Goal: Task Accomplishment & Management: Manage account settings

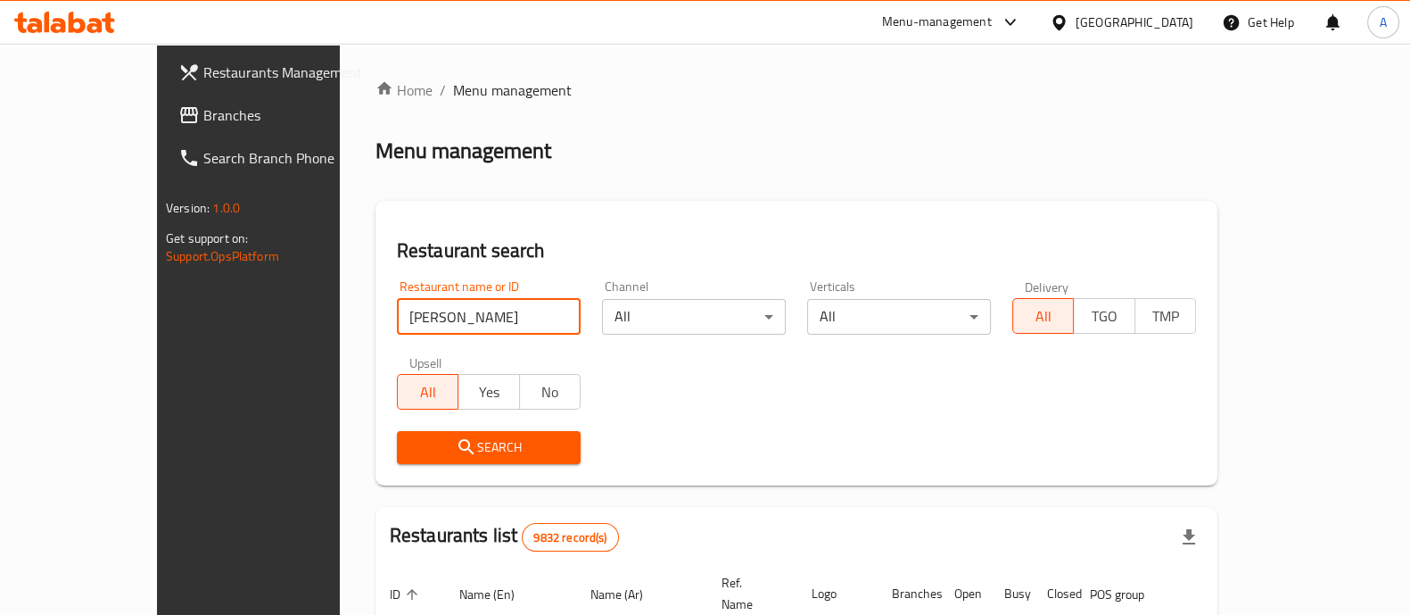
type input "[PERSON_NAME]"
click button "Search" at bounding box center [489, 447] width 184 height 33
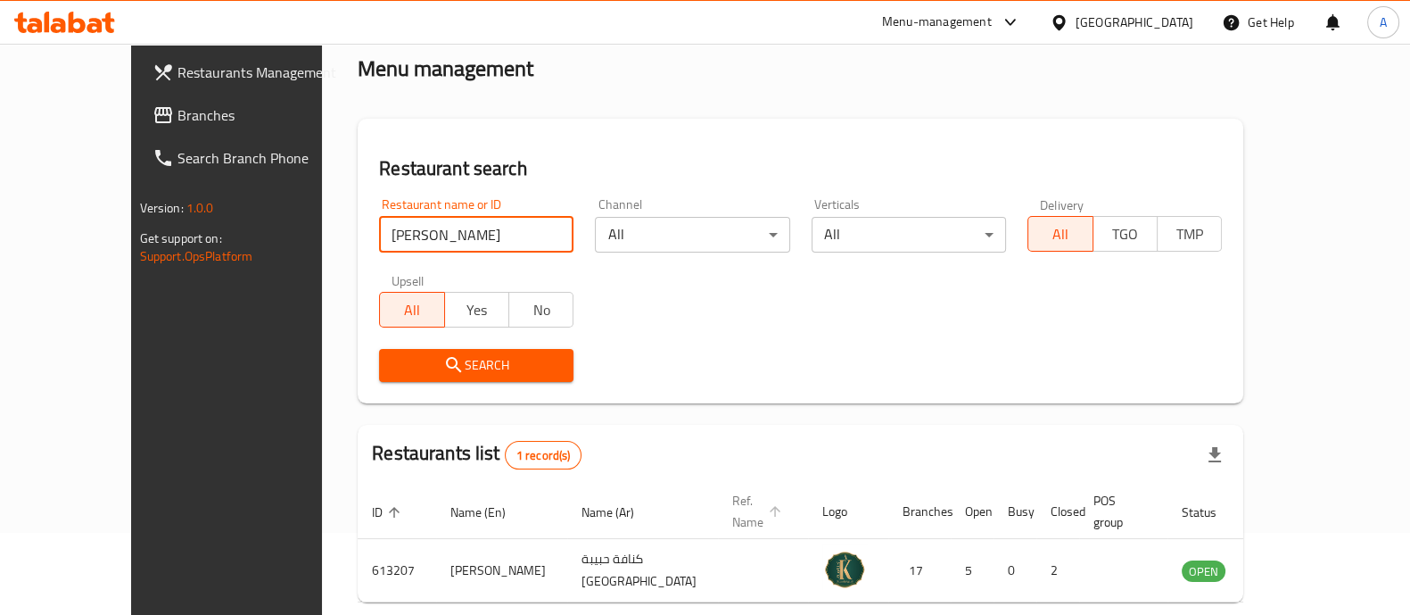
scroll to position [145, 0]
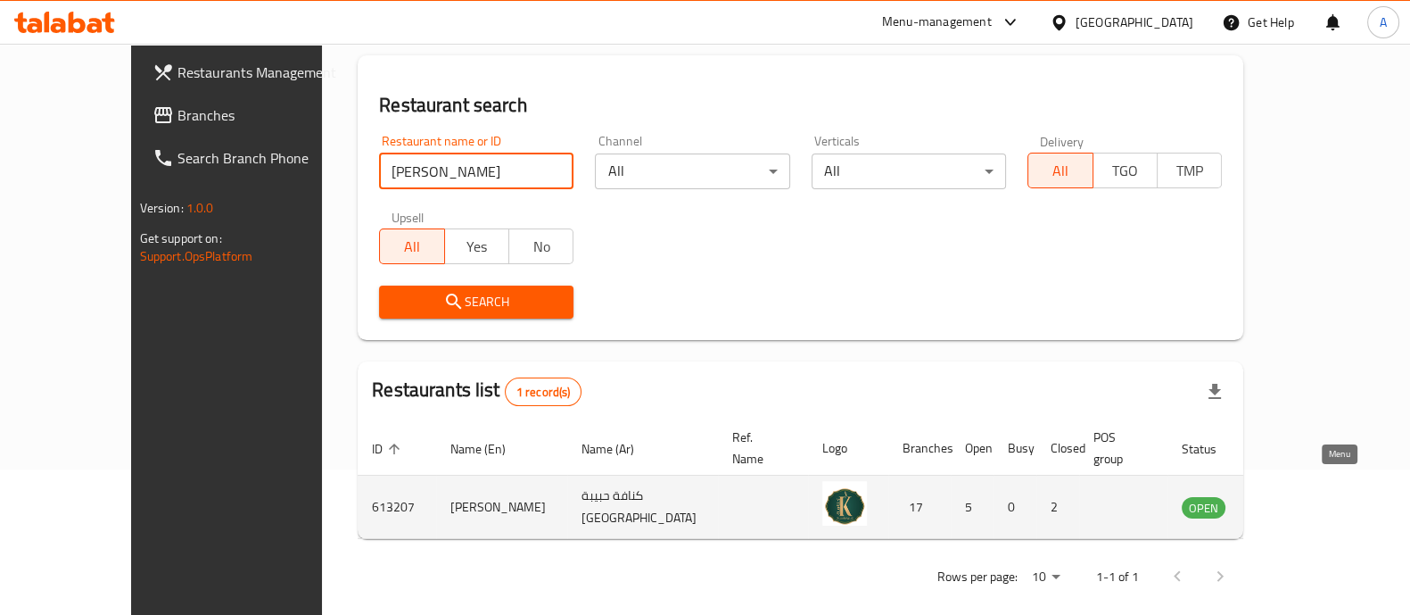
click at [1296, 500] on icon "enhanced table" at bounding box center [1287, 507] width 20 height 15
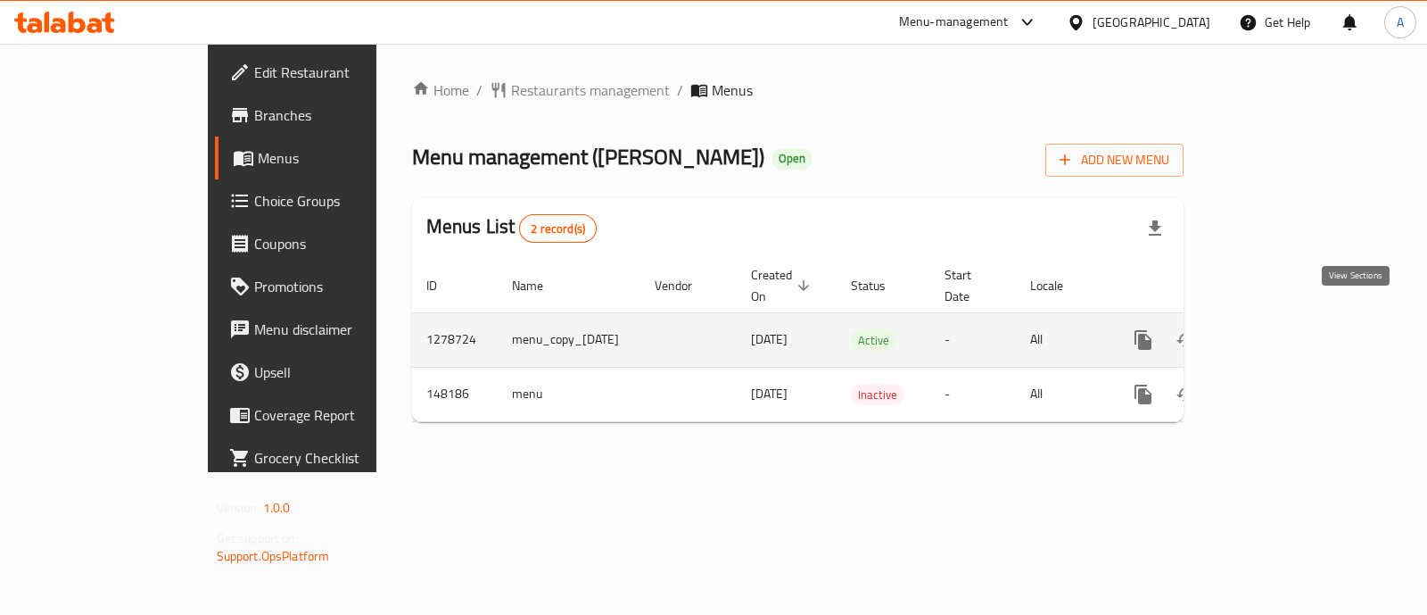
click at [1283, 329] on icon "enhanced table" at bounding box center [1271, 339] width 21 height 21
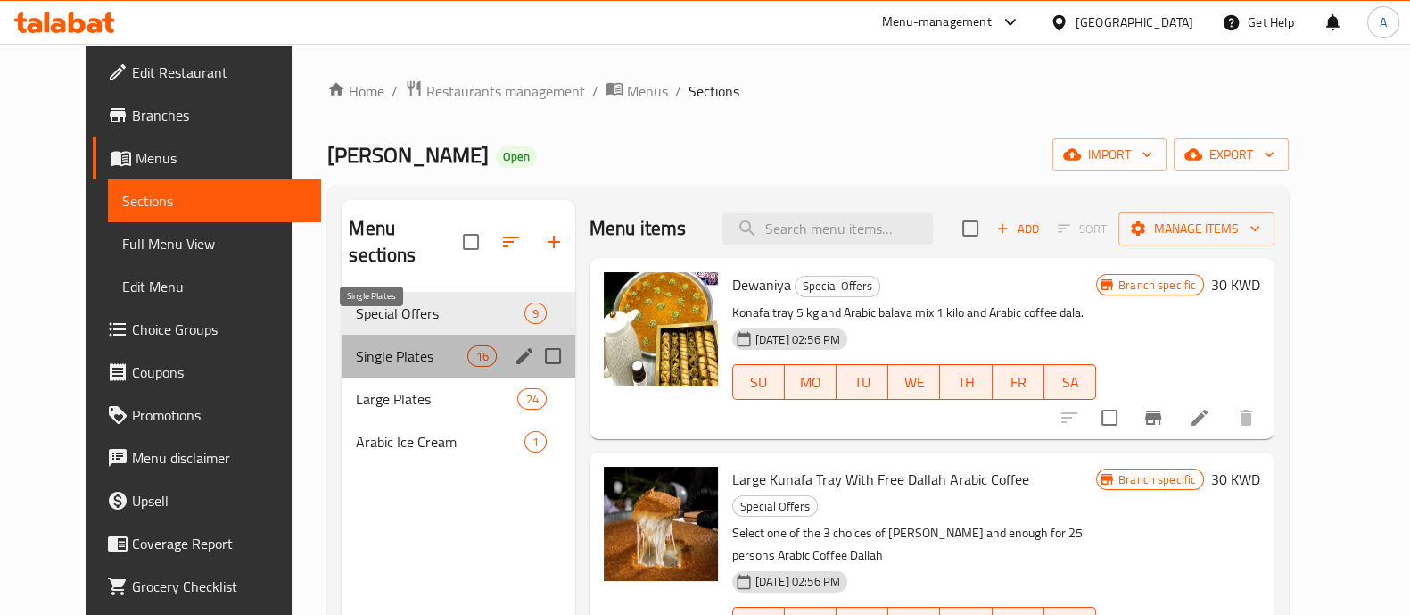
click at [394, 345] on span "Single Plates" at bounding box center [412, 355] width 112 height 21
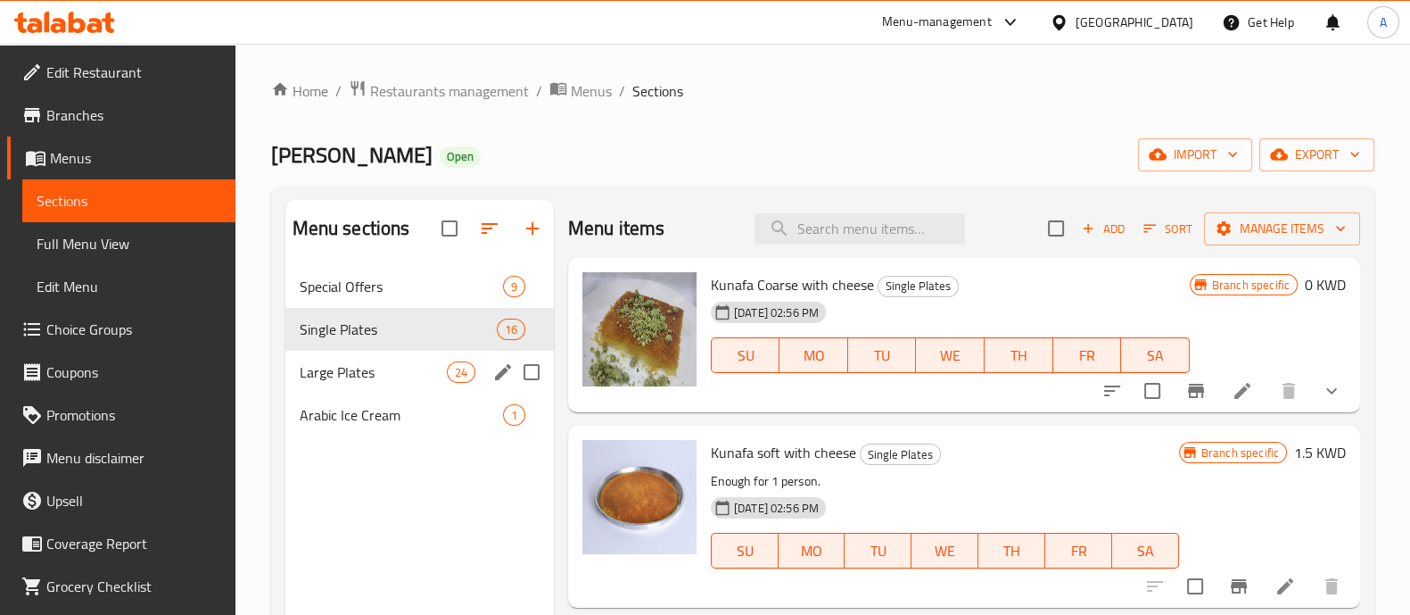
click at [386, 361] on span "Large Plates" at bounding box center [373, 371] width 147 height 21
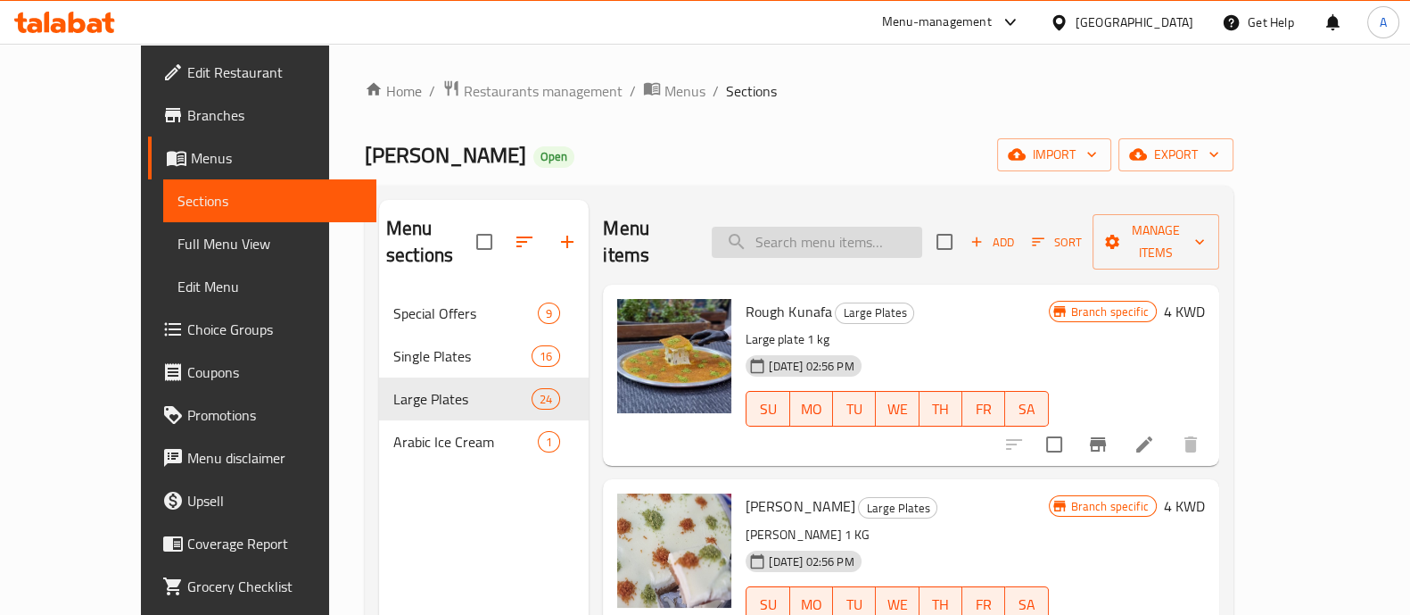
click at [897, 227] on input "search" at bounding box center [817, 242] width 211 height 31
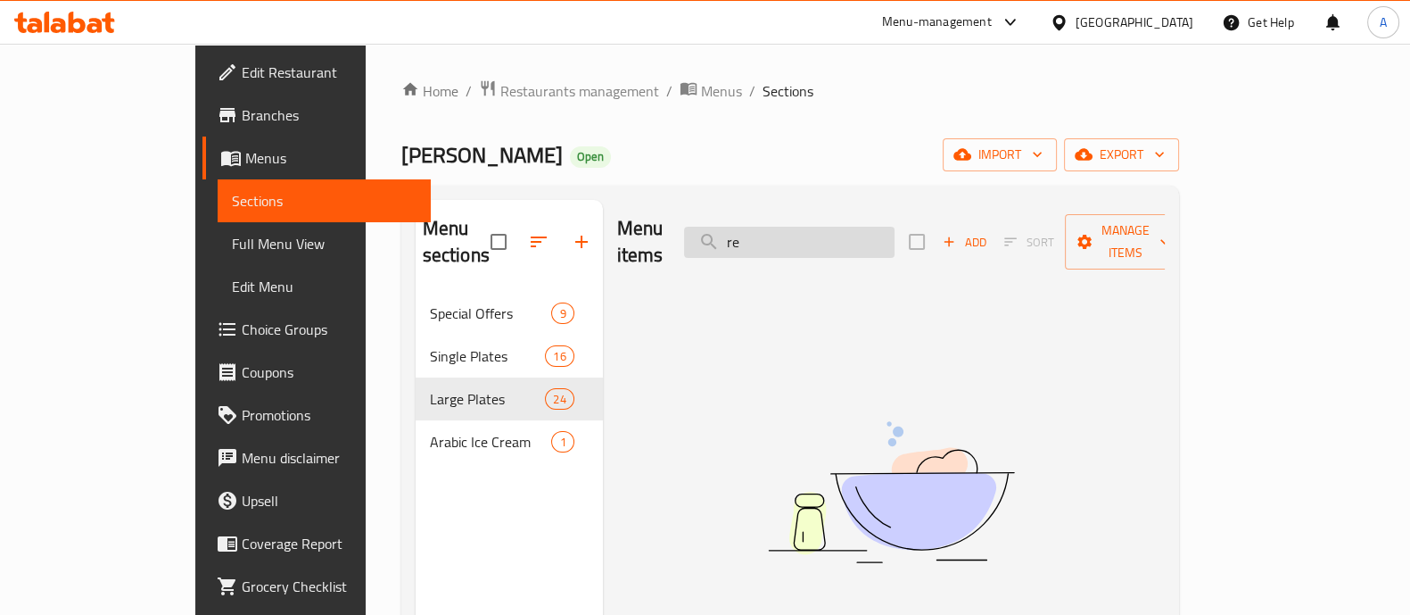
type input "r"
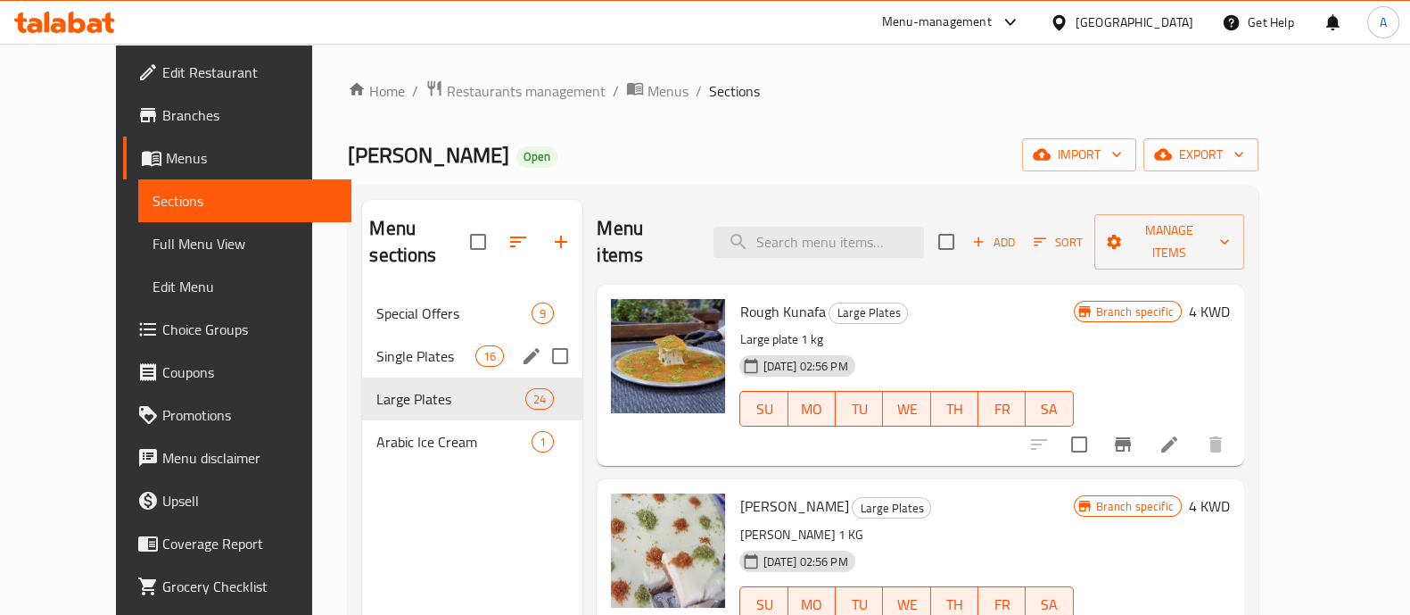
click at [362, 342] on div "Single Plates 16" at bounding box center [472, 356] width 220 height 43
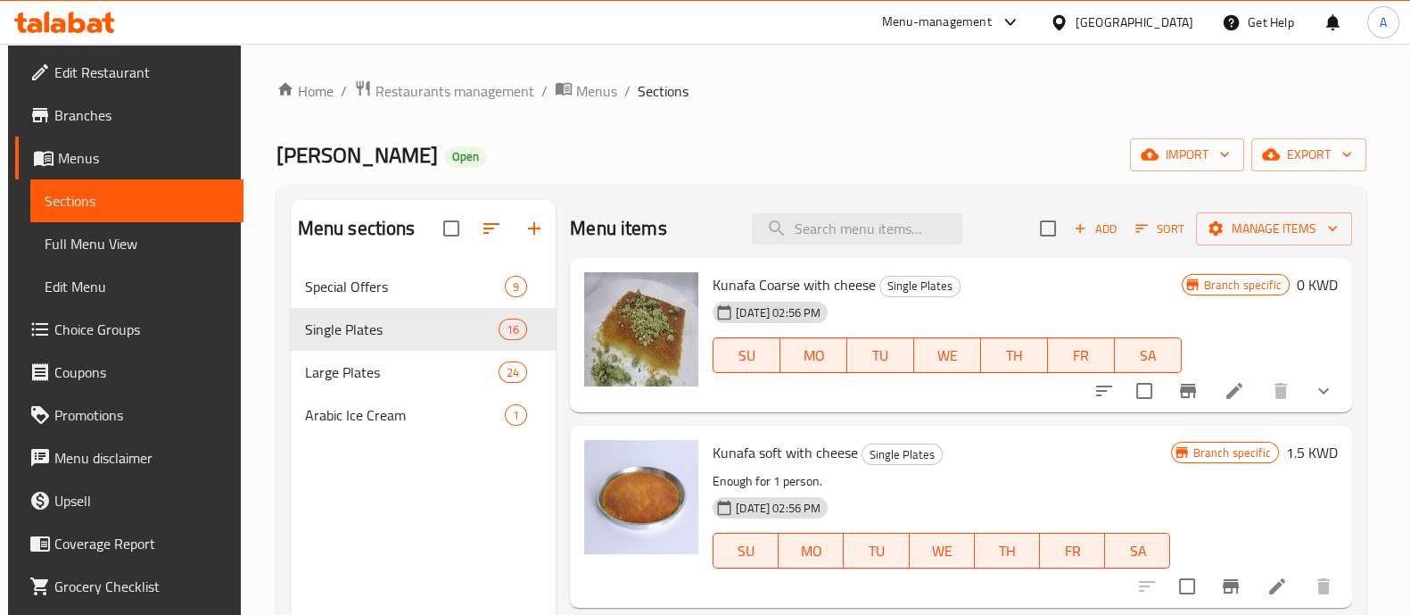
click at [147, 338] on span "Choice Groups" at bounding box center [141, 328] width 175 height 21
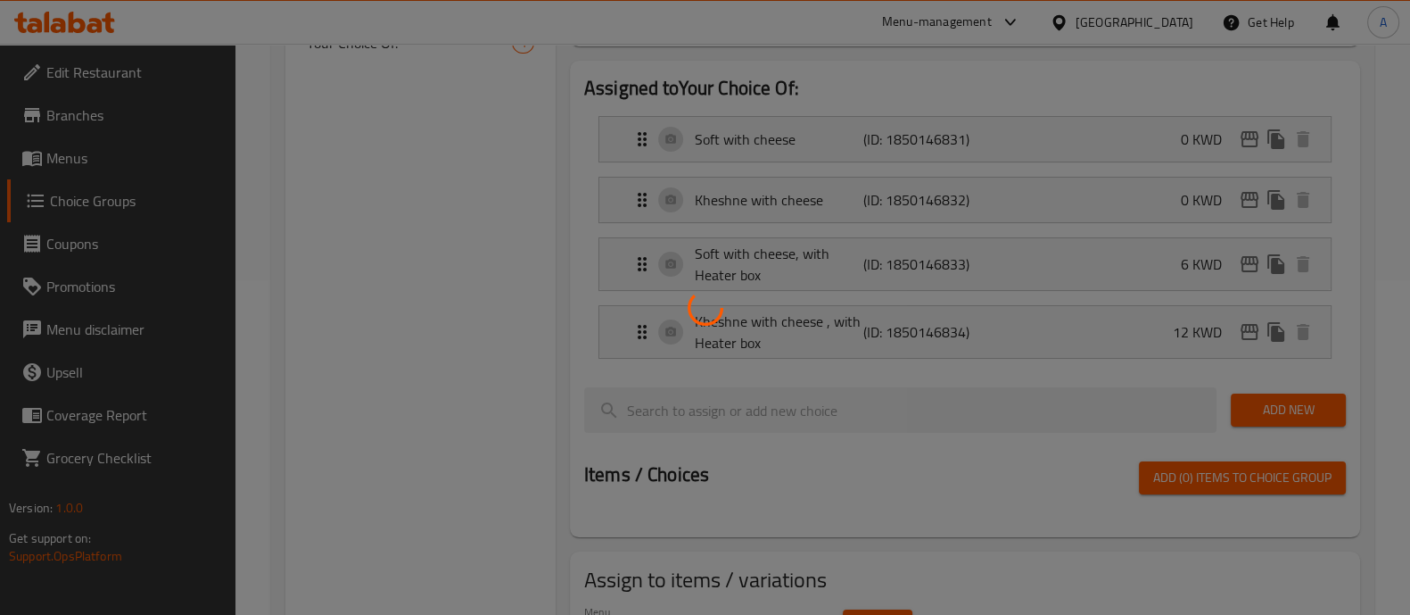
scroll to position [111, 0]
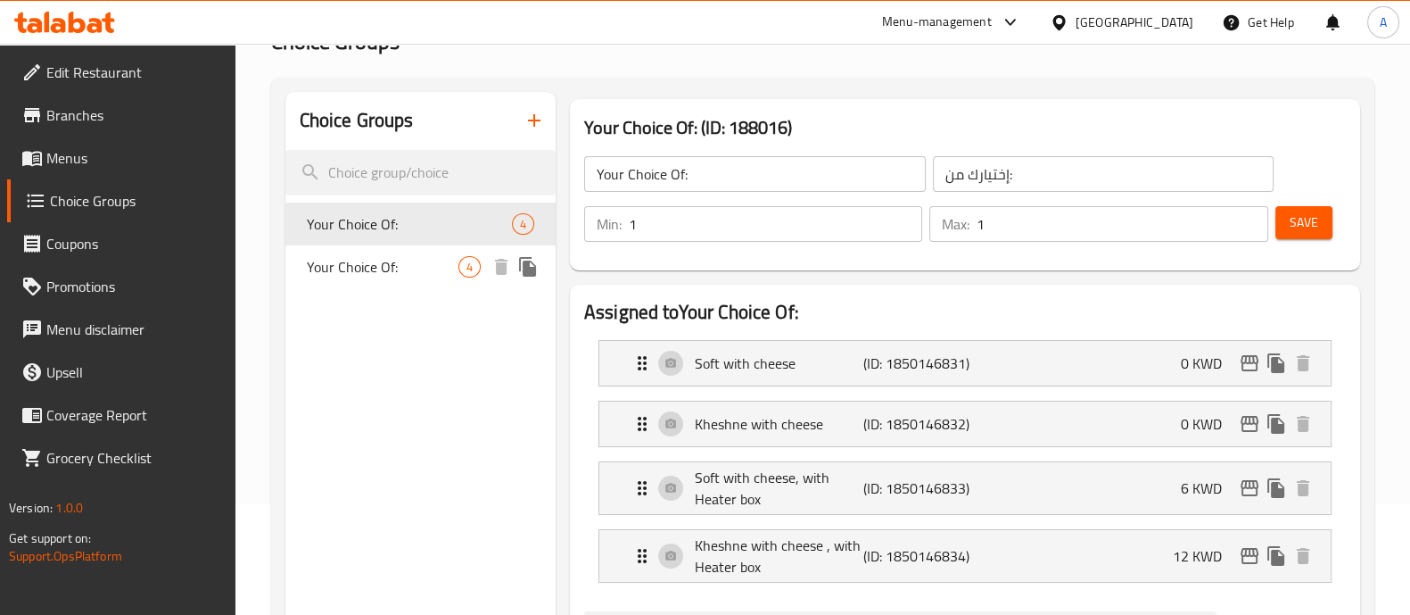
click at [388, 260] on span "Your Choice Of:" at bounding box center [383, 266] width 152 height 21
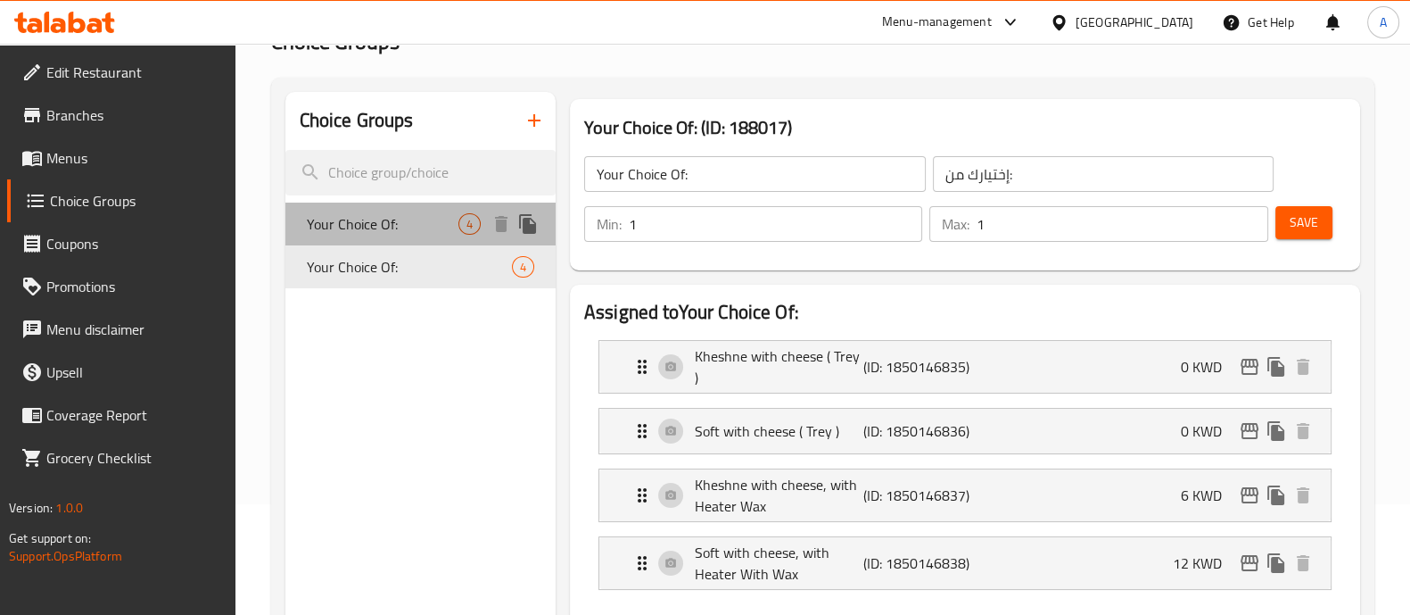
click at [384, 232] on span "Your Choice Of:" at bounding box center [383, 223] width 152 height 21
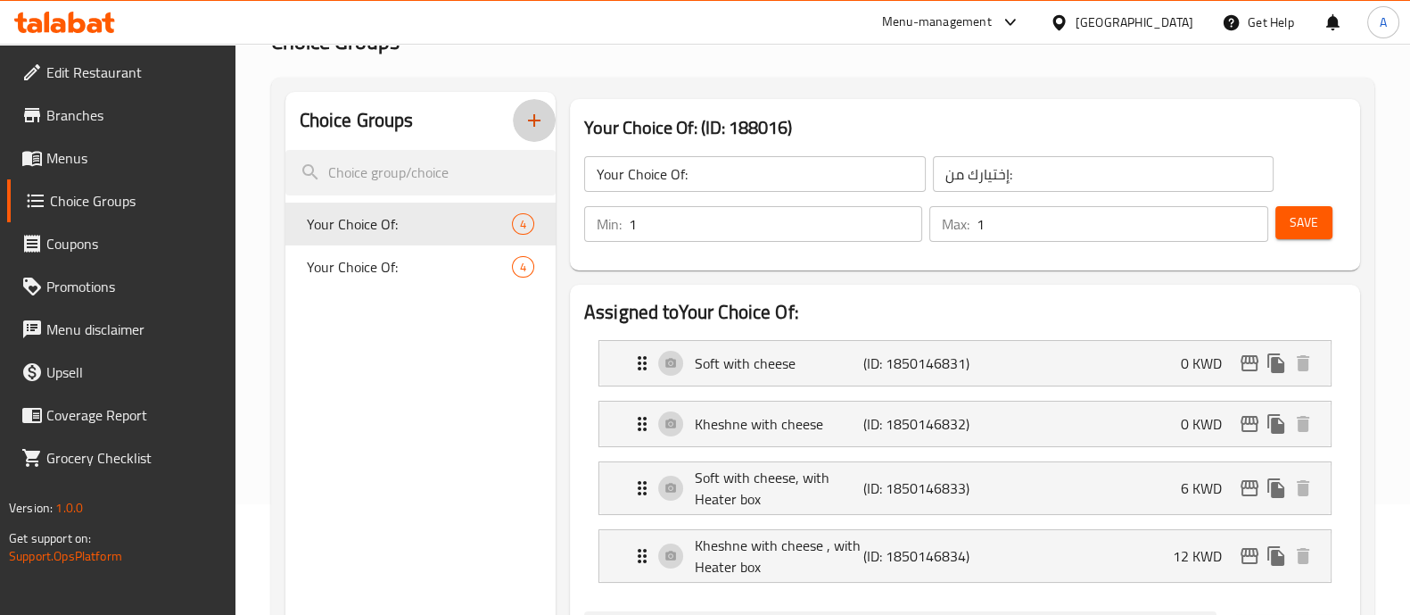
click at [535, 110] on icon "button" at bounding box center [534, 120] width 21 height 21
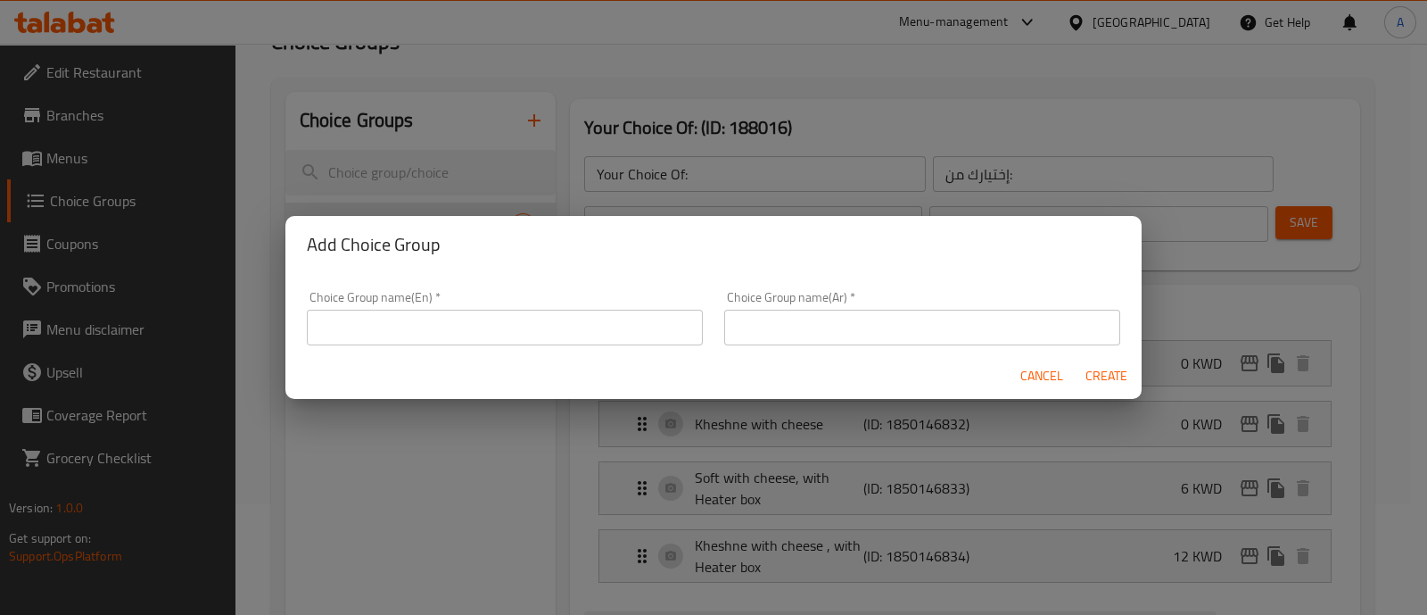
click at [441, 327] on input "text" at bounding box center [505, 328] width 396 height 36
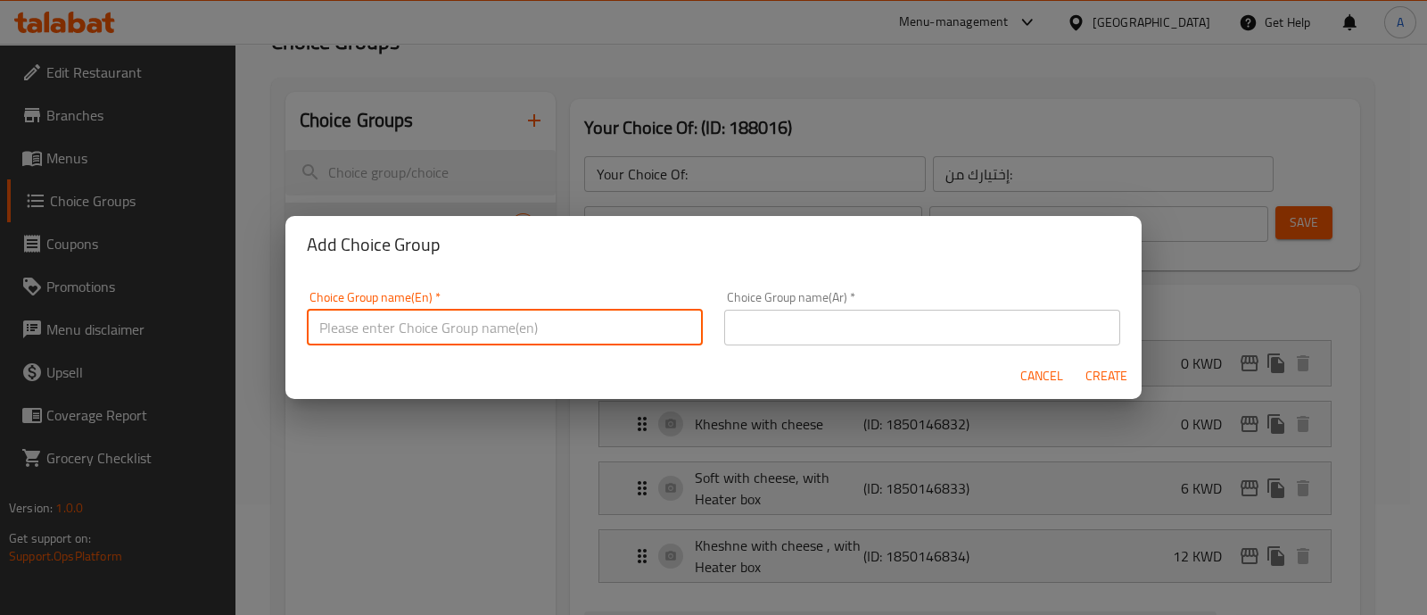
type input "C"
type input "Size:"
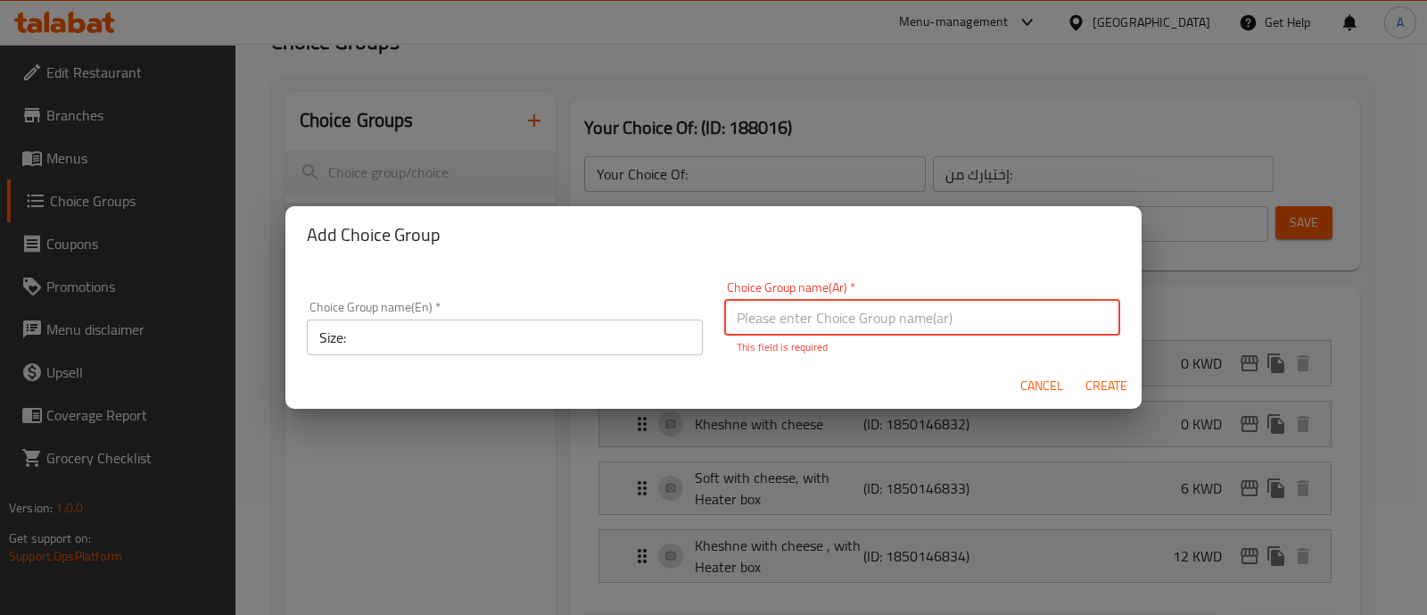
paste input "اختيارك للحجم"
type input "اختيارك للحجم"
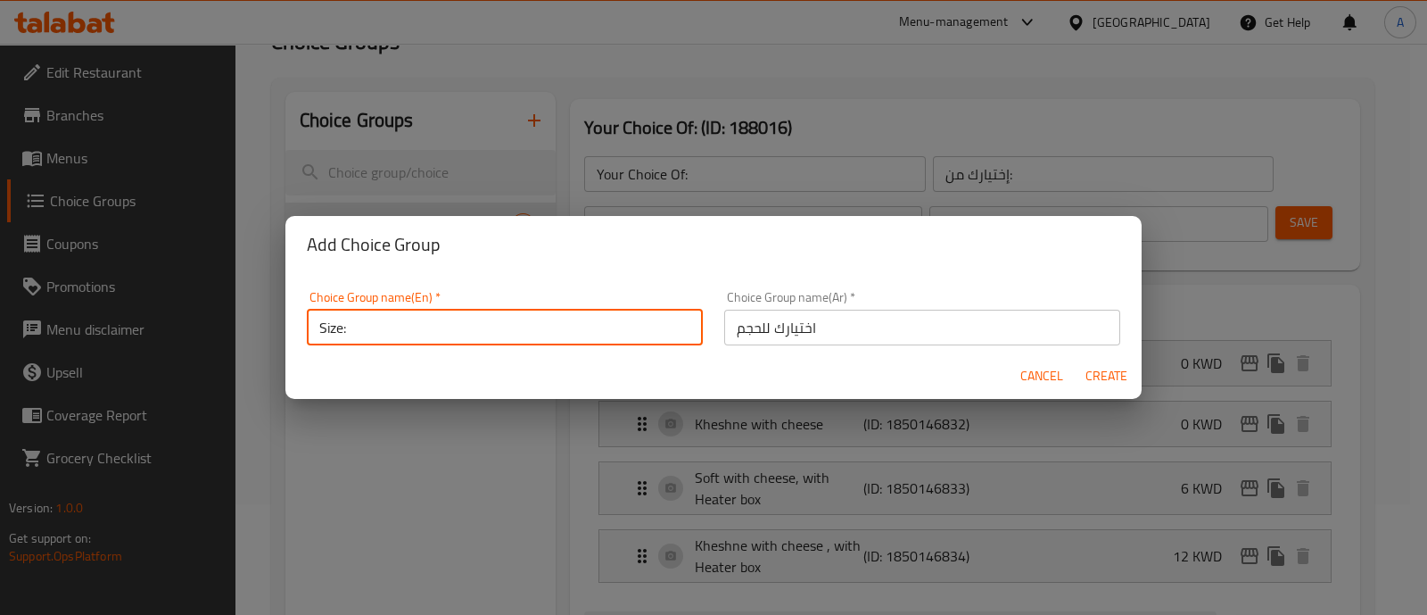
click at [624, 335] on input "Size:" at bounding box center [505, 328] width 396 height 36
click at [618, 335] on input "Size:" at bounding box center [505, 328] width 396 height 36
type input "Your choice of size:"
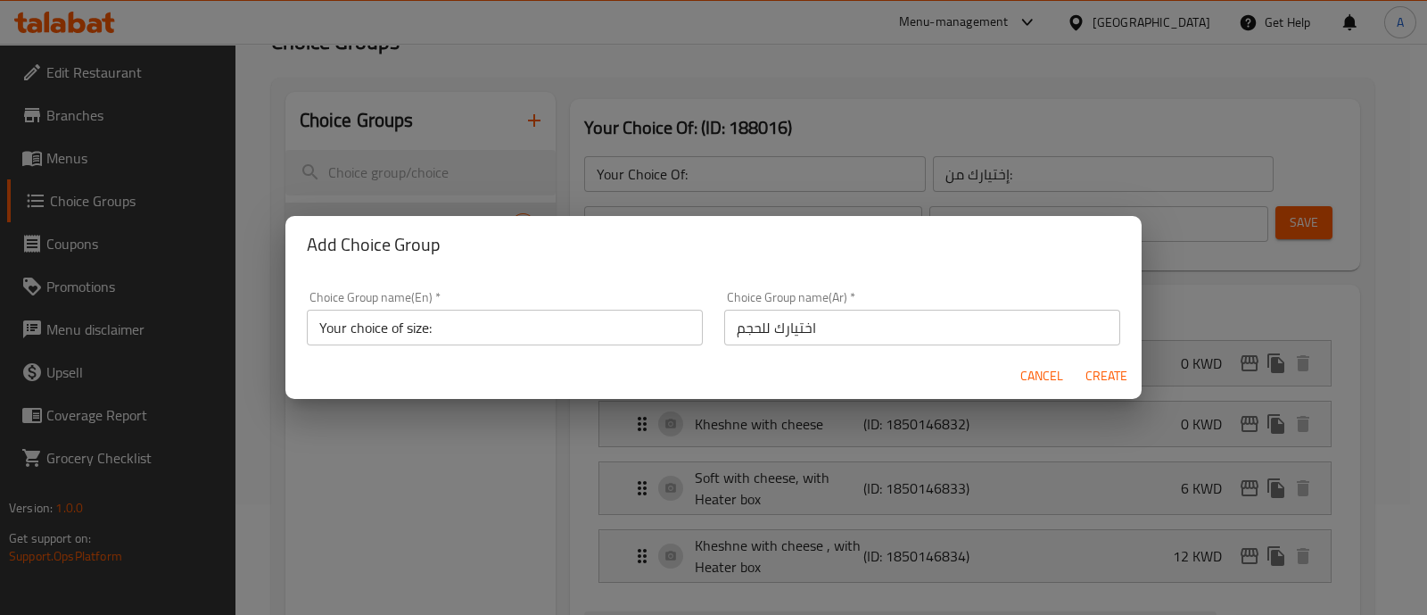
click at [1097, 357] on div "Cancel Create" at bounding box center [713, 375] width 856 height 47
click at [1114, 378] on span "Create" at bounding box center [1106, 376] width 43 height 22
type input "Your choice of size:"
type input "اختيارك للحجم"
type input "0"
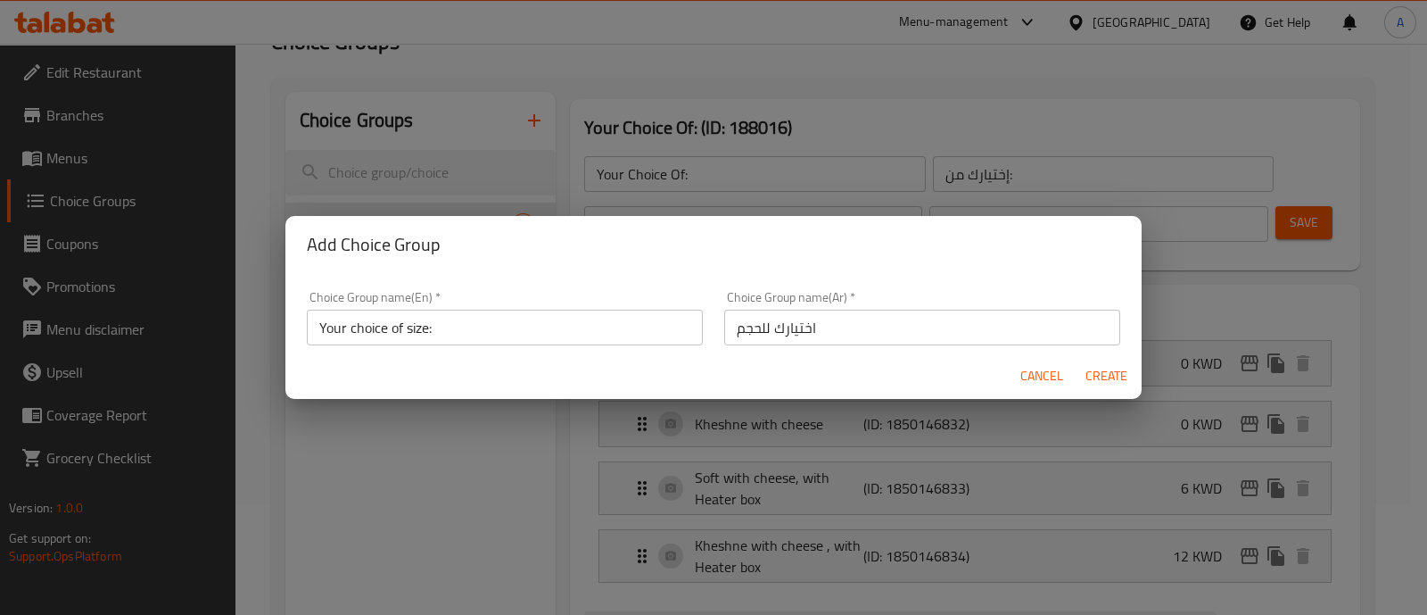
type input "0"
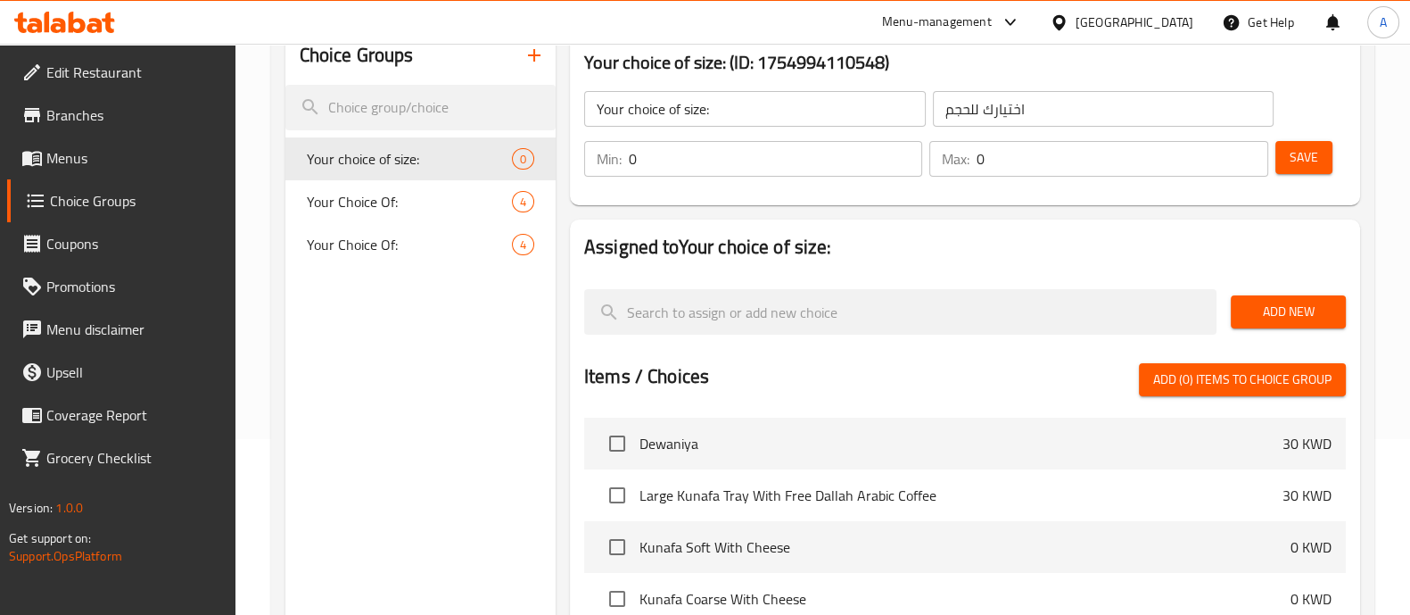
scroll to position [222, 0]
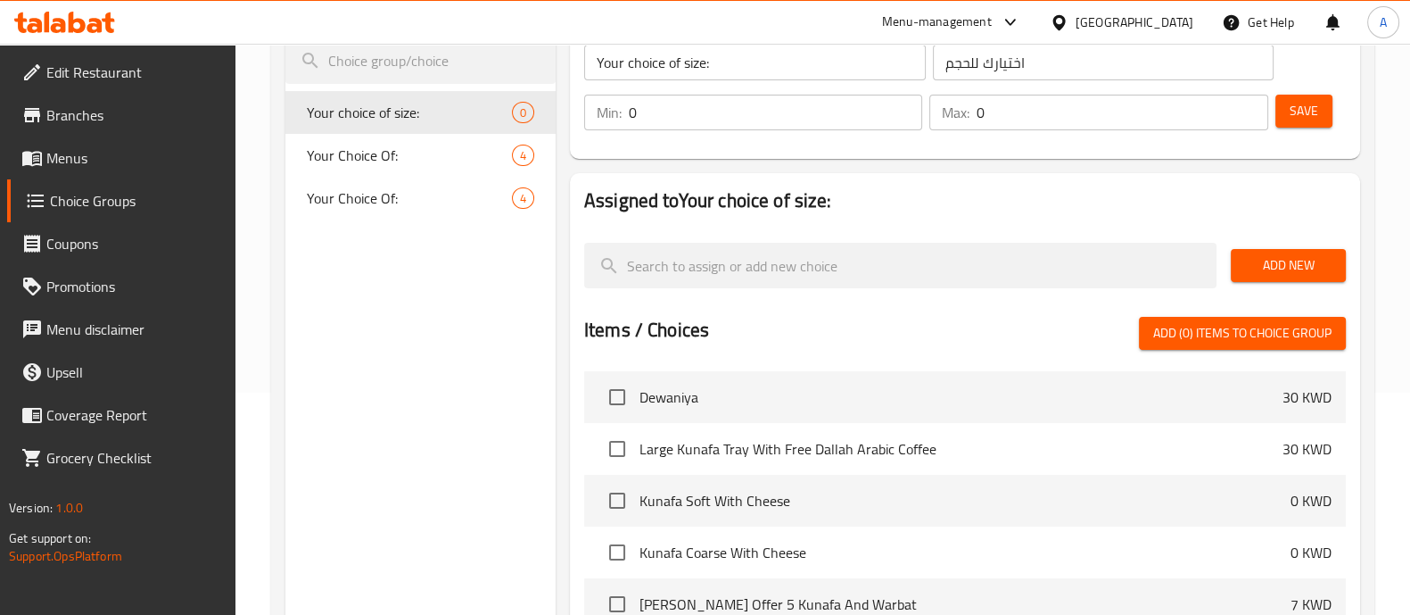
click at [1250, 249] on button "Add New" at bounding box center [1288, 265] width 115 height 33
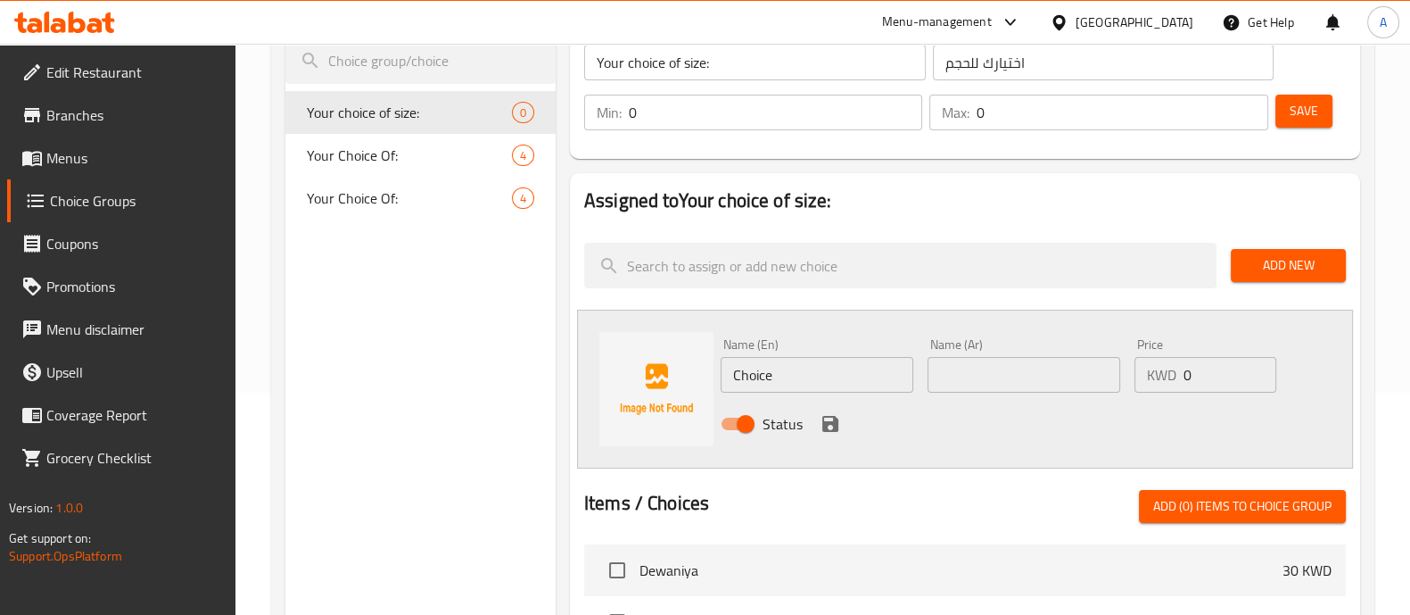
click at [814, 391] on div "Name (En) Choice Name (En)" at bounding box center [817, 365] width 207 height 69
click at [814, 385] on input "Choice" at bounding box center [817, 375] width 193 height 36
click at [814, 385] on input "2" at bounding box center [817, 375] width 193 height 36
type input "2 Person"
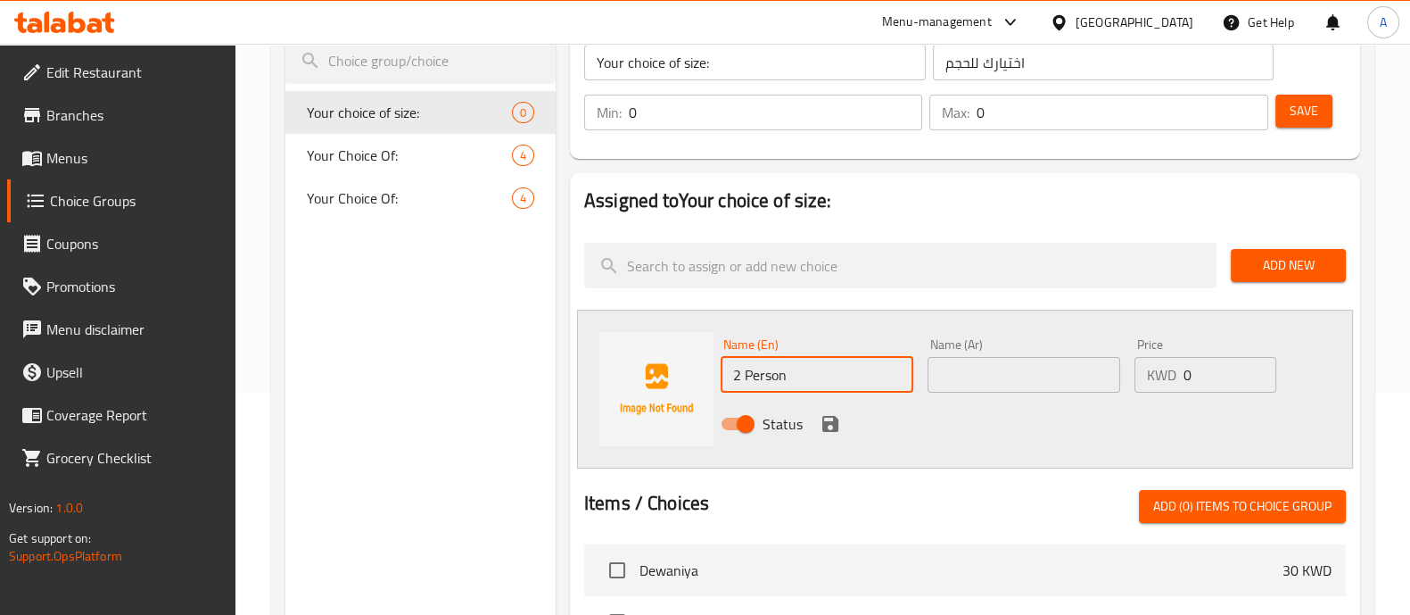
click at [1320, 263] on span "Add New" at bounding box center [1288, 265] width 87 height 22
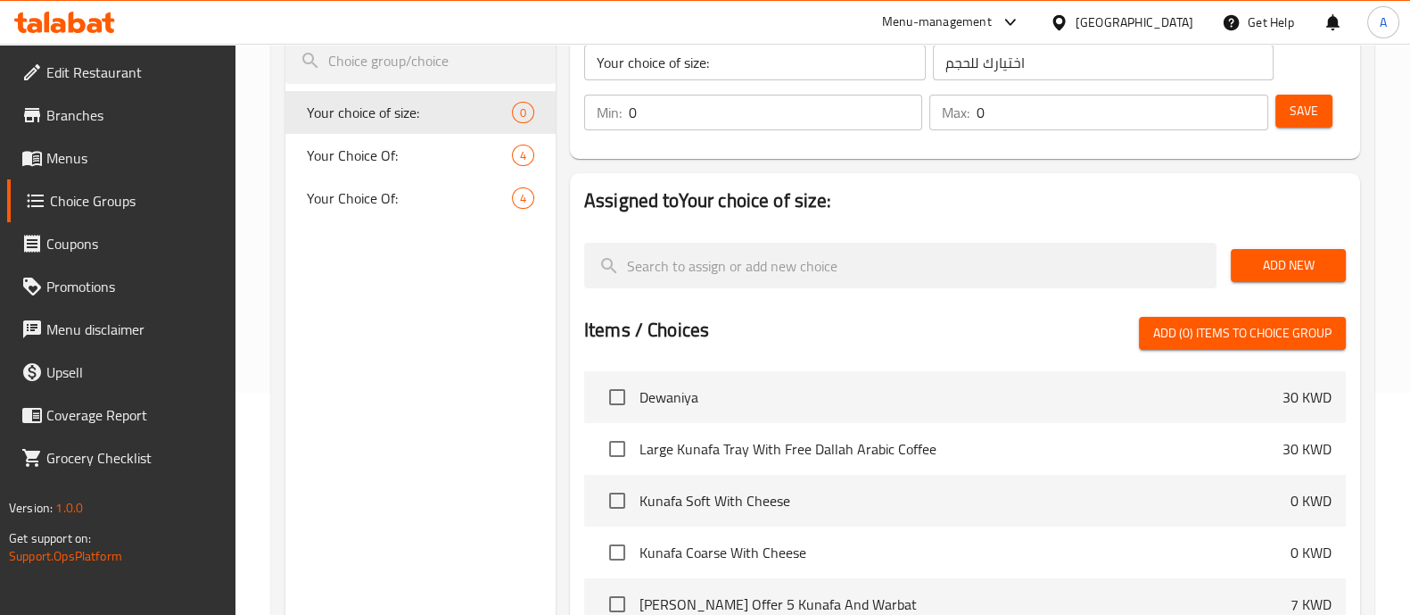
click at [1240, 262] on button "Add New" at bounding box center [1288, 265] width 115 height 33
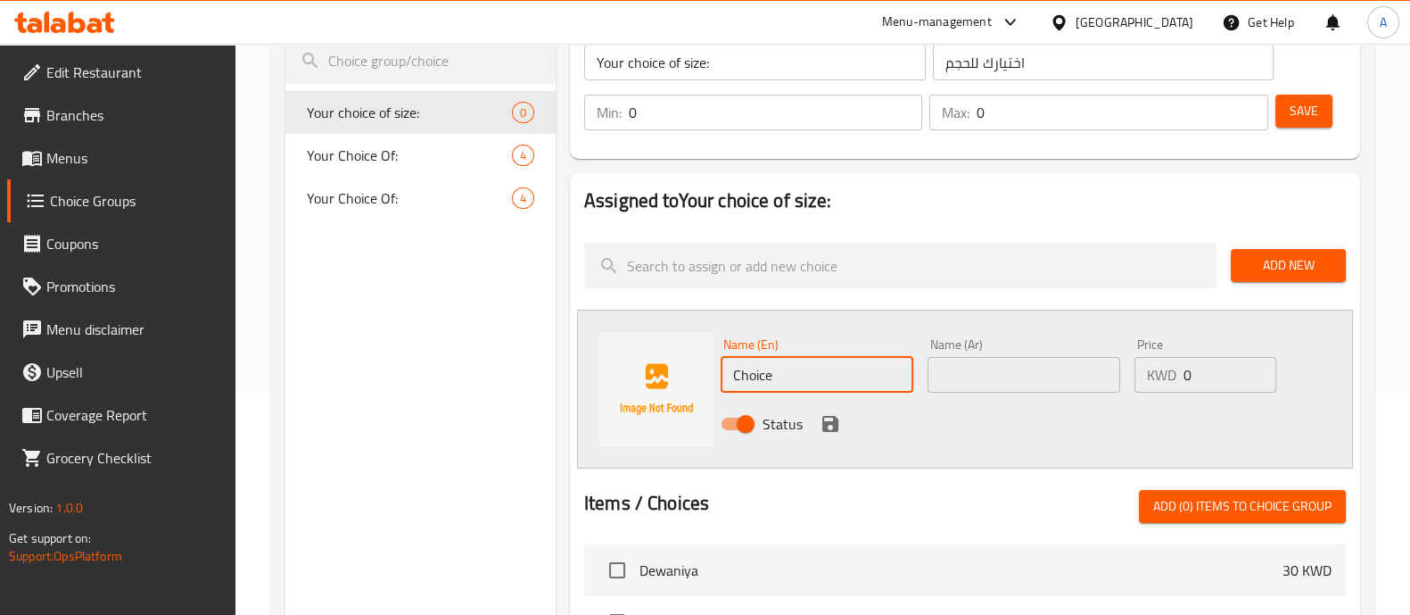
drag, startPoint x: 848, startPoint y: 370, endPoint x: 431, endPoint y: 361, distance: 417.6
click at [446, 367] on div "Choice Groups Your choice of size: 0 Your Choice Of: 4 Your Choice Of: 4 Your c…" at bounding box center [826, 515] width 1082 height 1071
type input "2 Person"
click at [828, 419] on icon "save" at bounding box center [830, 423] width 21 height 21
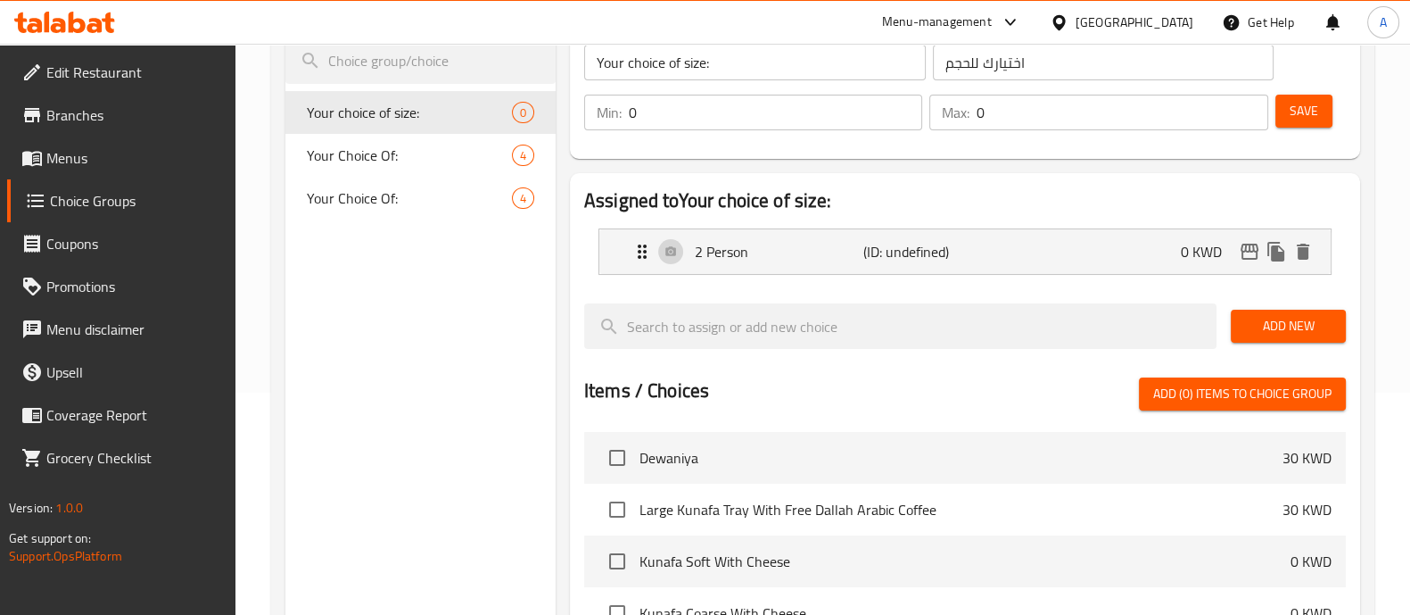
click at [1272, 338] on button "Add New" at bounding box center [1288, 326] width 115 height 33
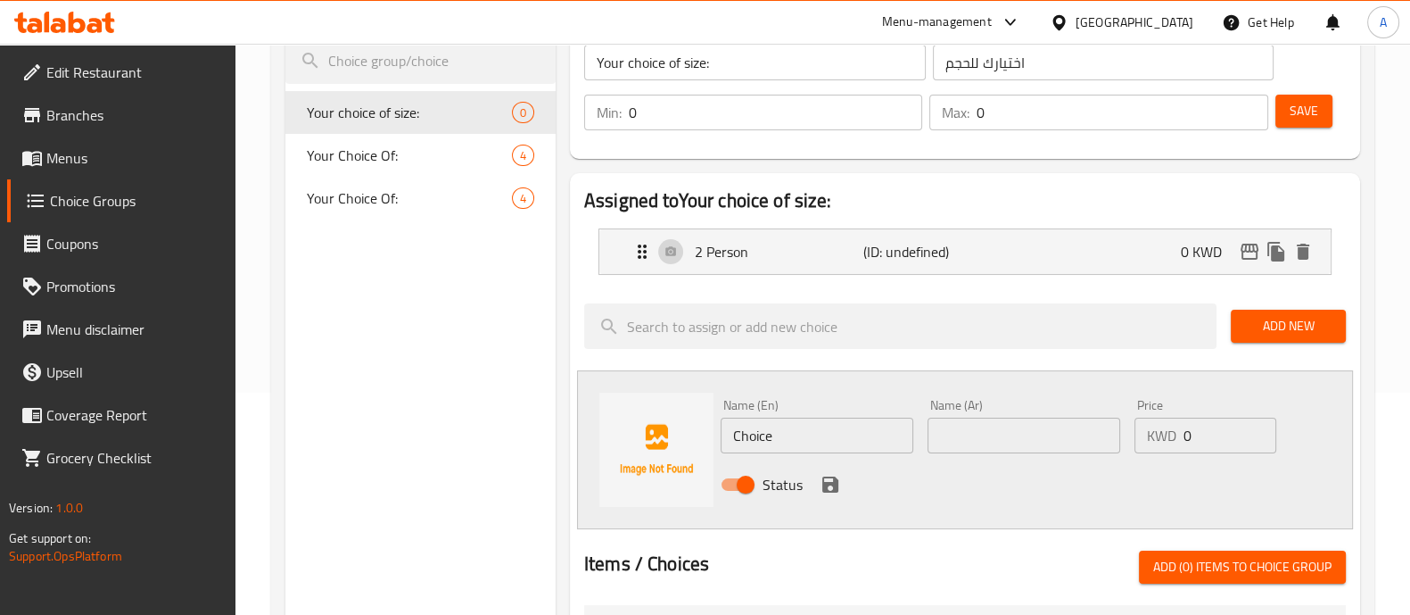
click at [859, 427] on input "Choice" at bounding box center [817, 436] width 193 height 36
type input "3 Person"
click at [1036, 282] on nav "2 Person (ID: undefined) 0 KWD Name (En) 2 Person Name (En) Name (Ar) Name (Ar)…" at bounding box center [965, 251] width 762 height 75
click at [1033, 258] on div "2 Person (ID: undefined) 0 KWD" at bounding box center [971, 251] width 678 height 45
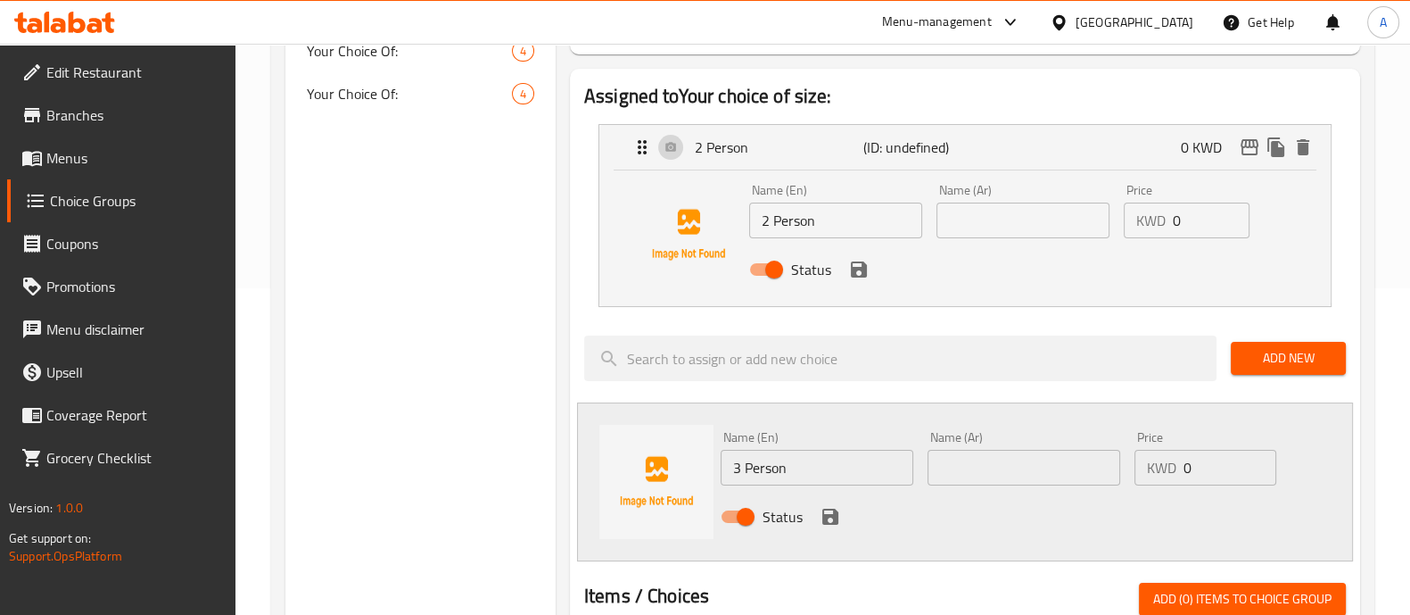
scroll to position [445, 0]
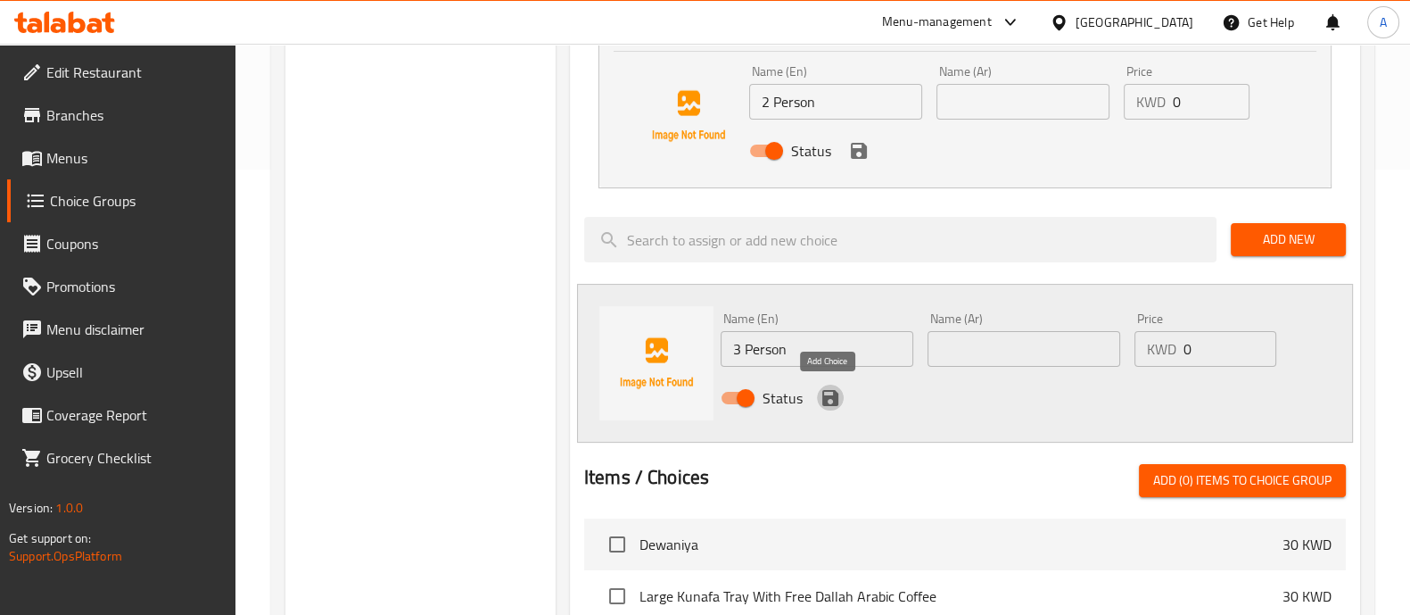
click at [824, 405] on icon "save" at bounding box center [830, 397] width 21 height 21
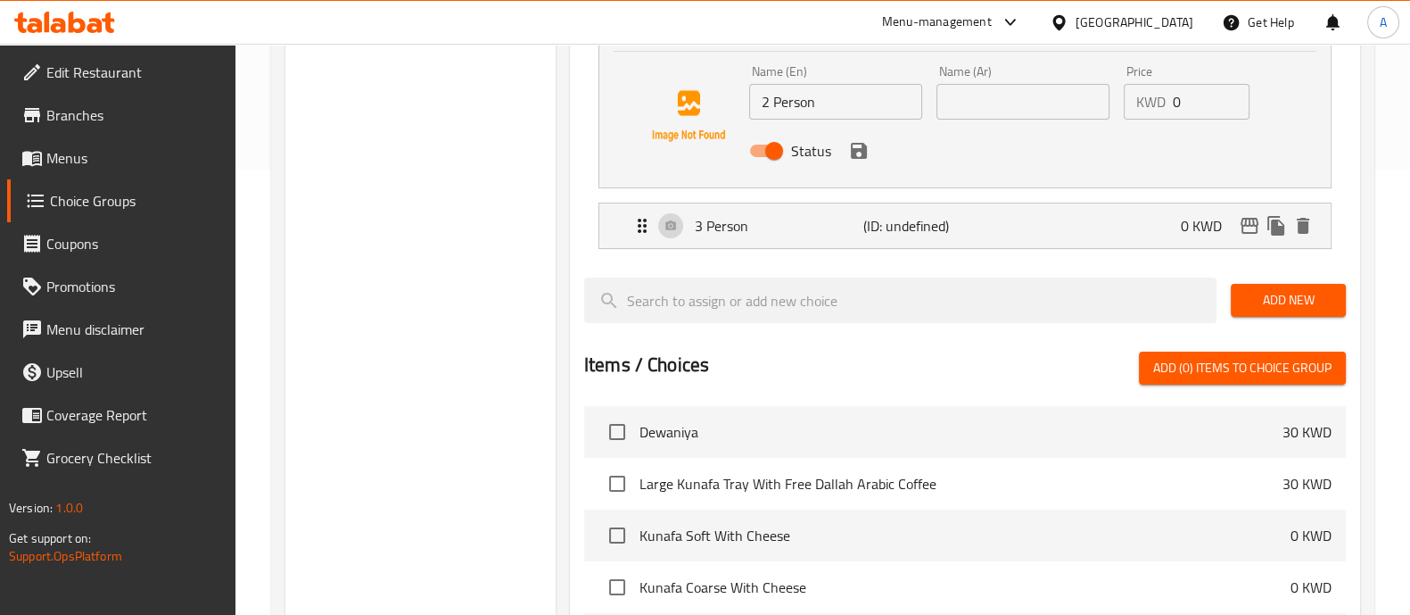
click at [1233, 301] on button "Add New" at bounding box center [1288, 300] width 115 height 33
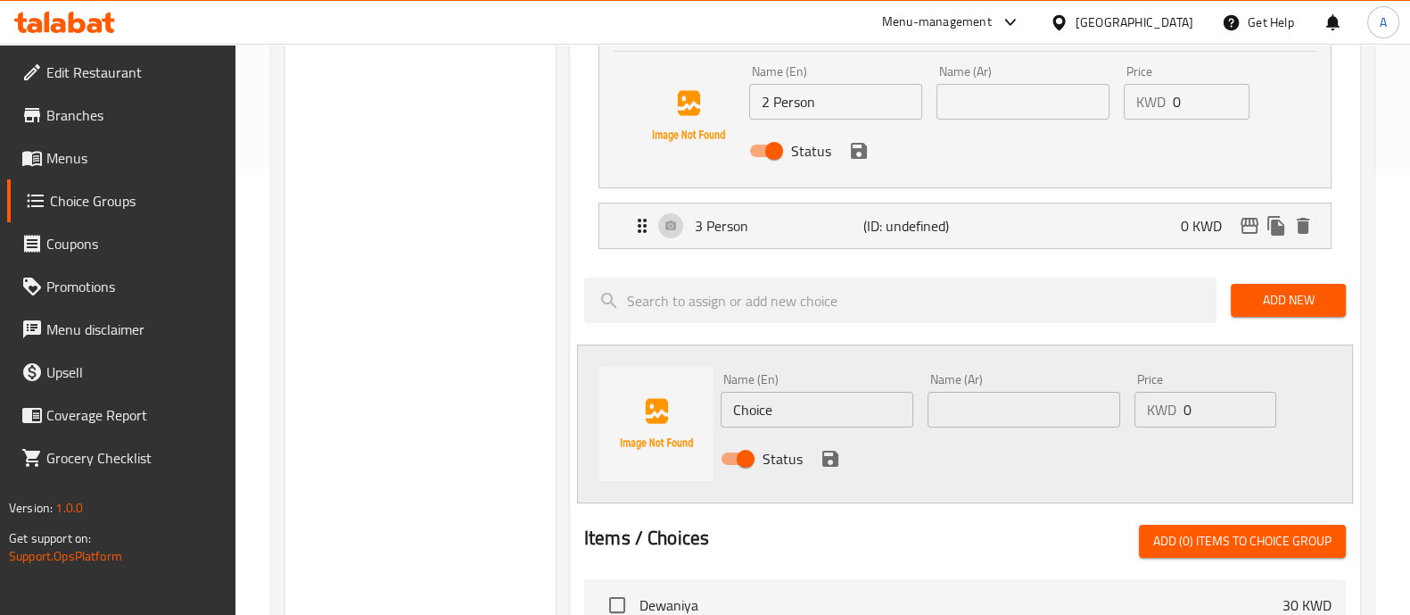
drag, startPoint x: 807, startPoint y: 400, endPoint x: 445, endPoint y: 397, distance: 362.2
click at [445, 397] on div "Choice Groups Your choice of size: 0 Your Choice Of: 4 Your Choice Of: 4 Your c…" at bounding box center [826, 421] width 1082 height 1329
type input "5 Person"
click at [823, 456] on icon "save" at bounding box center [831, 459] width 16 height 16
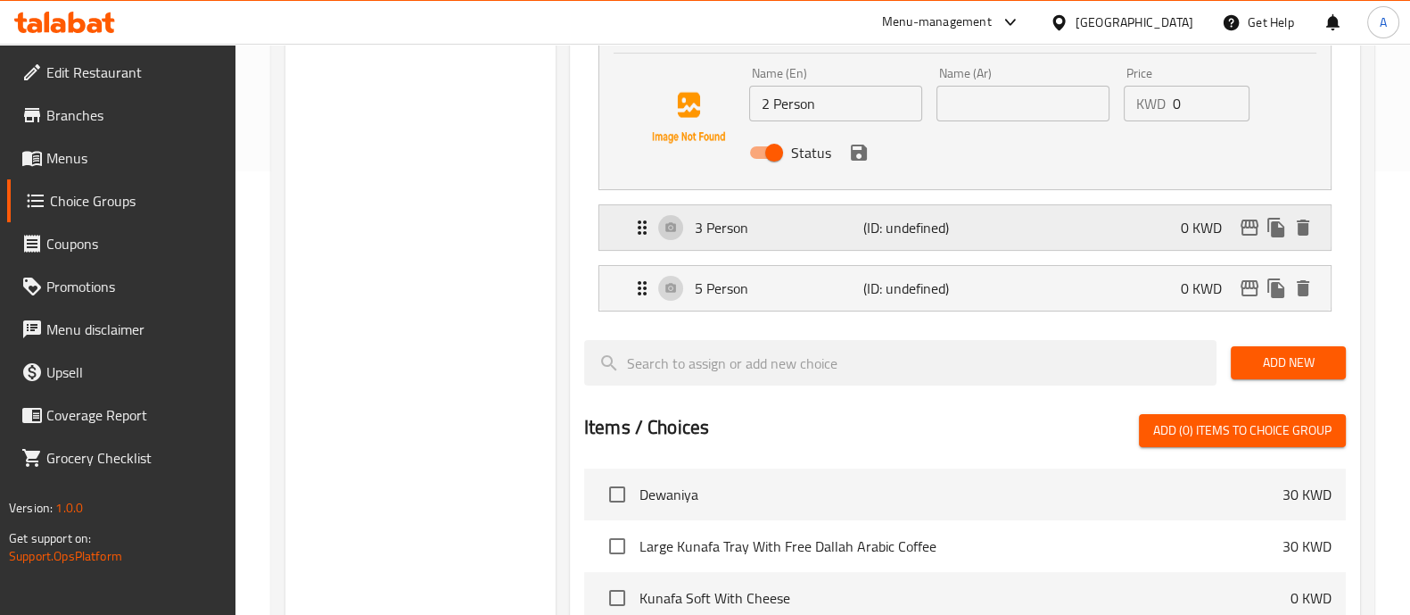
scroll to position [378, 0]
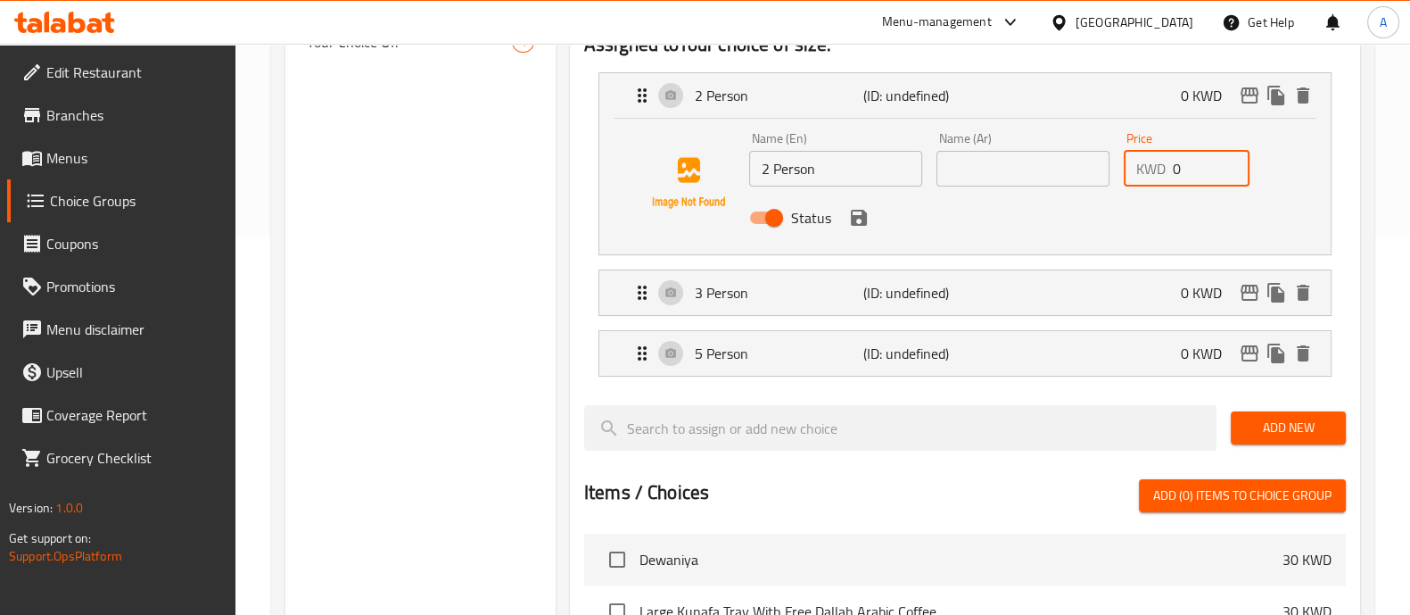
drag, startPoint x: 1191, startPoint y: 163, endPoint x: 1094, endPoint y: 156, distance: 97.5
click at [1094, 156] on div "Name (En) 2 Person Name (En) Name (Ar) Name (Ar) Price KWD 0 Price Status" at bounding box center [1023, 183] width 562 height 117
click at [1073, 307] on div "3 Person (ID: undefined) 0 KWD" at bounding box center [971, 292] width 678 height 45
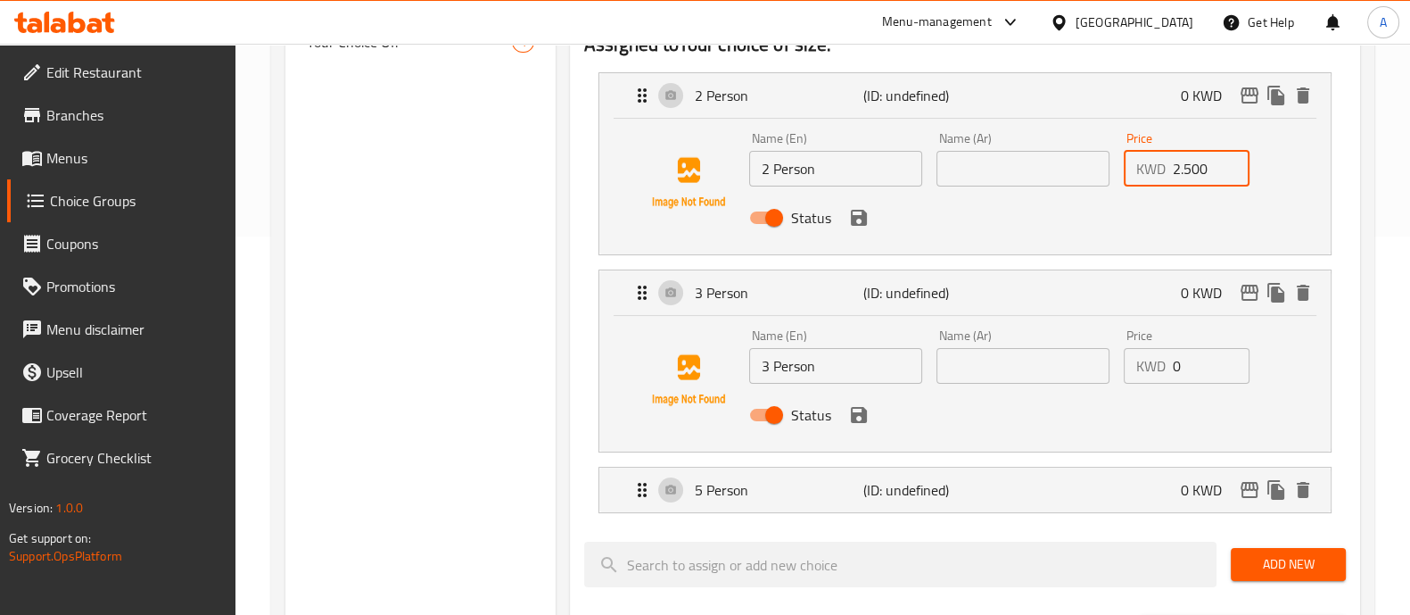
type input "2.500"
drag, startPoint x: 1202, startPoint y: 363, endPoint x: 923, endPoint y: 351, distance: 278.6
click at [923, 351] on div "Name (En) 3 Person Name (En) Name (Ar) Name (Ar) Price KWD 0 Price Status" at bounding box center [1023, 380] width 562 height 117
click at [901, 500] on p "(ID: undefined)" at bounding box center [920, 489] width 112 height 21
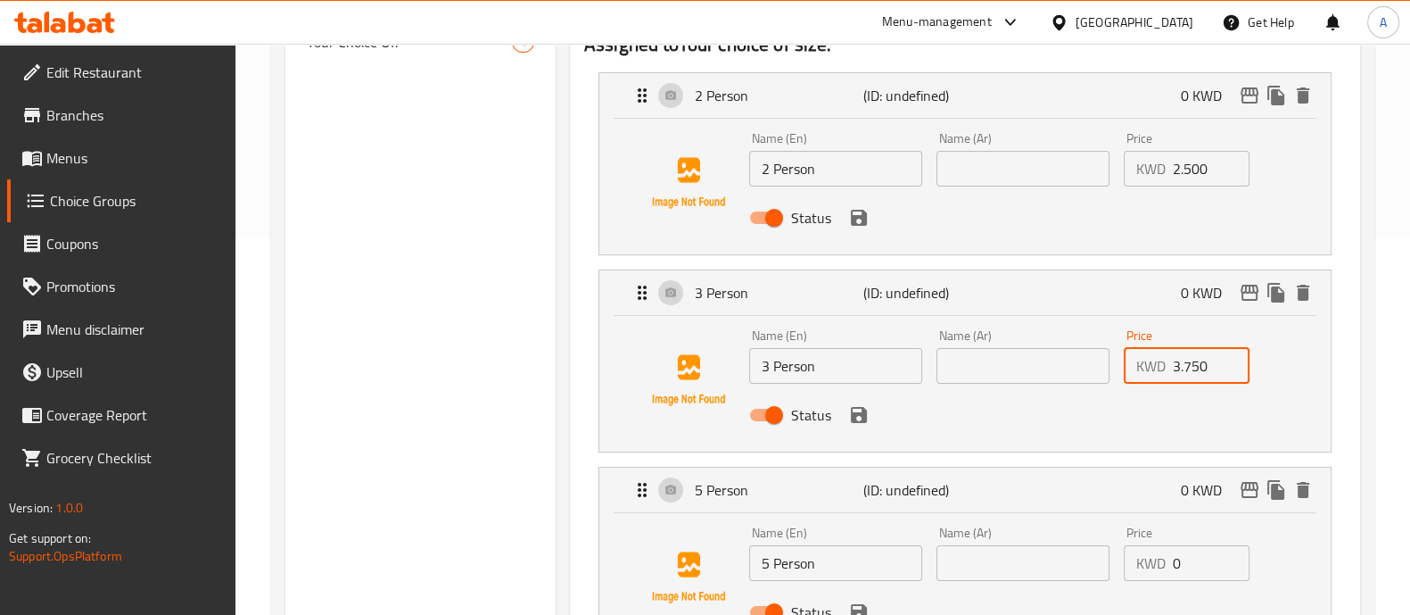
type input "3.750"
drag, startPoint x: 1186, startPoint y: 554, endPoint x: 996, endPoint y: 558, distance: 189.2
click at [996, 558] on div "Name (En) 5 Person Name (En) Name (Ar) Name (Ar) Price KWD 0 Price Status" at bounding box center [1023, 577] width 562 height 117
type input "5"
click at [1356, 382] on div "Assigned to Your choice of size: 2 Person (ID: undefined) 0 KWD Name (En) 2 Per…" at bounding box center [965, 599] width 790 height 1165
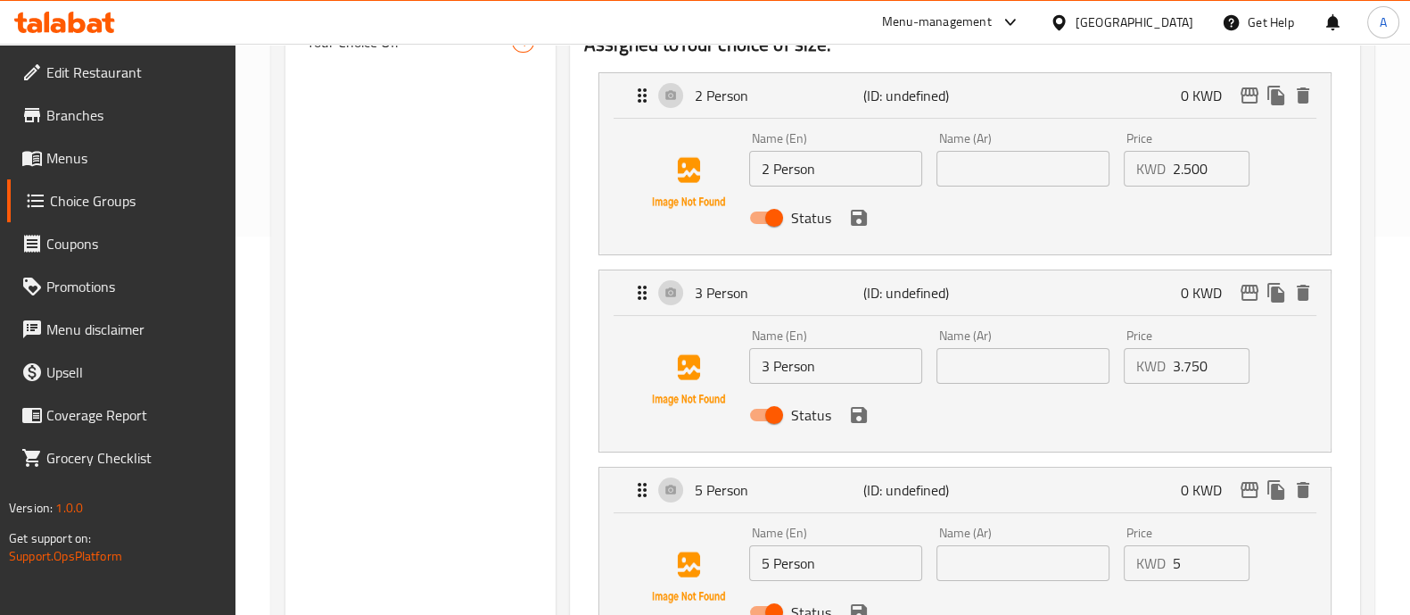
click at [861, 221] on icon "save" at bounding box center [859, 218] width 16 height 16
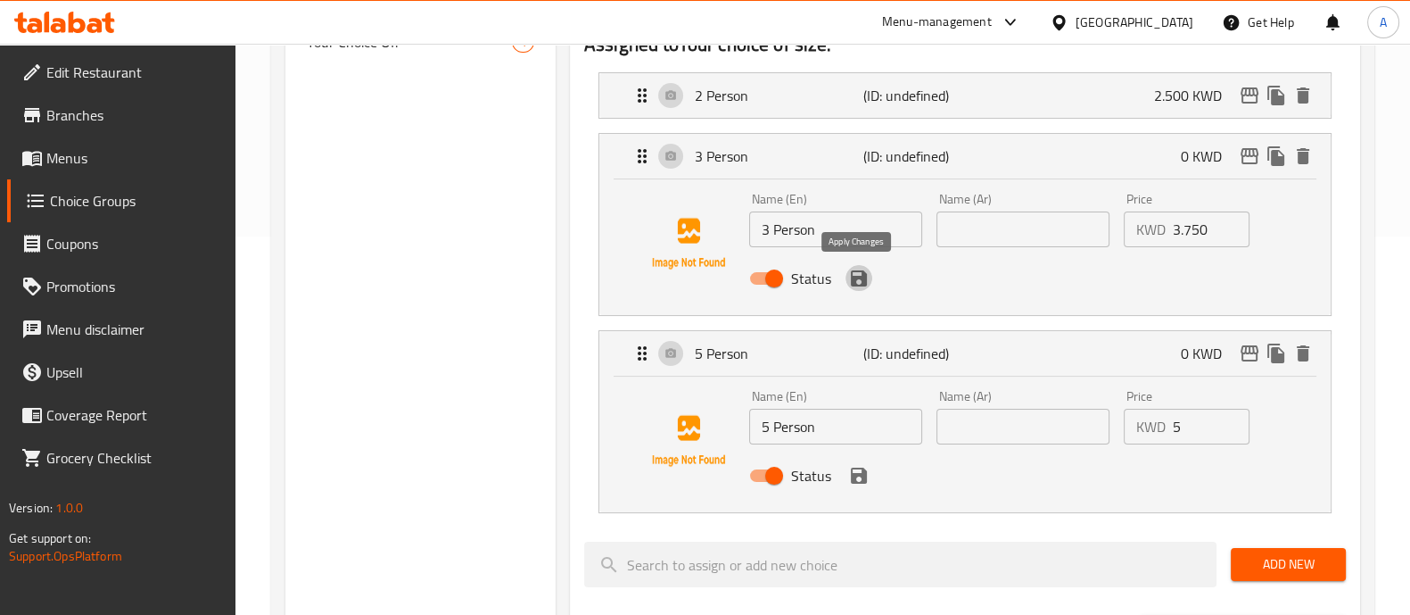
click at [851, 279] on icon "save" at bounding box center [859, 278] width 16 height 16
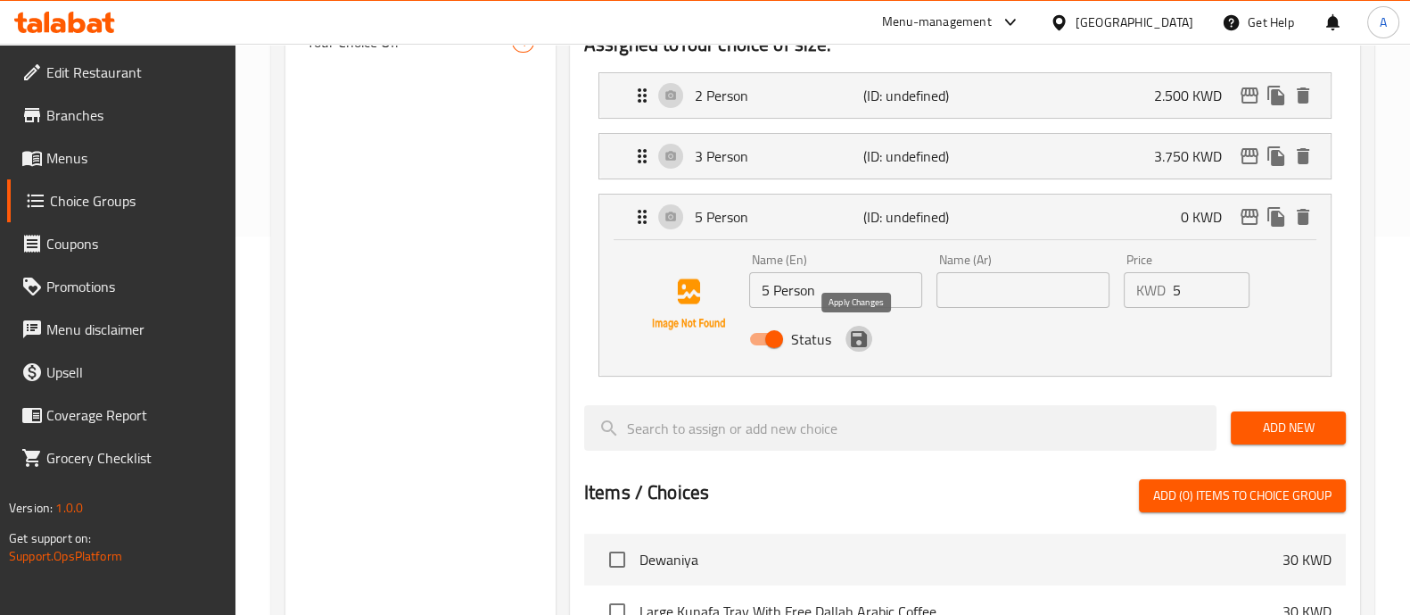
click at [852, 341] on icon "save" at bounding box center [859, 339] width 16 height 16
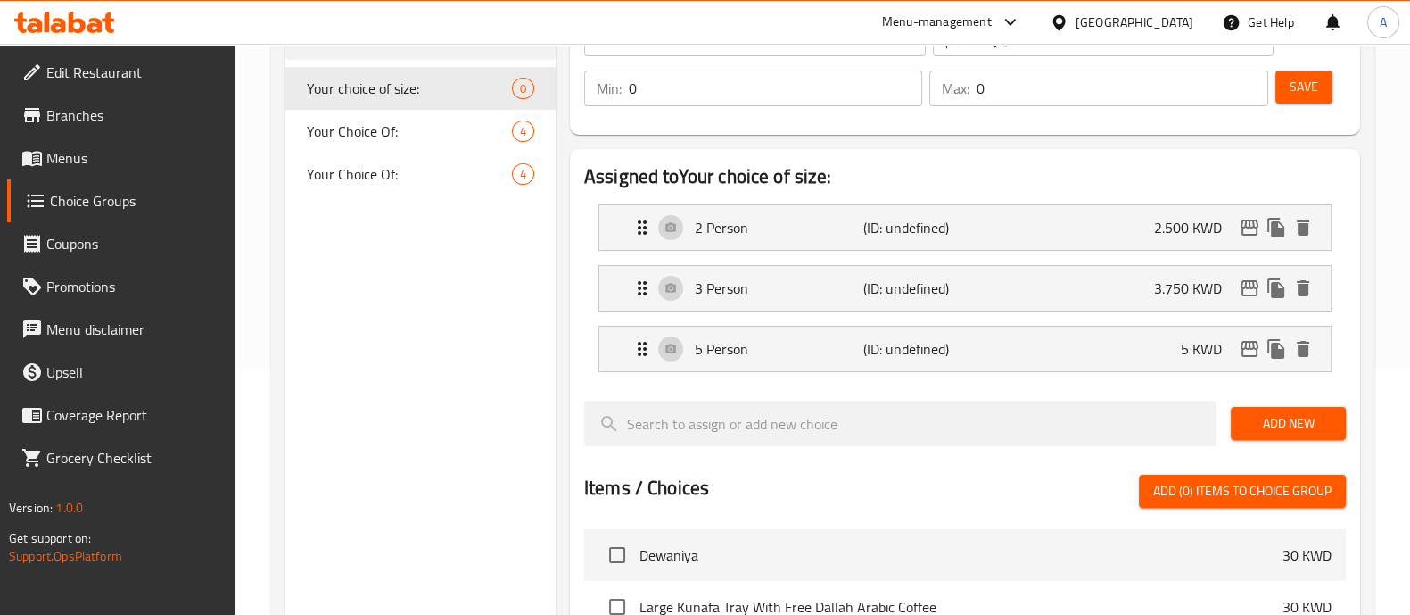
scroll to position [156, 0]
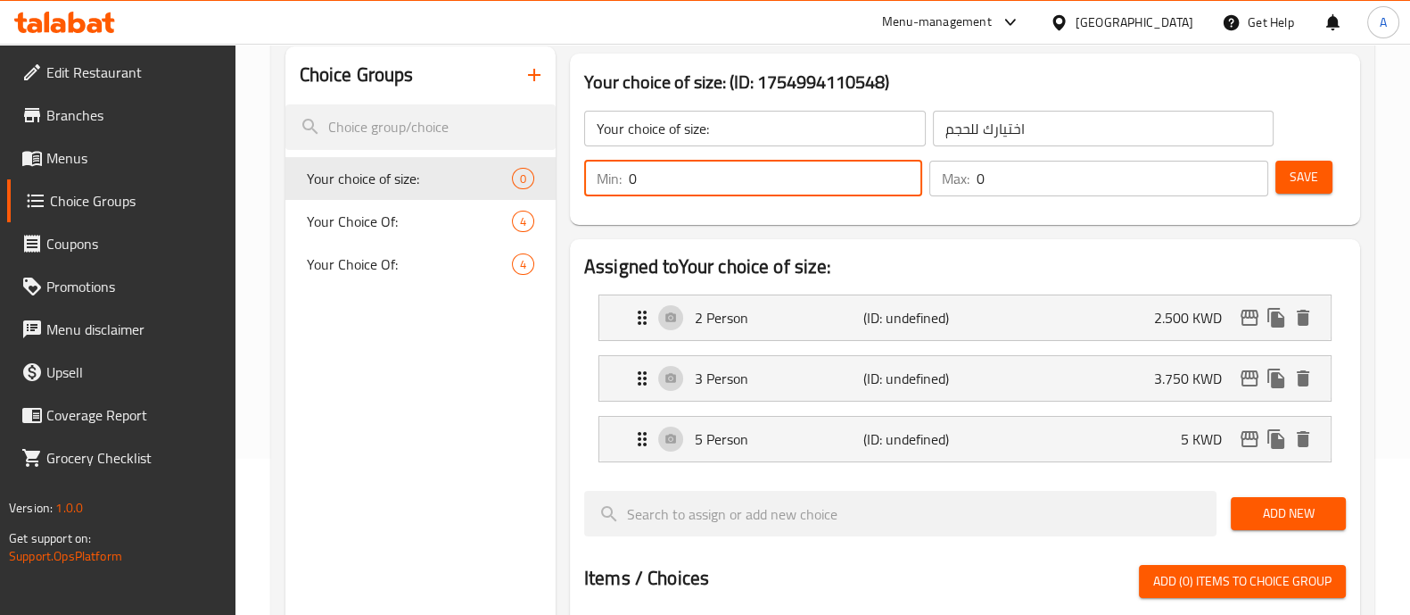
drag, startPoint x: 762, startPoint y: 181, endPoint x: 327, endPoint y: 181, distance: 435.4
click at [335, 181] on div "Choice Groups Your choice of size: 0 Your Choice Of: 4 Your Choice Of: 4 Your c…" at bounding box center [826, 586] width 1082 height 1080
type input "1"
drag, startPoint x: 1048, startPoint y: 178, endPoint x: 641, endPoint y: 193, distance: 408.0
click at [641, 193] on div "Min: 1 ​ Max: 0 ​" at bounding box center [926, 178] width 699 height 50
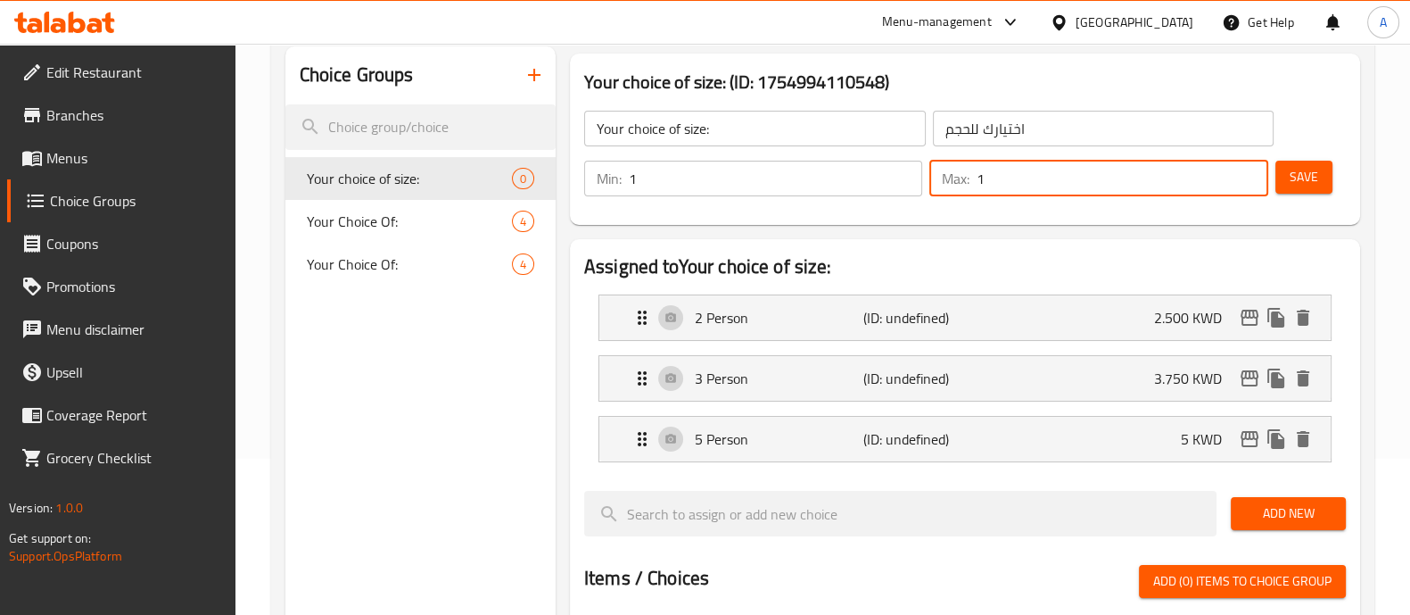
type input "1"
click at [1018, 243] on div "Assigned to Your choice of size: 2 Person (ID: undefined) 2.500 KWD Name (En) 2…" at bounding box center [965, 617] width 790 height 756
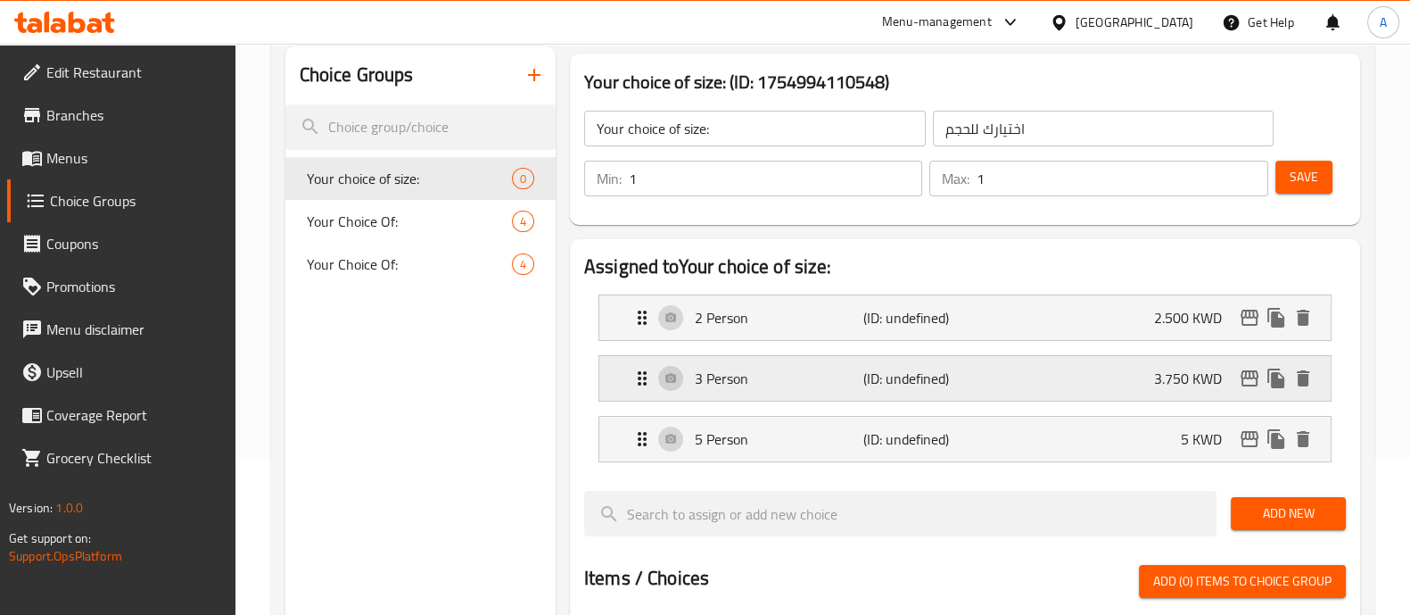
click at [908, 376] on p "(ID: undefined)" at bounding box center [920, 378] width 112 height 21
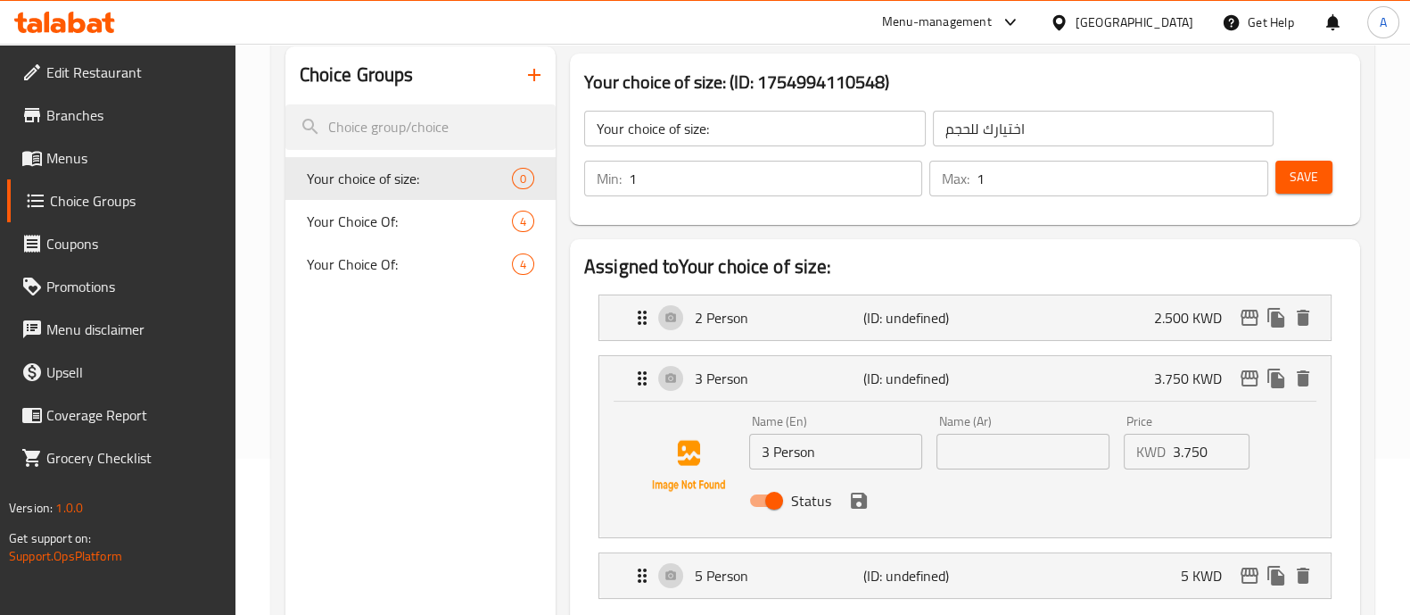
click at [1041, 457] on input "text" at bounding box center [1023, 452] width 173 height 36
paste input "3 شخص"
click at [981, 453] on input "3 شخص" at bounding box center [1023, 452] width 173 height 36
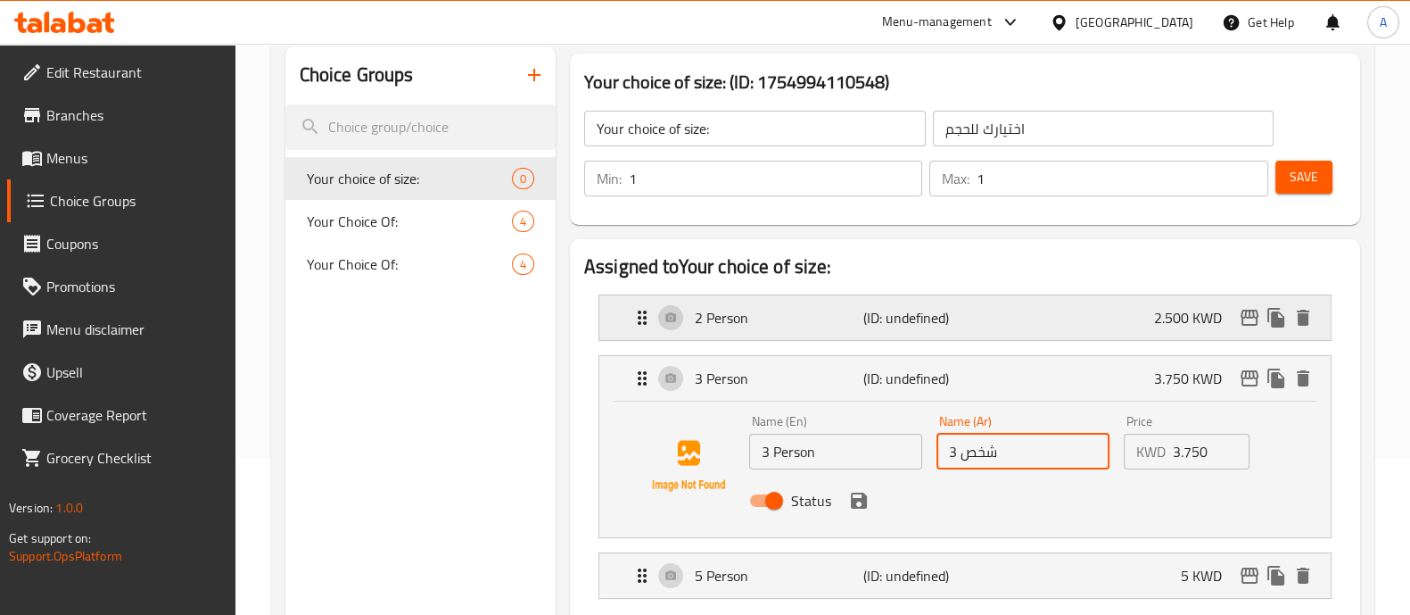
click at [963, 317] on p "(ID: undefined)" at bounding box center [920, 317] width 112 height 21
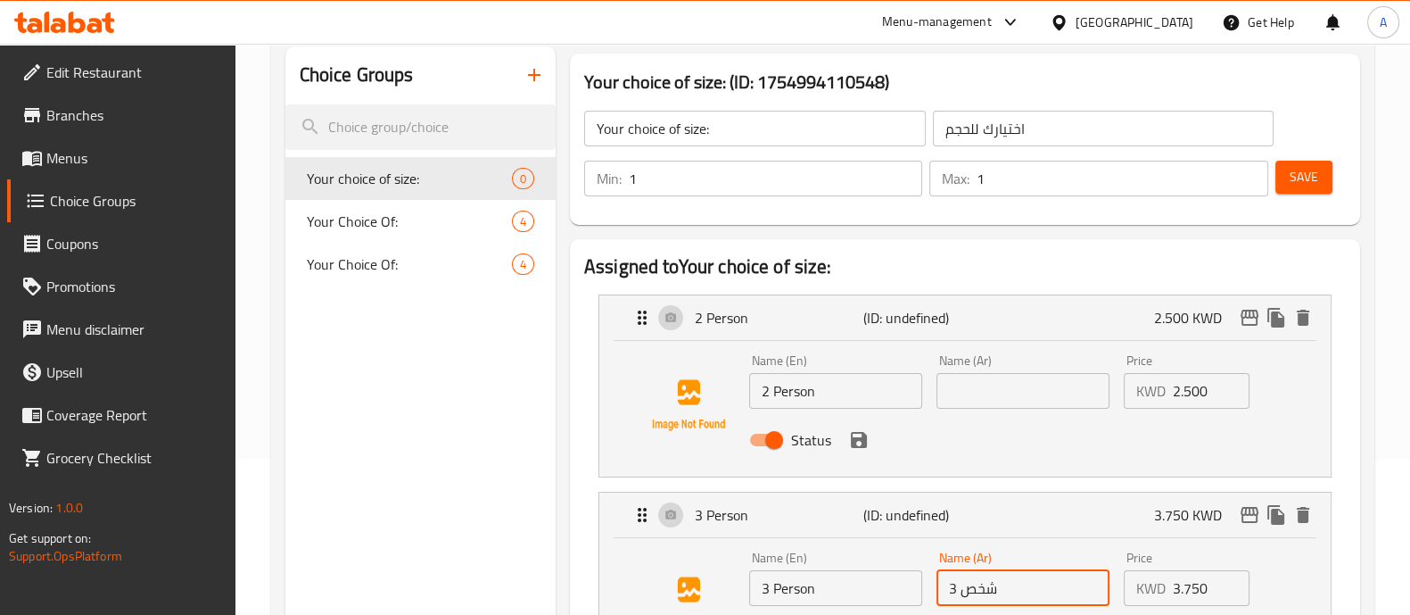
type input "3 شخص"
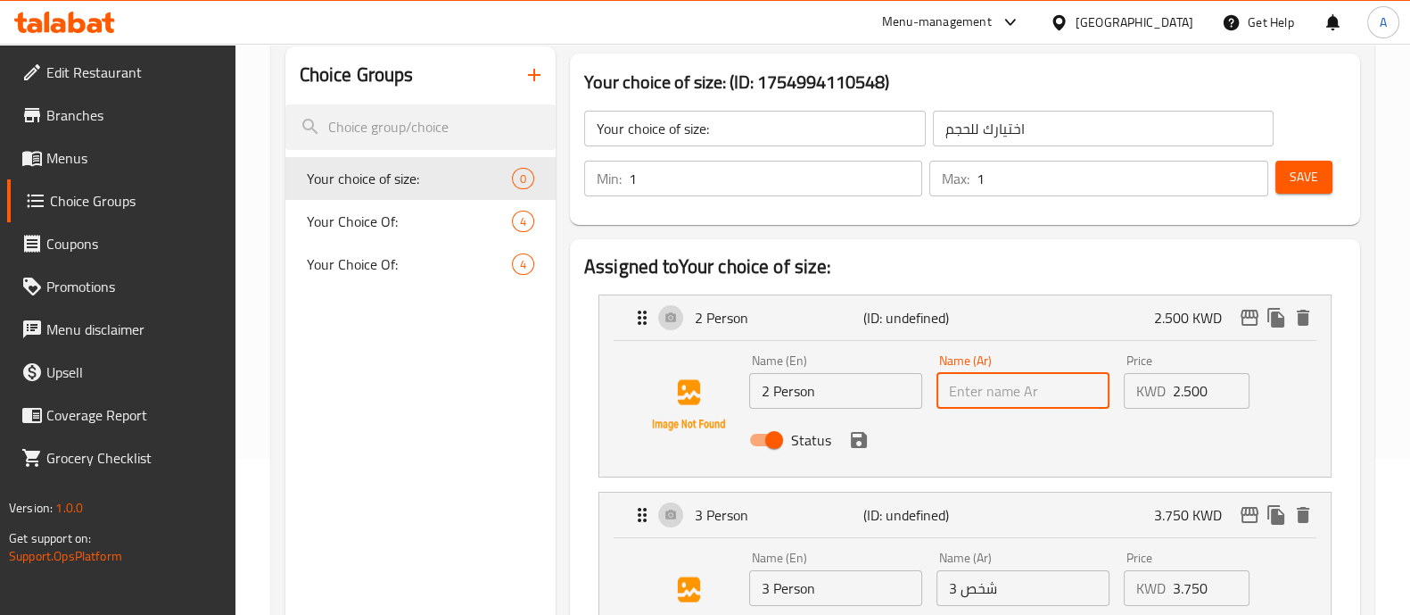
click at [999, 400] on input "text" at bounding box center [1023, 391] width 173 height 36
paste input "شخص"
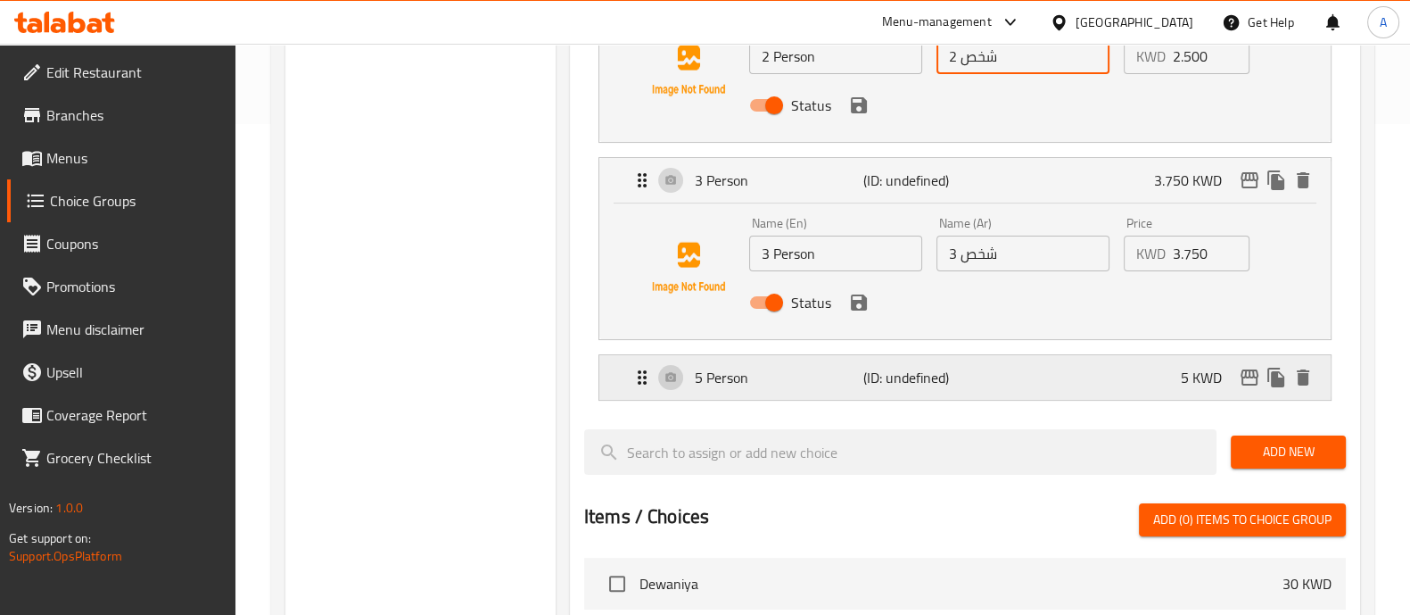
click at [972, 359] on div "5 Person (ID: undefined) 5 KWD" at bounding box center [971, 377] width 678 height 45
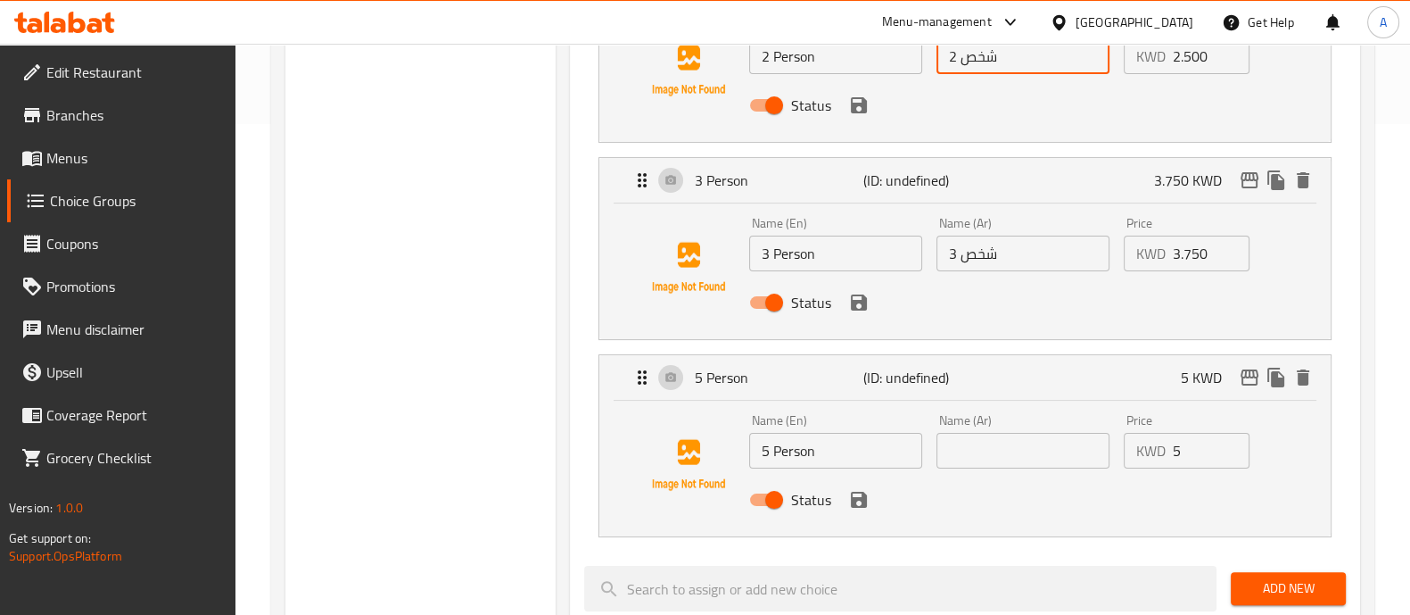
type input "2 شخص"
click at [999, 448] on input "text" at bounding box center [1023, 451] width 173 height 36
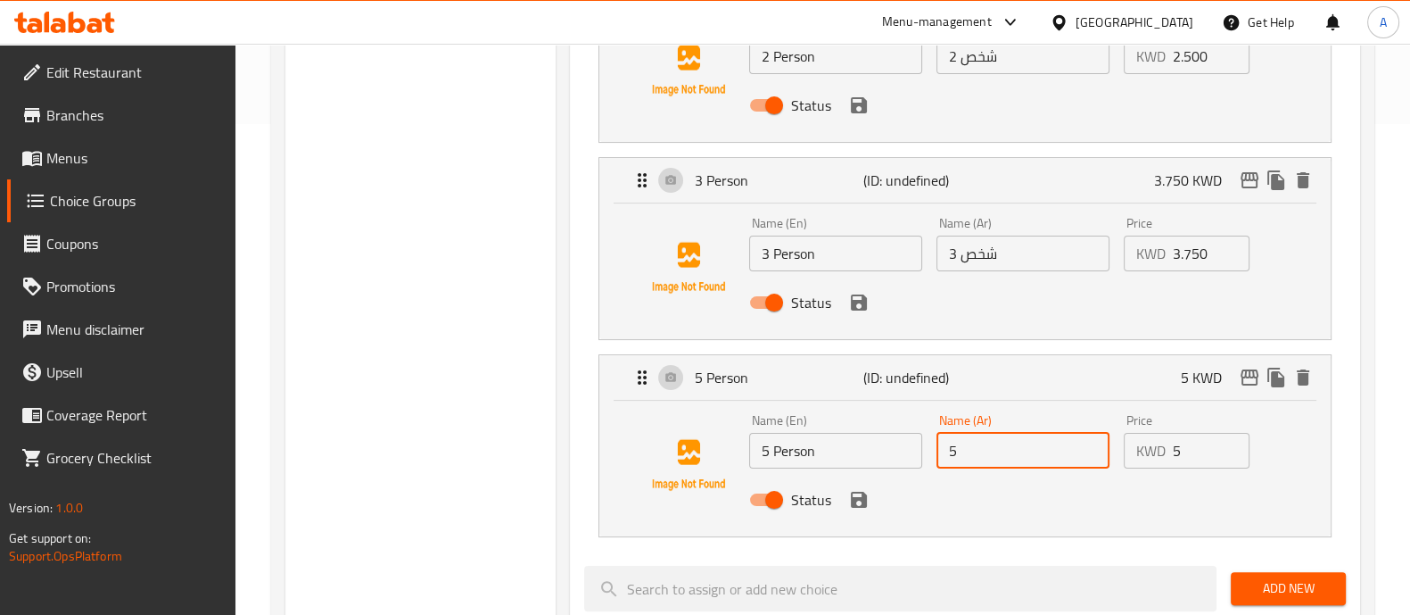
paste input "شخص"
click at [860, 502] on icon "save" at bounding box center [859, 500] width 16 height 16
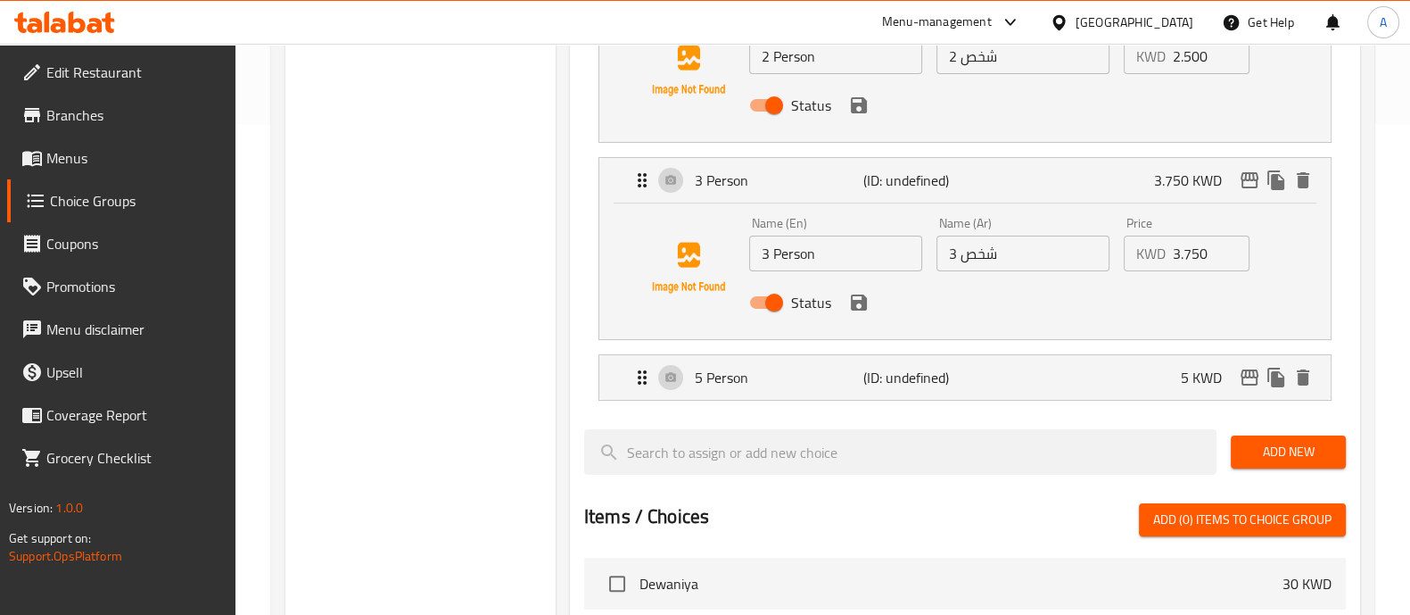
type input "5 شخص"
click at [854, 309] on icon "save" at bounding box center [859, 302] width 16 height 16
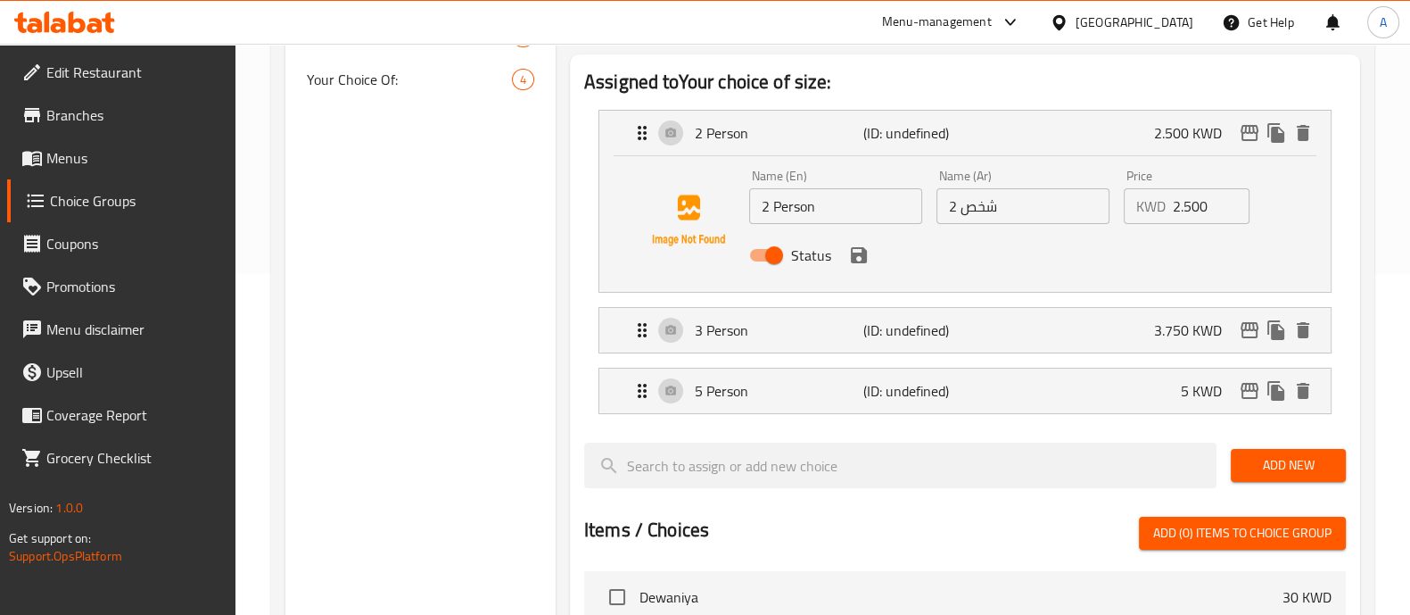
scroll to position [268, 0]
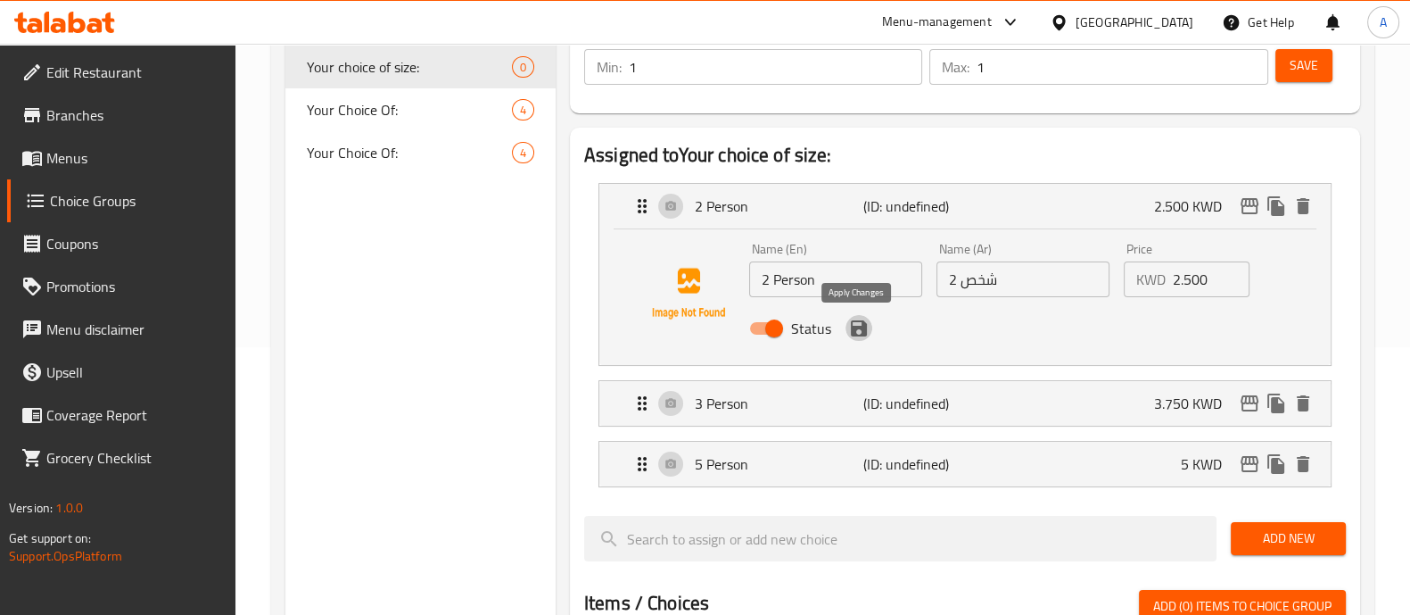
click at [856, 331] on icon "save" at bounding box center [858, 328] width 21 height 21
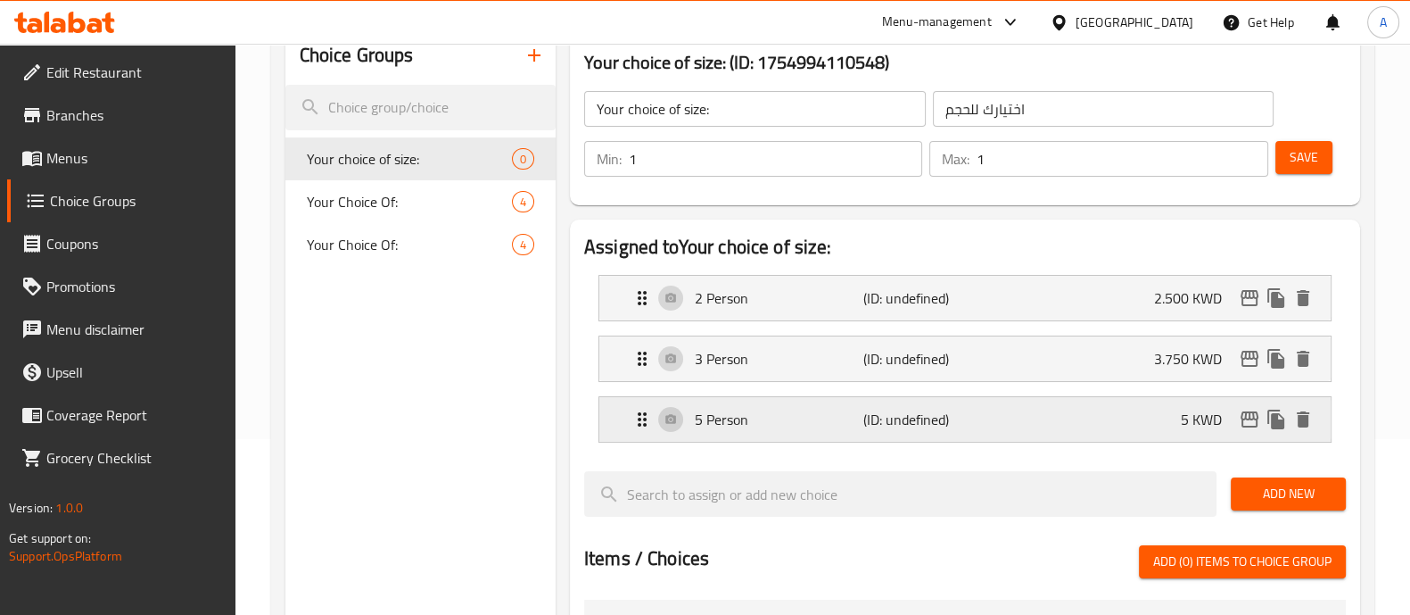
scroll to position [156, 0]
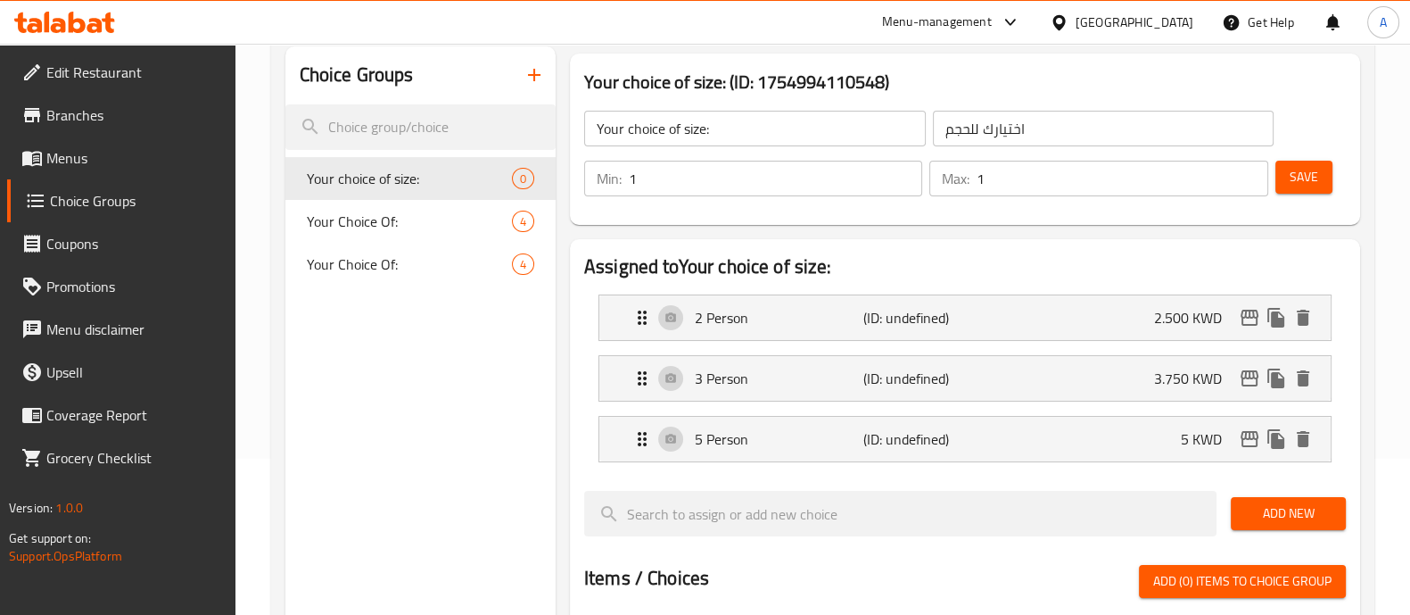
click at [1304, 171] on span "Save" at bounding box center [1304, 177] width 29 height 22
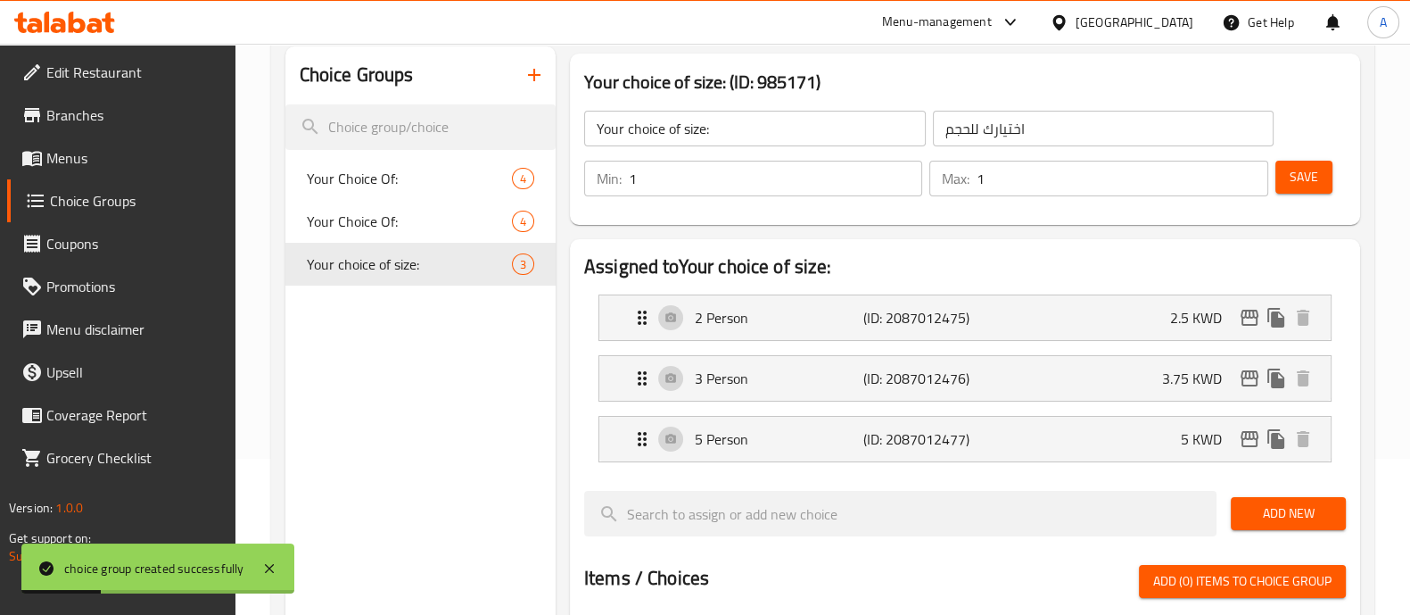
click at [524, 74] on icon "button" at bounding box center [534, 74] width 21 height 21
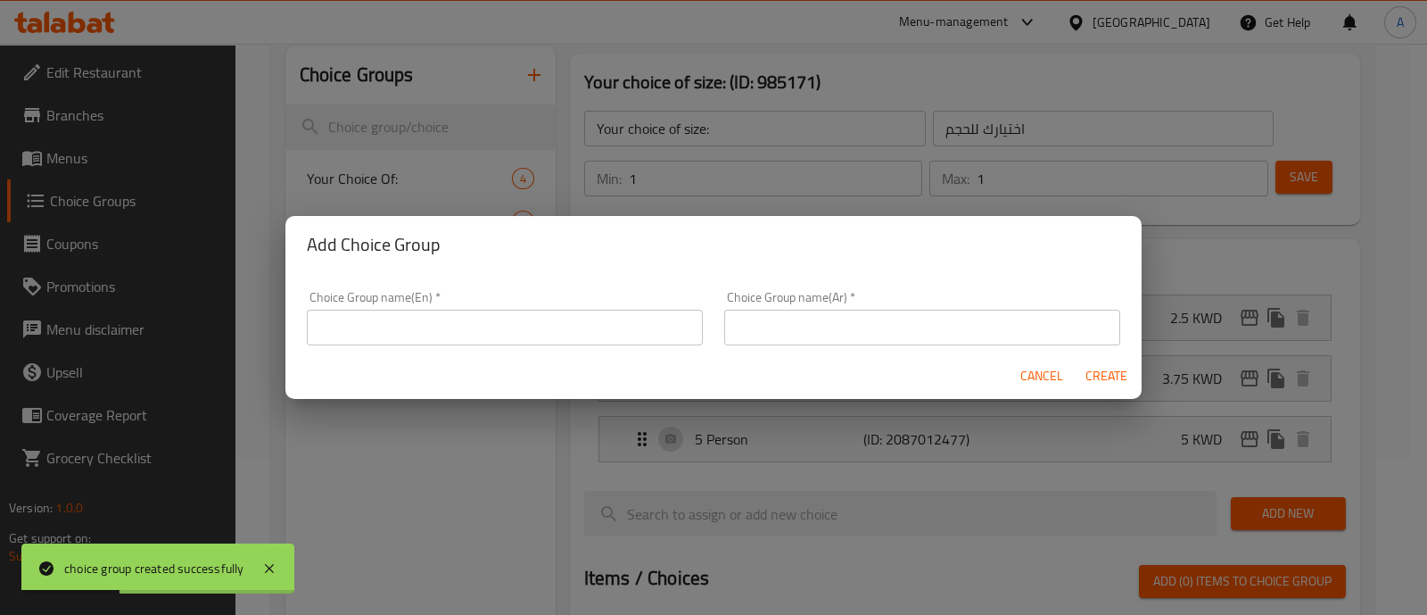
click at [748, 328] on input "text" at bounding box center [922, 328] width 396 height 36
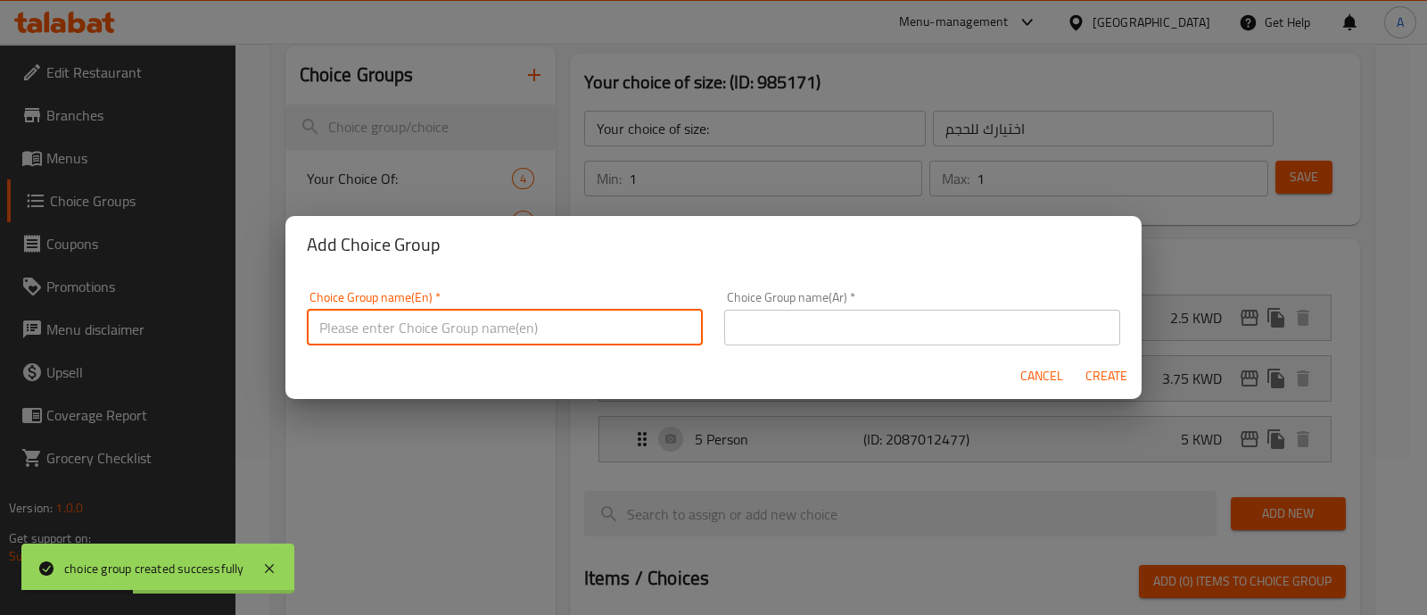
click at [590, 336] on input "text" at bounding box center [505, 328] width 396 height 36
click at [828, 325] on input "text" at bounding box center [922, 328] width 396 height 36
paste input "حجم الصواني"
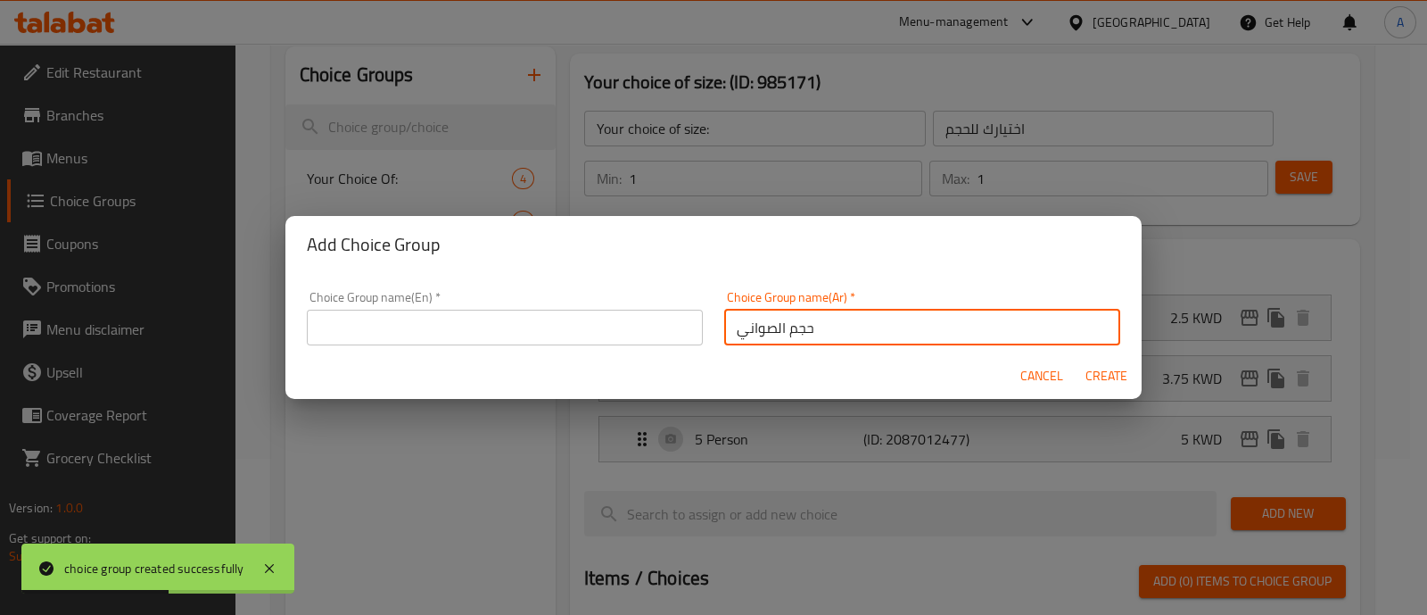
type input "حجم الصواني"
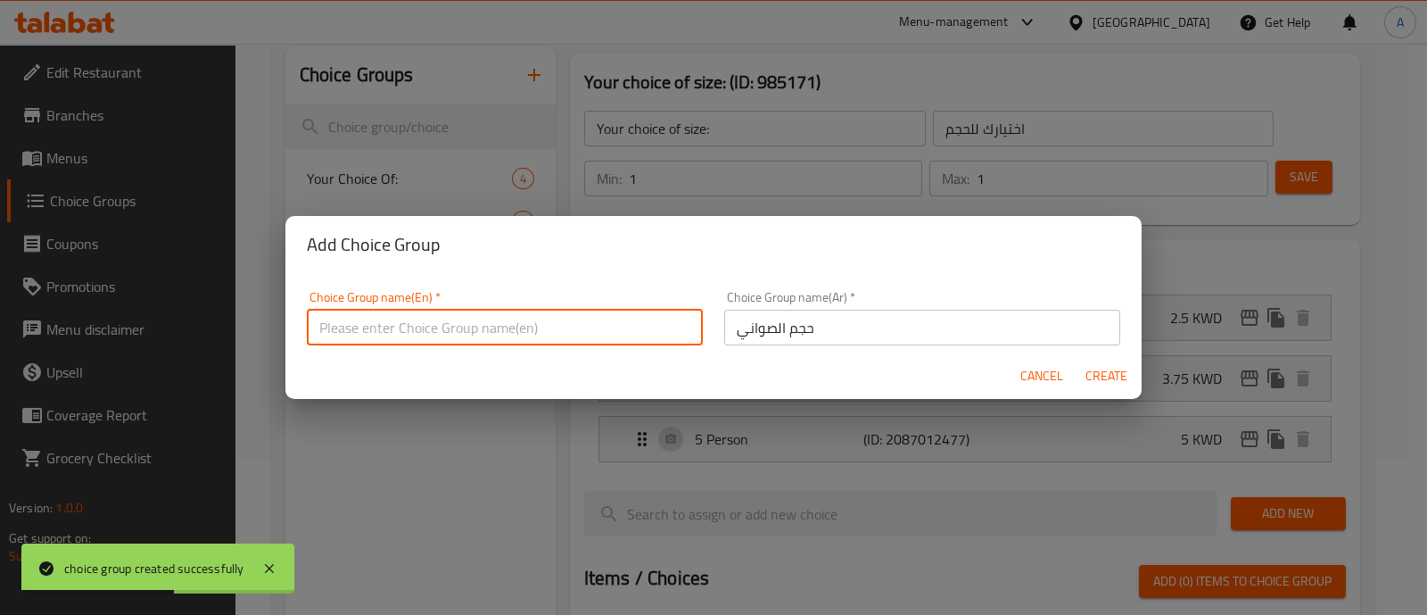
click at [603, 323] on input "text" at bounding box center [505, 328] width 396 height 36
type input "Size of Tray:"
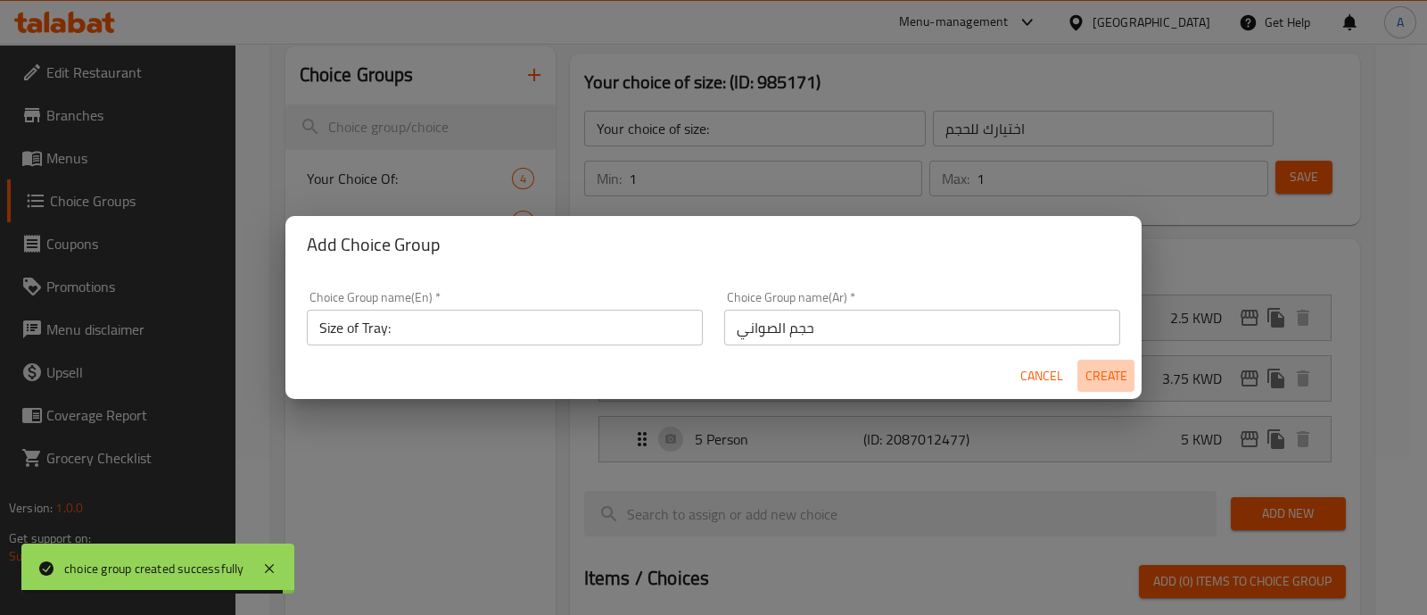
click at [1124, 374] on span "Create" at bounding box center [1106, 376] width 43 height 22
type input "Size of Tray:"
type input "حجم الصواني"
type input "0"
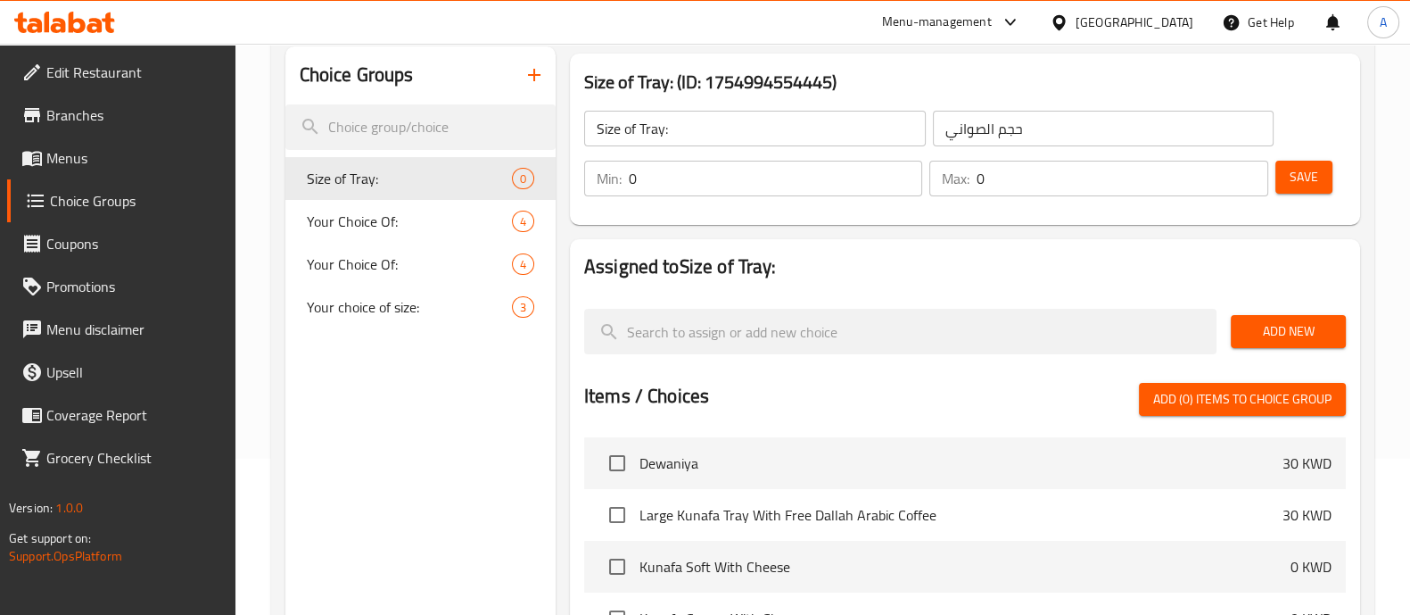
click at [1260, 336] on span "Add New" at bounding box center [1288, 331] width 87 height 22
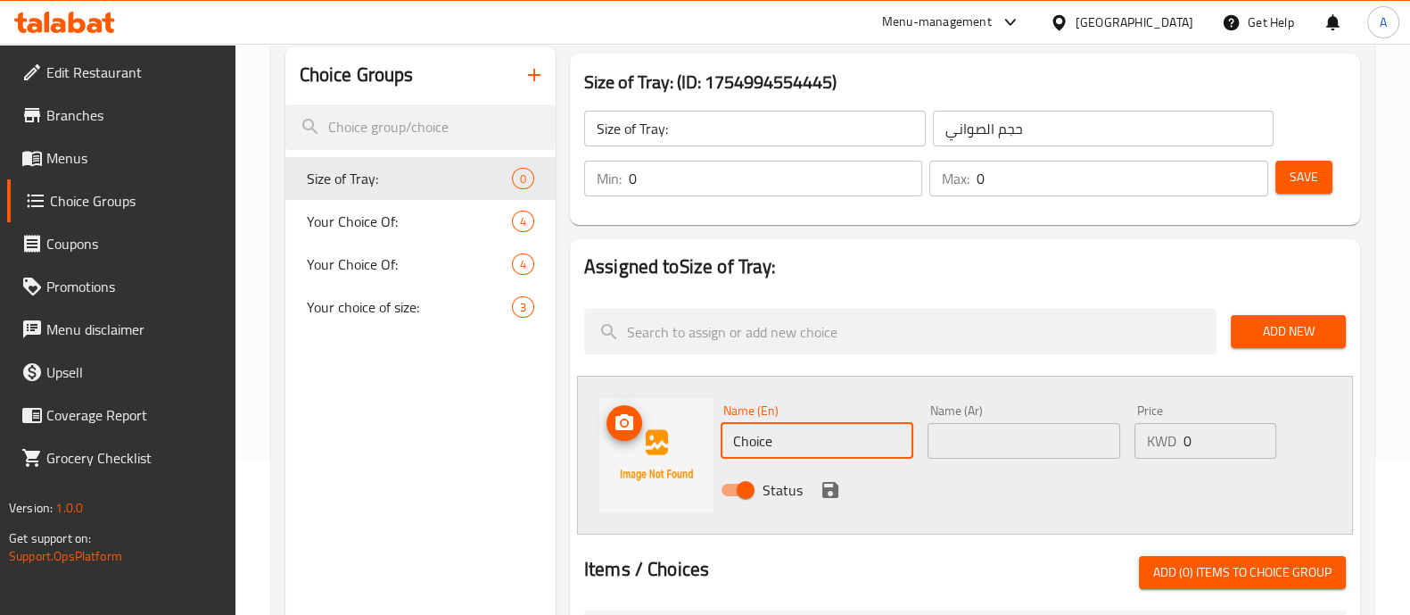
drag, startPoint x: 730, startPoint y: 443, endPoint x: 524, endPoint y: 421, distance: 207.3
click at [522, 421] on div "Choice Groups Size of Tray: 0 Your Choice Of: 4 Your Choice Of: 4 Your choice o…" at bounding box center [826, 581] width 1082 height 1071
type input "Medium Tray 6-7 Person"
click at [1063, 426] on input "text" at bounding box center [1024, 441] width 193 height 36
paste input "صينية متوسطة الحجم تتسع لـ 6-7 أشخاص"
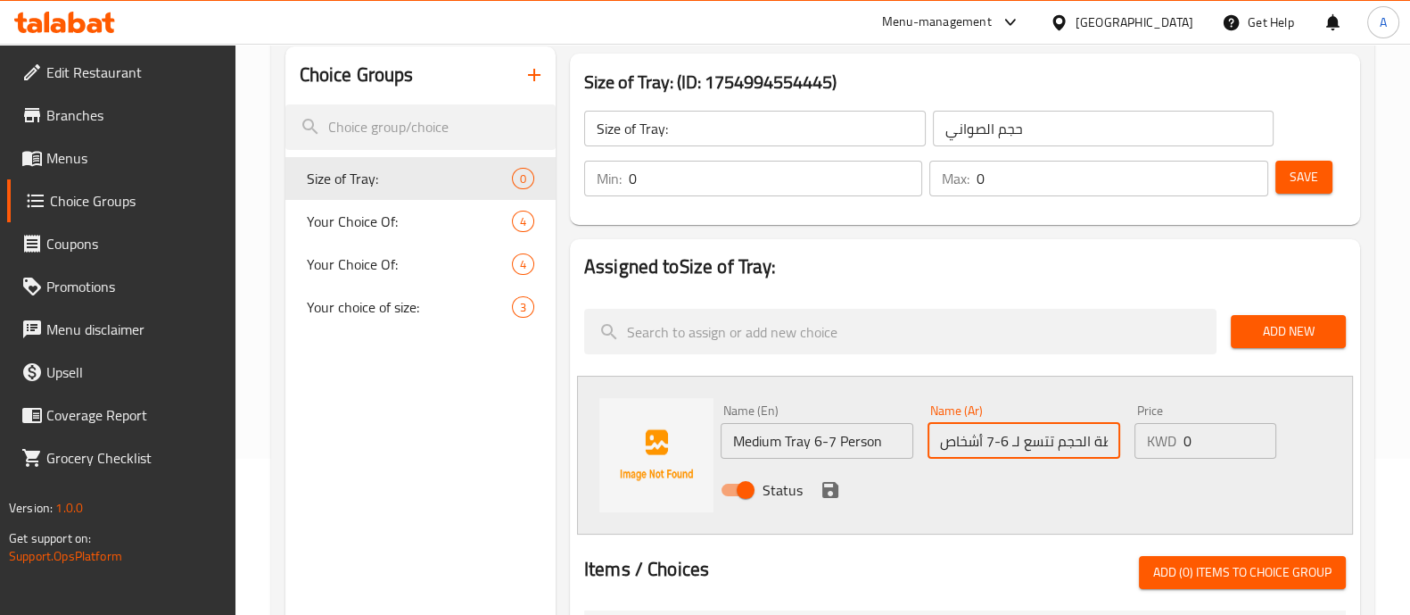
scroll to position [0, 79]
type input "صينية متوسطة الحجم تتسع لـ 6-7 أشخاص"
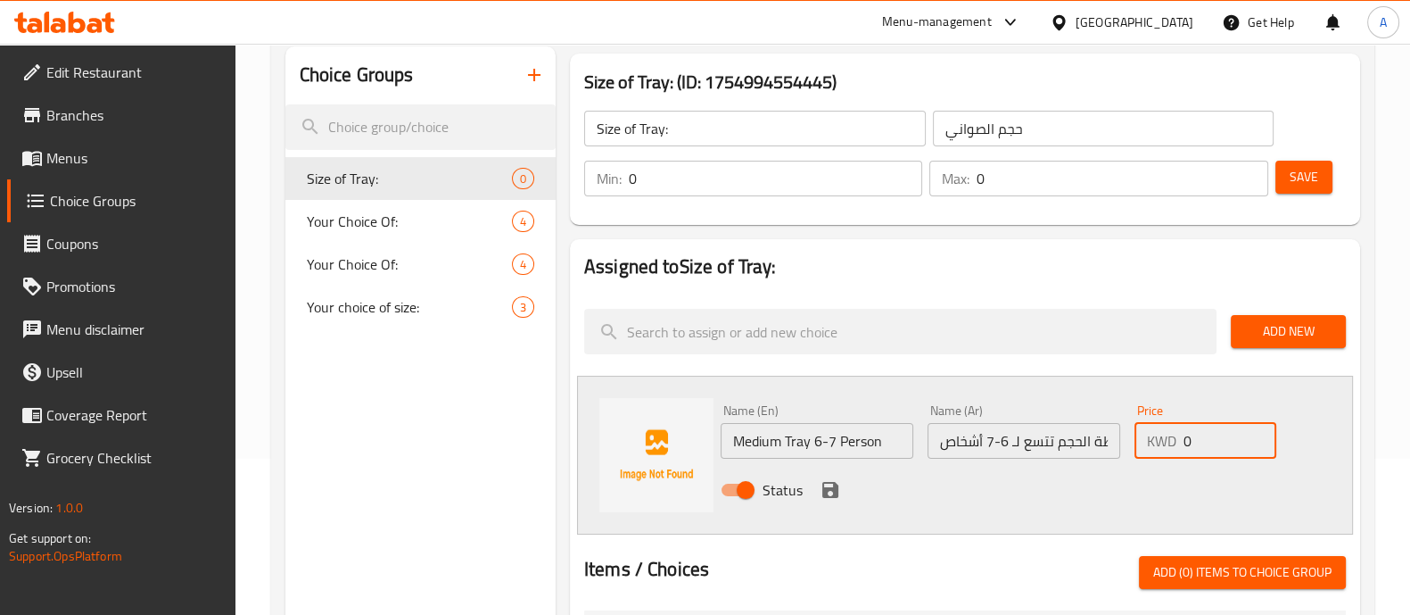
drag, startPoint x: 1199, startPoint y: 430, endPoint x: 990, endPoint y: 426, distance: 208.8
click at [992, 426] on div "Name (En) Medium Tray 6-7 Person Name (En) Name (Ar) صينية متوسطة الحجم تتسع لـ…" at bounding box center [1025, 455] width 622 height 117
type input "7"
click at [835, 492] on icon "save" at bounding box center [831, 490] width 16 height 16
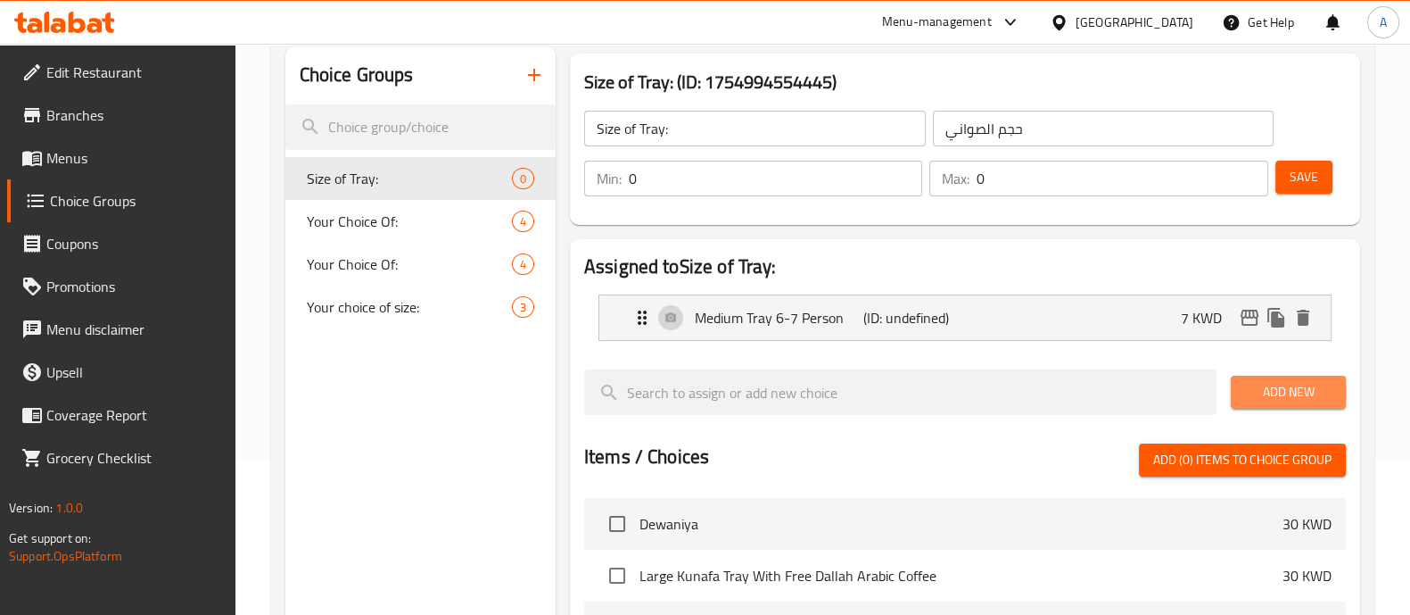
click at [1280, 377] on button "Add New" at bounding box center [1288, 392] width 115 height 33
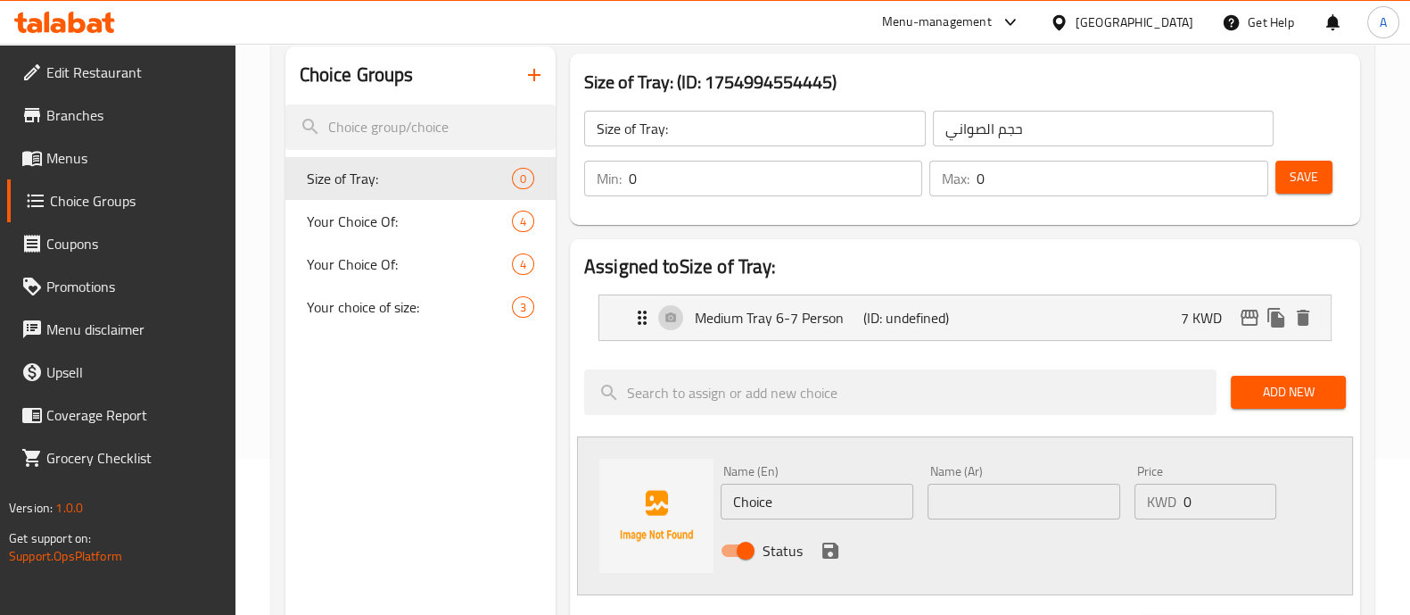
click at [1227, 372] on div "Add New" at bounding box center [1288, 392] width 129 height 60
click at [1236, 379] on button "Add New" at bounding box center [1288, 392] width 115 height 33
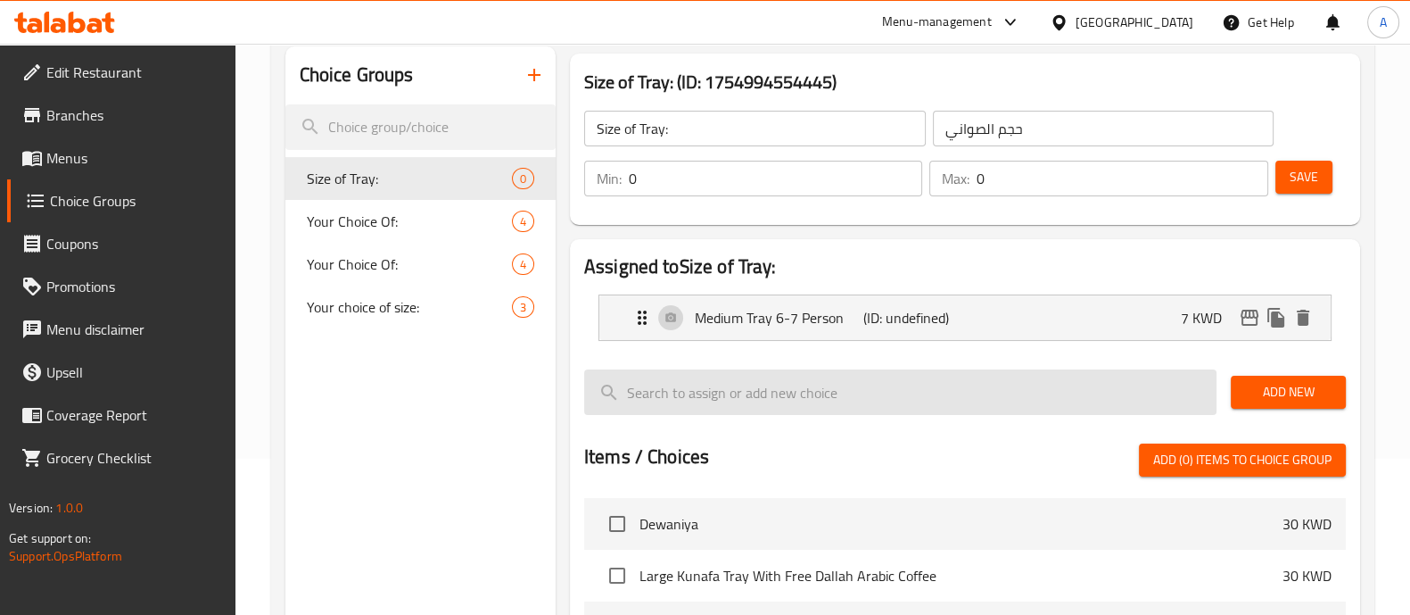
click at [796, 397] on input "search" at bounding box center [900, 391] width 633 height 45
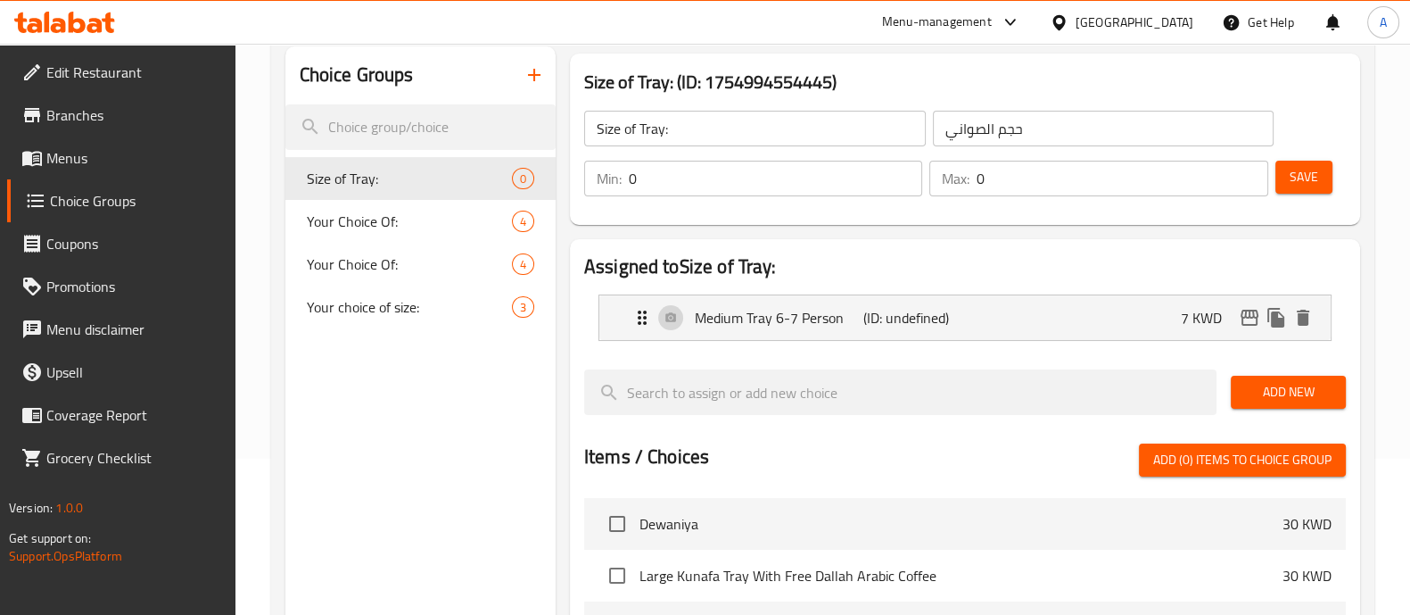
click at [1226, 391] on div "Add New" at bounding box center [1288, 392] width 129 height 60
click at [1234, 391] on button "Add New" at bounding box center [1288, 392] width 115 height 33
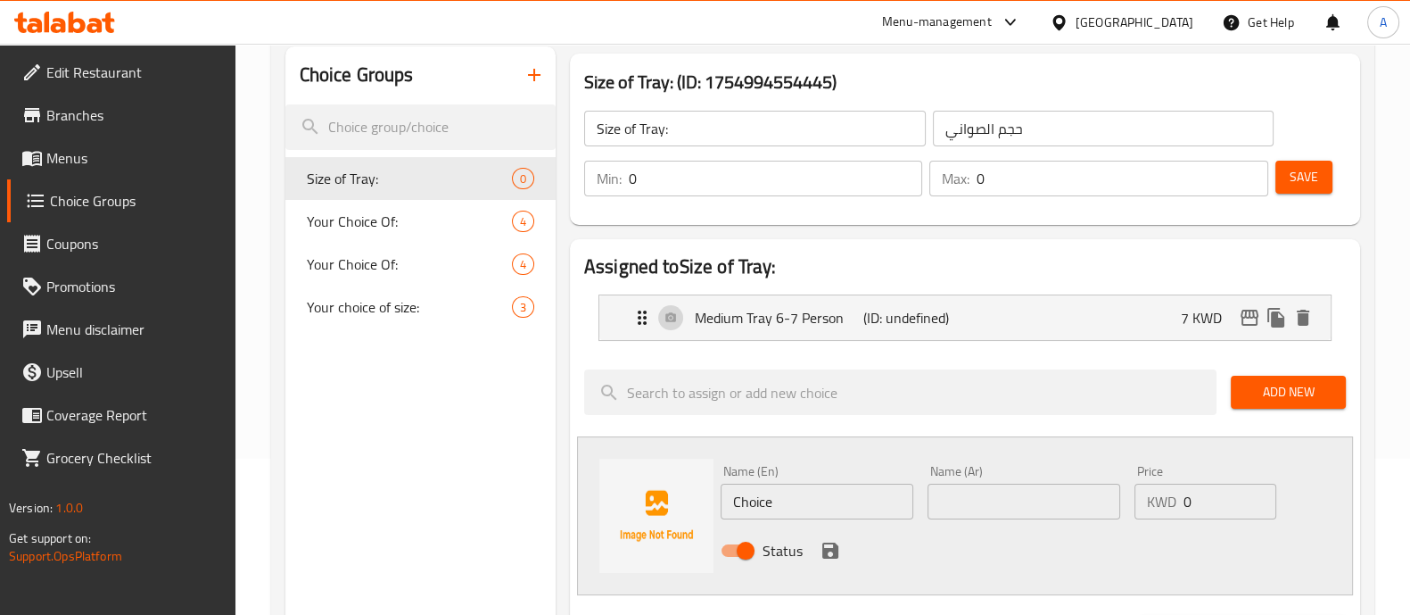
click at [888, 488] on input "Choice" at bounding box center [817, 502] width 193 height 36
type input "Large tray 8-9 Person"
paste input "صينية كبيرة تتسع لـ 8-9 أشخاص"
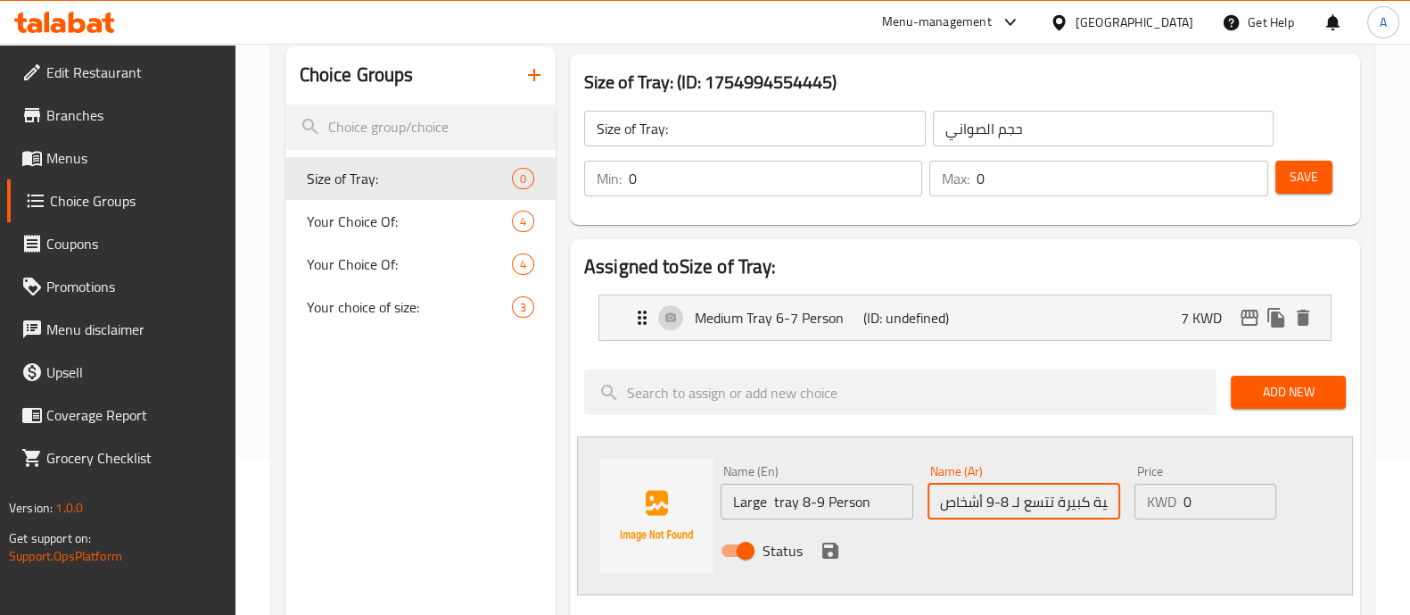
scroll to position [0, 21]
type input "صينية كبيرة تتسع لـ 8-9 أشخاص"
click at [1216, 521] on div "Price KWD 0 Price" at bounding box center [1205, 492] width 155 height 69
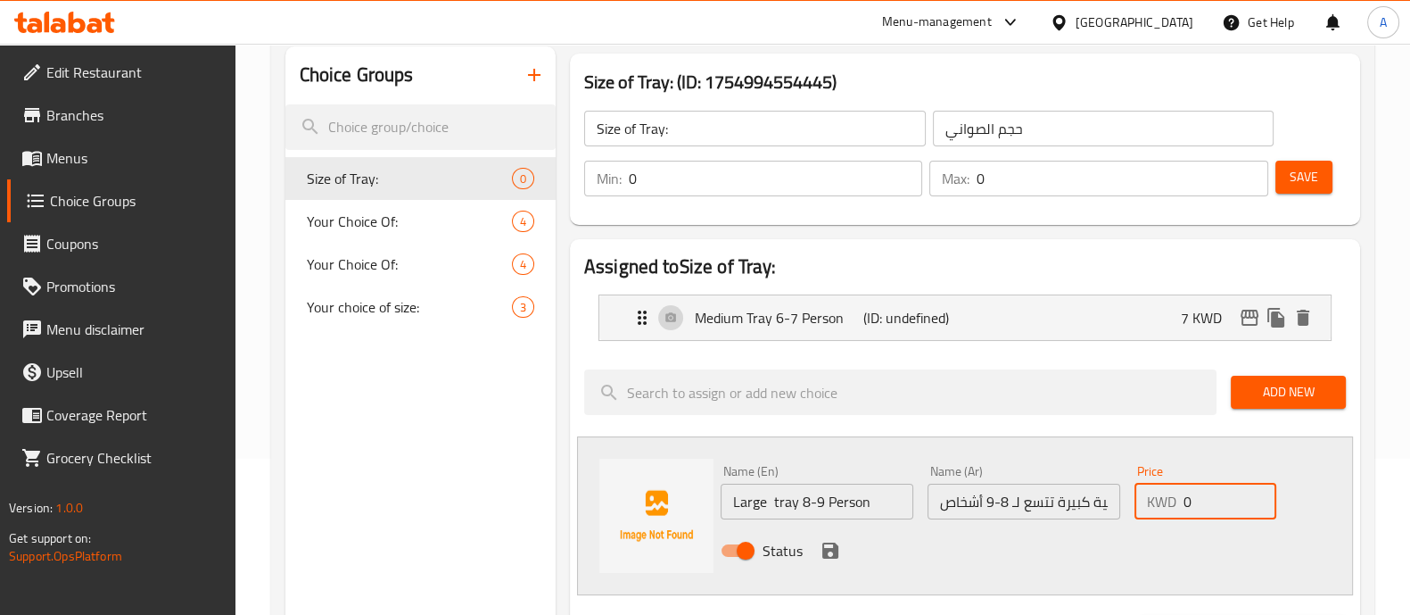
drag, startPoint x: 1162, startPoint y: 506, endPoint x: 1008, endPoint y: 492, distance: 154.0
click at [1026, 493] on div "Name (En) Large tray 8-9 Person Name (En) Name (Ar) صينية كبيرة تتسع لـ 8-9 أشخ…" at bounding box center [1025, 516] width 622 height 117
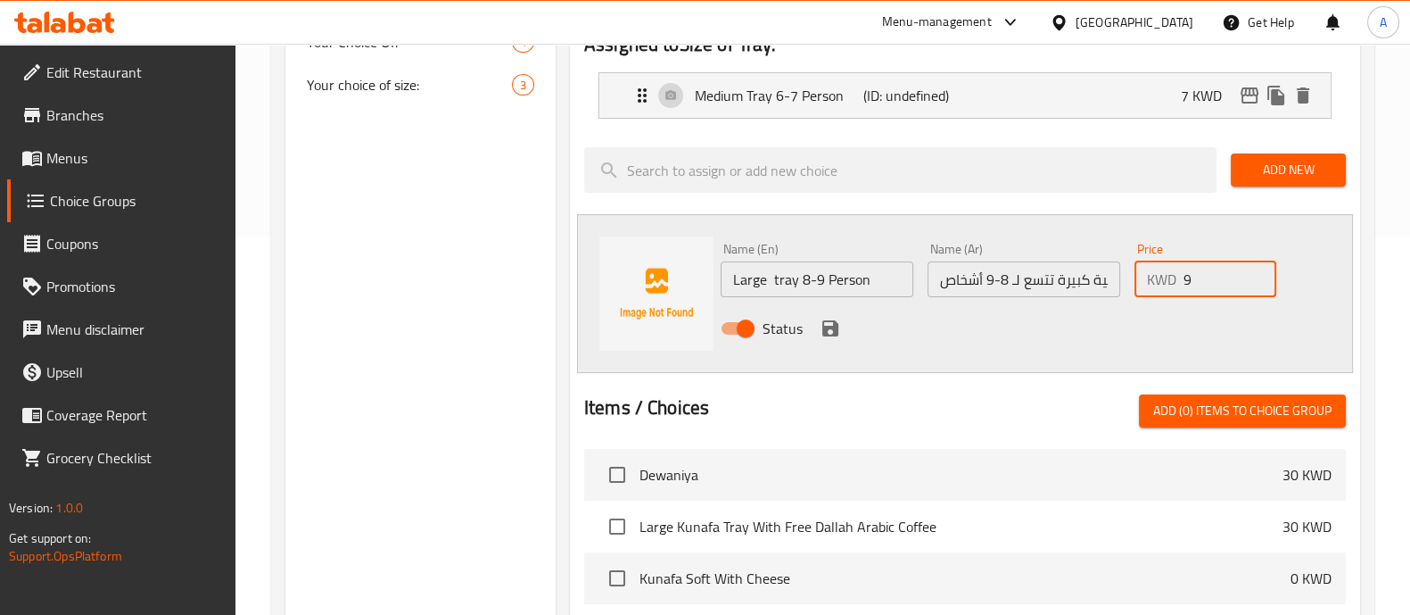
type input "9"
click at [837, 322] on icon "save" at bounding box center [830, 328] width 21 height 21
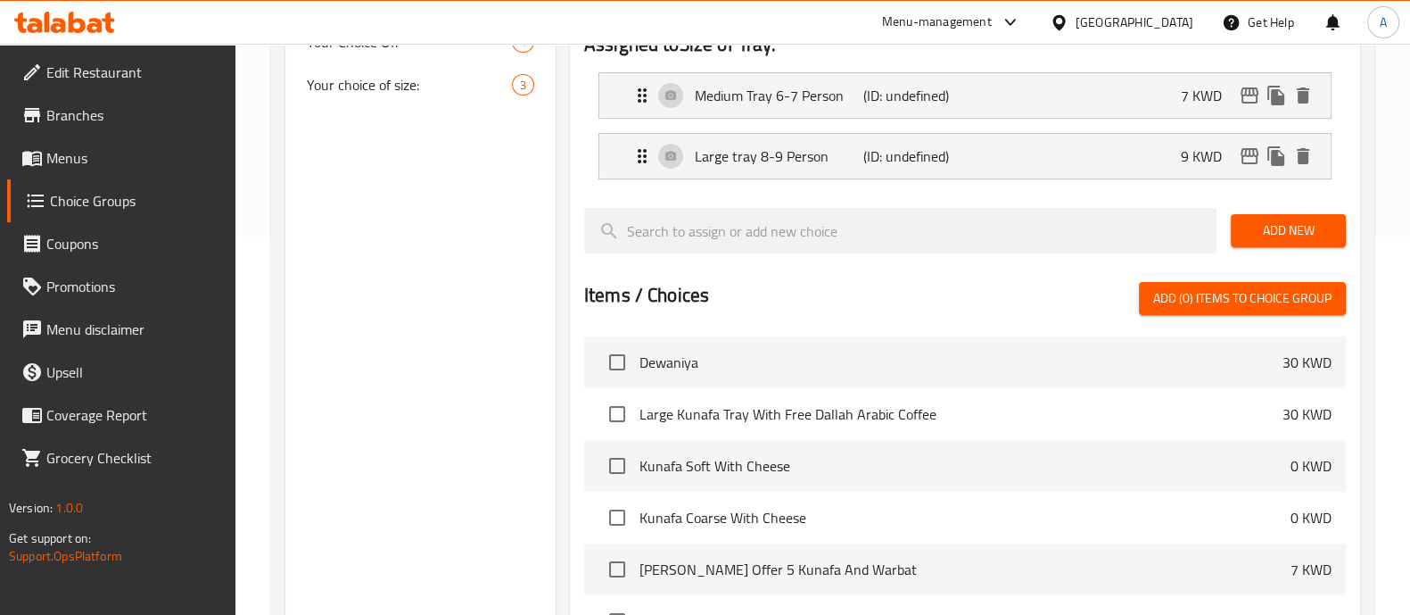
click at [1323, 238] on span "Add New" at bounding box center [1288, 230] width 87 height 22
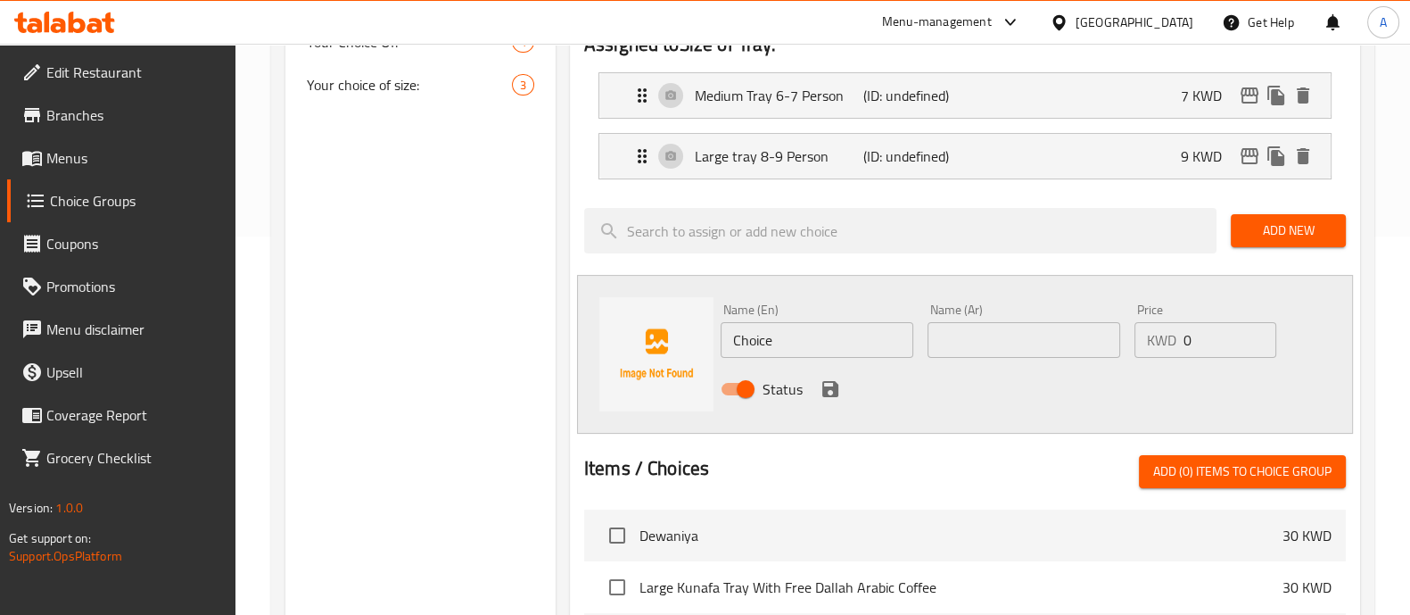
click at [959, 318] on div "Name (Ar) Name (Ar)" at bounding box center [1024, 330] width 193 height 54
drag, startPoint x: 960, startPoint y: 328, endPoint x: 940, endPoint y: 341, distance: 23.3
click at [960, 328] on input "text" at bounding box center [1024, 340] width 193 height 36
paste input "صينية 15-20 شخصًا"
type input "صينية 15-20 شخصًا"
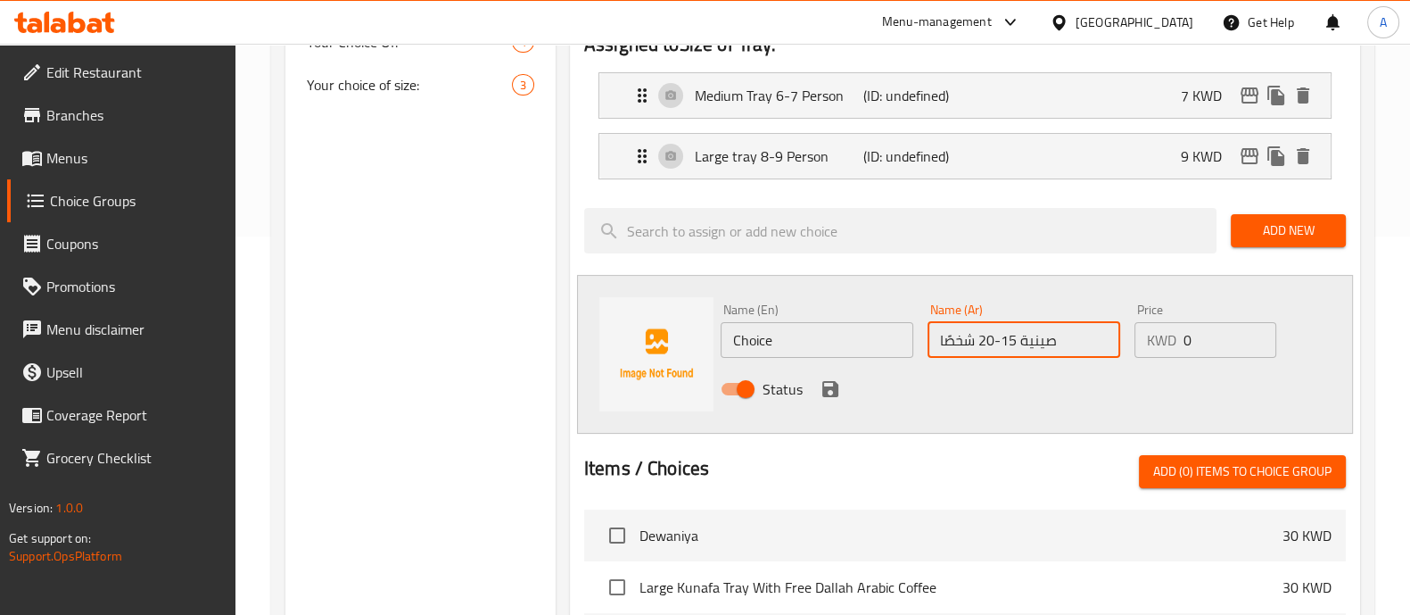
click at [885, 342] on input "Choice" at bounding box center [817, 340] width 193 height 36
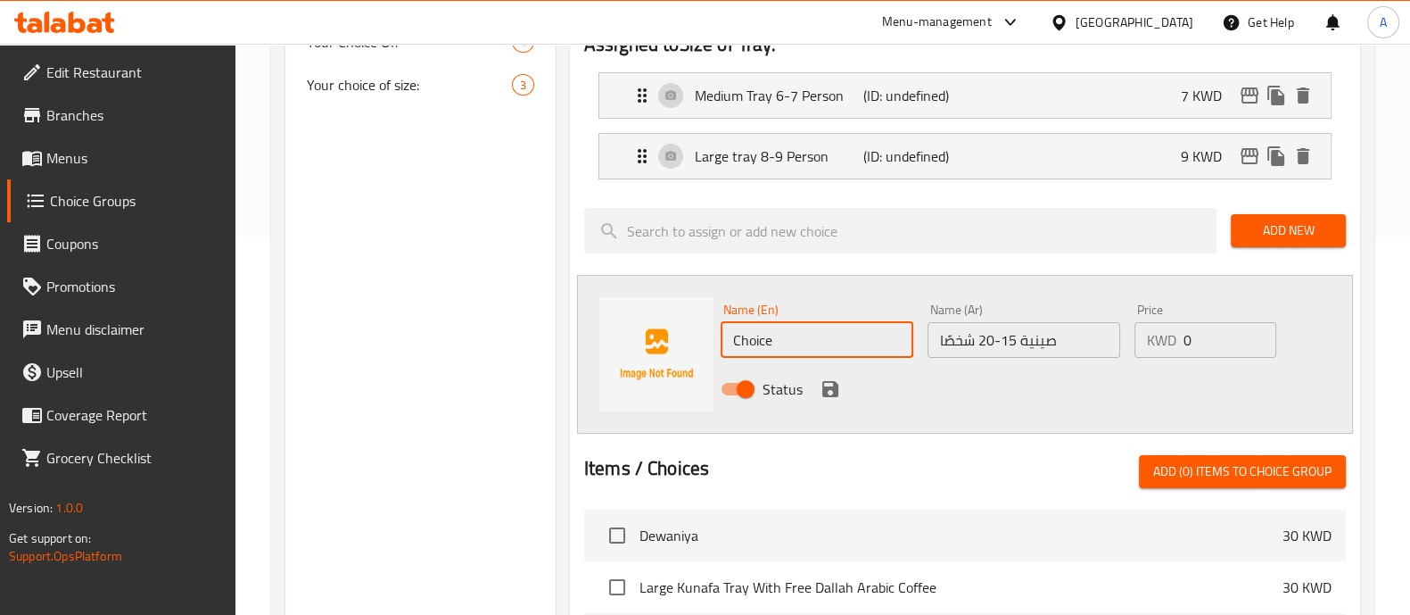
click at [885, 342] on input "Choice" at bounding box center [817, 340] width 193 height 36
type input "Tray 15-20 Person"
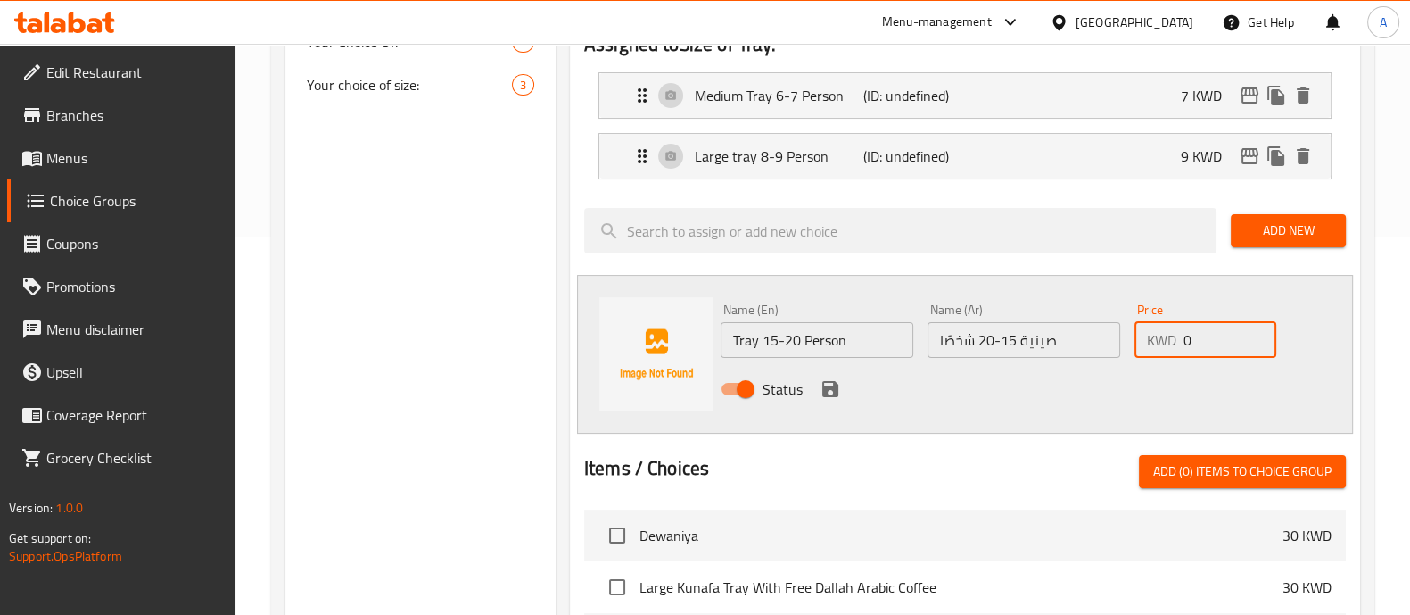
drag, startPoint x: 1236, startPoint y: 327, endPoint x: 914, endPoint y: 327, distance: 321.2
click at [914, 327] on div "Name (En) Tray 15-20 Person Name (En) Name (Ar) صينية 15-20 شخصًا Name (Ar) Pri…" at bounding box center [1025, 354] width 622 height 117
type input "16"
click at [820, 389] on icon "save" at bounding box center [830, 388] width 21 height 21
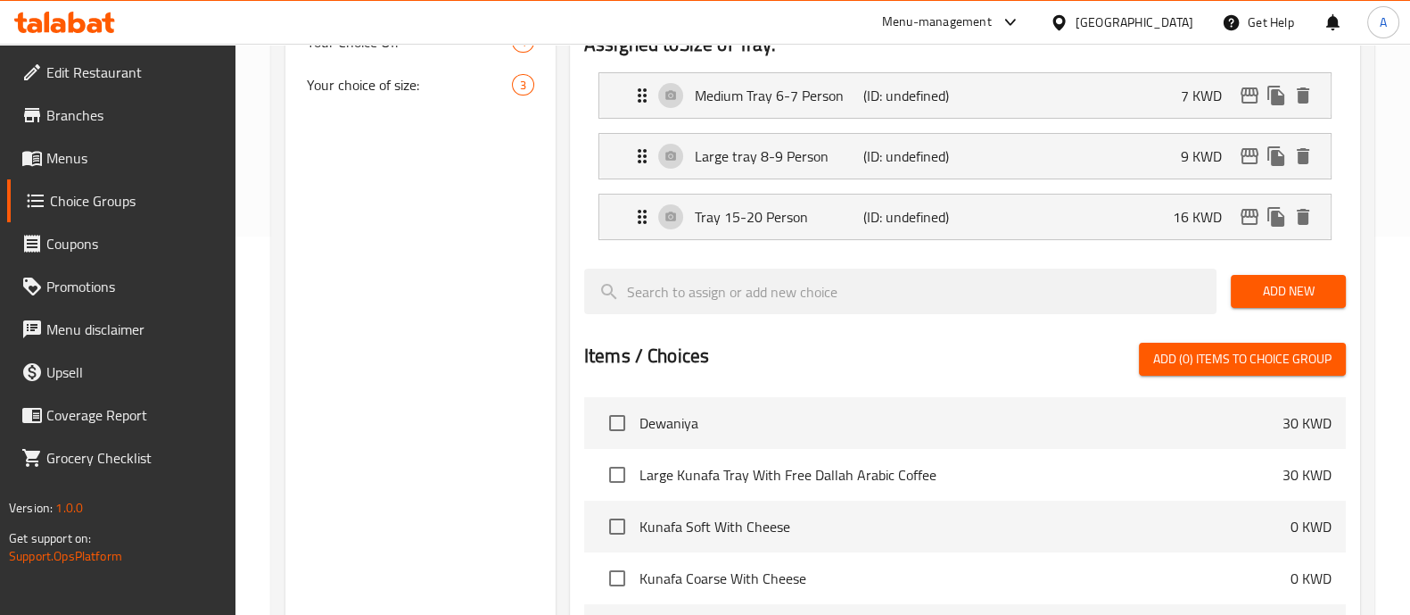
click at [1310, 252] on nav "Medium Tray 6-7 Person (ID: undefined) 7 KWD Name (En) Medium Tray 6-7 Person N…" at bounding box center [965, 156] width 762 height 196
click at [1311, 270] on div "Add New" at bounding box center [1288, 291] width 129 height 60
click at [1290, 292] on span "Add New" at bounding box center [1288, 291] width 87 height 22
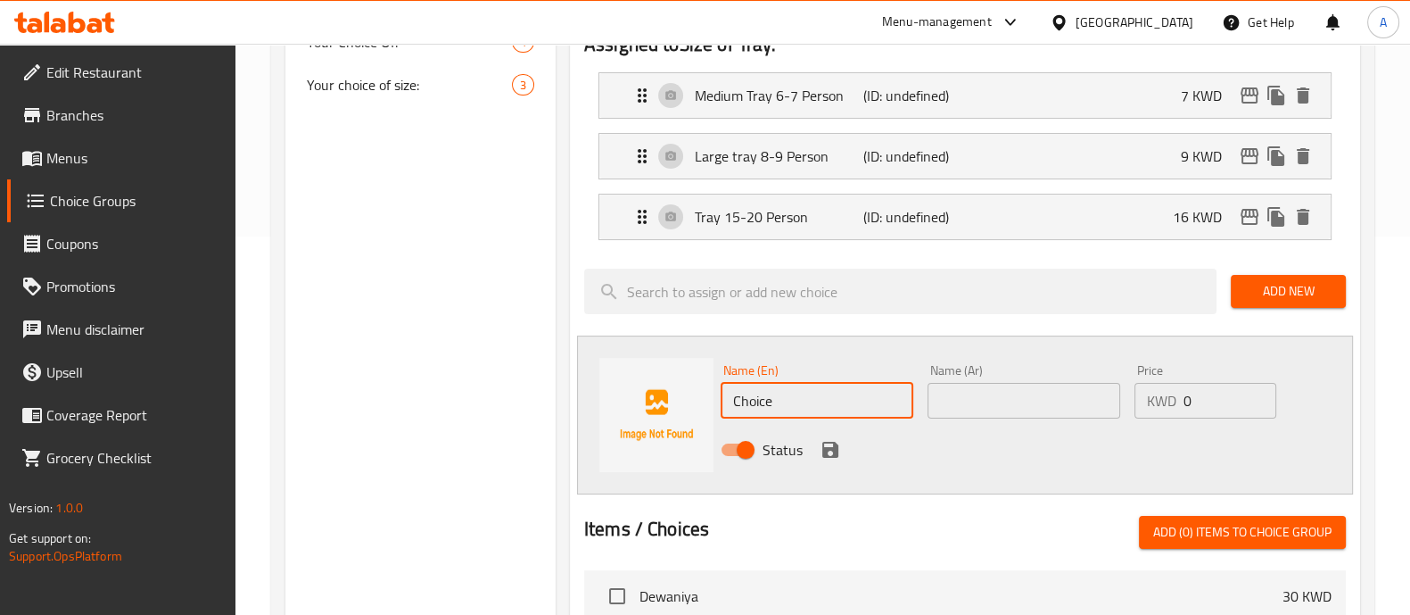
drag, startPoint x: 860, startPoint y: 393, endPoint x: 437, endPoint y: 432, distance: 424.6
click at [437, 432] on div "Choice Groups Size of Tray: 0 Your Choice Of: 4 Your Choice Of: 4 Your choice o…" at bounding box center [826, 450] width 1082 height 1253
type input "tray 20 -30 person"
click at [1039, 415] on input "text" at bounding box center [1024, 401] width 193 height 36
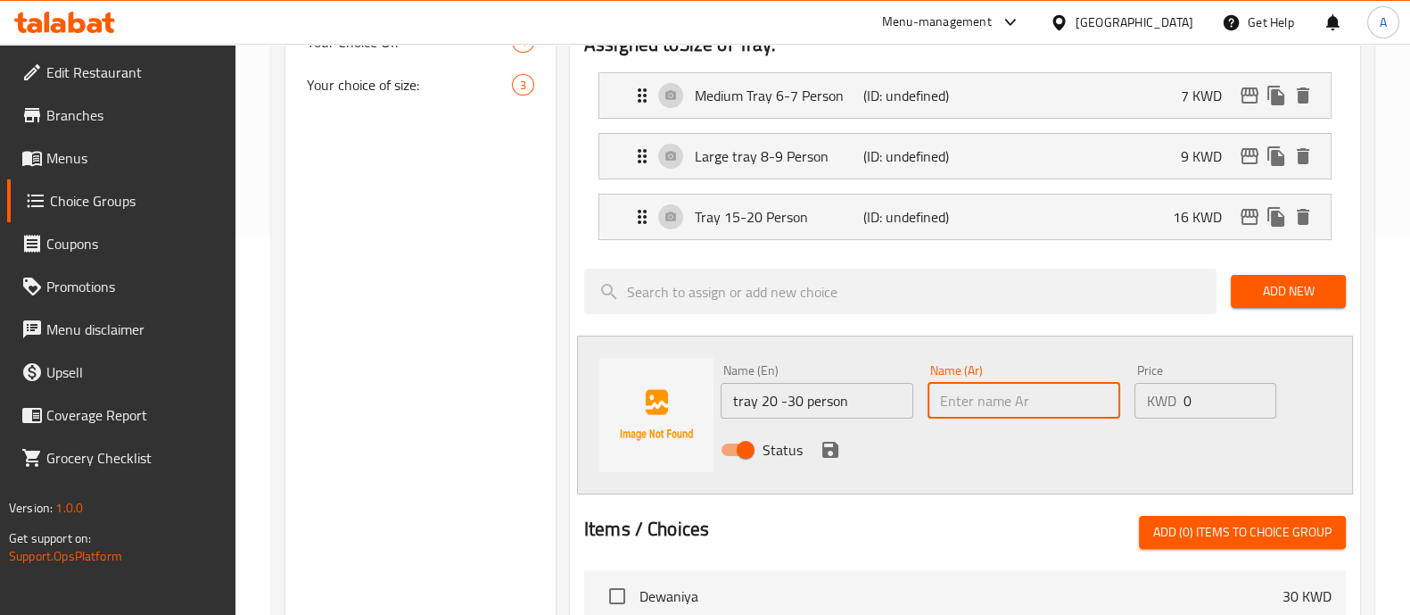
paste input "صينية 20-30 شخصًا"
type input "صينية 20-30 شخصًا"
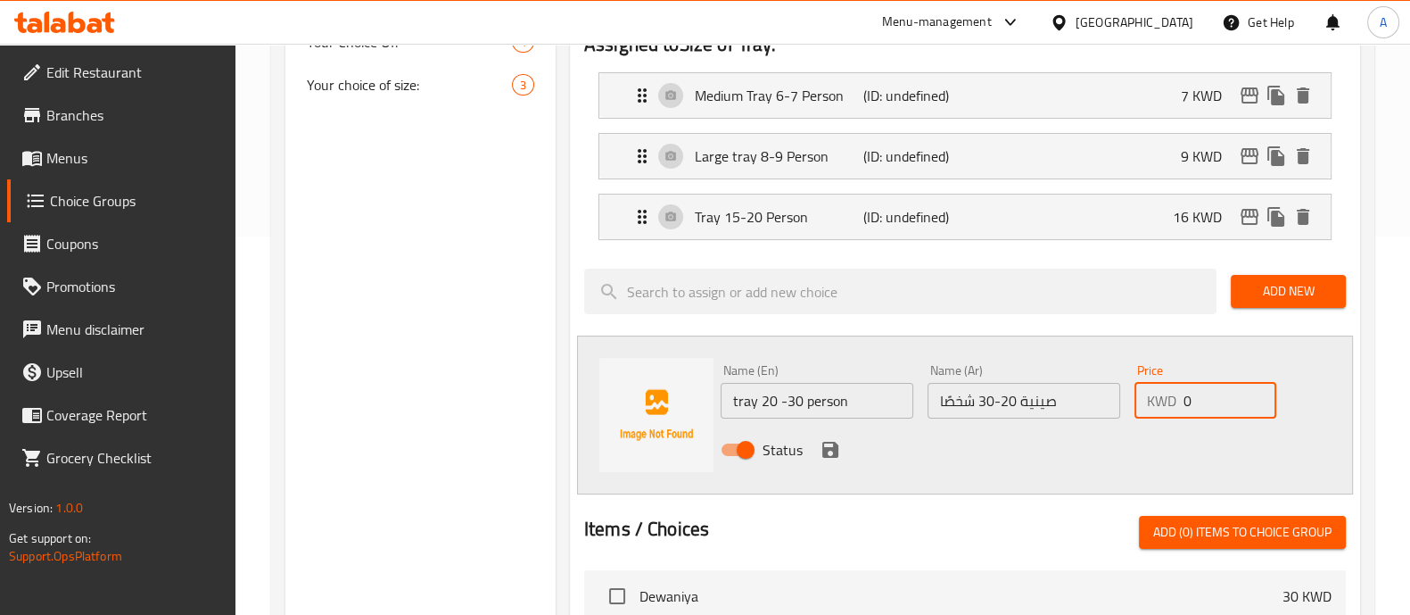
drag, startPoint x: 1234, startPoint y: 401, endPoint x: 988, endPoint y: 398, distance: 246.2
click at [988, 398] on div "Name (En) tray 20 -30 person Name (En) Name (Ar) صينية 20-30 شخصًا Name (Ar) Pr…" at bounding box center [1025, 415] width 622 height 117
type input "22"
click at [831, 448] on icon "save" at bounding box center [831, 450] width 16 height 16
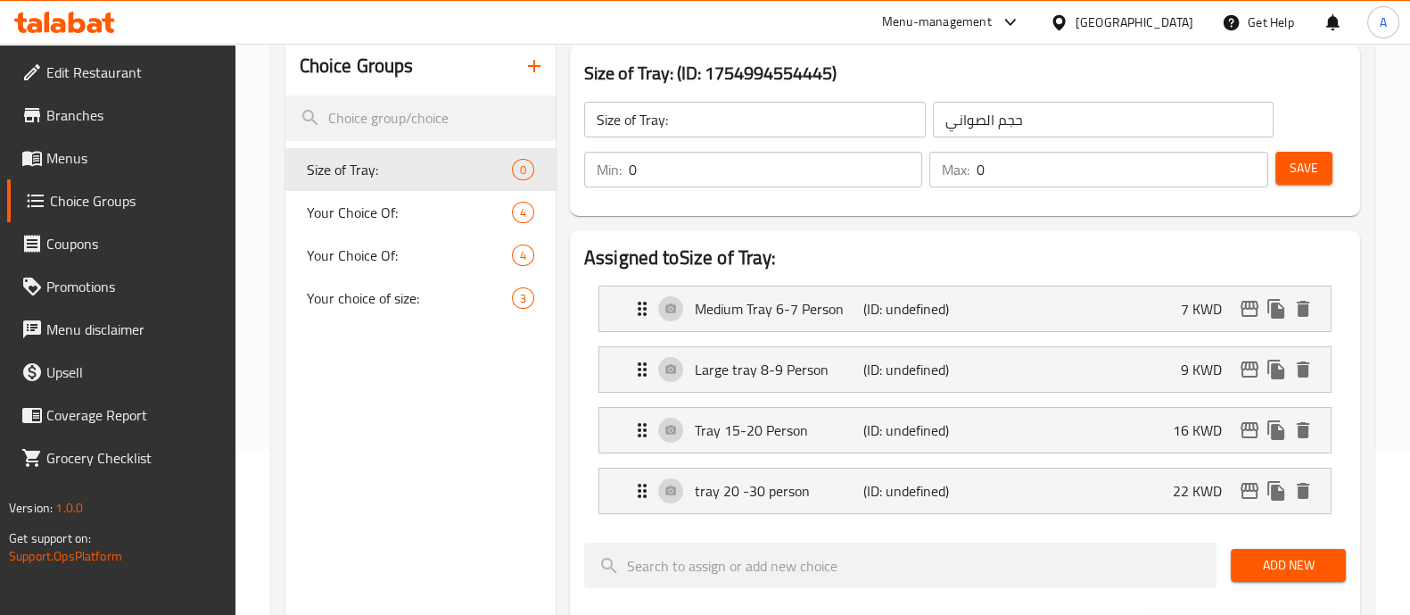
scroll to position [156, 0]
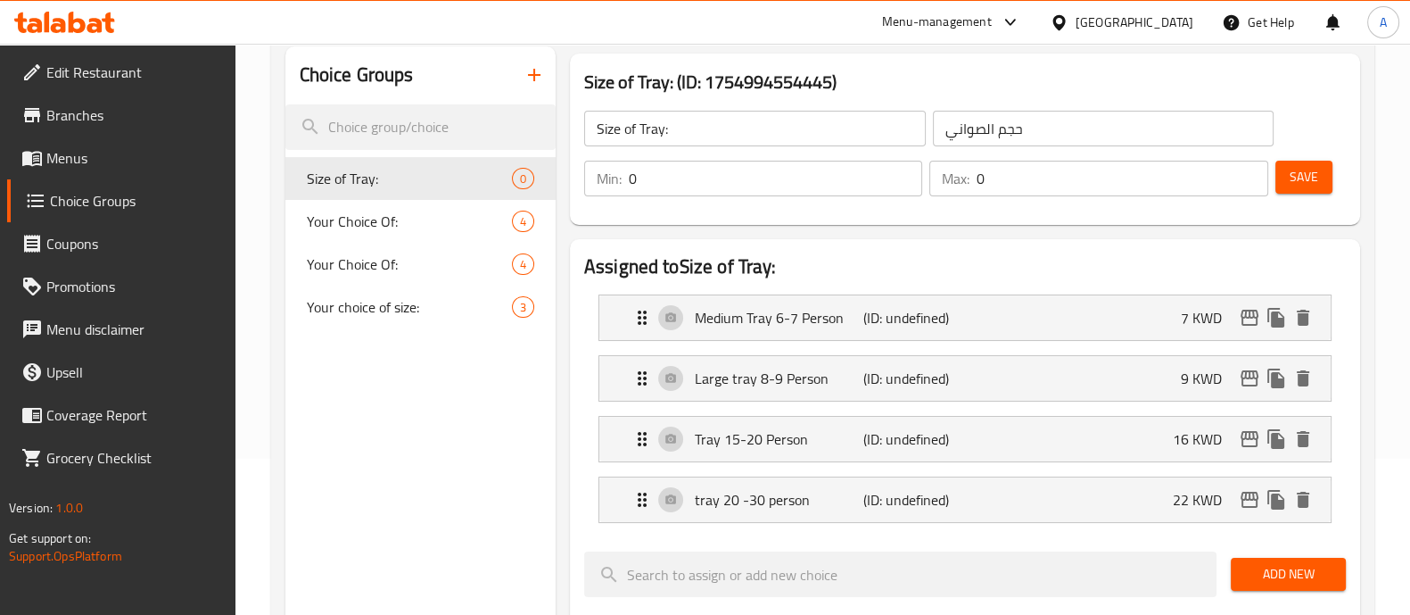
drag, startPoint x: 850, startPoint y: 178, endPoint x: 393, endPoint y: 198, distance: 458.1
click at [393, 198] on div "Choice Groups Size of Tray: 0 Your Choice Of: 4 Your Choice Of: 4 Your choice o…" at bounding box center [826, 616] width 1082 height 1141
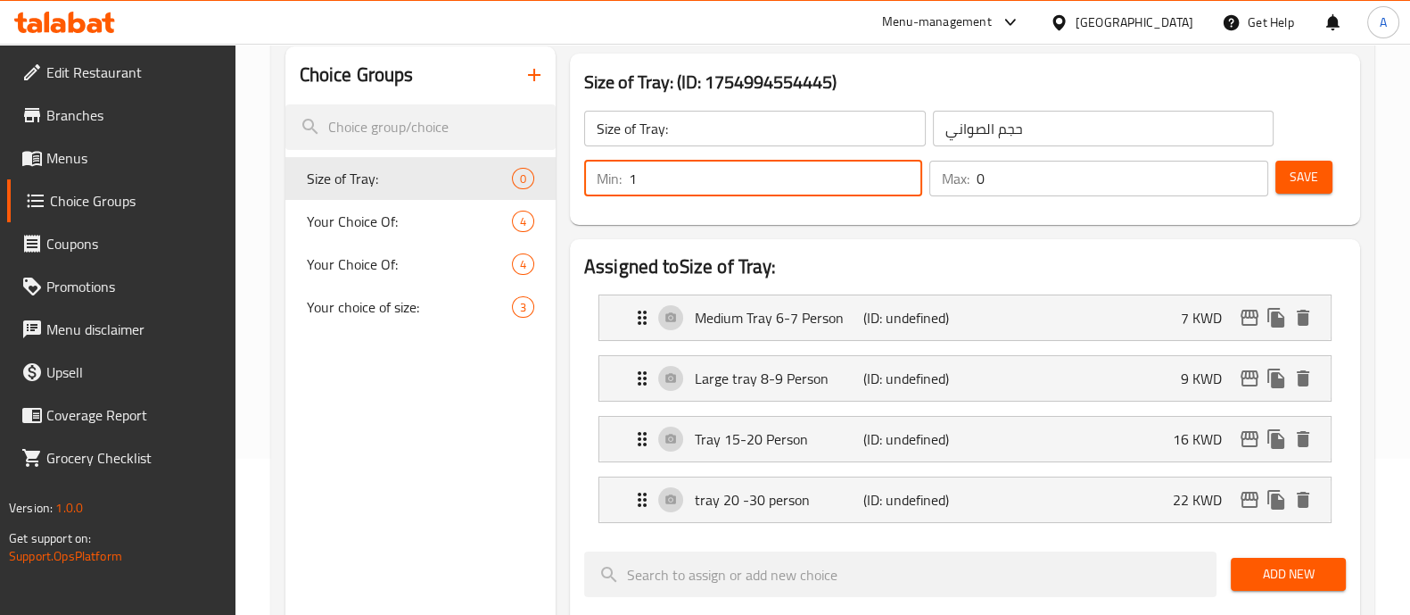
type input "1"
drag, startPoint x: 1145, startPoint y: 187, endPoint x: 616, endPoint y: 219, distance: 530.8
click at [616, 219] on div "Size of Tray: (ID: 1754994554445) Size of Tray: ​ حجم الصواني ​ Min: 1 ​ Max: 0…" at bounding box center [965, 139] width 790 height 171
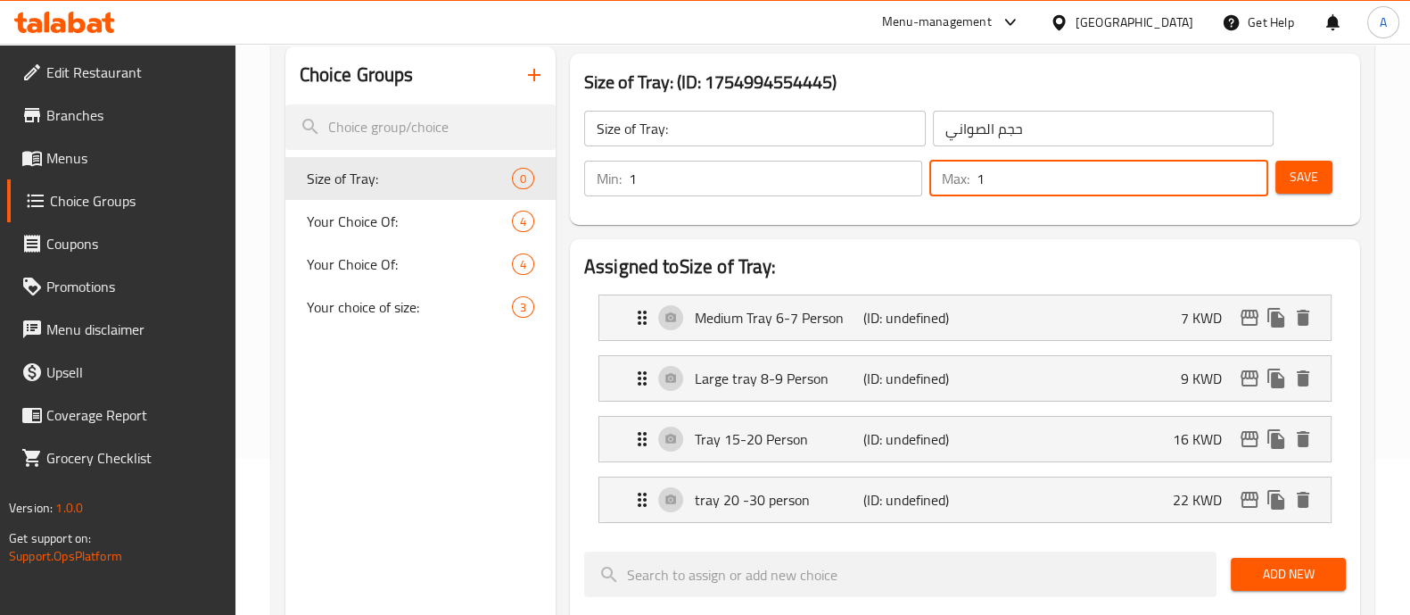
type input "1"
click at [1298, 179] on span "Save" at bounding box center [1304, 177] width 29 height 22
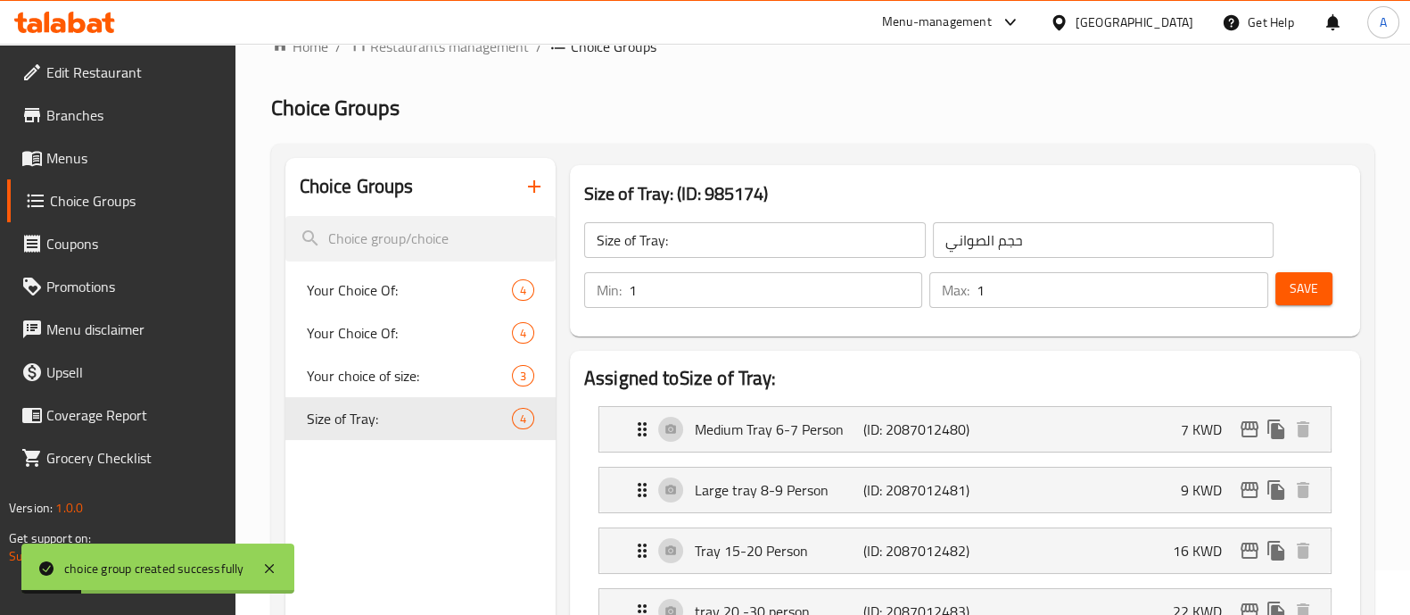
scroll to position [0, 0]
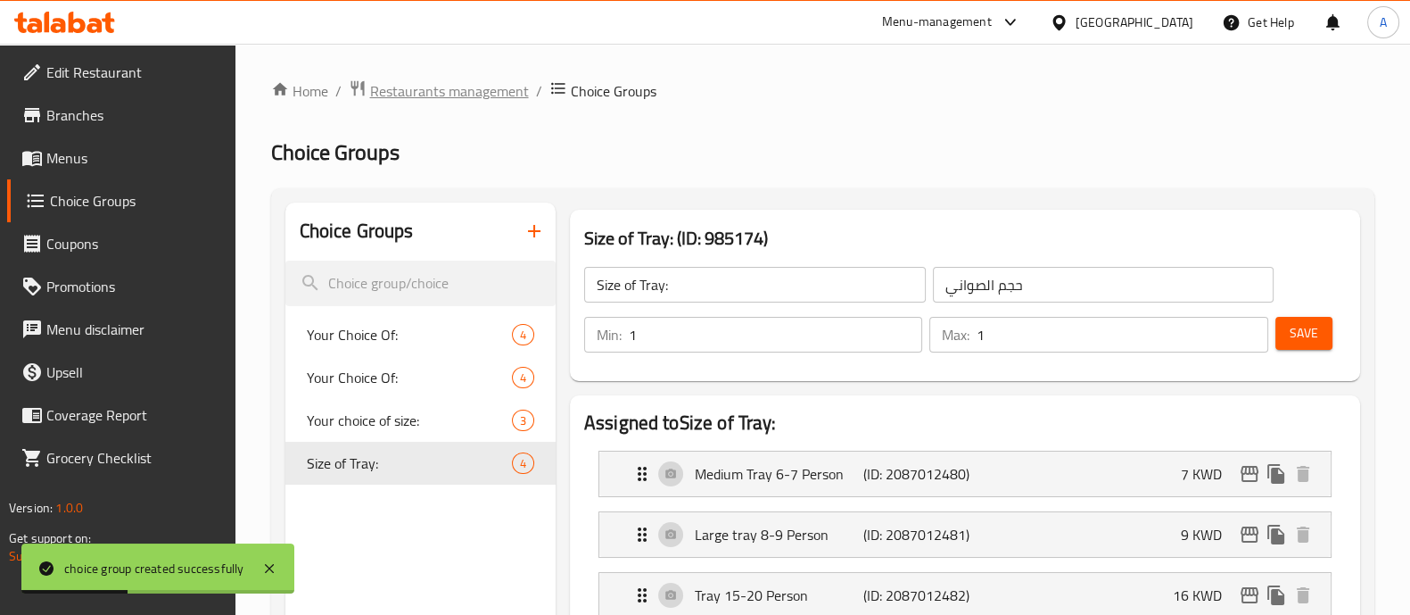
click at [447, 86] on span "Restaurants management" at bounding box center [449, 90] width 159 height 21
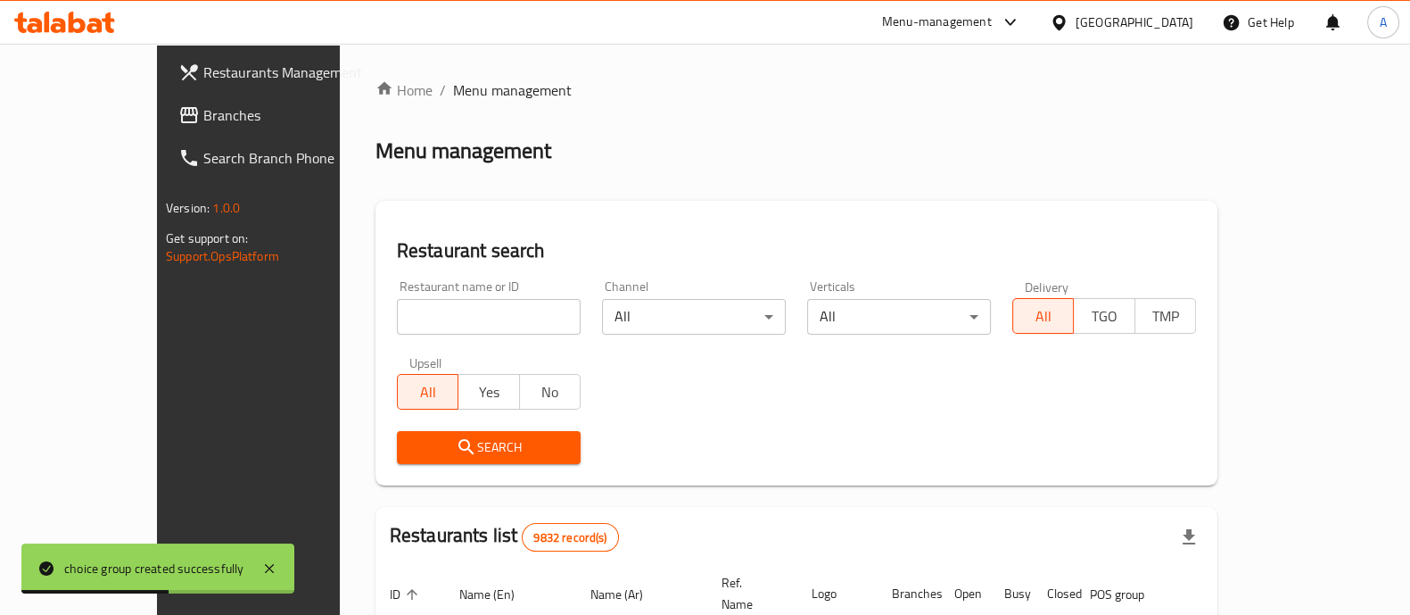
click at [461, 316] on input "search" at bounding box center [489, 317] width 184 height 36
type input "kunafa habiba amman"
click button "Search" at bounding box center [489, 447] width 184 height 33
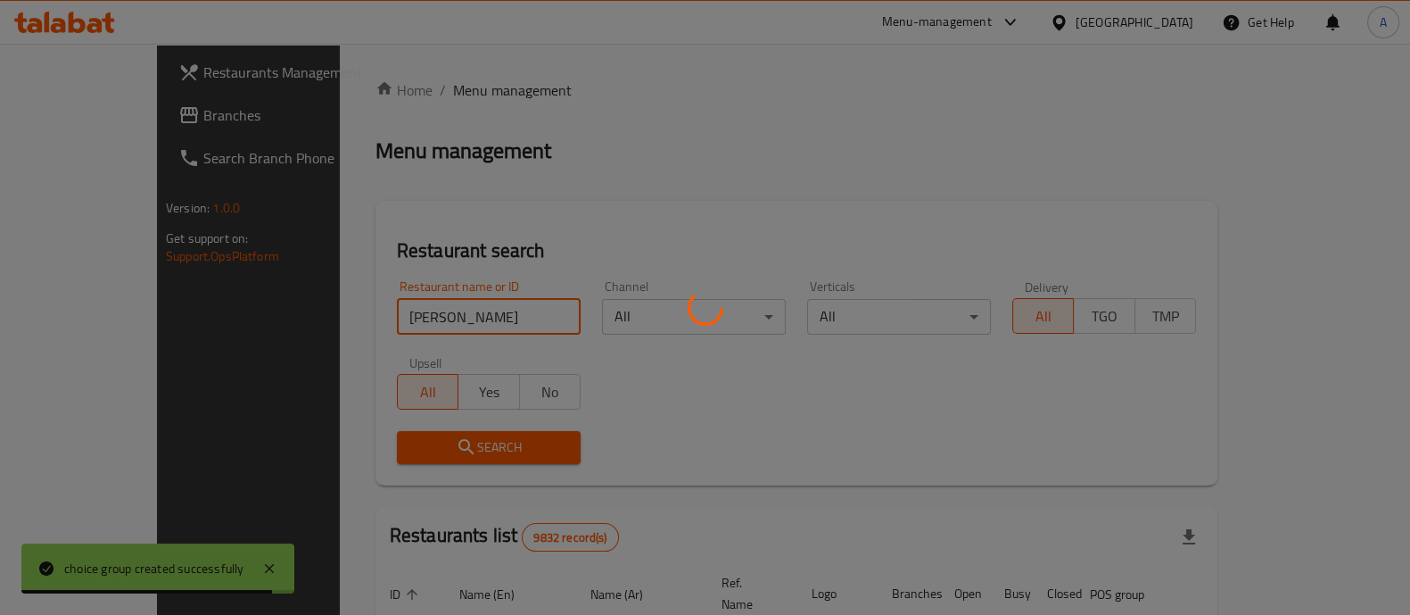
scroll to position [145, 0]
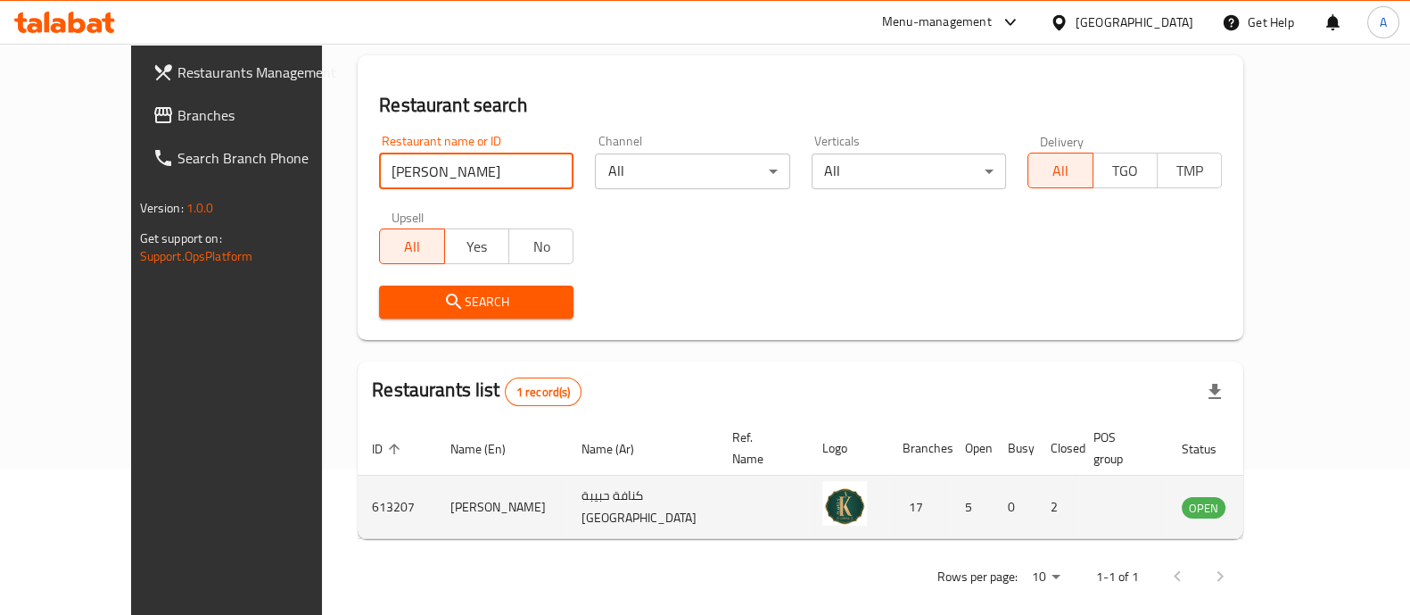
click at [1296, 500] on icon "enhanced table" at bounding box center [1287, 507] width 20 height 15
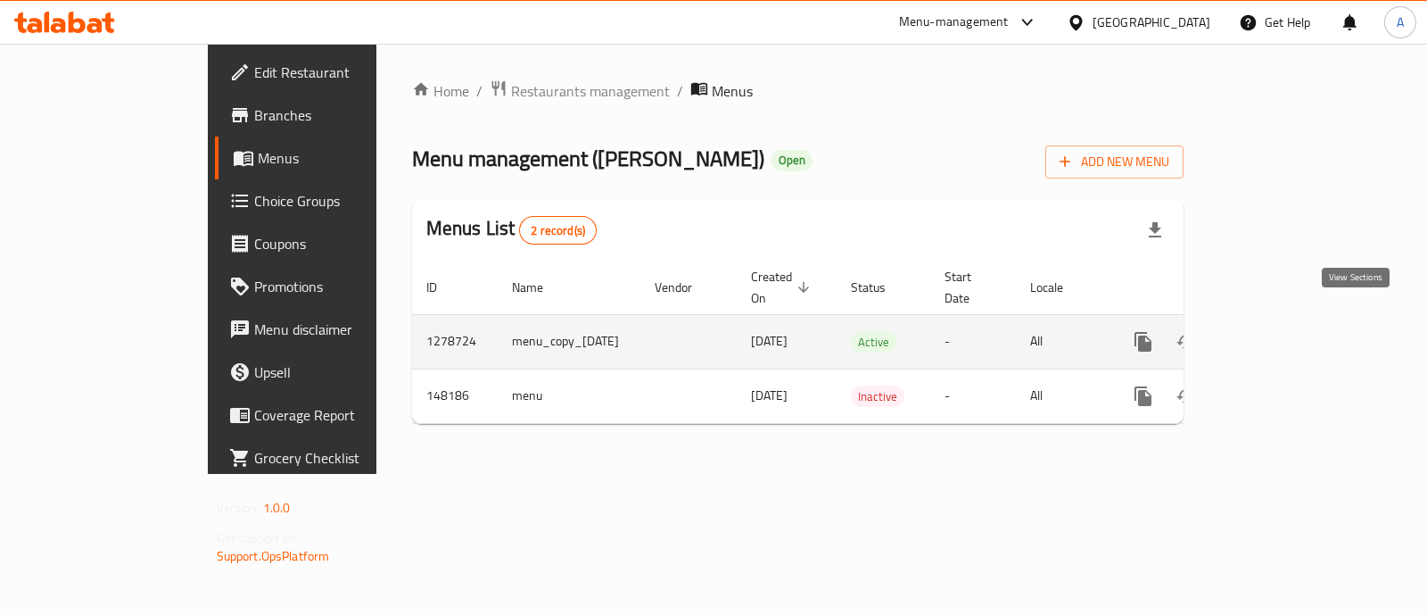
click at [1294, 332] on link "enhanced table" at bounding box center [1272, 341] width 43 height 43
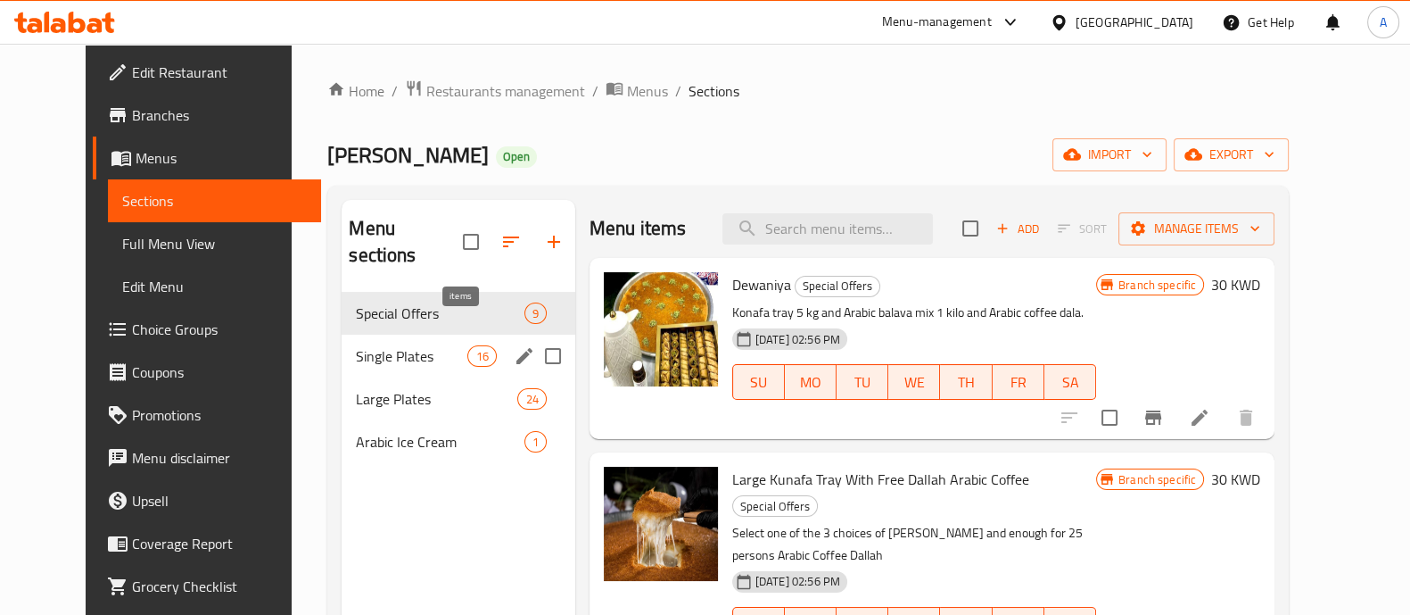
click at [468, 348] on span "16" at bounding box center [481, 356] width 27 height 17
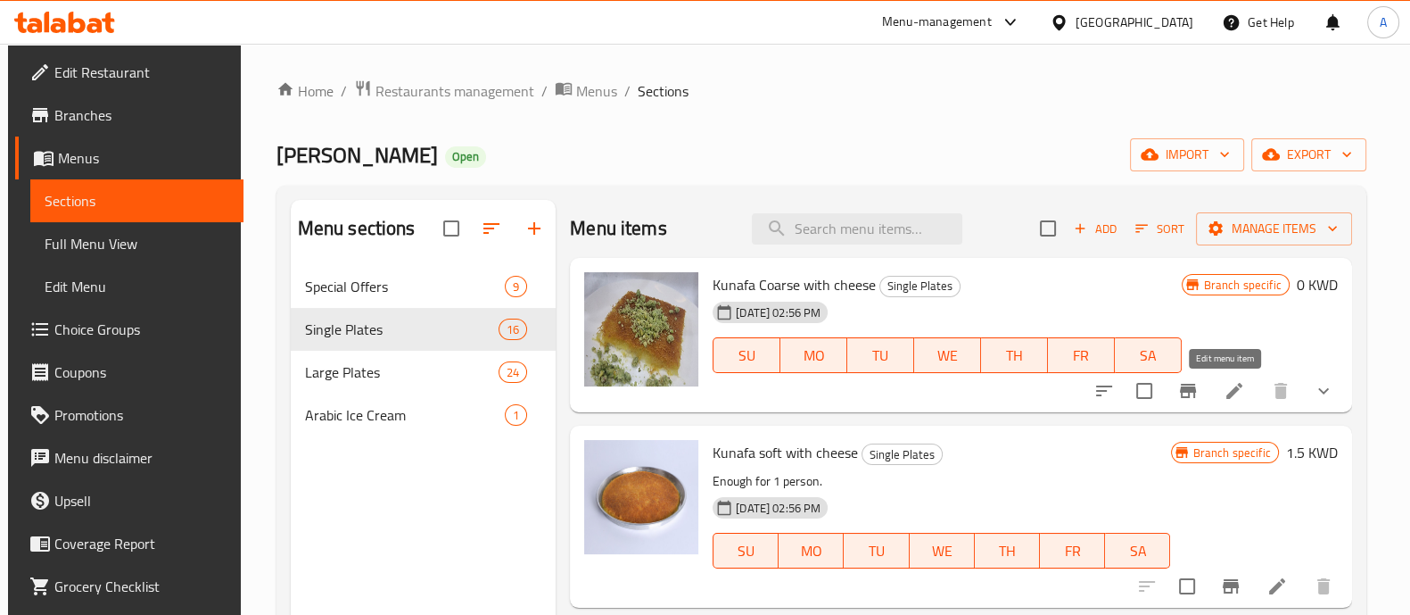
click at [1230, 394] on icon at bounding box center [1234, 390] width 21 height 21
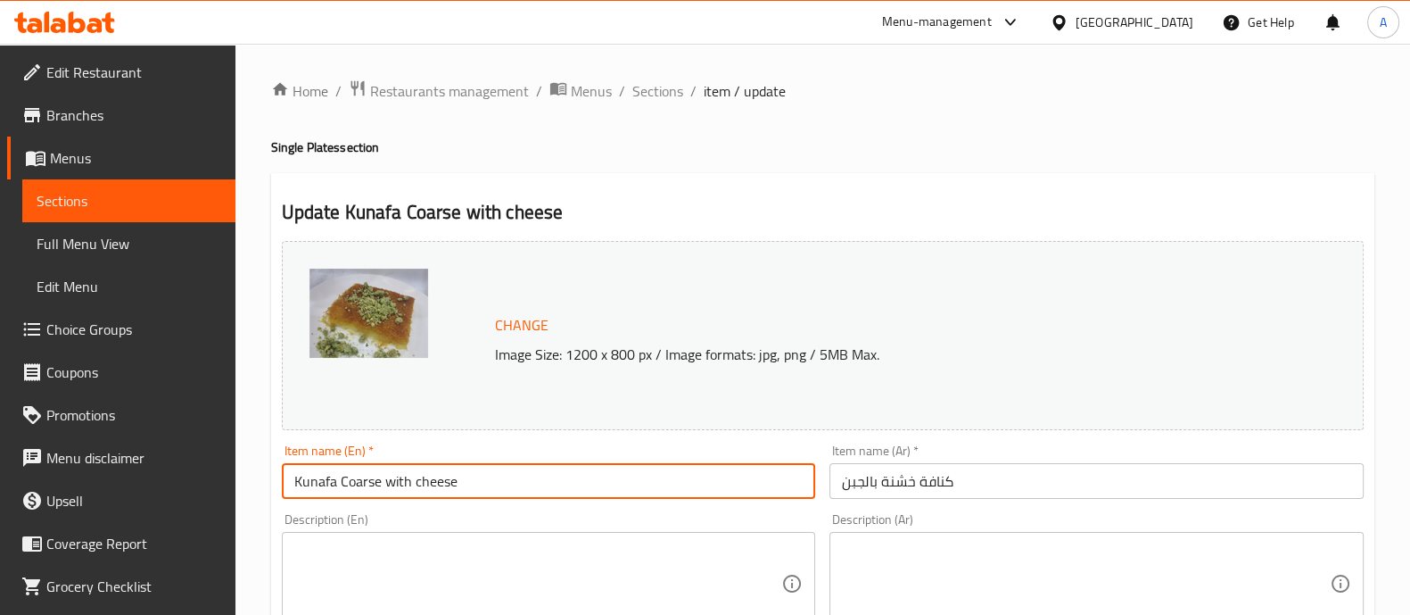
drag, startPoint x: 496, startPoint y: 485, endPoint x: 0, endPoint y: 468, distance: 496.3
type input "R"
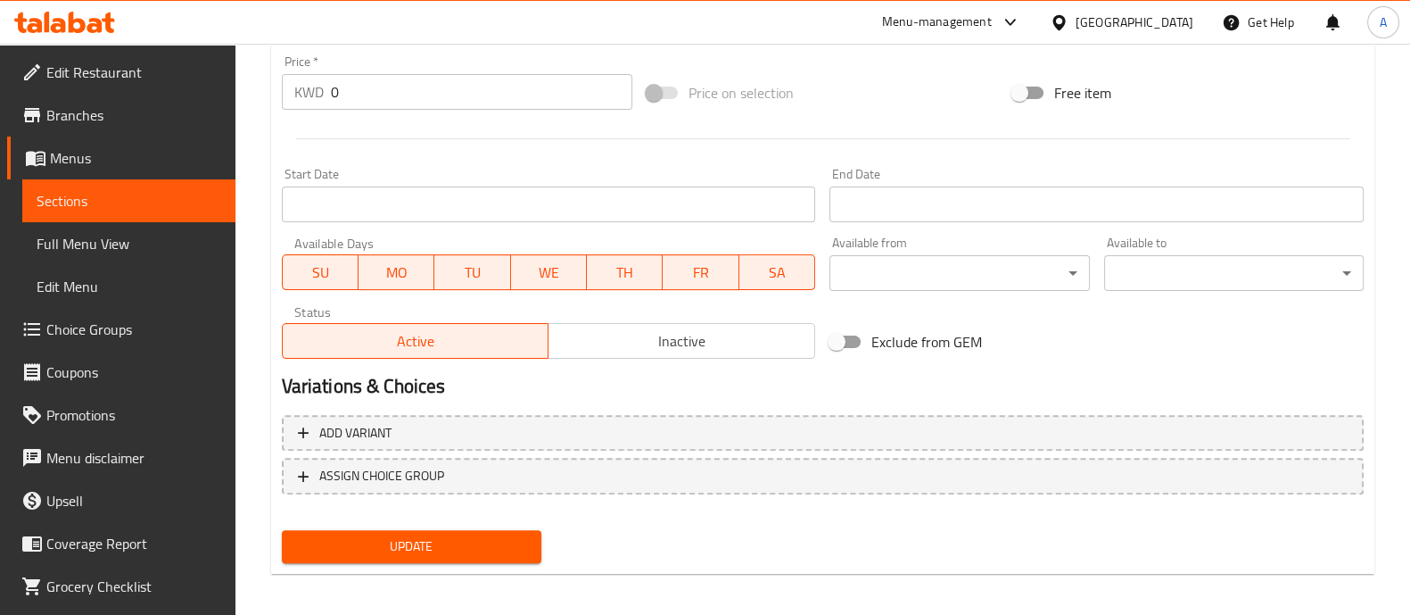
scroll to position [669, 0]
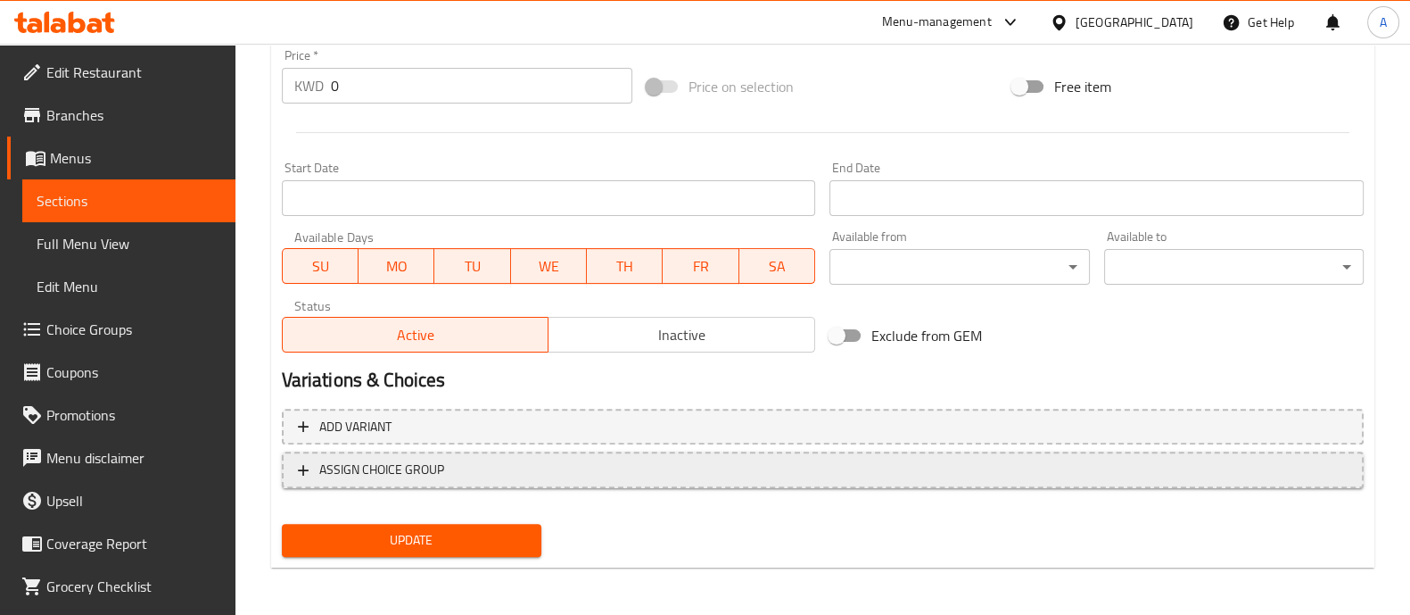
type input "Kunafa Kishneh with cheese"
click at [490, 464] on span "ASSIGN CHOICE GROUP" at bounding box center [823, 470] width 1050 height 22
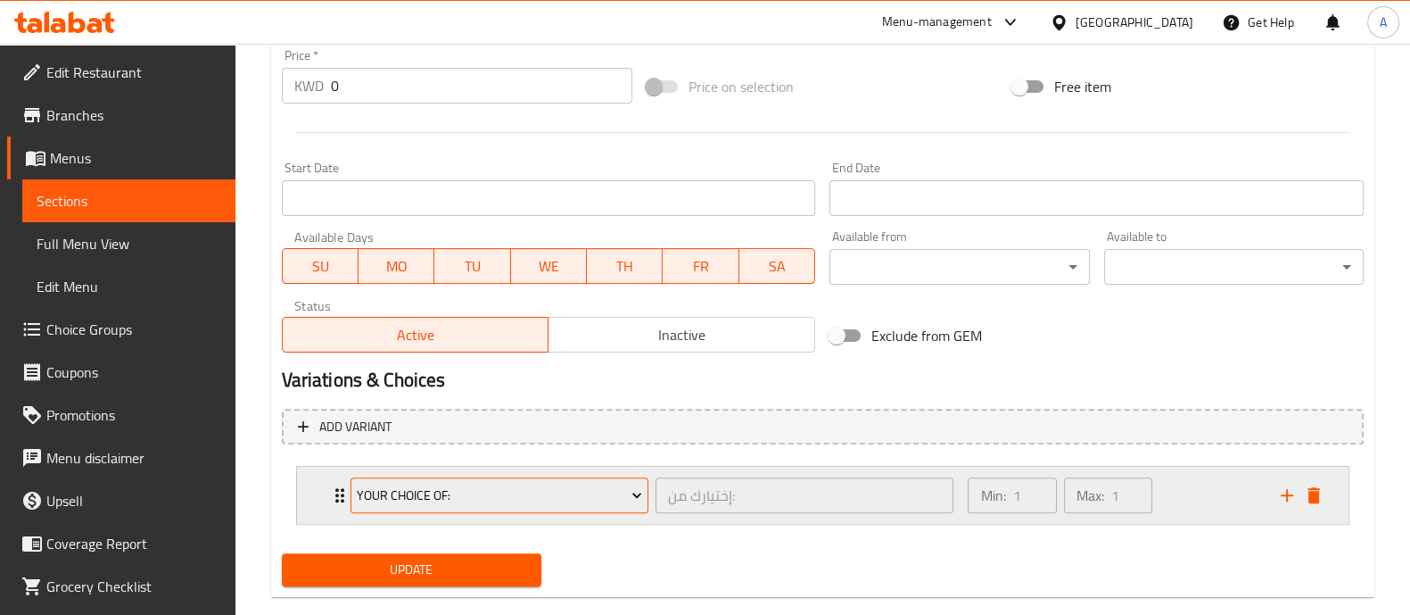
click at [493, 490] on span "Your Choice Of:" at bounding box center [499, 495] width 285 height 22
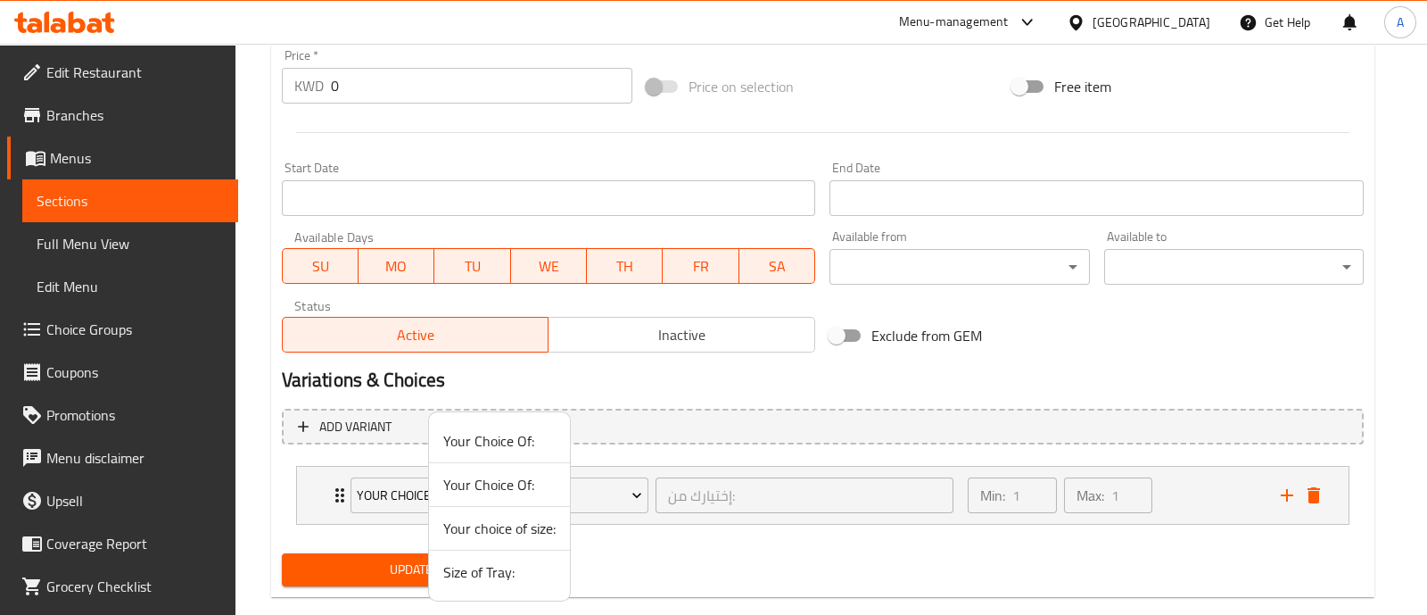
click at [495, 518] on span "Your choice of size:" at bounding box center [499, 527] width 112 height 21
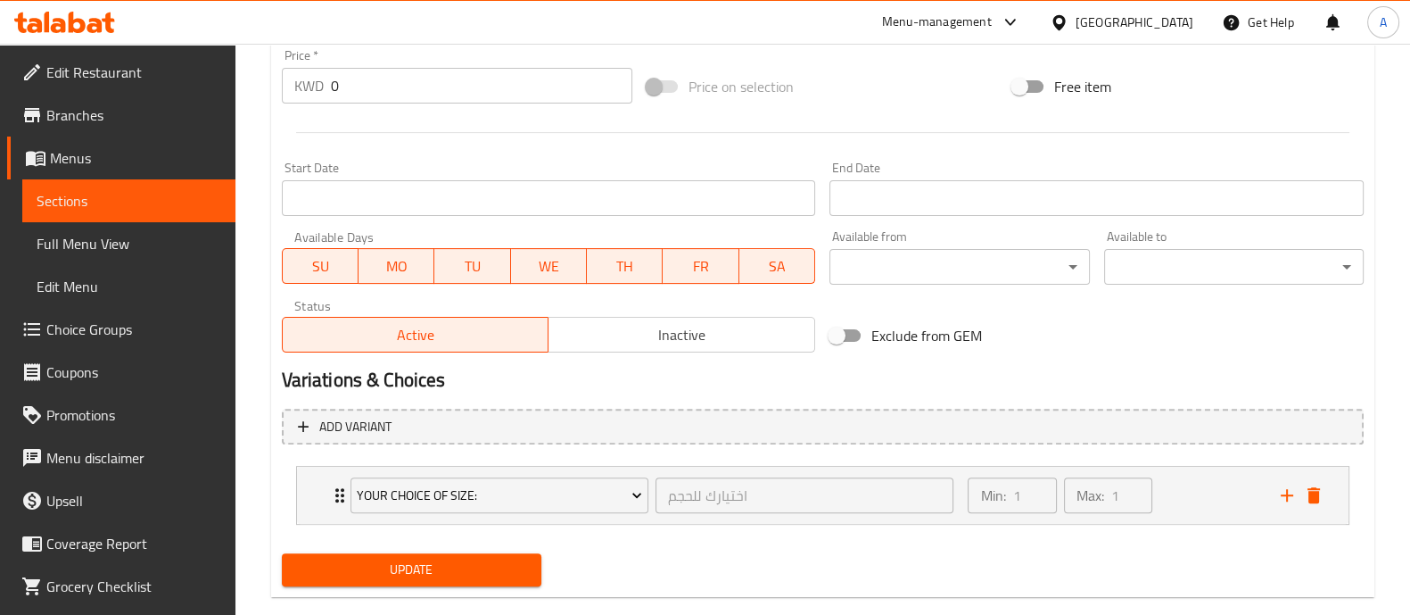
click at [460, 567] on span "Update" at bounding box center [411, 569] width 231 height 22
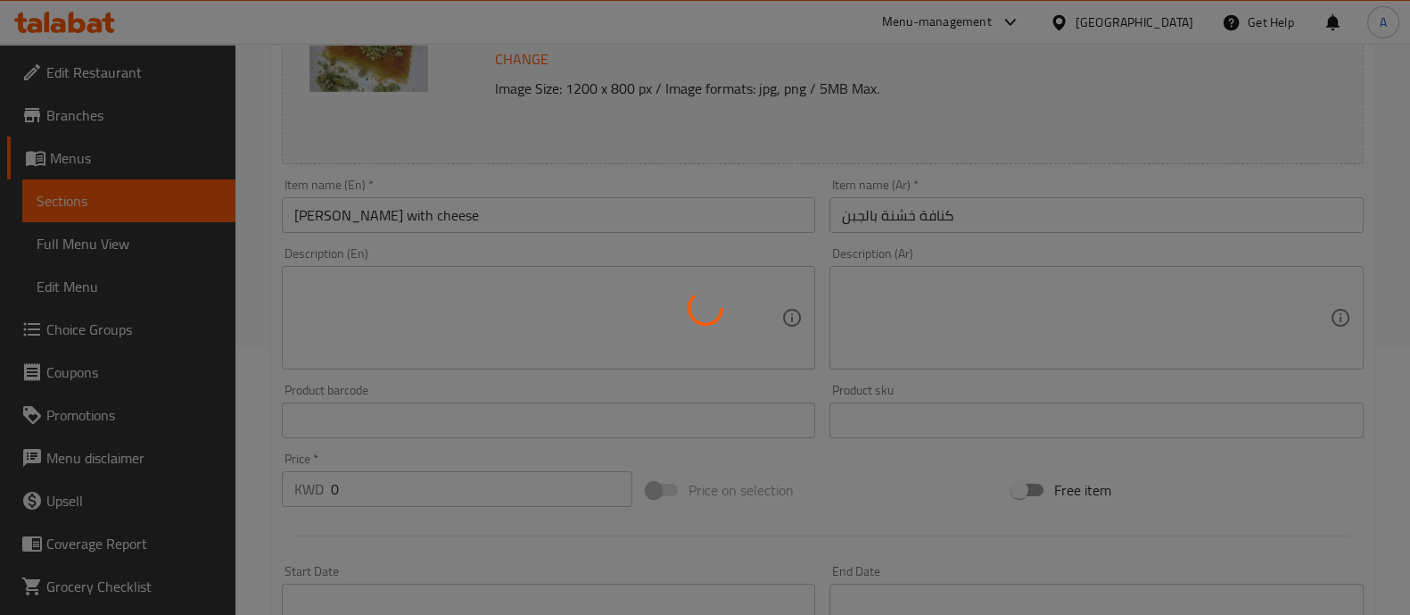
scroll to position [111, 0]
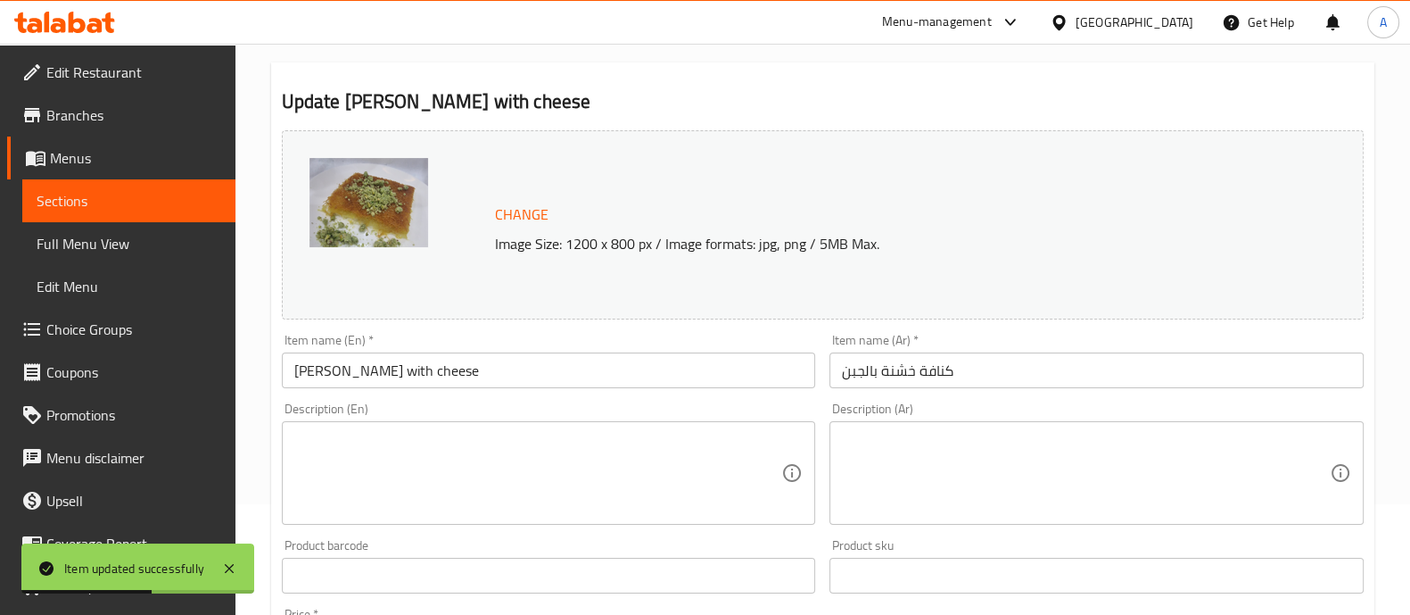
click at [360, 194] on img at bounding box center [369, 202] width 119 height 89
click at [525, 203] on span "Change" at bounding box center [522, 215] width 54 height 26
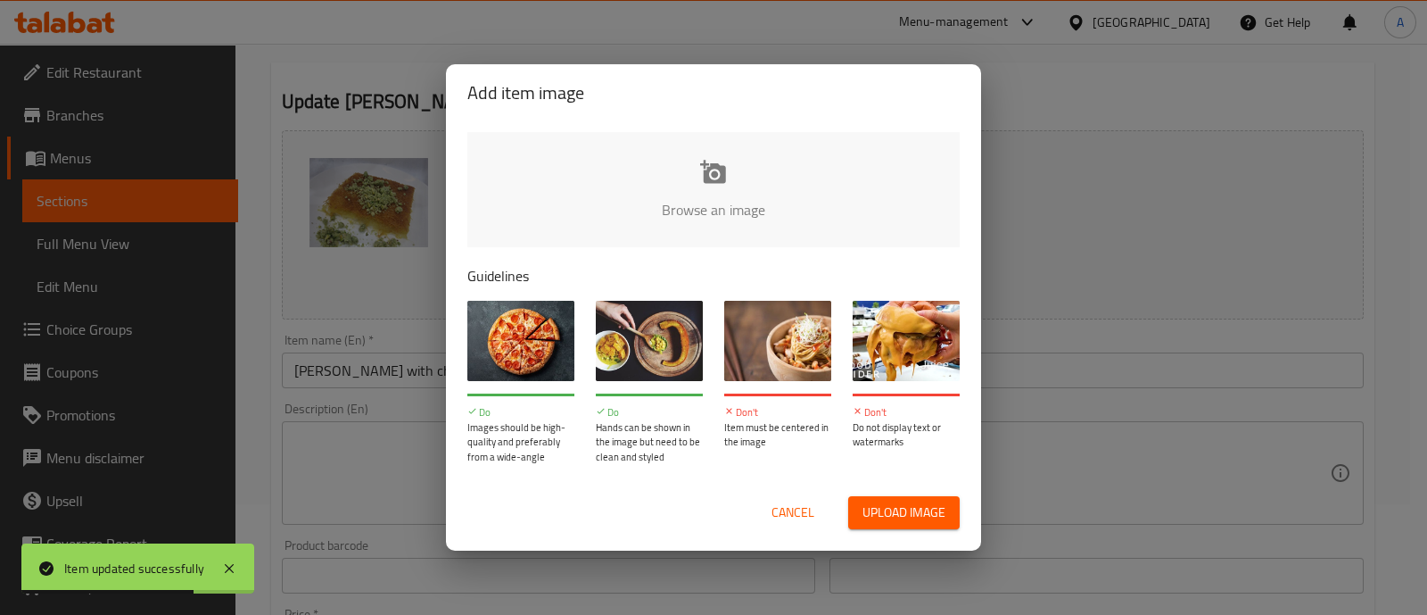
click at [773, 242] on input "file" at bounding box center [1316, 215] width 1699 height 167
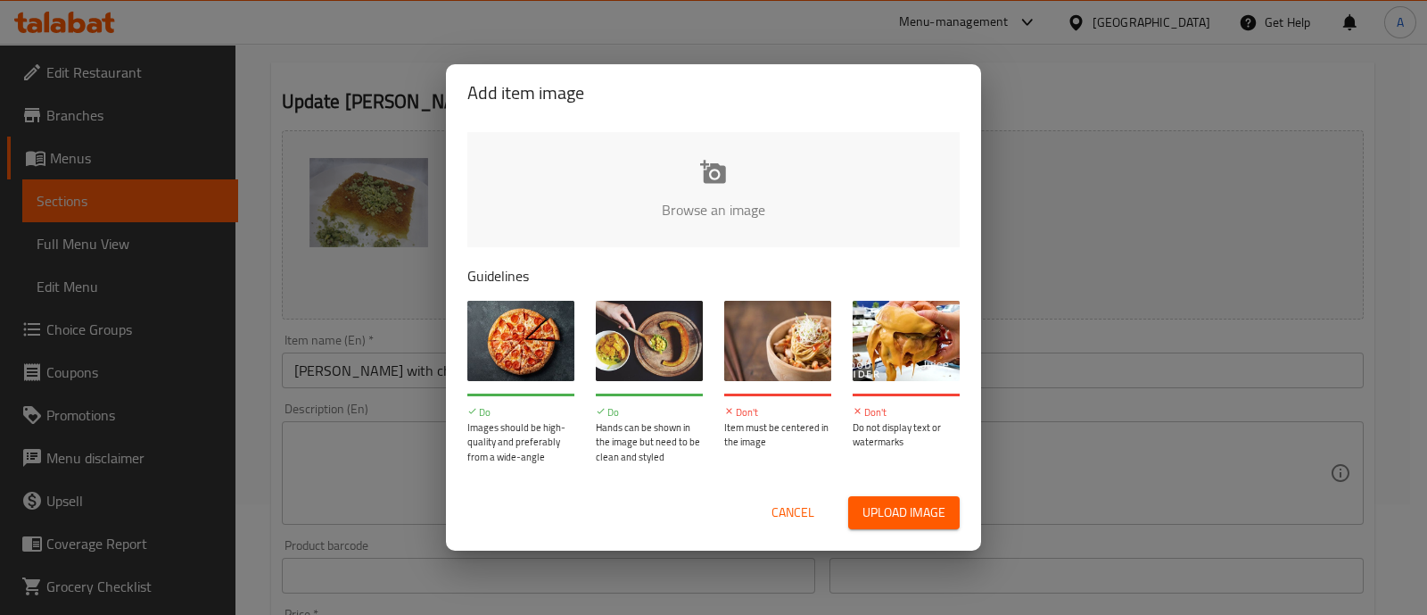
type input "C:\fakepath\Screenshot 2025-08-12 133325.png"
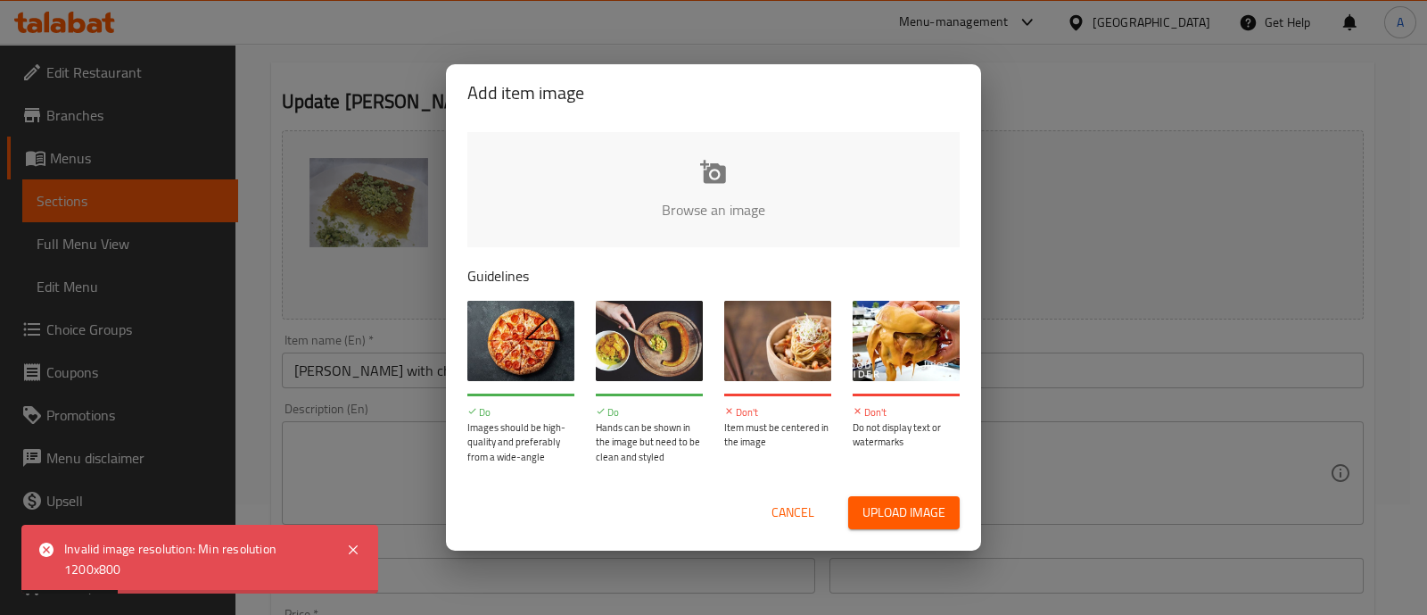
click at [633, 169] on input "file" at bounding box center [1316, 215] width 1699 height 167
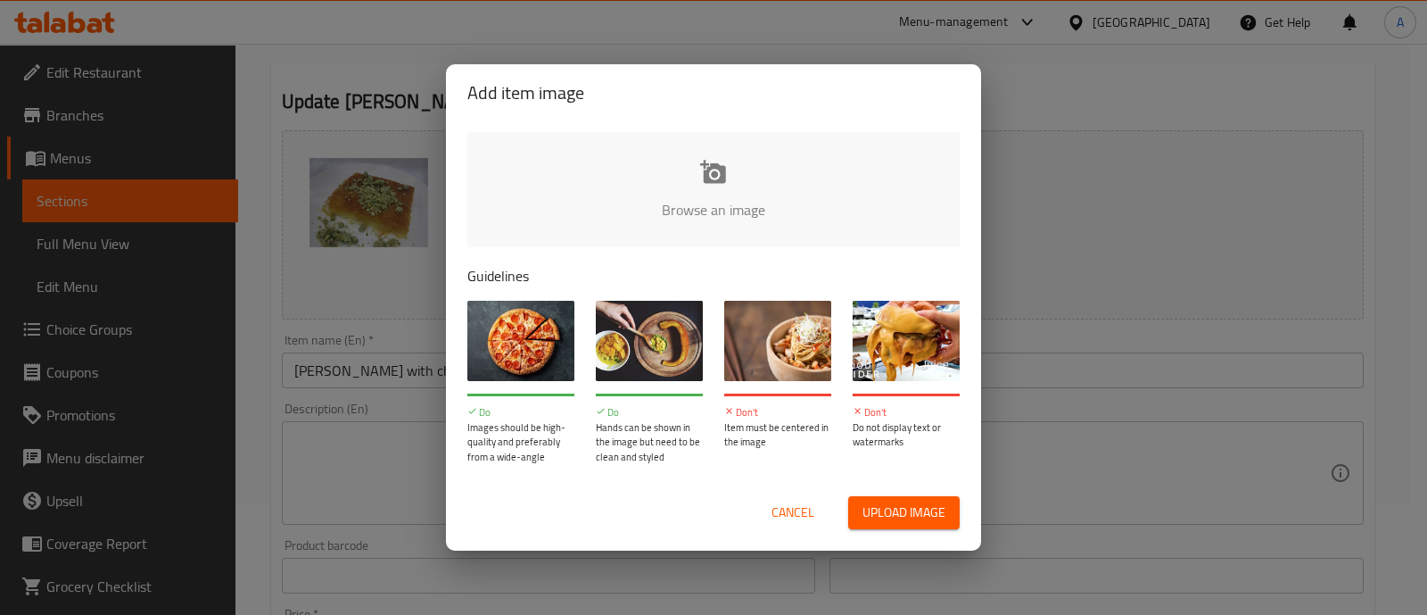
click at [734, 169] on input "file" at bounding box center [1316, 215] width 1699 height 167
click at [781, 497] on button "Cancel" at bounding box center [793, 512] width 57 height 33
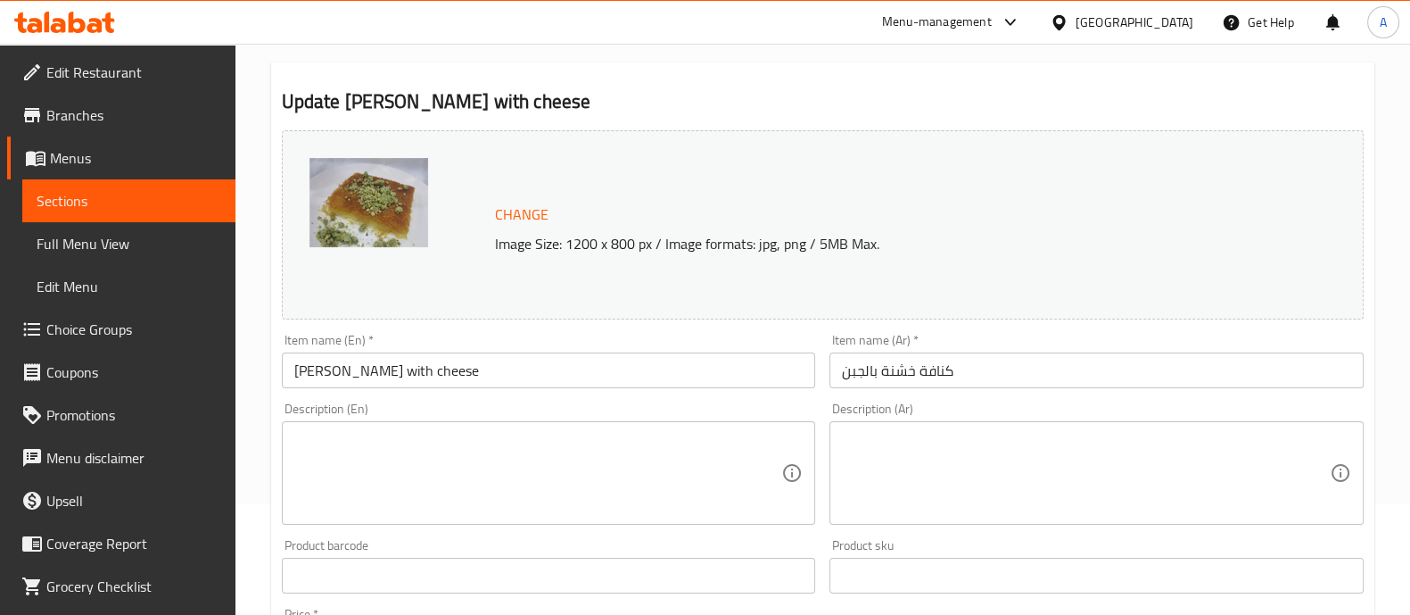
scroll to position [699, 0]
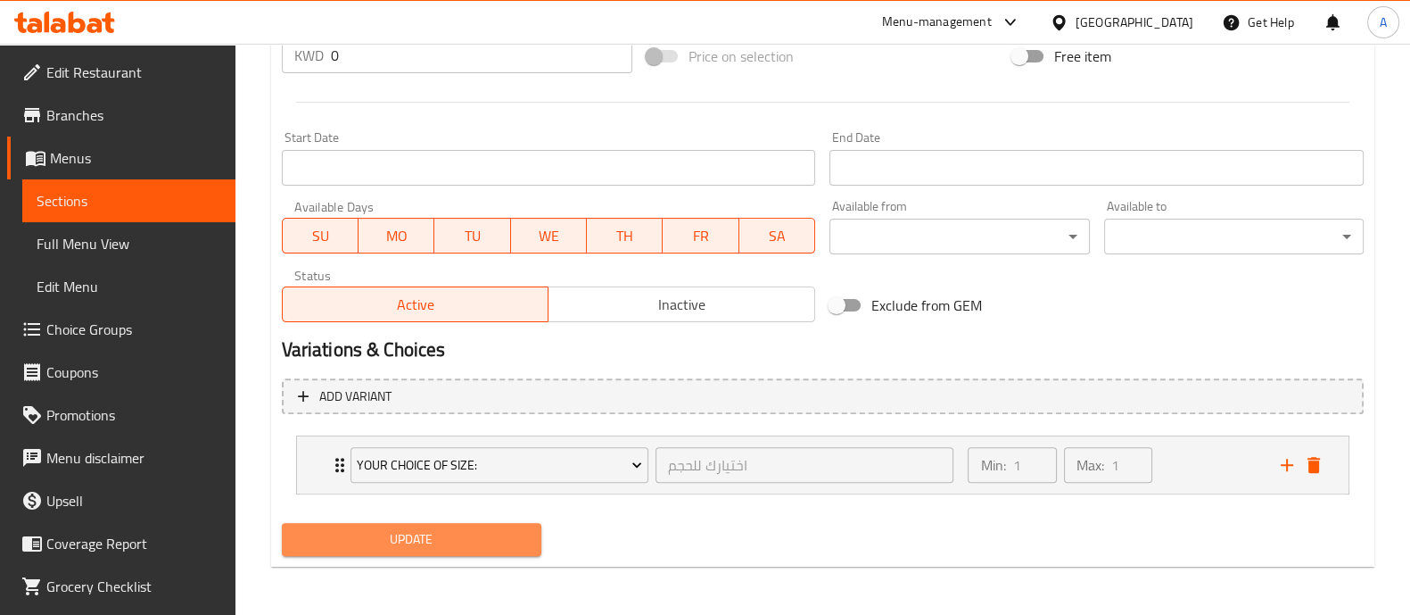
click at [476, 528] on span "Update" at bounding box center [411, 539] width 231 height 22
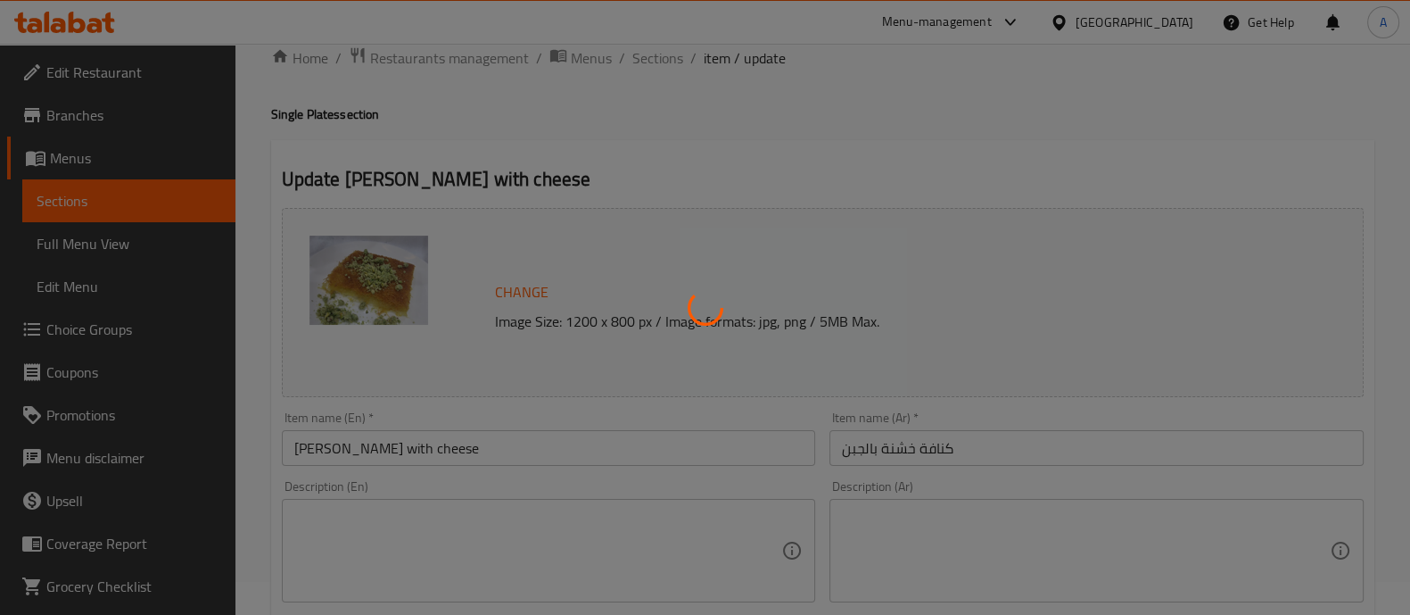
scroll to position [31, 0]
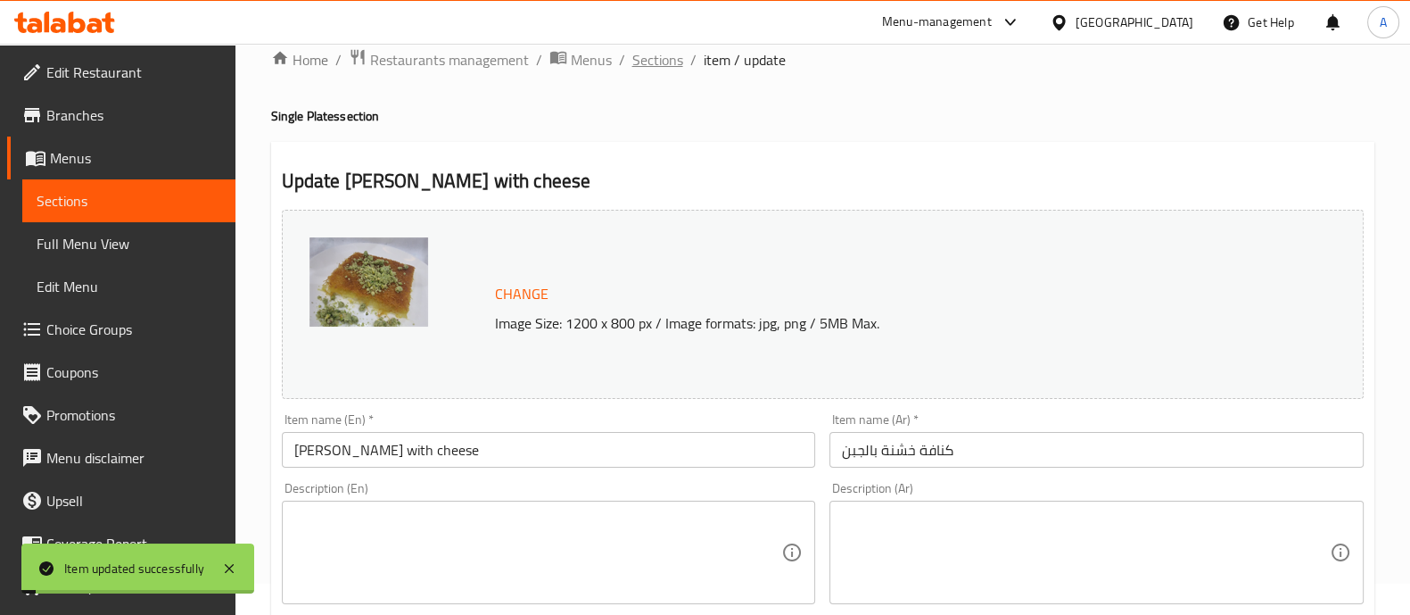
click at [647, 54] on span "Sections" at bounding box center [658, 59] width 51 height 21
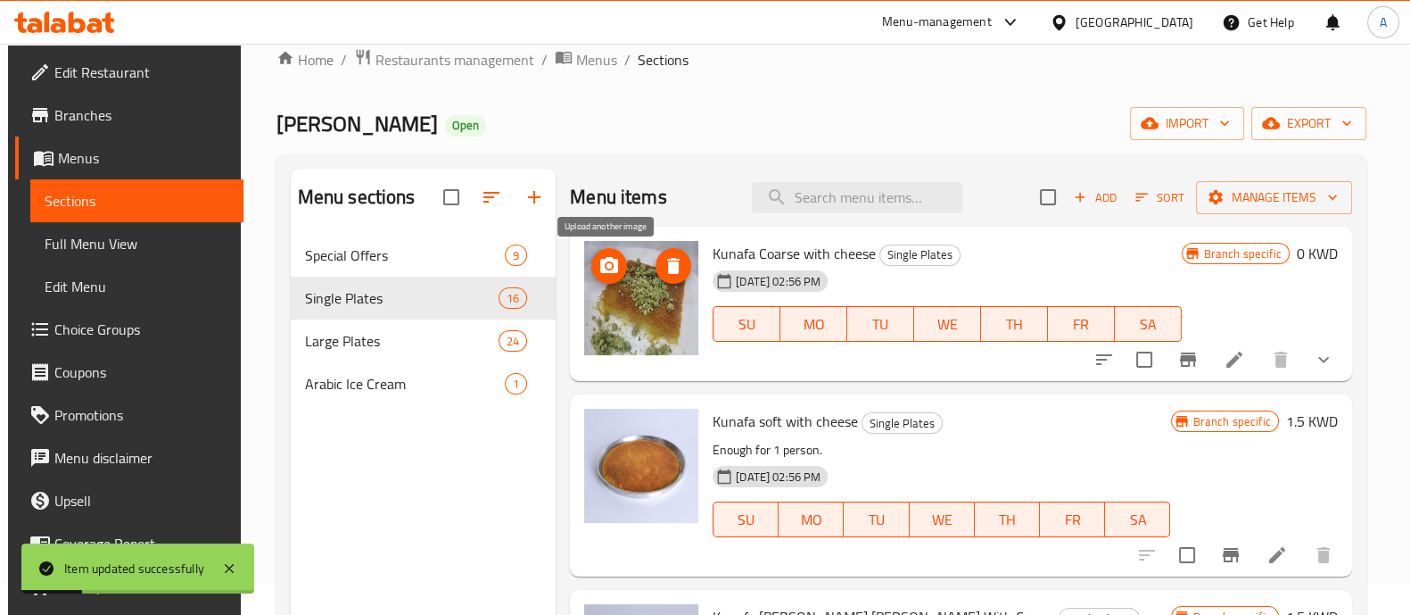
click at [602, 260] on icon "upload picture" at bounding box center [609, 265] width 18 height 16
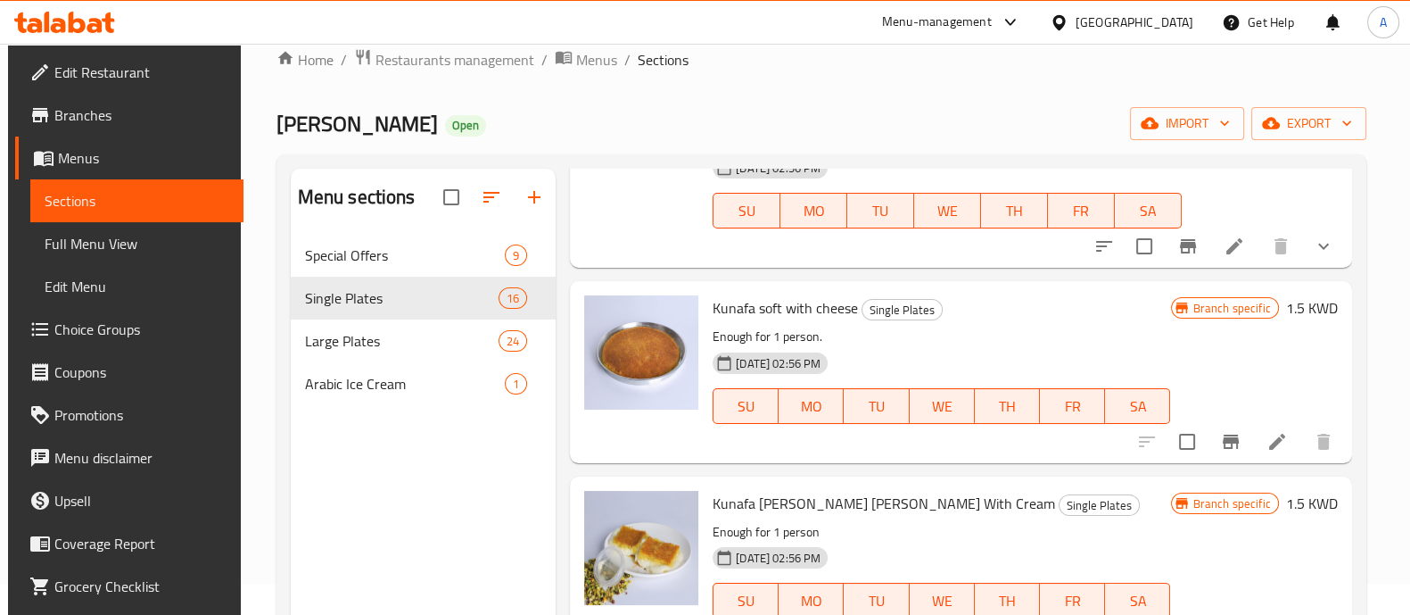
scroll to position [111, 0]
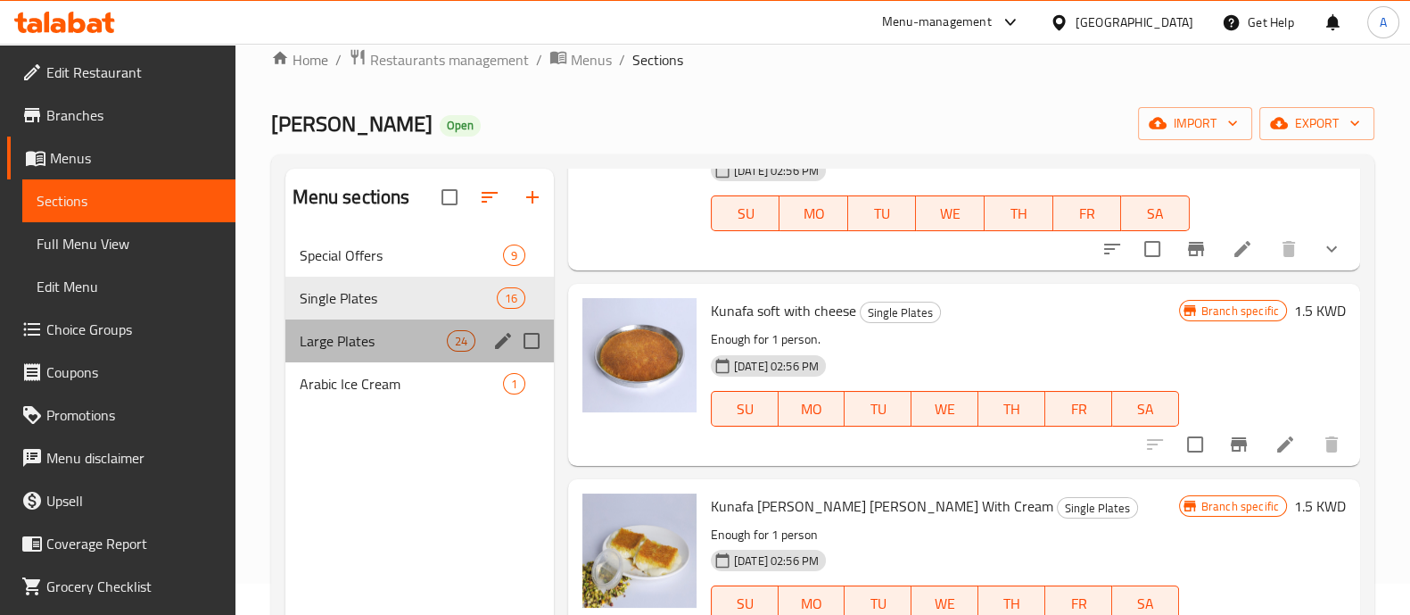
click at [451, 352] on div "Large Plates 24" at bounding box center [419, 340] width 269 height 43
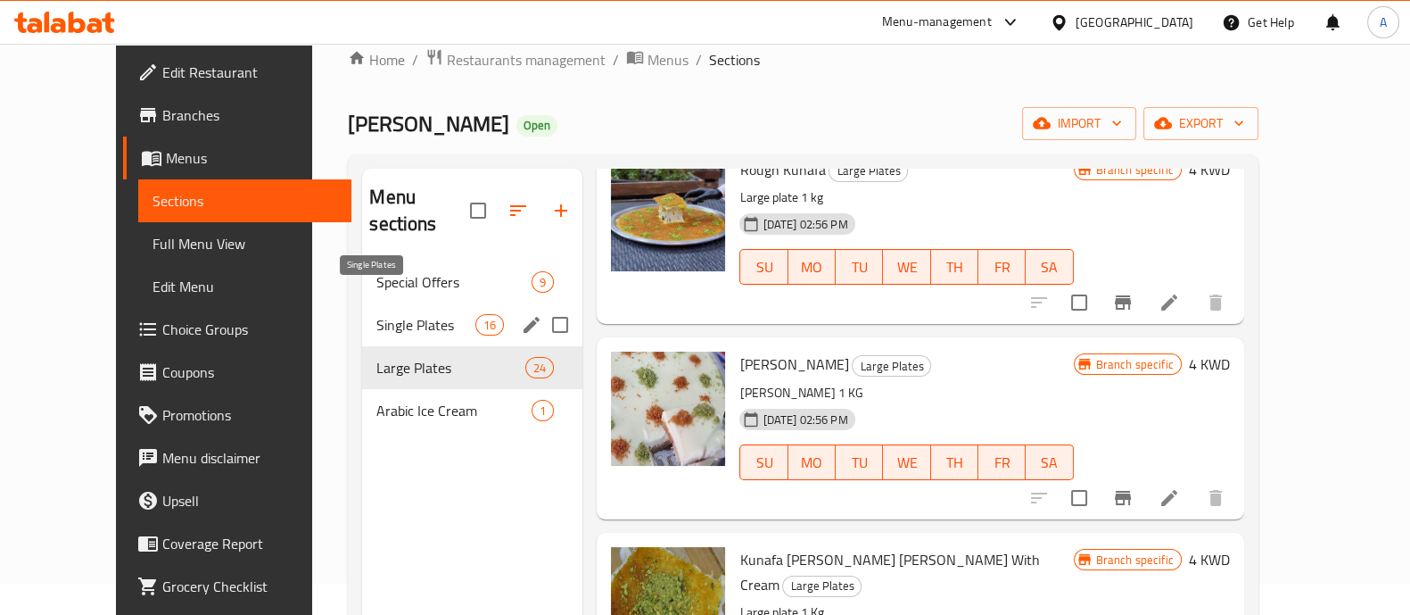
click at [432, 314] on span "Single Plates" at bounding box center [425, 324] width 99 height 21
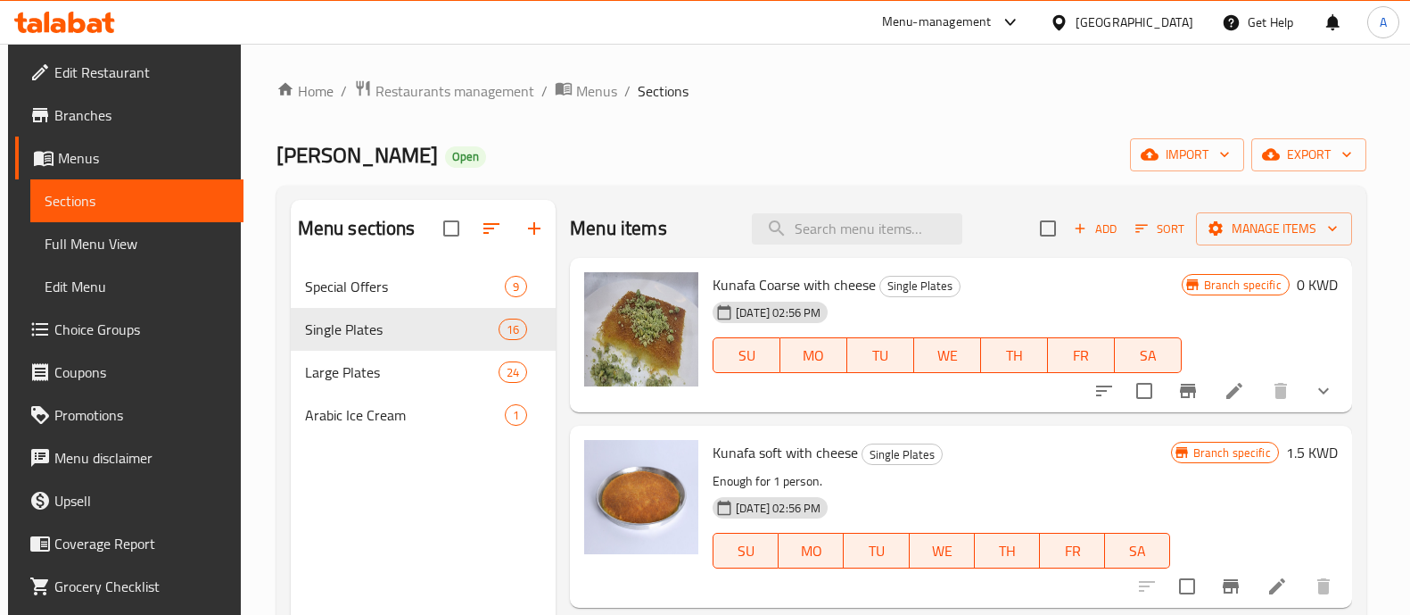
scroll to position [31, 0]
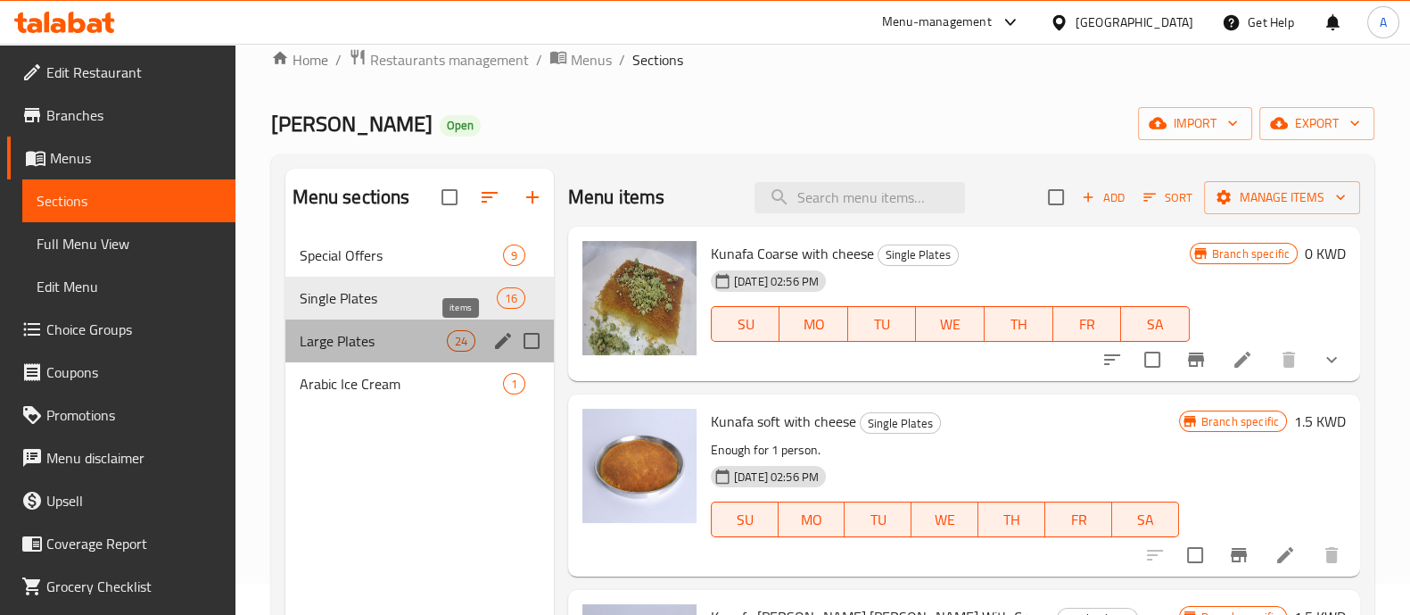
click at [459, 341] on span "24" at bounding box center [461, 341] width 27 height 17
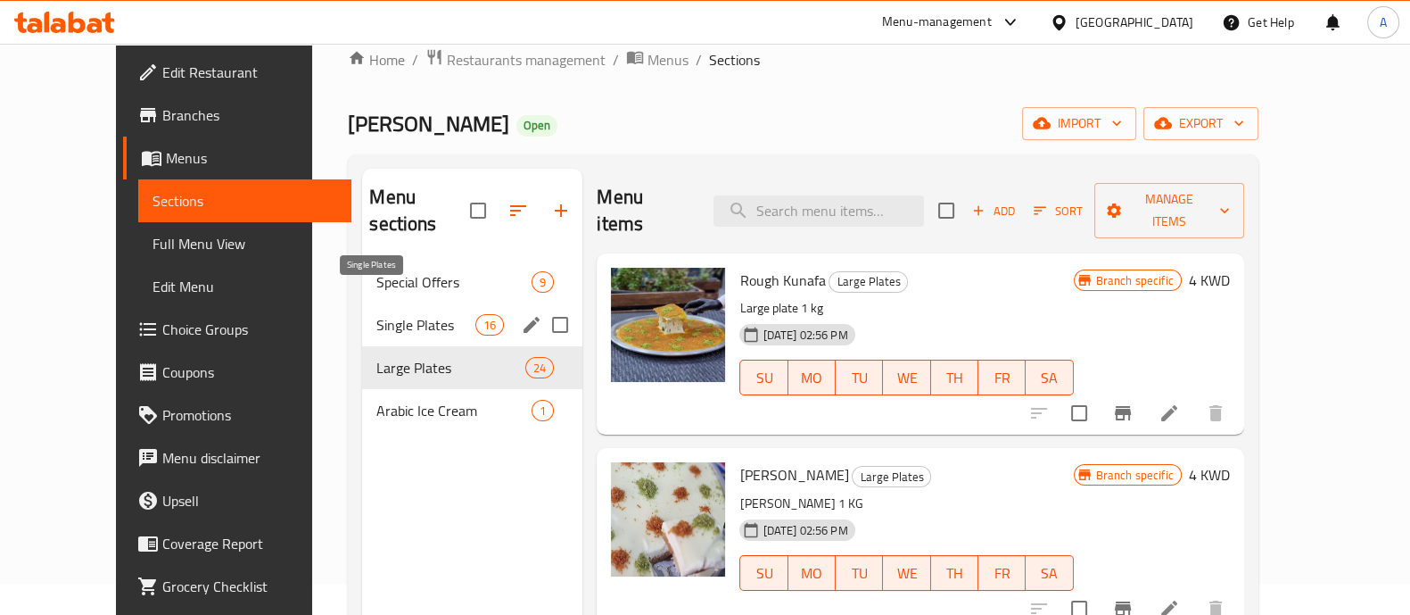
click at [434, 314] on span "Single Plates" at bounding box center [425, 324] width 99 height 21
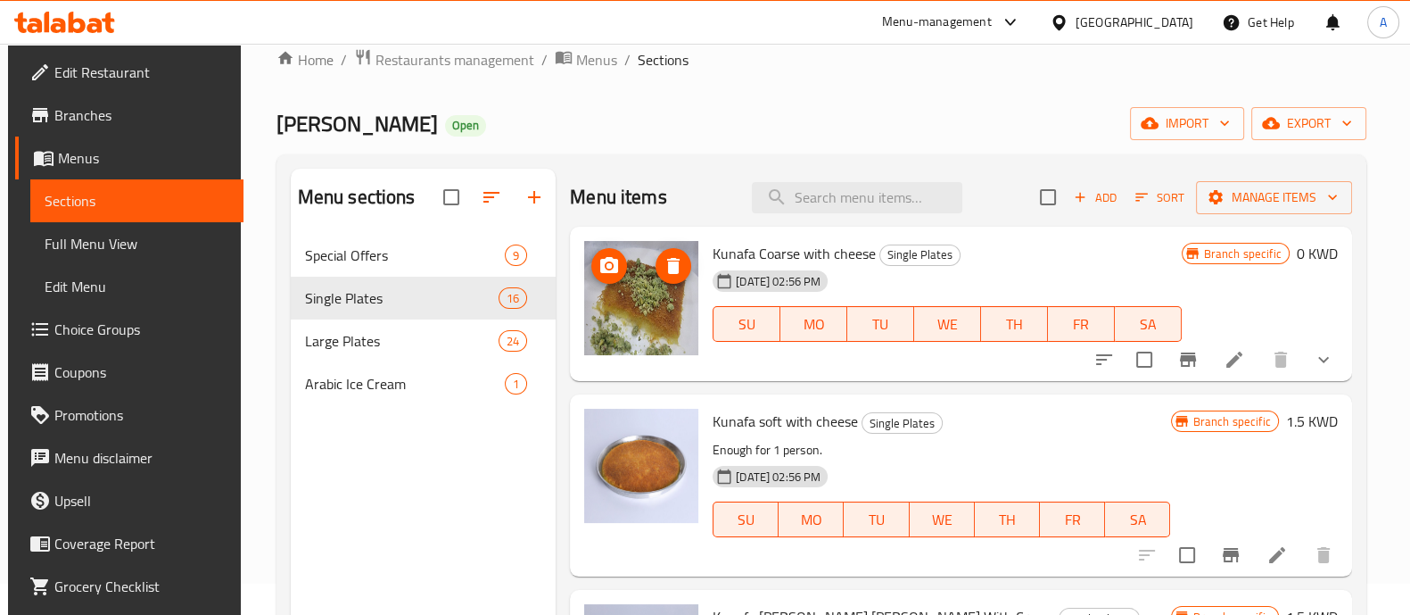
click at [620, 289] on img at bounding box center [641, 298] width 114 height 114
click at [607, 265] on circle "upload picture" at bounding box center [609, 265] width 5 height 5
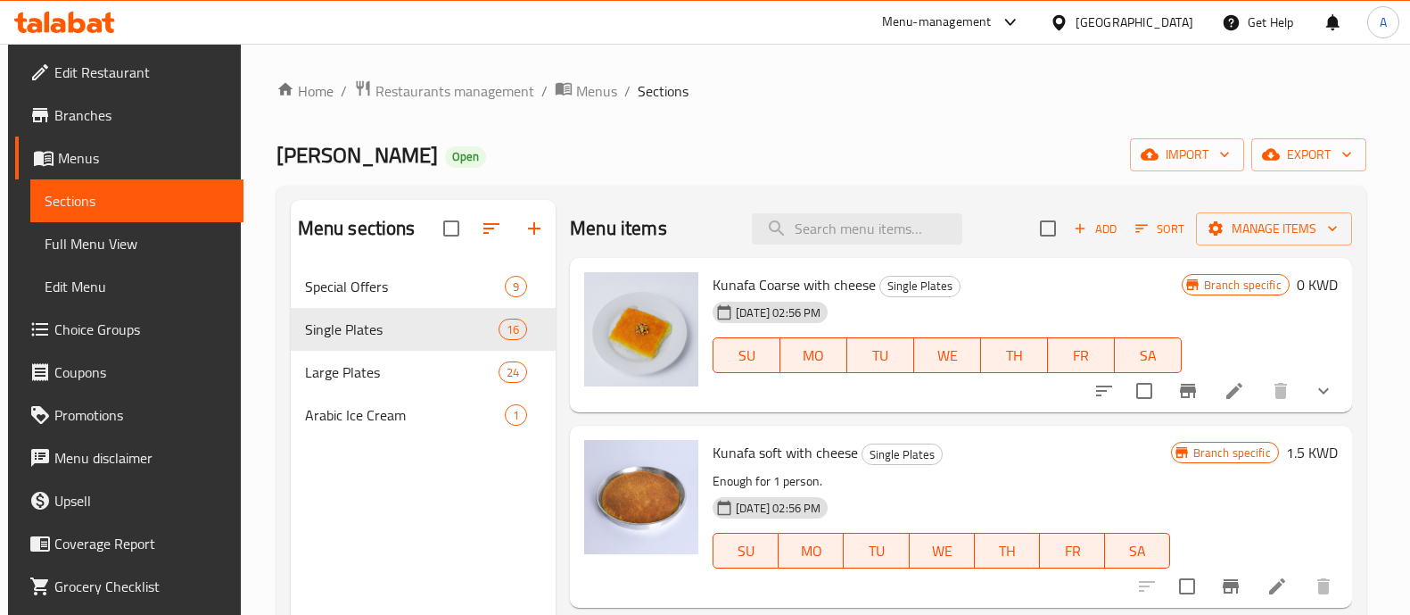
scroll to position [31, 0]
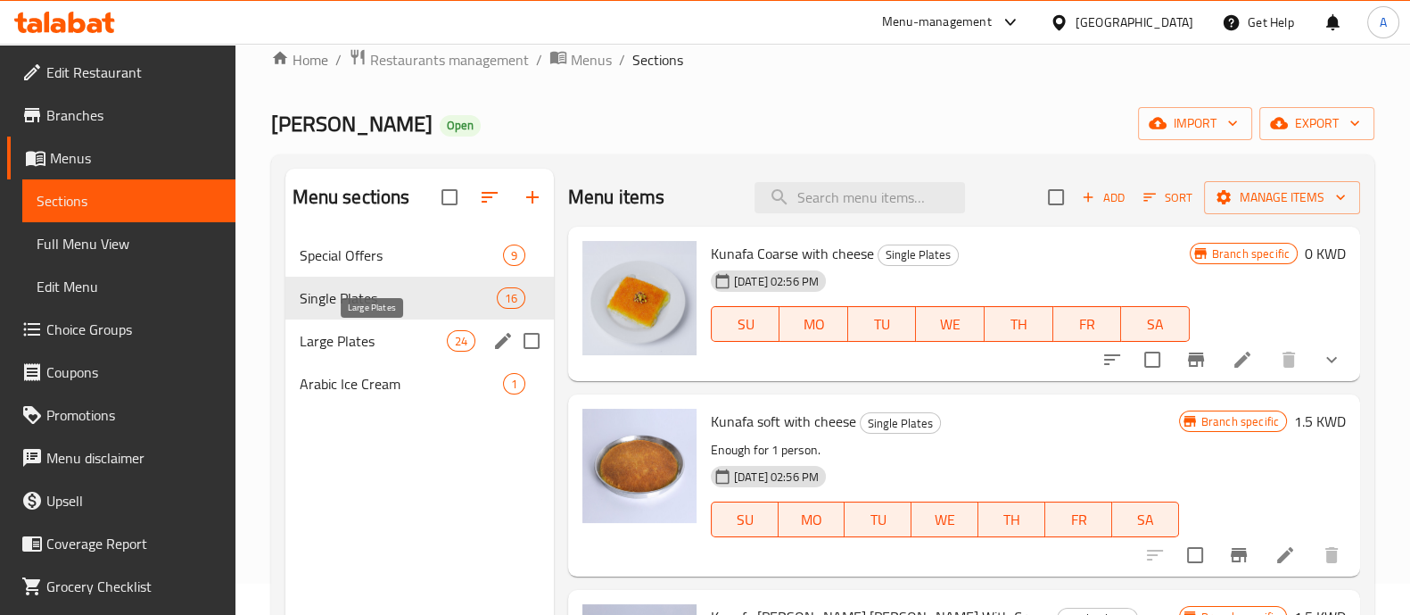
click at [370, 343] on span "Large Plates" at bounding box center [373, 340] width 147 height 21
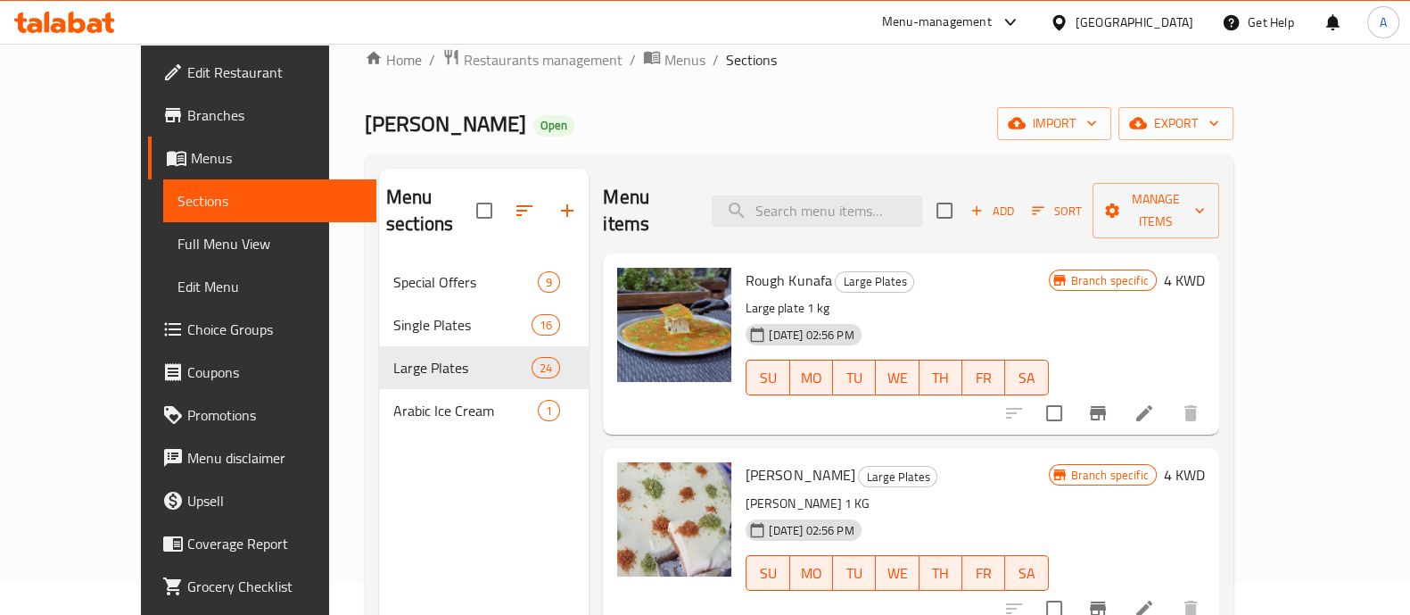
click at [1170, 397] on li at bounding box center [1145, 413] width 50 height 32
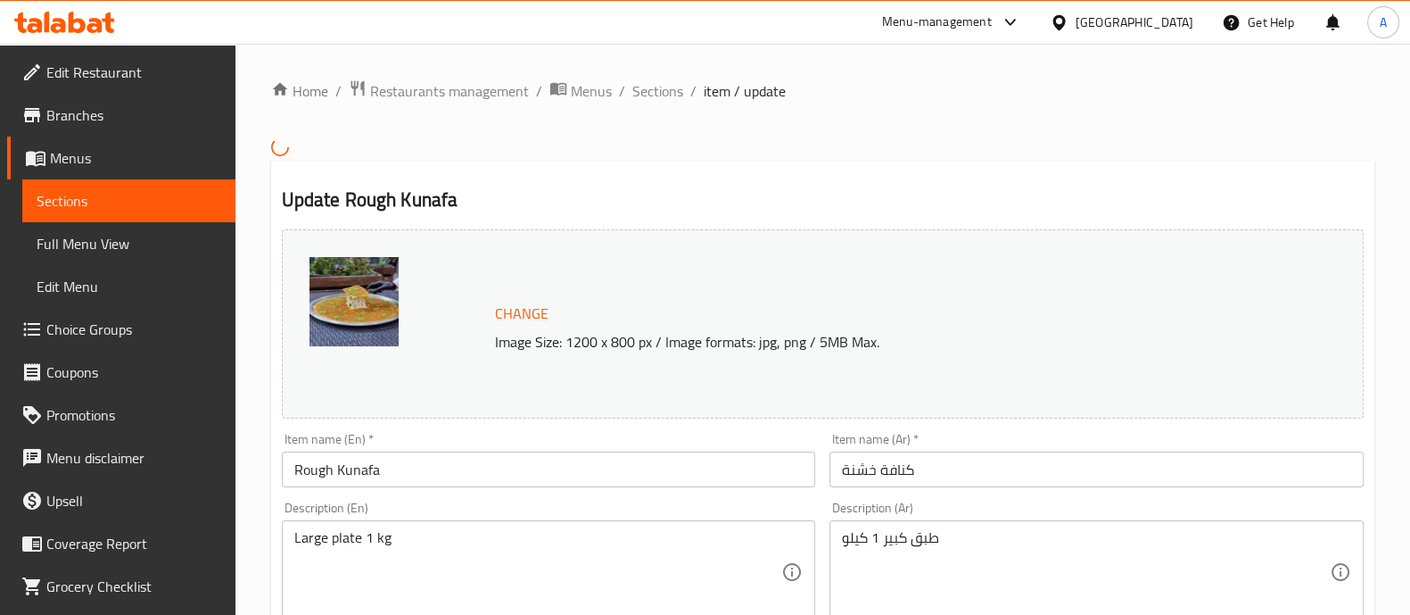
scroll to position [558, 0]
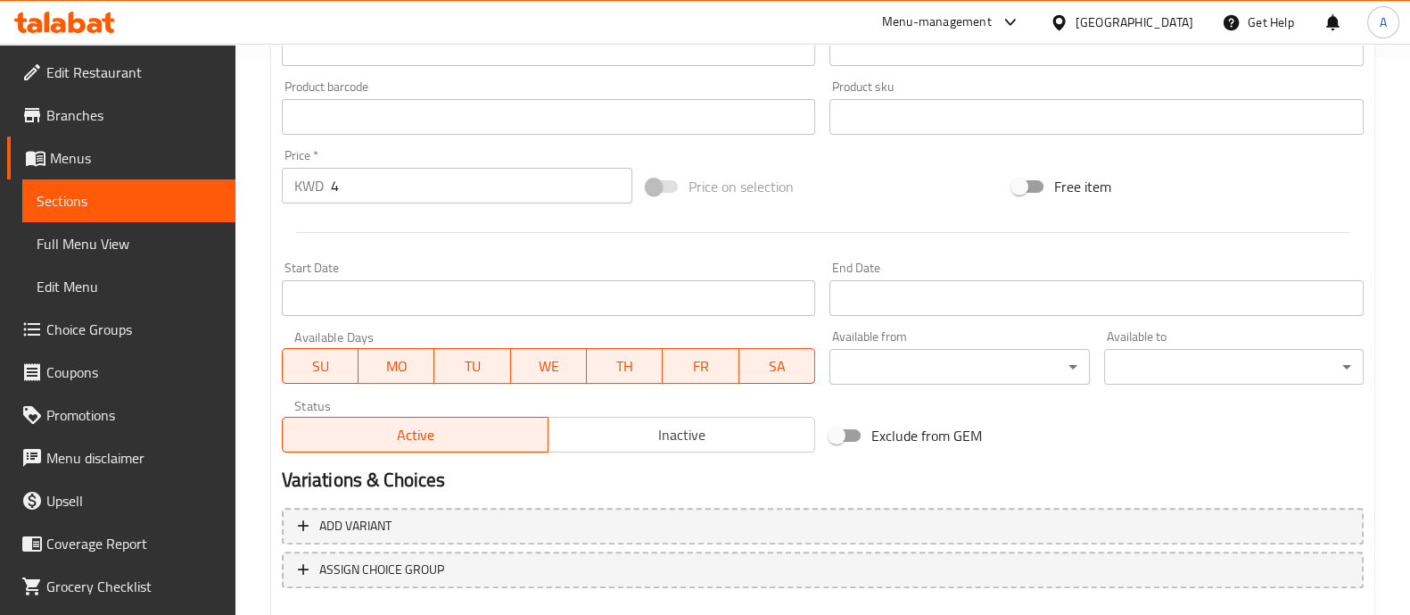
drag, startPoint x: 473, startPoint y: 186, endPoint x: 77, endPoint y: 171, distance: 396.4
click at [93, 174] on div "Edit Restaurant Branches Menus Sections Full Menu View Edit Menu Choice Groups …" at bounding box center [705, 101] width 1410 height 1231
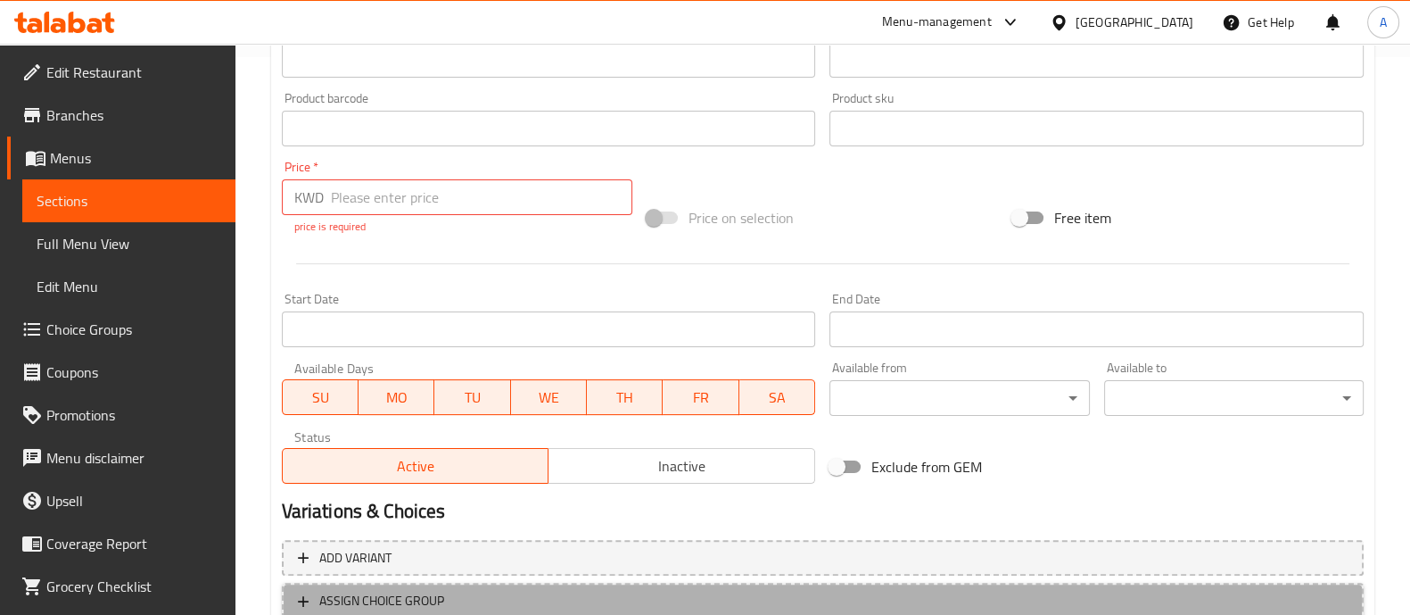
click at [400, 583] on button "ASSIGN CHOICE GROUP" at bounding box center [823, 601] width 1082 height 37
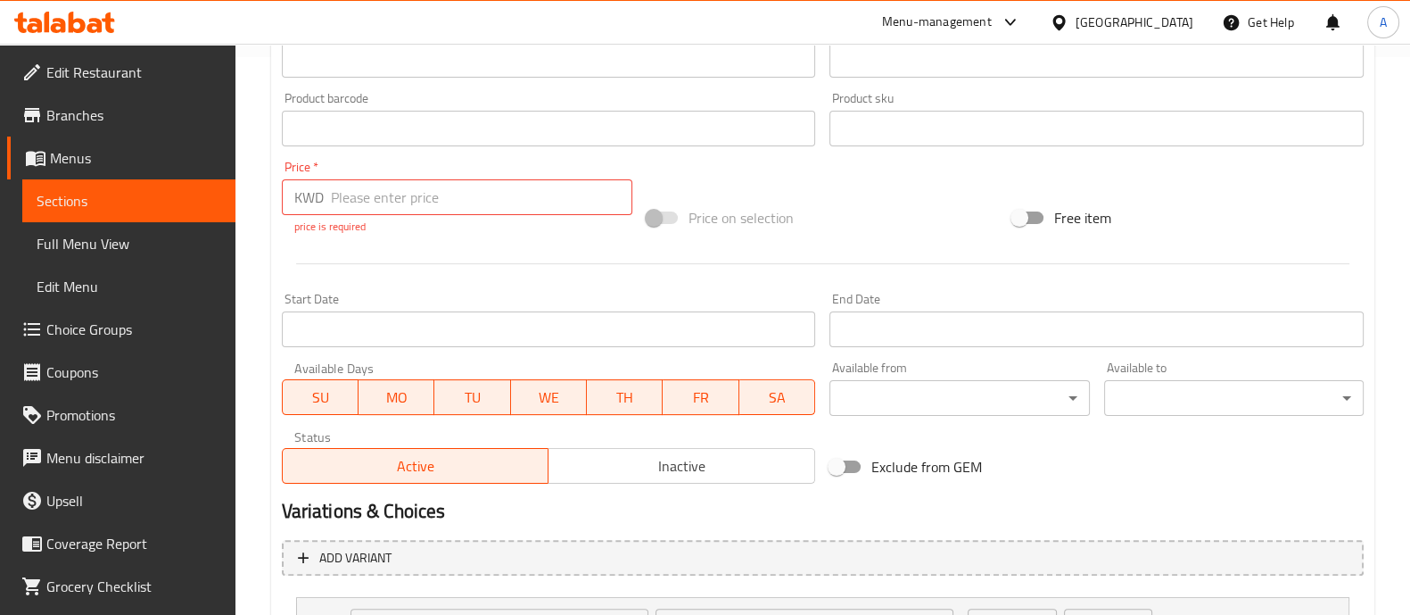
scroll to position [719, 0]
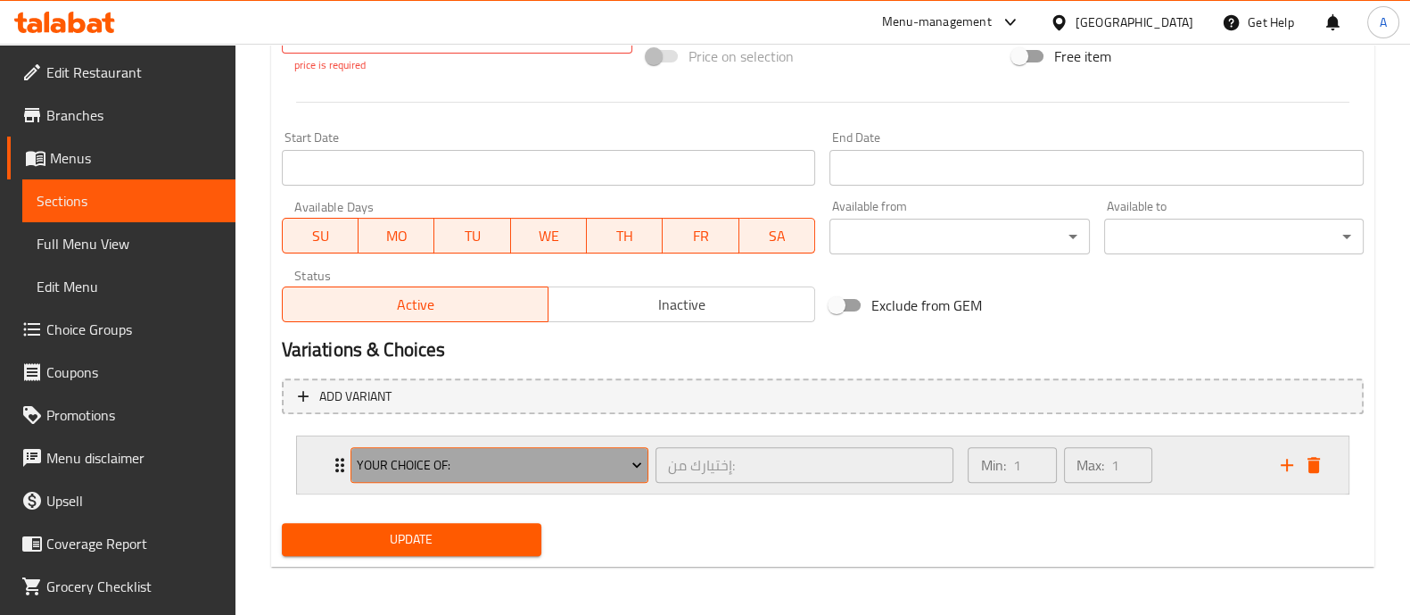
click at [431, 473] on span "Your Choice Of:" at bounding box center [499, 465] width 285 height 22
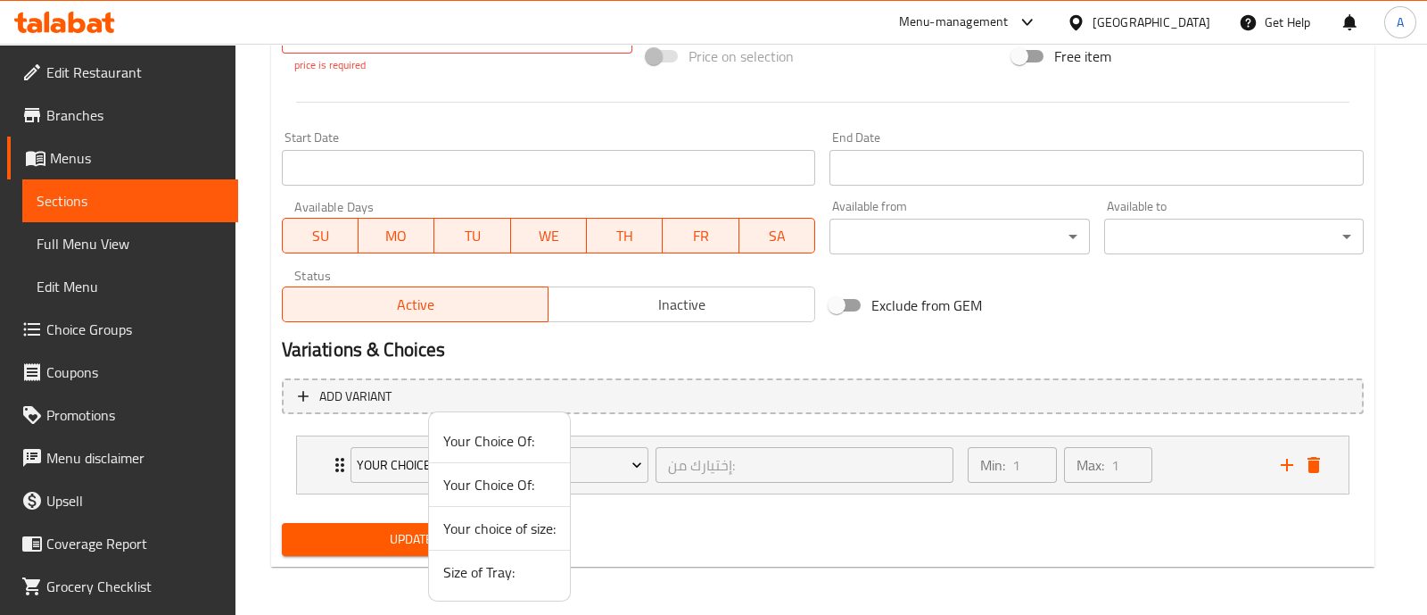
click at [484, 576] on span "Size of Tray:" at bounding box center [499, 571] width 112 height 21
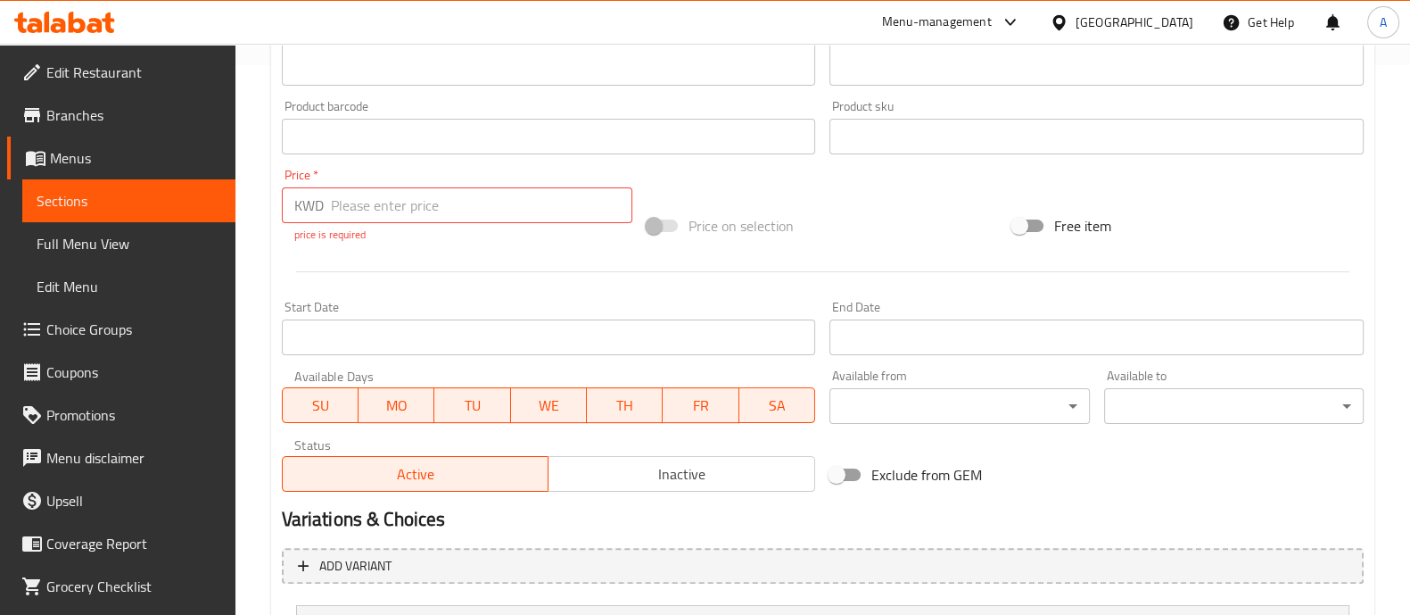
scroll to position [496, 0]
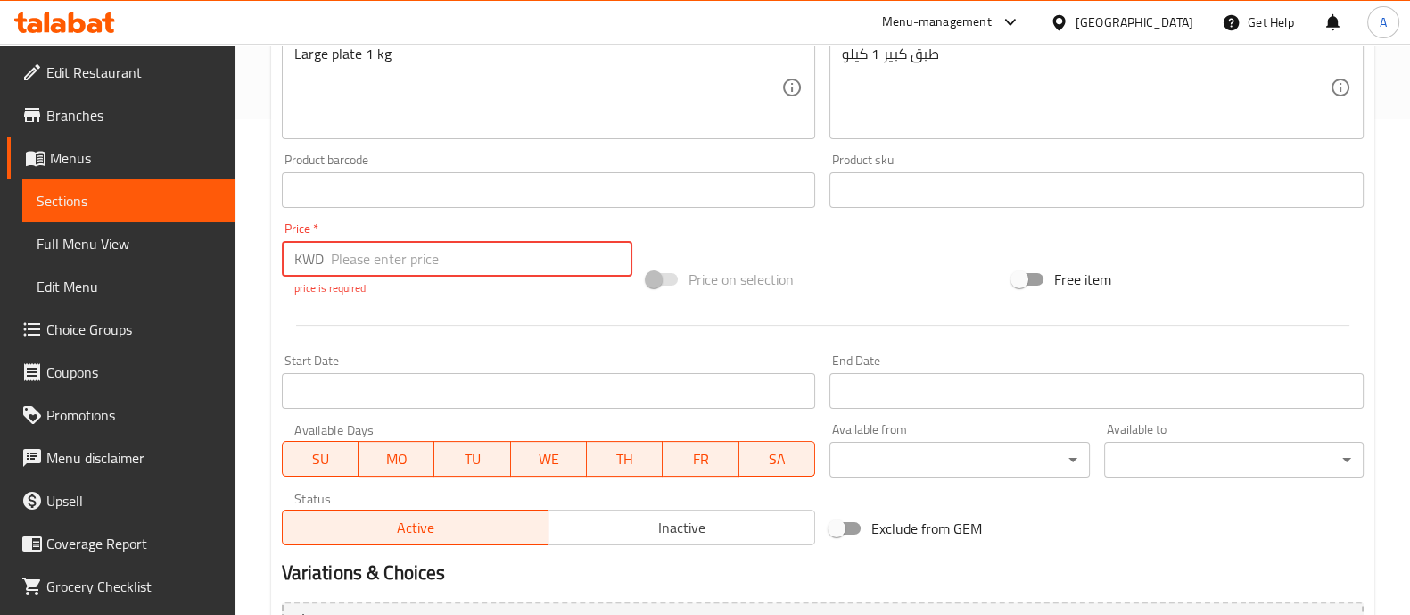
click at [393, 264] on input "number" at bounding box center [482, 259] width 302 height 36
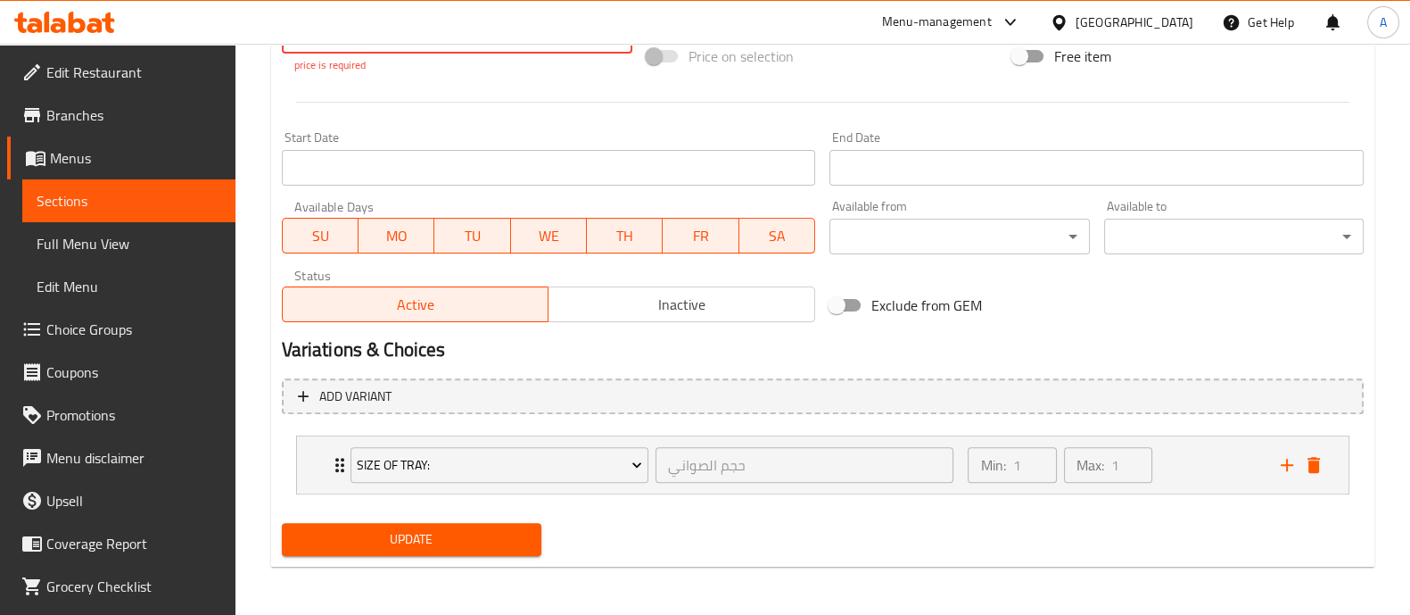
type input "0"
click at [393, 541] on span "Update" at bounding box center [411, 539] width 231 height 22
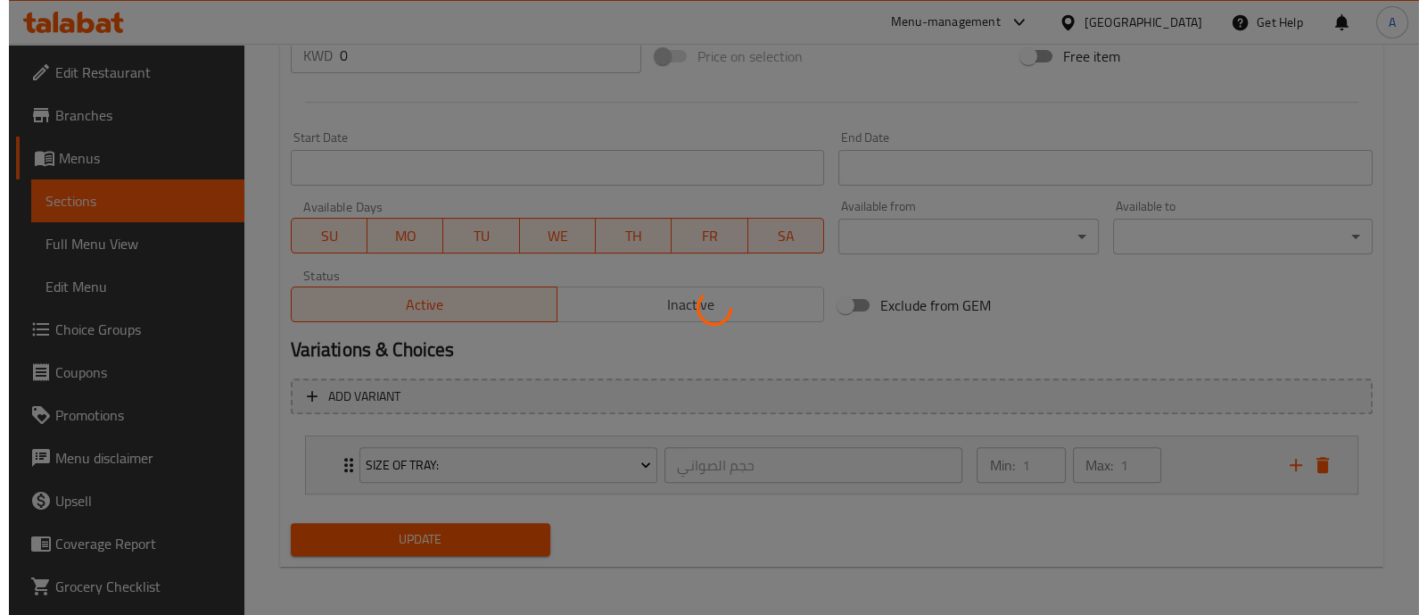
scroll to position [0, 0]
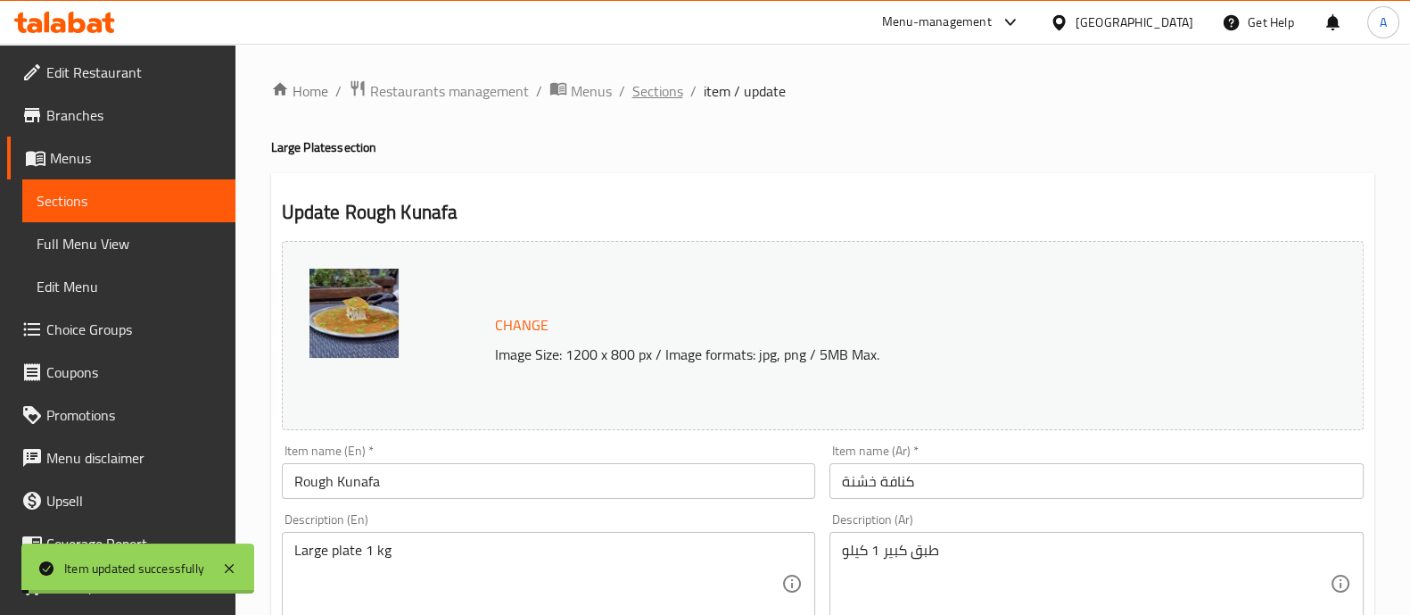
click at [656, 89] on span "Sections" at bounding box center [658, 90] width 51 height 21
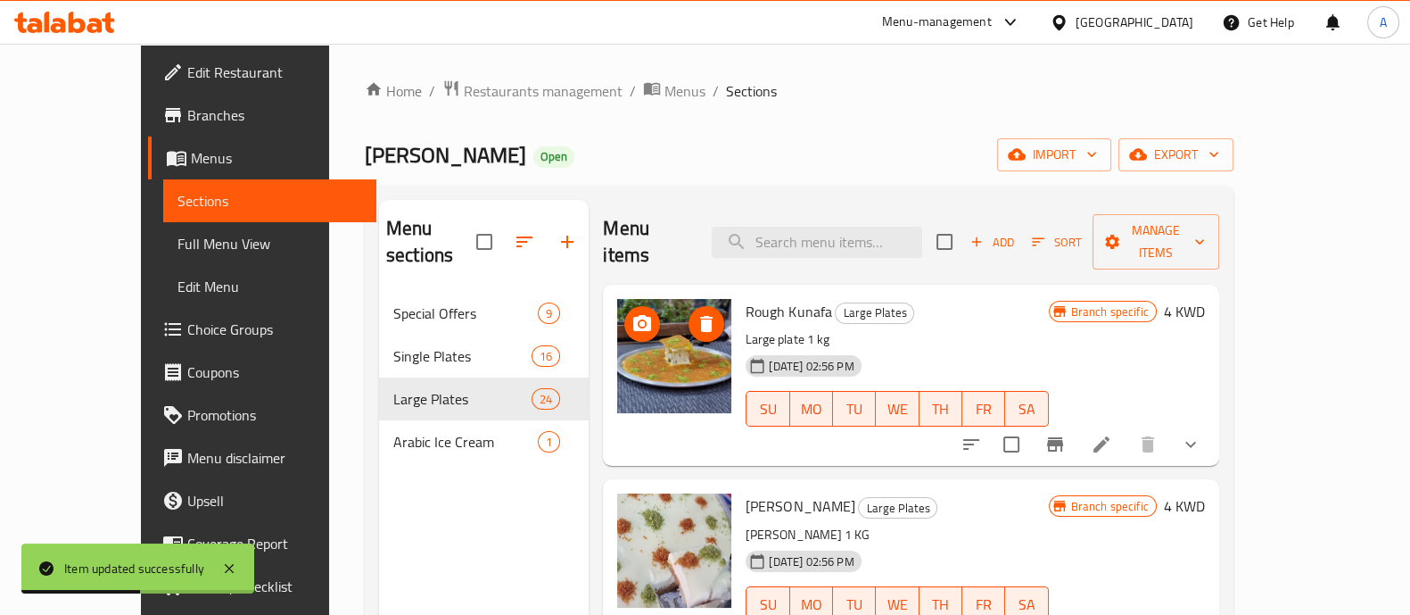
drag, startPoint x: 662, startPoint y: 300, endPoint x: 605, endPoint y: 301, distance: 57.1
click at [617, 303] on div at bounding box center [674, 356] width 114 height 114
click at [617, 299] on div at bounding box center [674, 356] width 114 height 114
click at [633, 315] on icon "upload picture" at bounding box center [642, 323] width 18 height 16
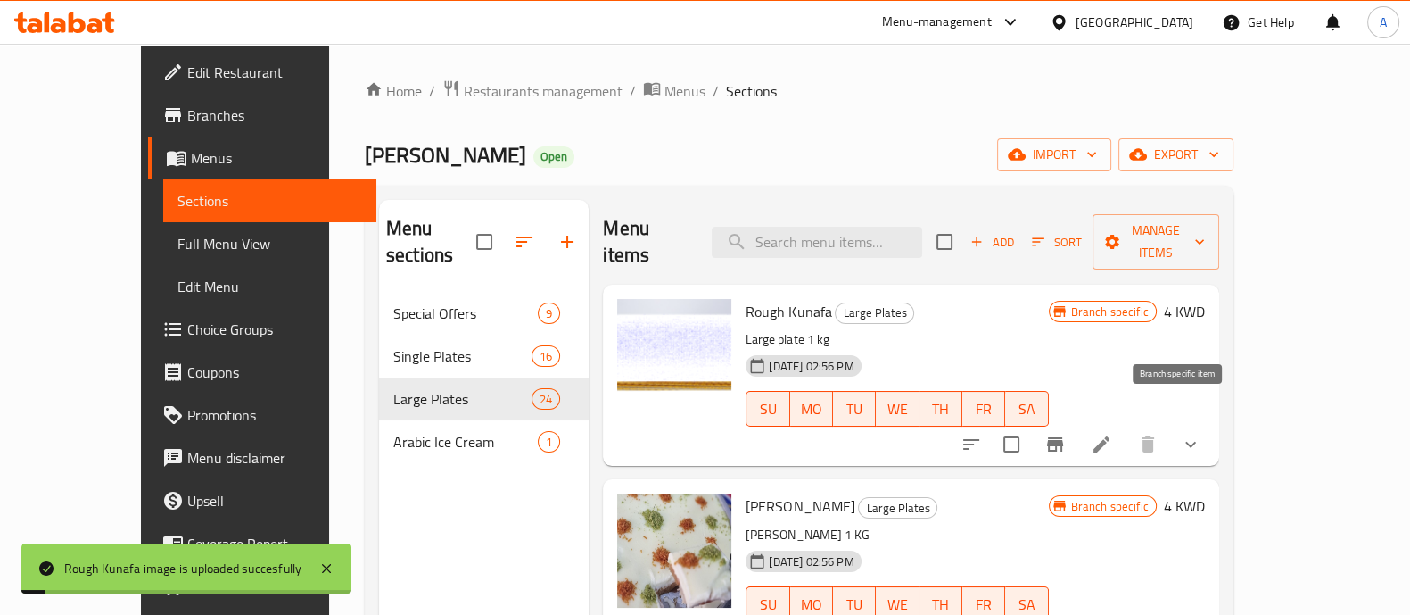
click at [1066, 434] on icon "Branch-specific-item" at bounding box center [1055, 444] width 21 height 21
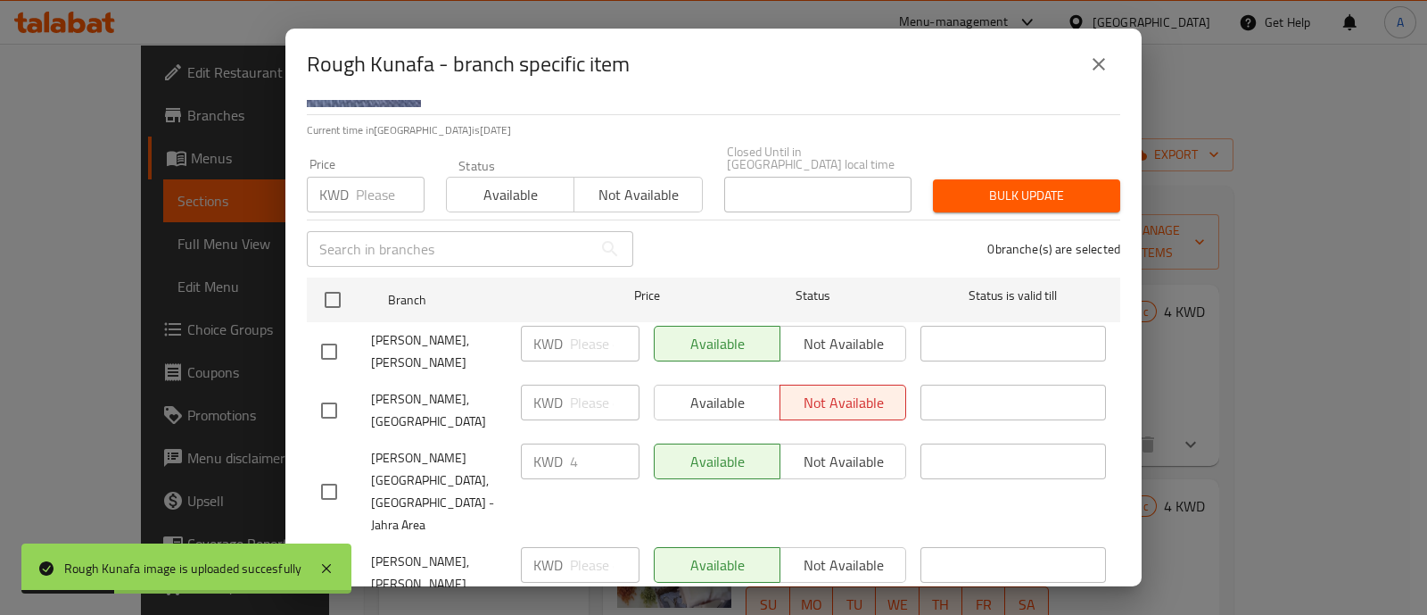
scroll to position [222, 0]
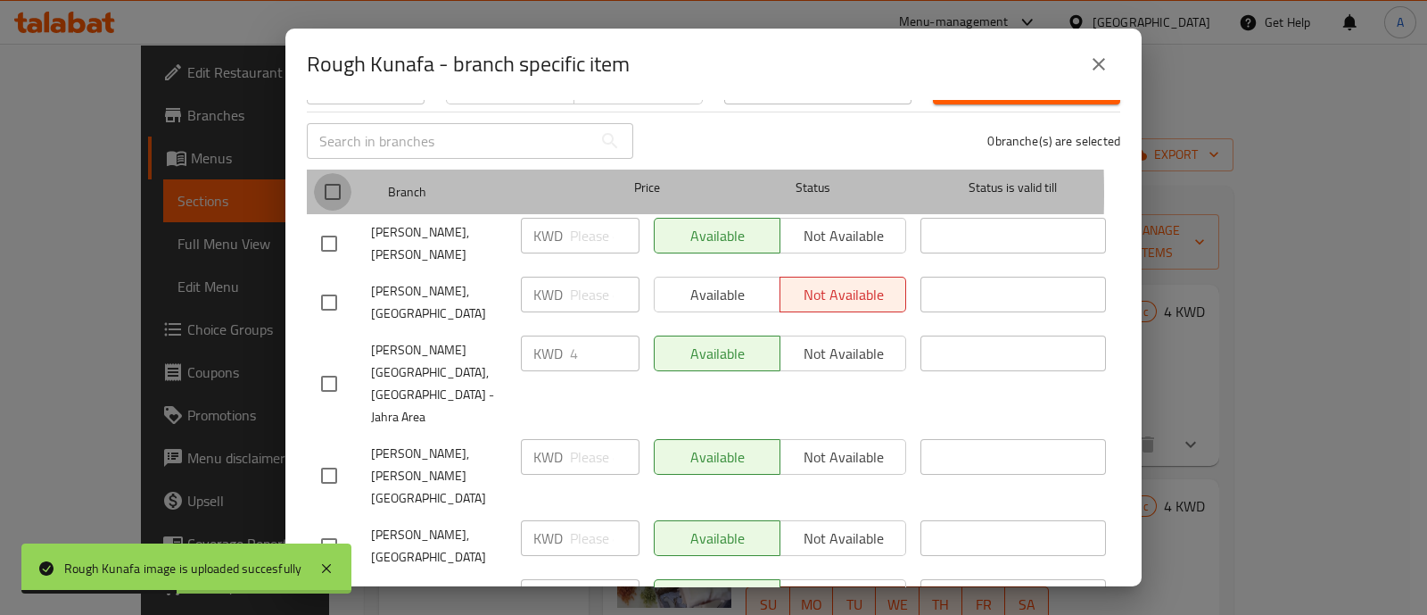
click at [335, 179] on input "checkbox" at bounding box center [332, 191] width 37 height 37
checkbox input "true"
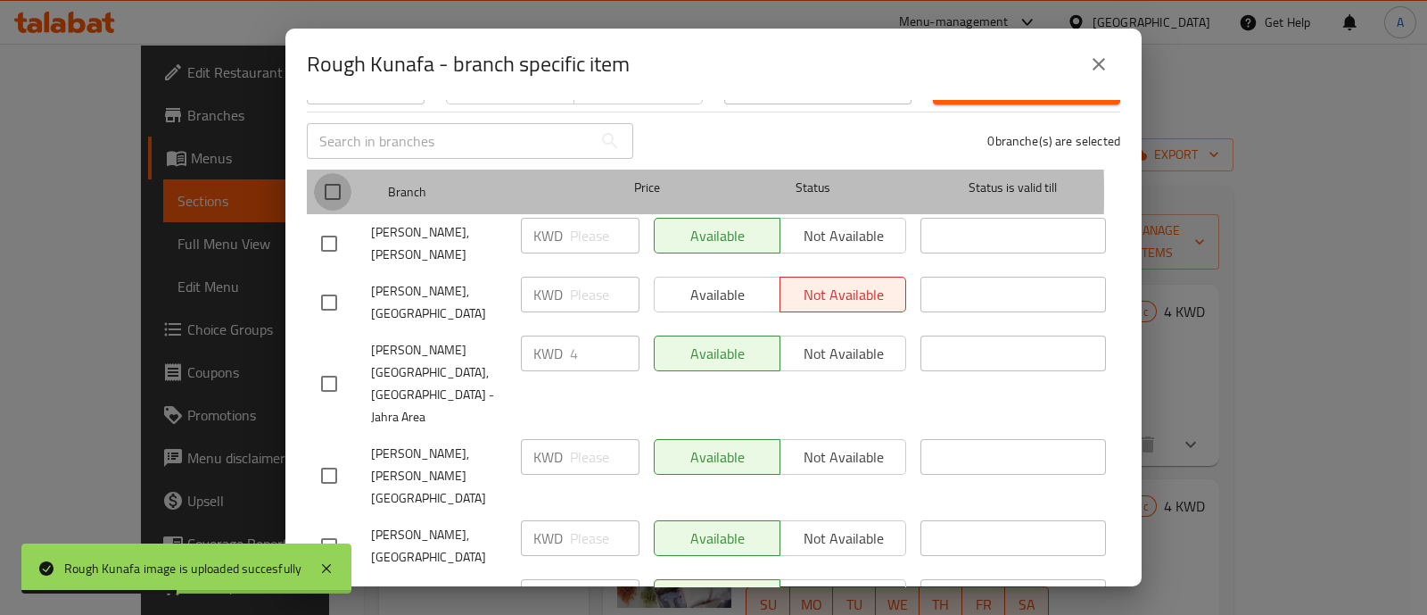
checkbox input "true"
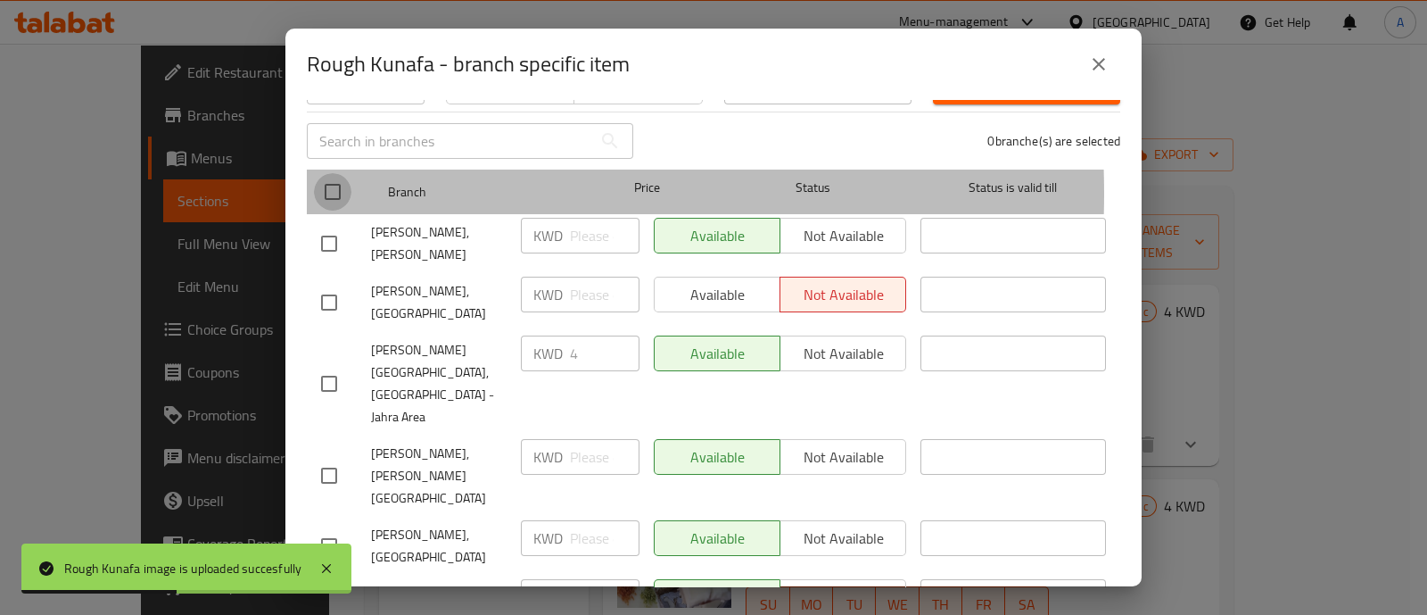
checkbox input "true"
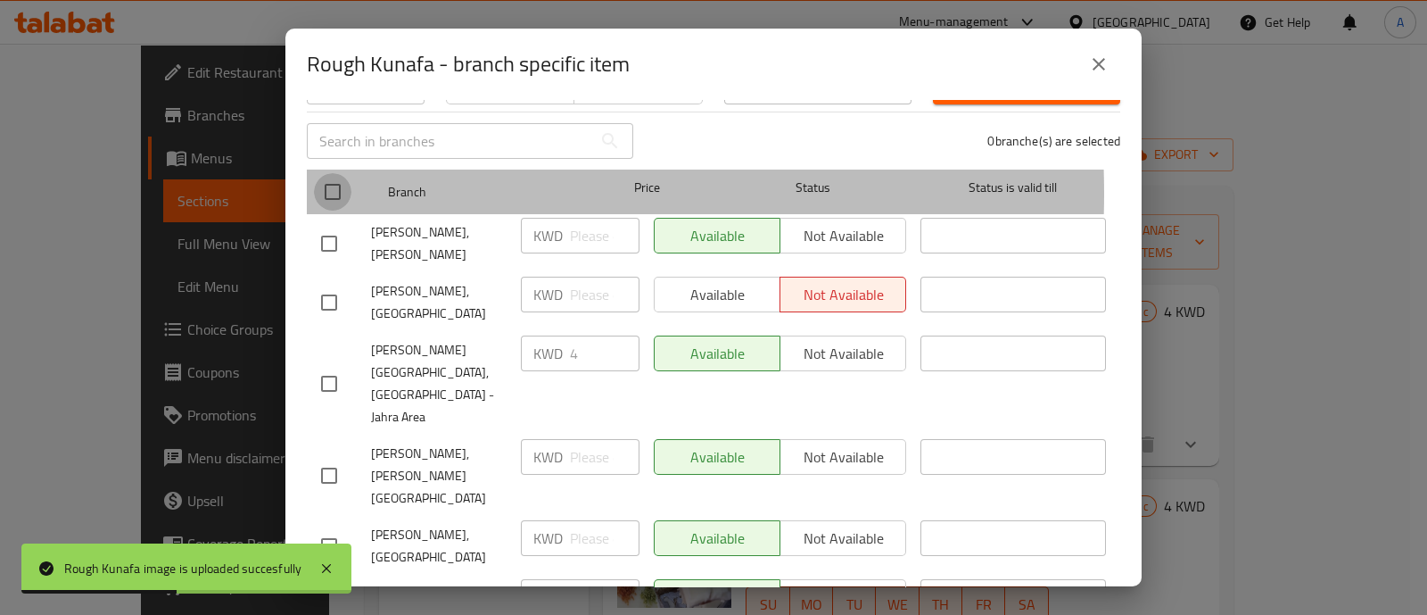
checkbox input "true"
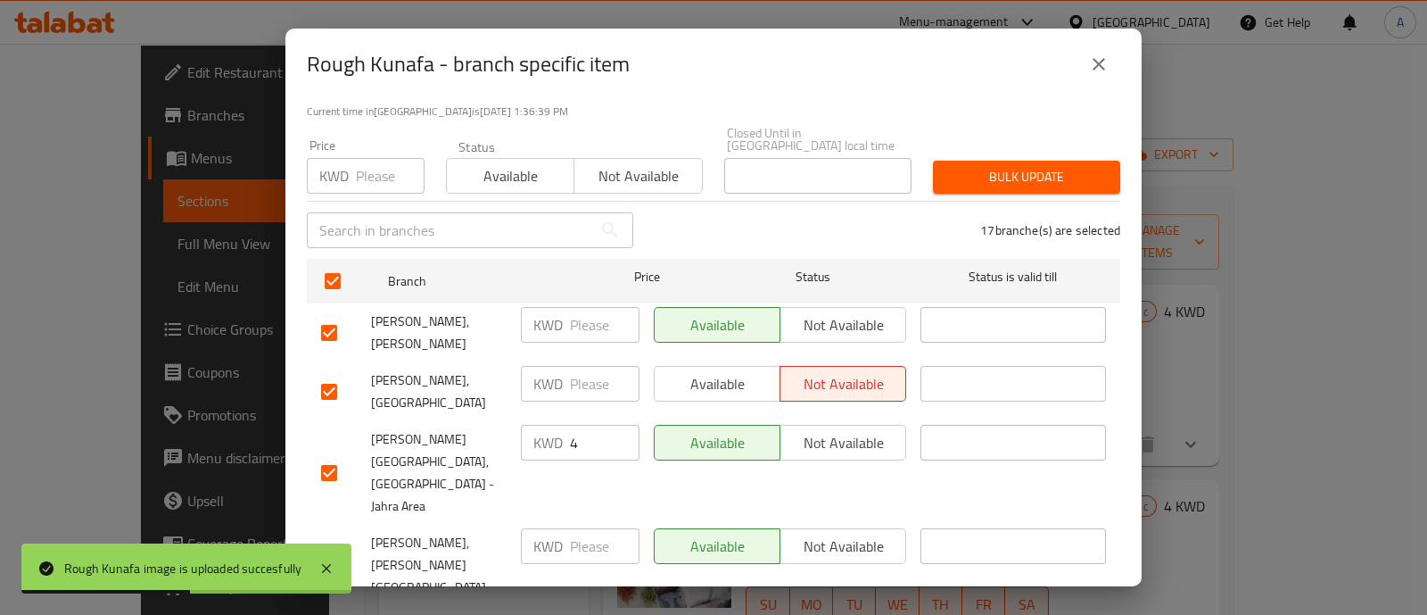
scroll to position [0, 0]
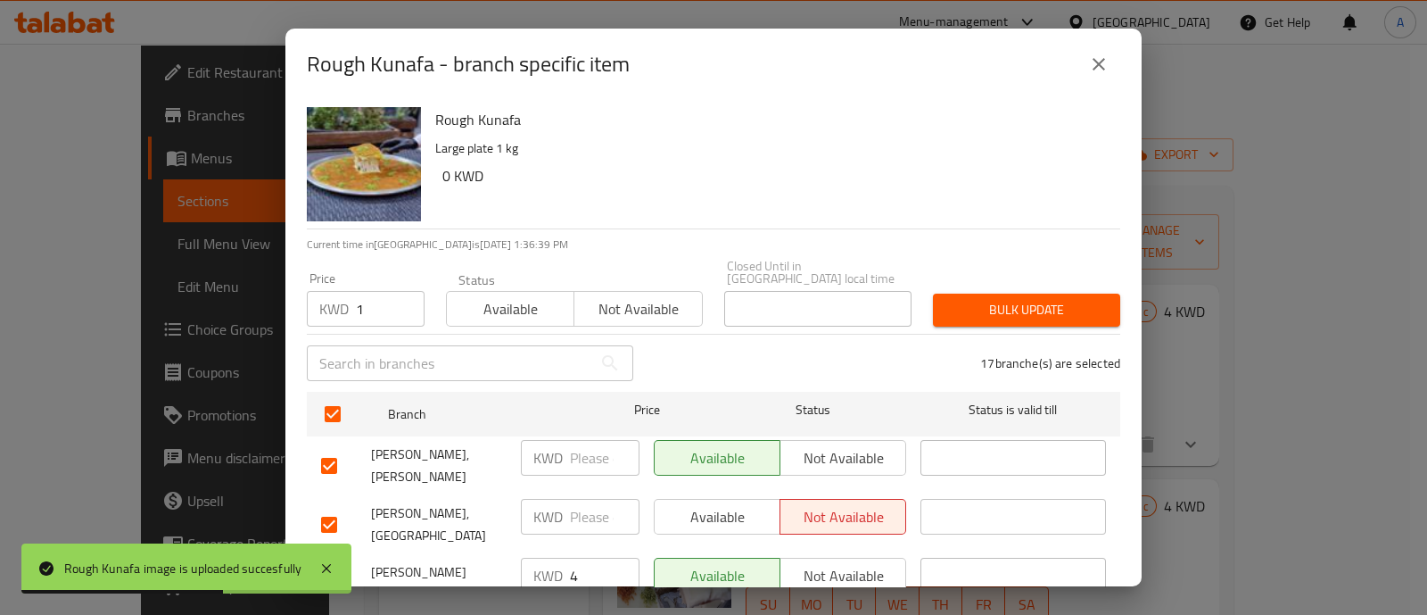
click at [401, 291] on input "1" at bounding box center [390, 309] width 69 height 36
type input "10"
click at [1018, 299] on span "Bulk update" at bounding box center [1026, 310] width 159 height 22
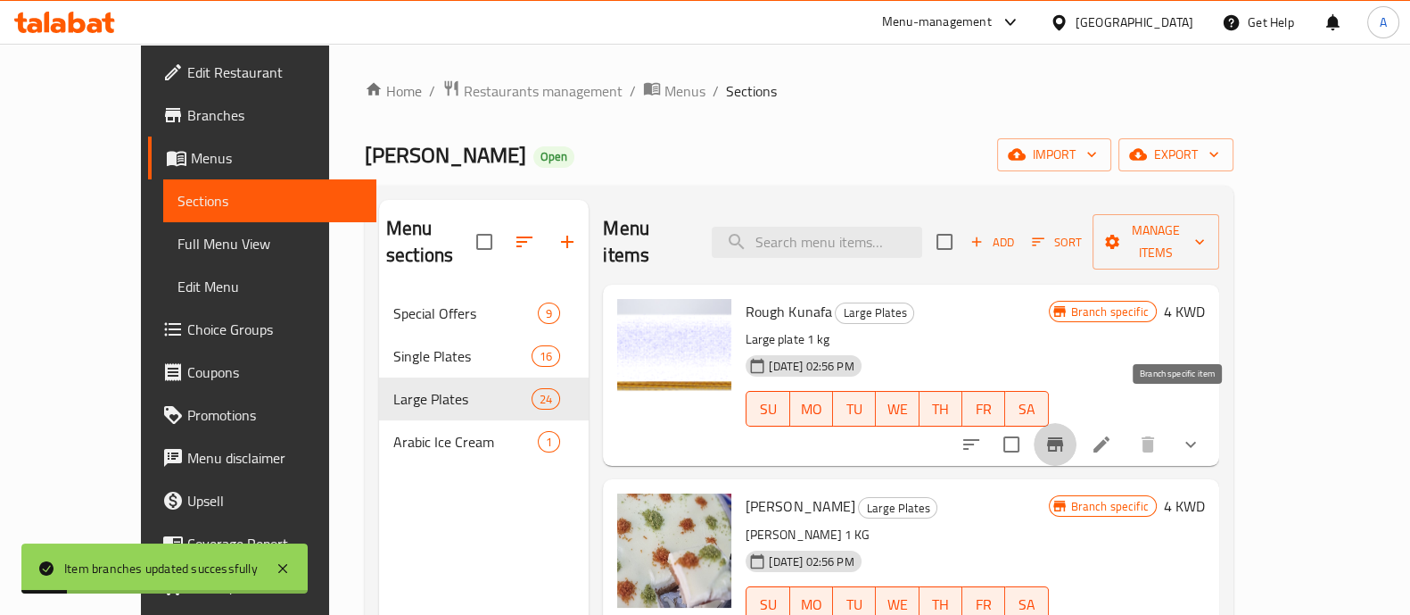
click at [1066, 434] on icon "Branch-specific-item" at bounding box center [1055, 444] width 21 height 21
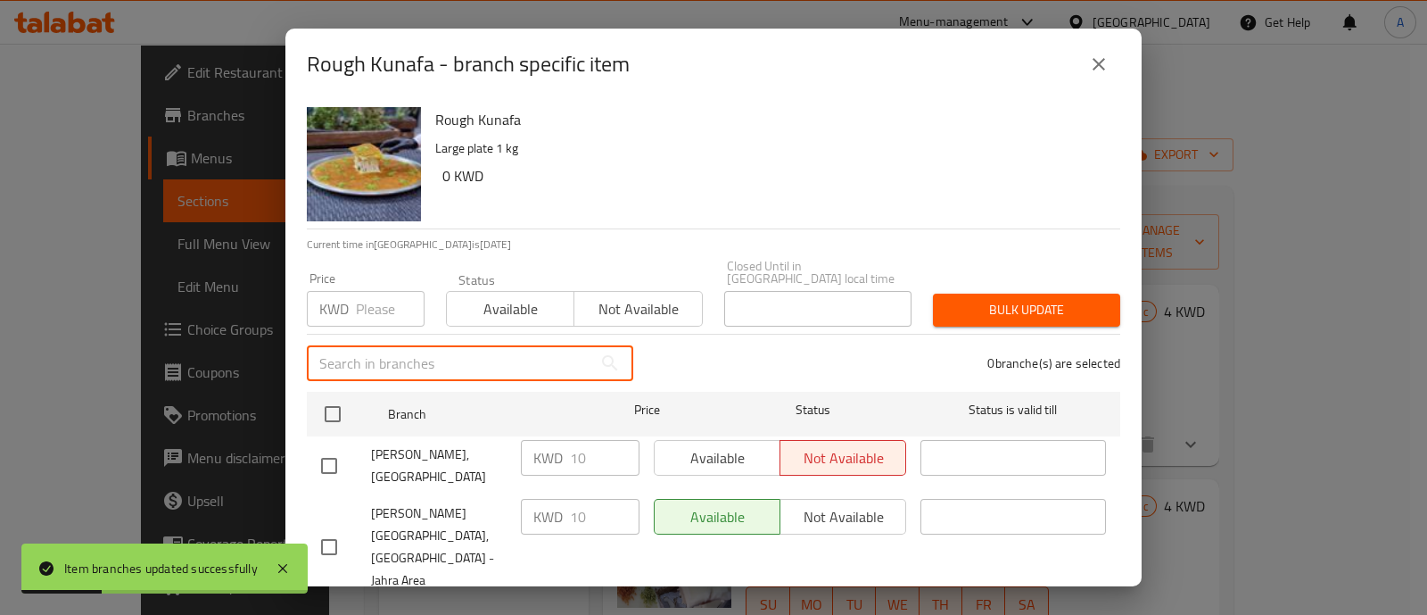
click at [391, 351] on input "text" at bounding box center [449, 363] width 285 height 36
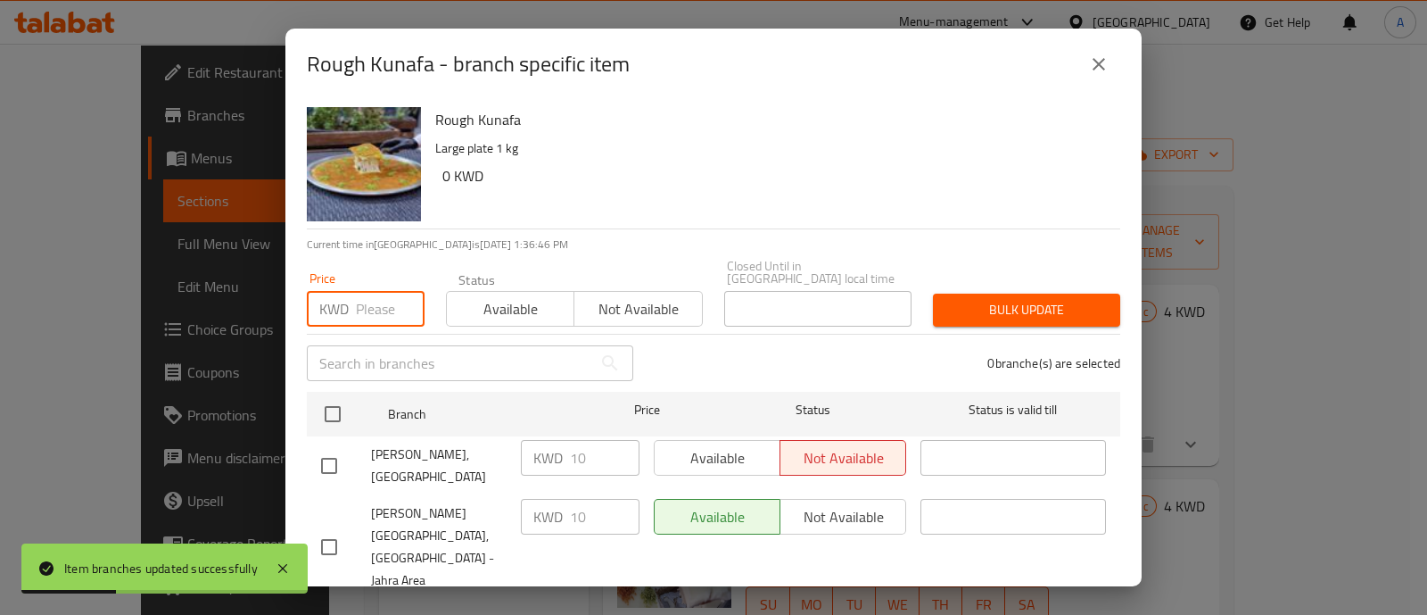
click at [384, 307] on input "number" at bounding box center [390, 309] width 69 height 36
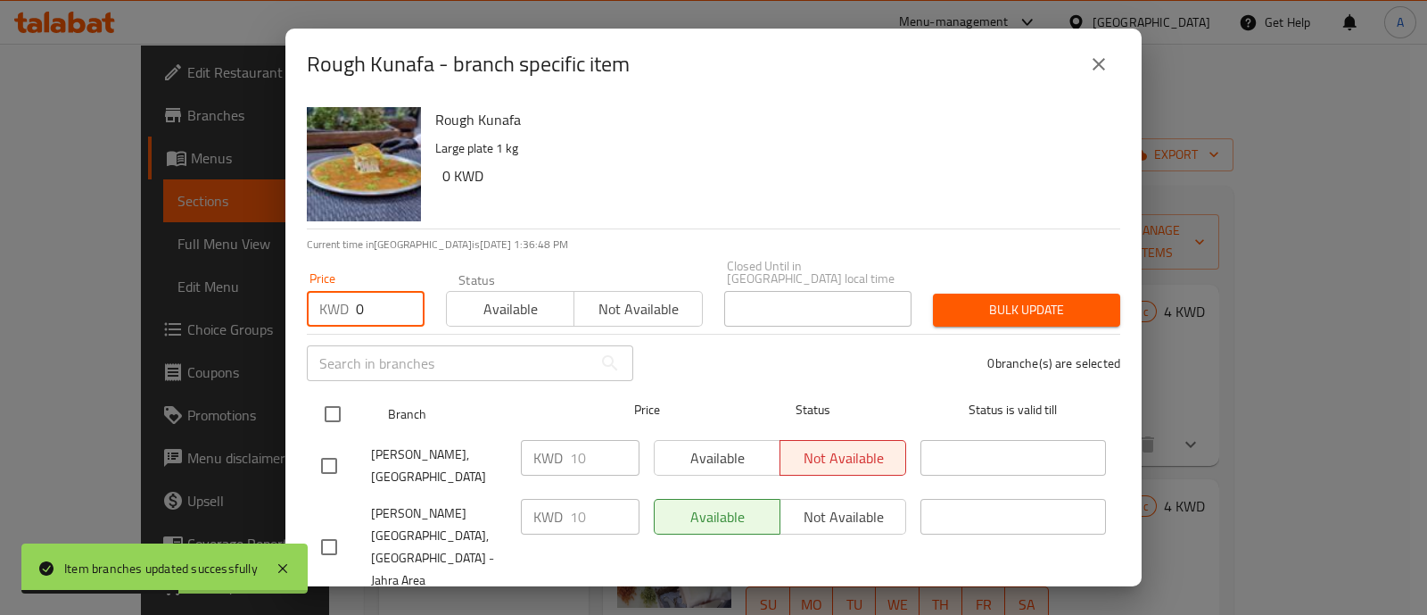
type input "0"
click at [331, 399] on input "checkbox" at bounding box center [332, 413] width 37 height 37
checkbox input "true"
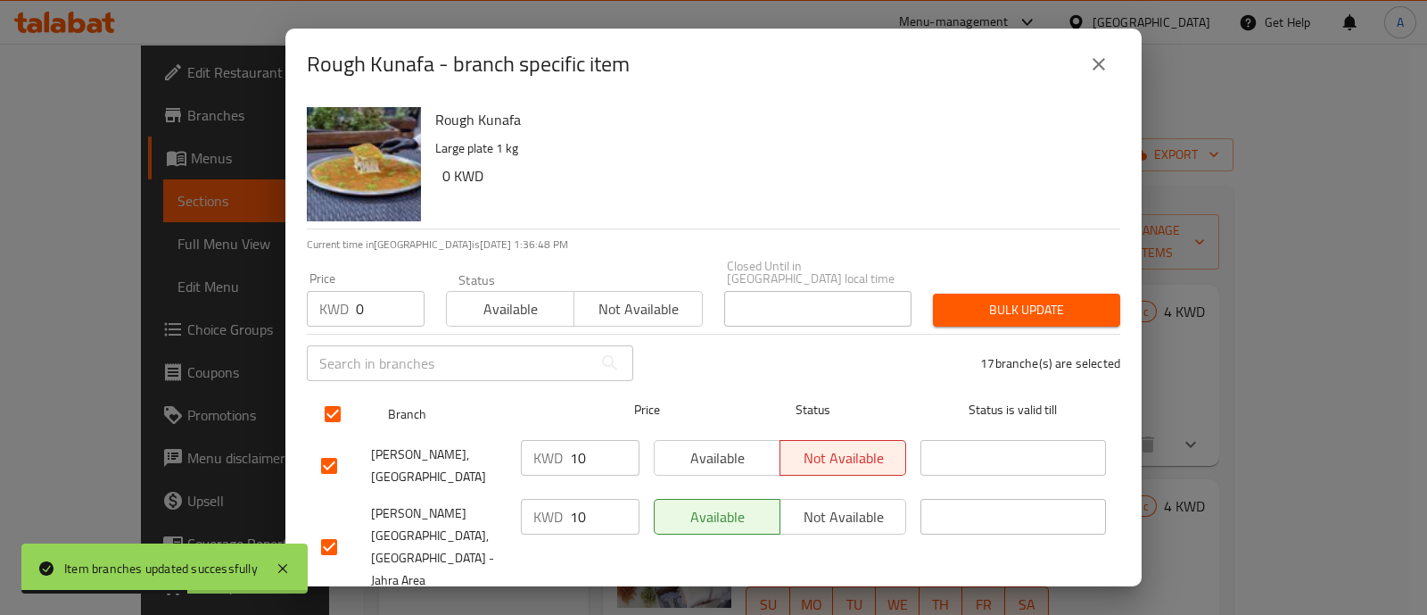
checkbox input "true"
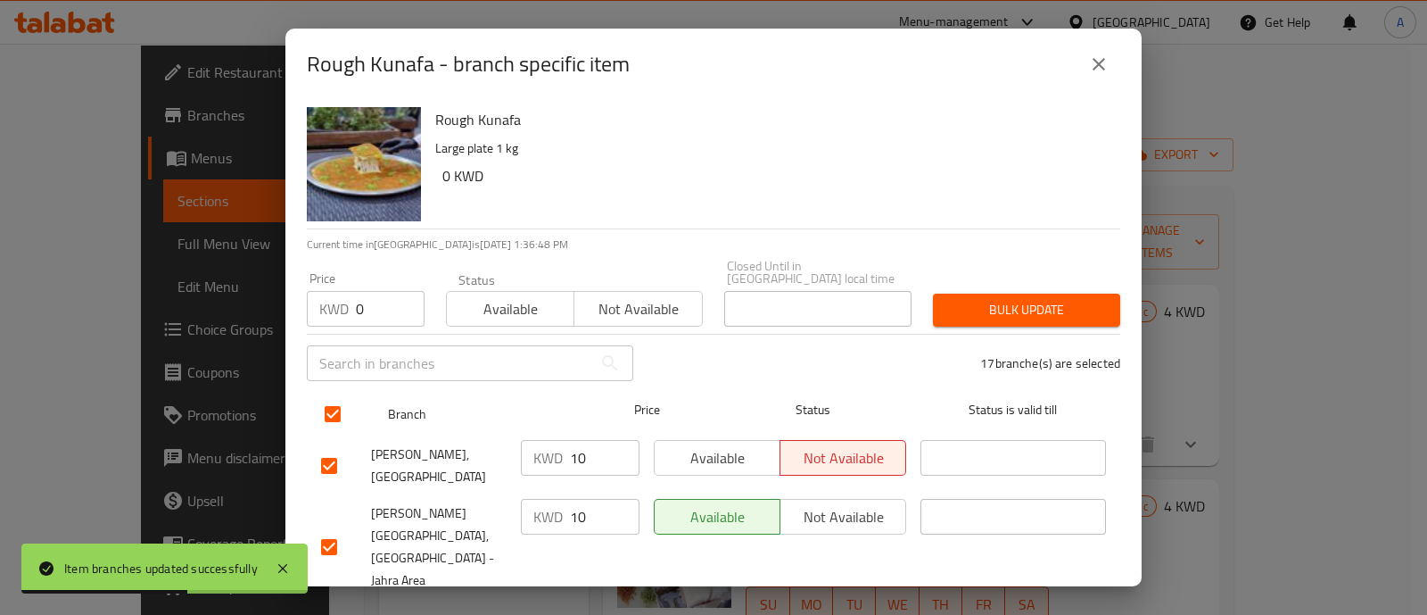
checkbox input "true"
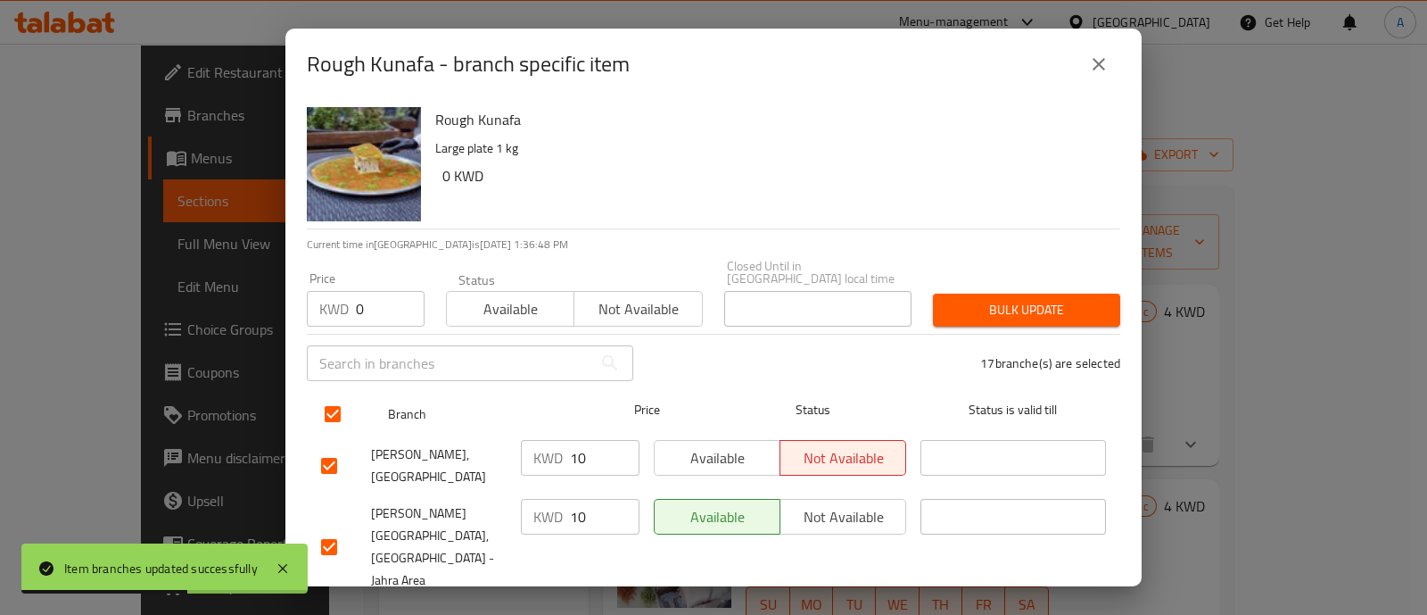
checkbox input "true"
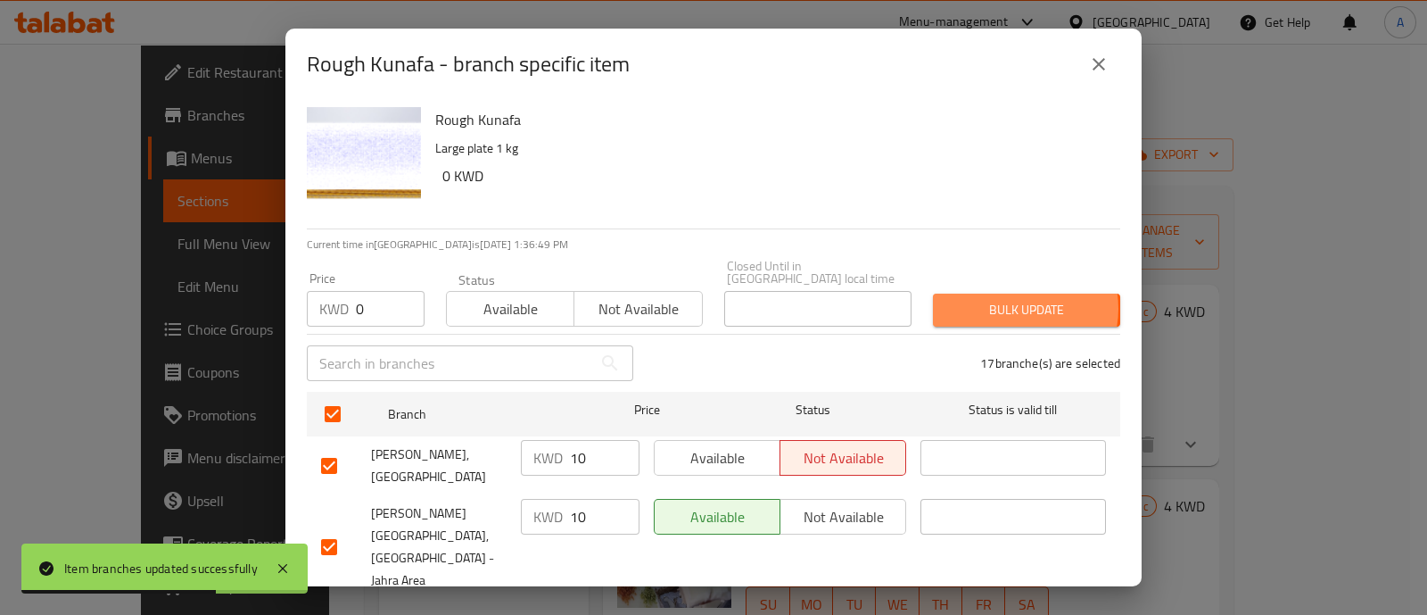
click at [999, 299] on span "Bulk update" at bounding box center [1026, 310] width 159 height 22
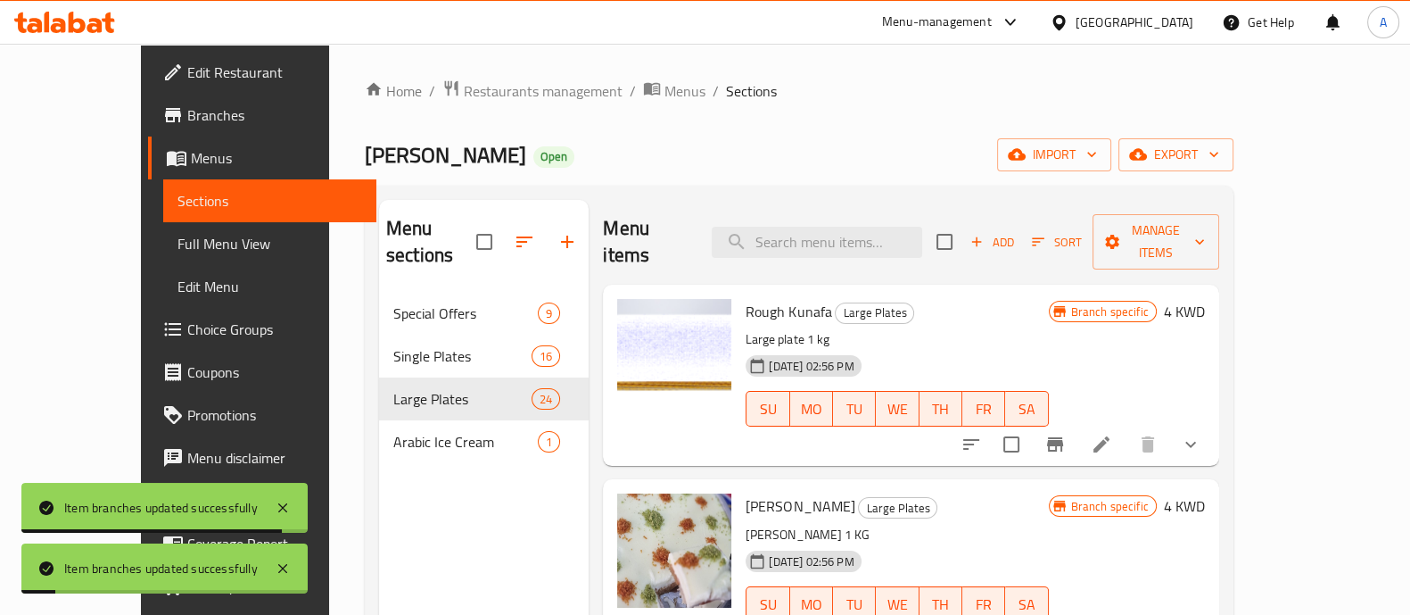
click at [1110, 436] on icon at bounding box center [1102, 444] width 16 height 16
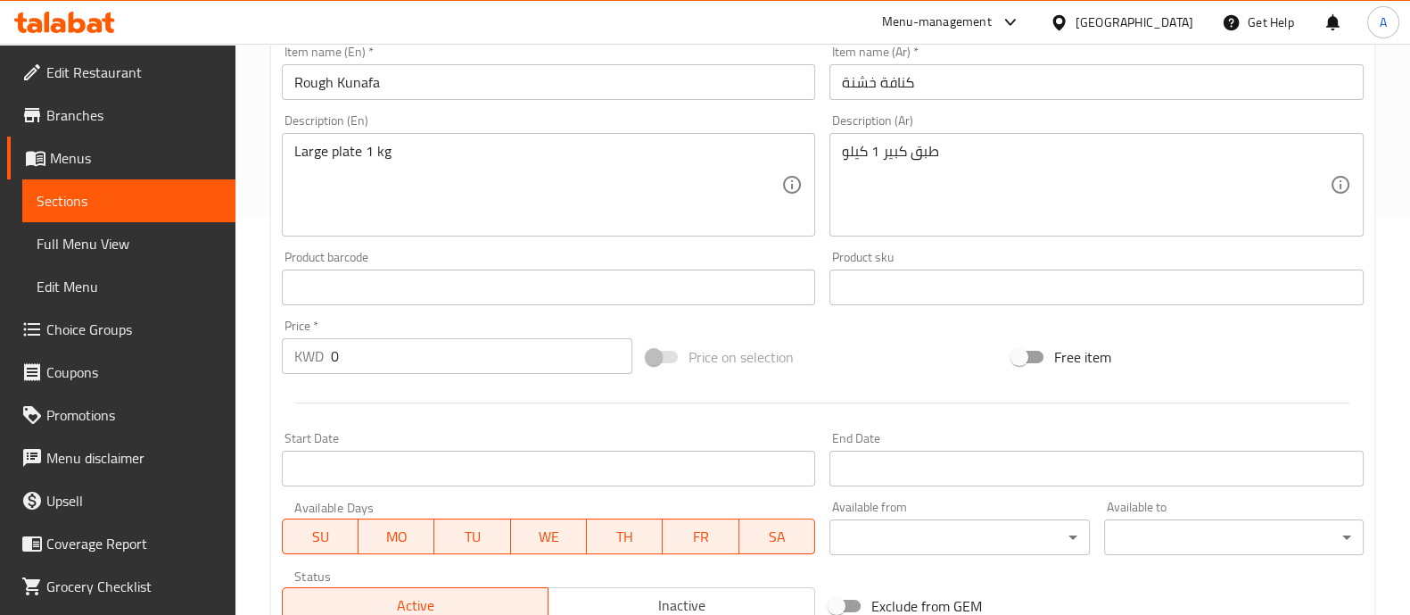
scroll to position [445, 0]
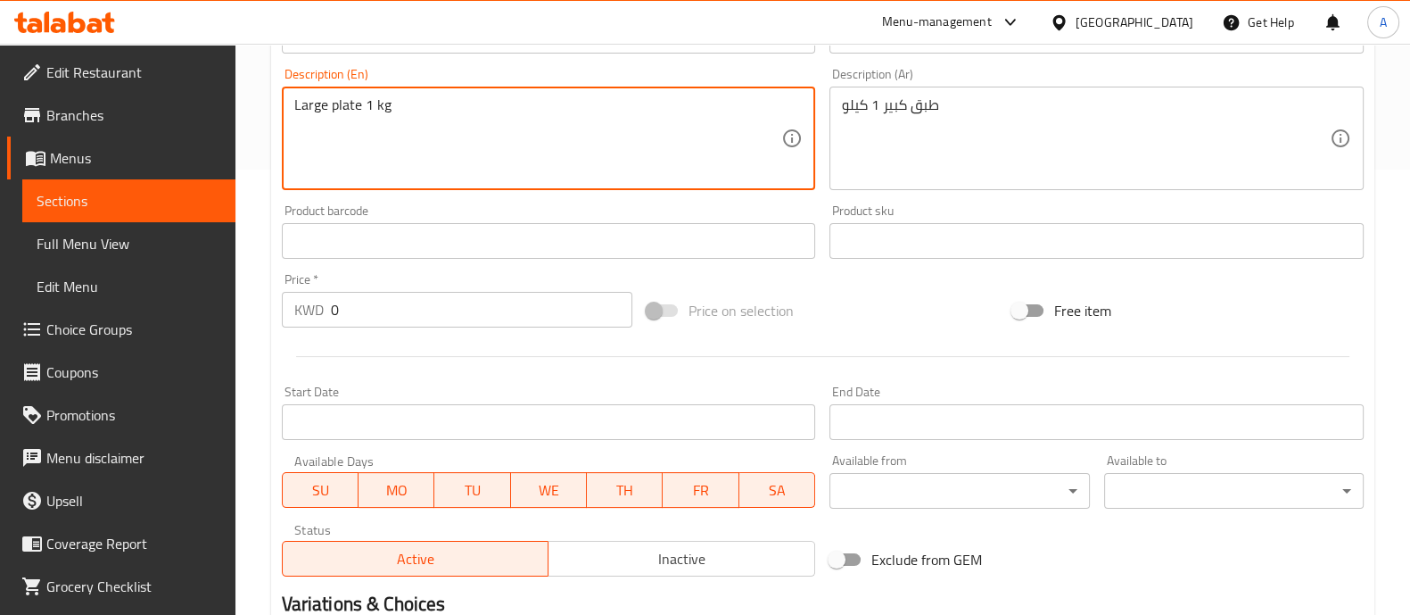
drag, startPoint x: 500, startPoint y: 172, endPoint x: 0, endPoint y: 166, distance: 500.5
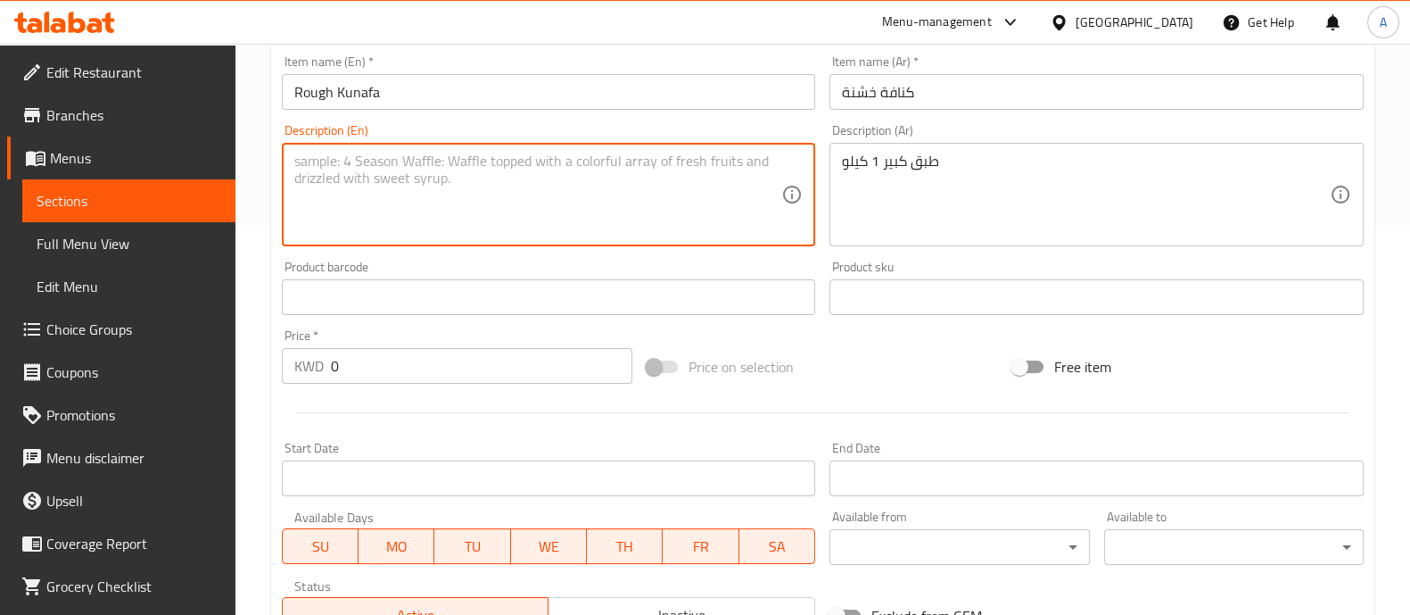
scroll to position [335, 0]
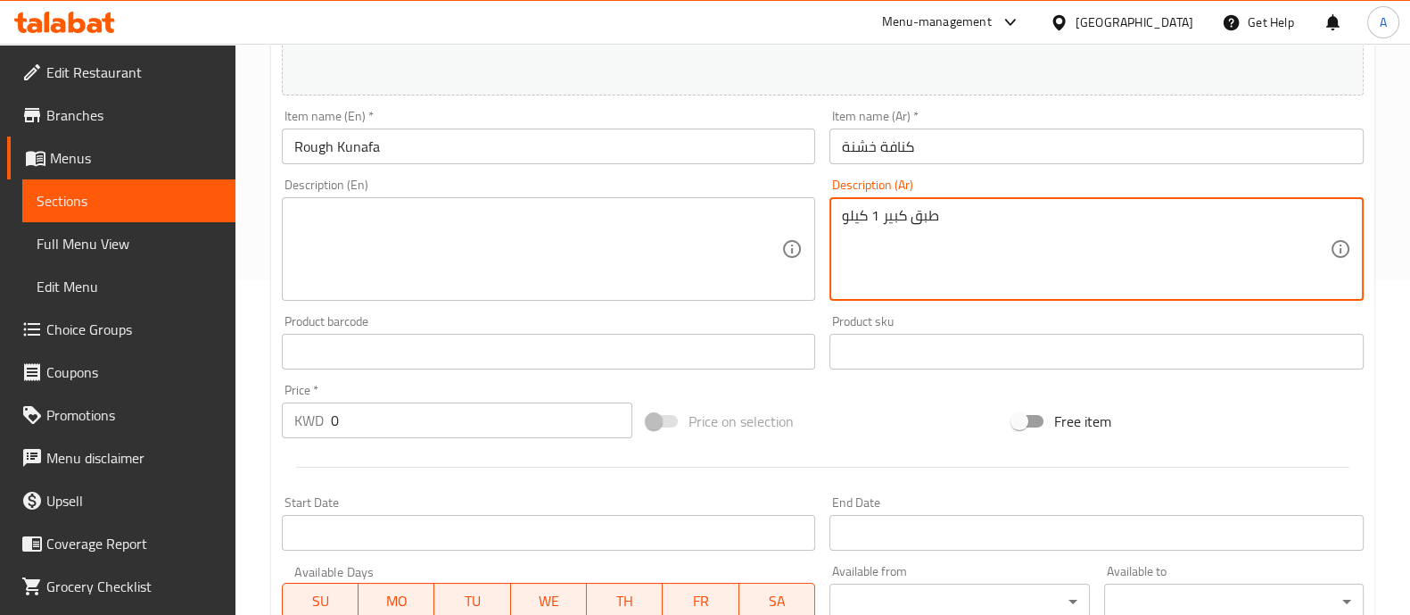
drag, startPoint x: 1084, startPoint y: 232, endPoint x: 799, endPoint y: 235, distance: 284.6
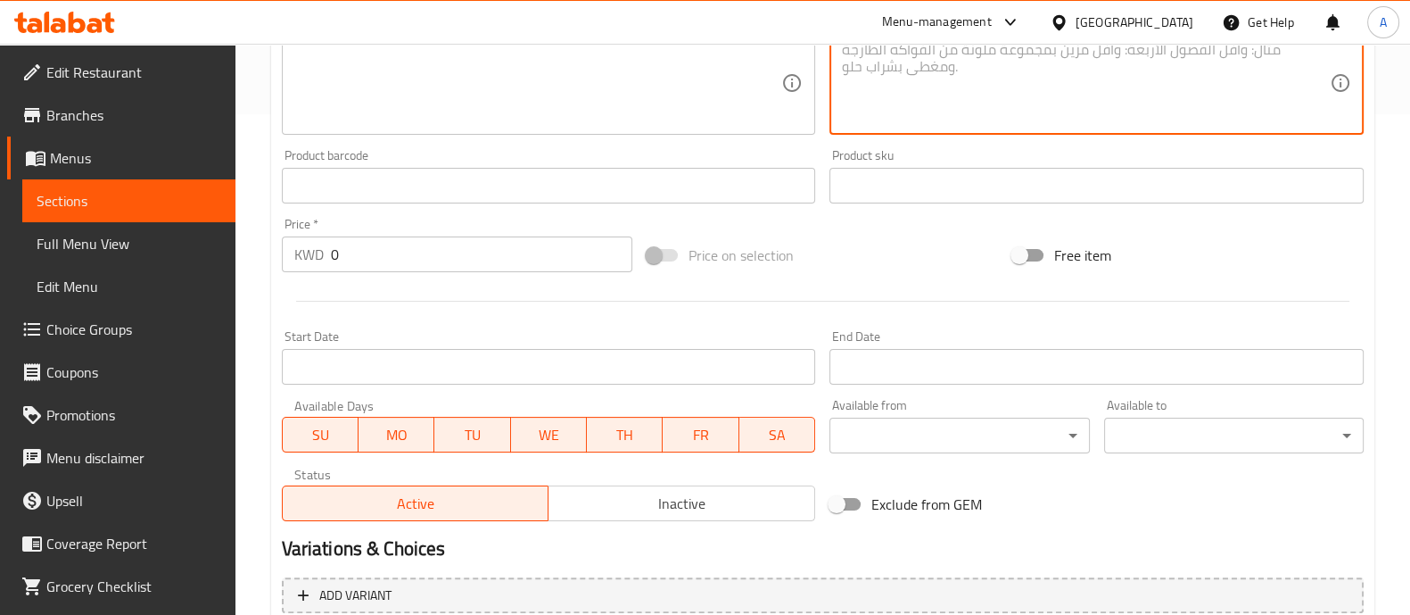
scroll to position [699, 0]
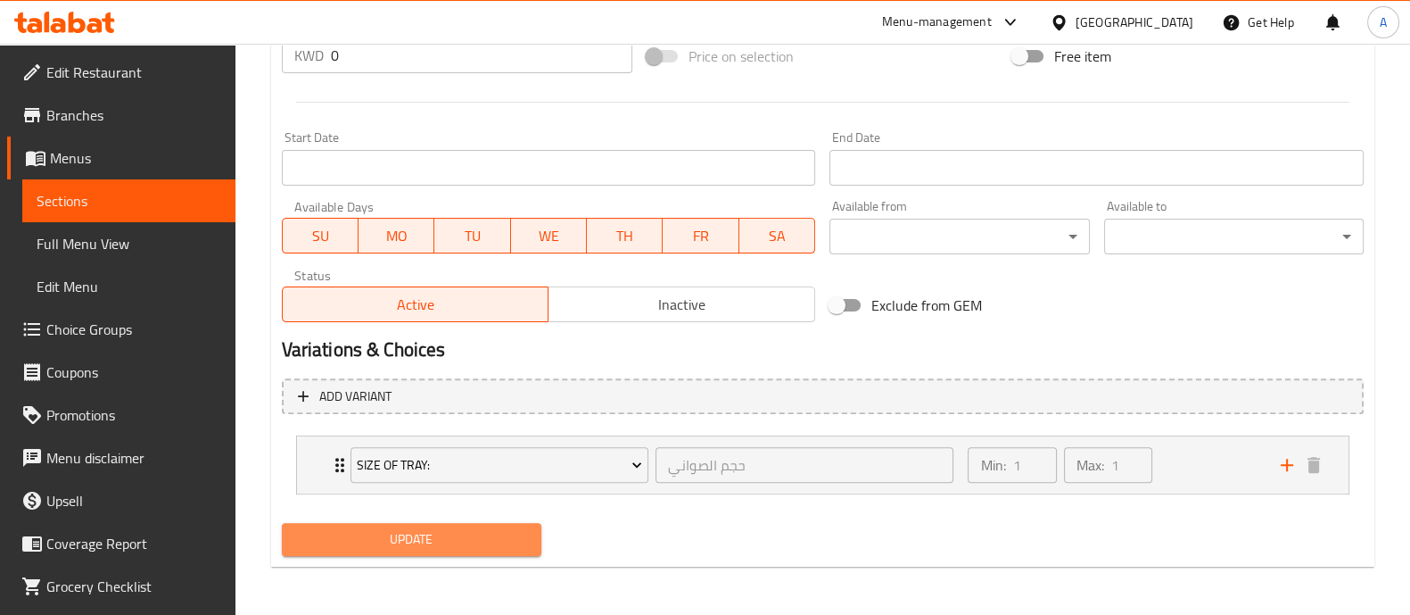
click at [451, 551] on button "Update" at bounding box center [412, 539] width 260 height 33
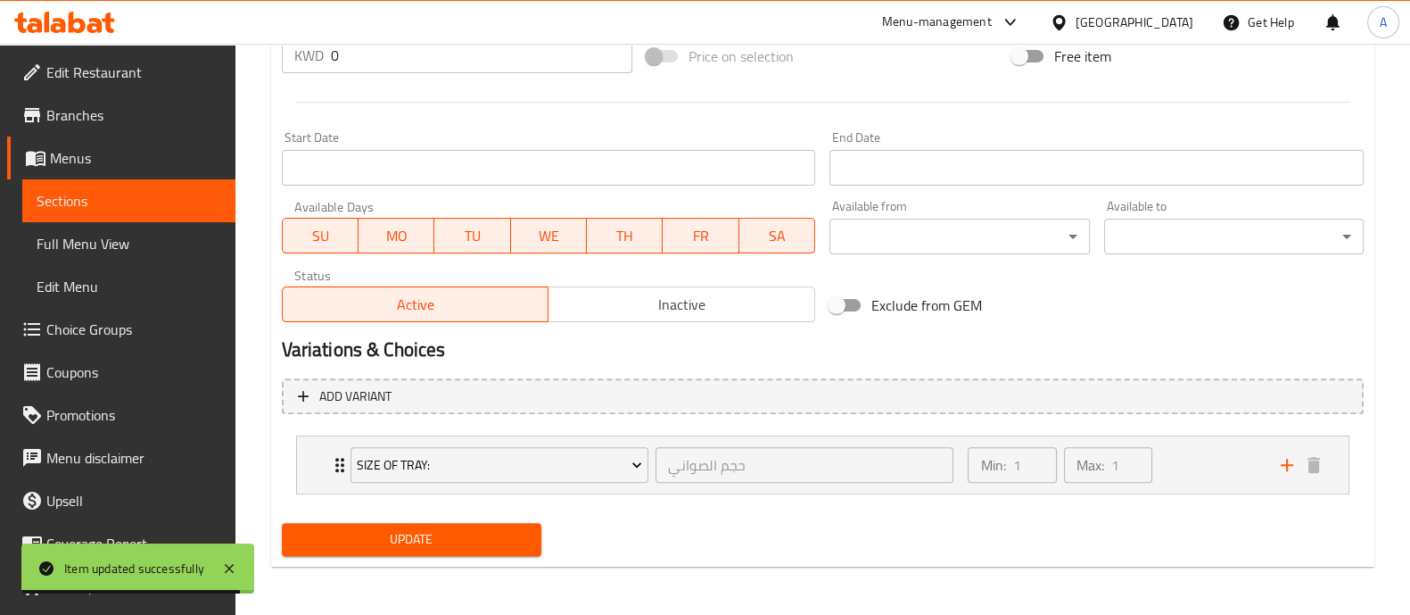
click at [405, 559] on div "Update" at bounding box center [412, 539] width 274 height 47
click at [412, 528] on span "Update" at bounding box center [411, 539] width 231 height 22
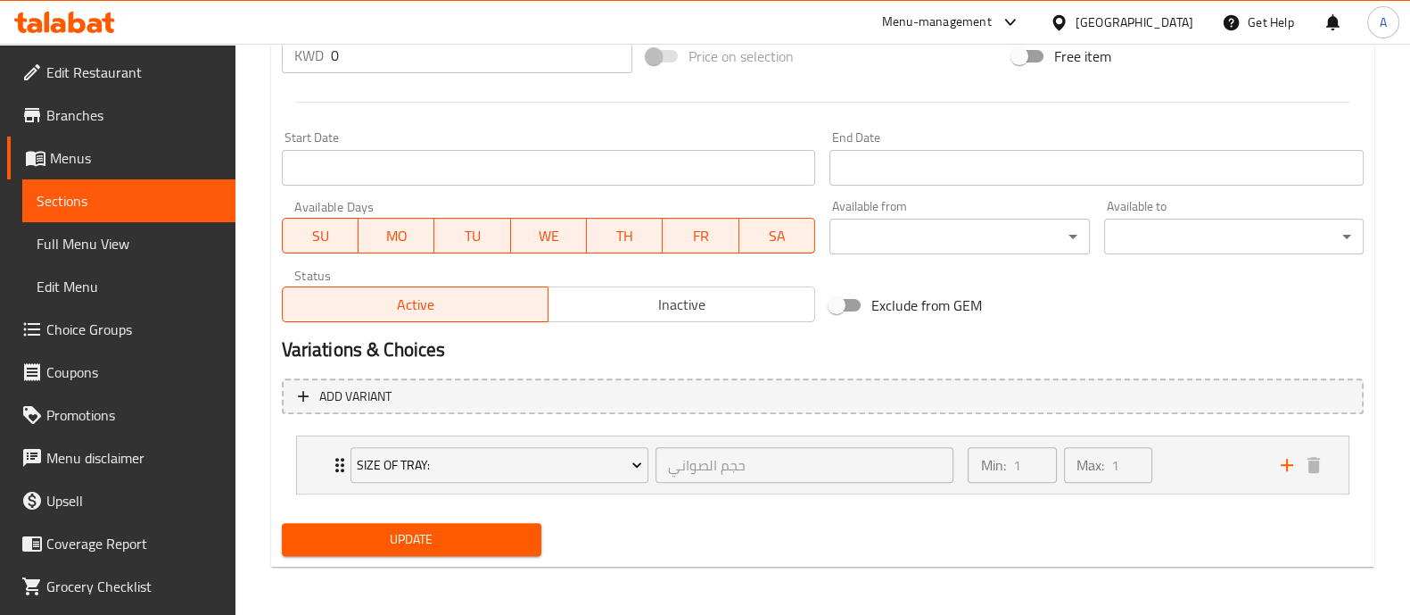
scroll to position [31, 0]
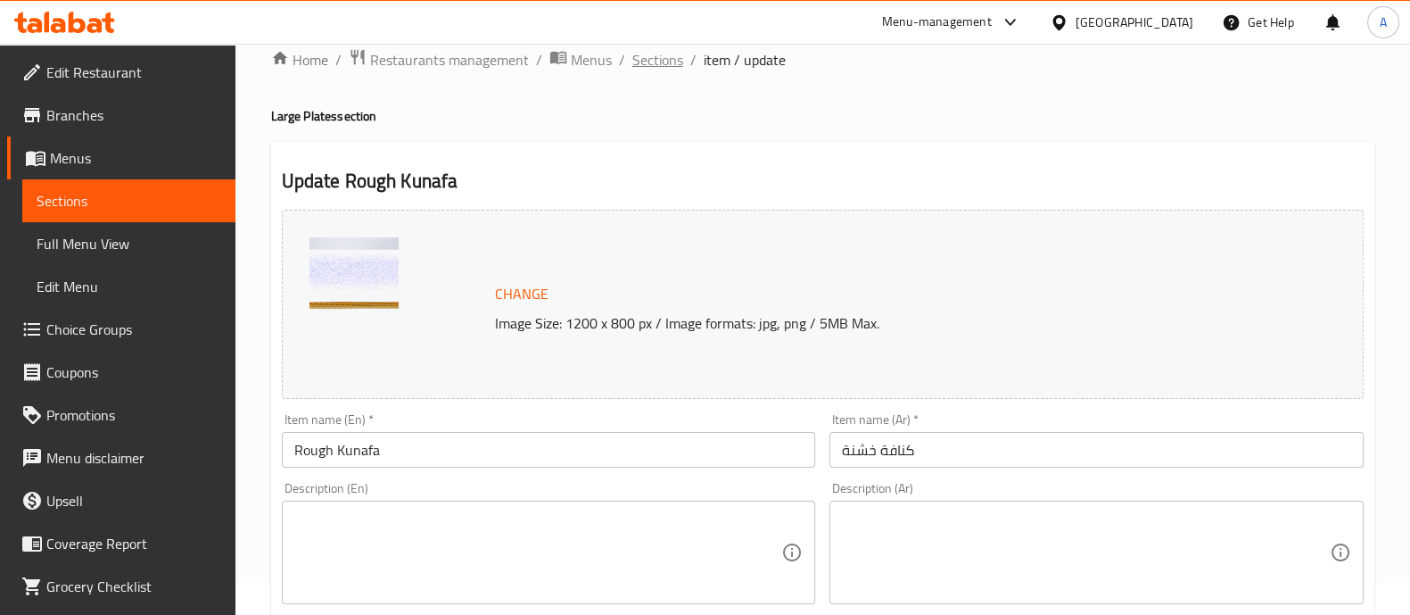
click at [644, 69] on span "Sections" at bounding box center [658, 59] width 51 height 21
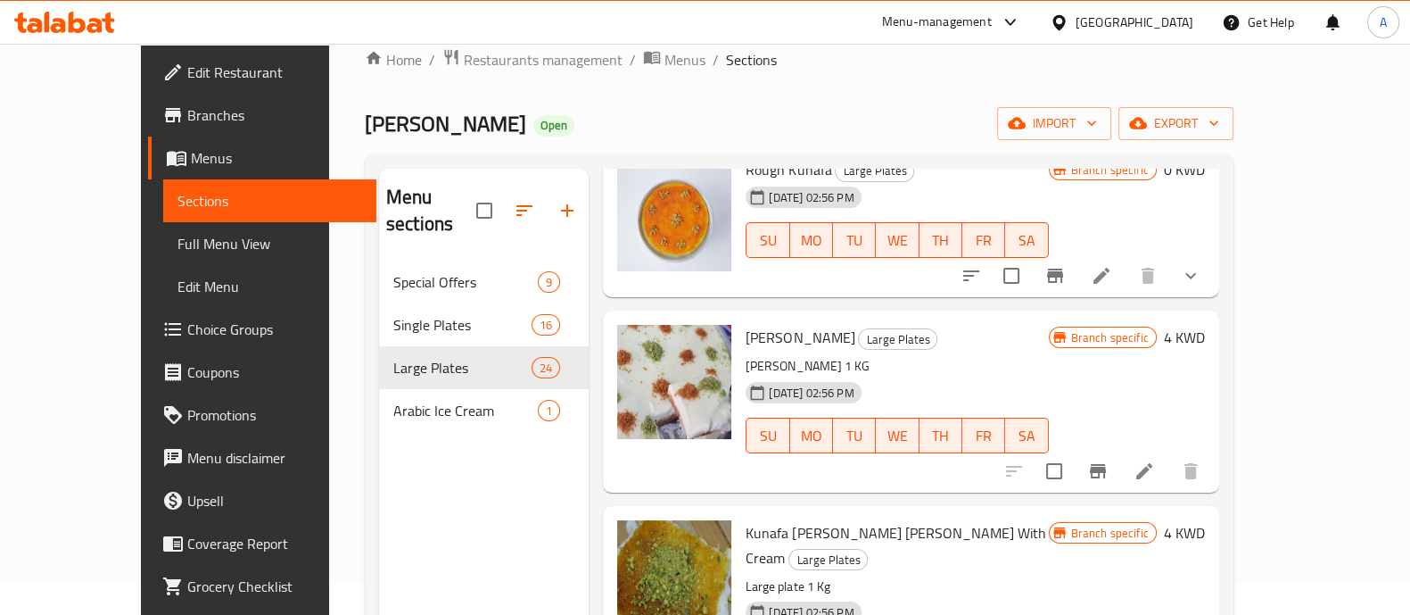
scroll to position [558, 0]
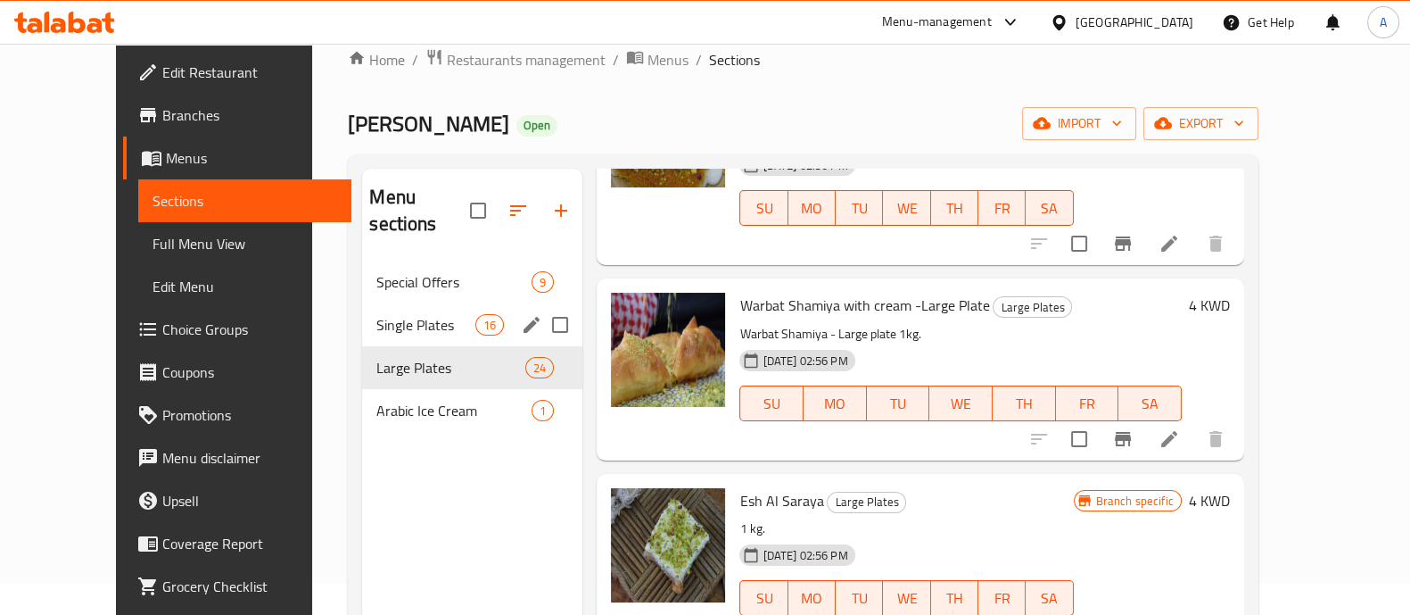
click at [426, 303] on div "Single Plates 16" at bounding box center [472, 324] width 220 height 43
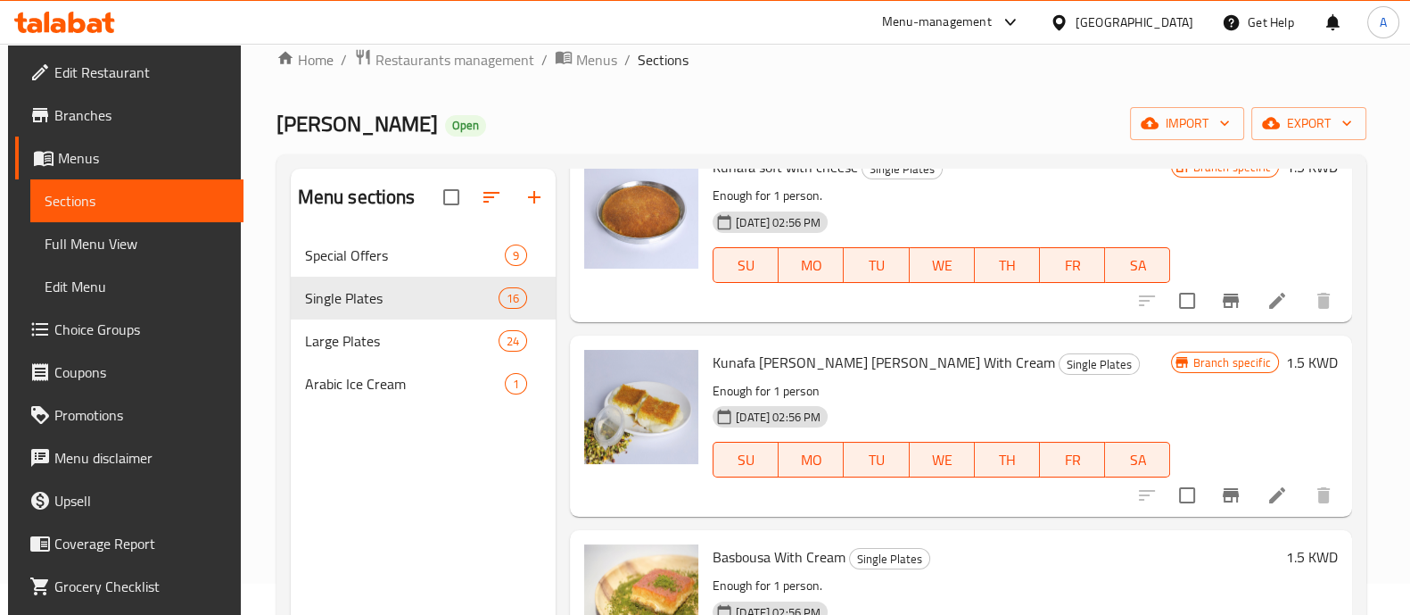
scroll to position [256, 0]
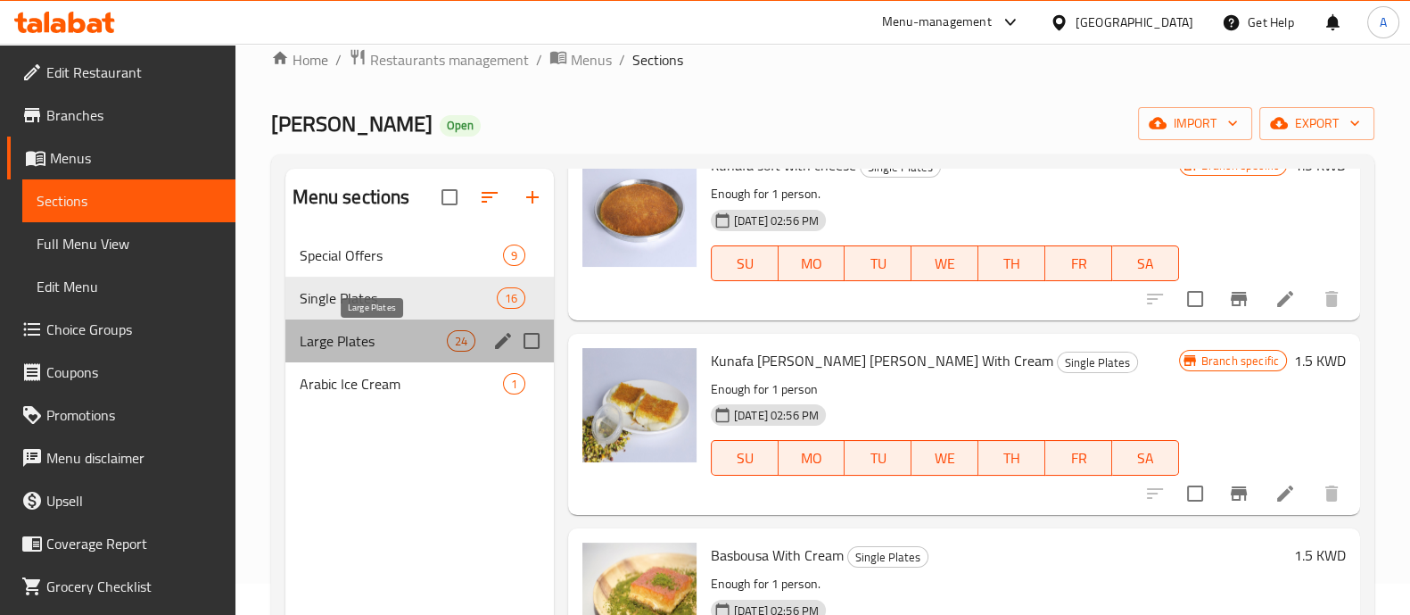
click at [424, 332] on span "Large Plates" at bounding box center [373, 340] width 147 height 21
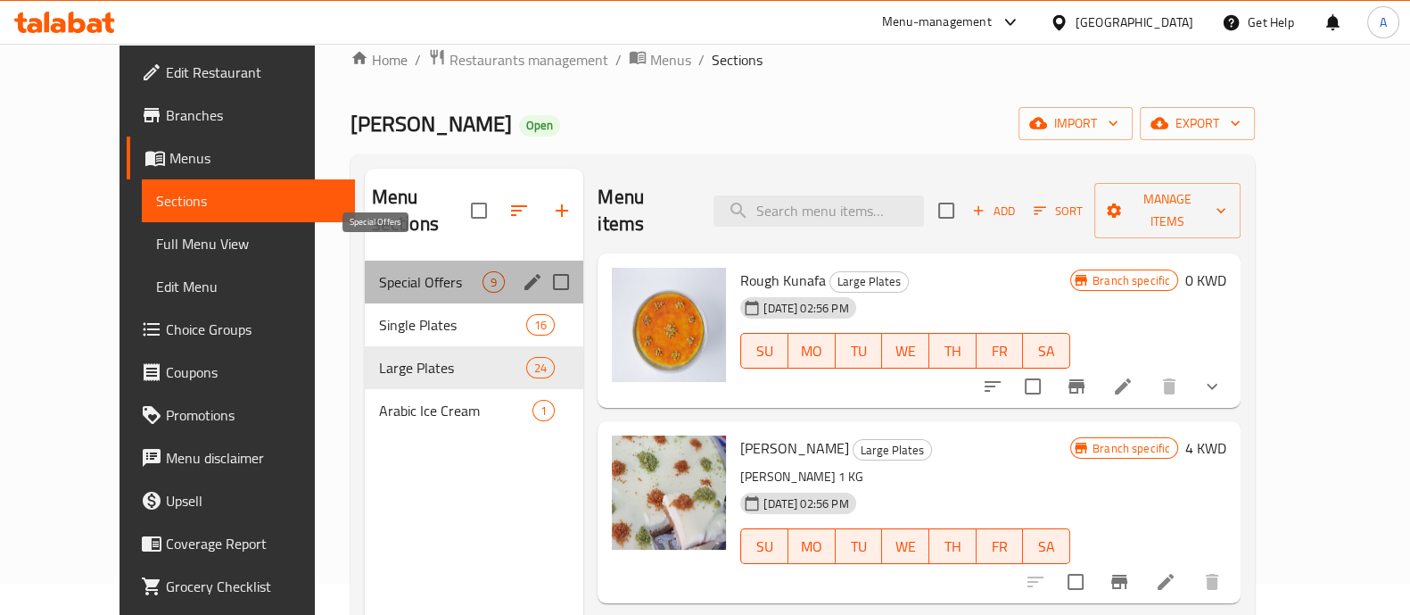
click at [379, 271] on span "Special Offers" at bounding box center [430, 281] width 103 height 21
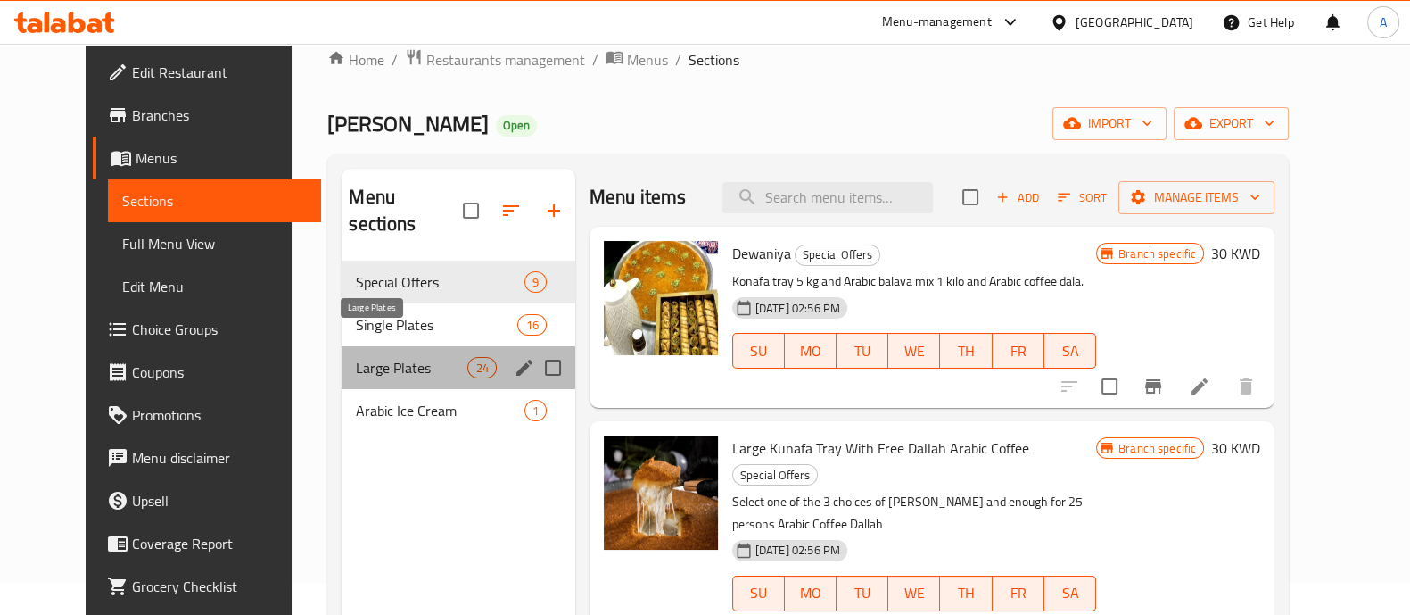
click at [356, 357] on span "Large Plates" at bounding box center [412, 367] width 112 height 21
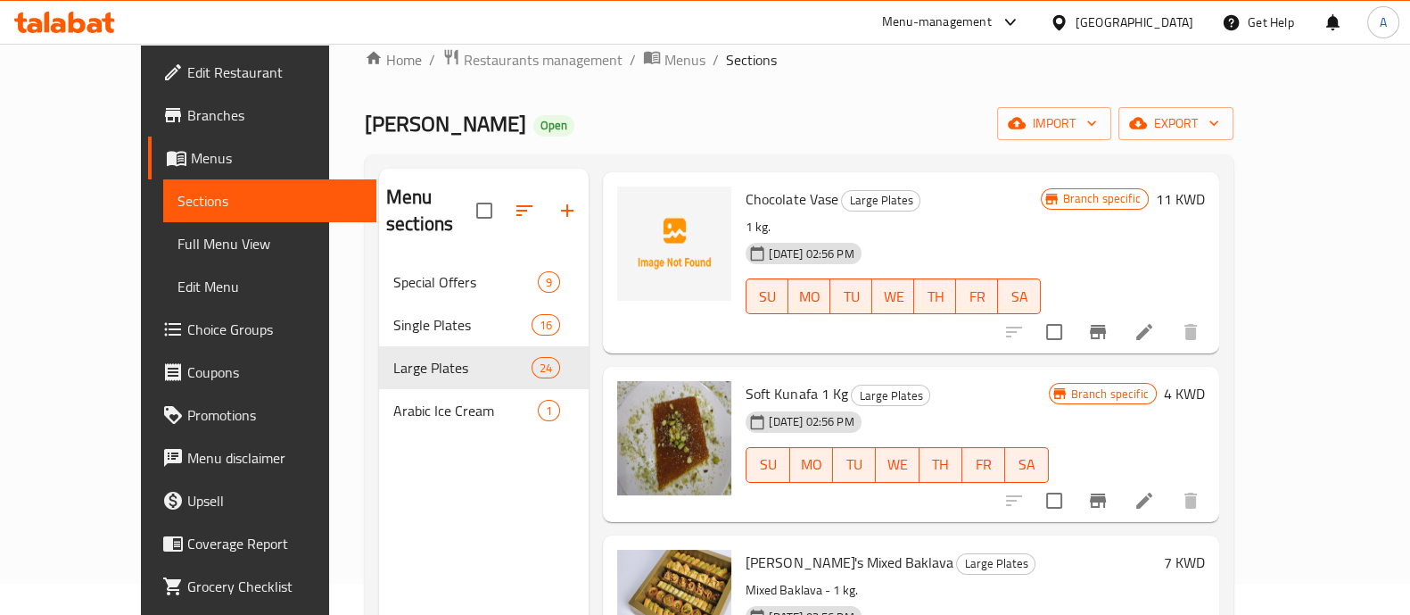
scroll to position [2467, 0]
click at [1155, 489] on icon at bounding box center [1144, 499] width 21 height 21
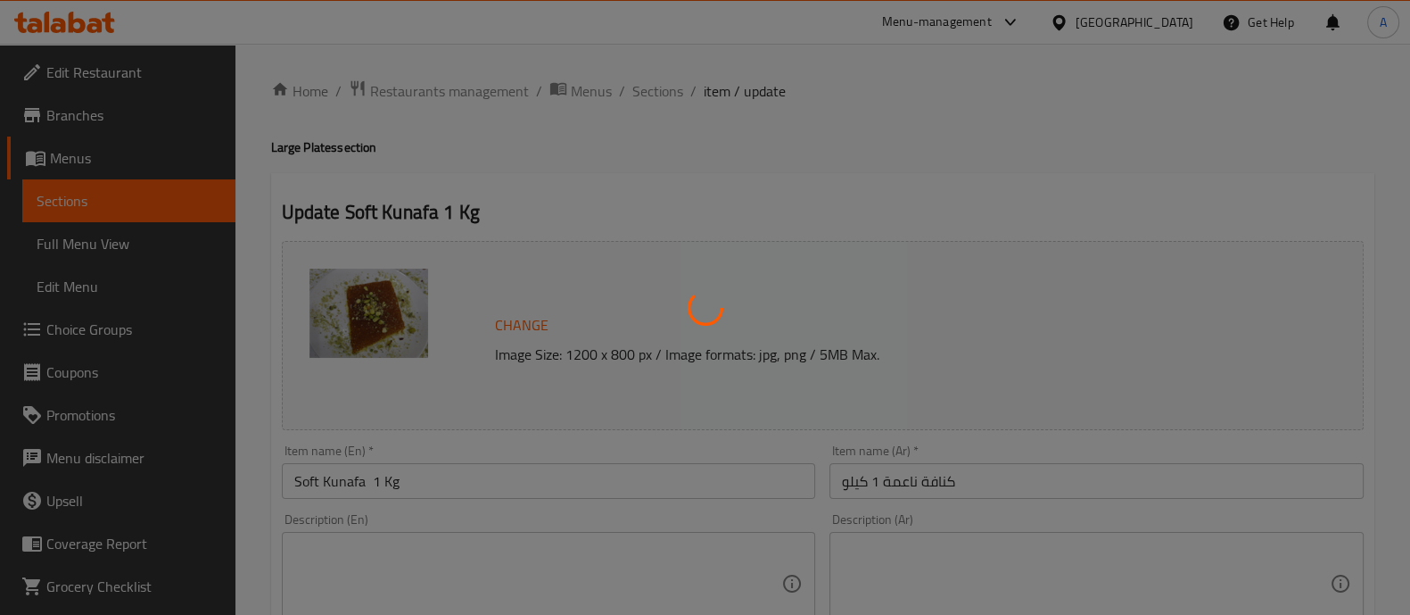
click at [452, 475] on div at bounding box center [705, 307] width 1410 height 615
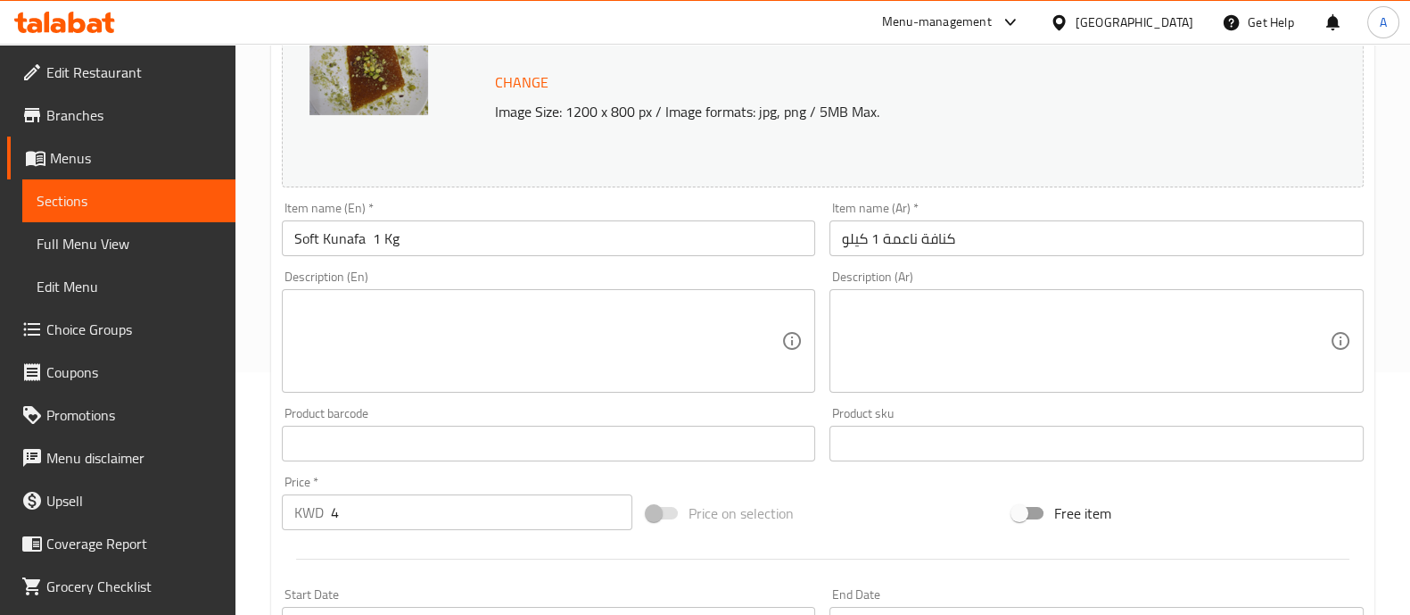
scroll to position [244, 0]
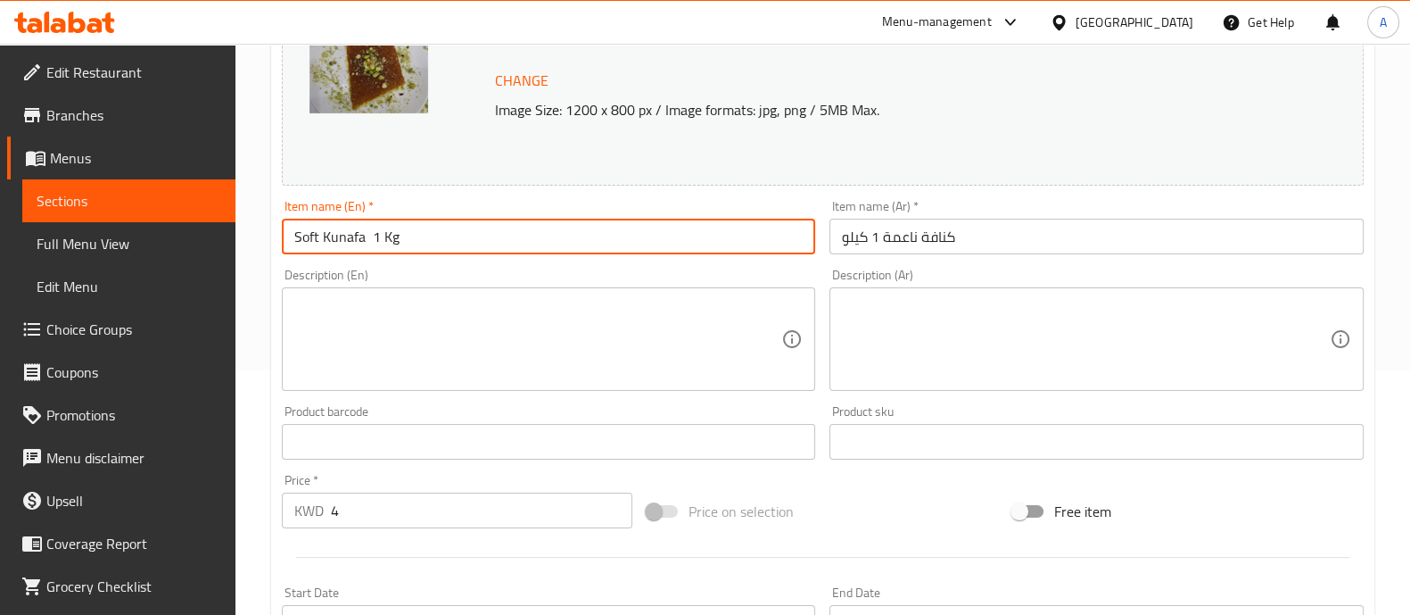
drag, startPoint x: 431, startPoint y: 249, endPoint x: 226, endPoint y: 240, distance: 205.4
click at [226, 240] on div "Edit Restaurant Branches Menus Sections Full Menu View Edit Menu Choice Groups …" at bounding box center [705, 420] width 1410 height 1243
type input "Soft Kunafa Tray"
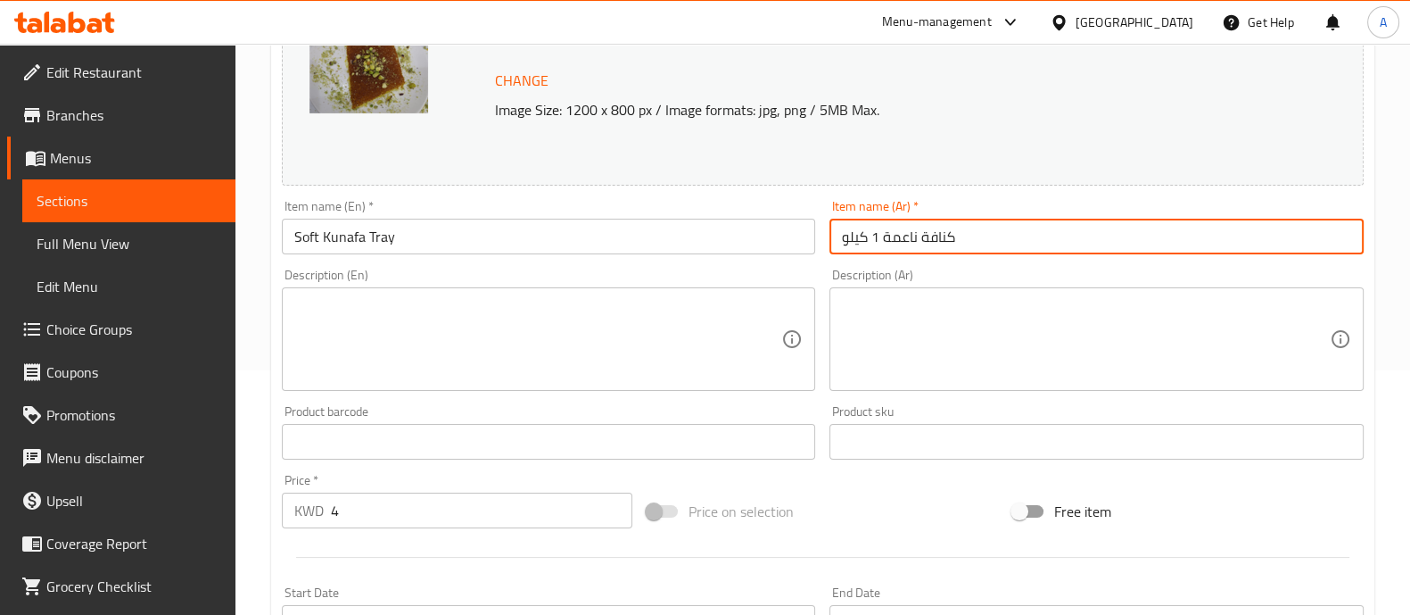
drag, startPoint x: 879, startPoint y: 241, endPoint x: 829, endPoint y: 231, distance: 50.9
click at [829, 231] on div "Item name (Ar)   * كنافة ناعمة 1 كيلو Item name (Ar) *" at bounding box center [1097, 227] width 549 height 69
click at [839, 236] on input "كنافة ناعمة 1 كيلو" at bounding box center [1097, 237] width 534 height 36
drag, startPoint x: 879, startPoint y: 236, endPoint x: 867, endPoint y: 234, distance: 11.9
click at [867, 234] on input "كنافة ناعمة 1 كيلو" at bounding box center [1097, 237] width 534 height 36
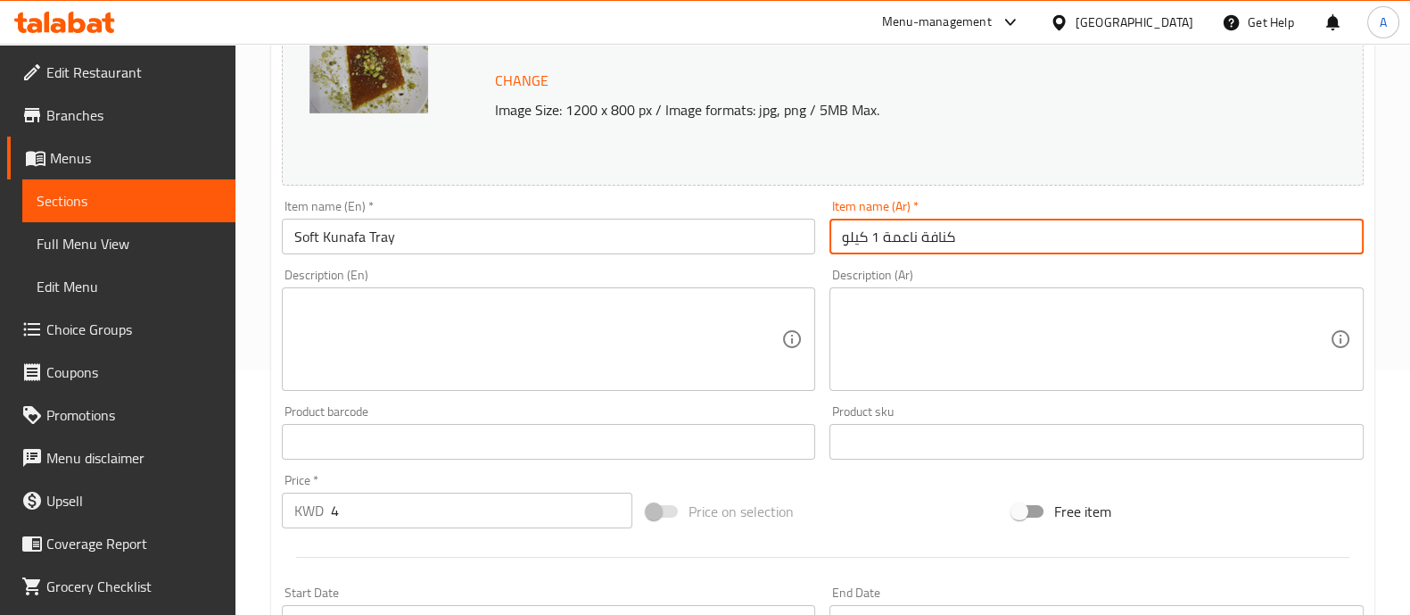
click at [861, 235] on input "كنافة ناعمة 1 كيلو" at bounding box center [1097, 237] width 534 height 36
drag, startPoint x: 848, startPoint y: 244, endPoint x: 836, endPoint y: 242, distance: 12.6
click at [836, 242] on input "كنافة ناعمة 1" at bounding box center [1097, 237] width 534 height 36
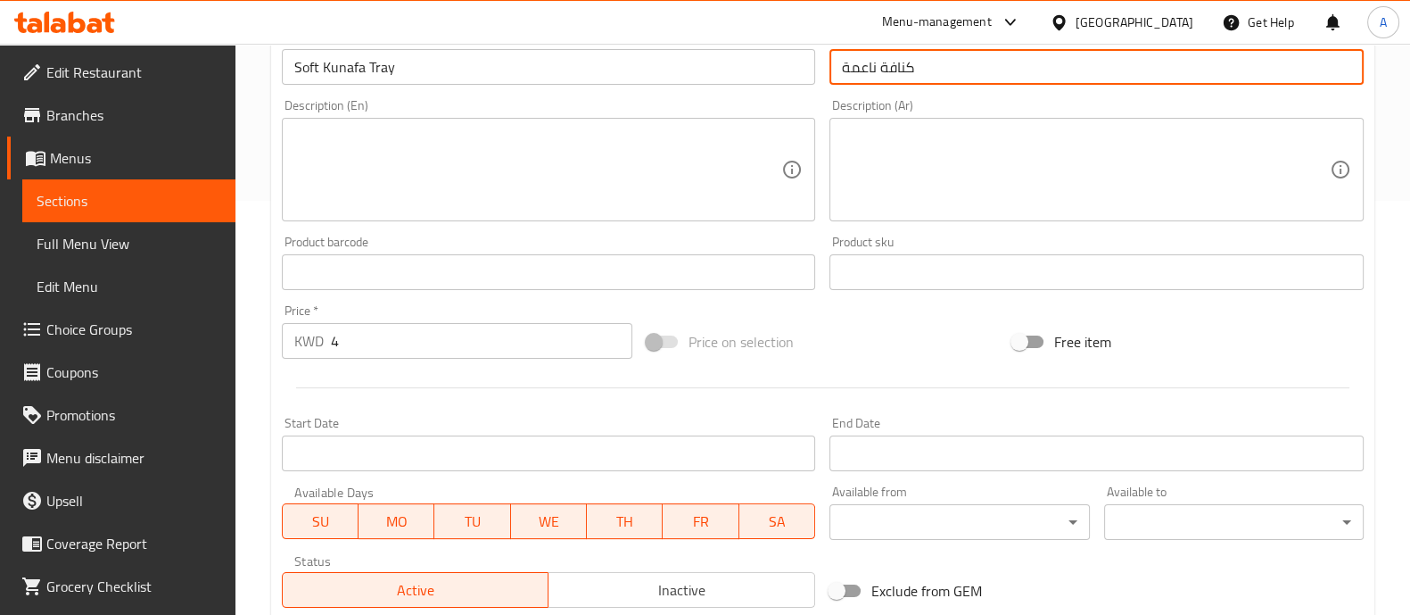
scroll to position [434, 0]
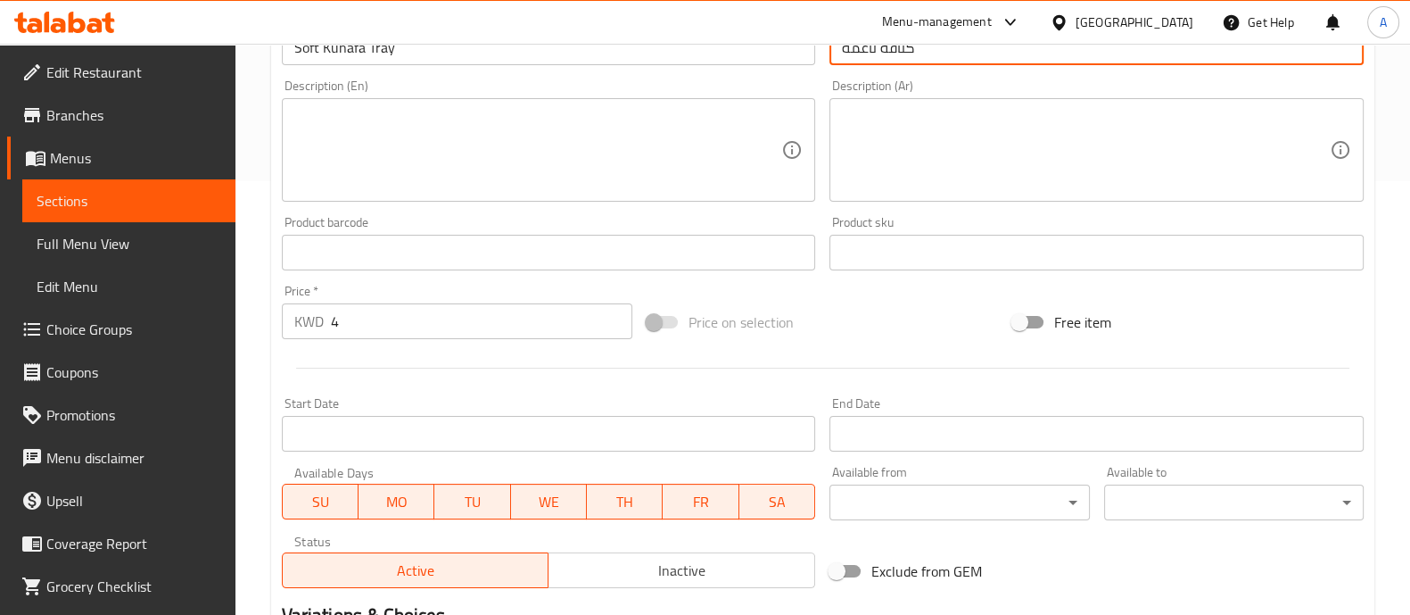
type input "كنافة ناعمة"
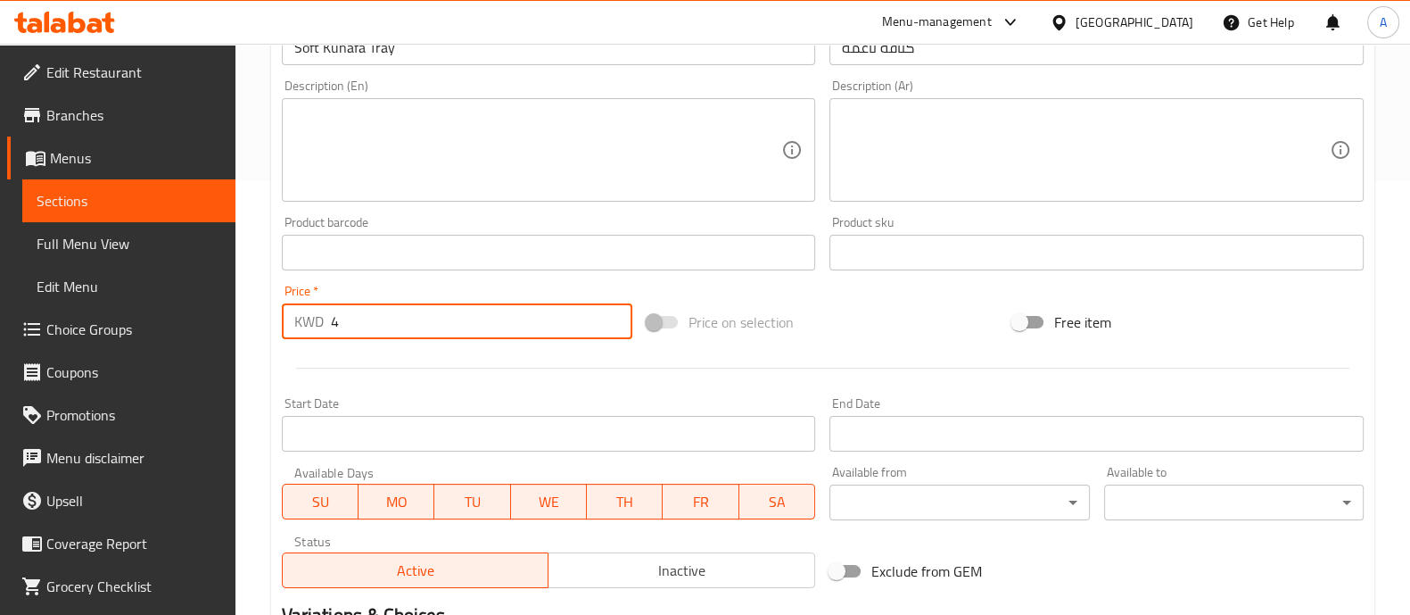
drag, startPoint x: 351, startPoint y: 335, endPoint x: 228, endPoint y: 311, distance: 125.4
click at [228, 311] on div "Edit Restaurant Branches Menus Sections Full Menu View Edit Menu Choice Groups …" at bounding box center [705, 231] width 1410 height 1243
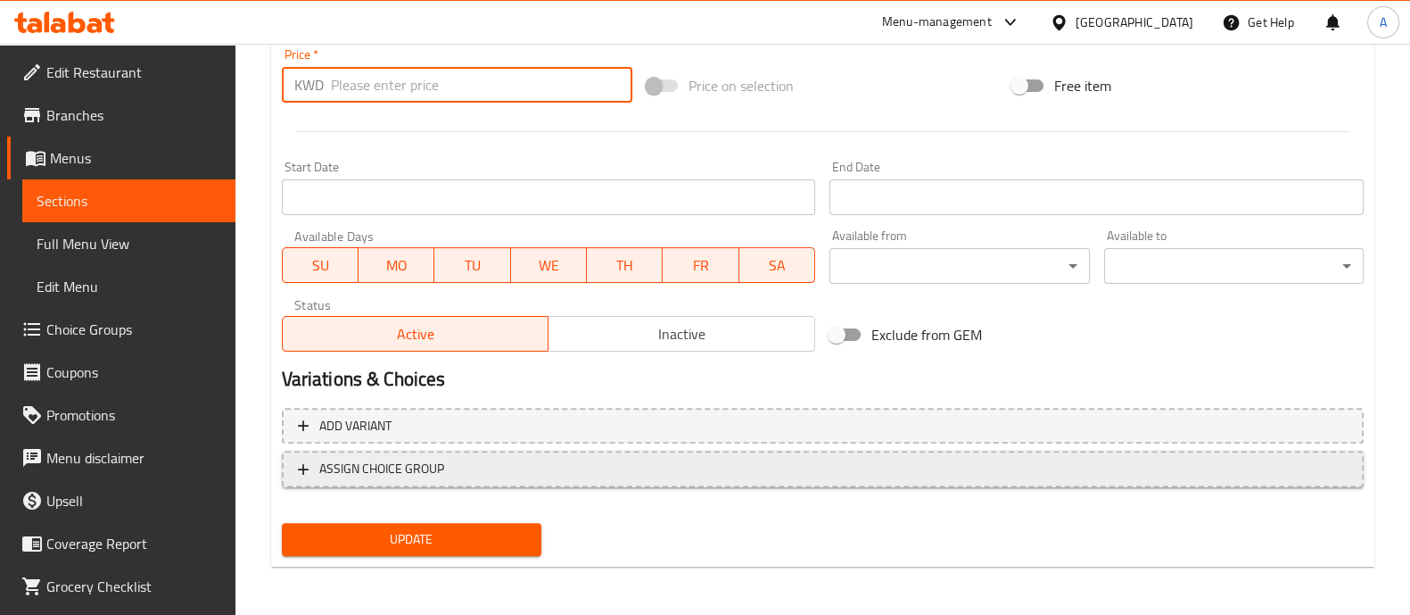
click at [512, 473] on button "ASSIGN CHOICE GROUP" at bounding box center [823, 469] width 1082 height 37
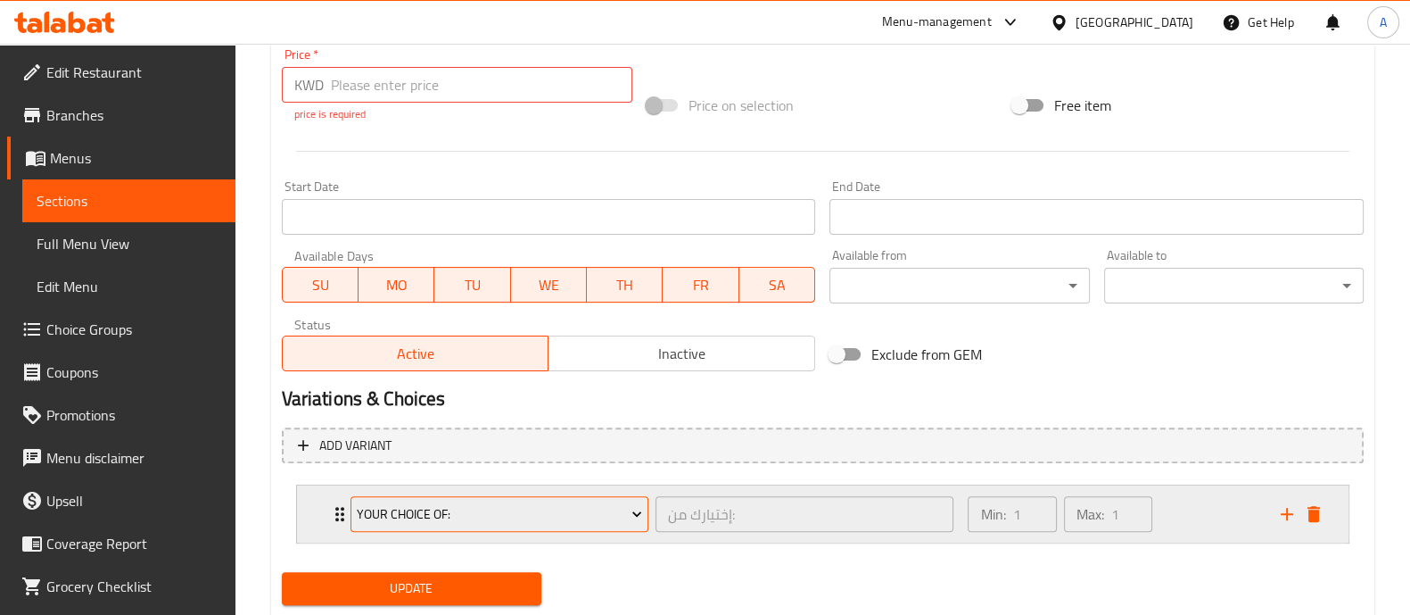
click at [517, 524] on button "Your Choice Of:" at bounding box center [500, 514] width 298 height 36
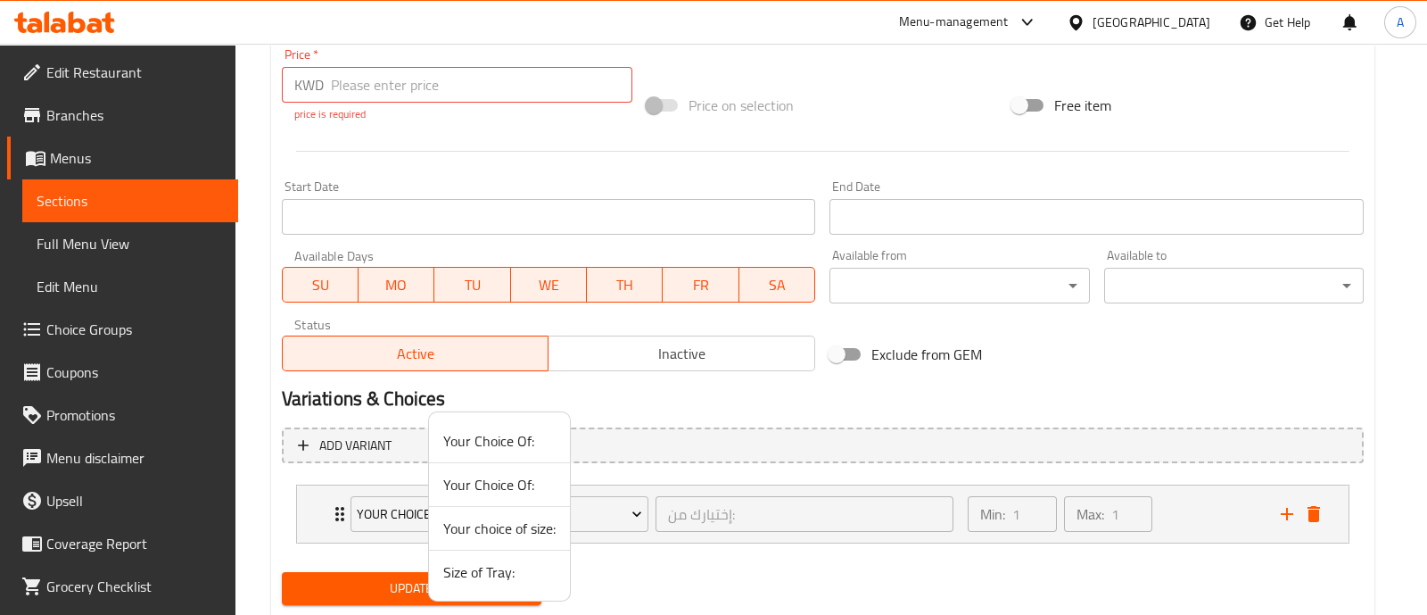
click at [514, 531] on span "Your choice of size:" at bounding box center [499, 527] width 112 height 21
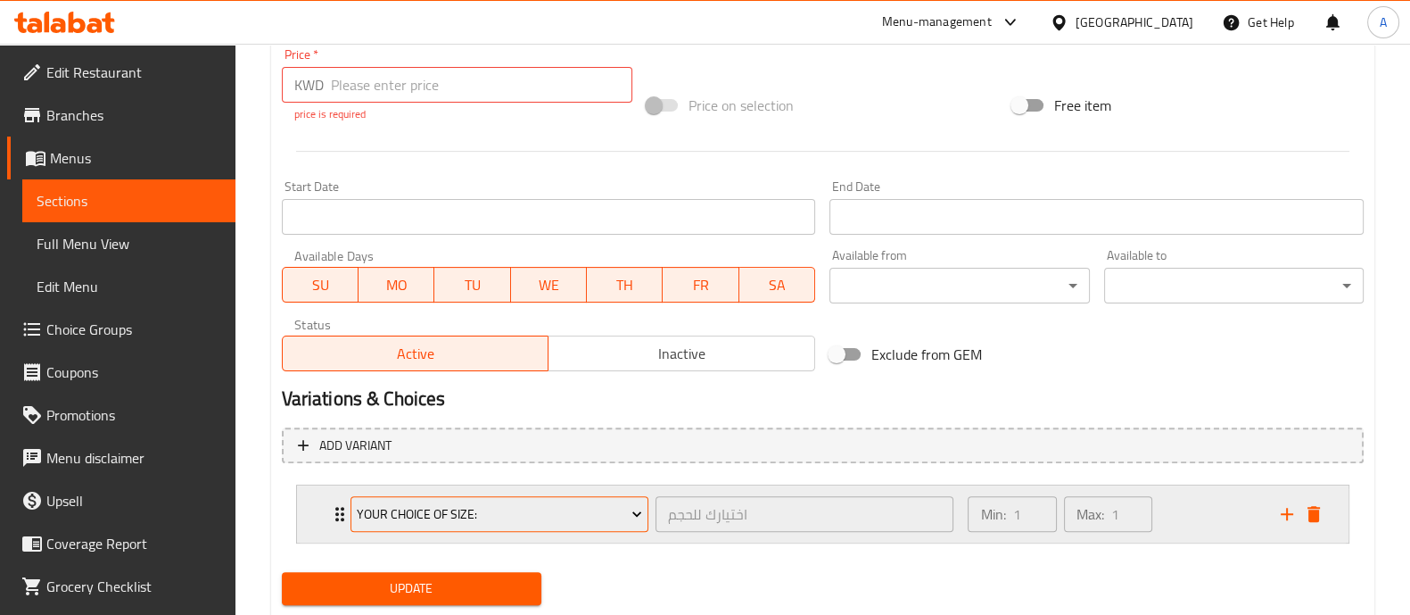
click at [509, 528] on button "Your choice of size:" at bounding box center [500, 514] width 298 height 36
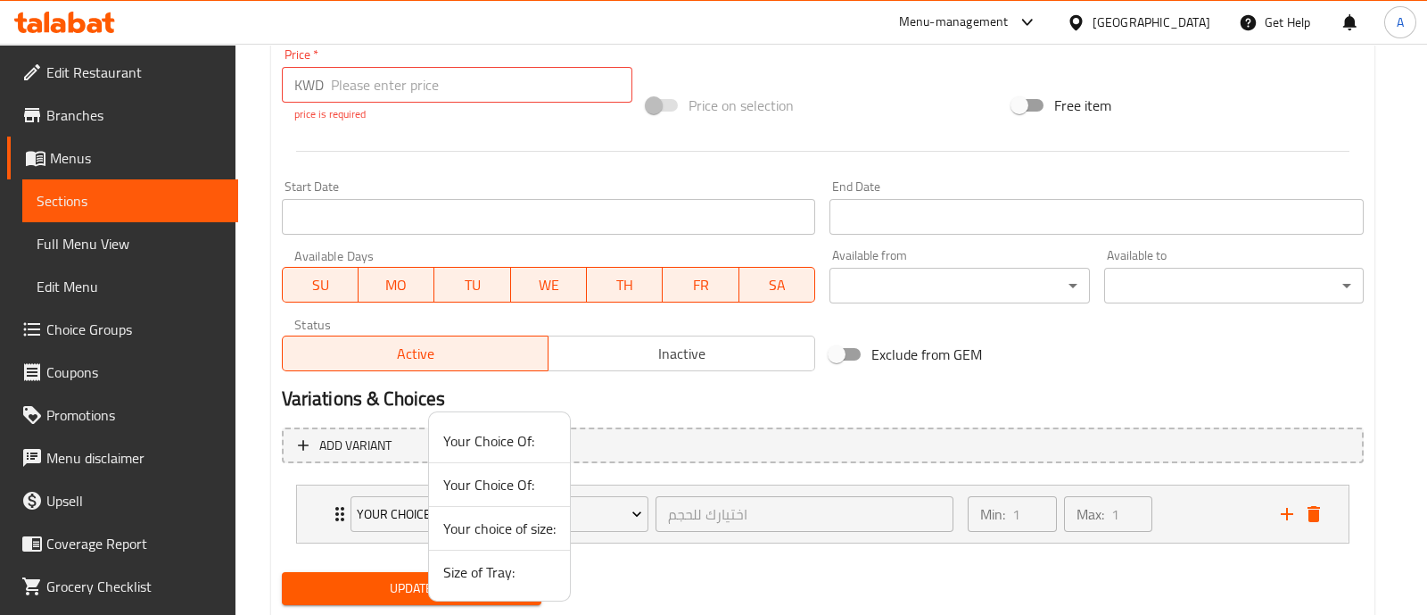
click at [491, 579] on span "Size of Tray:" at bounding box center [499, 571] width 112 height 21
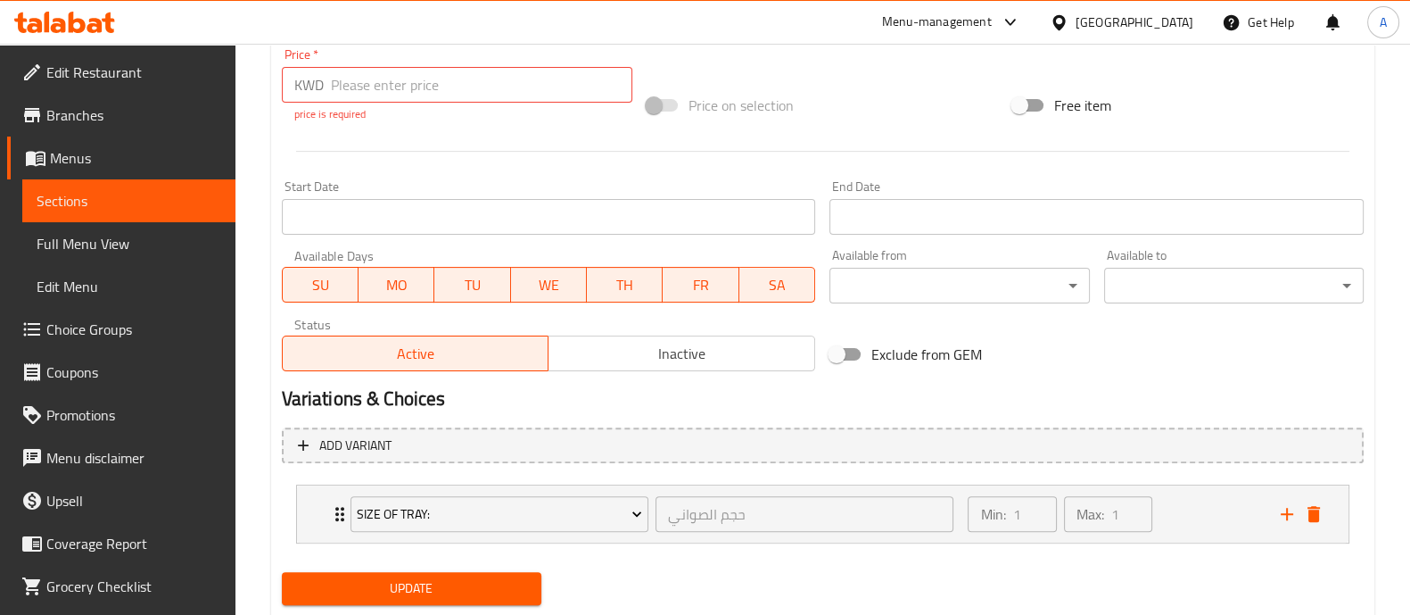
click at [465, 585] on span "Update" at bounding box center [411, 588] width 231 height 22
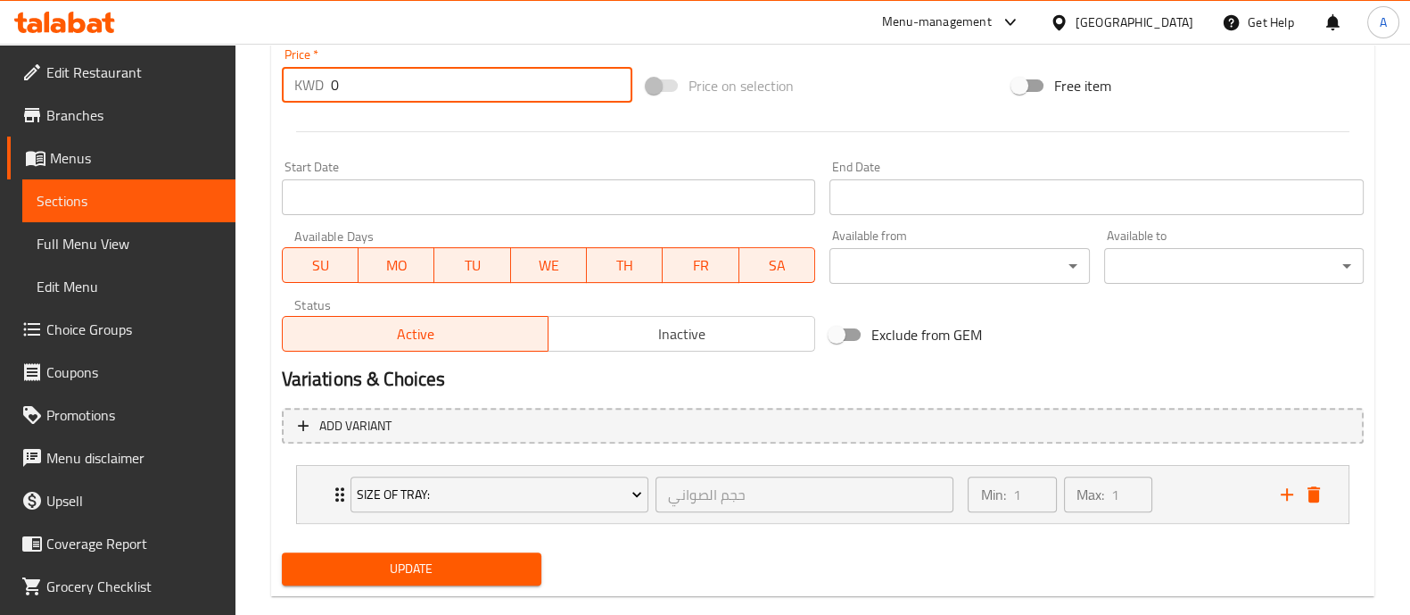
type input "0"
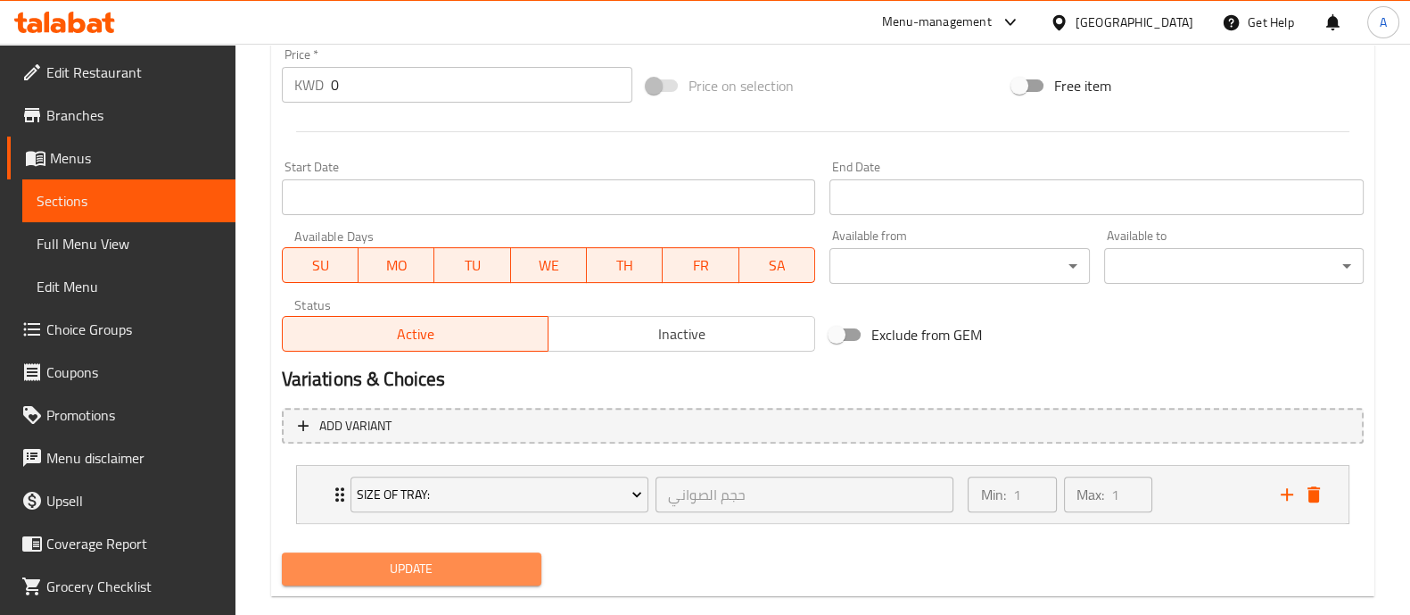
click at [482, 565] on span "Update" at bounding box center [411, 569] width 231 height 22
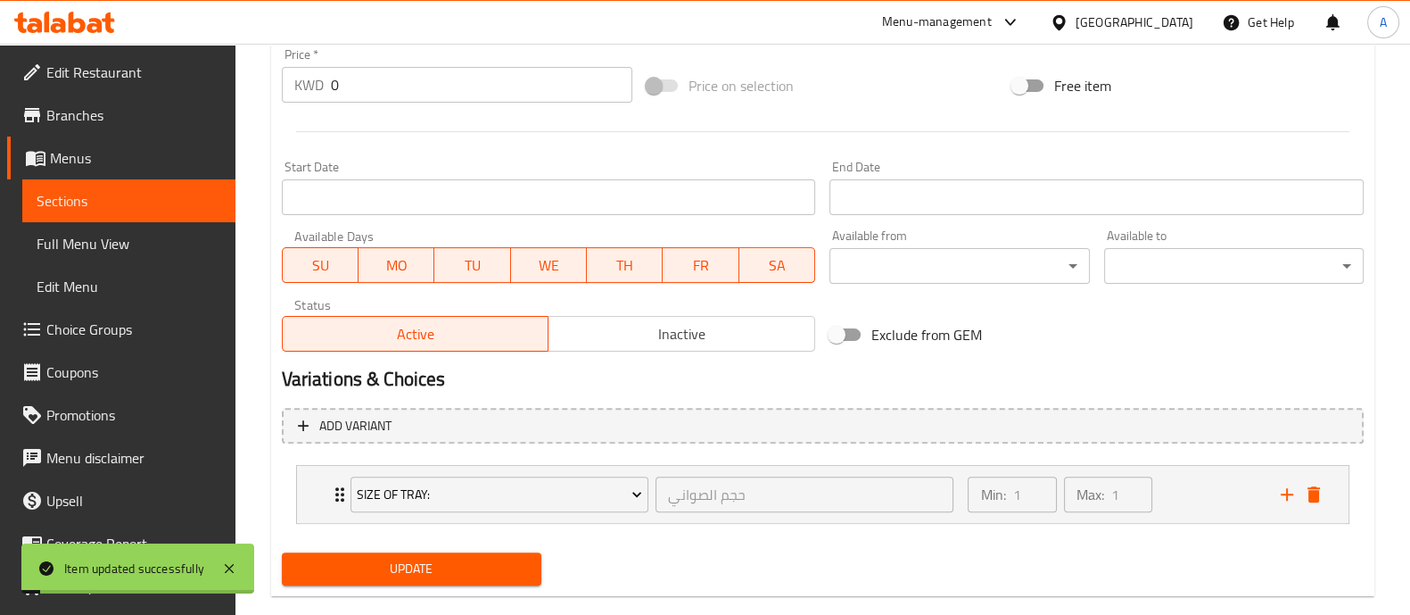
scroll to position [0, 0]
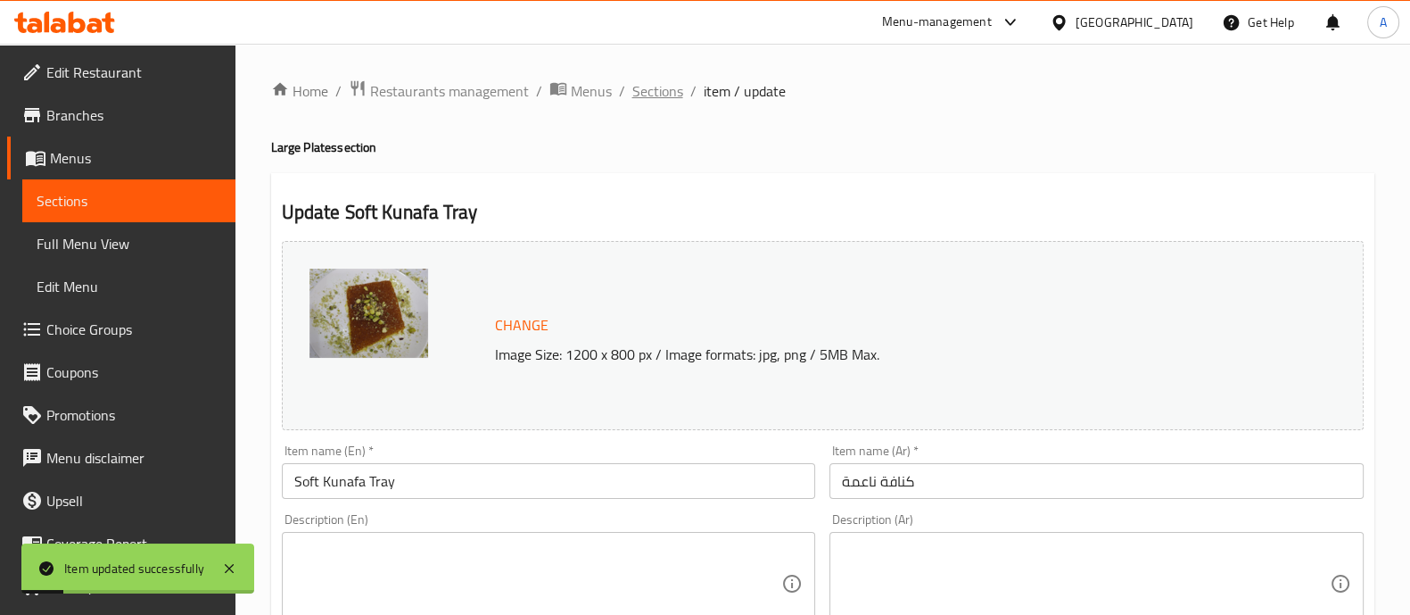
click at [666, 95] on span "Sections" at bounding box center [658, 90] width 51 height 21
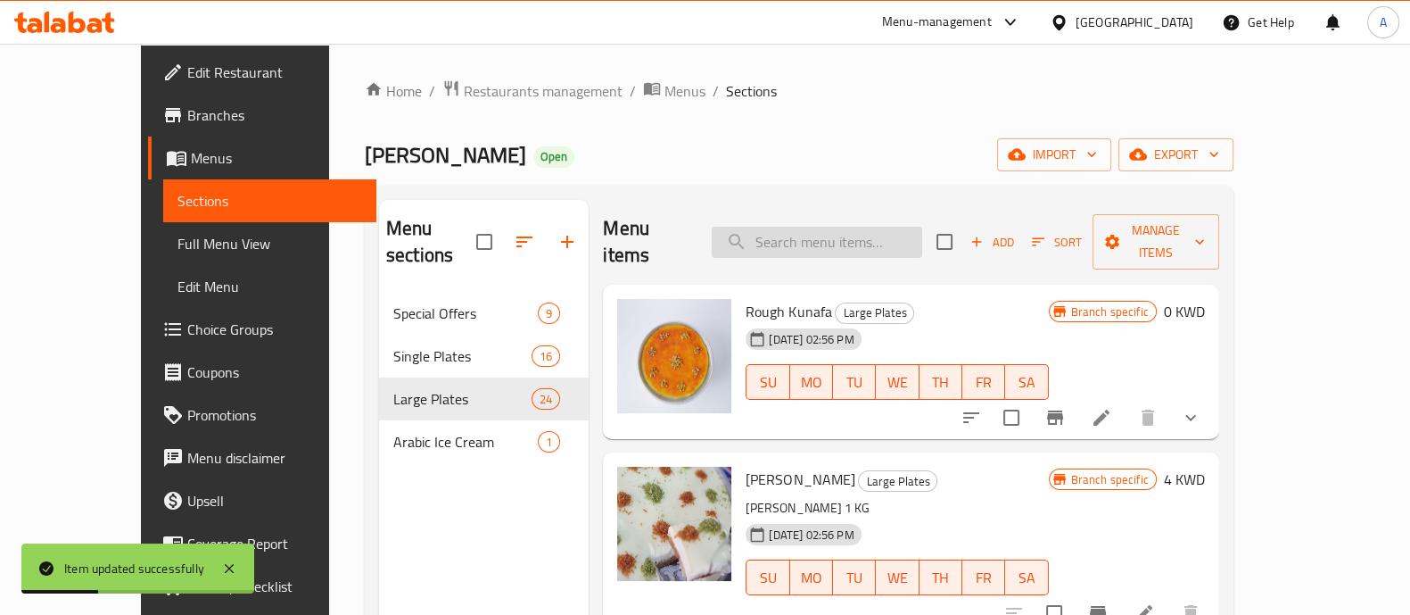
click at [843, 227] on input "search" at bounding box center [817, 242] width 211 height 31
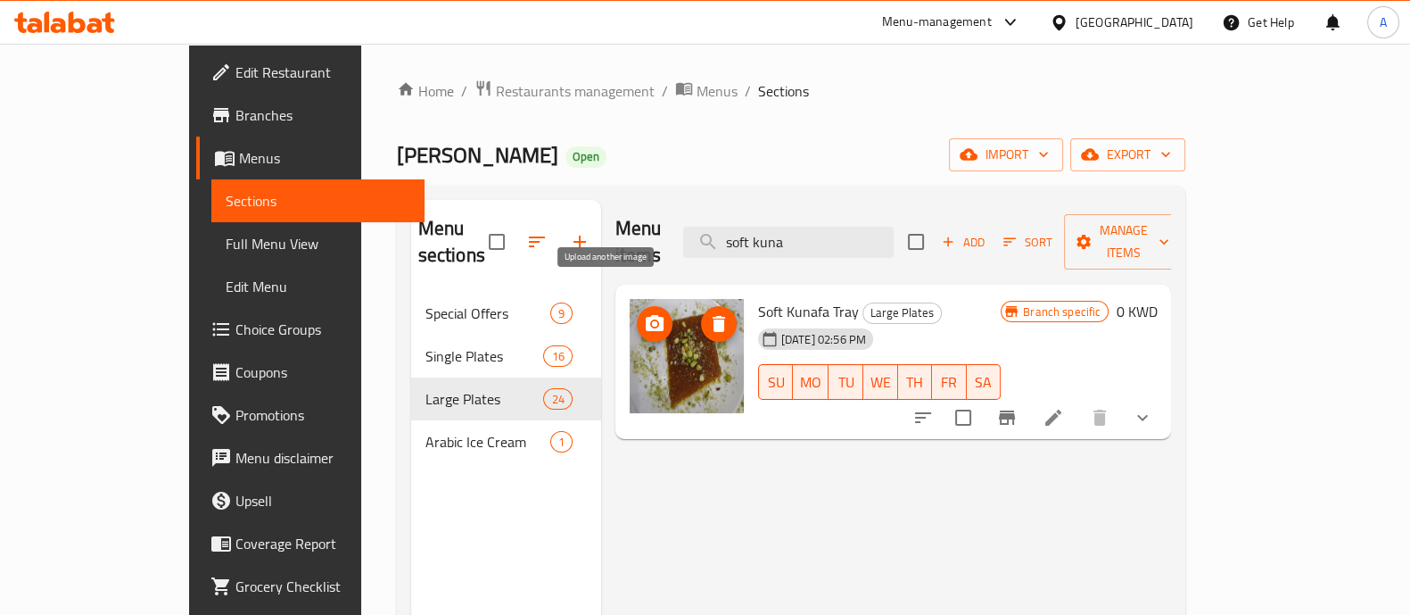
click at [646, 315] on icon "upload picture" at bounding box center [655, 323] width 18 height 16
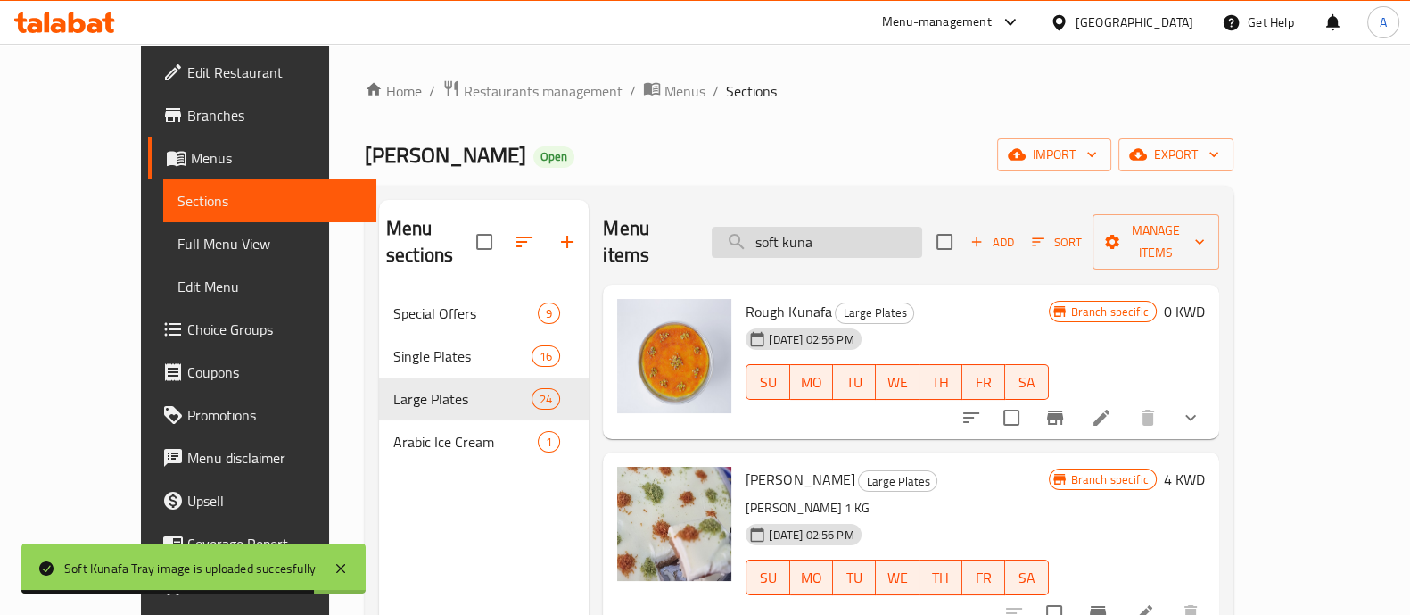
click at [889, 227] on input "soft kuna" at bounding box center [817, 242] width 211 height 31
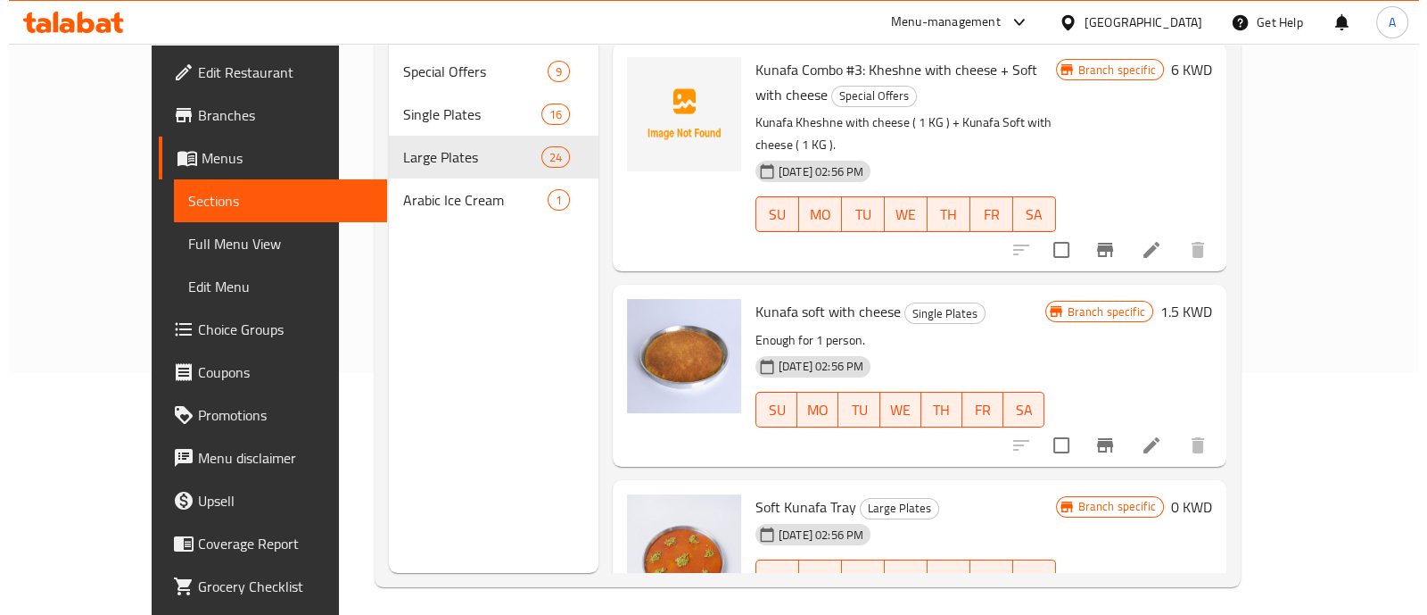
scroll to position [250, 0]
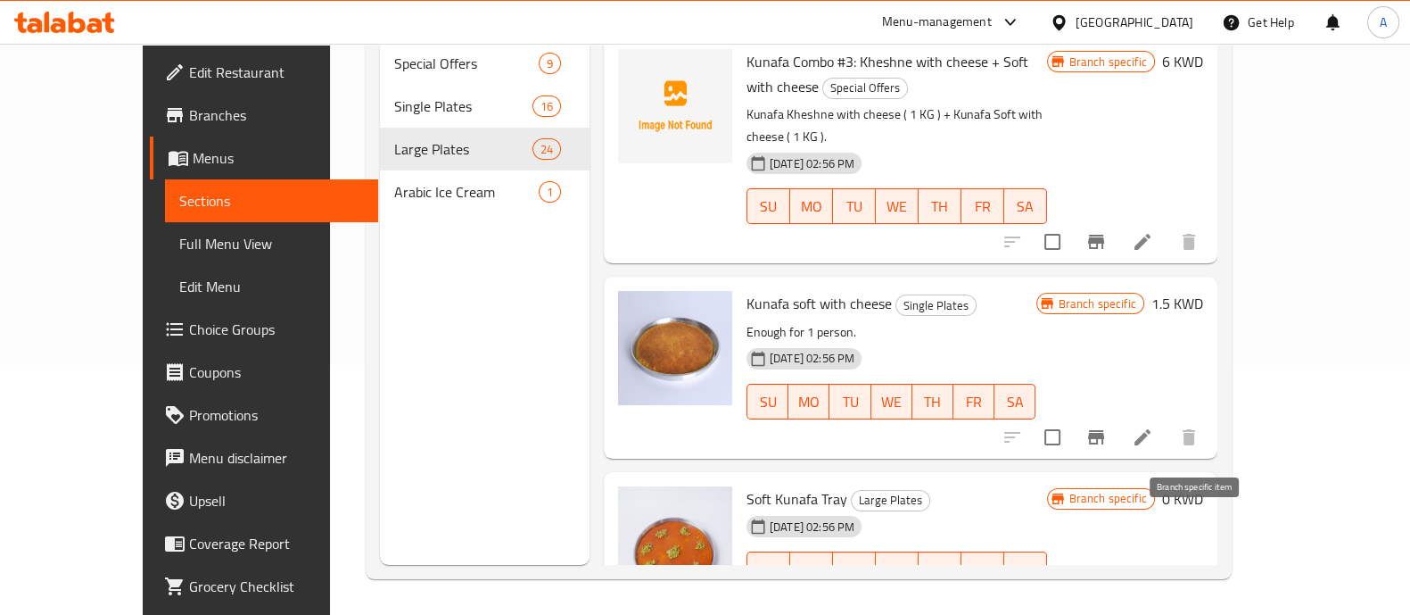
type input "soft"
click at [1062, 598] on icon "Branch-specific-item" at bounding box center [1054, 605] width 16 height 14
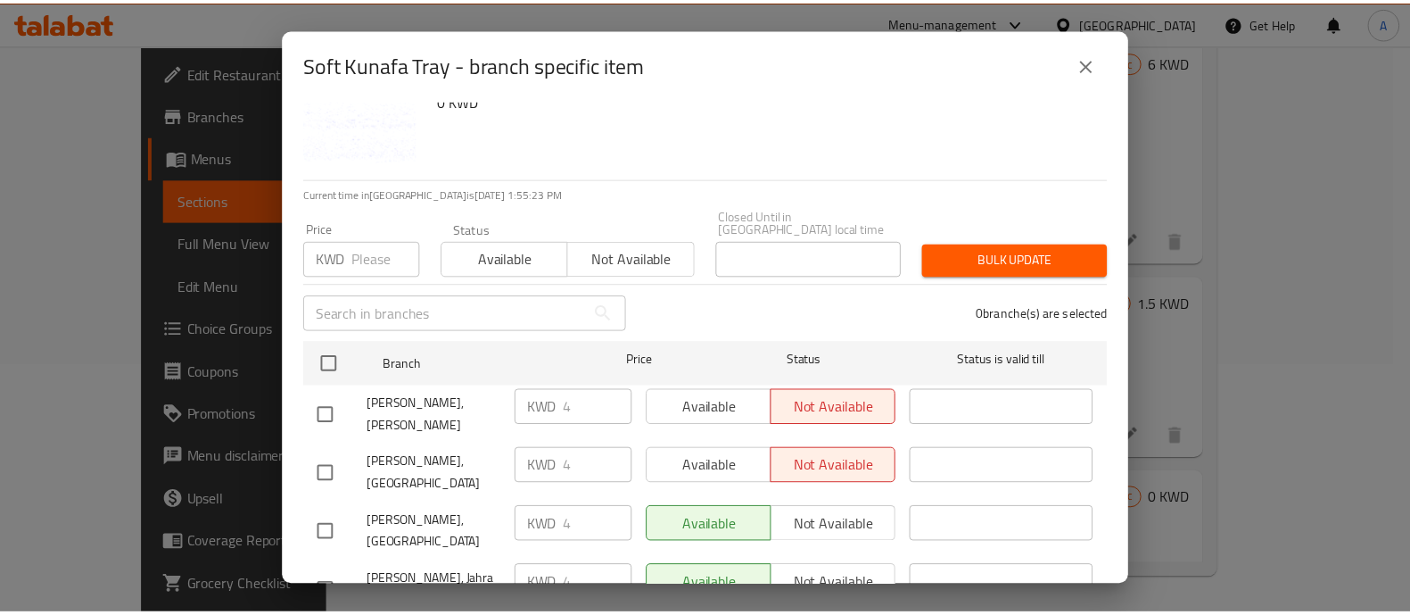
scroll to position [0, 0]
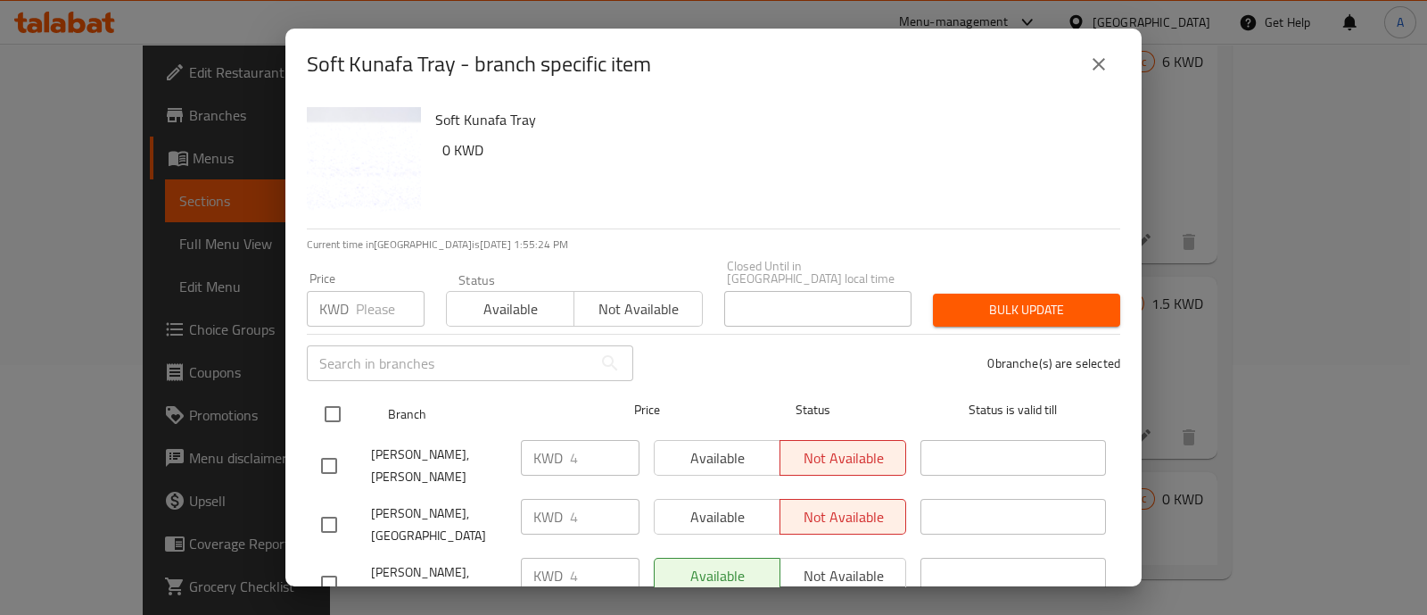
click at [327, 395] on input "checkbox" at bounding box center [332, 413] width 37 height 37
checkbox input "true"
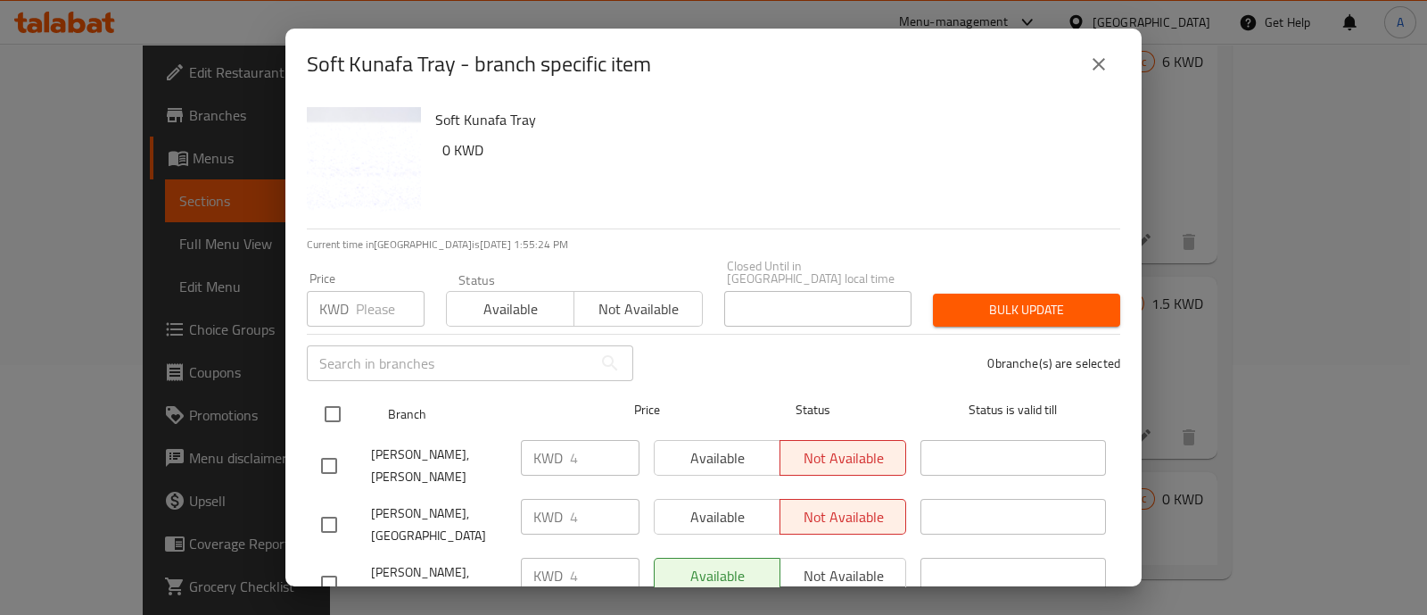
checkbox input "true"
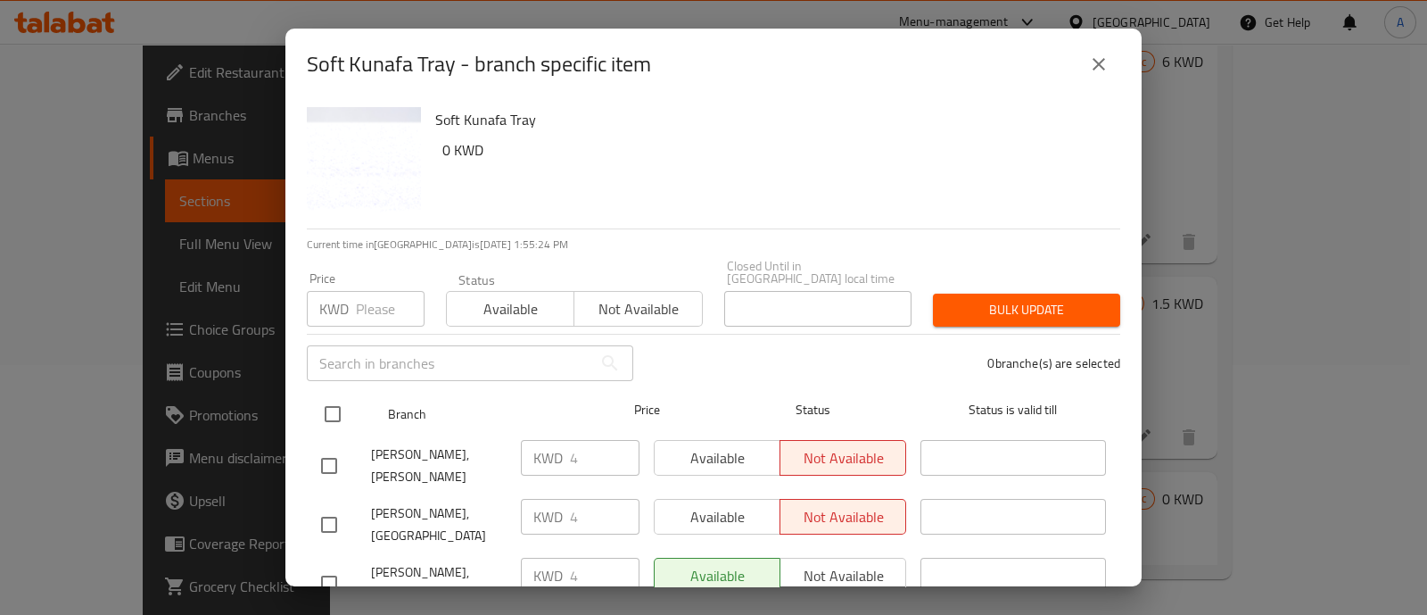
checkbox input "true"
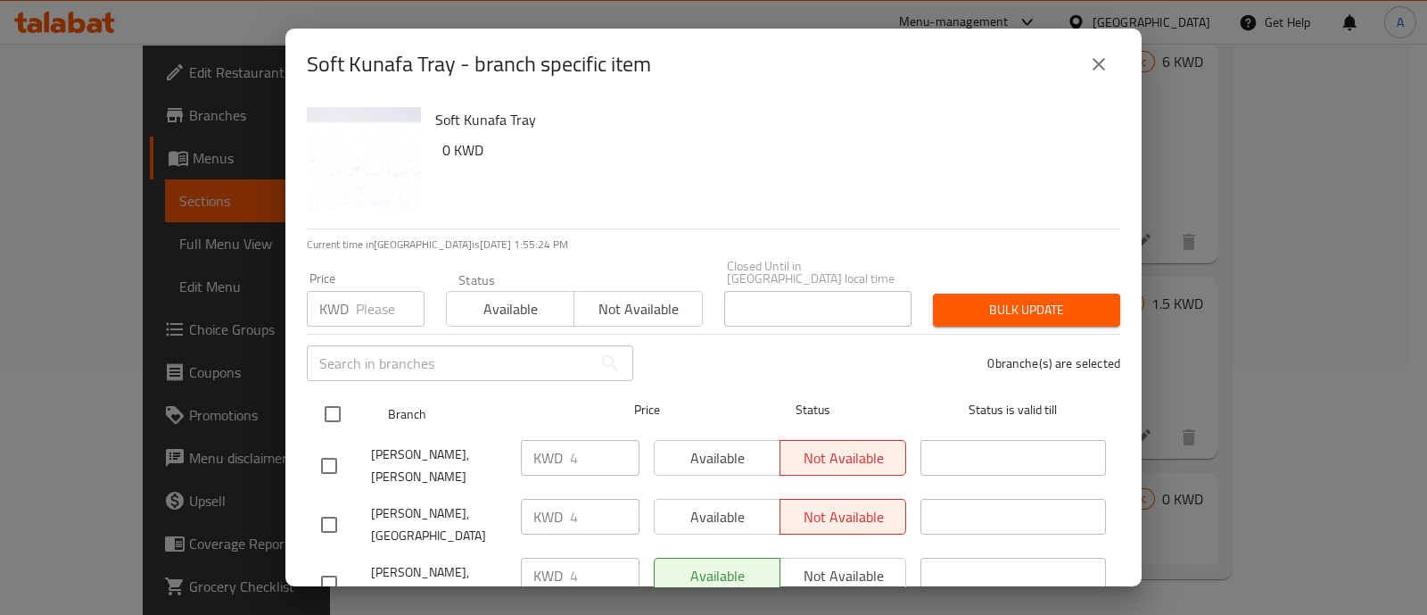
checkbox input "true"
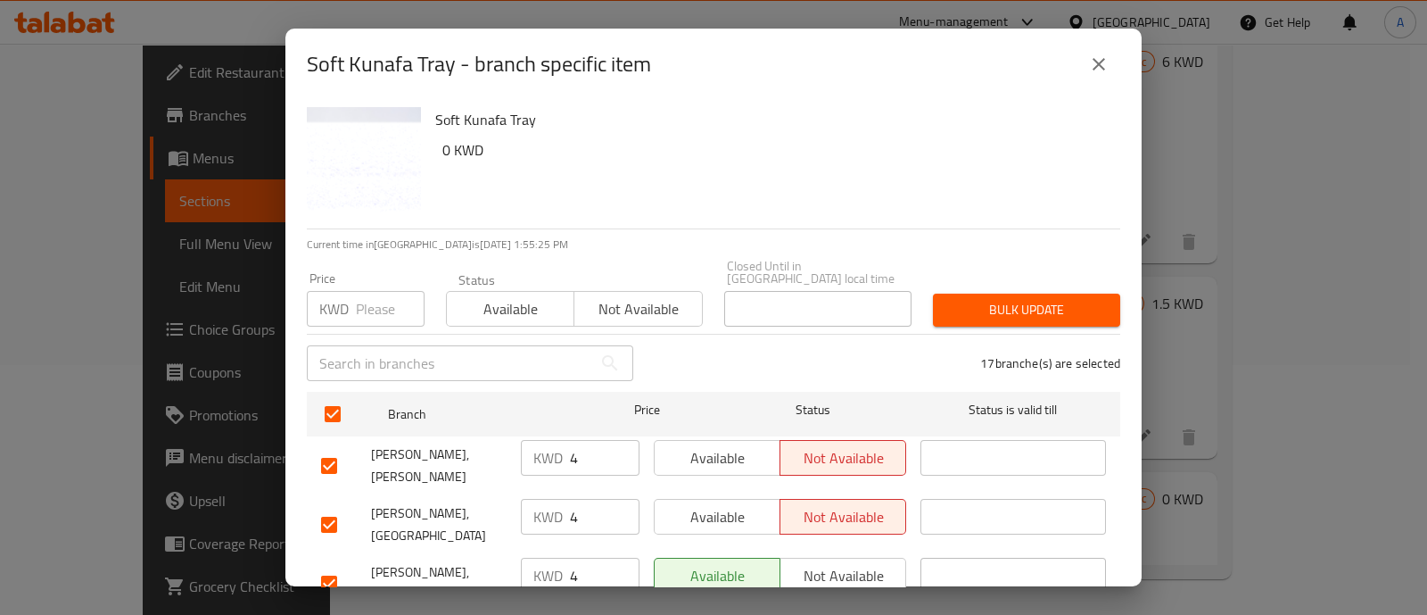
click at [391, 291] on input "number" at bounding box center [390, 309] width 69 height 36
type input "0"
click at [1046, 299] on span "Bulk update" at bounding box center [1026, 310] width 159 height 22
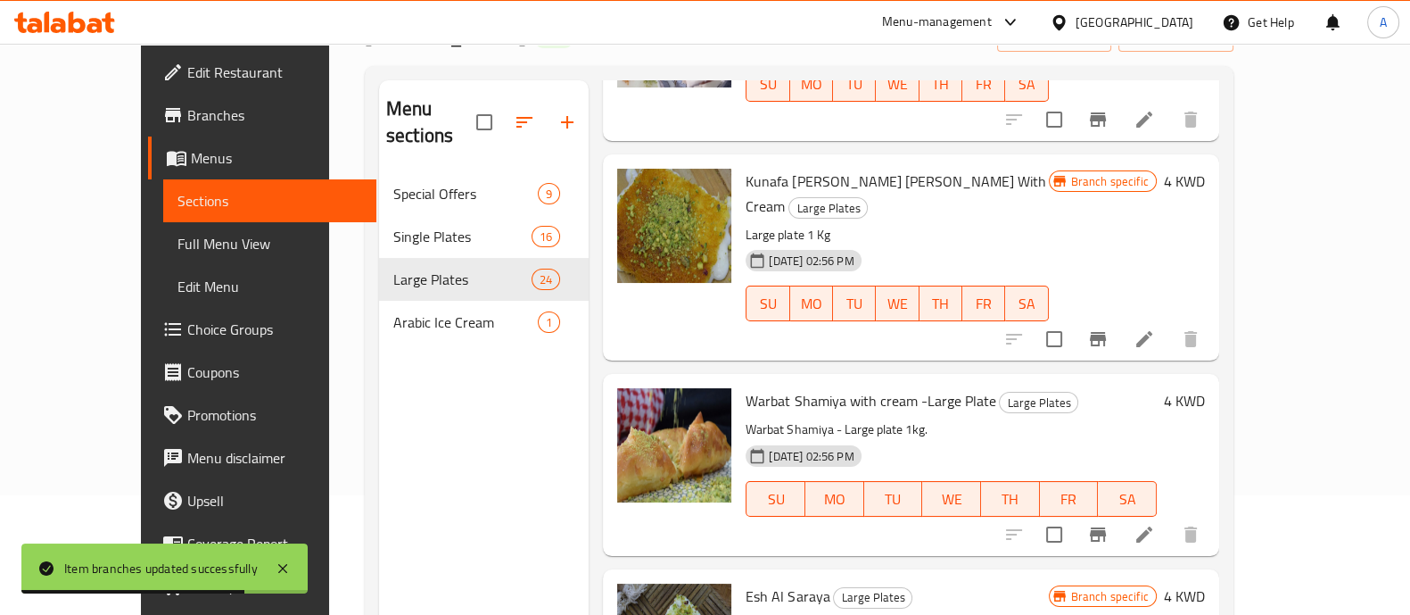
scroll to position [862, 0]
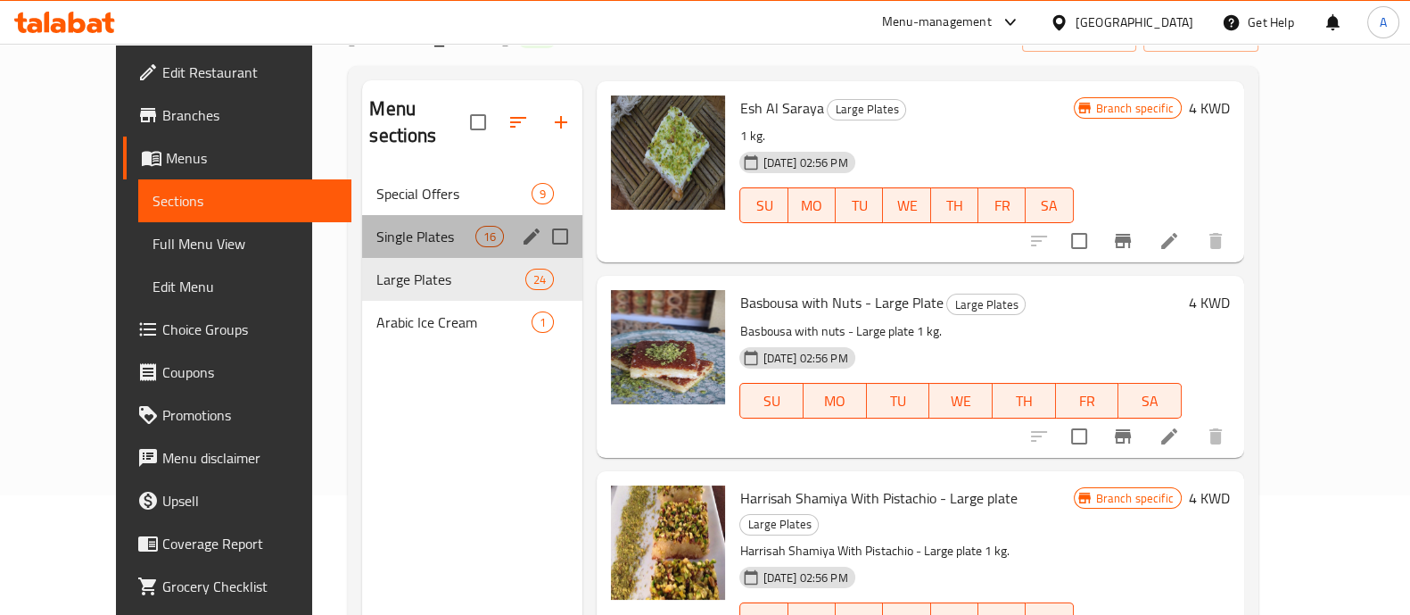
click at [443, 226] on span "Single Plates" at bounding box center [425, 236] width 99 height 21
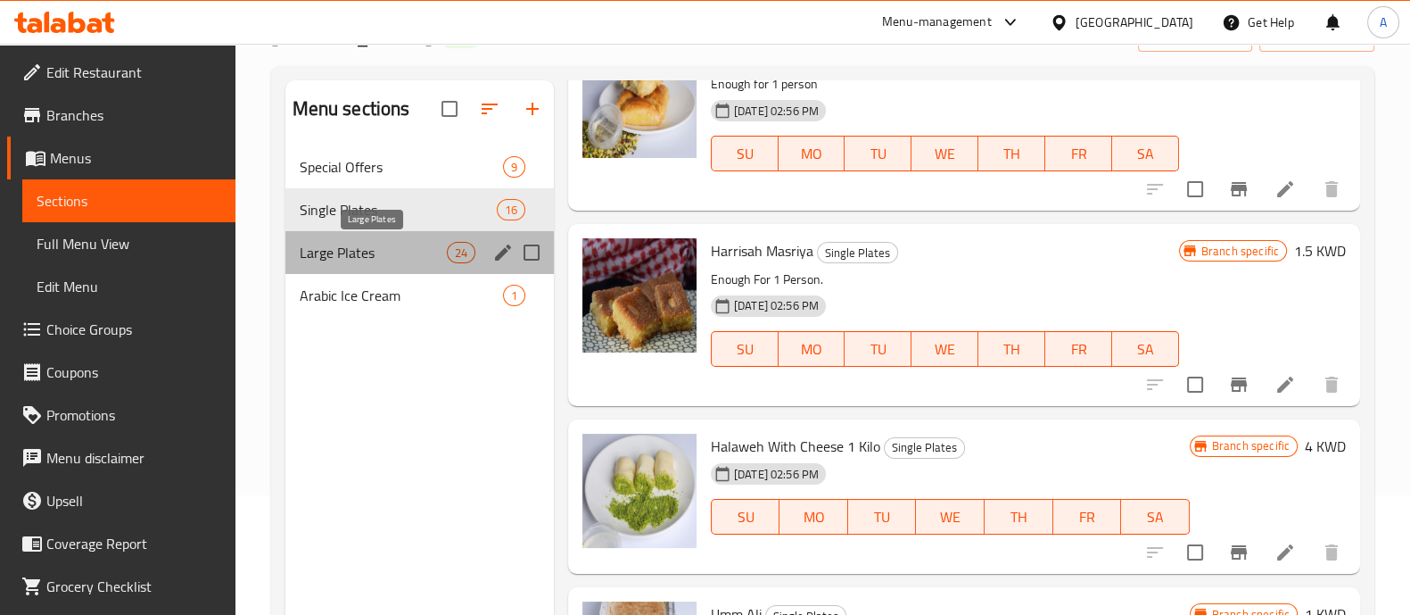
click at [370, 256] on span "Large Plates" at bounding box center [373, 252] width 147 height 21
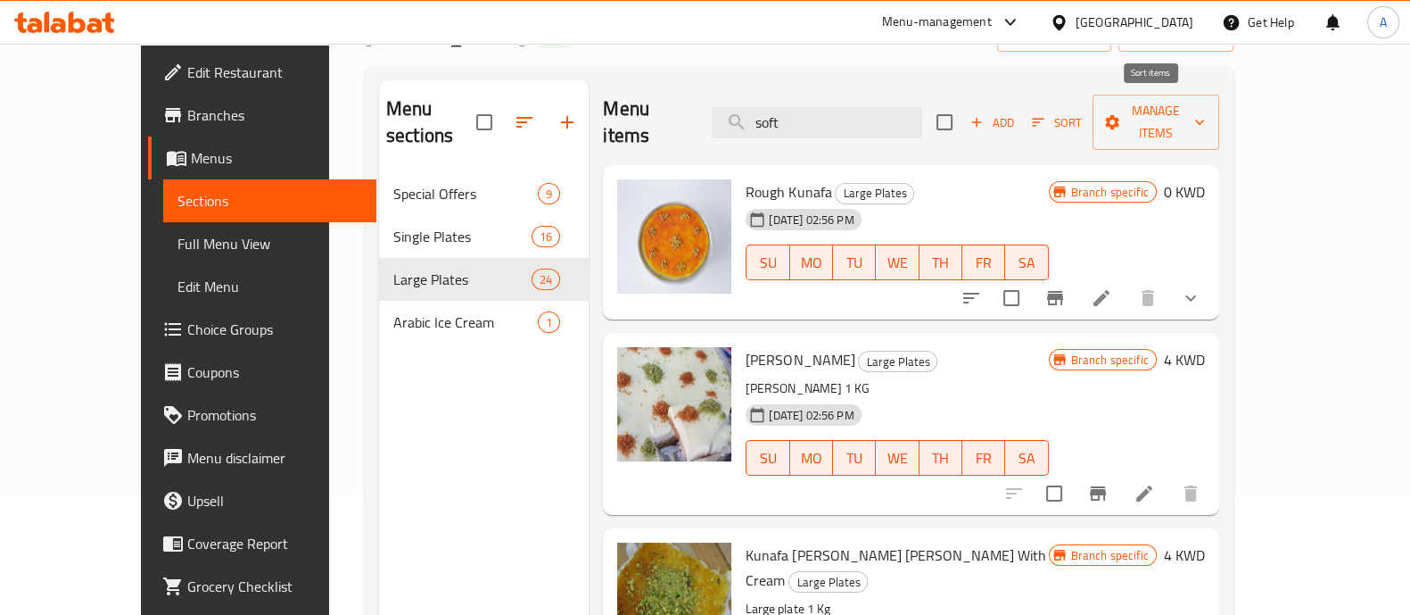
click at [1081, 112] on span "Sort" at bounding box center [1056, 122] width 49 height 21
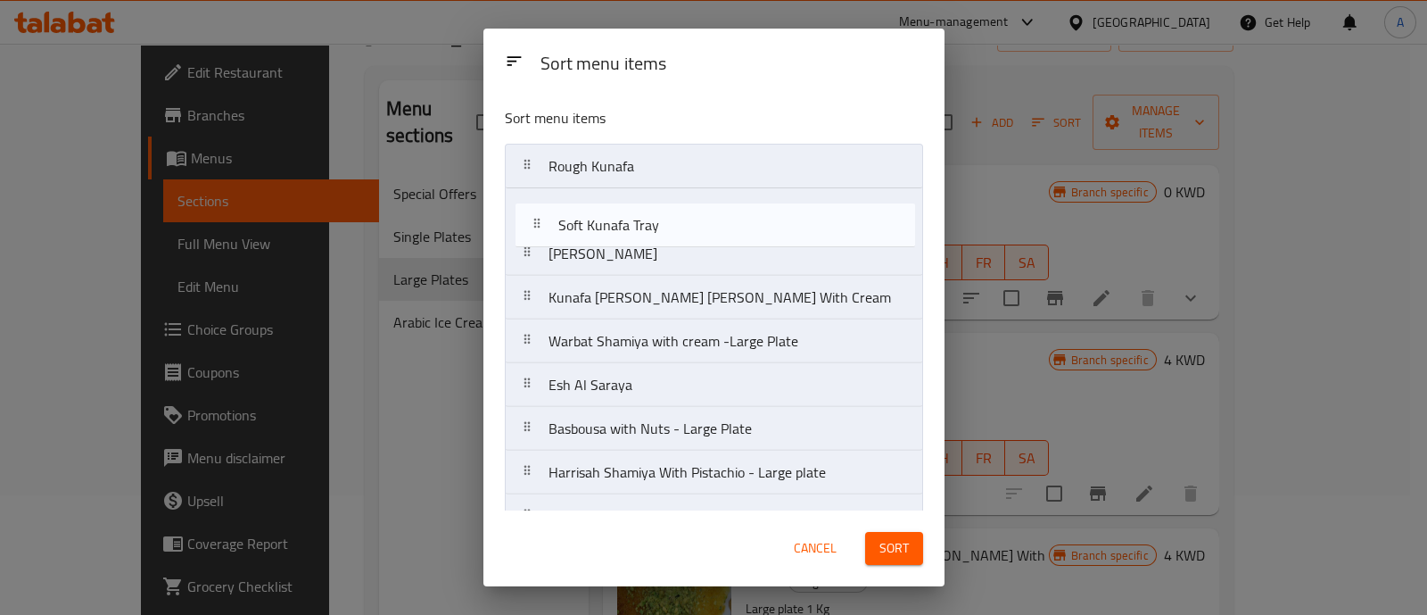
drag, startPoint x: 678, startPoint y: 365, endPoint x: 686, endPoint y: 203, distance: 162.6
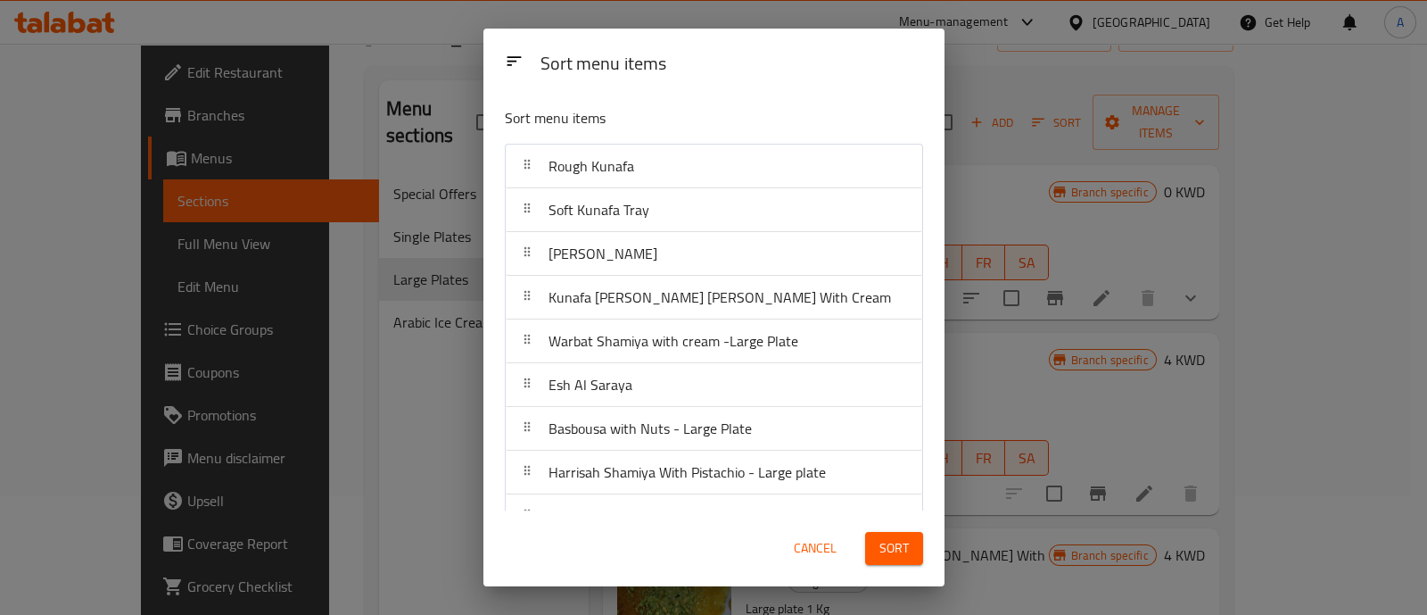
click at [901, 550] on span "Sort" at bounding box center [894, 548] width 29 height 22
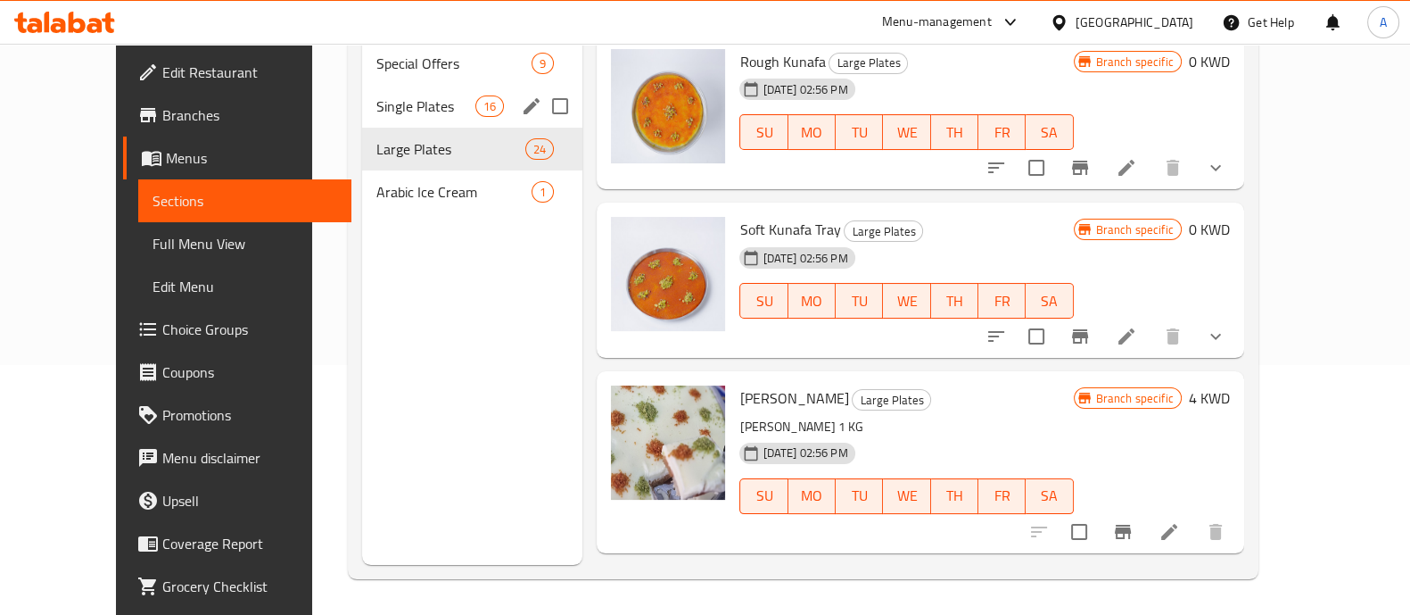
click at [415, 95] on div "Single Plates 16" at bounding box center [472, 106] width 220 height 43
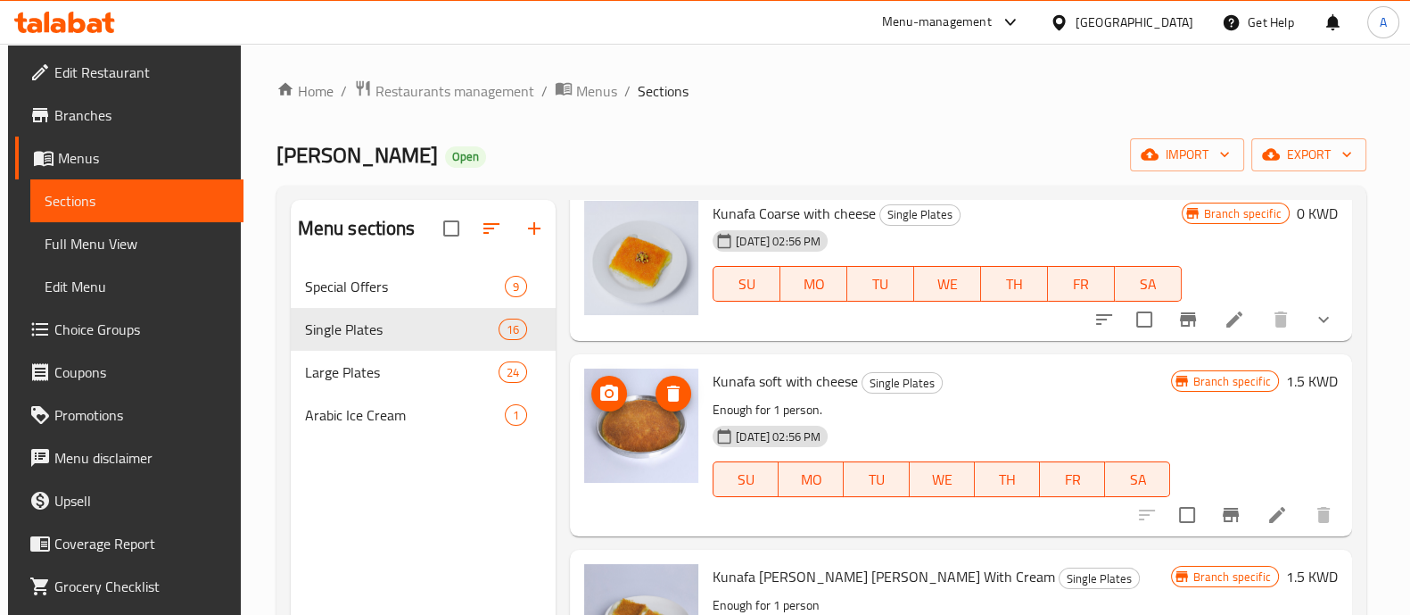
scroll to position [72, 0]
click at [1219, 329] on li at bounding box center [1235, 318] width 50 height 32
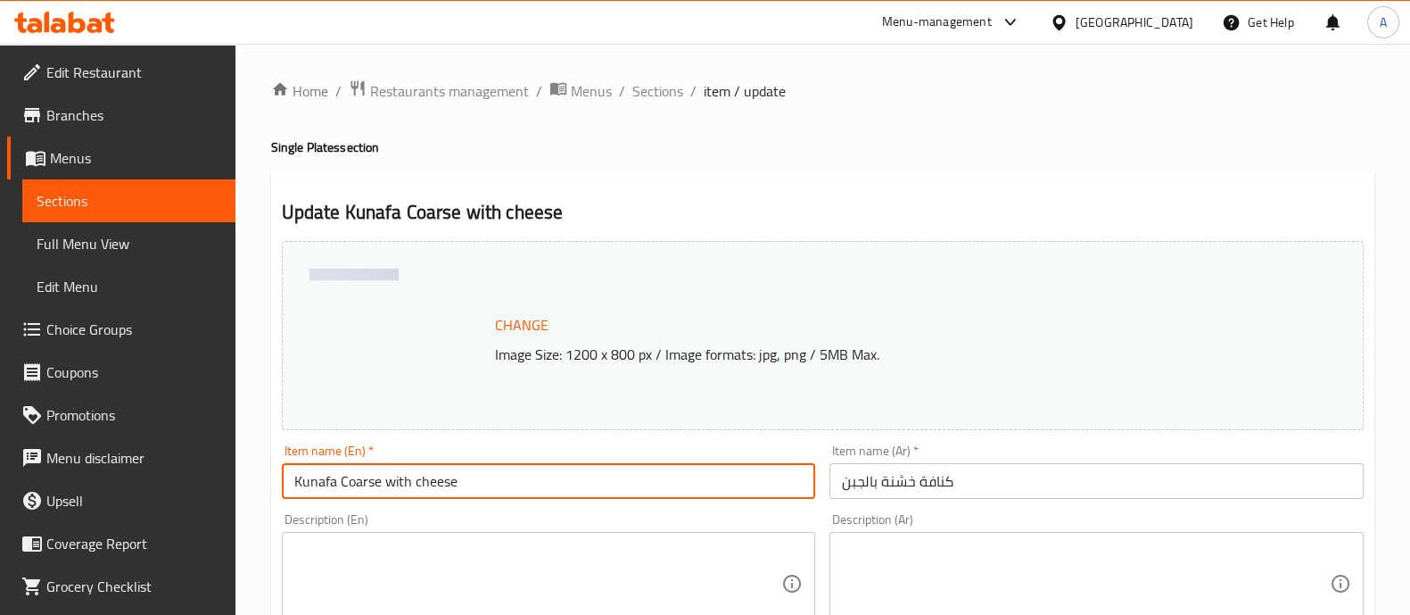
click at [357, 482] on input "Kunafa Coarse with cheese" at bounding box center [549, 481] width 534 height 36
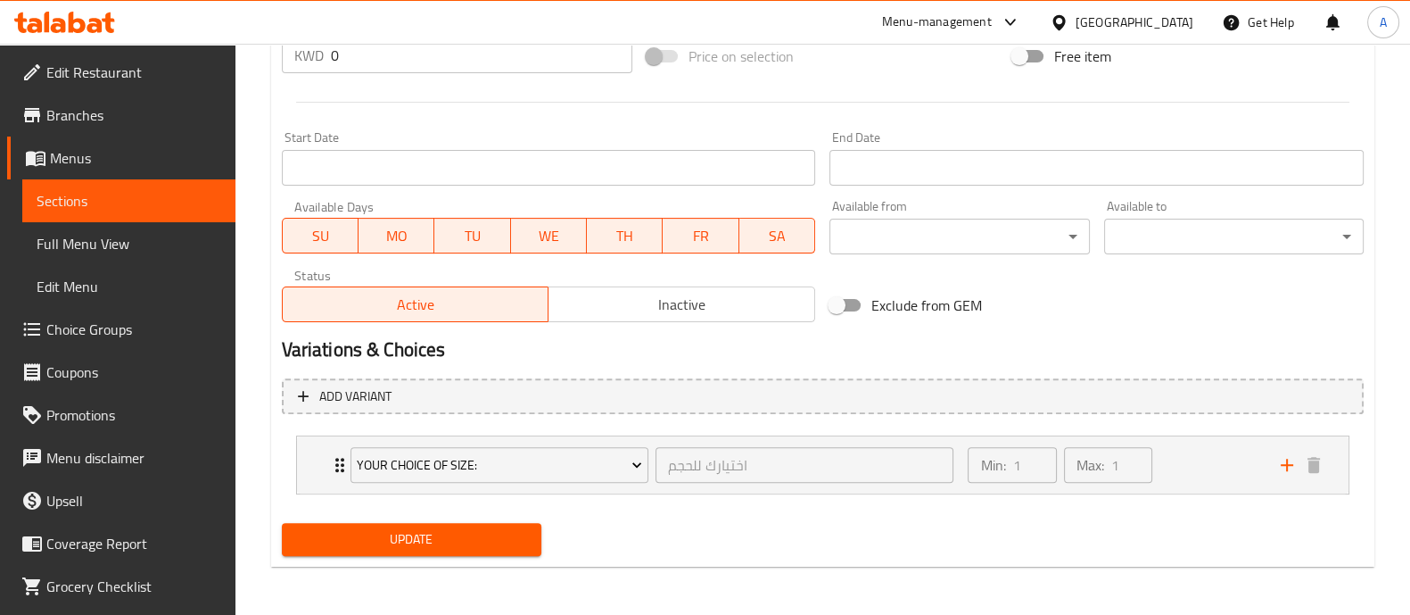
type input "Kunafa Kishne with cheese"
click at [376, 533] on span "Update" at bounding box center [411, 539] width 231 height 22
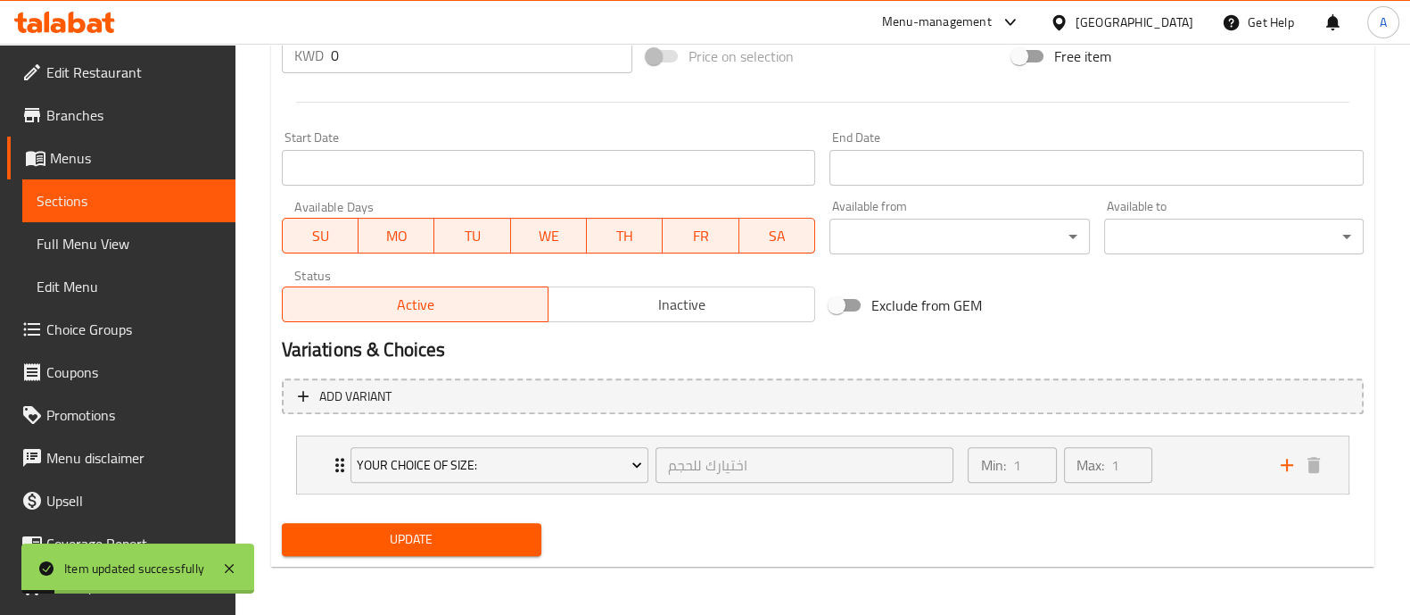
scroll to position [0, 0]
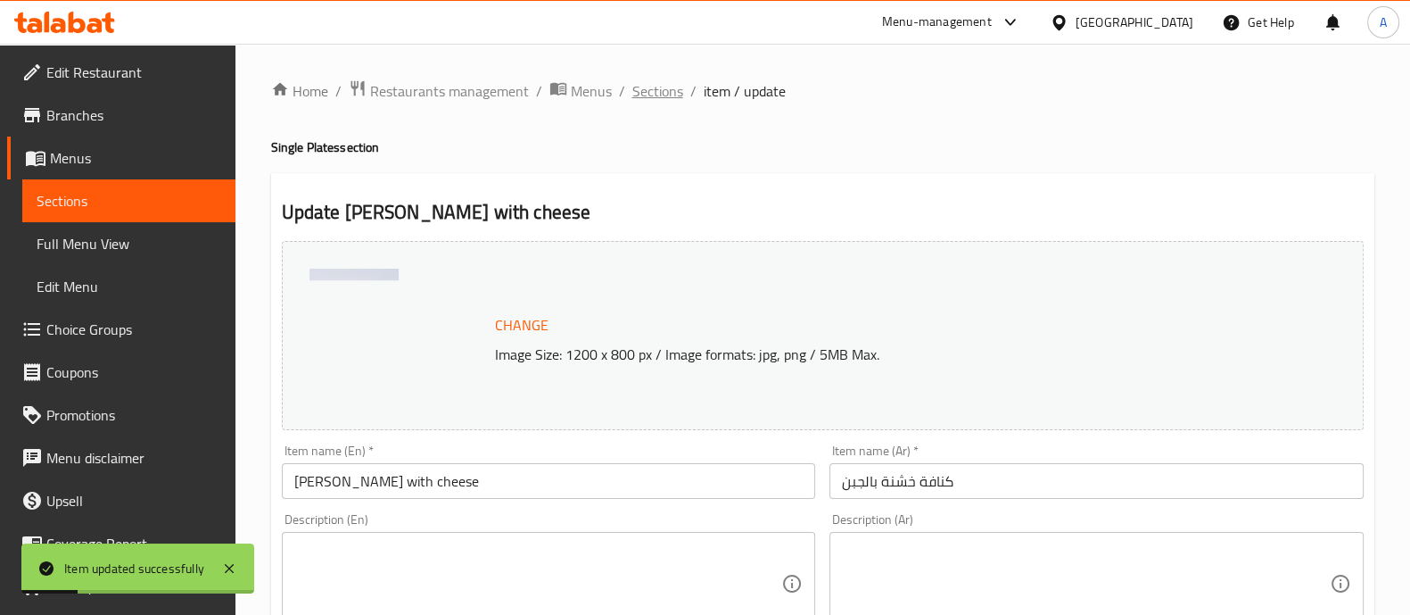
click at [674, 95] on span "Sections" at bounding box center [658, 90] width 51 height 21
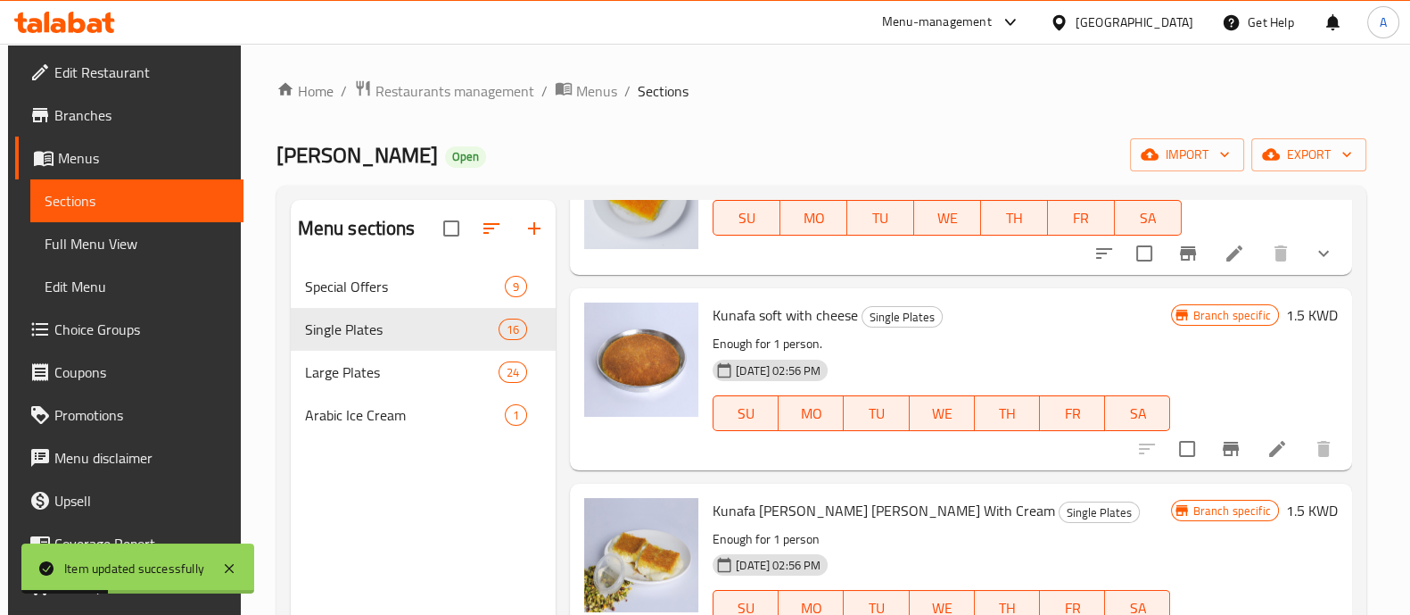
scroll to position [138, 0]
click at [1283, 459] on li at bounding box center [1278, 448] width 50 height 32
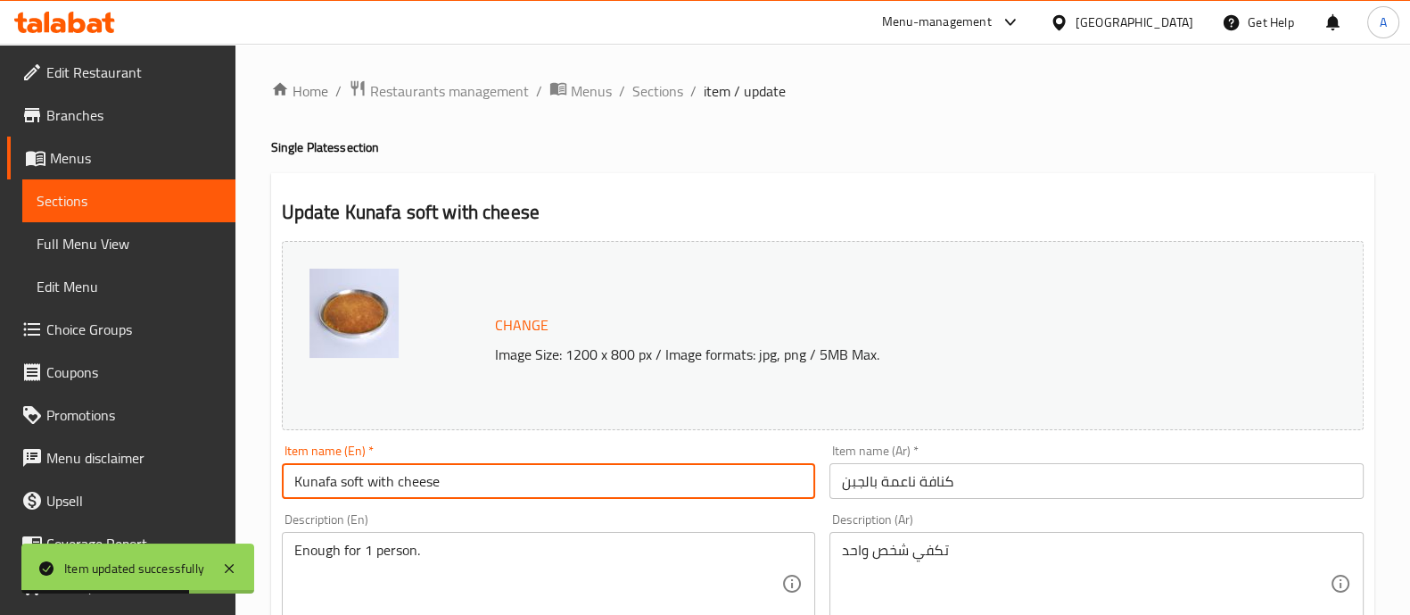
click at [490, 484] on input "Kunafa soft with cheese" at bounding box center [549, 481] width 534 height 36
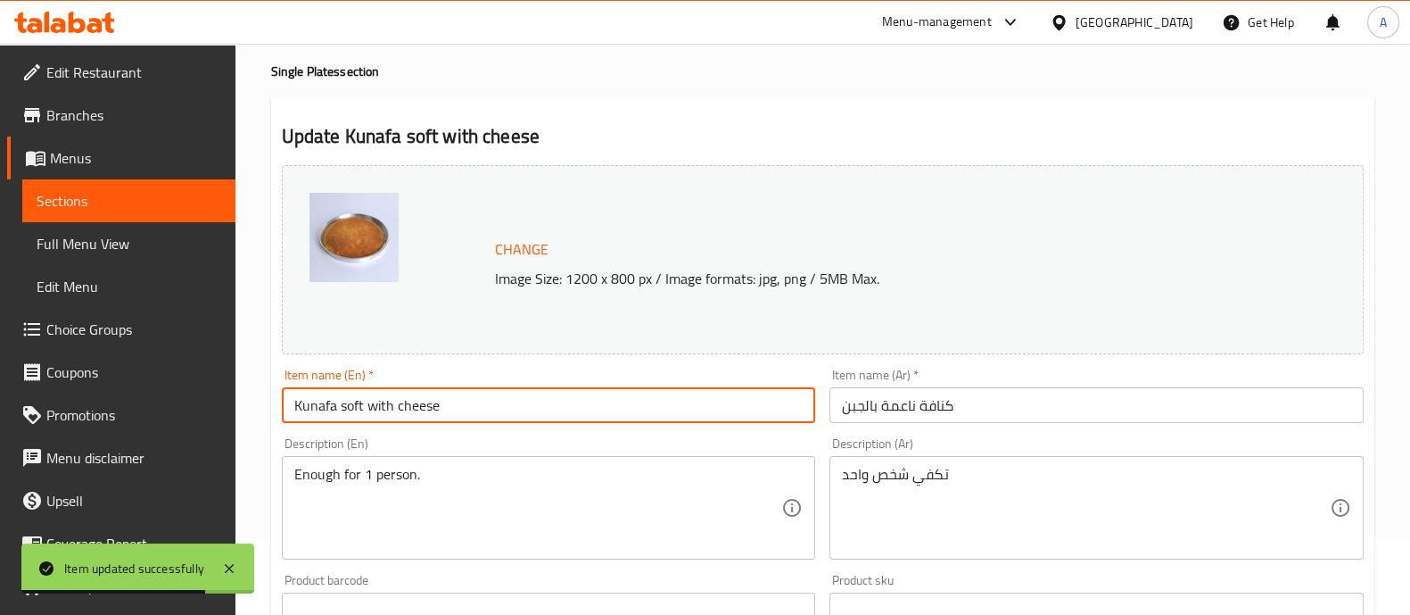
scroll to position [77, 0]
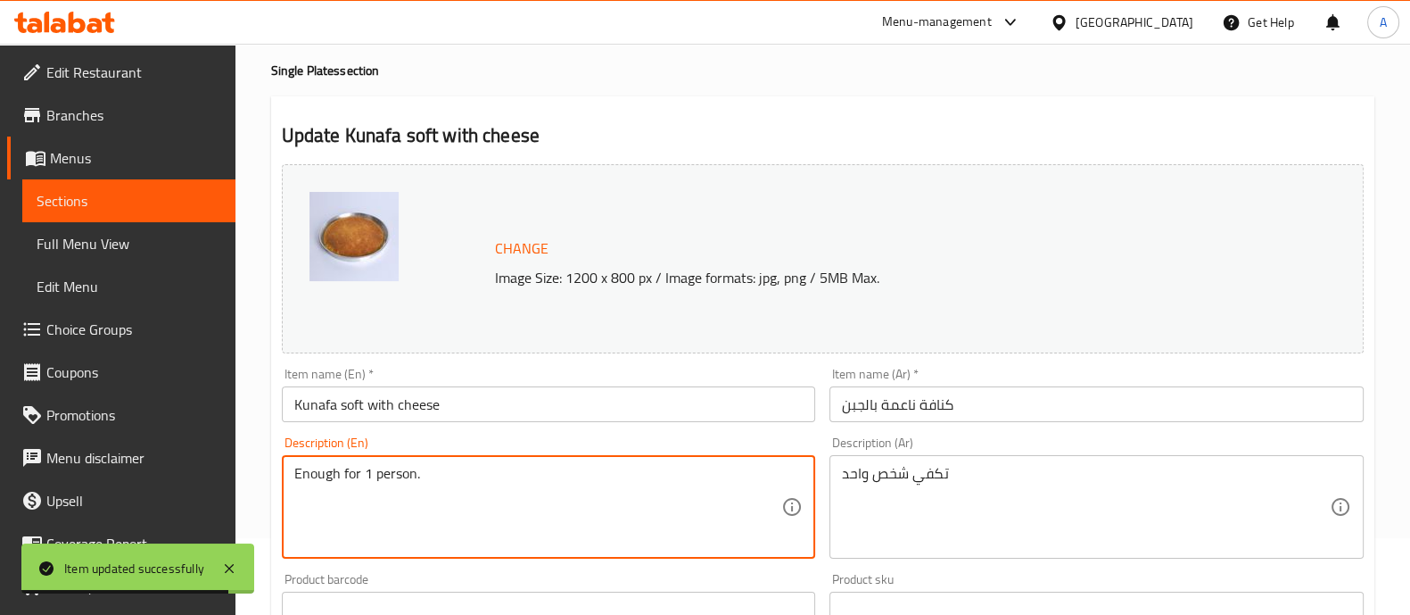
drag, startPoint x: 446, startPoint y: 467, endPoint x: 37, endPoint y: 507, distance: 410.5
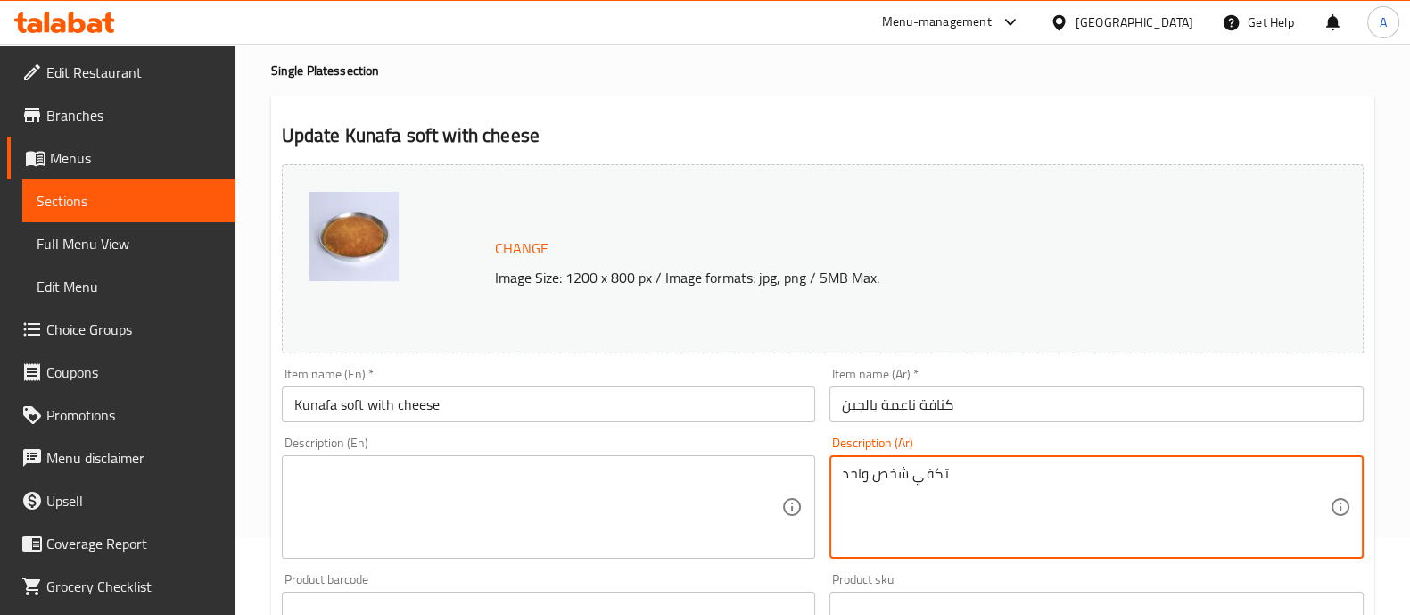
click at [971, 475] on textarea "تكفي شخص واحد" at bounding box center [1086, 507] width 488 height 85
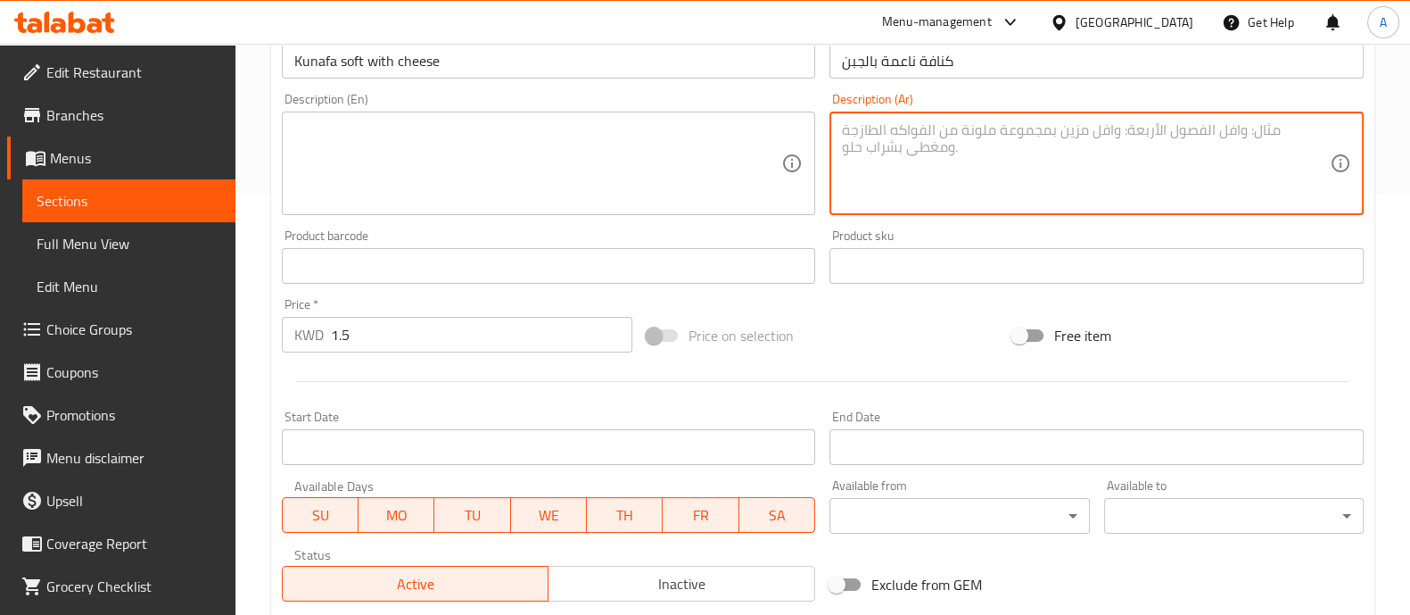
scroll to position [427, 0]
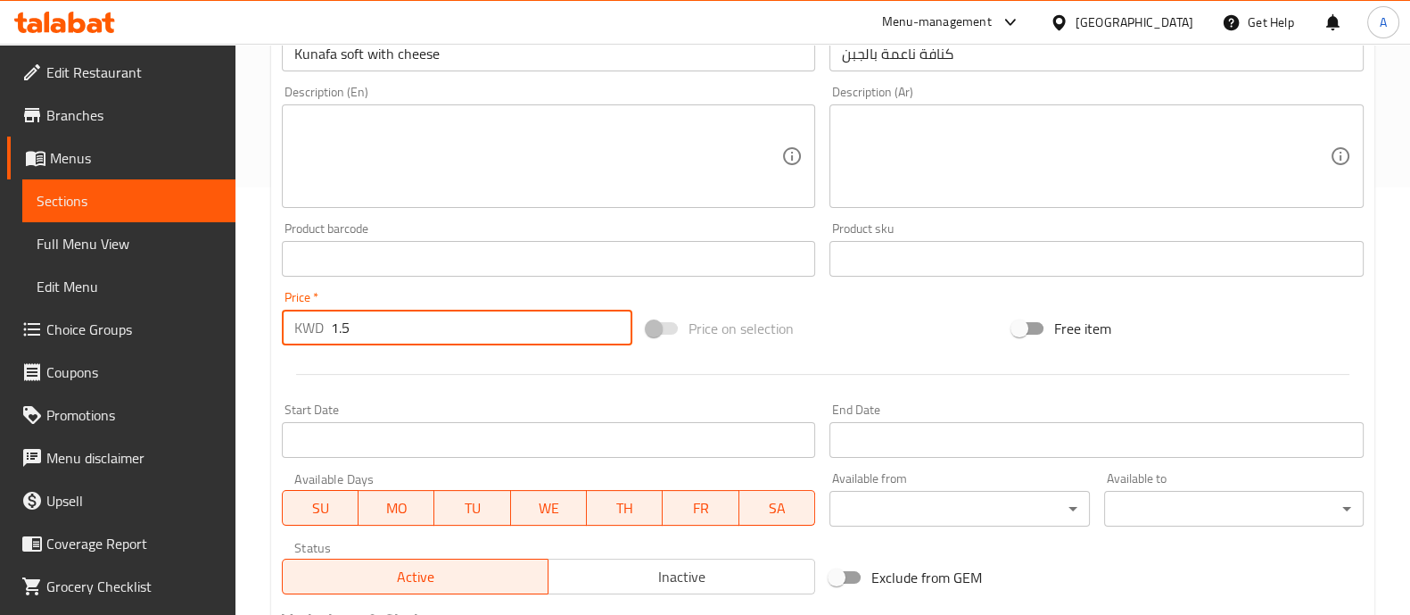
drag, startPoint x: 409, startPoint y: 343, endPoint x: 300, endPoint y: 351, distance: 109.1
click at [300, 351] on div "Change Image Size: 1200 x 800 px / Image formats: jpg, png / 5MB Max. Item name…" at bounding box center [823, 203] width 1096 height 795
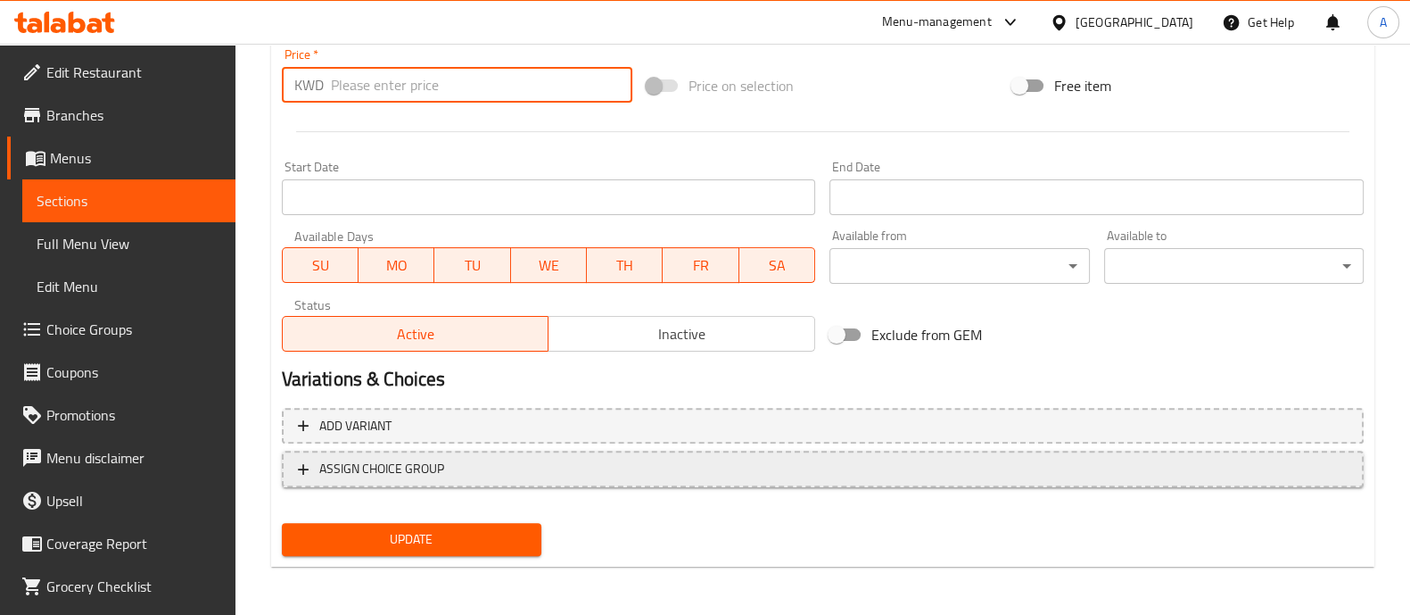
click at [401, 475] on span "ASSIGN CHOICE GROUP" at bounding box center [381, 469] width 125 height 22
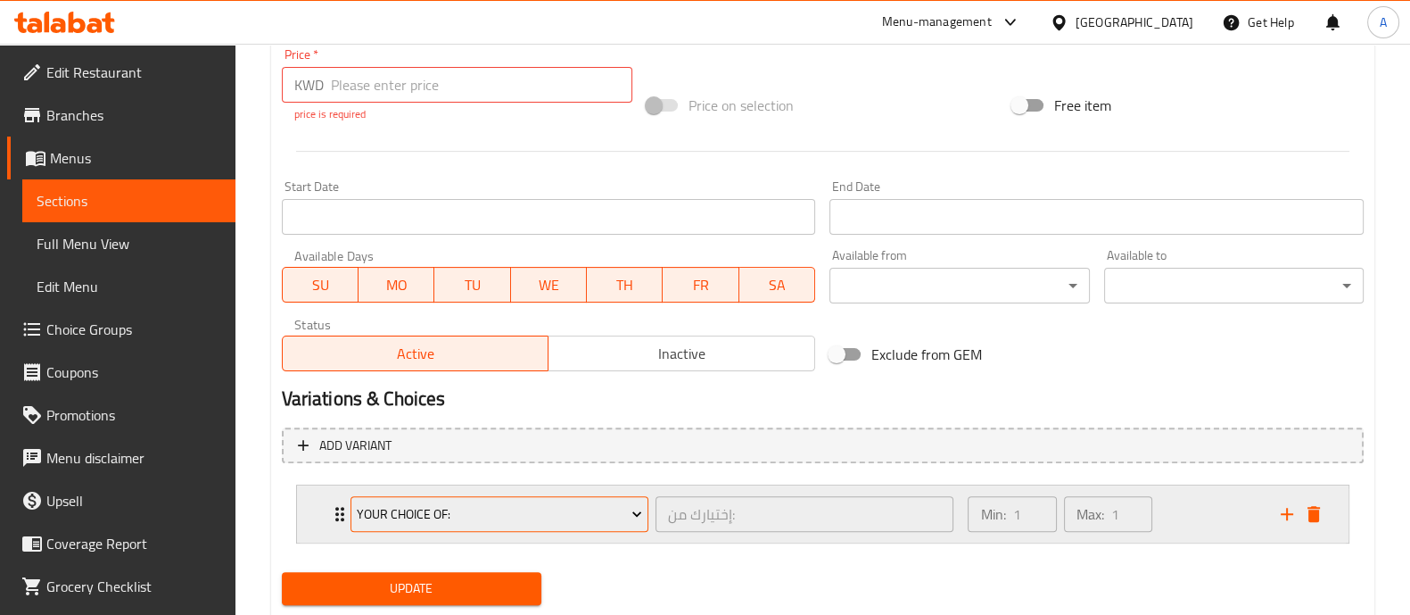
click at [433, 508] on span "Your Choice Of:" at bounding box center [499, 514] width 285 height 22
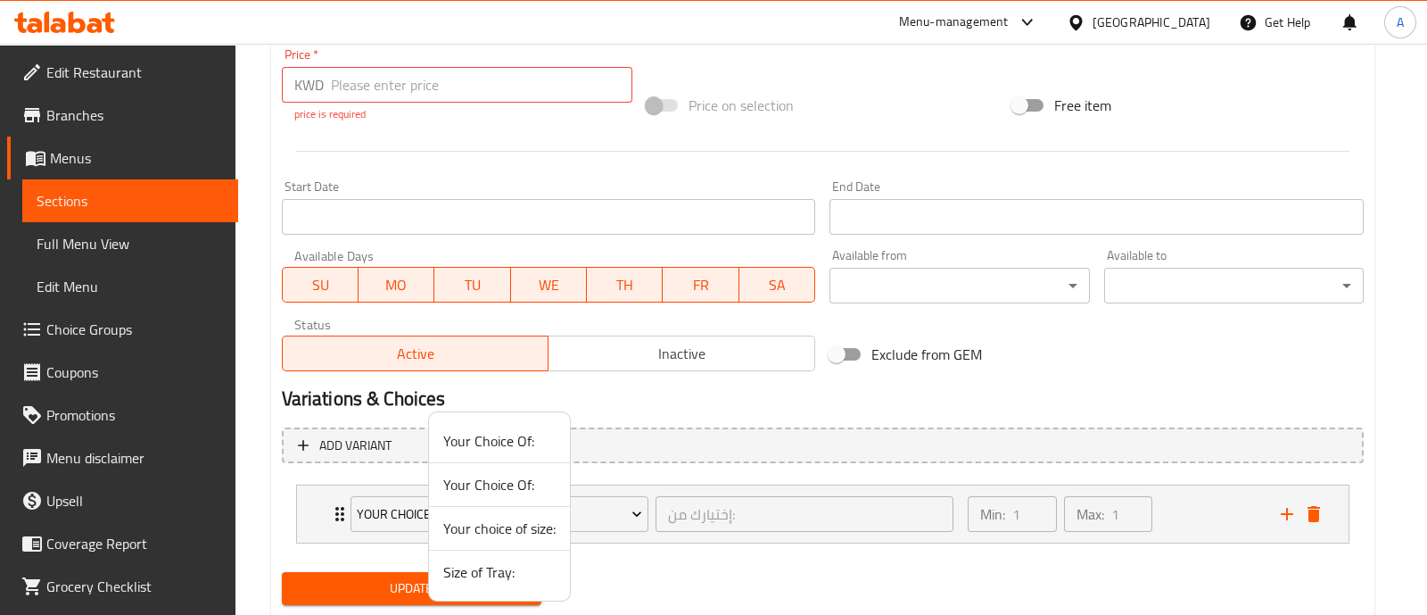
click at [460, 524] on span "Your choice of size:" at bounding box center [499, 527] width 112 height 21
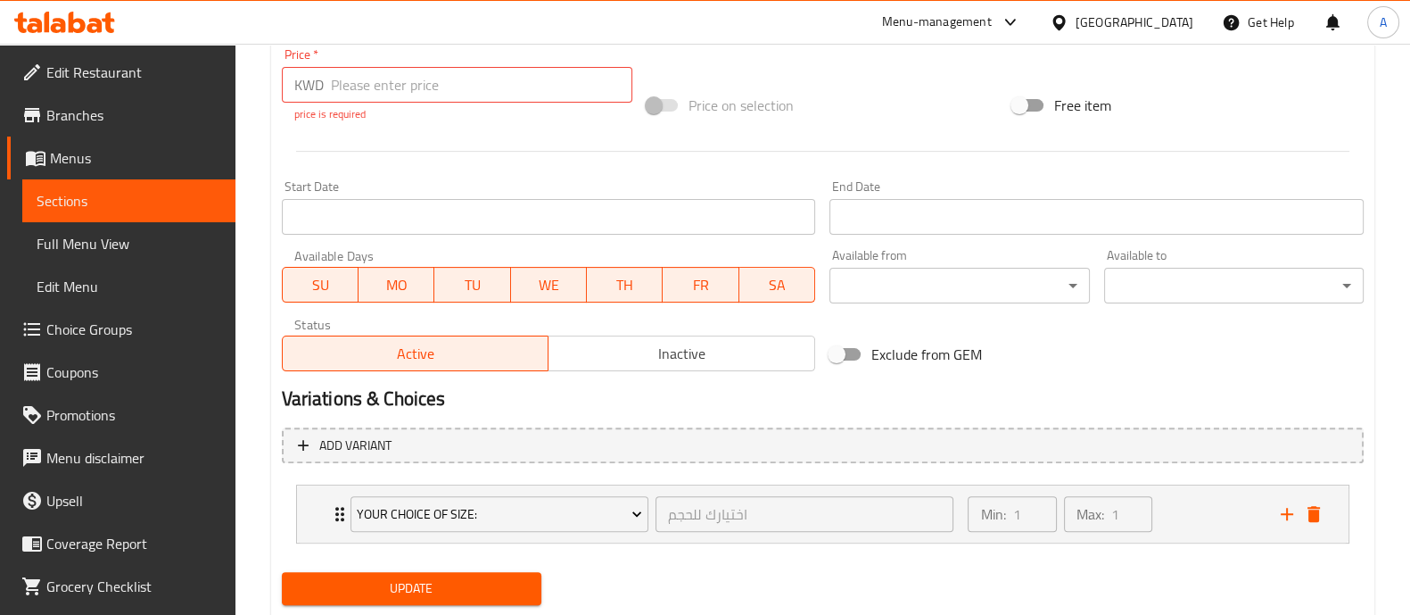
click at [482, 577] on span "Update" at bounding box center [411, 588] width 231 height 22
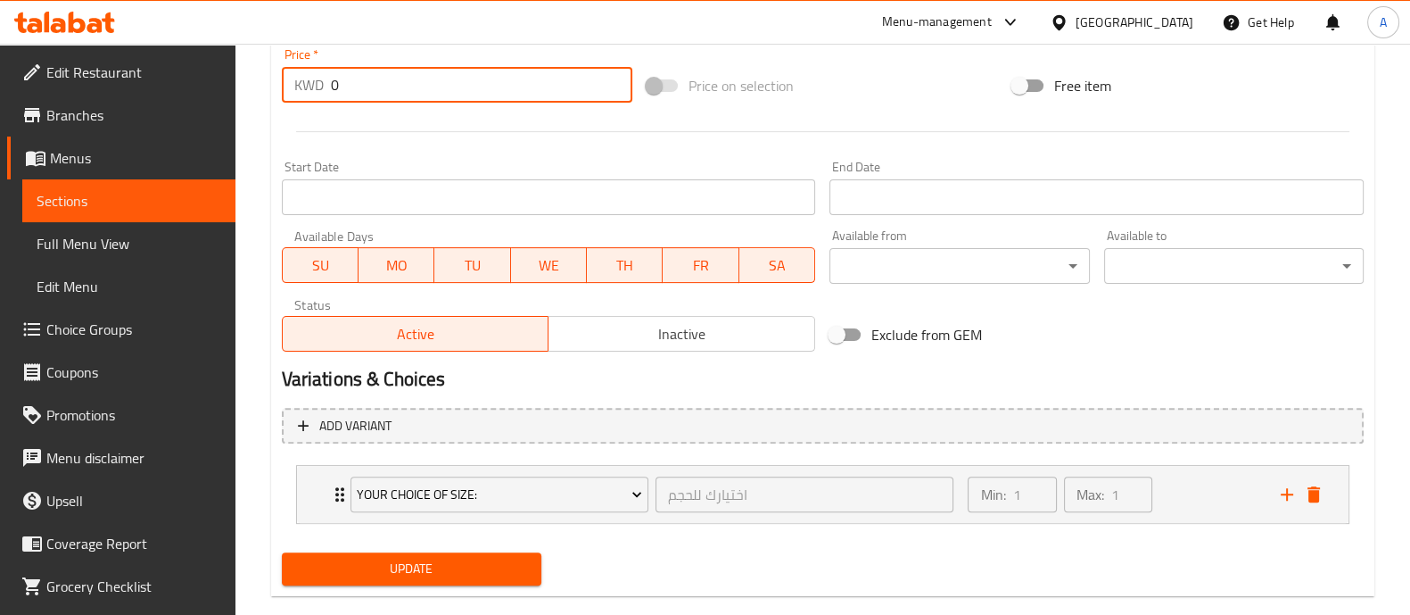
type input "0"
click at [475, 559] on span "Update" at bounding box center [411, 569] width 231 height 22
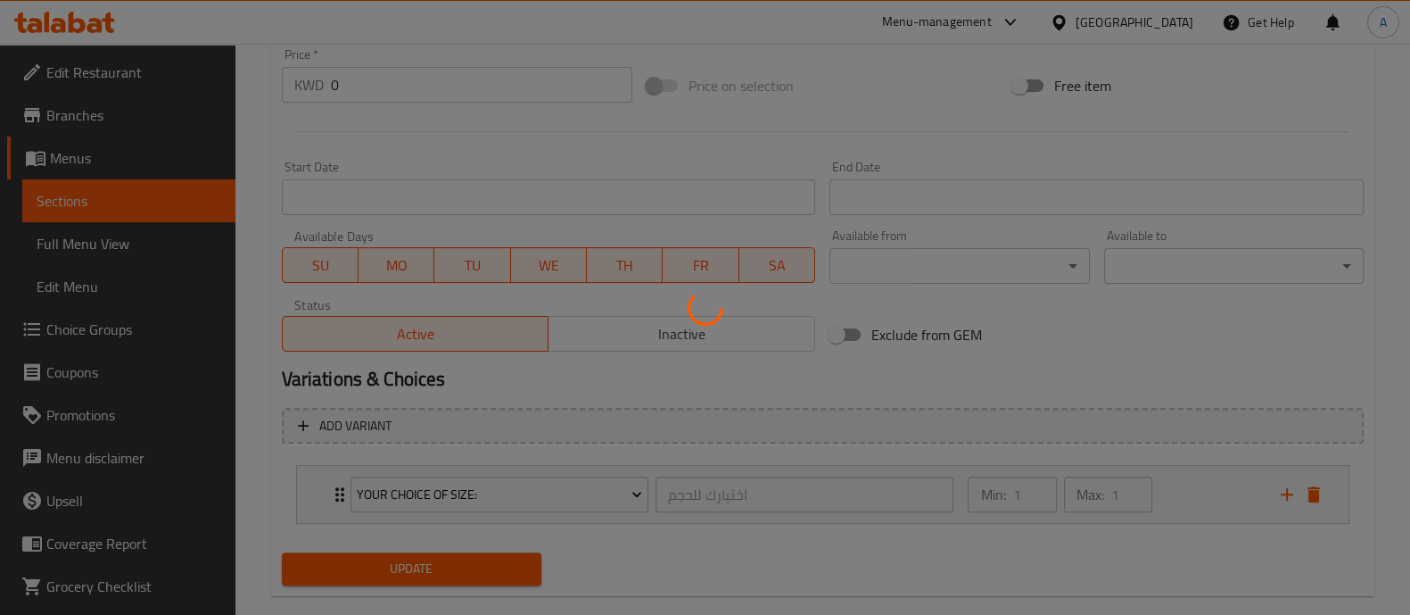
scroll to position [0, 0]
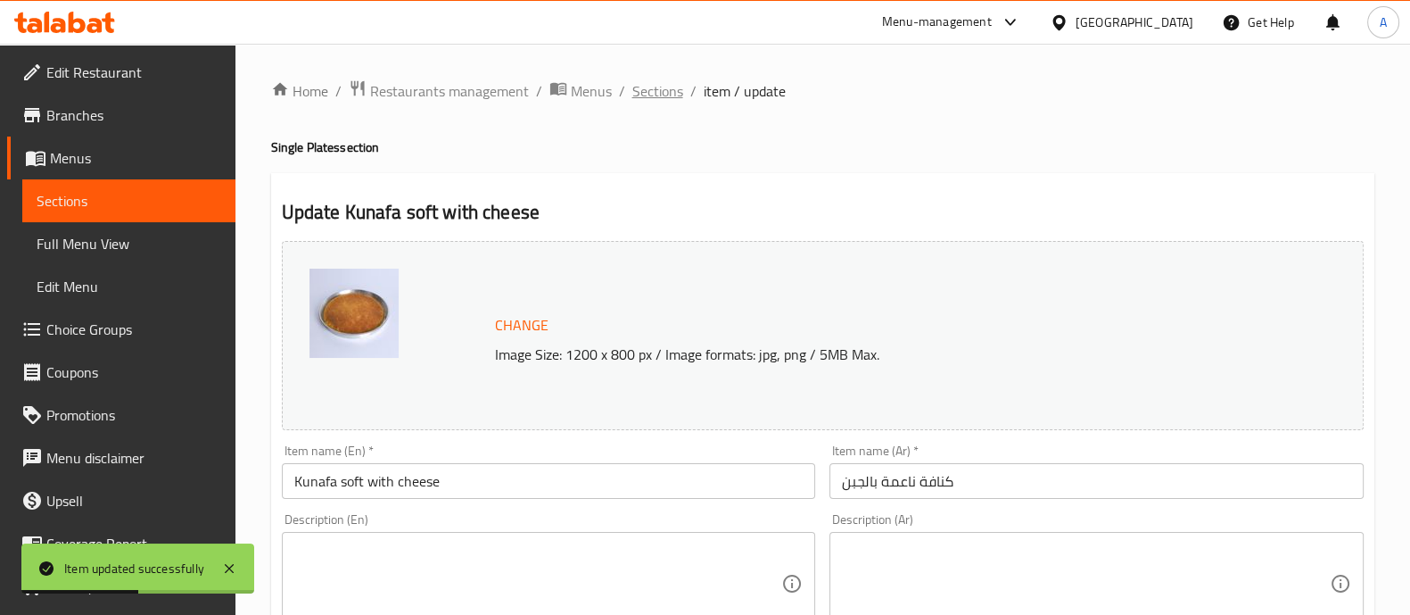
click at [653, 86] on span "Sections" at bounding box center [658, 90] width 51 height 21
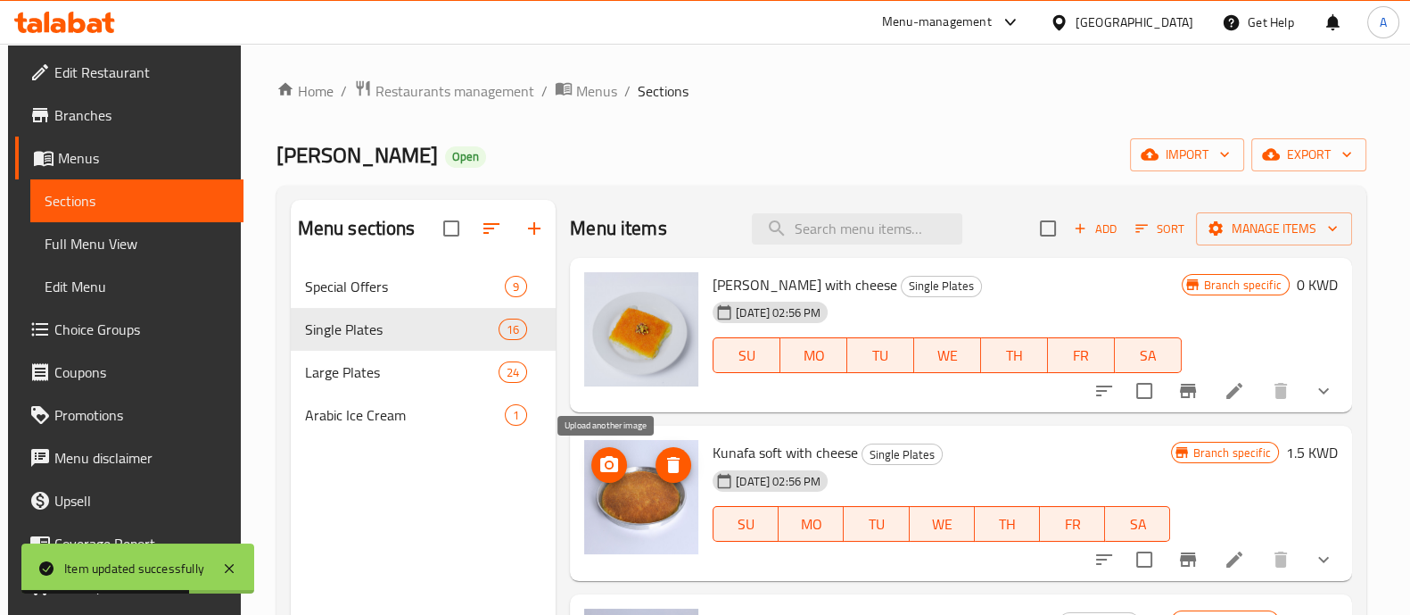
click at [616, 466] on icon "upload picture" at bounding box center [609, 464] width 18 height 16
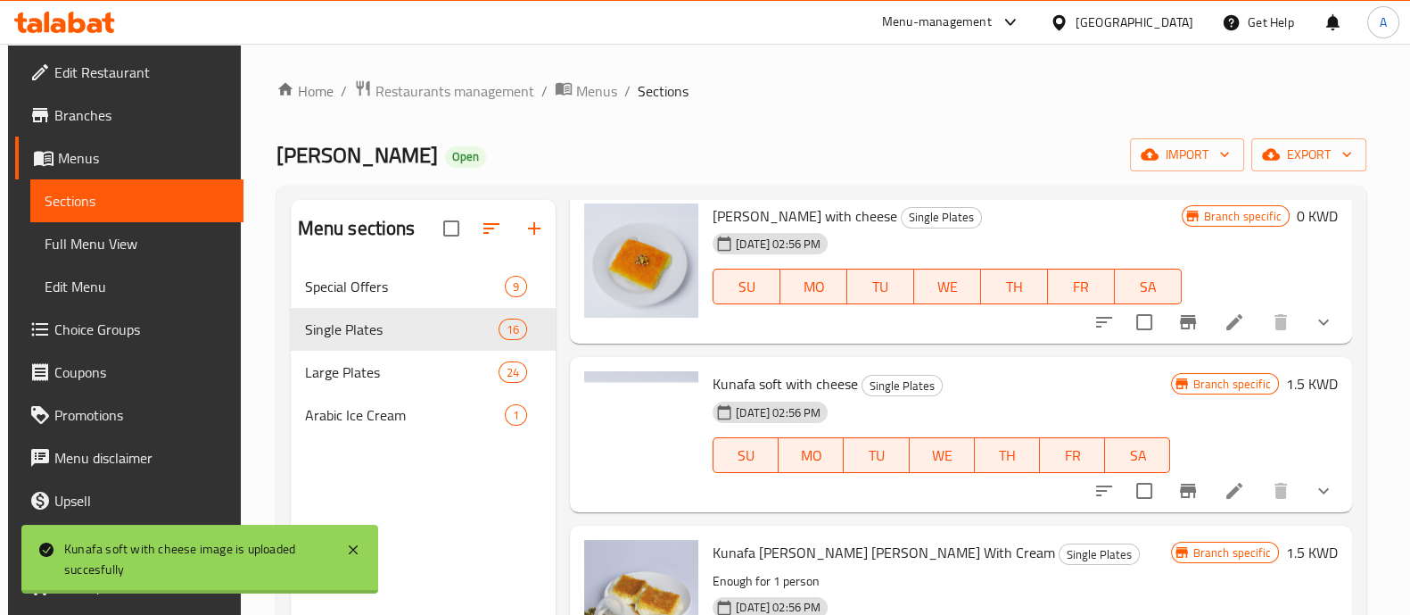
scroll to position [51, 0]
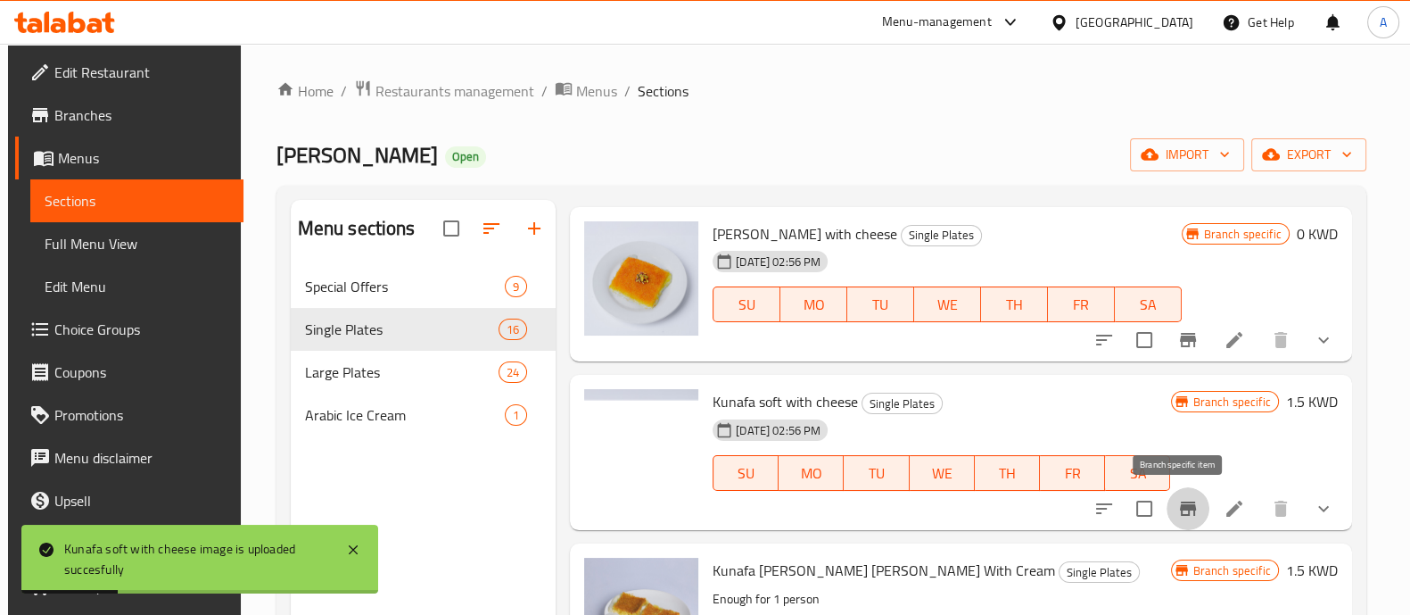
click at [1189, 501] on icon "Branch-specific-item" at bounding box center [1188, 508] width 21 height 21
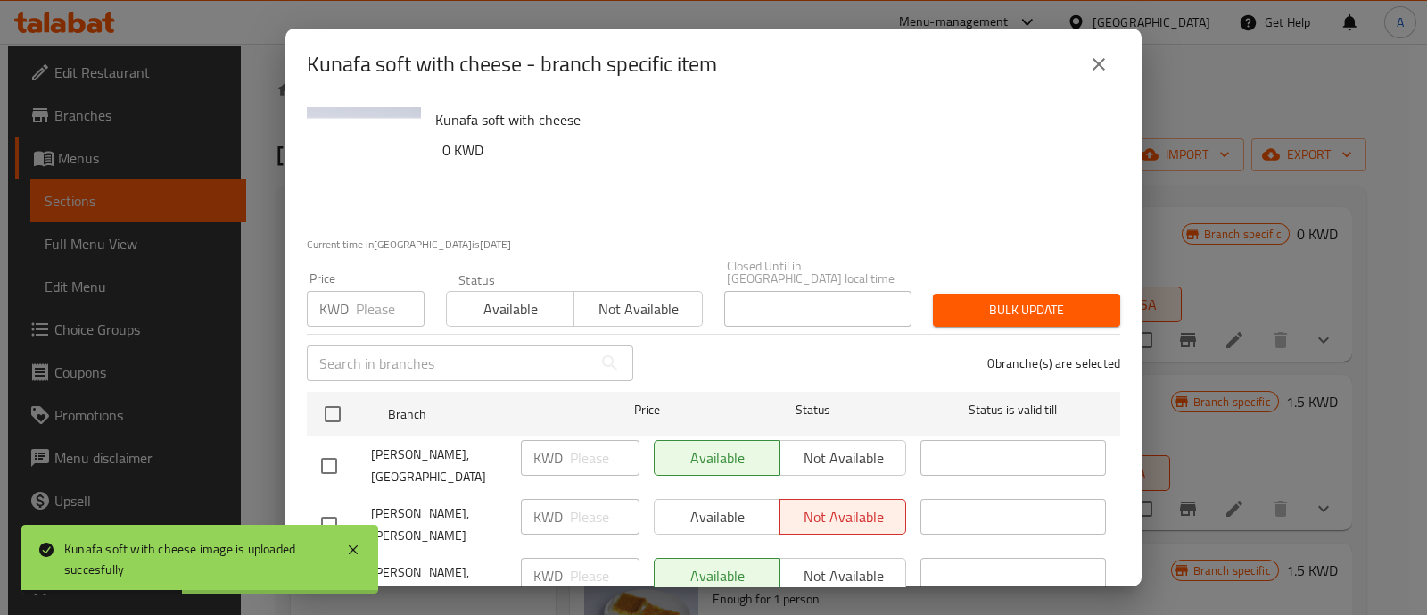
click at [365, 310] on input "number" at bounding box center [390, 309] width 69 height 36
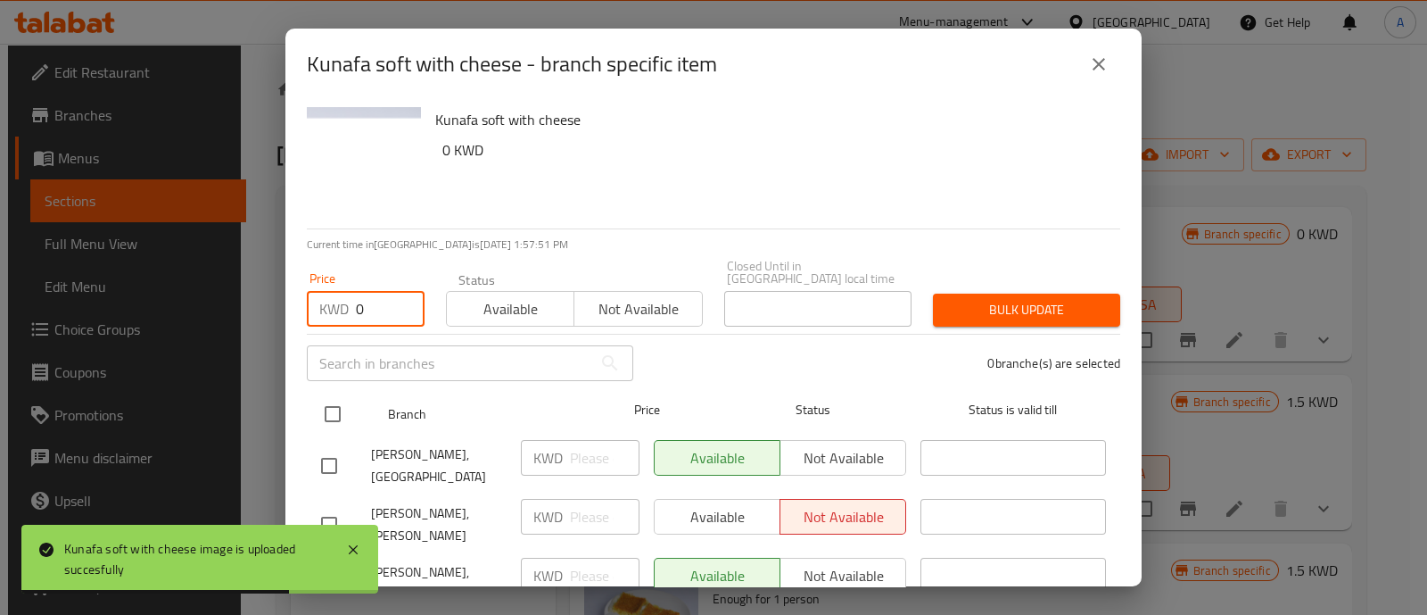
type input "0"
click at [326, 402] on input "checkbox" at bounding box center [332, 413] width 37 height 37
checkbox input "true"
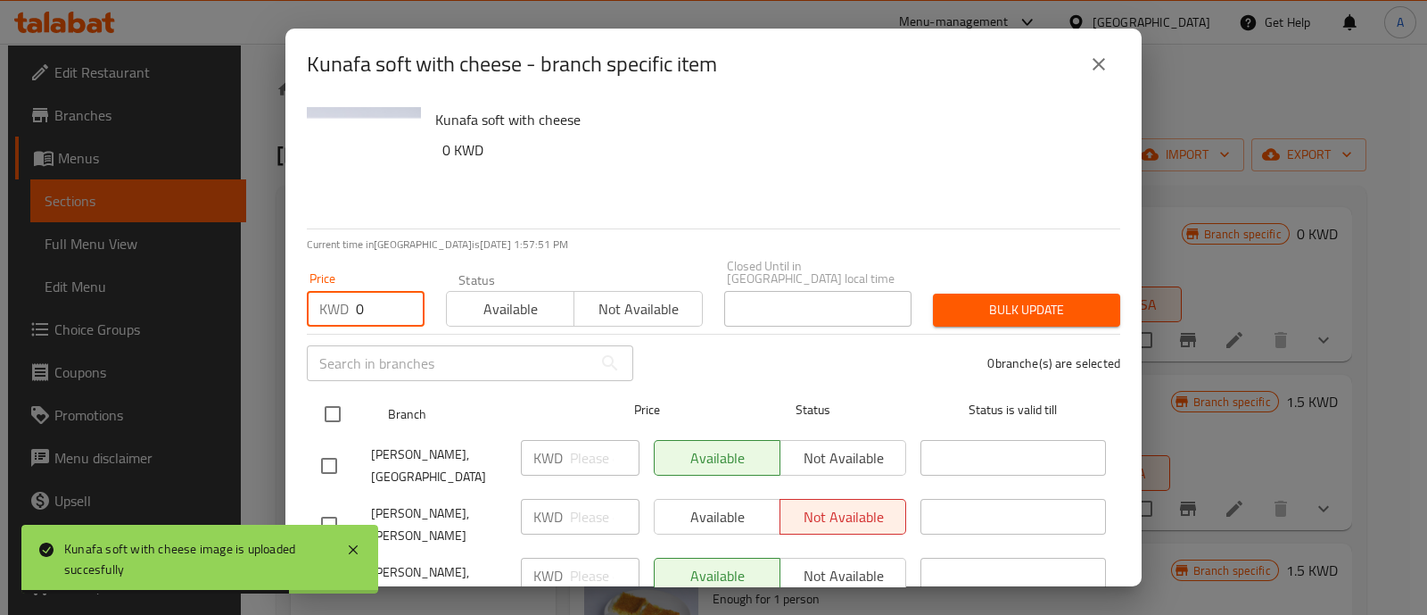
checkbox input "true"
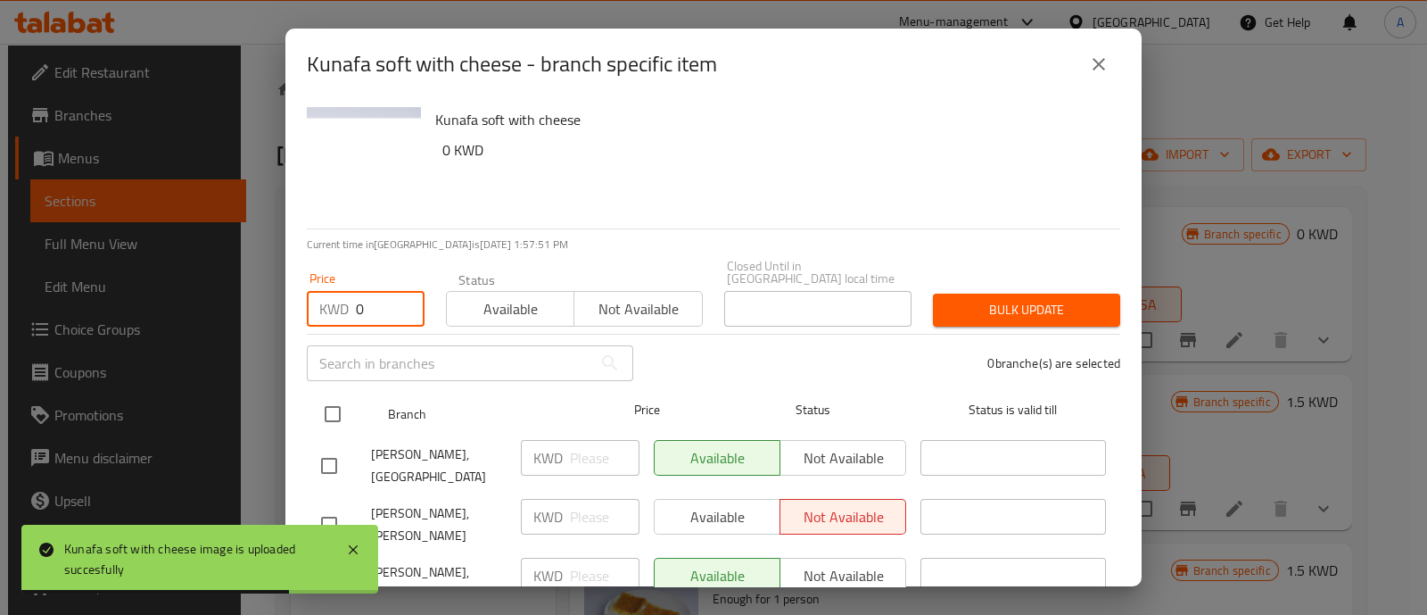
checkbox input "true"
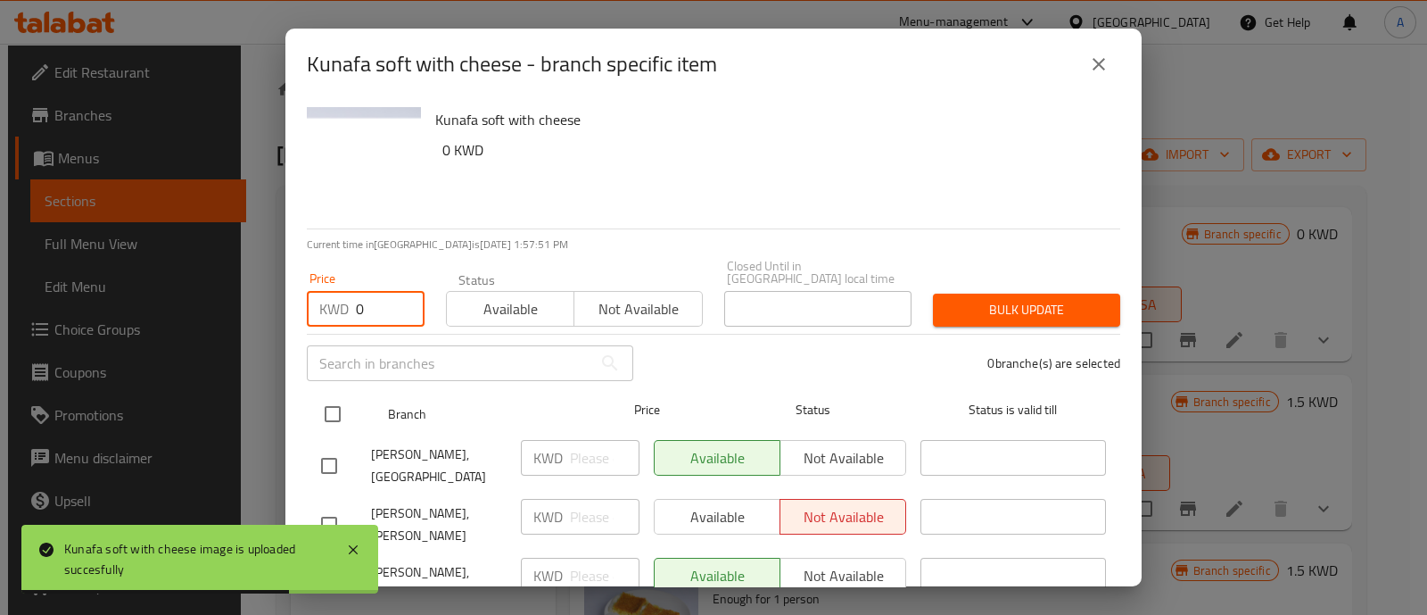
checkbox input "true"
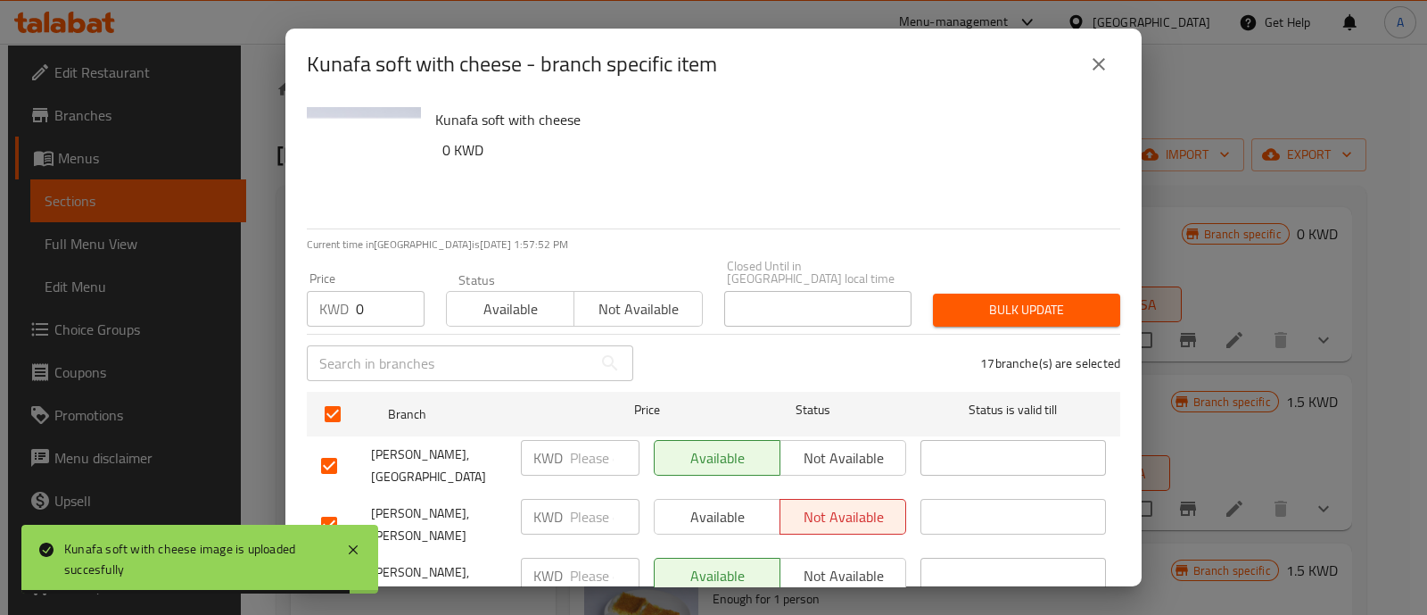
click at [1039, 312] on button "Bulk update" at bounding box center [1026, 310] width 187 height 33
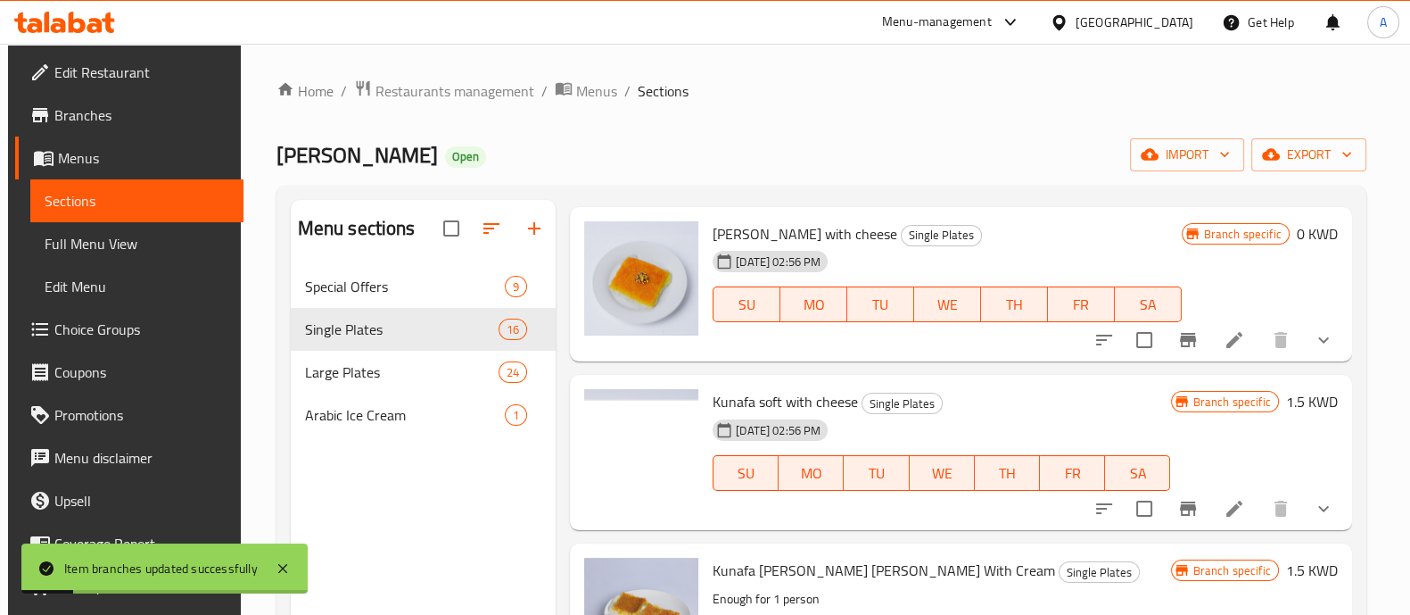
click at [1228, 506] on icon at bounding box center [1235, 508] width 16 height 16
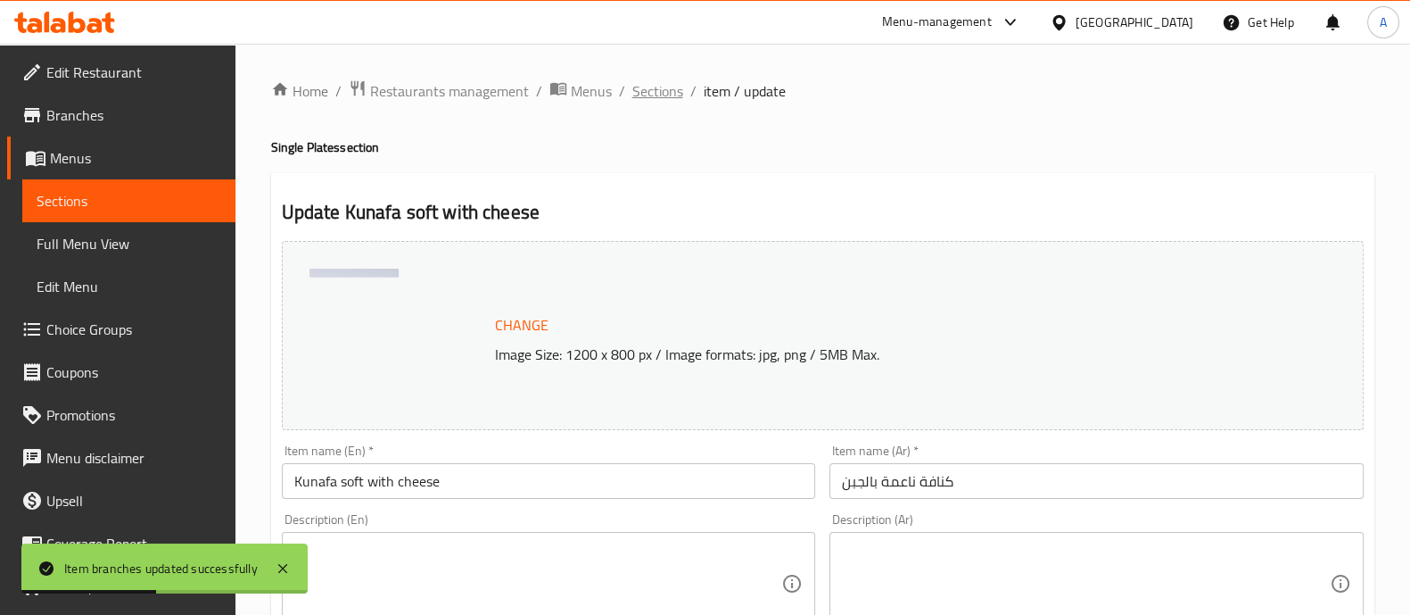
click at [654, 86] on span "Sections" at bounding box center [658, 90] width 51 height 21
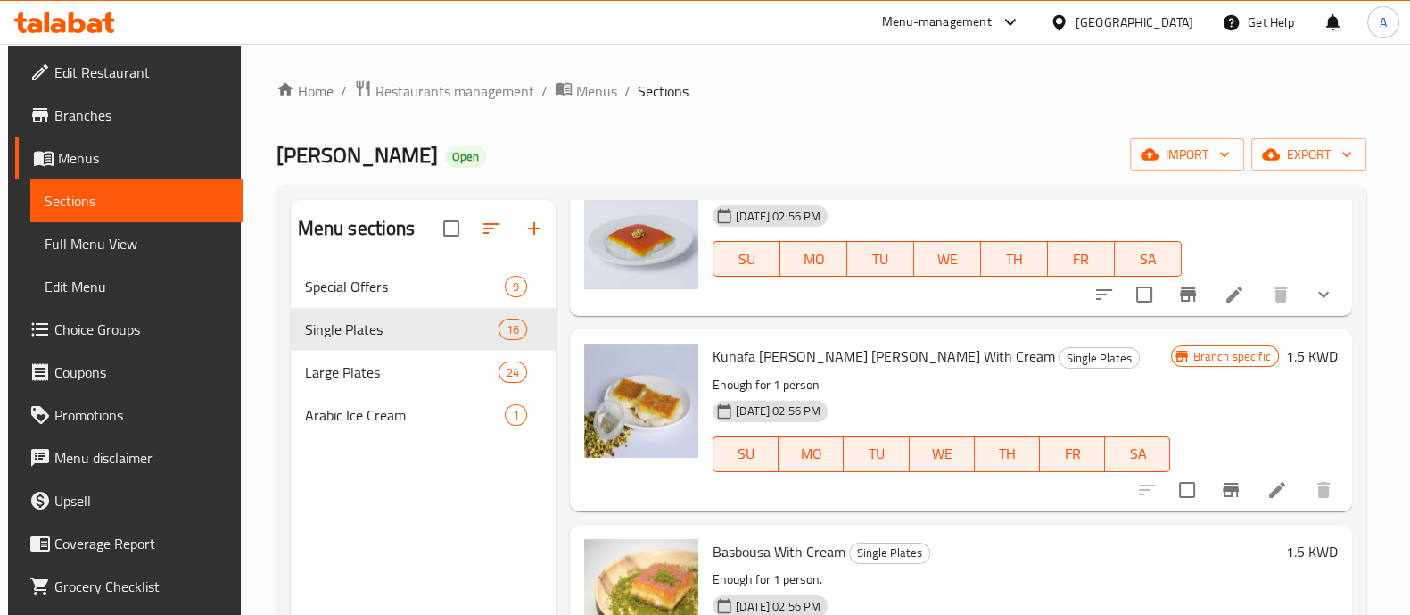
scroll to position [269, 0]
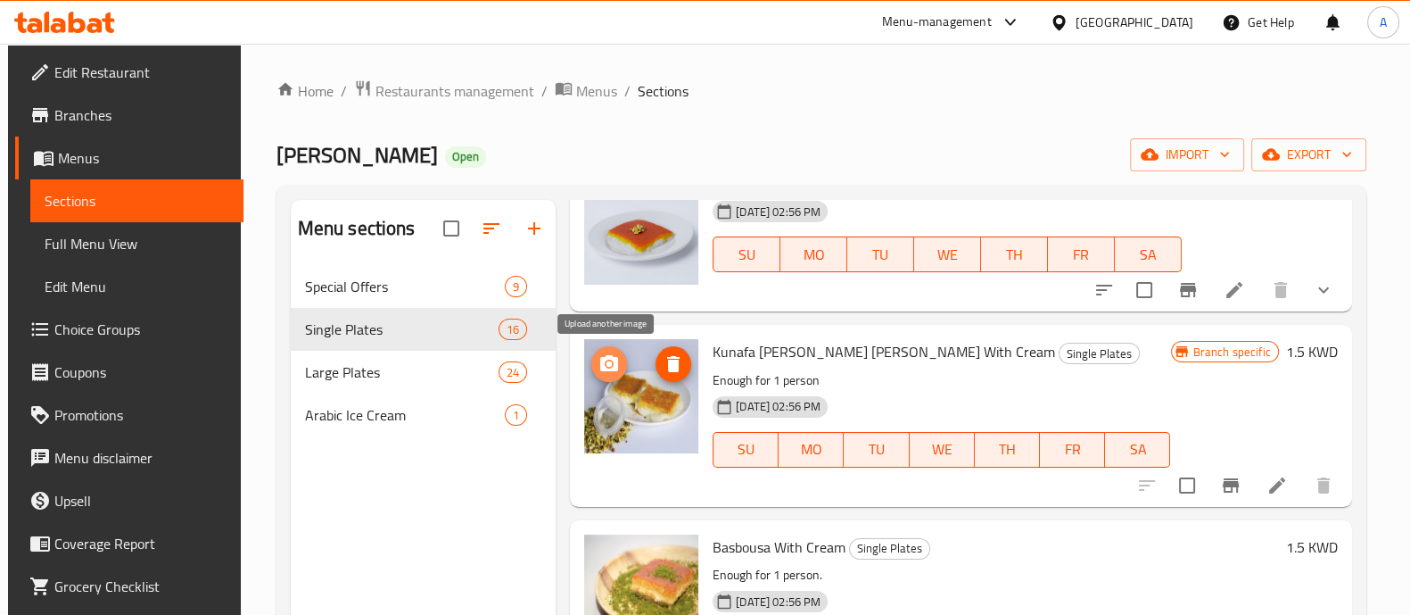
click at [602, 364] on icon "upload picture" at bounding box center [609, 363] width 18 height 16
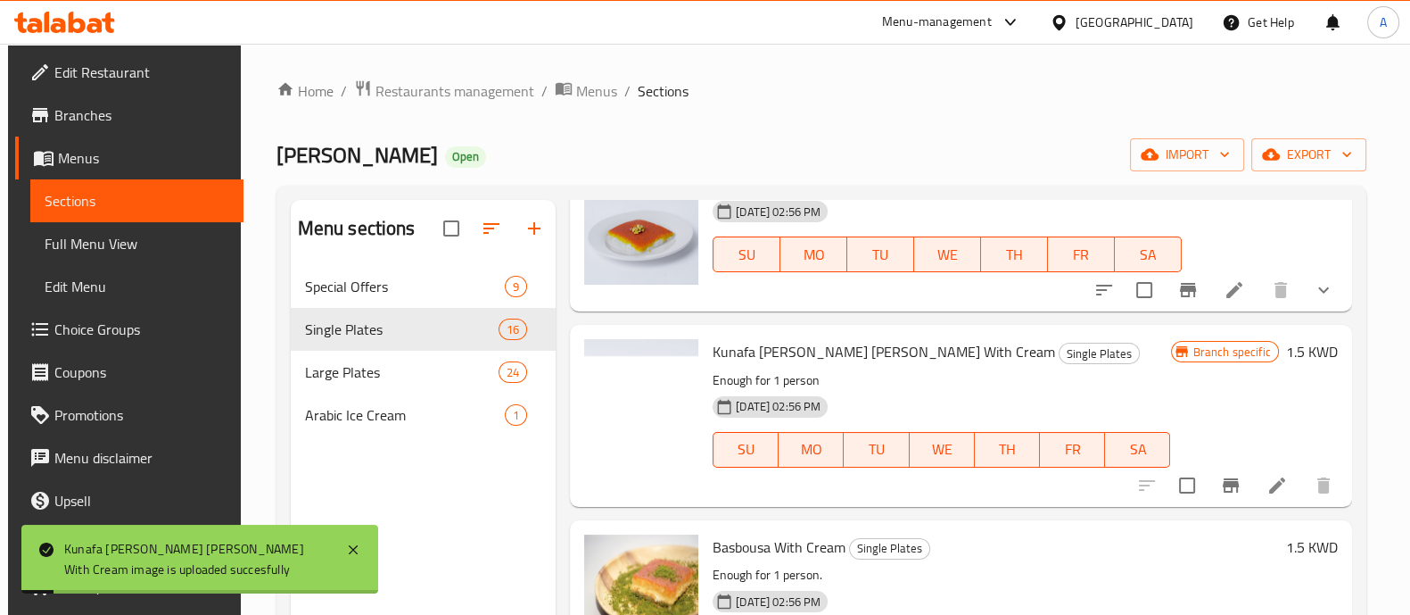
click at [1253, 502] on div at bounding box center [1235, 485] width 219 height 43
click at [1276, 489] on icon at bounding box center [1277, 485] width 21 height 21
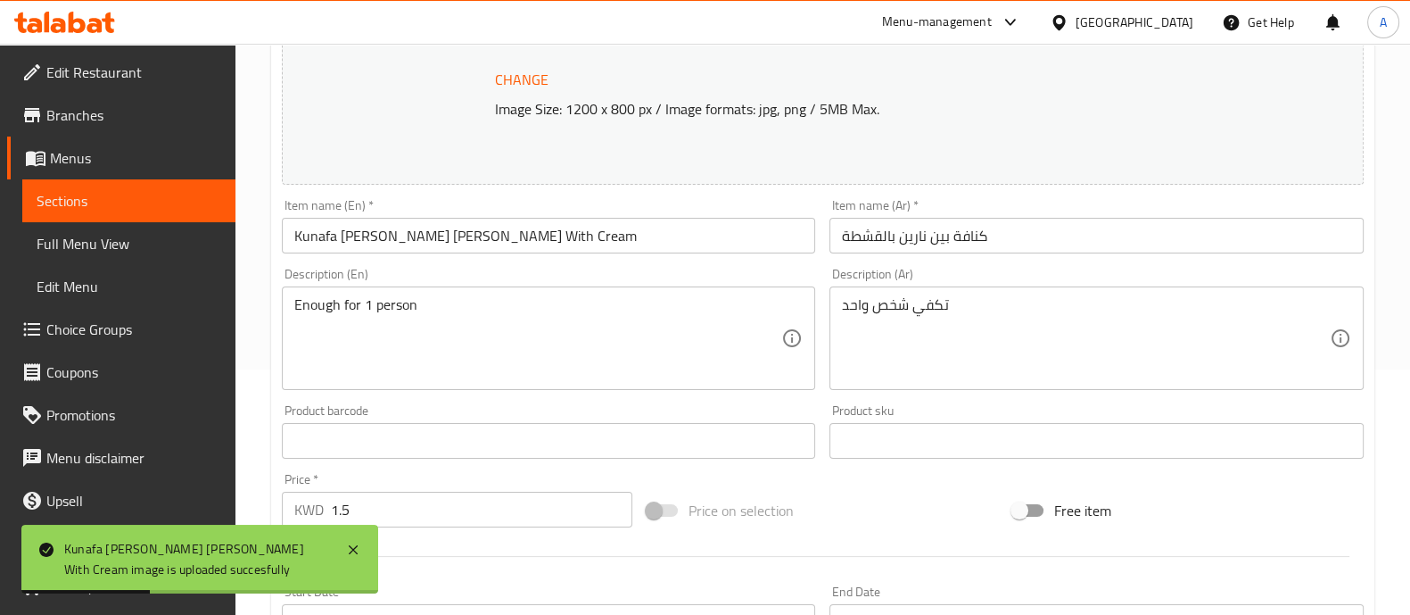
scroll to position [322, 0]
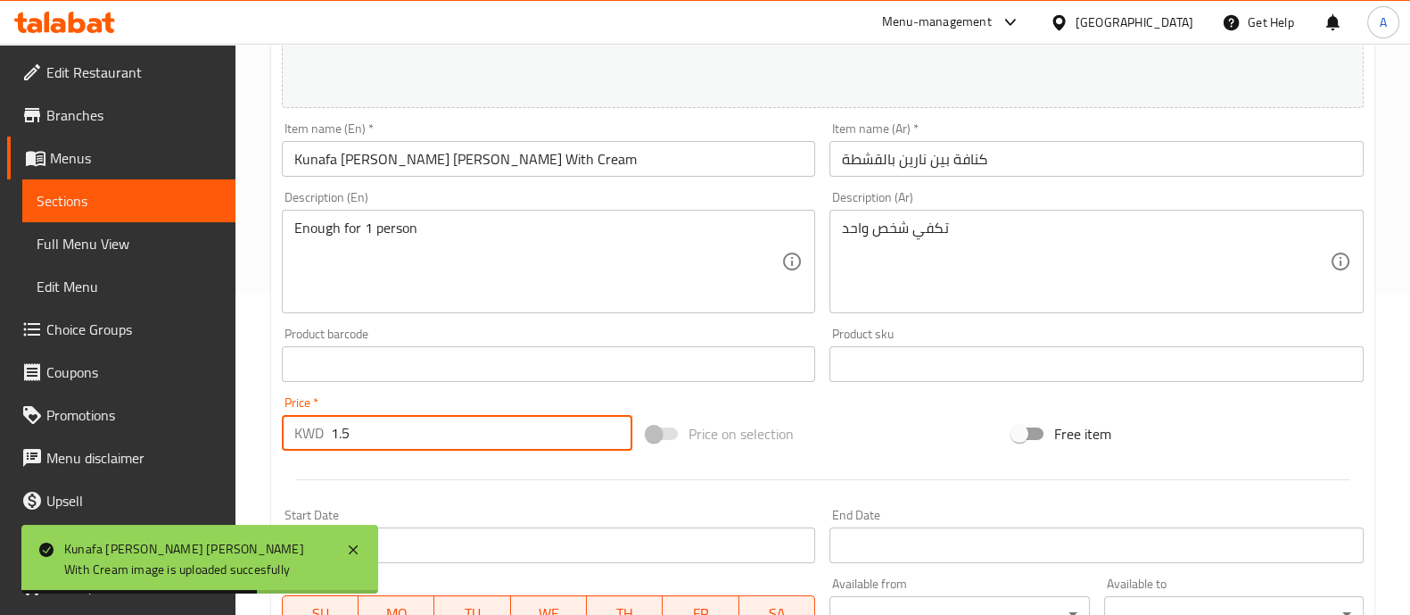
click at [426, 447] on input "1.5" at bounding box center [482, 433] width 302 height 36
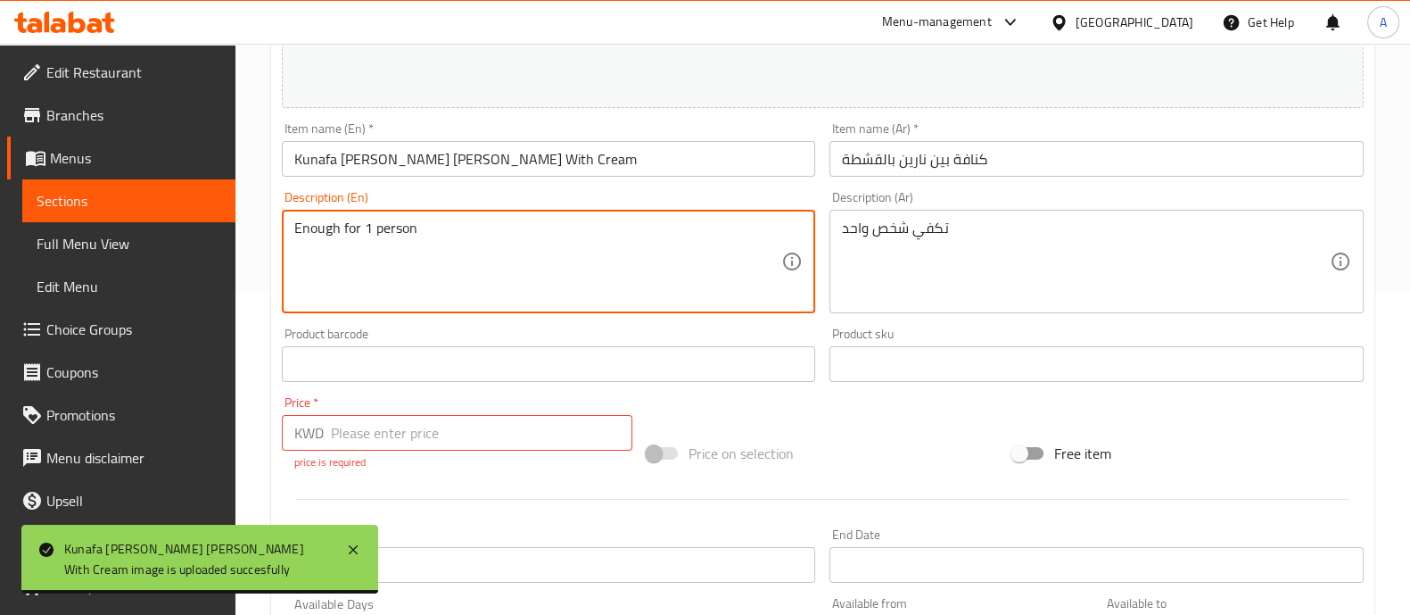
click at [354, 264] on textarea "Enough for 1 person" at bounding box center [538, 261] width 488 height 85
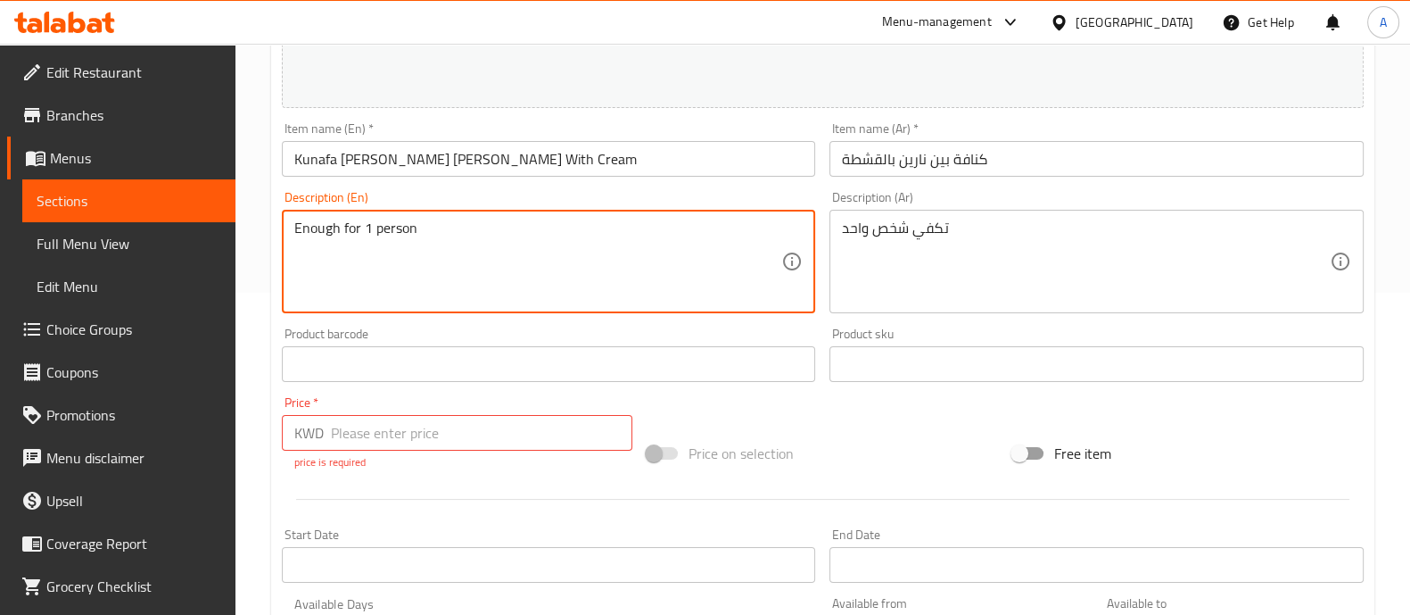
click at [354, 264] on textarea "Enough for 1 person" at bounding box center [538, 261] width 488 height 85
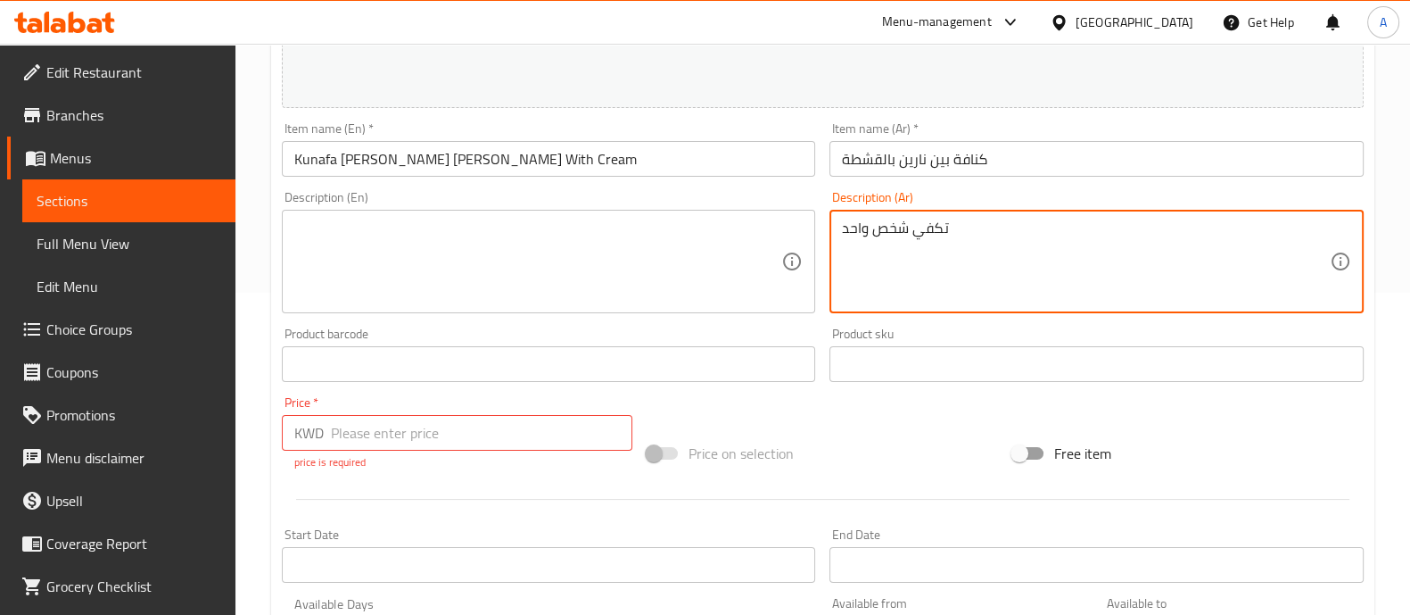
click at [923, 233] on textarea "تكفي شخص واحد" at bounding box center [1086, 261] width 488 height 85
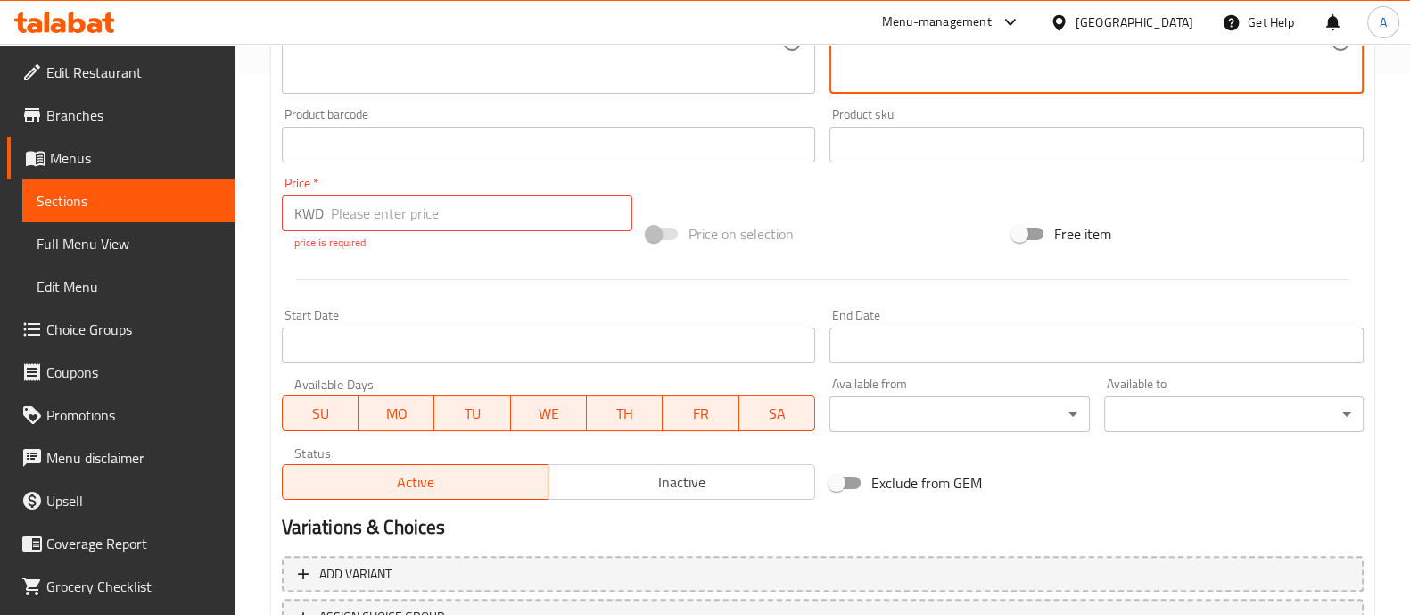
scroll to position [690, 0]
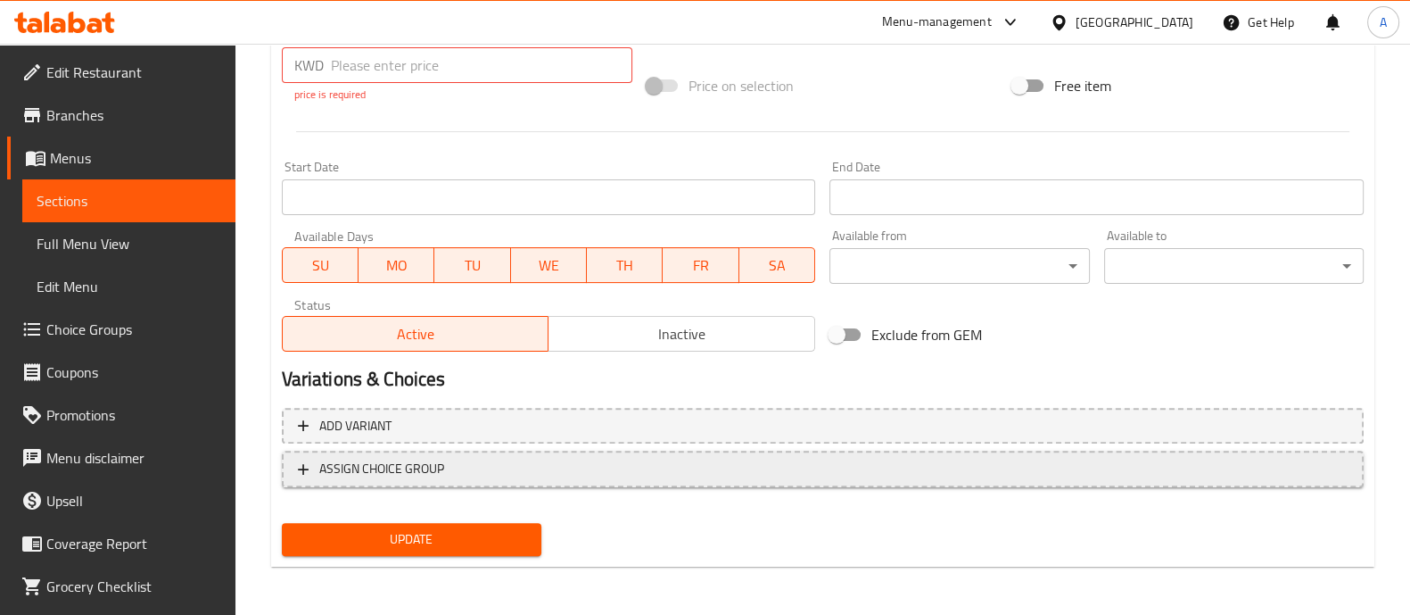
type textarea "0"
click at [587, 479] on button "ASSIGN CHOICE GROUP" at bounding box center [823, 469] width 1082 height 37
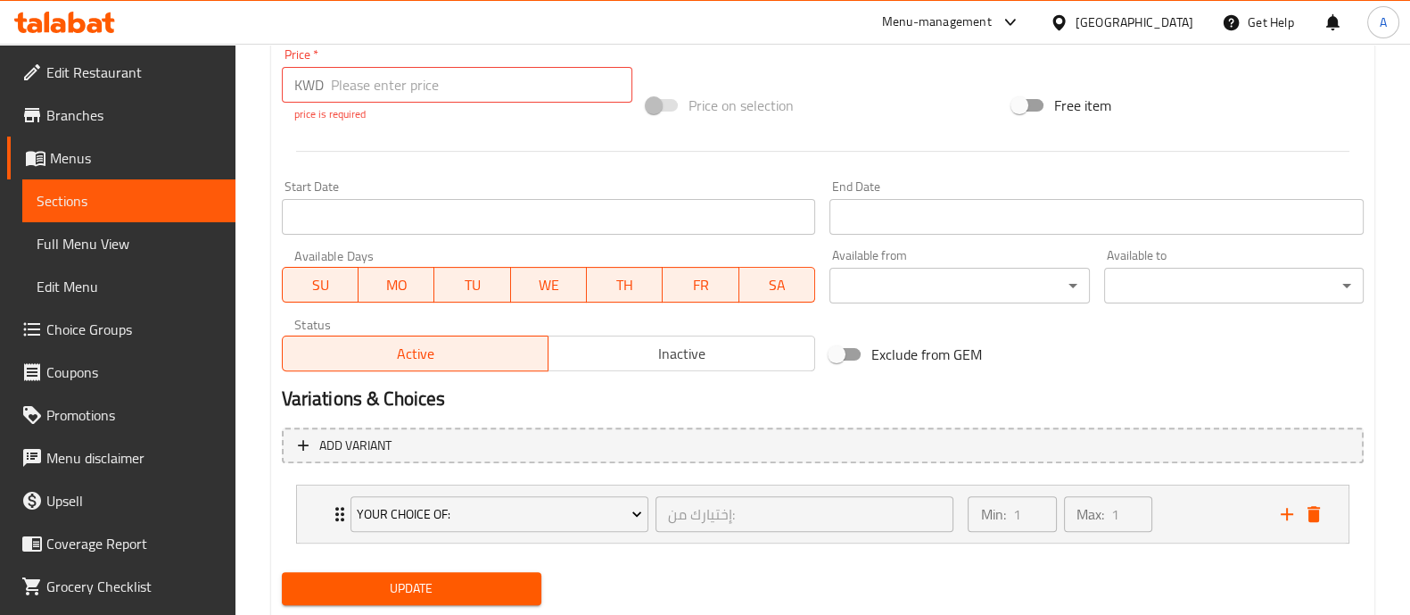
scroll to position [740, 0]
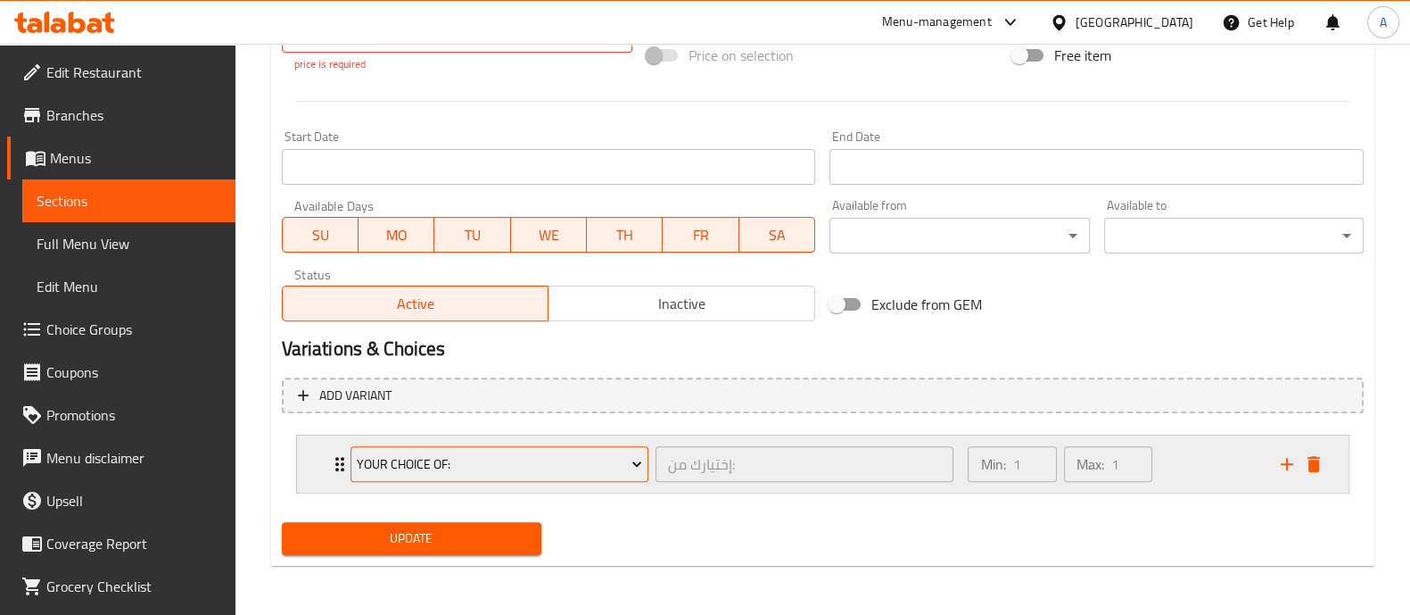
click at [557, 463] on span "Your Choice Of:" at bounding box center [499, 464] width 285 height 22
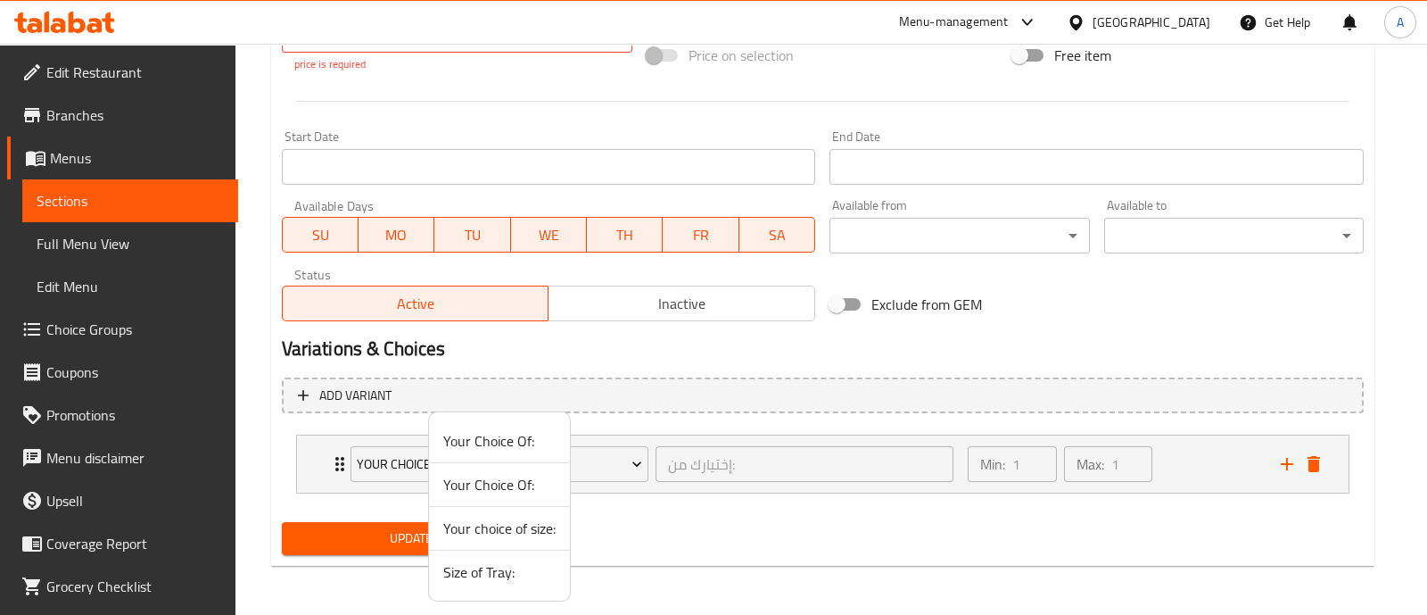
click at [477, 521] on span "Your choice of size:" at bounding box center [499, 527] width 112 height 21
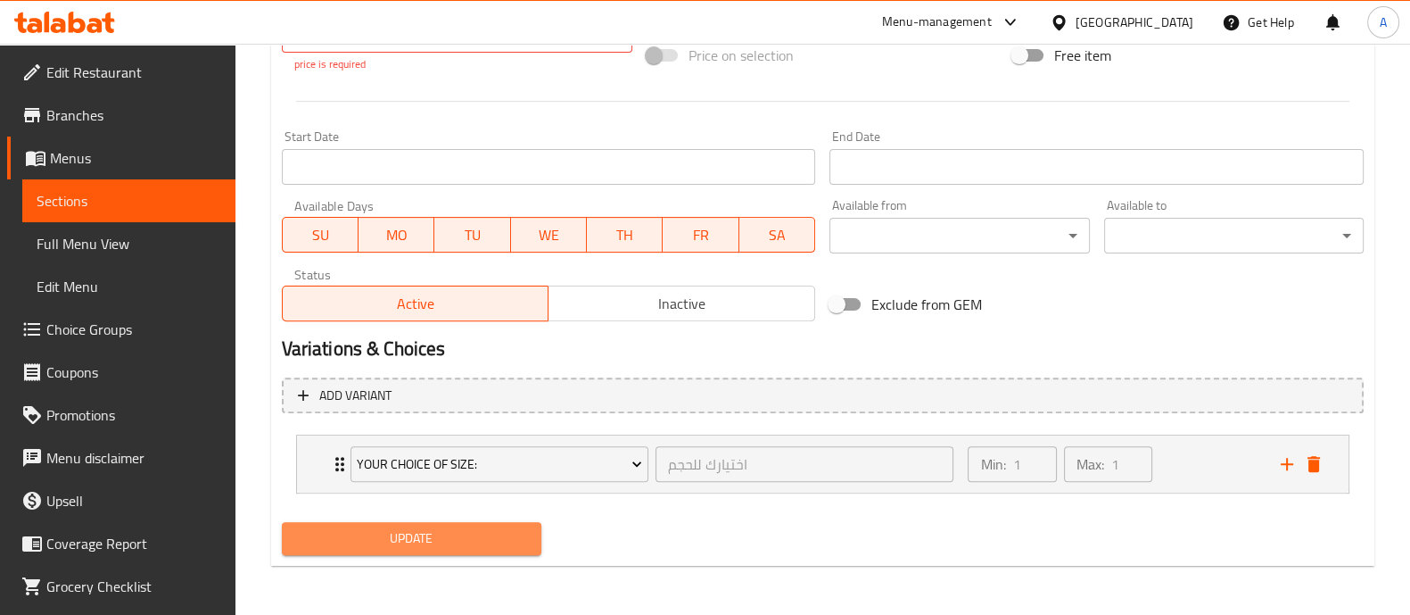
click at [477, 522] on button "Update" at bounding box center [412, 538] width 260 height 33
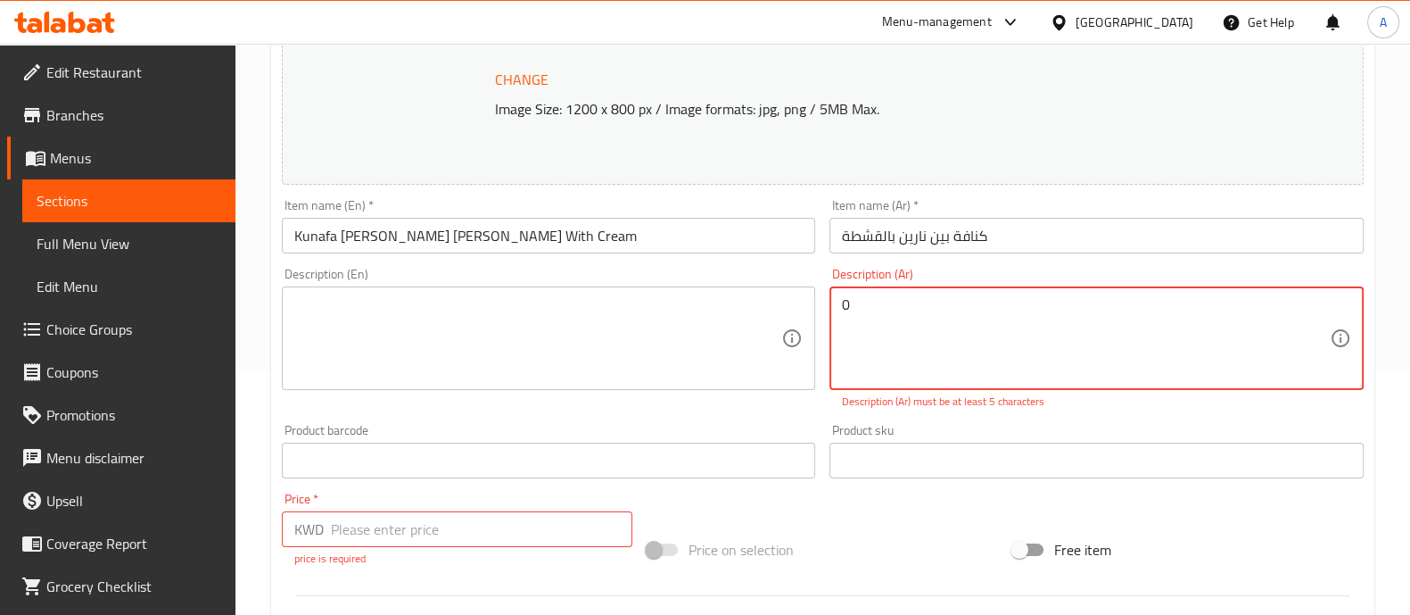
drag, startPoint x: 848, startPoint y: 297, endPoint x: 699, endPoint y: 326, distance: 151.7
click at [699, 326] on div "Change Image Size: 1200 x 800 px / Image formats: jpg, png / 5MB Max. Item name…" at bounding box center [823, 405] width 1096 height 834
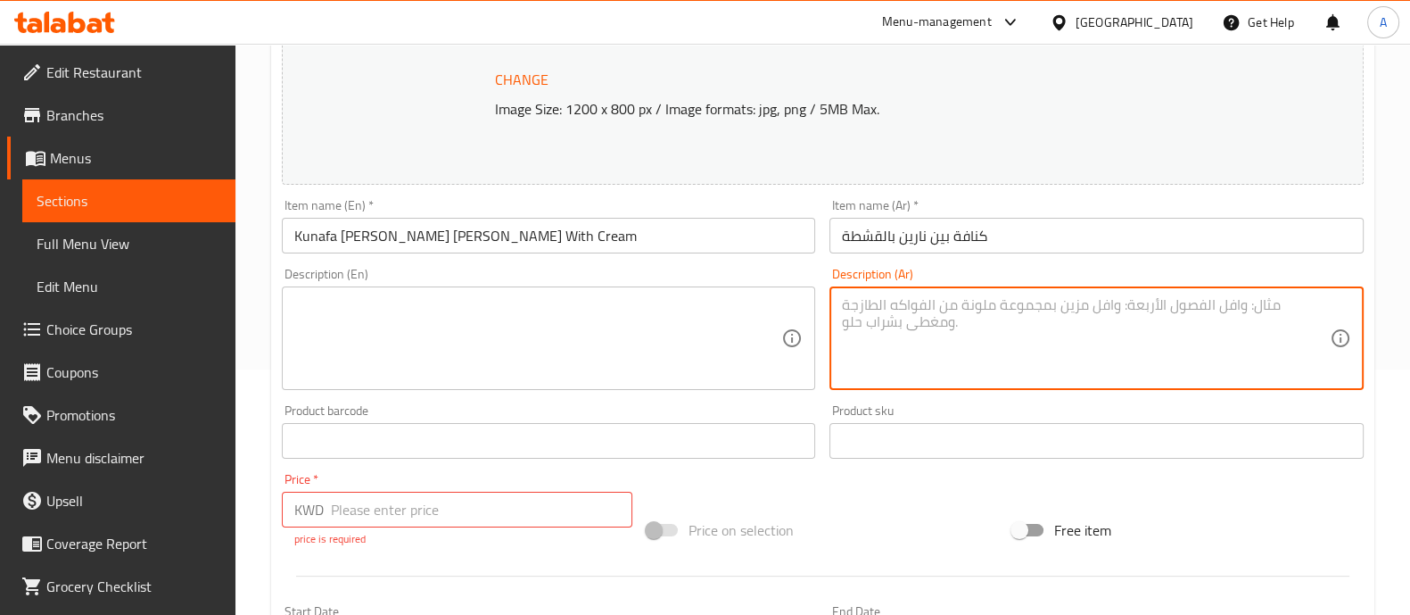
scroll to position [719, 0]
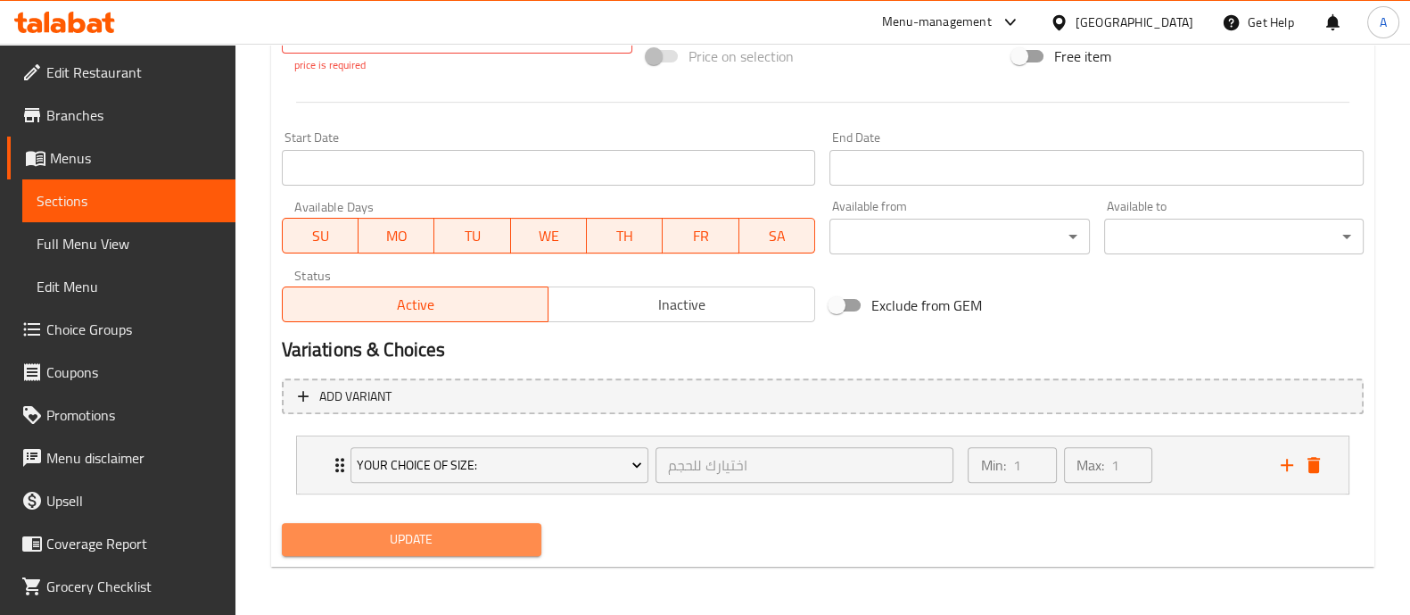
click at [482, 534] on span "Update" at bounding box center [411, 539] width 231 height 22
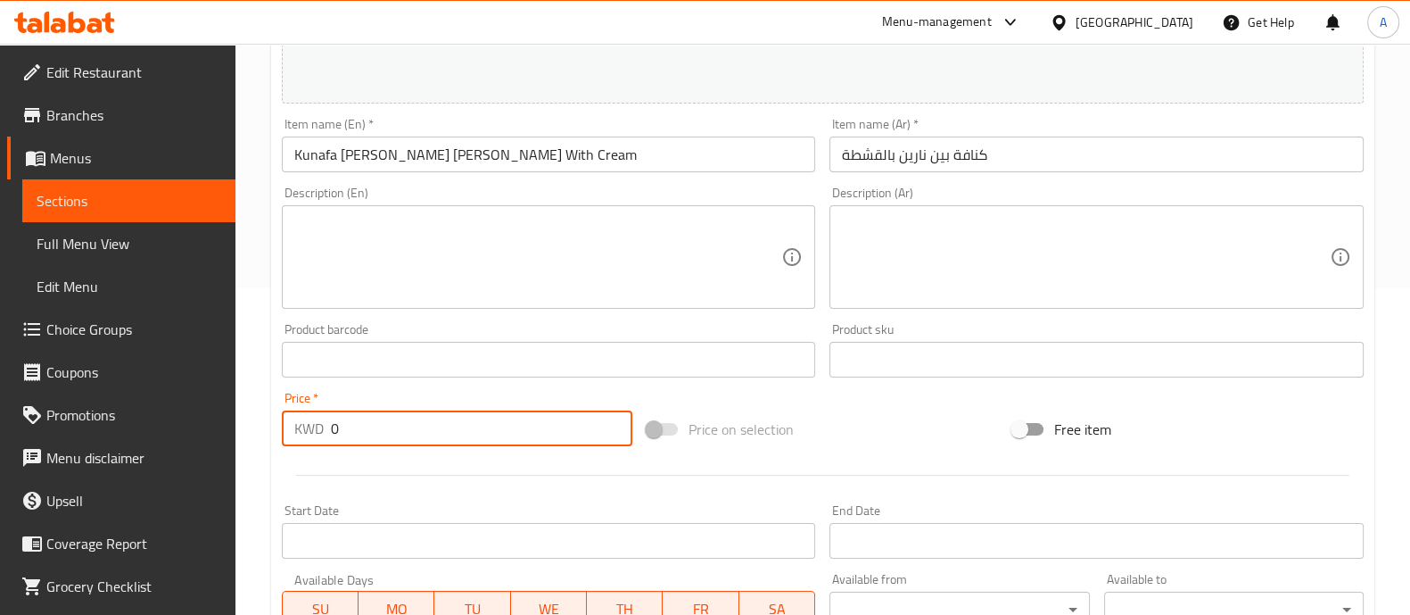
scroll to position [699, 0]
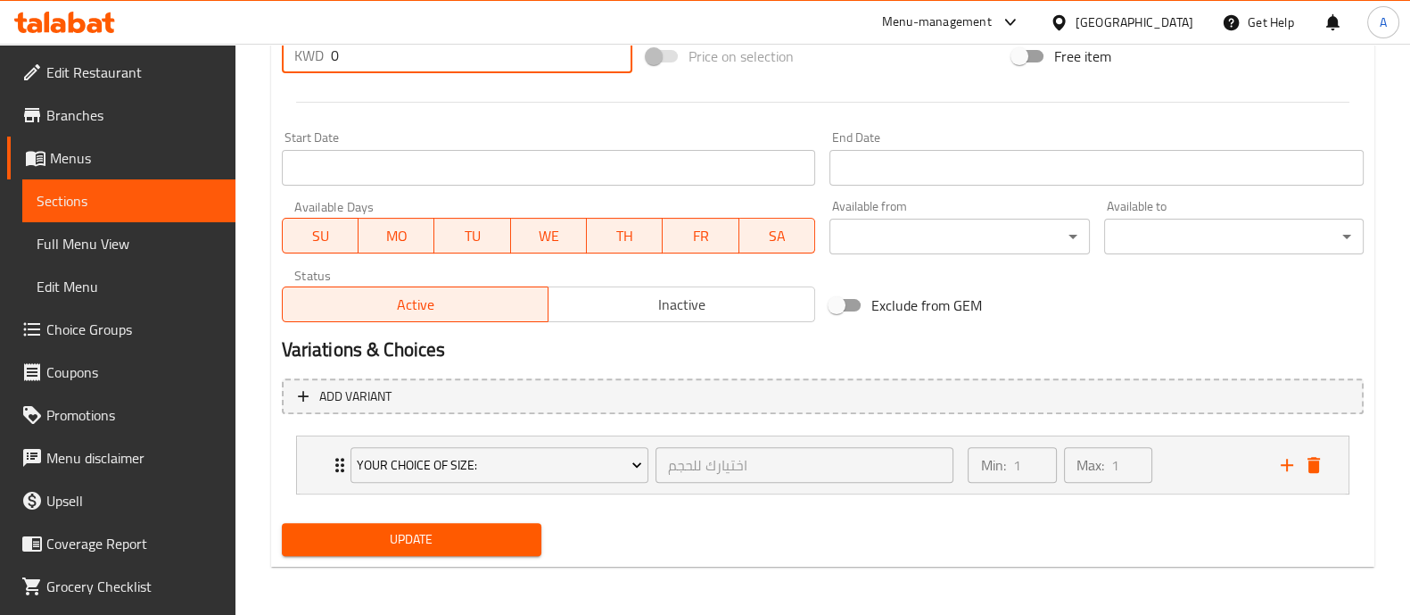
type input "0"
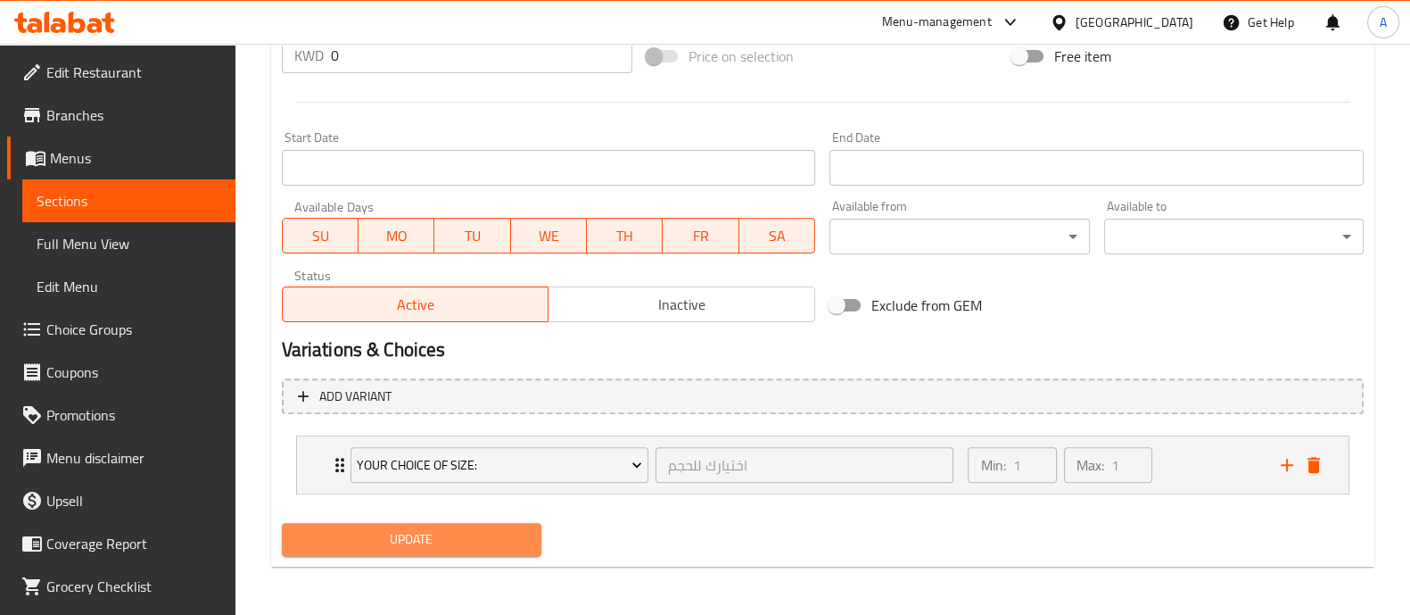
click at [500, 553] on button "Update" at bounding box center [412, 539] width 260 height 33
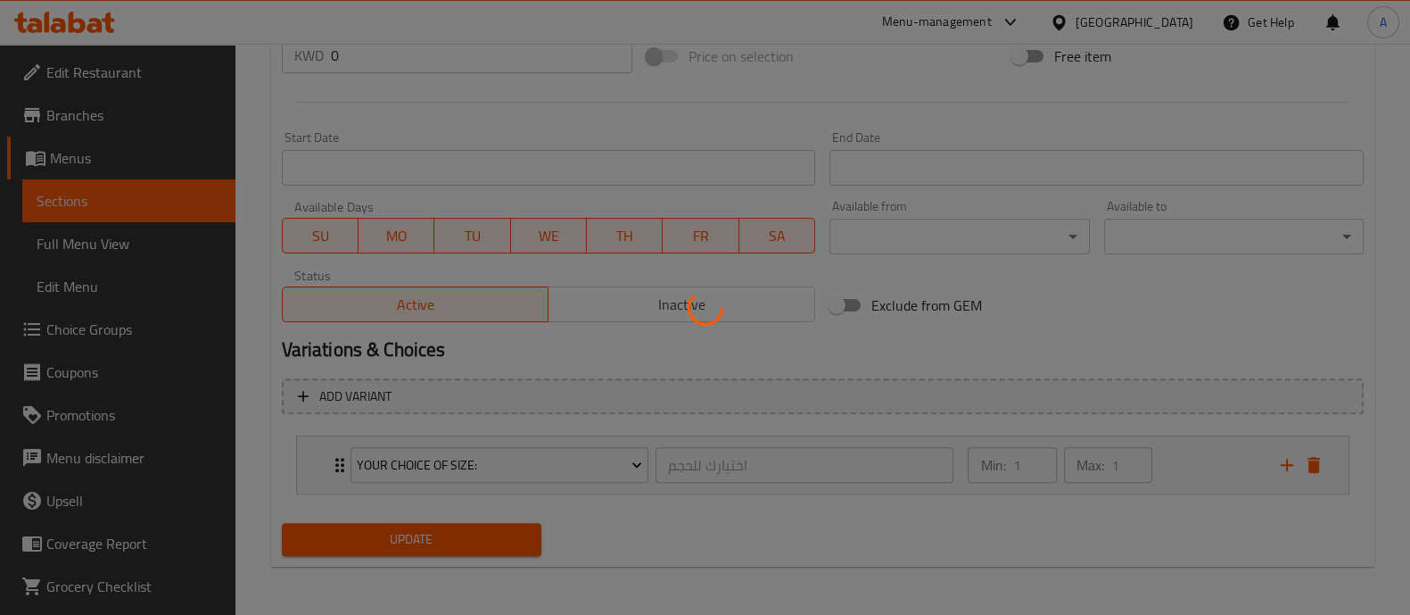
scroll to position [0, 0]
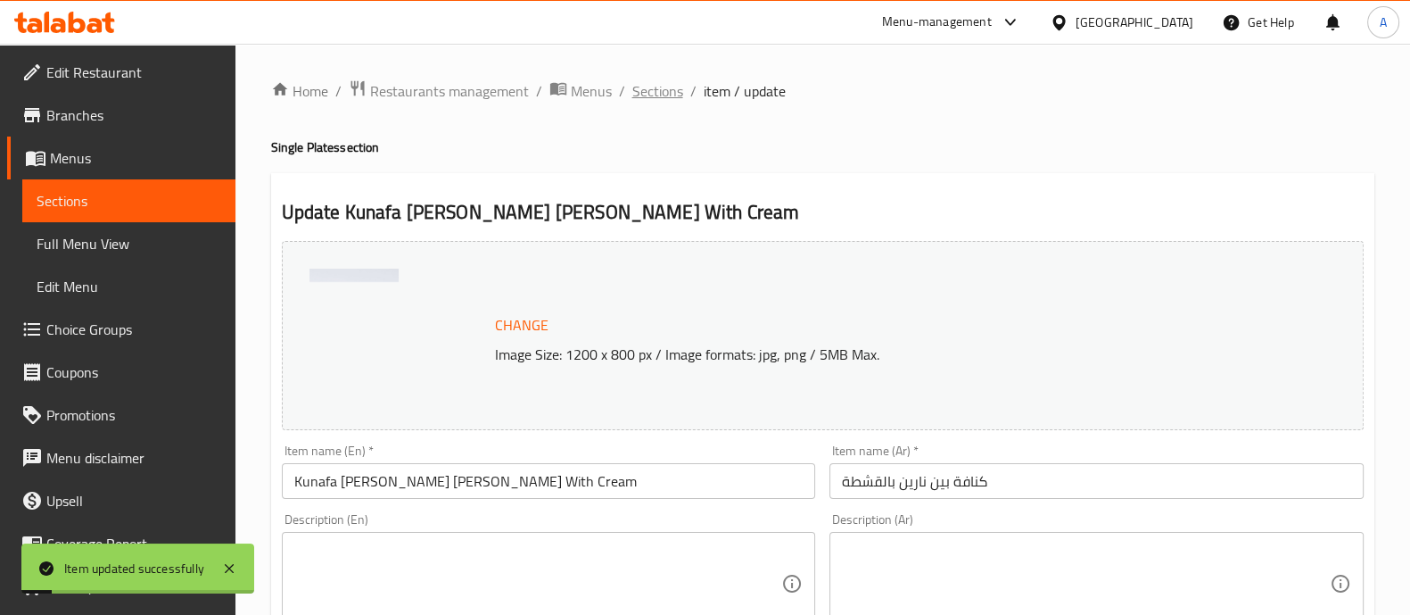
click at [669, 81] on span "Sections" at bounding box center [658, 90] width 51 height 21
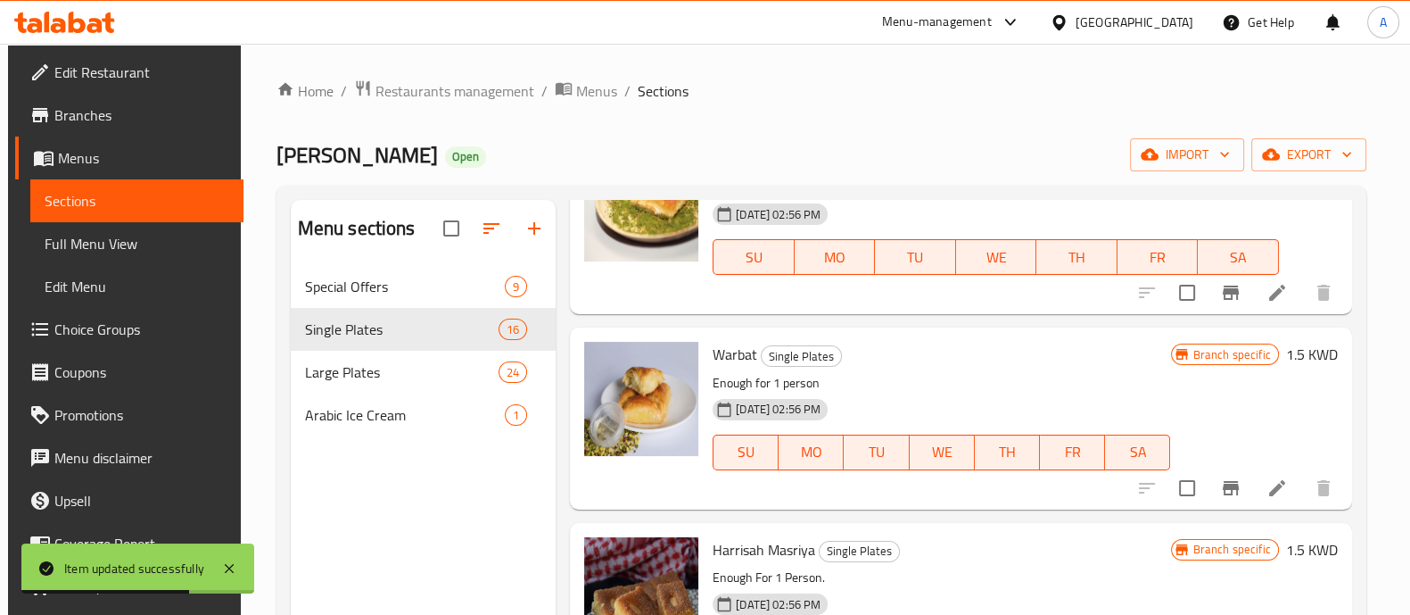
scroll to position [633, 0]
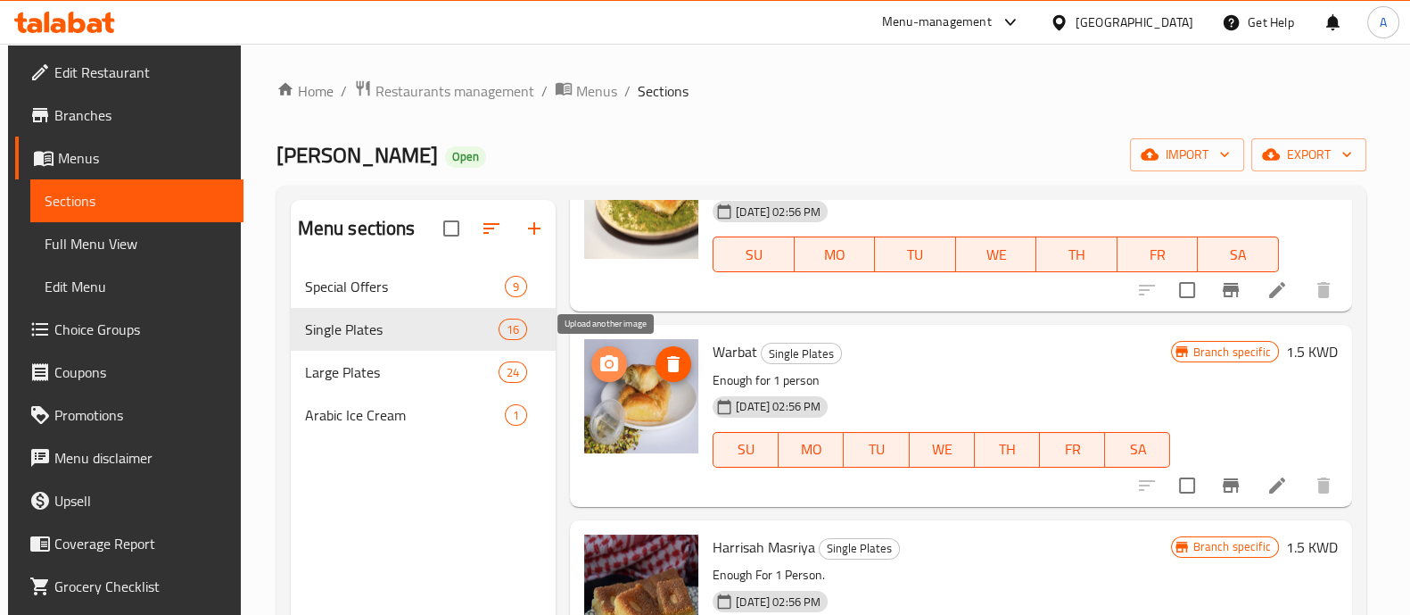
click at [611, 357] on icon "upload picture" at bounding box center [609, 363] width 18 height 16
click at [291, 200] on div "Menu sections" at bounding box center [424, 229] width 266 height 58
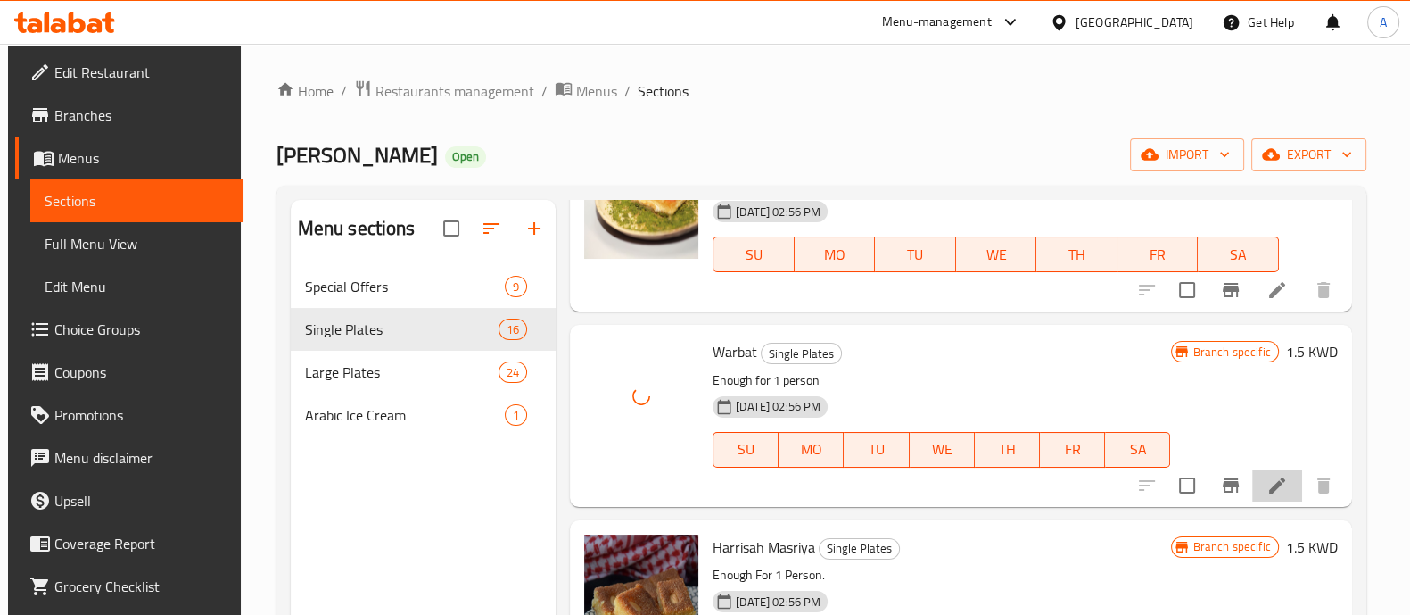
click at [1268, 490] on icon at bounding box center [1277, 485] width 21 height 21
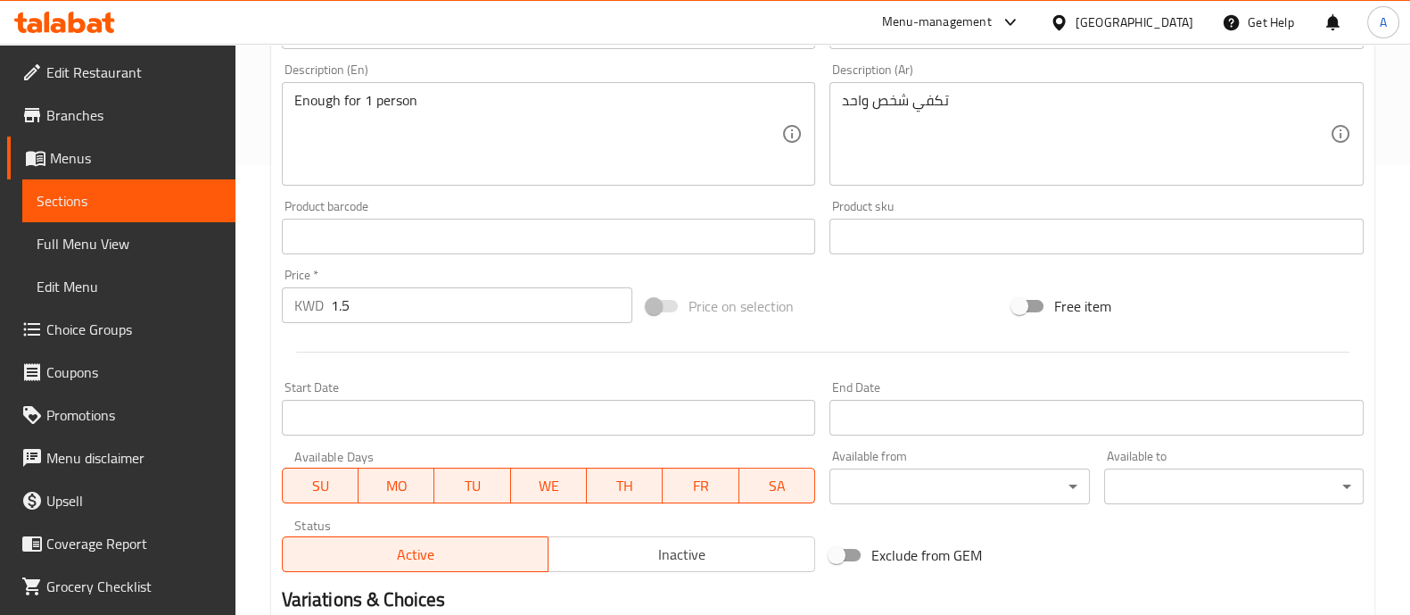
scroll to position [451, 0]
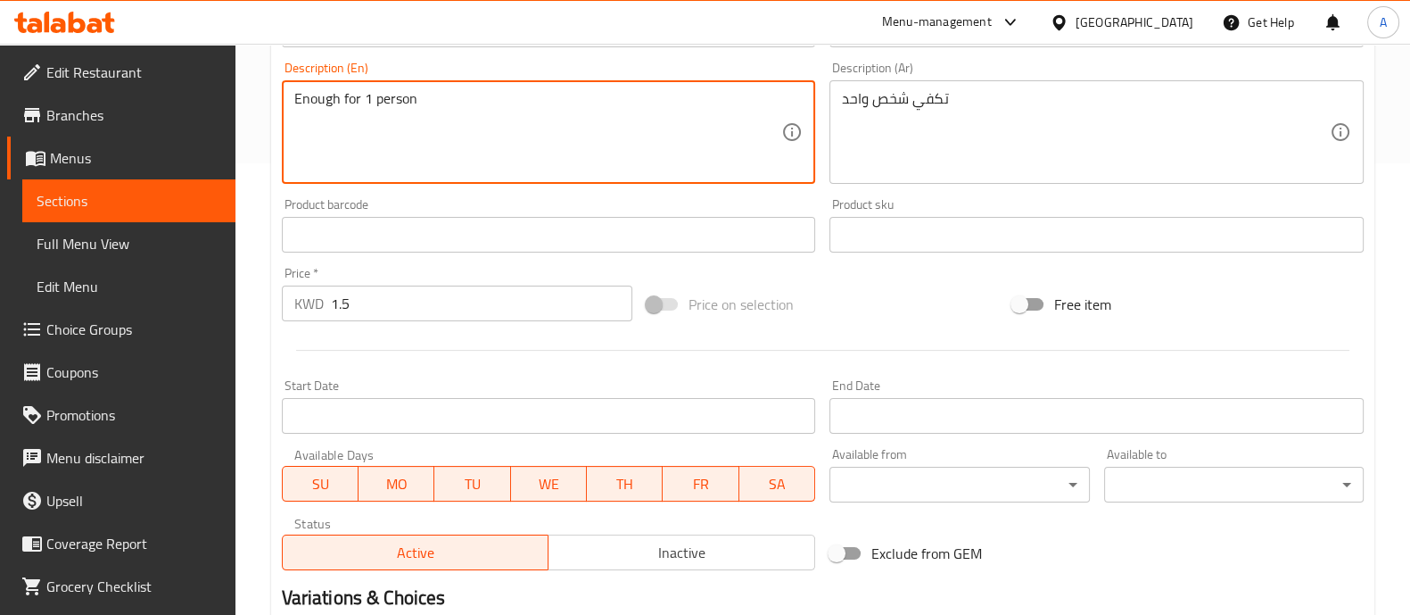
click at [647, 171] on textarea "Enough for 1 person" at bounding box center [538, 132] width 488 height 85
click at [461, 296] on input "1.5" at bounding box center [482, 303] width 302 height 36
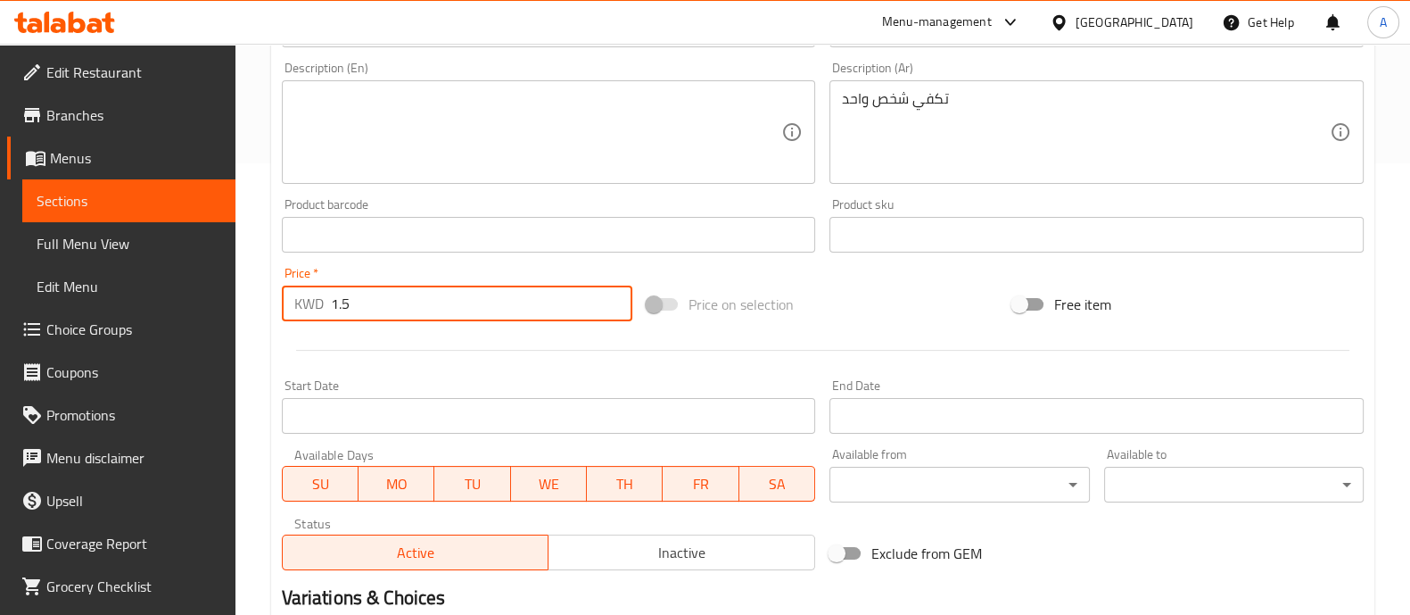
click at [461, 296] on input "1.5" at bounding box center [482, 303] width 302 height 36
type input "0"
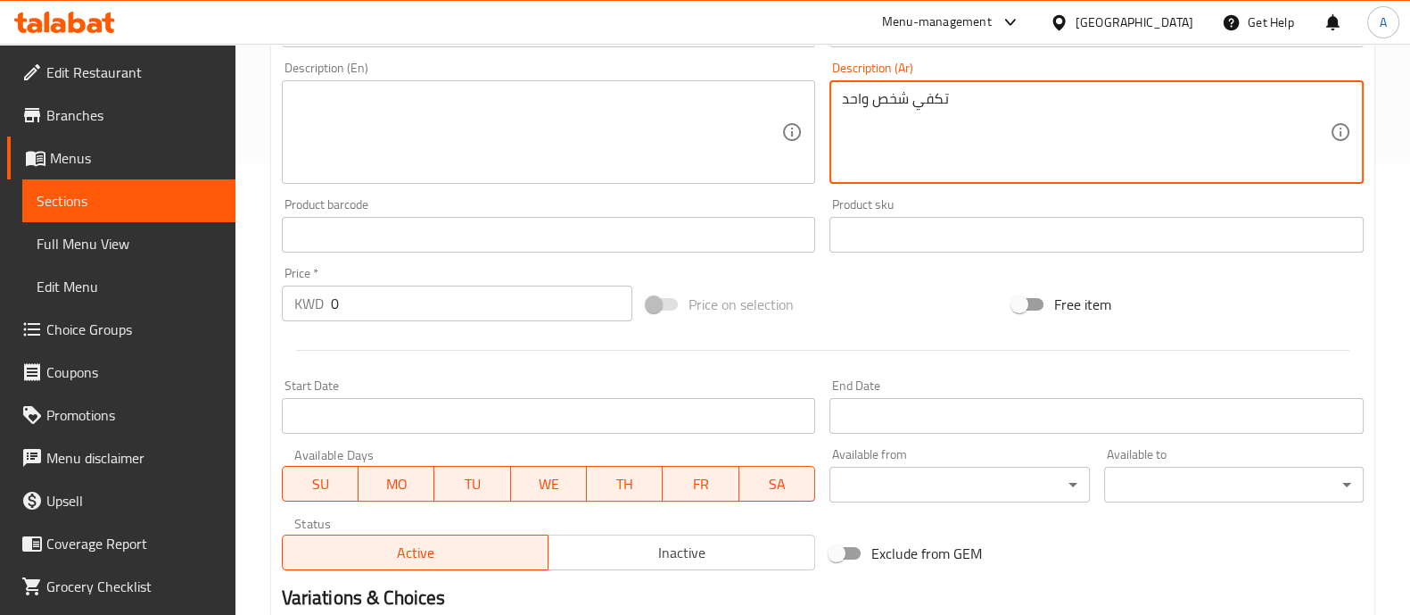
click at [1129, 119] on textarea "تكفي شخص واحد" at bounding box center [1086, 132] width 488 height 85
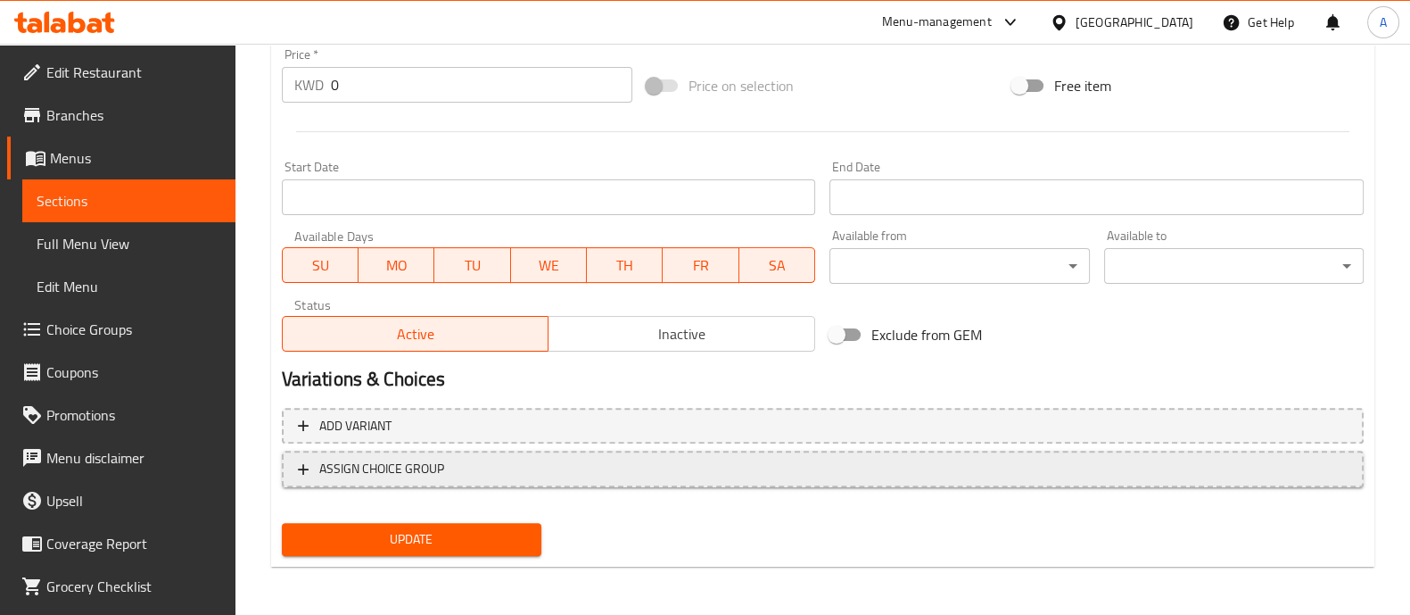
click at [533, 465] on span "ASSIGN CHOICE GROUP" at bounding box center [823, 469] width 1050 height 22
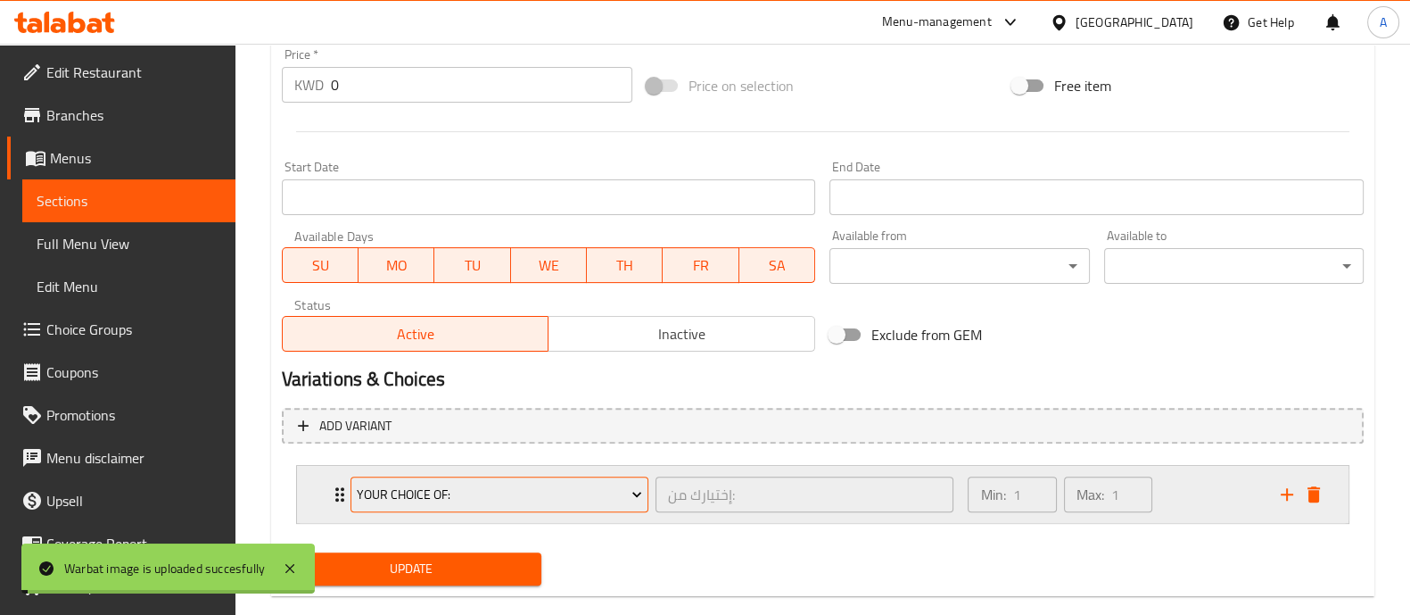
click at [424, 503] on span "Your Choice Of:" at bounding box center [499, 495] width 285 height 22
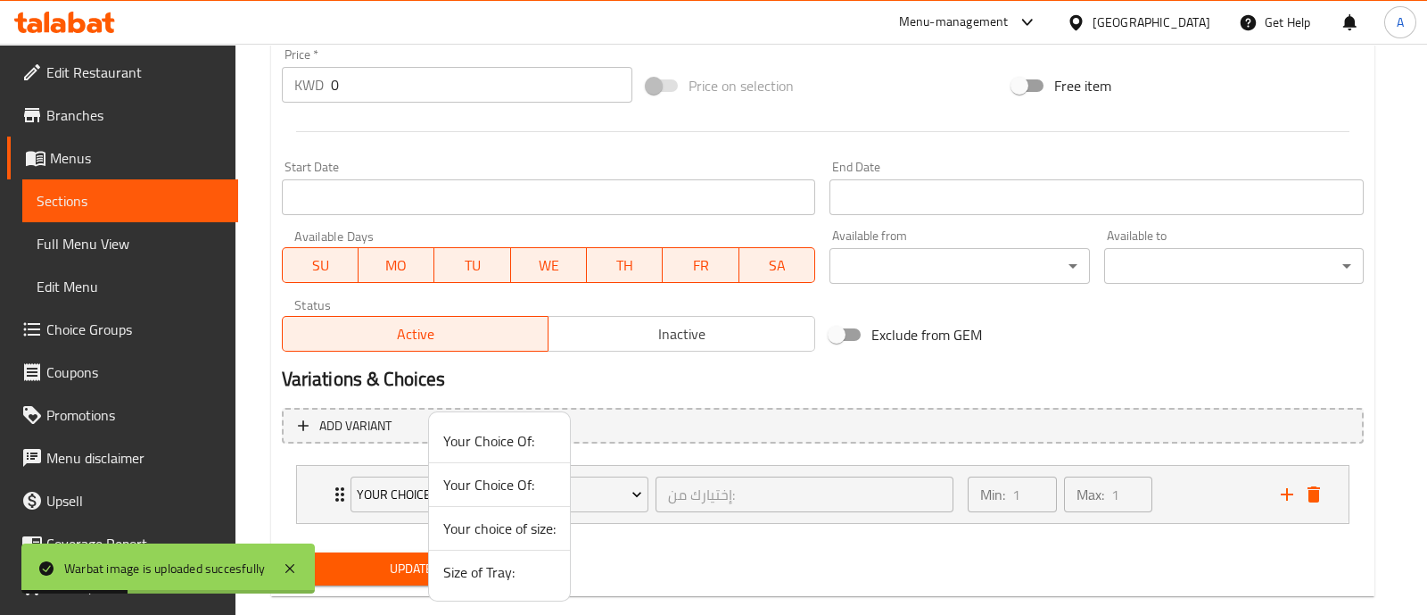
click at [491, 519] on span "Your choice of size:" at bounding box center [499, 527] width 112 height 21
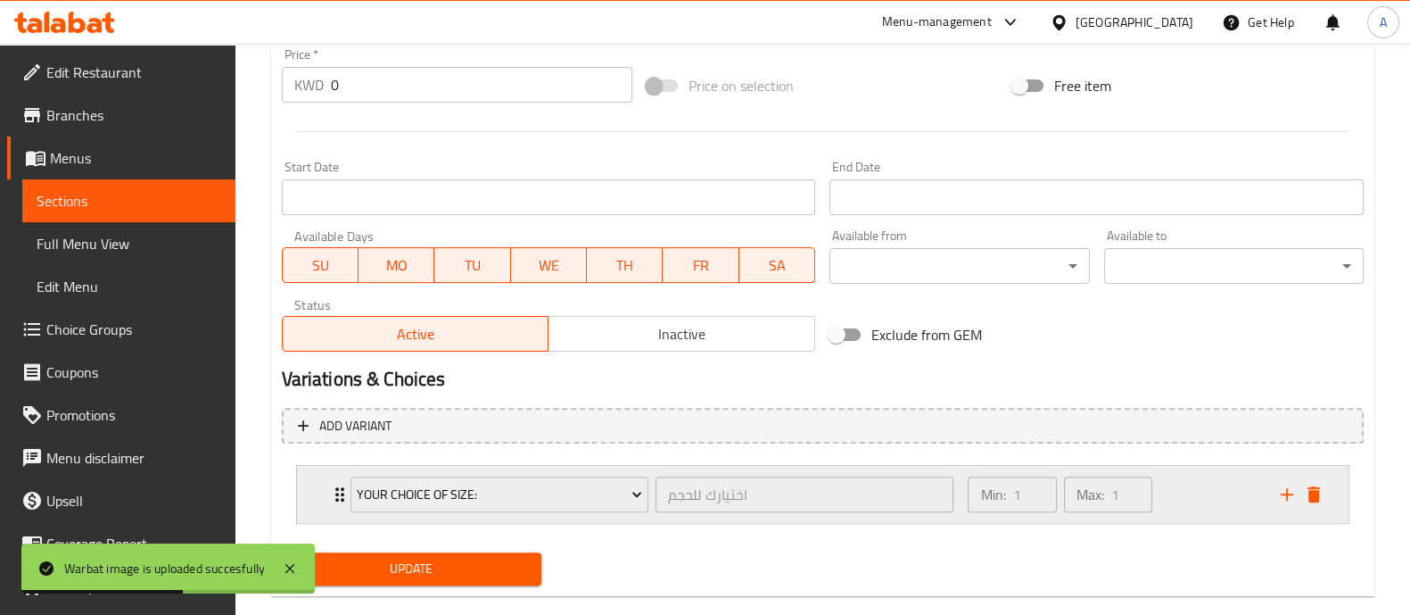
click at [1190, 482] on div "Min: 1 ​ Max: 1 ​" at bounding box center [1113, 494] width 312 height 57
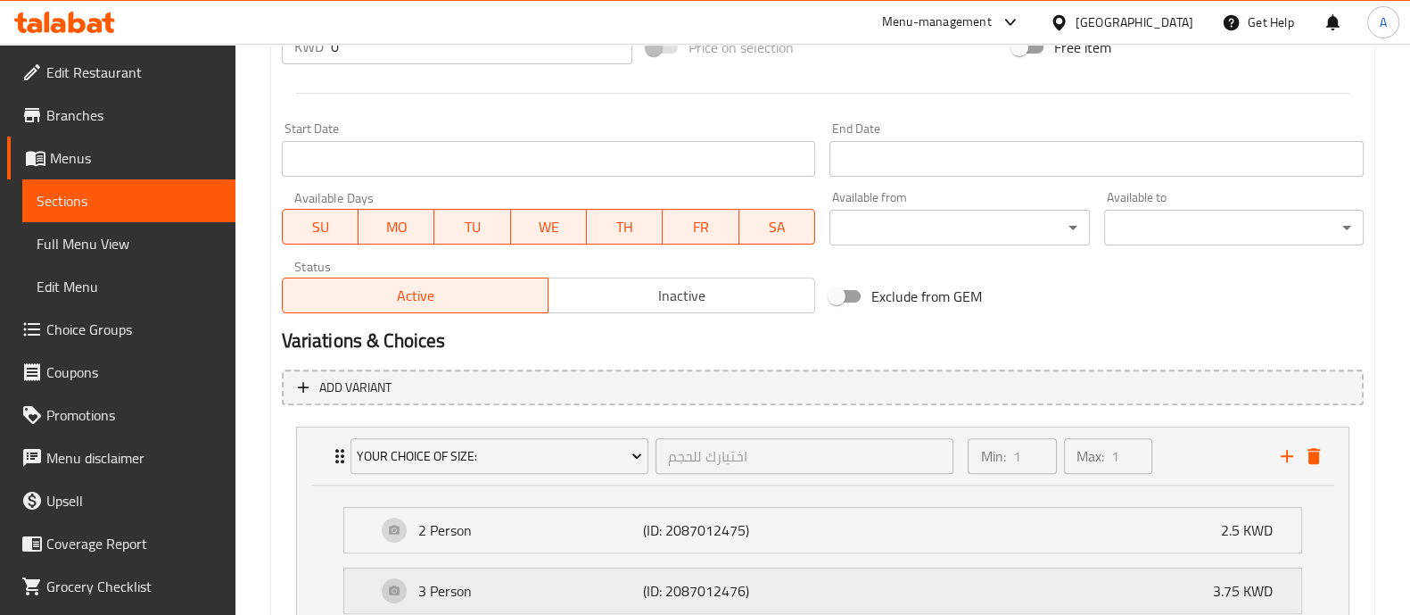
scroll to position [918, 0]
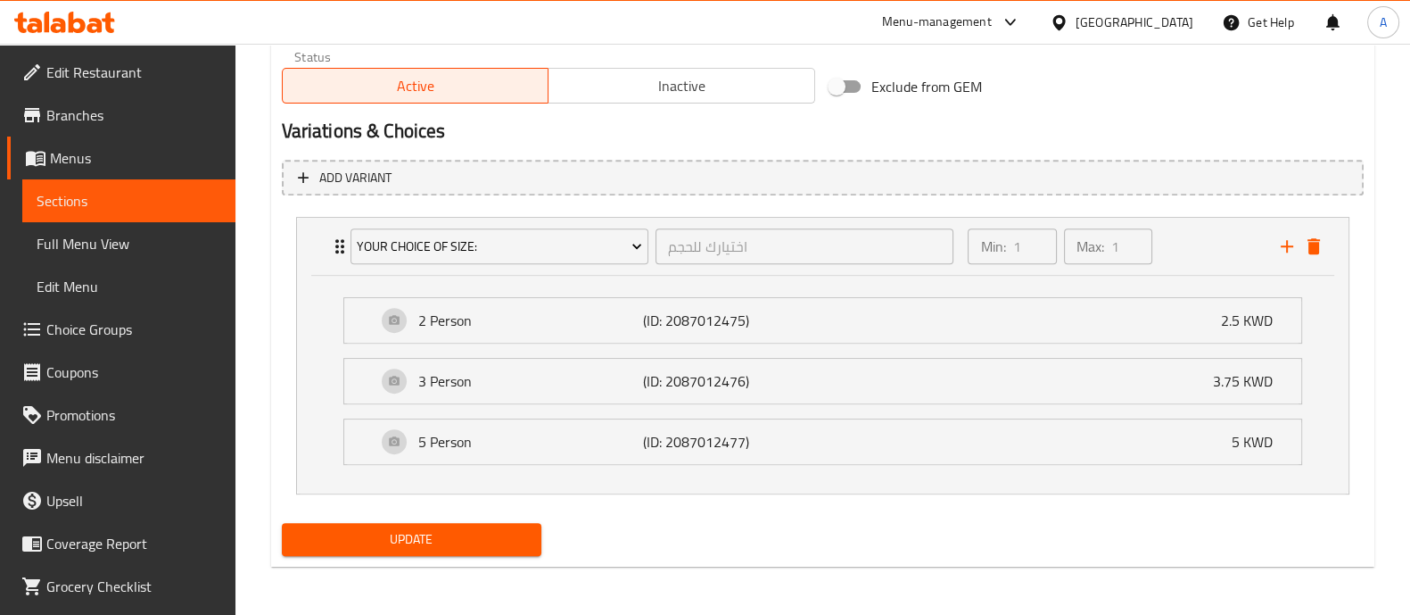
click at [482, 545] on span "Update" at bounding box center [411, 539] width 231 height 22
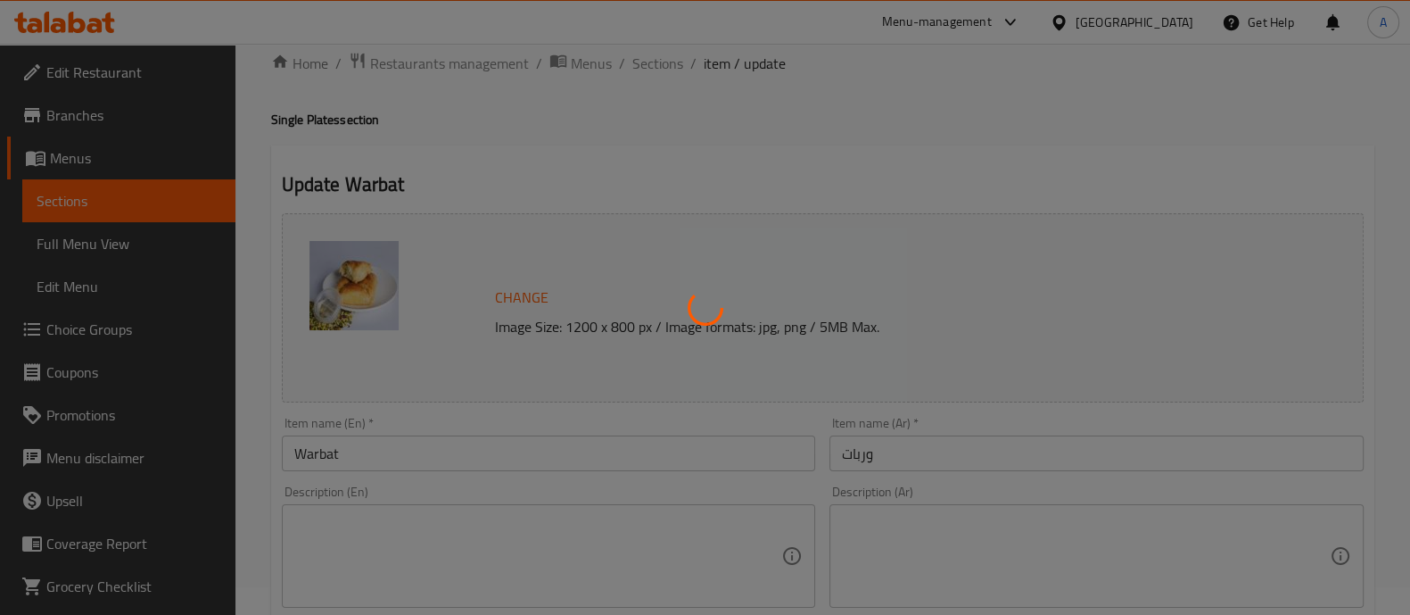
scroll to position [0, 0]
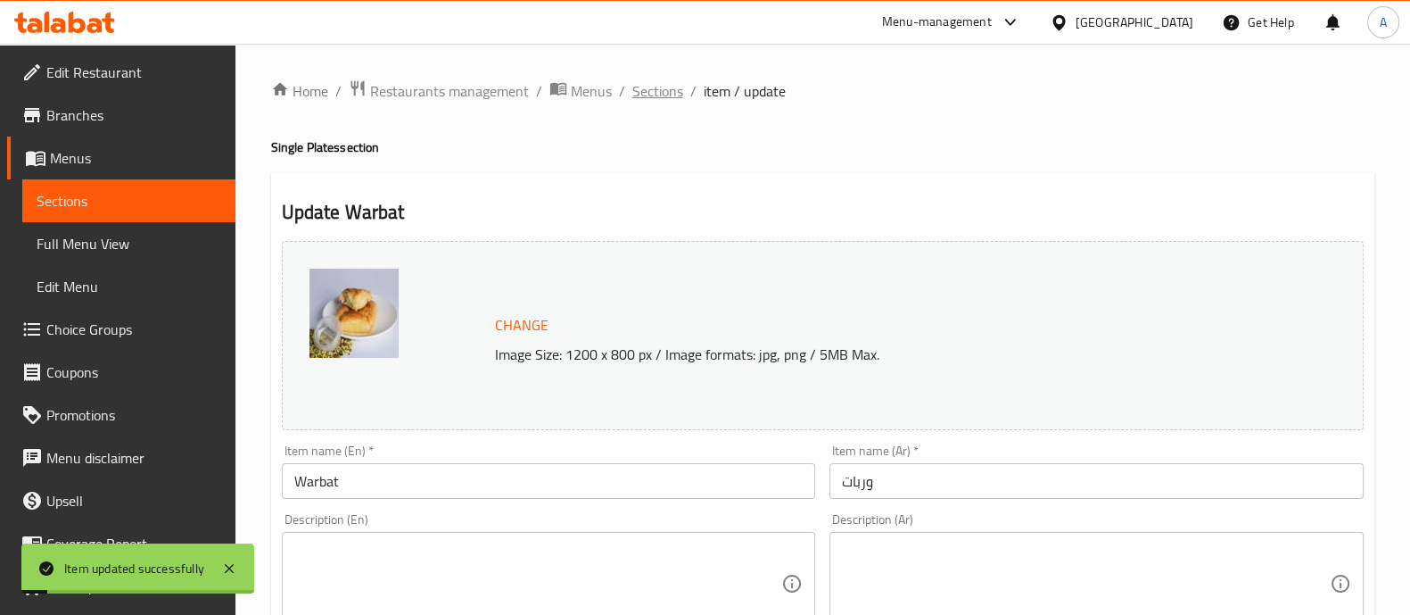
click at [656, 95] on span "Sections" at bounding box center [658, 90] width 51 height 21
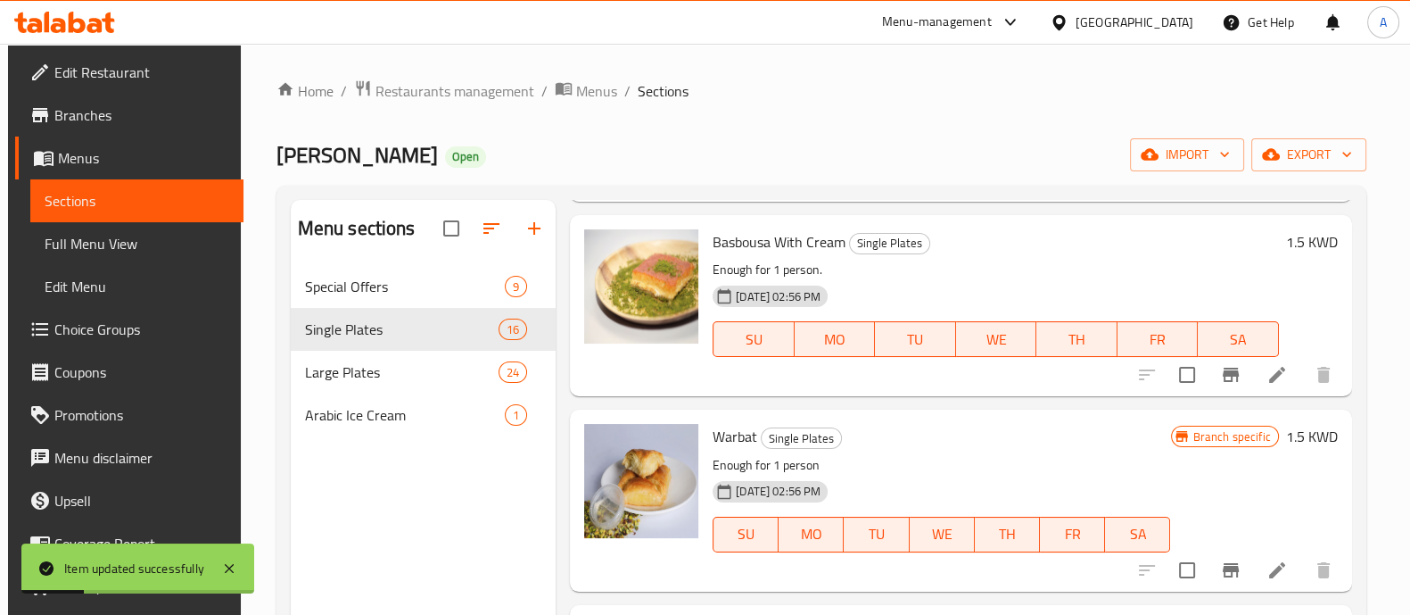
scroll to position [549, 0]
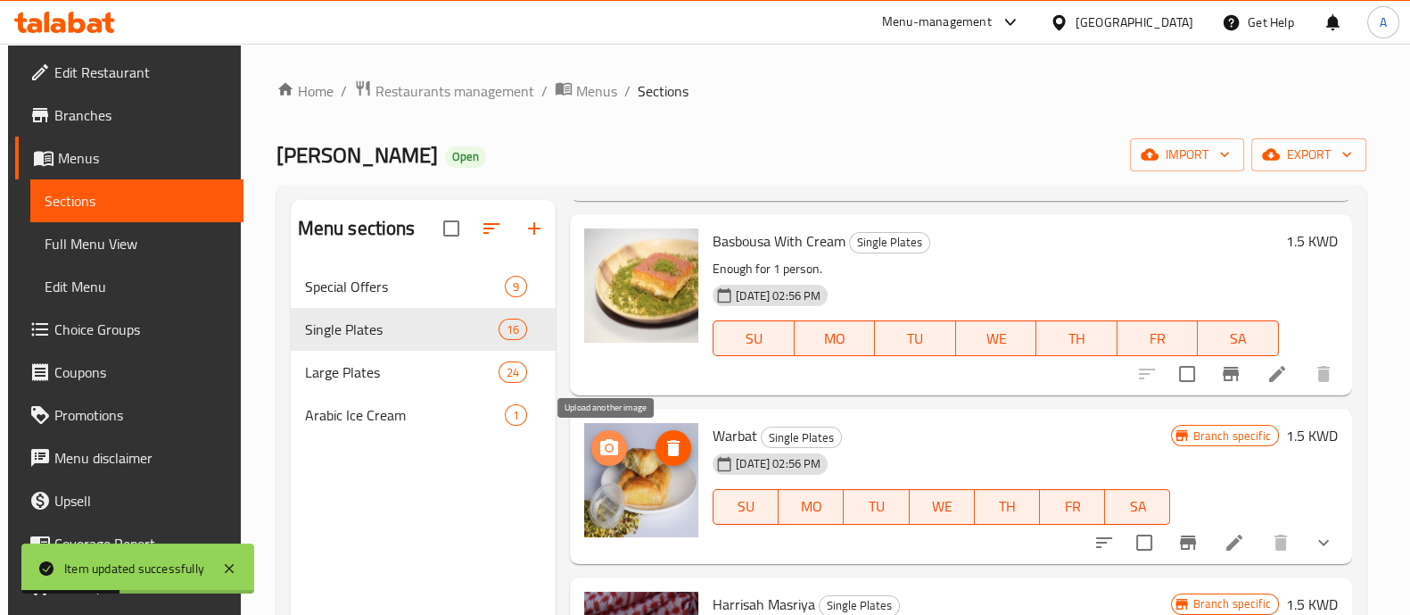
click at [616, 443] on icon "upload picture" at bounding box center [609, 447] width 21 height 21
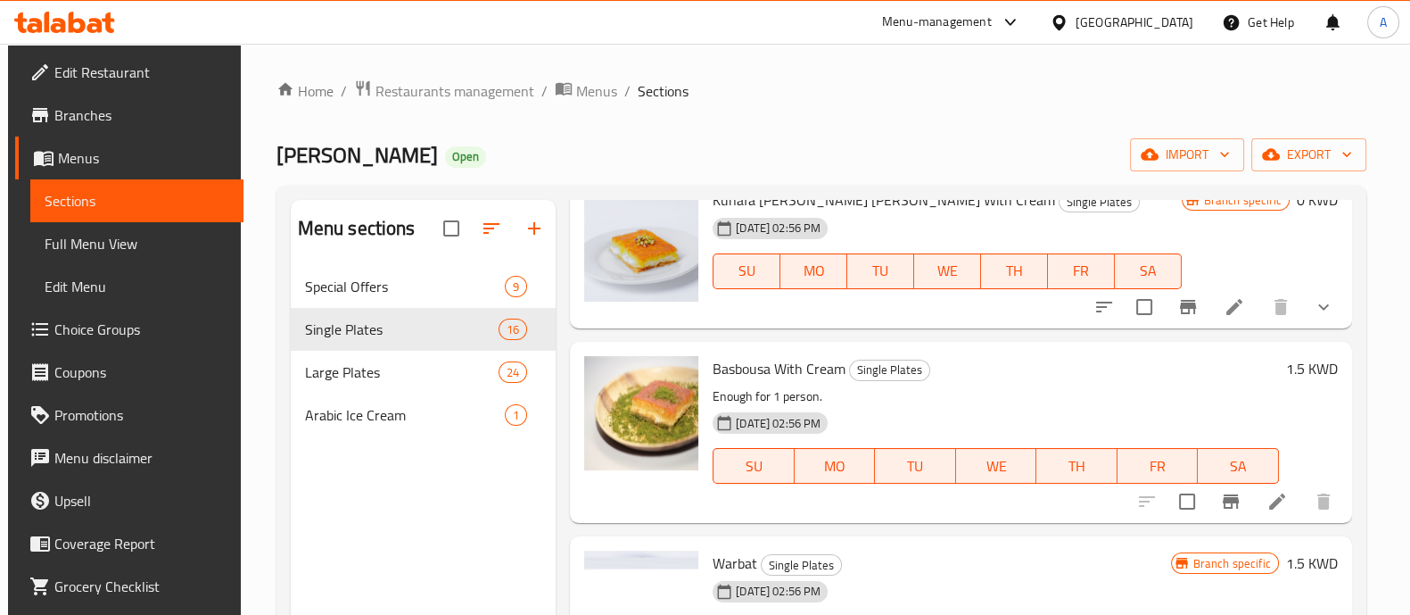
scroll to position [421, 0]
click at [611, 380] on icon "upload picture" at bounding box center [609, 380] width 18 height 16
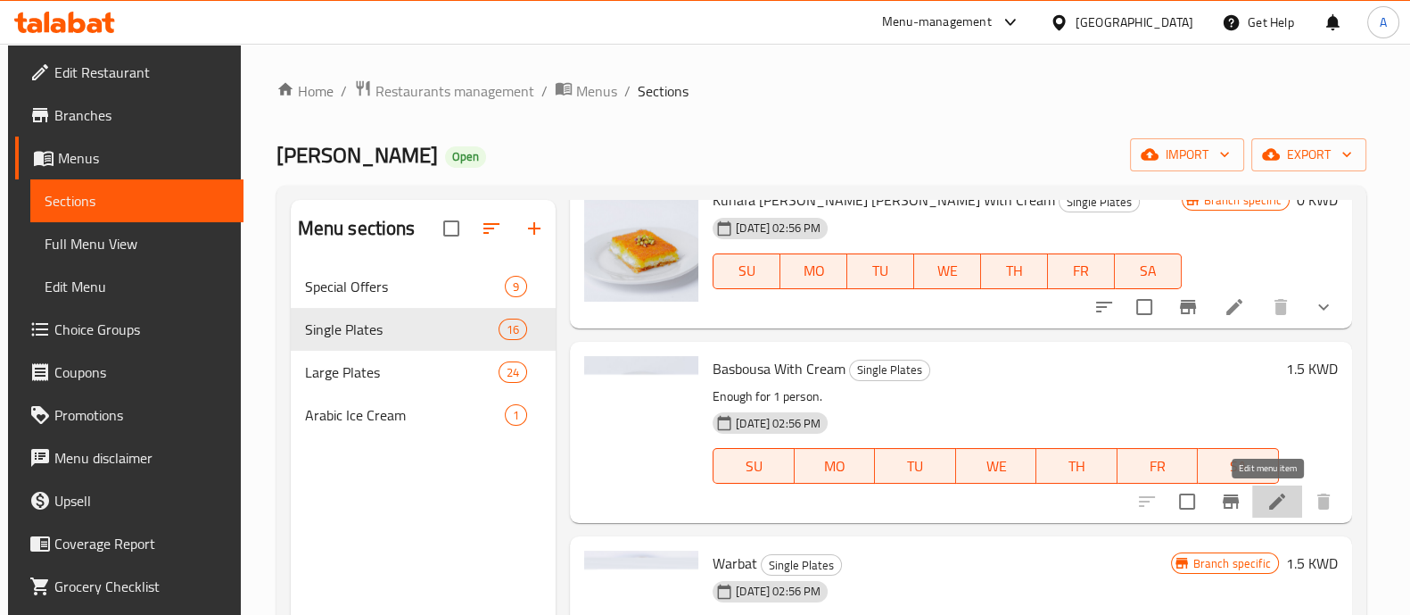
click at [1267, 499] on icon at bounding box center [1277, 501] width 21 height 21
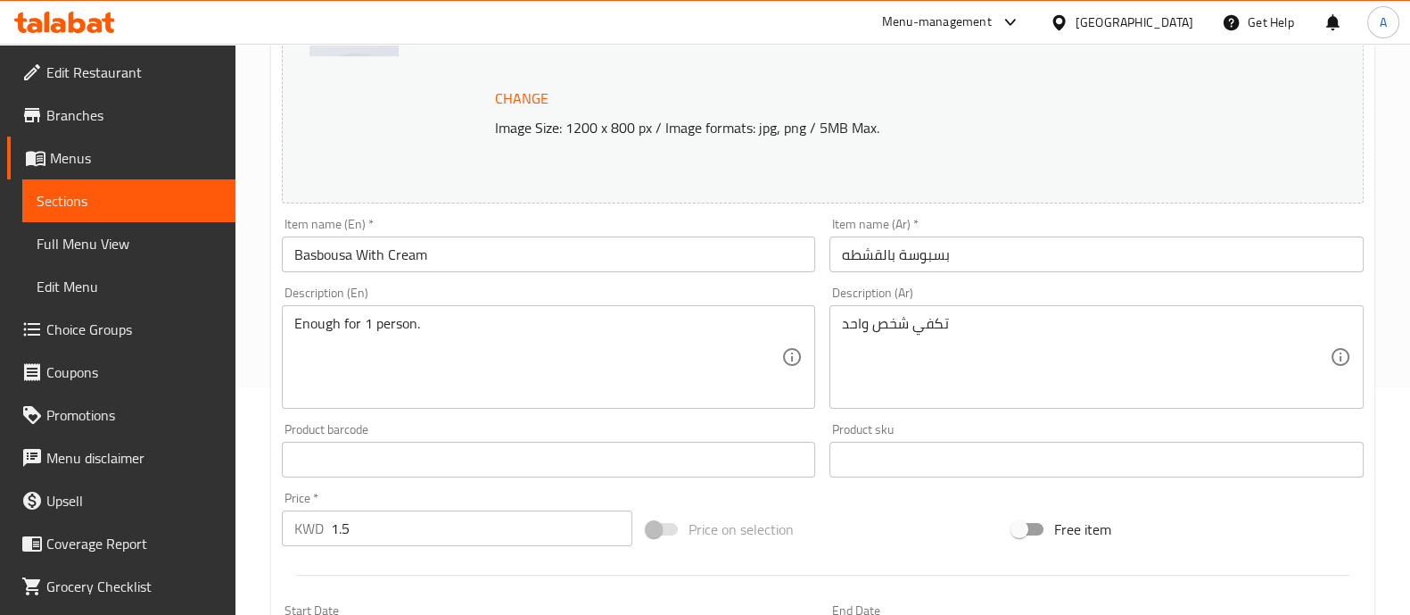
scroll to position [331, 0]
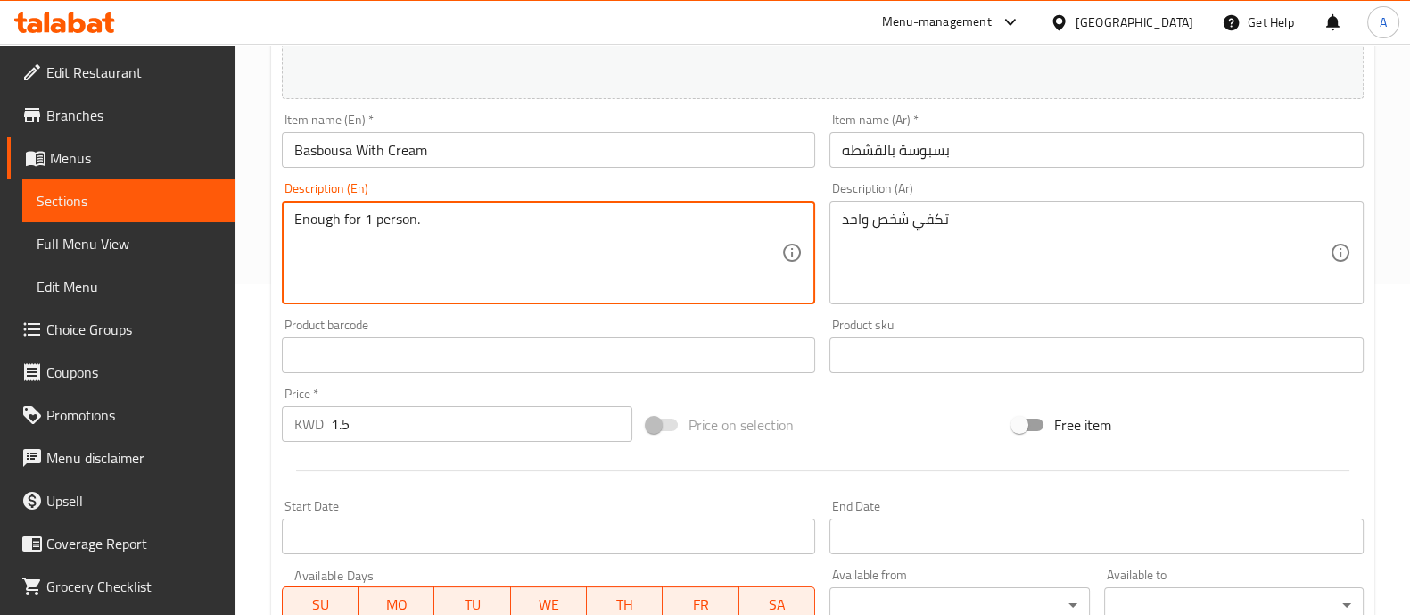
click at [582, 272] on textarea "Enough for 1 person." at bounding box center [538, 253] width 488 height 85
drag, startPoint x: 420, startPoint y: 418, endPoint x: 7, endPoint y: 377, distance: 415.0
click at [7, 377] on div "Edit Restaurant Branches Menus Sections Full Menu View Edit Menu Choice Groups …" at bounding box center [705, 334] width 1410 height 1243
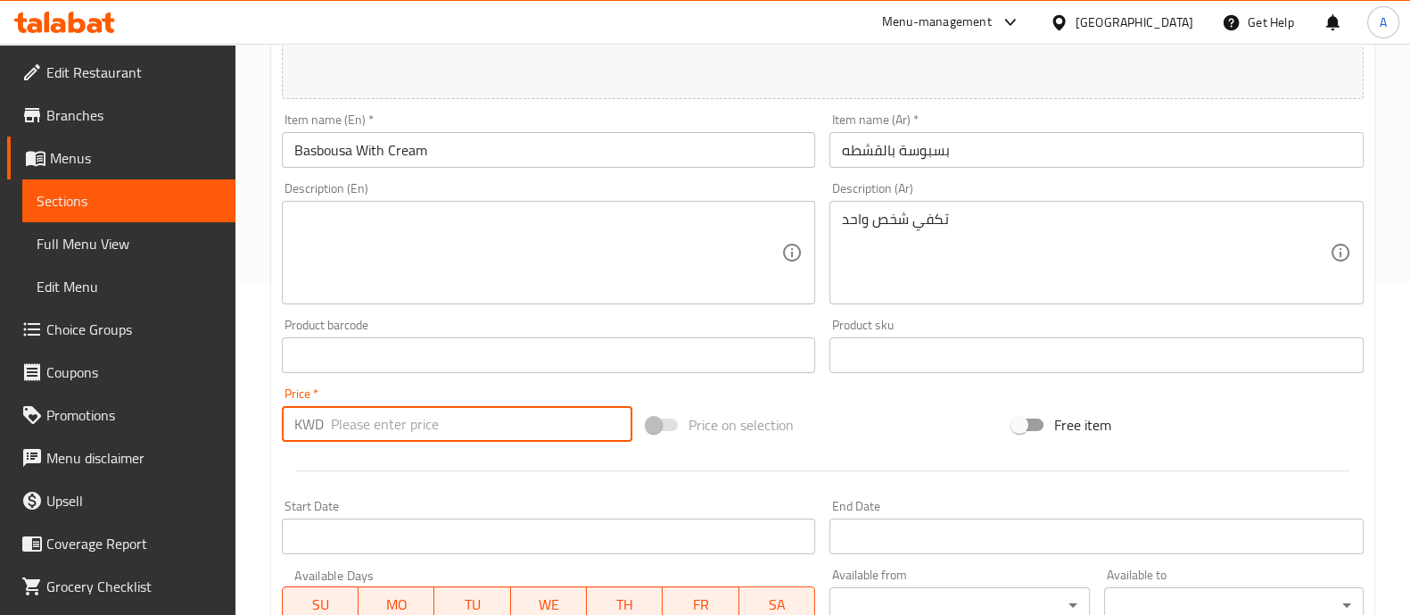
click at [813, 252] on div "Description (En)" at bounding box center [549, 252] width 534 height 103
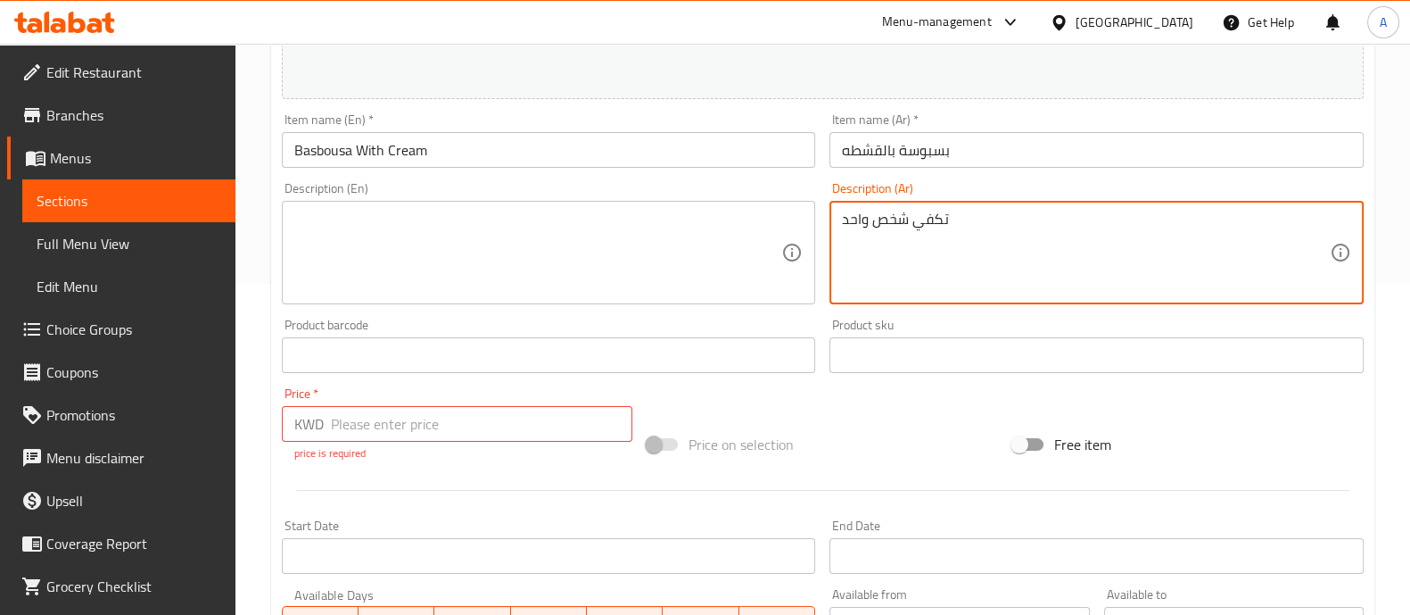
click at [876, 248] on textarea "تكفي شخص واحد" at bounding box center [1086, 253] width 488 height 85
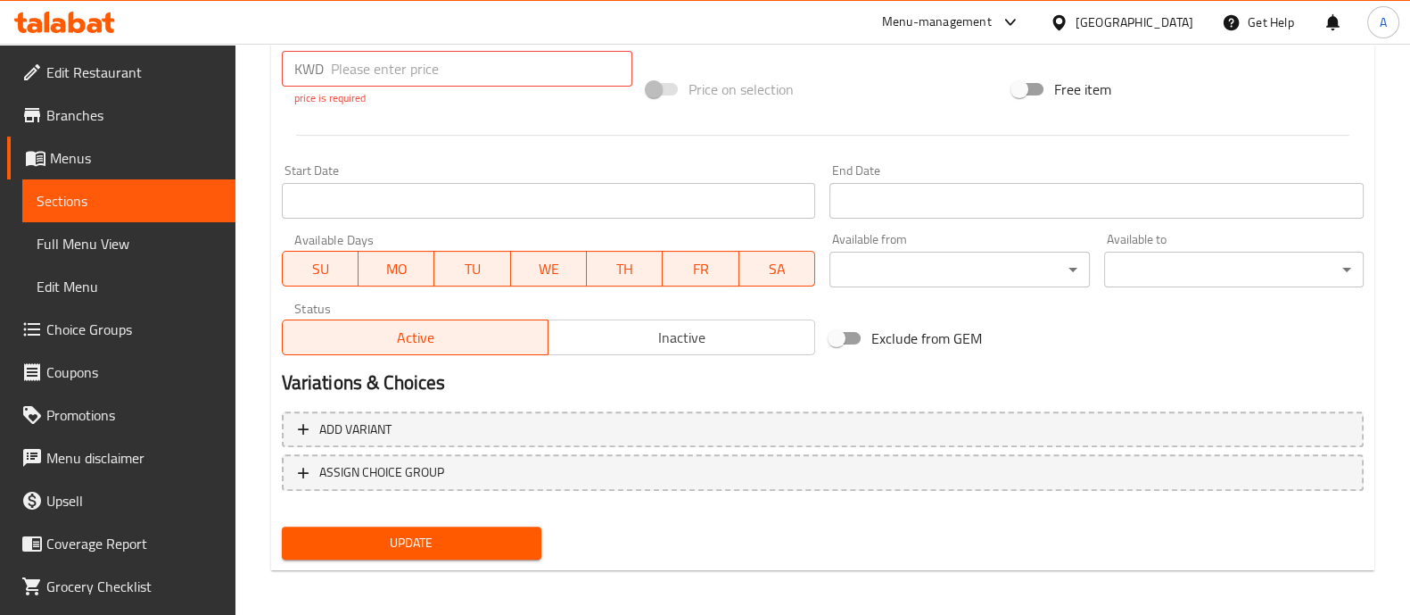
scroll to position [690, 0]
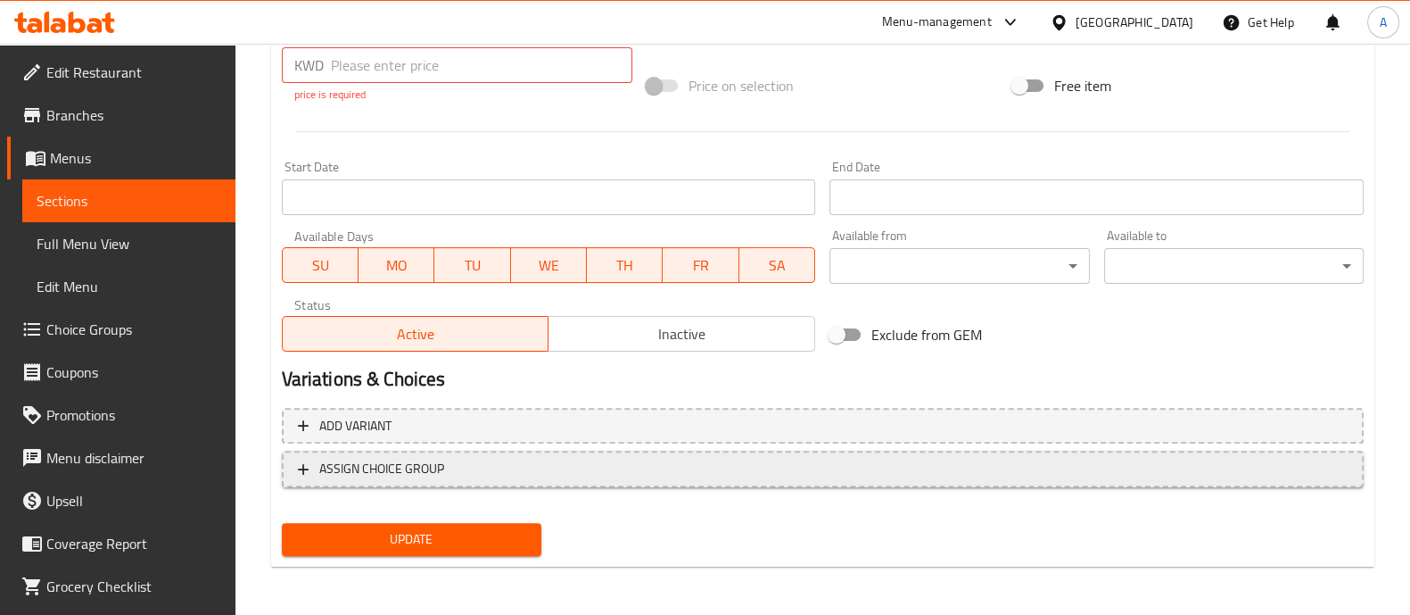
click at [550, 476] on span "ASSIGN CHOICE GROUP" at bounding box center [823, 469] width 1050 height 22
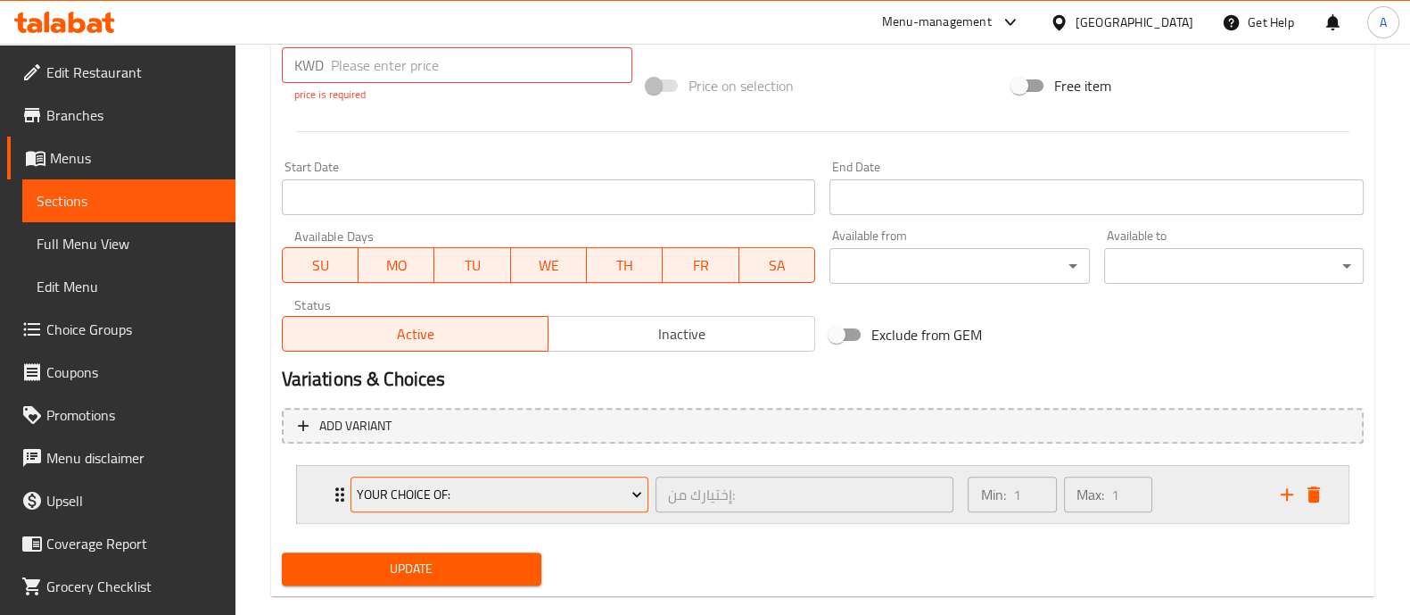
click at [471, 485] on span "Your Choice Of:" at bounding box center [499, 495] width 285 height 22
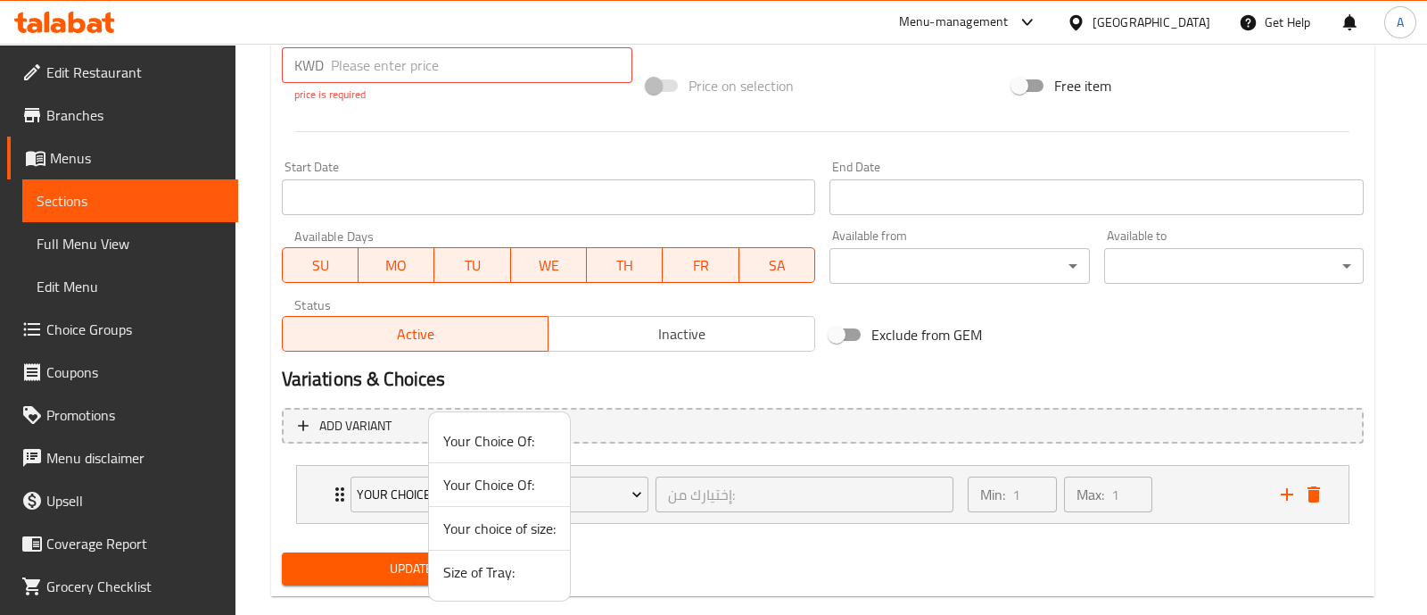
click at [500, 535] on span "Your choice of size:" at bounding box center [499, 527] width 112 height 21
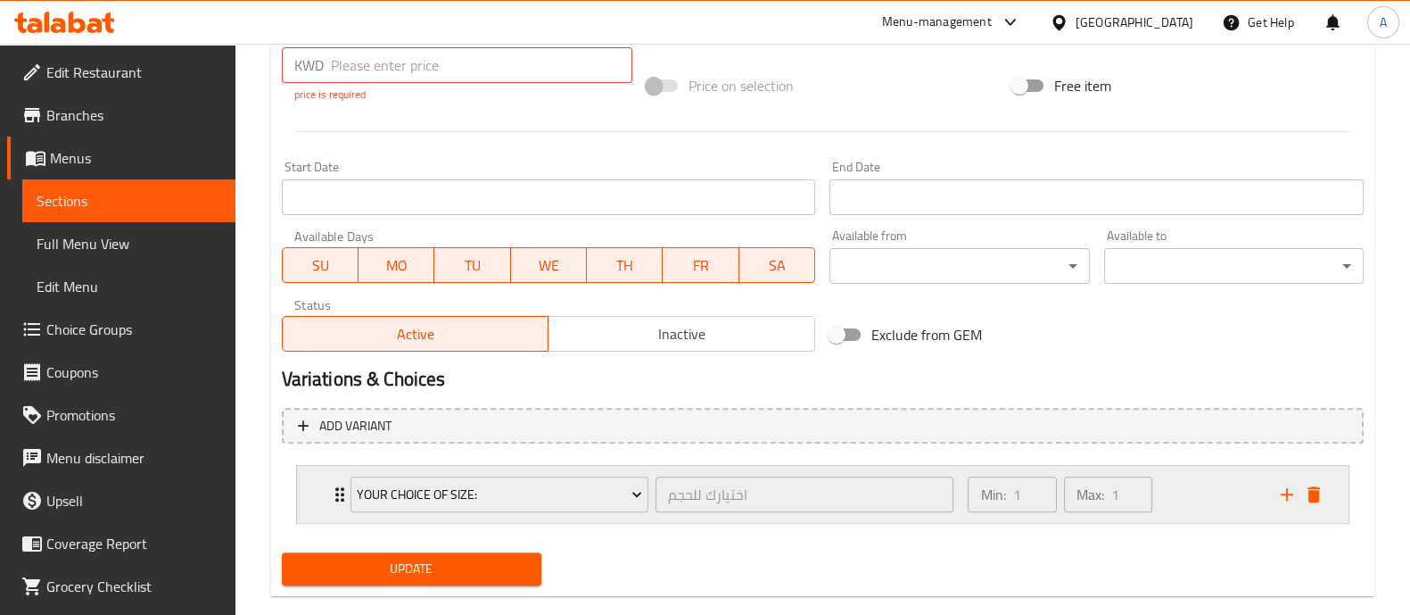
click at [1227, 504] on div "Min: 1 ​ Max: 1 ​" at bounding box center [1113, 494] width 312 height 57
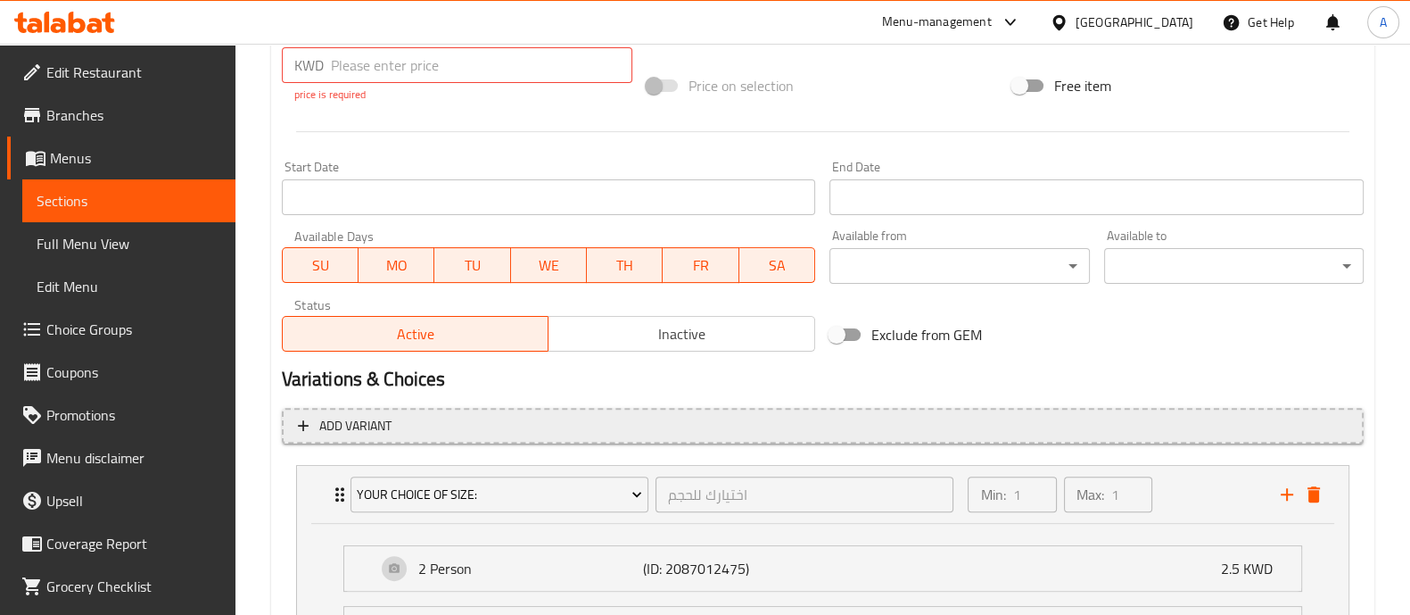
scroll to position [937, 0]
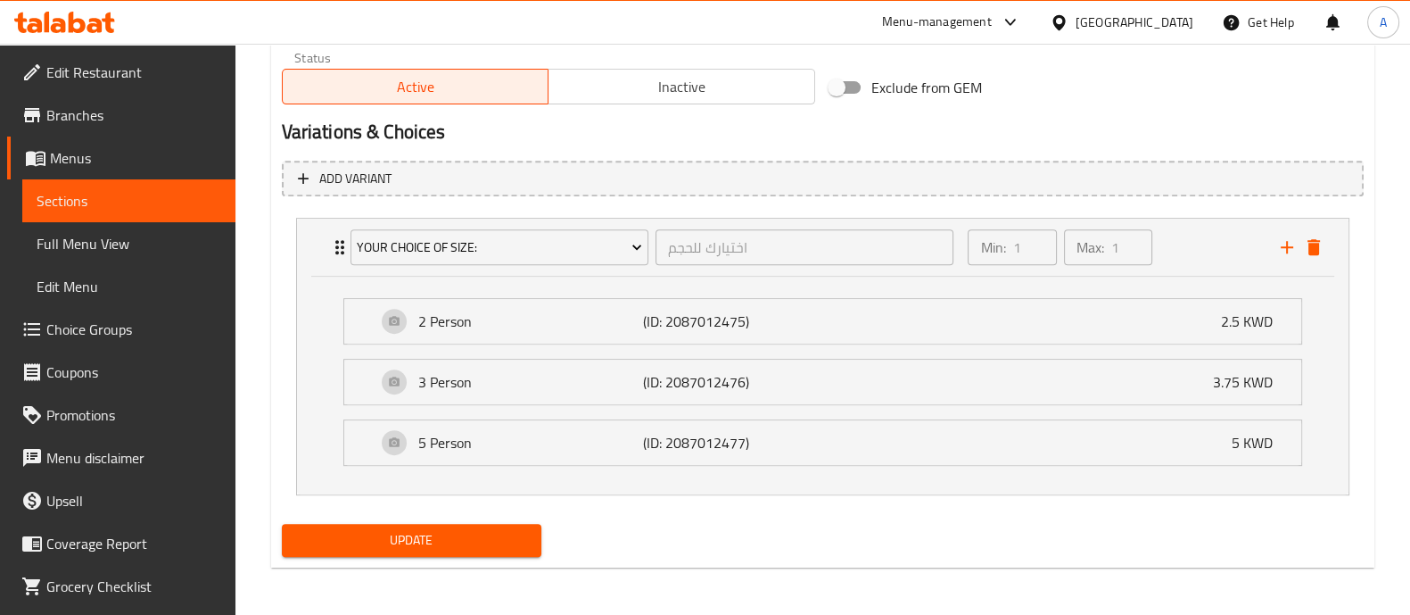
click at [389, 538] on span "Update" at bounding box center [411, 540] width 231 height 22
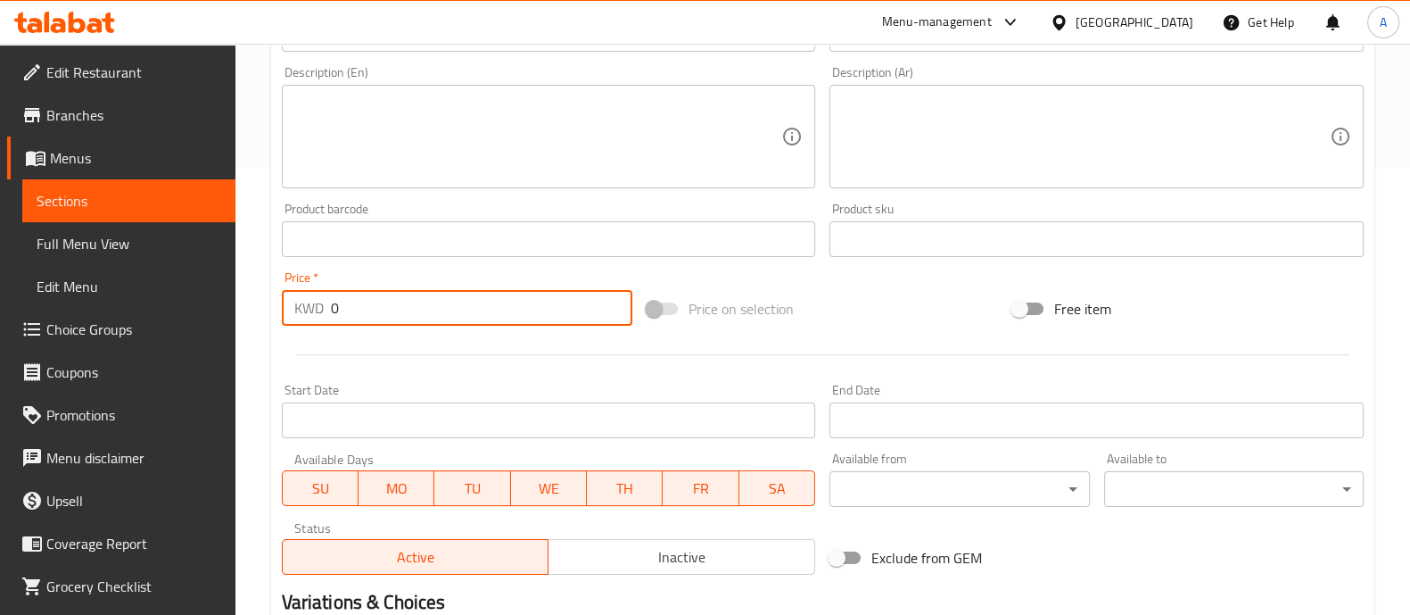
scroll to position [918, 0]
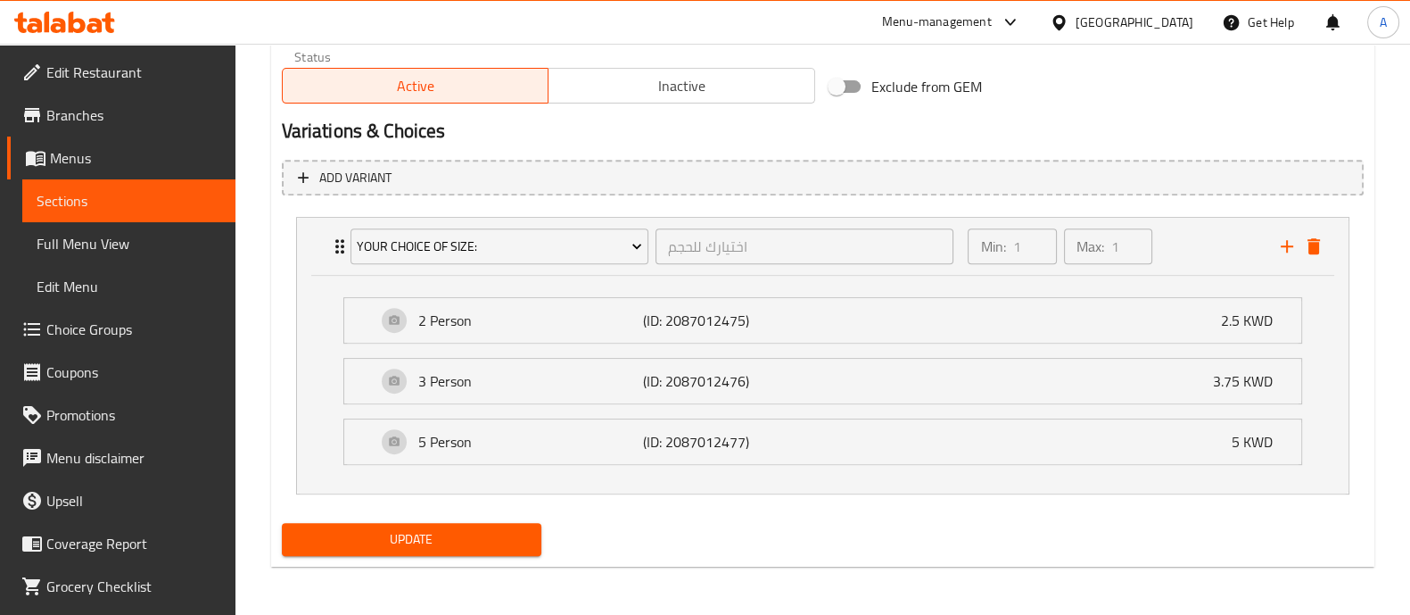
type input "0"
click at [438, 542] on span "Update" at bounding box center [411, 539] width 231 height 22
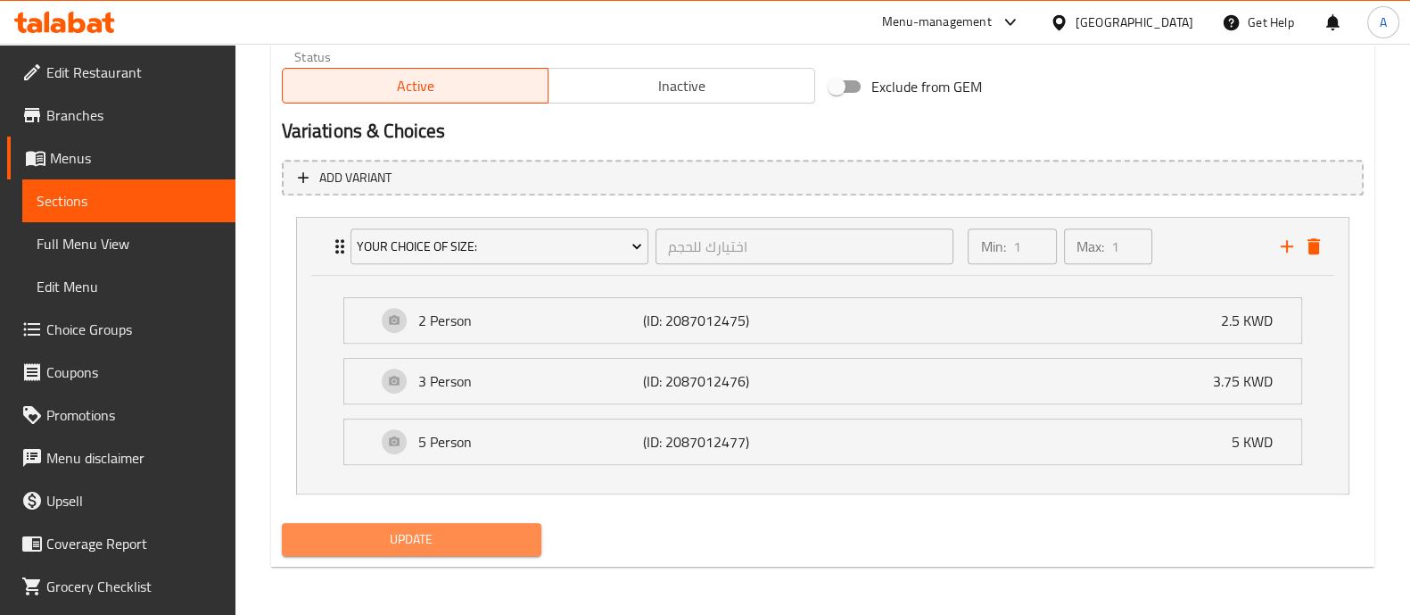
click at [486, 537] on span "Update" at bounding box center [411, 539] width 231 height 22
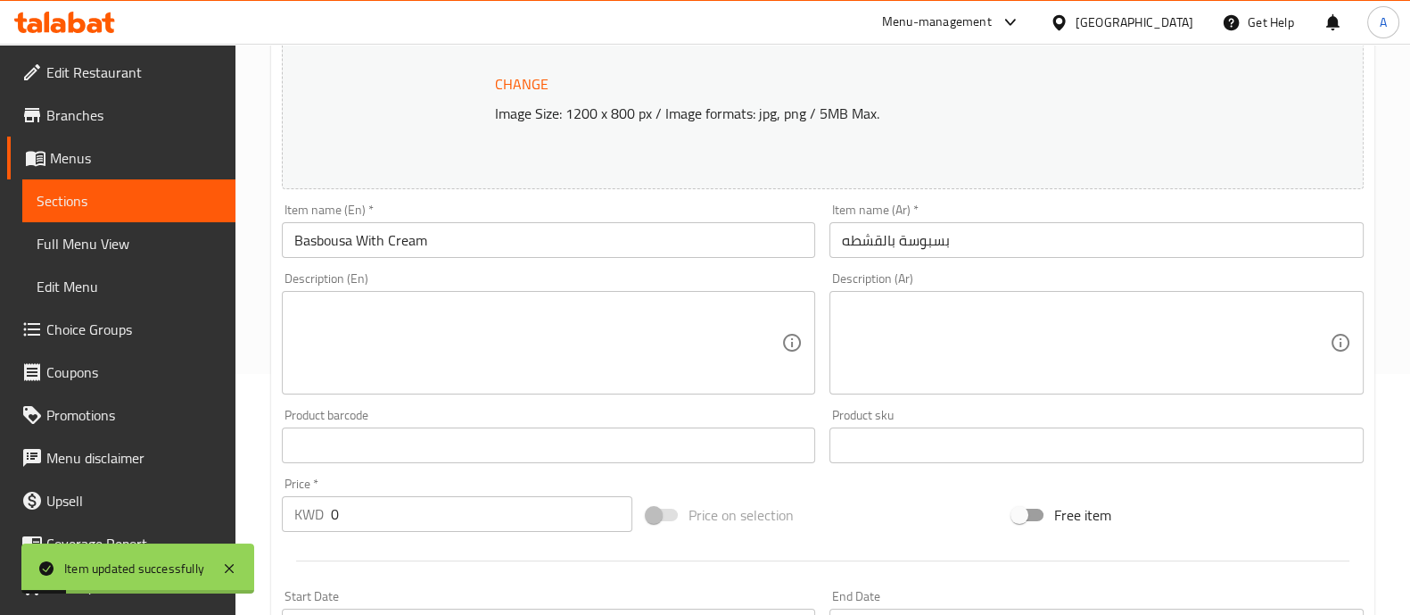
scroll to position [0, 0]
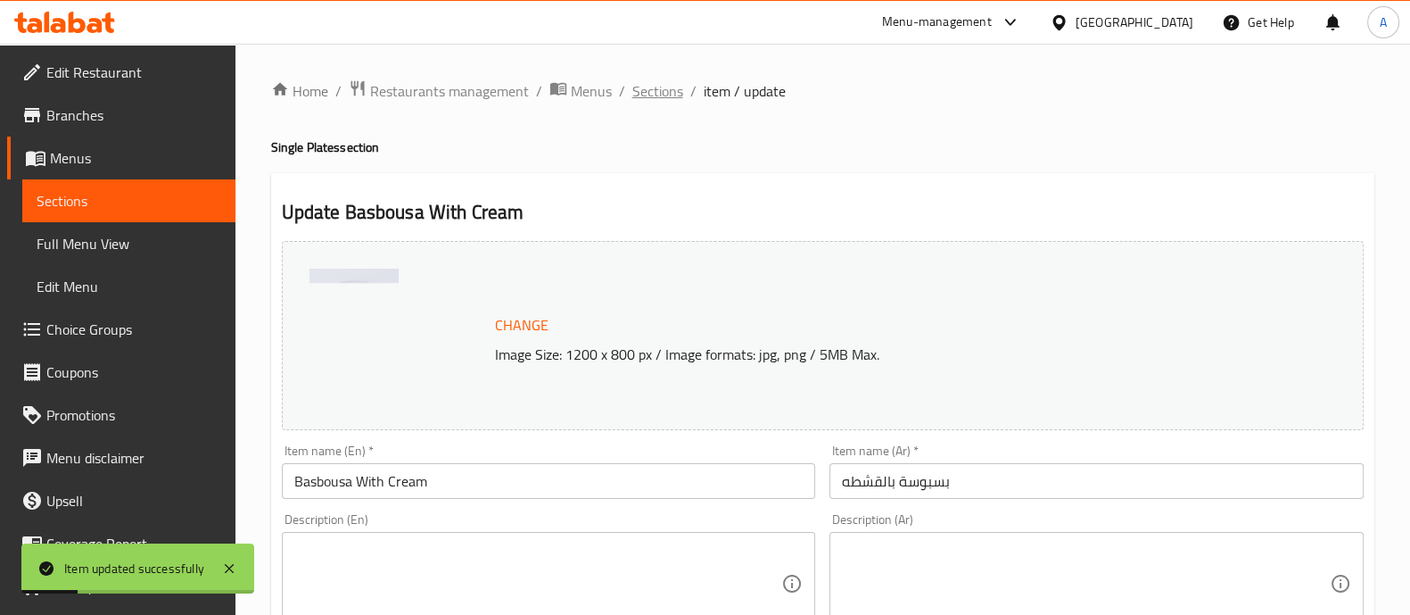
click at [637, 91] on span "Sections" at bounding box center [658, 90] width 51 height 21
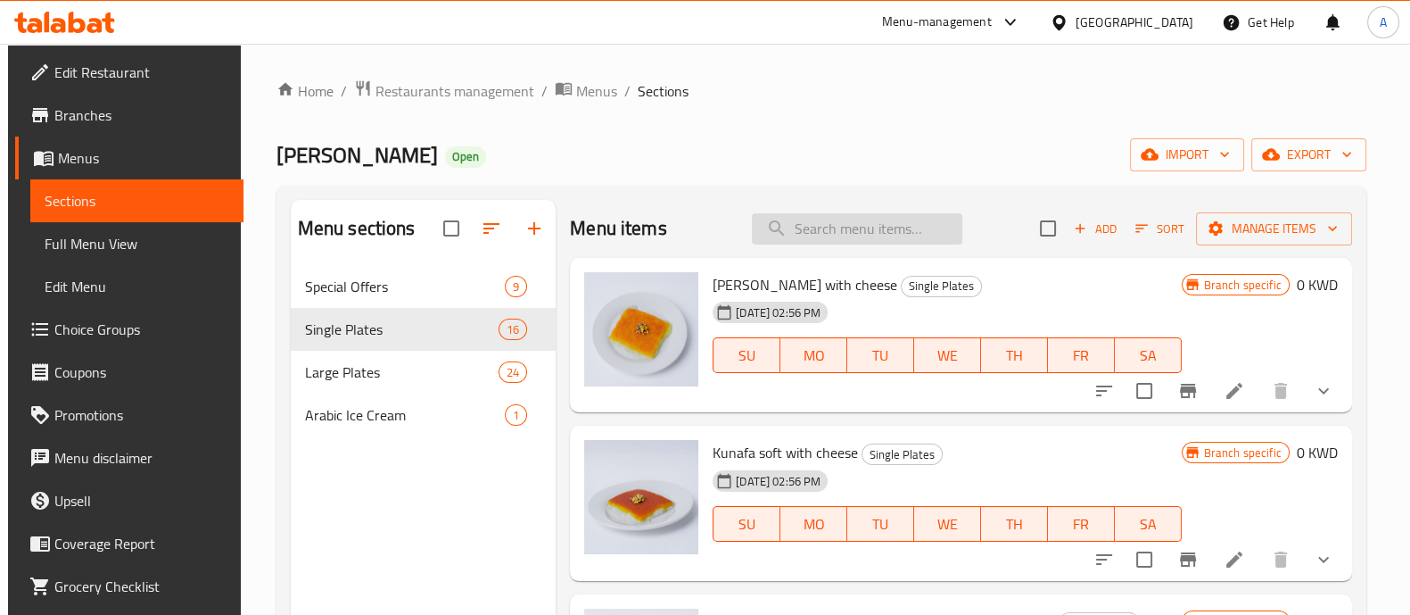
click at [850, 232] on input "search" at bounding box center [857, 228] width 211 height 31
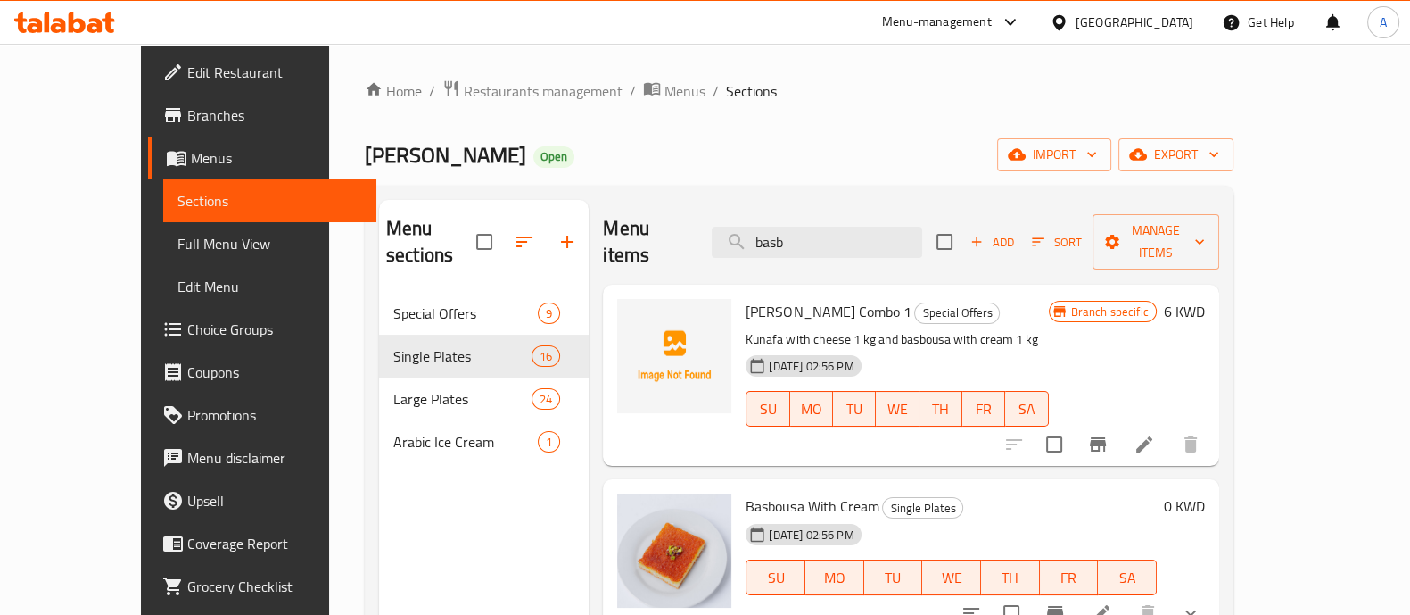
drag, startPoint x: 821, startPoint y: 227, endPoint x: 622, endPoint y: 203, distance: 200.4
click at [638, 217] on div "Menu items basb Add Sort Manage items" at bounding box center [911, 242] width 616 height 85
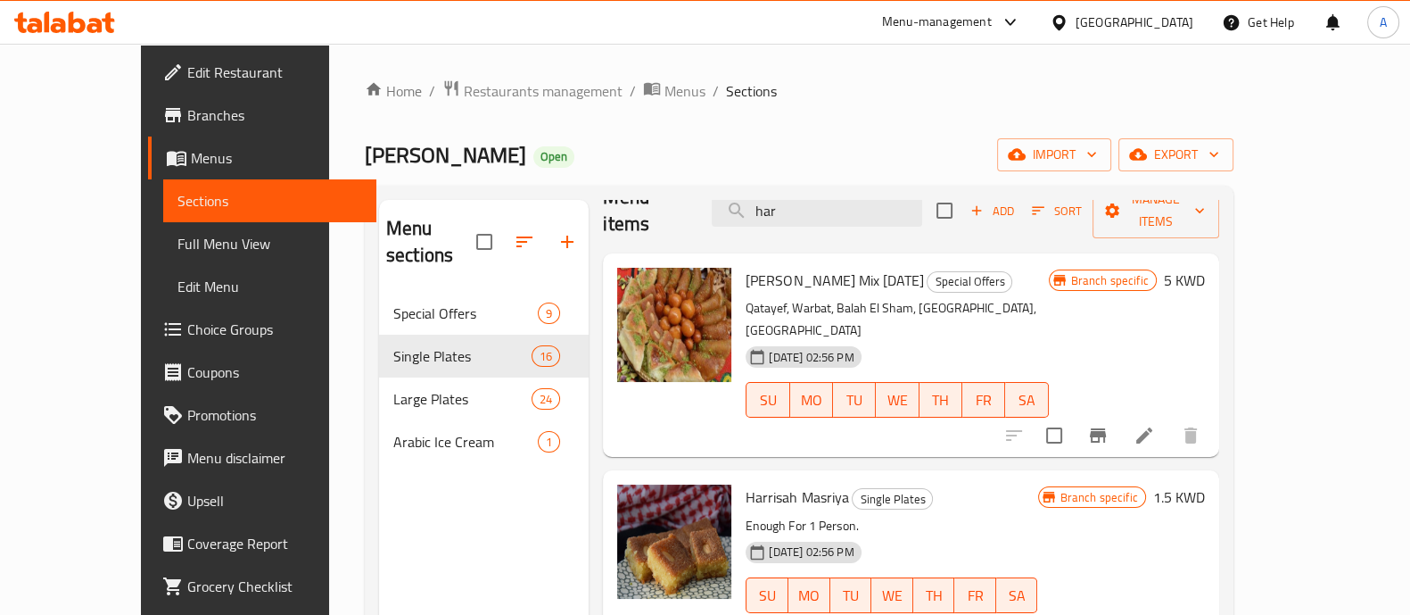
scroll to position [111, 0]
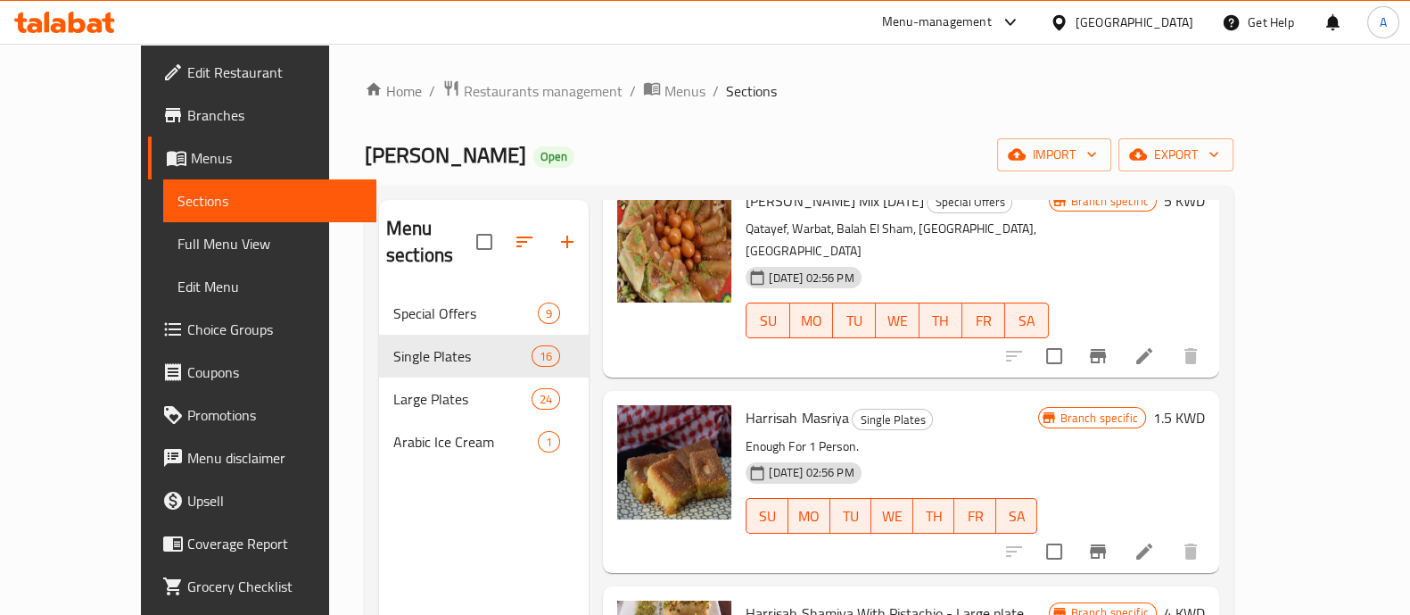
type input "har"
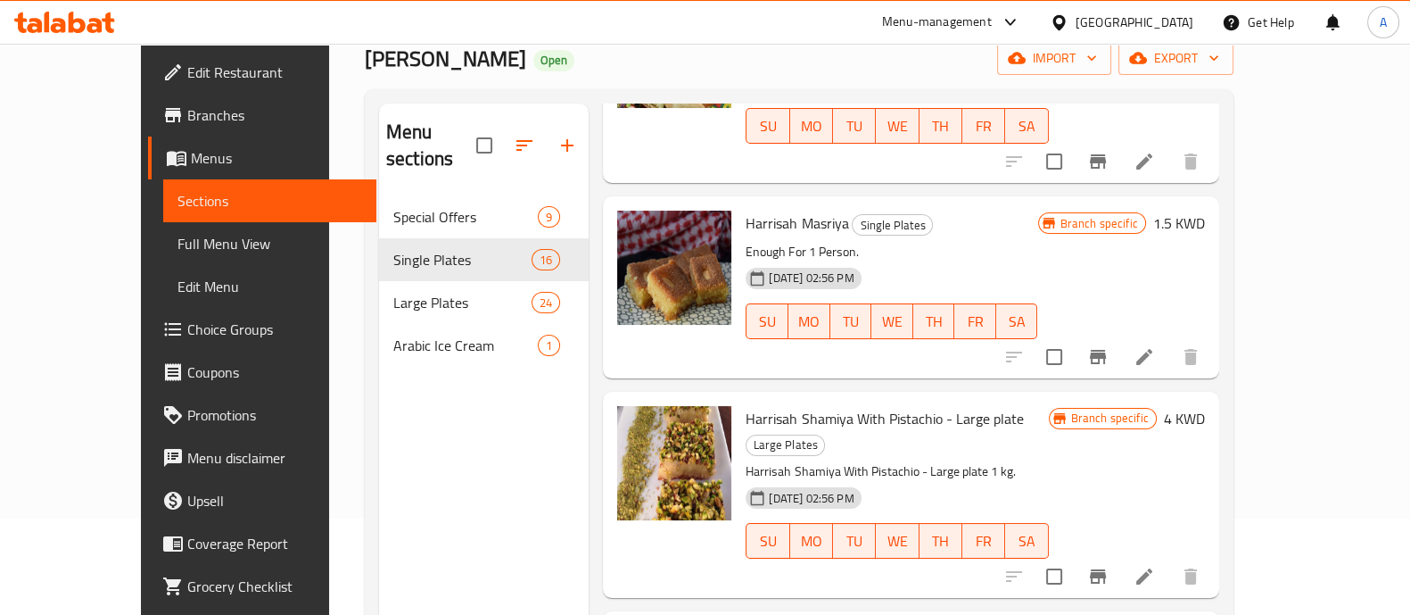
scroll to position [26, 0]
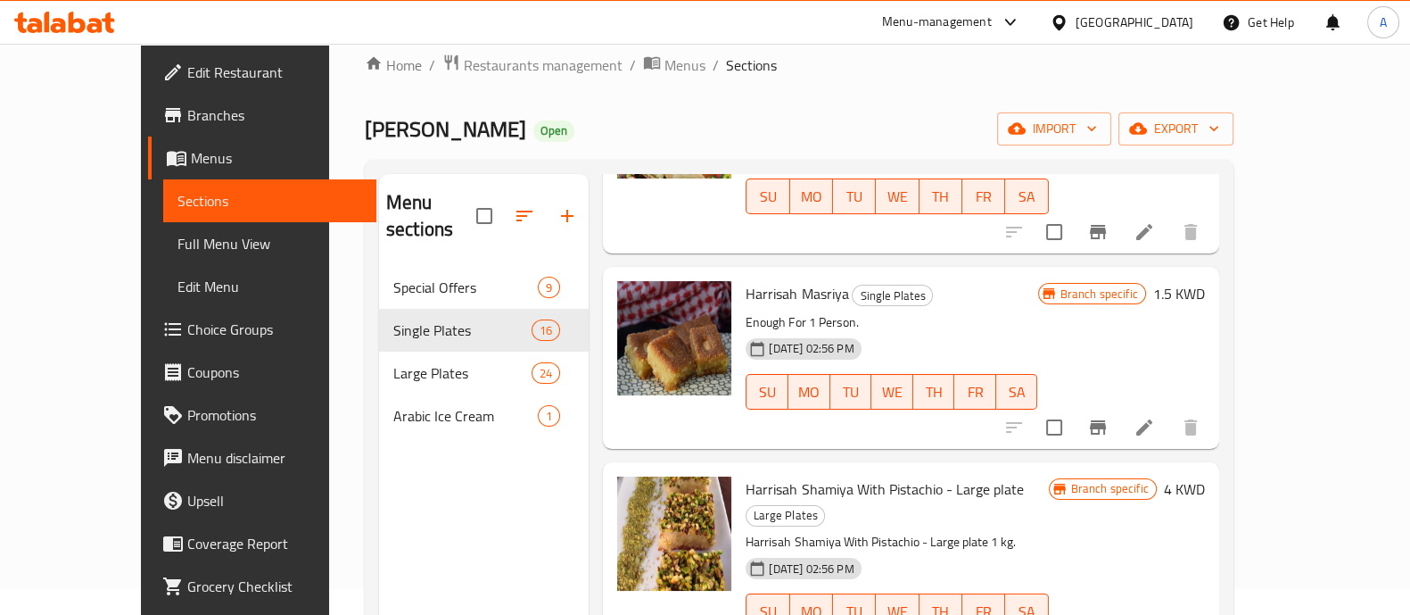
click at [1170, 411] on li at bounding box center [1145, 427] width 50 height 32
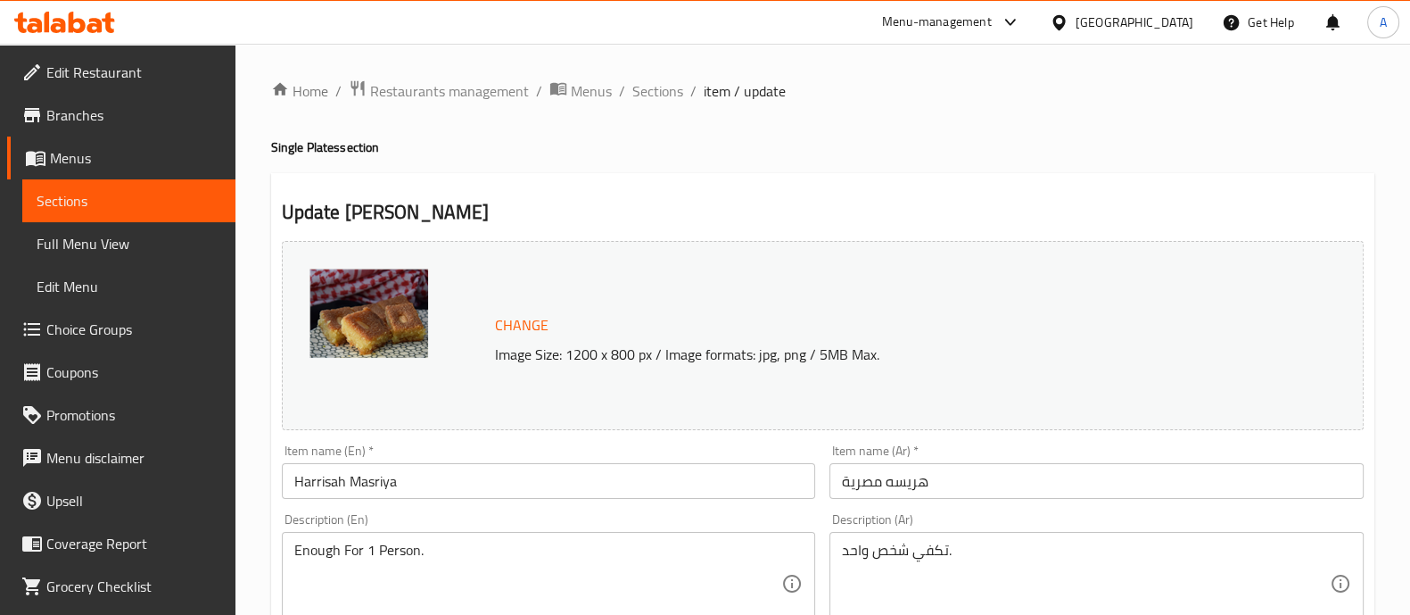
click at [360, 473] on input "Harrisah Masriya" at bounding box center [549, 481] width 534 height 36
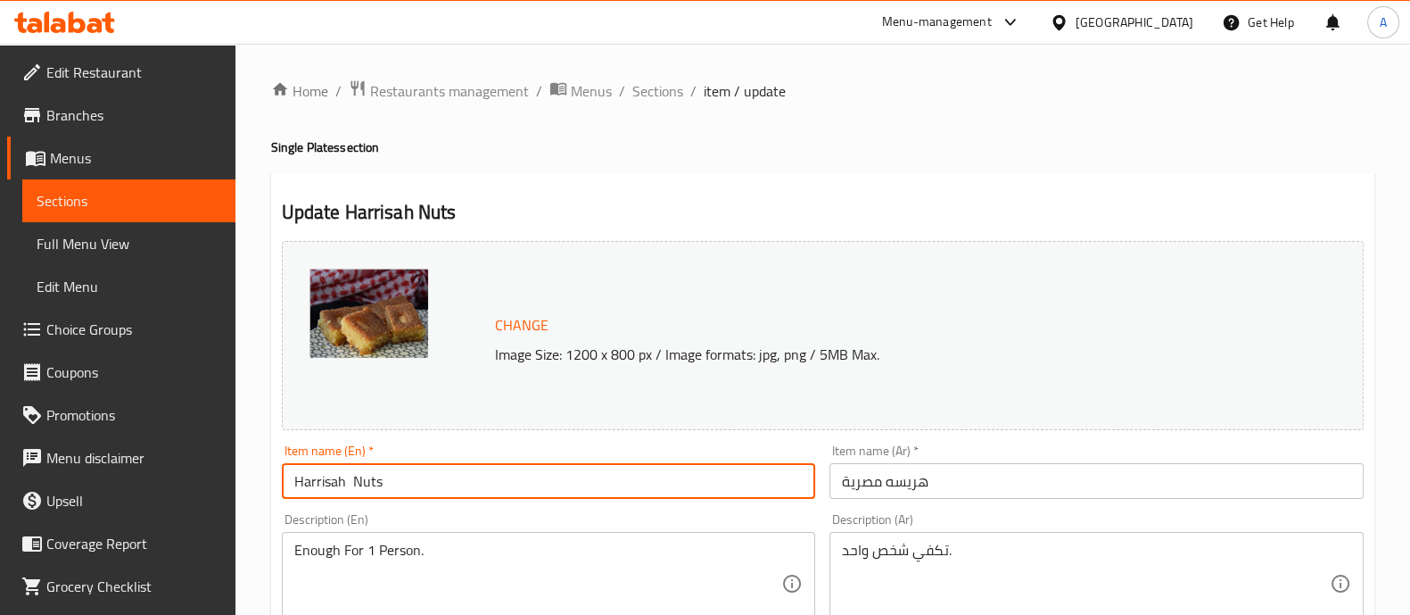
type input "Harrisah Nuts"
click at [869, 479] on input "هريسه مصرية" at bounding box center [1097, 481] width 534 height 36
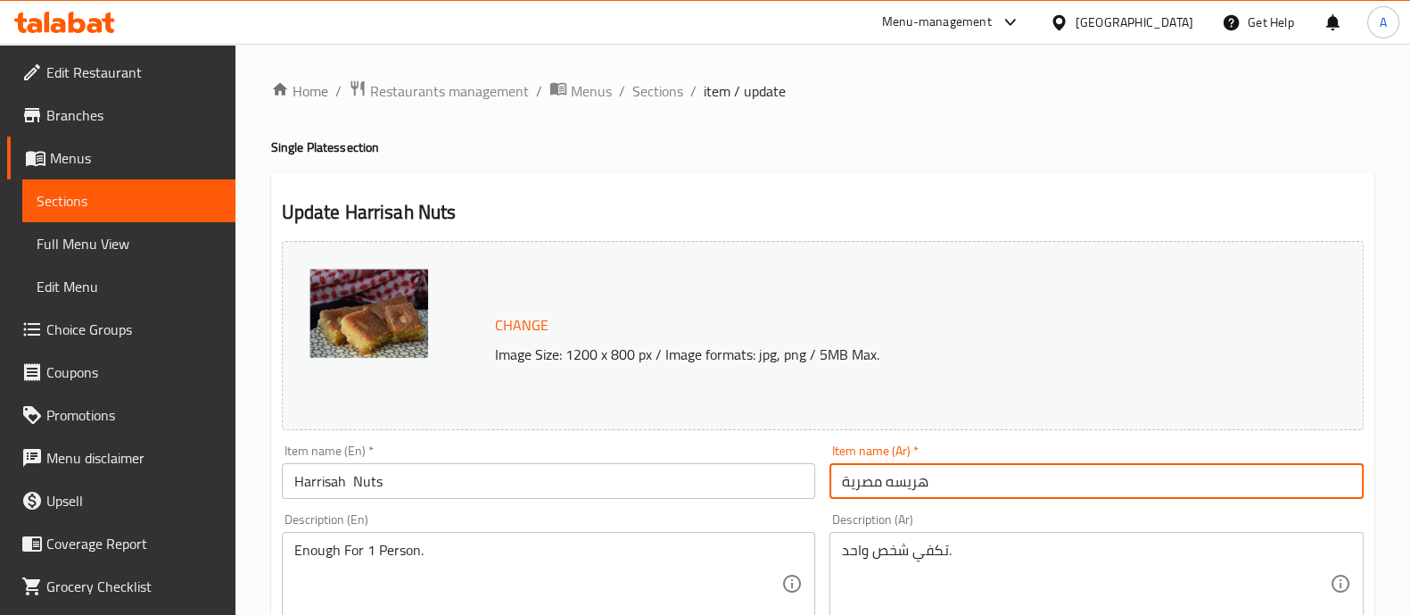
click at [869, 479] on input "هريسه مصرية" at bounding box center [1097, 481] width 534 height 36
type input "هريسه"
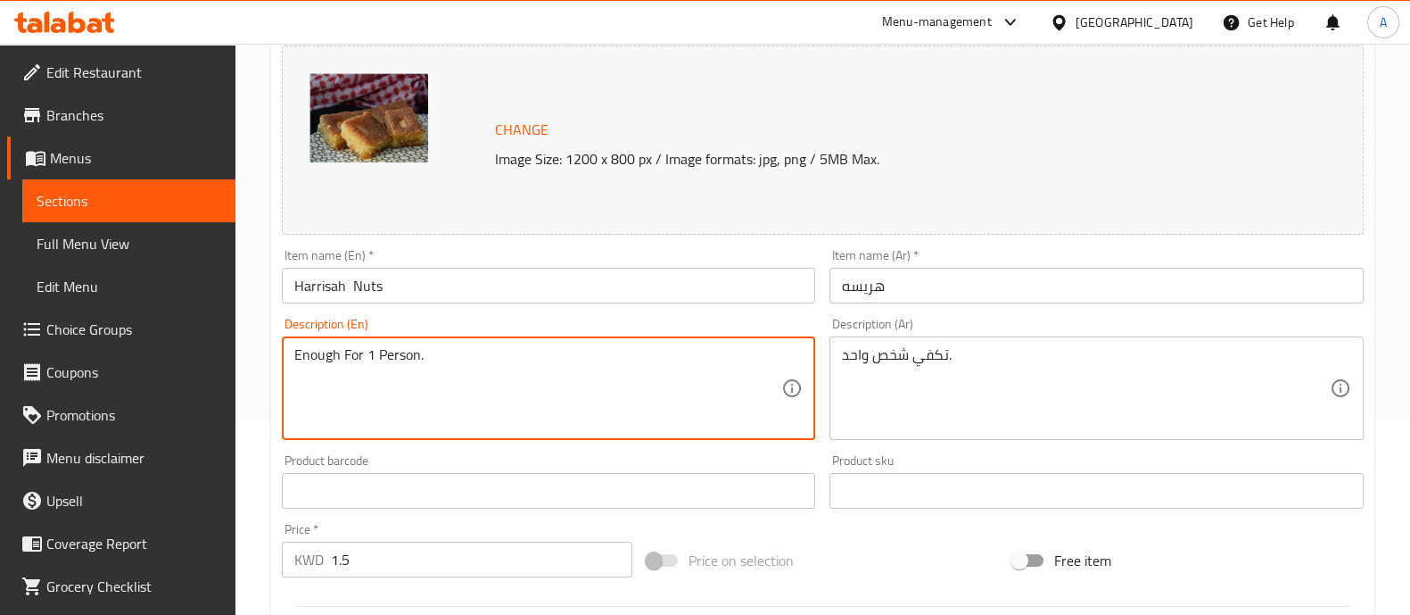
scroll to position [222, 0]
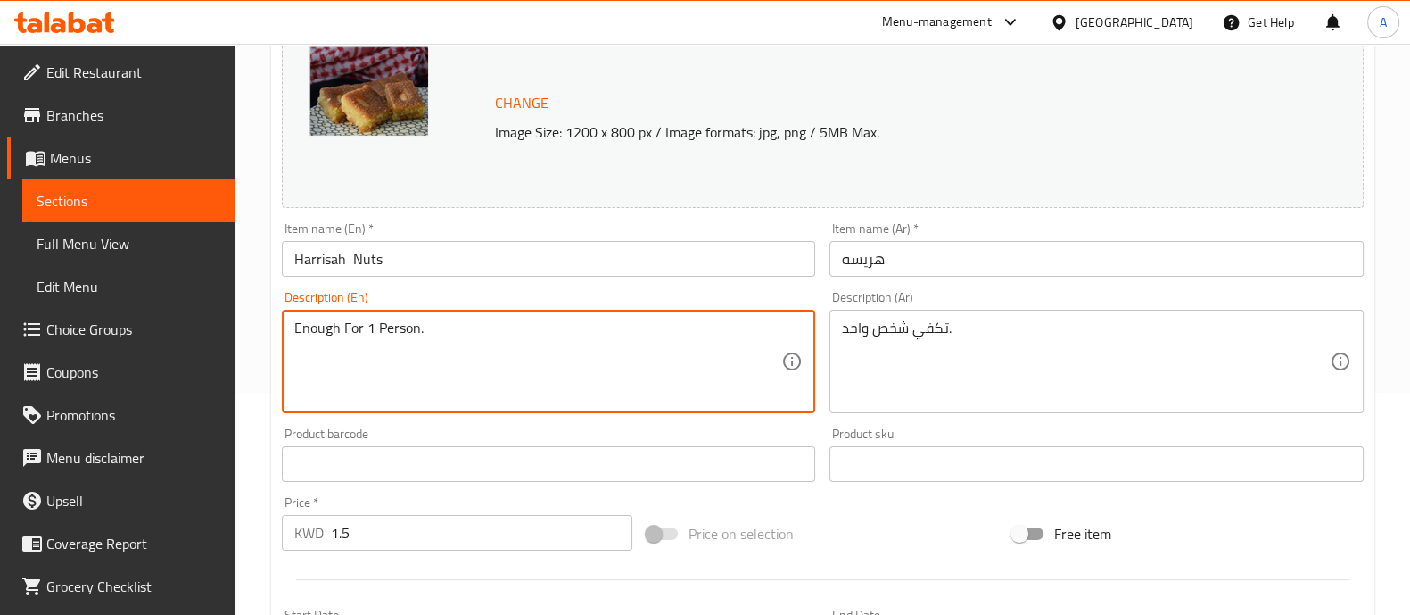
drag, startPoint x: 98, startPoint y: 330, endPoint x: 41, endPoint y: 332, distance: 57.1
click at [38, 332] on div "Edit Restaurant Branches Menus Sections Full Menu View Edit Menu Choice Groups …" at bounding box center [705, 443] width 1410 height 1243
drag, startPoint x: 867, startPoint y: 335, endPoint x: 574, endPoint y: 335, distance: 293.5
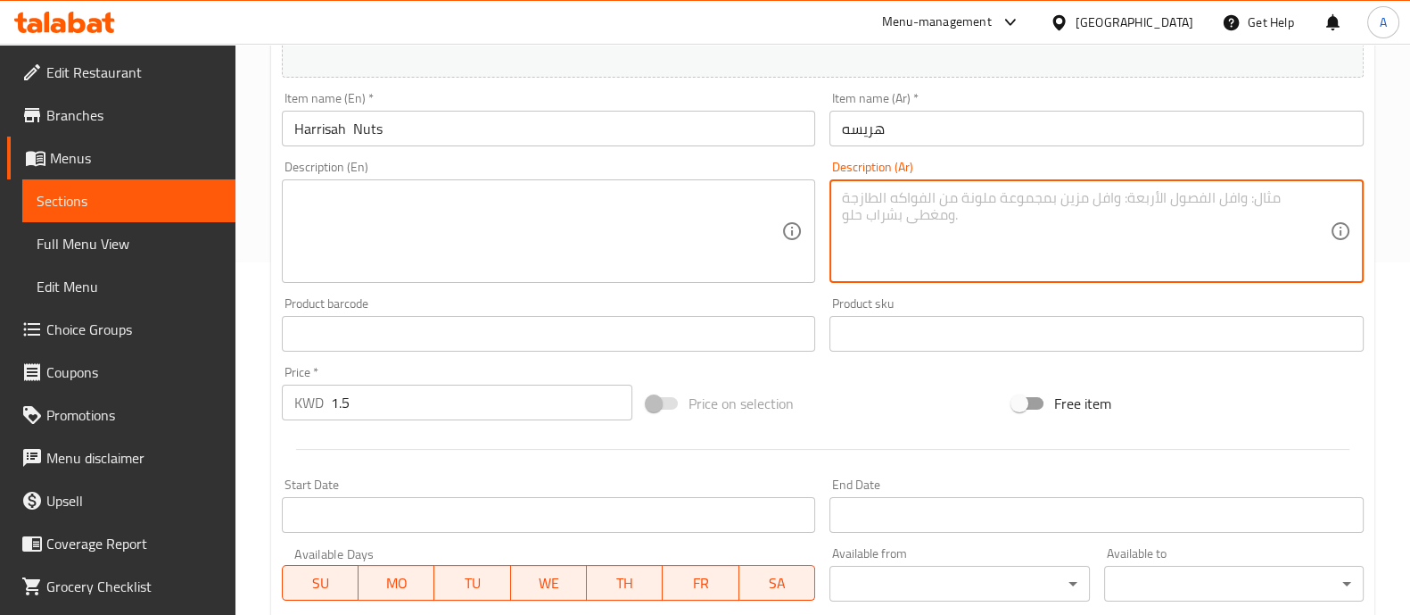
scroll to position [445, 0]
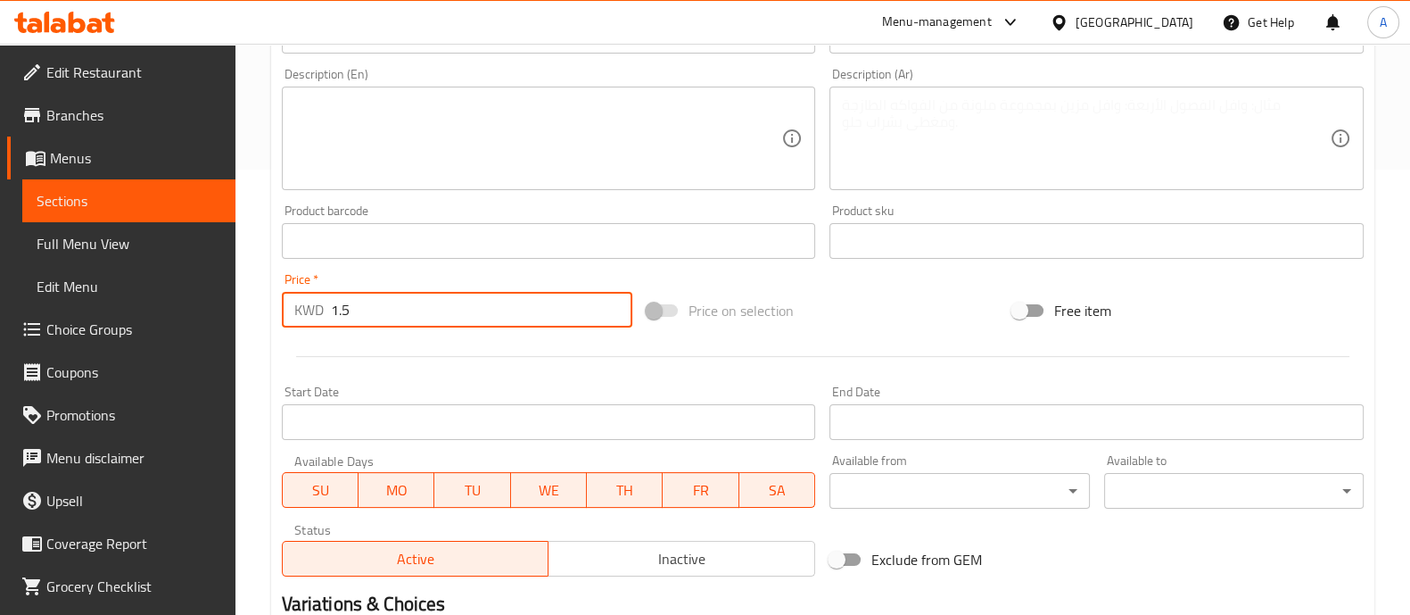
drag, startPoint x: 444, startPoint y: 320, endPoint x: 154, endPoint y: 325, distance: 290.0
click at [154, 325] on div "Edit Restaurant Branches Menus Sections Full Menu View Edit Menu Choice Groups …" at bounding box center [705, 220] width 1410 height 1243
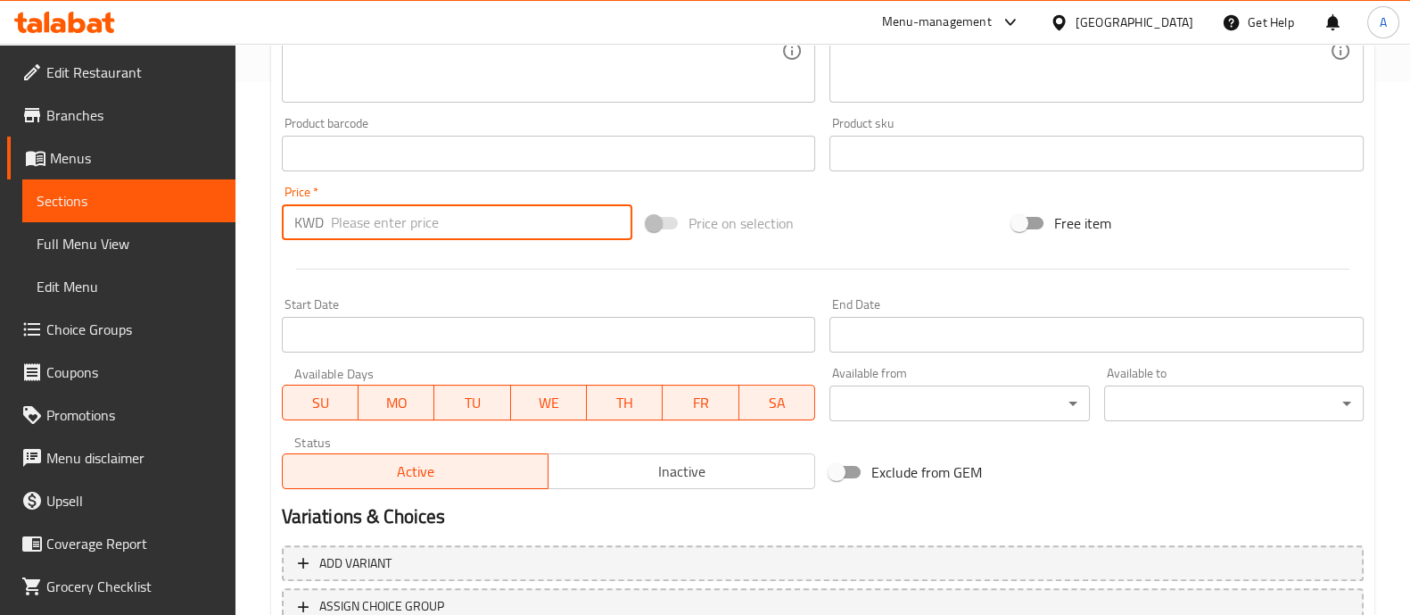
scroll to position [669, 0]
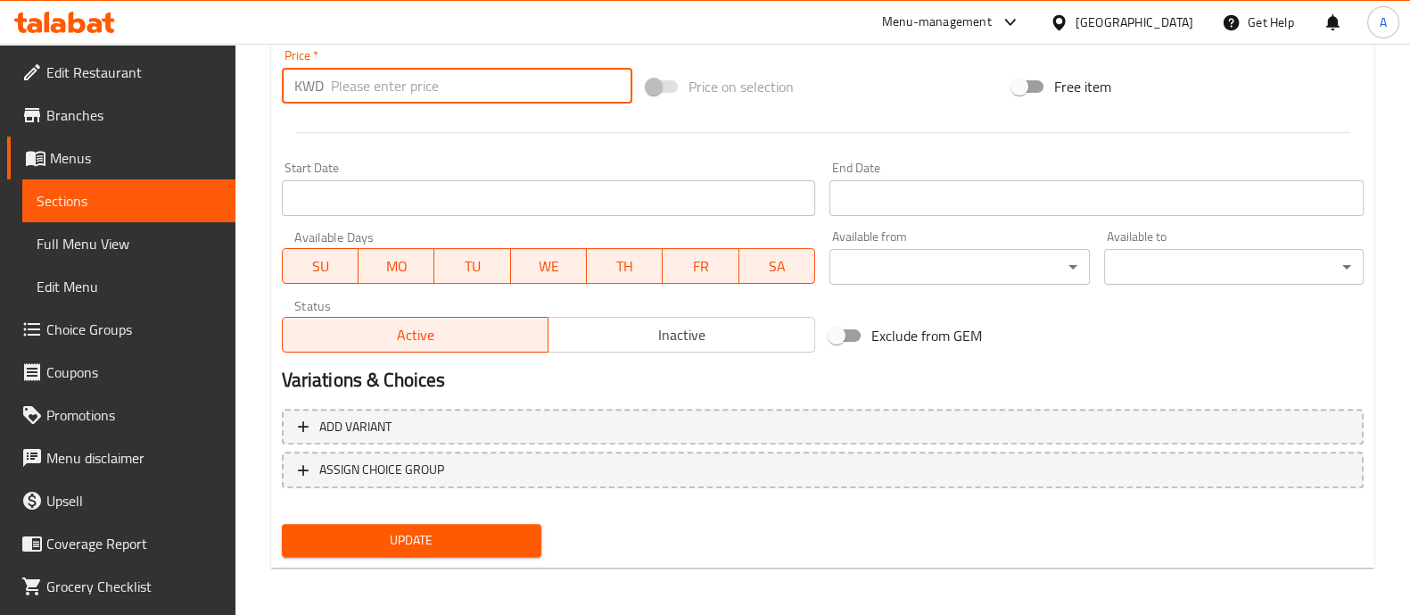
click at [427, 529] on div "Change Image Size: 1200 x 800 px / Image formats: jpg, png / 5MB Max. Item name…" at bounding box center [823, 64] width 1096 height 999
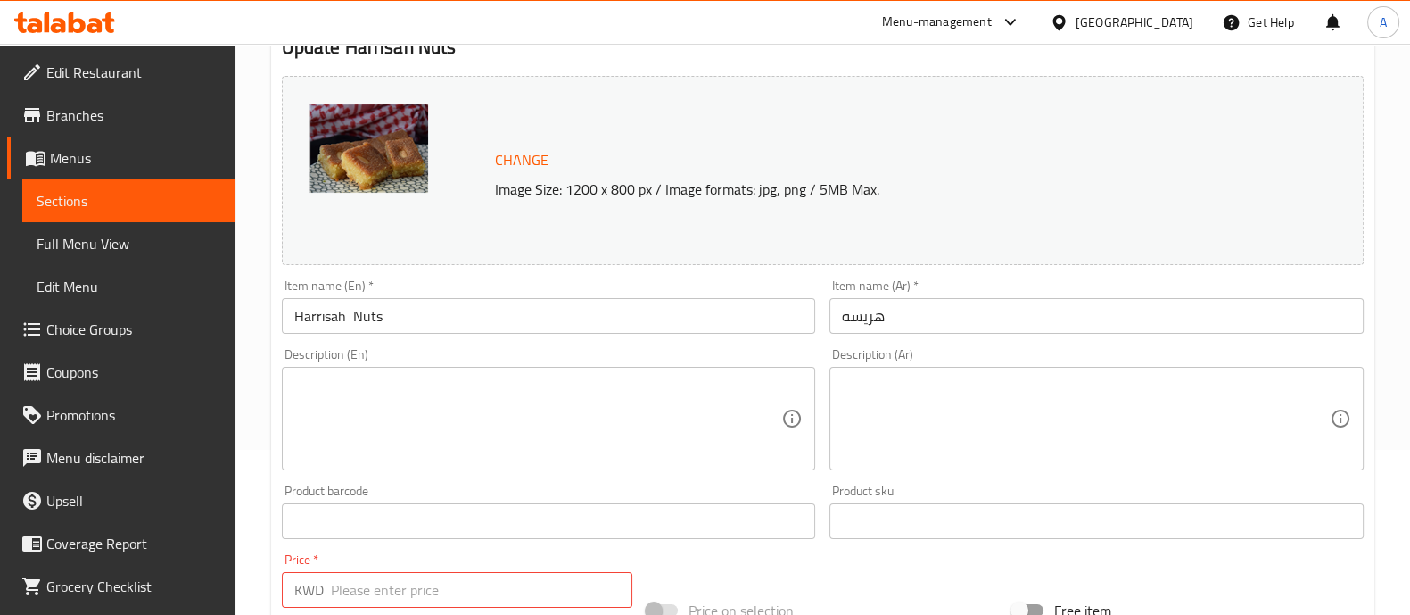
scroll to position [335, 0]
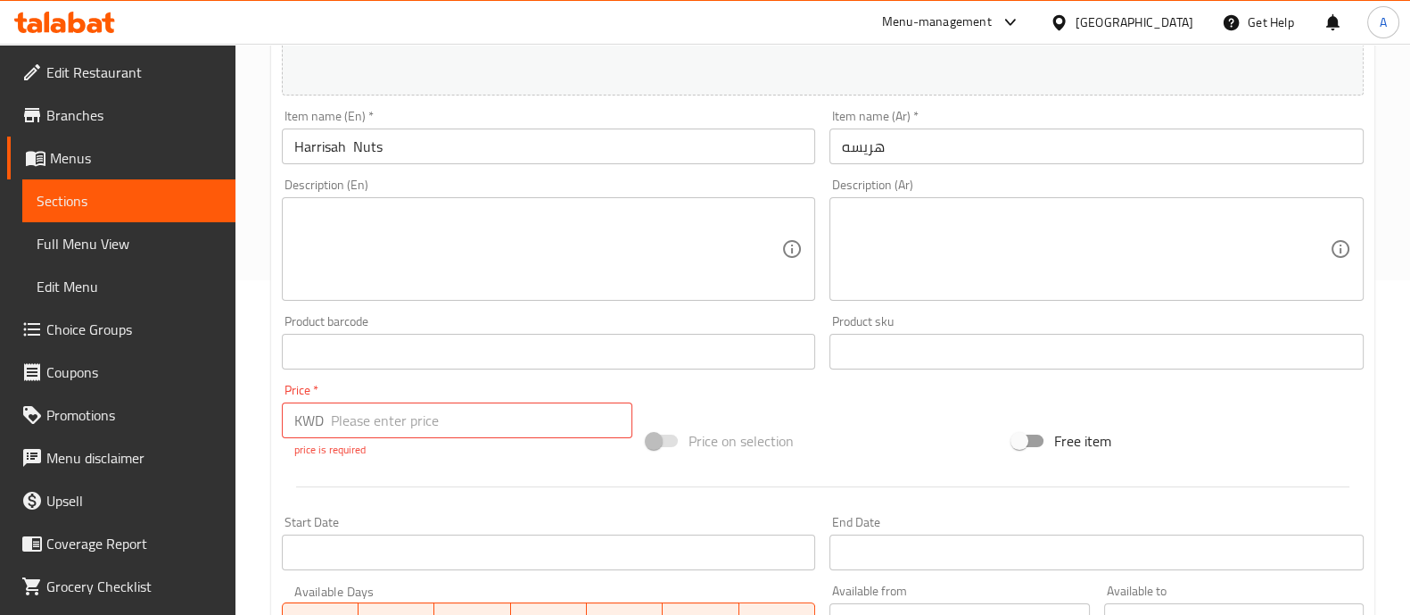
click at [493, 420] on input "number" at bounding box center [482, 420] width 302 height 36
type input "9"
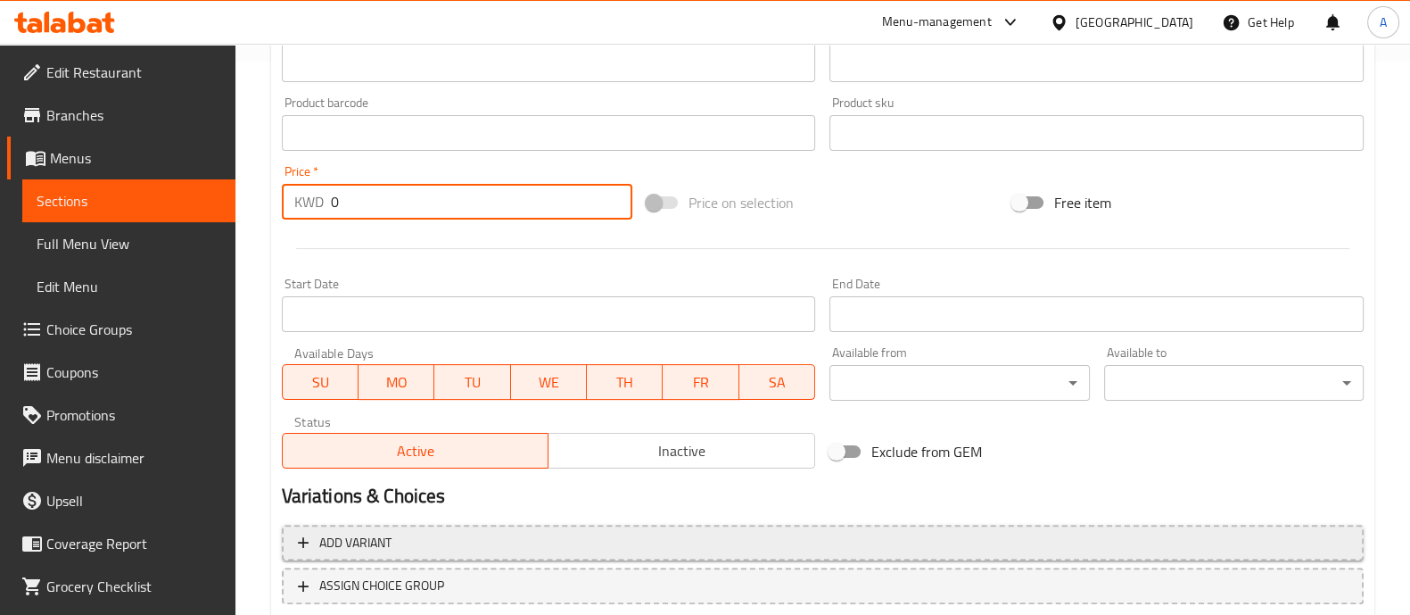
scroll to position [670, 0]
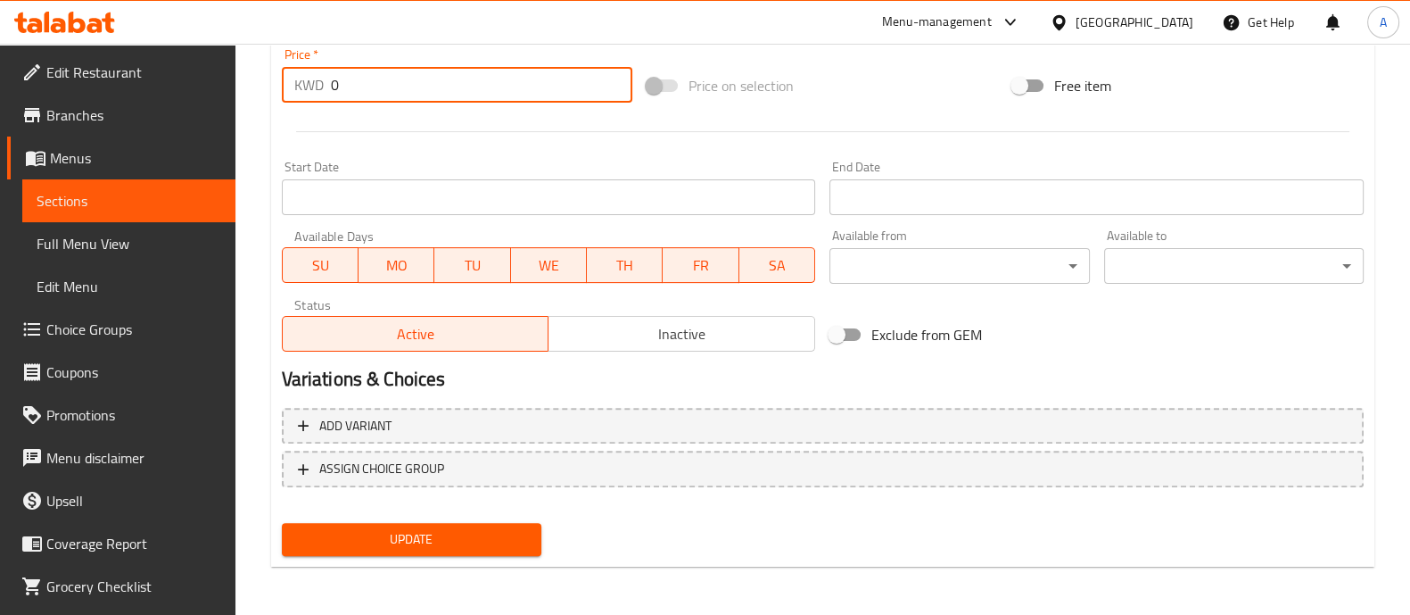
type input "0"
click at [477, 537] on span "Update" at bounding box center [411, 539] width 231 height 22
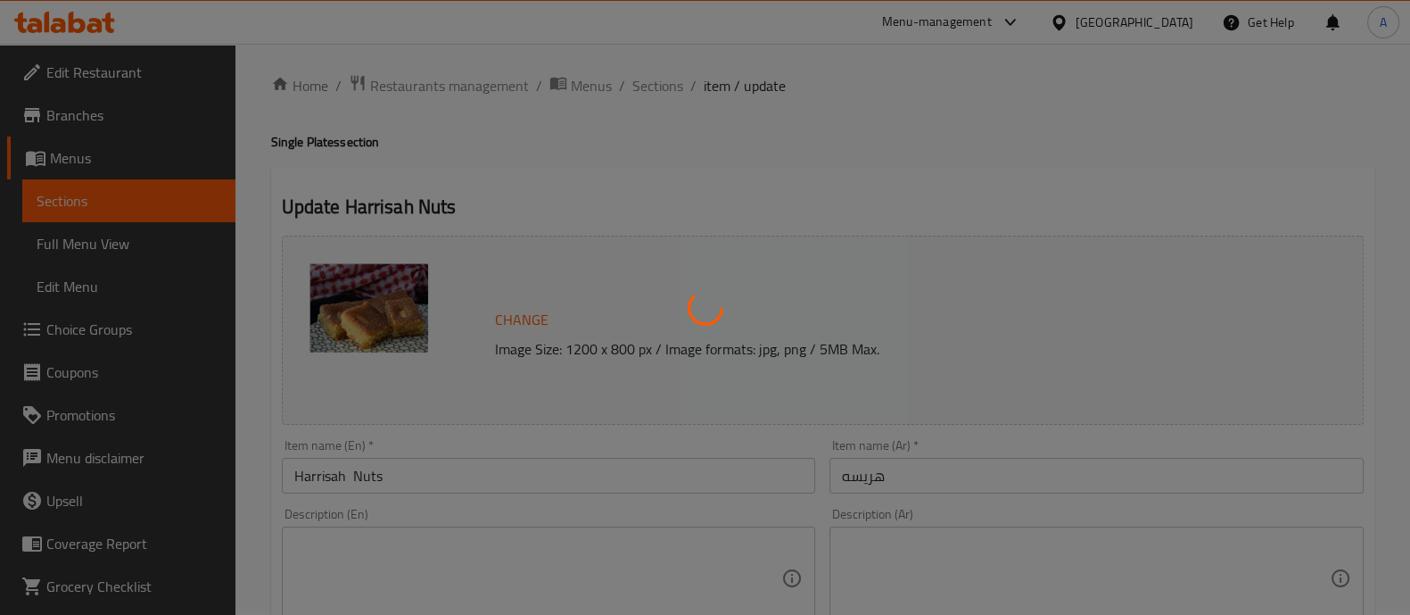
scroll to position [1, 0]
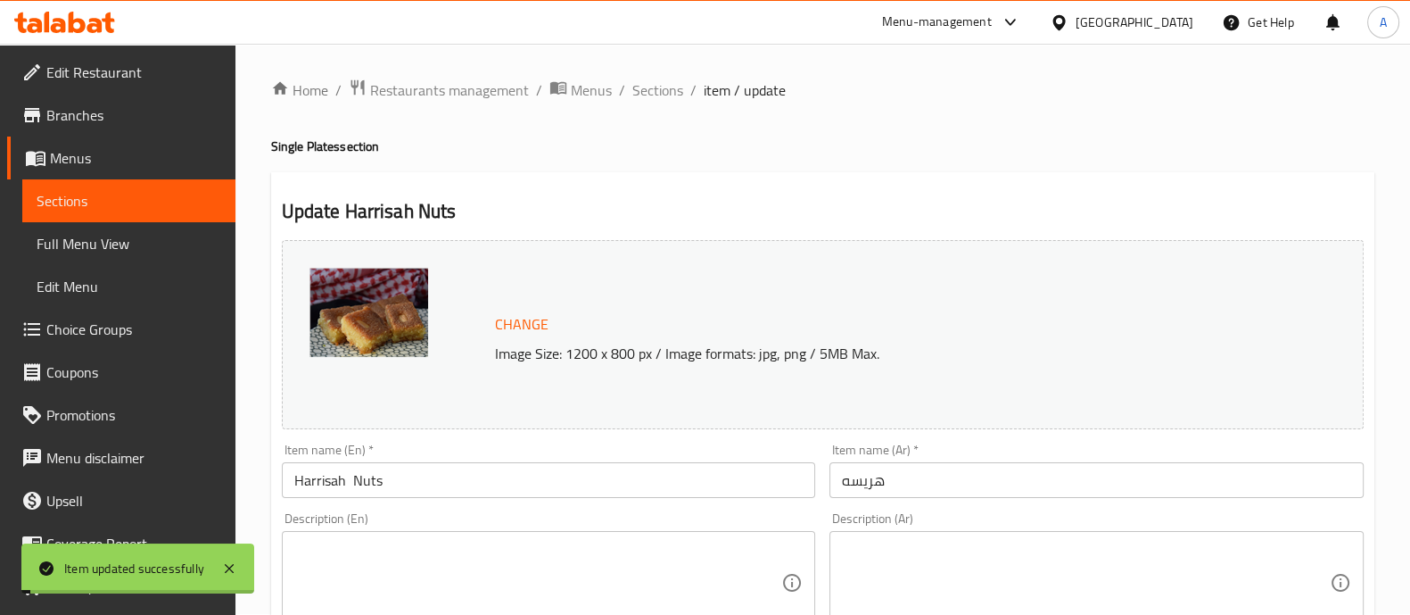
click at [652, 95] on span "Sections" at bounding box center [658, 89] width 51 height 21
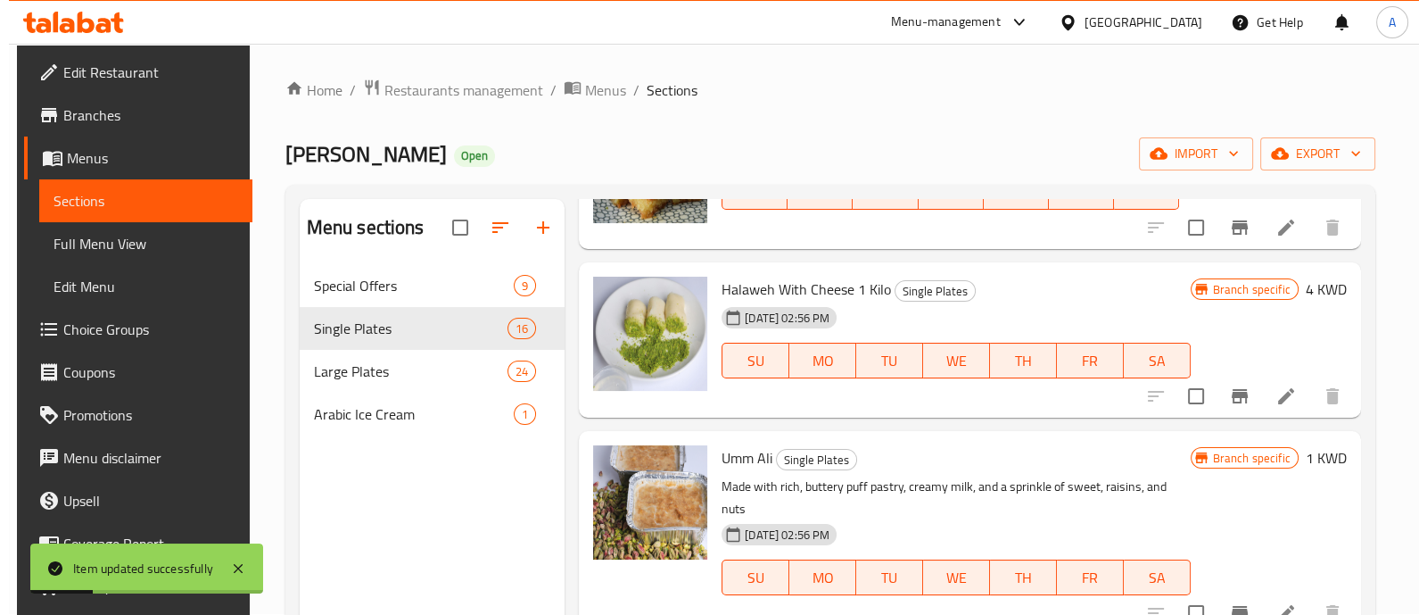
scroll to position [780, 0]
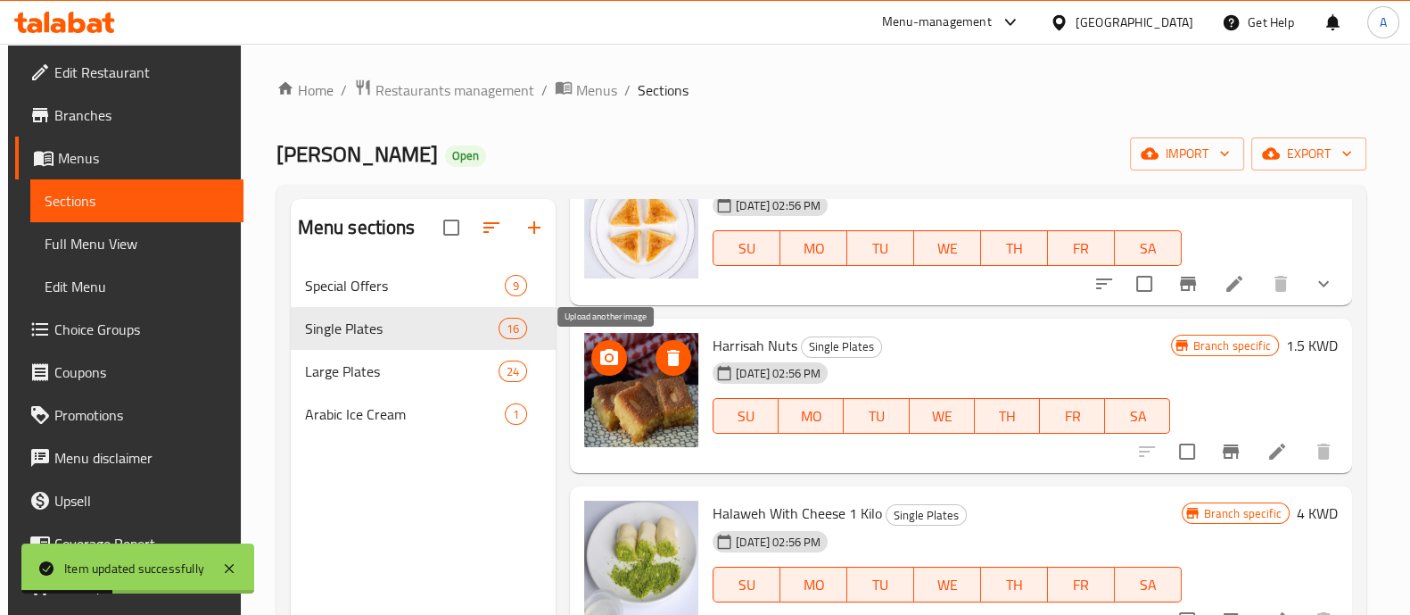
click at [617, 359] on icon "upload picture" at bounding box center [609, 357] width 21 height 21
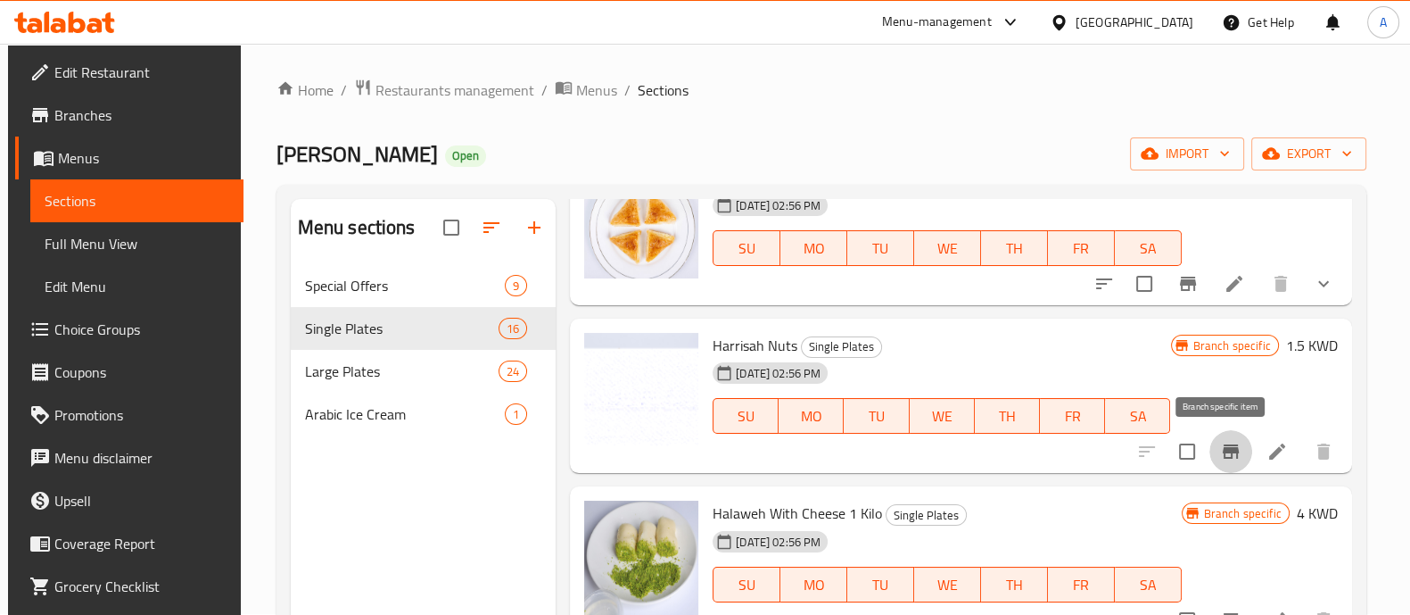
click at [1227, 447] on icon "Branch-specific-item" at bounding box center [1231, 451] width 16 height 14
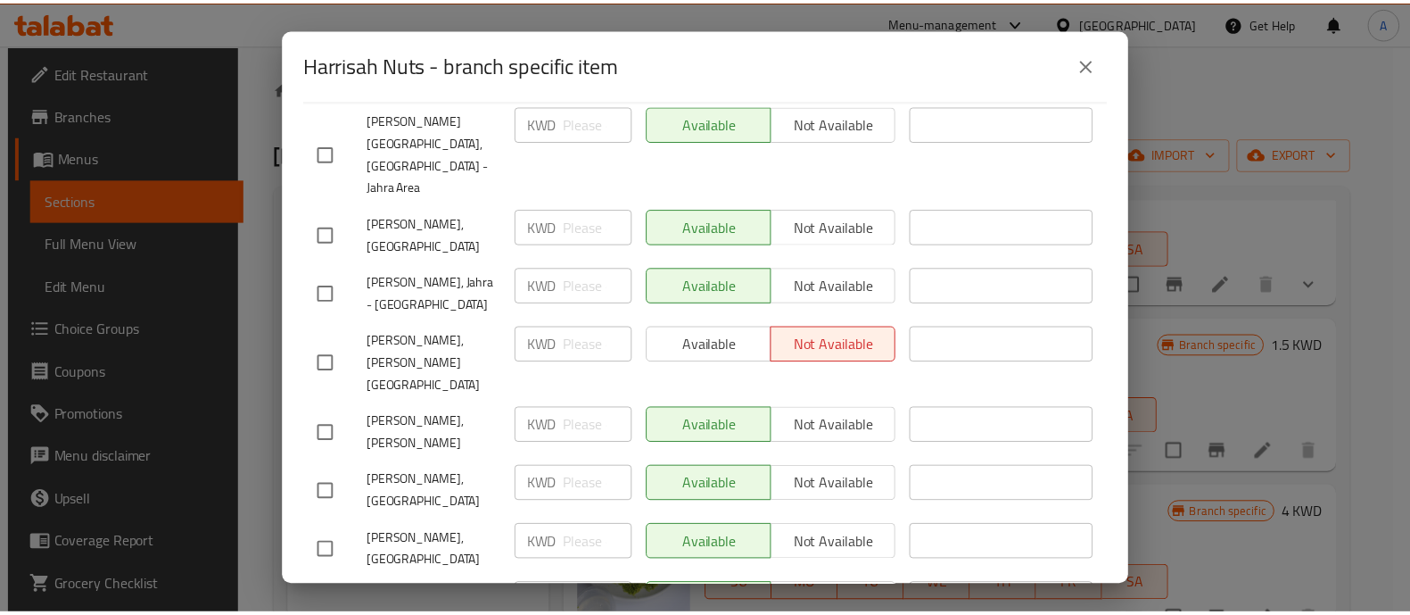
scroll to position [0, 0]
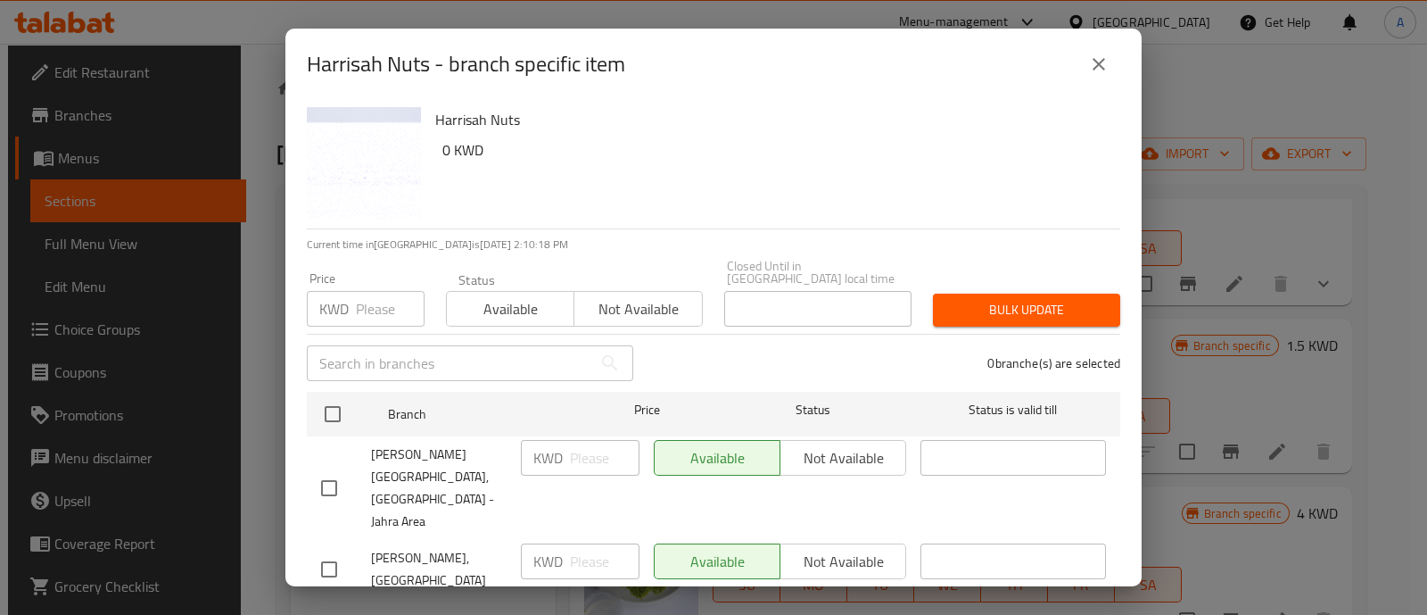
click at [1097, 62] on icon "close" at bounding box center [1099, 64] width 12 height 12
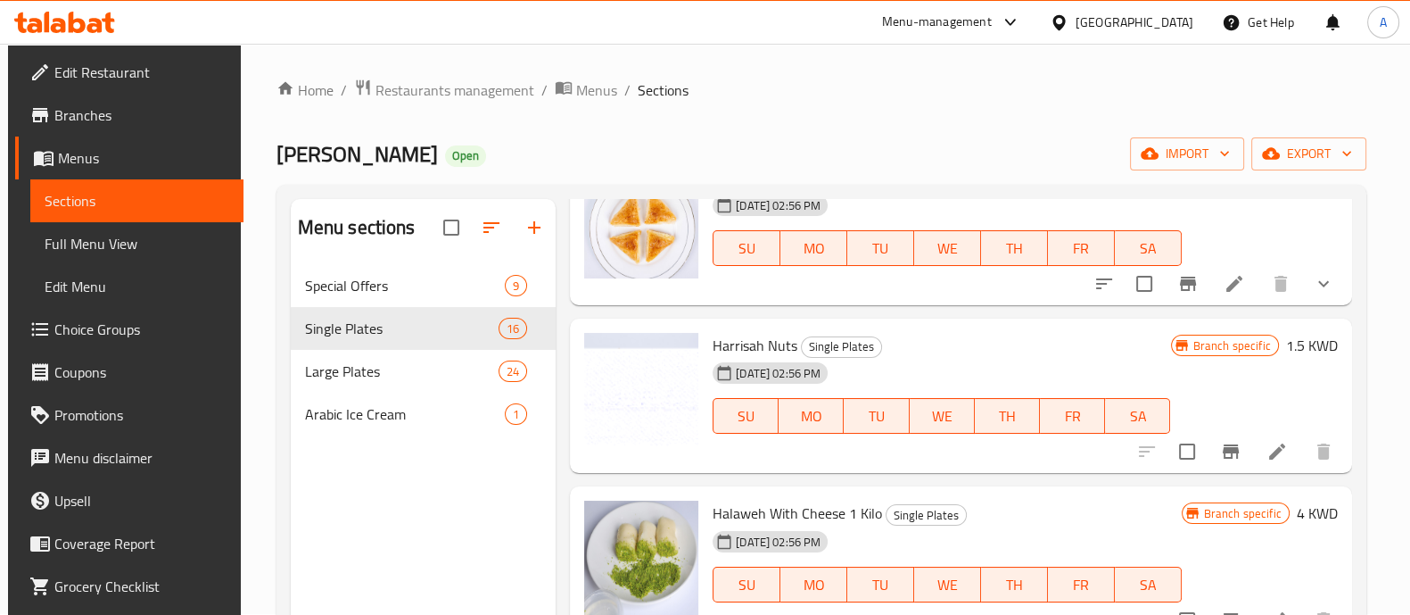
click at [1271, 441] on icon at bounding box center [1277, 451] width 21 height 21
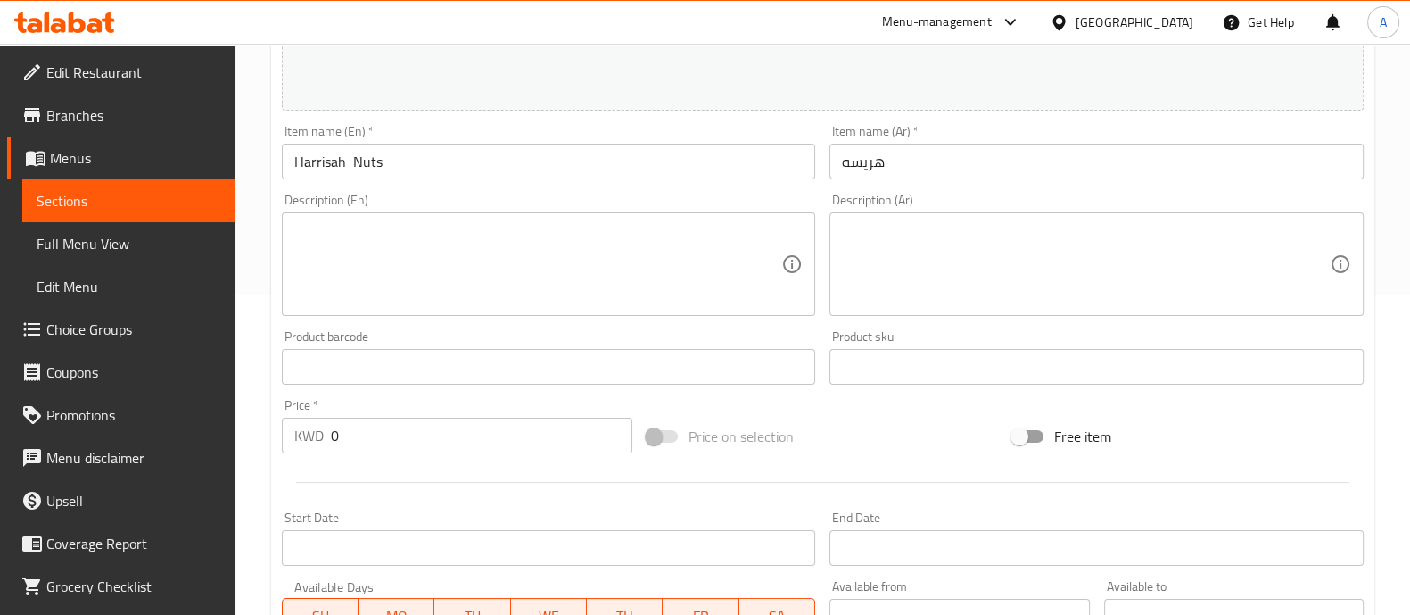
scroll to position [670, 0]
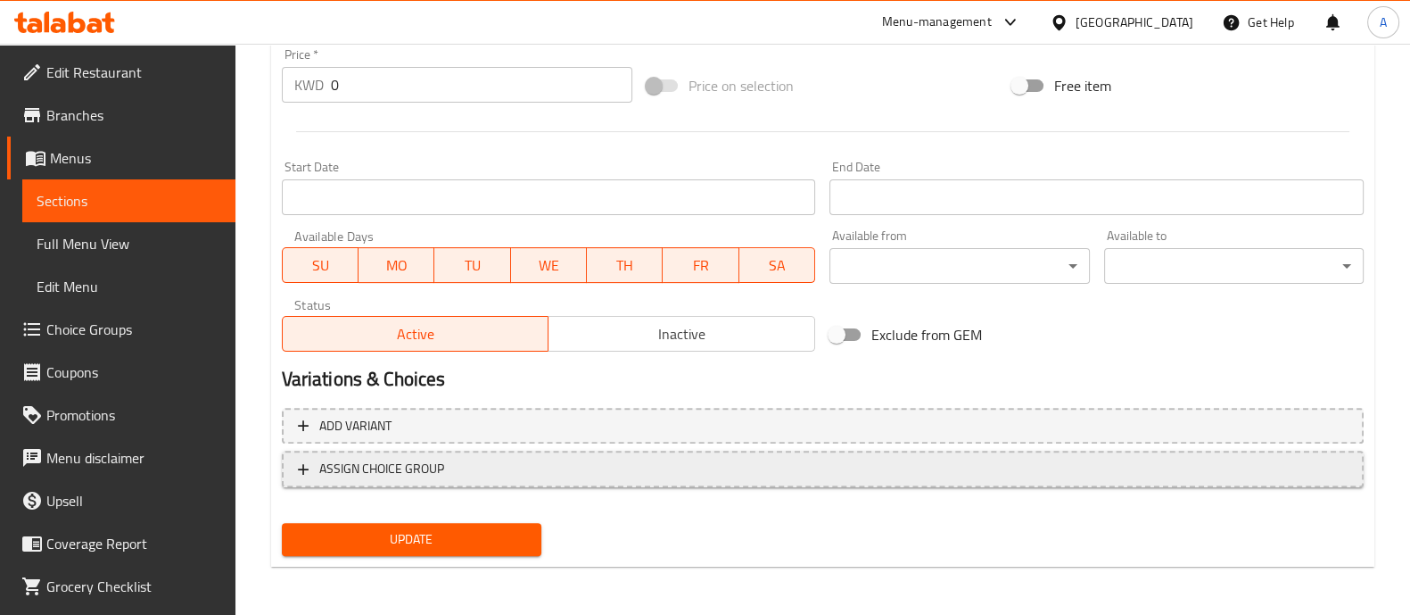
click at [465, 452] on button "ASSIGN CHOICE GROUP" at bounding box center [823, 469] width 1082 height 37
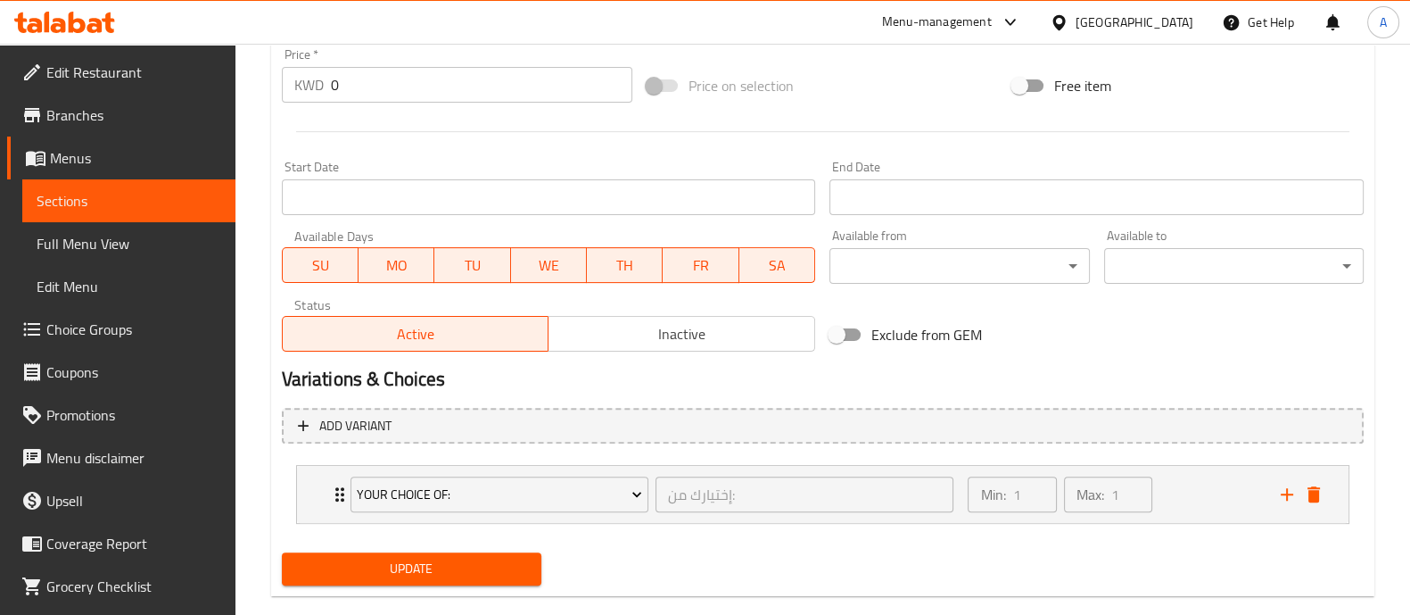
scroll to position [699, 0]
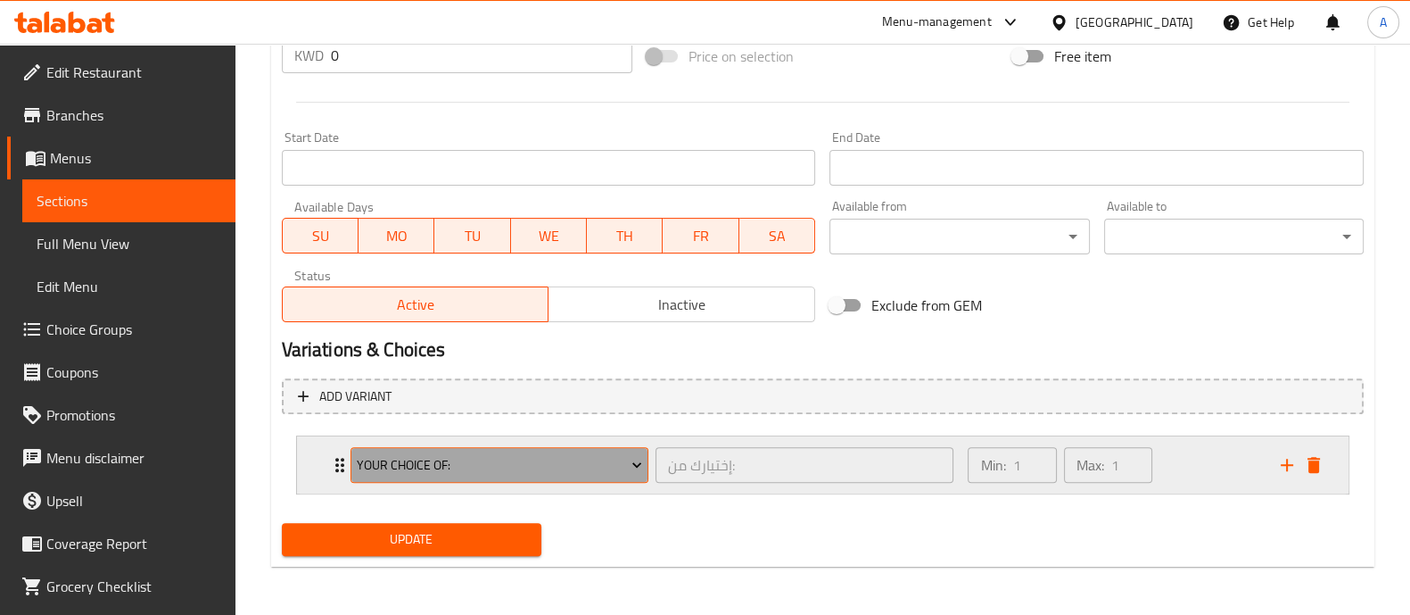
click at [473, 457] on span "Your Choice Of:" at bounding box center [499, 465] width 285 height 22
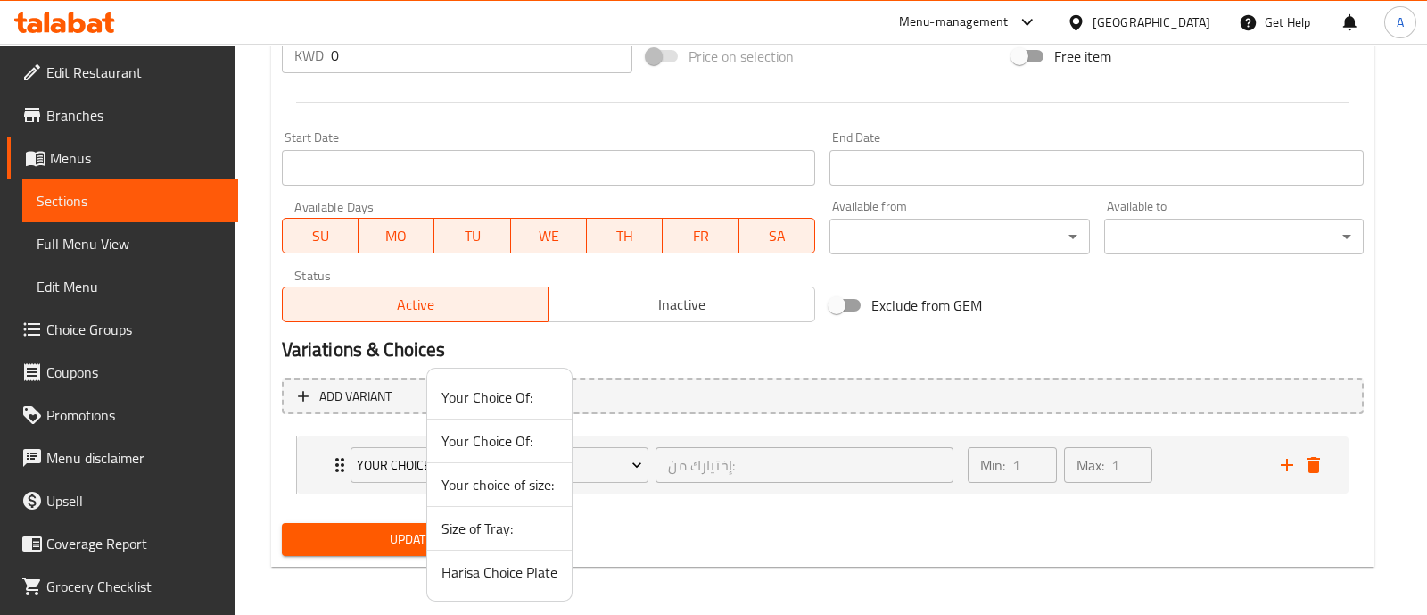
click at [495, 568] on span "Harisa Choice Plate" at bounding box center [500, 571] width 116 height 21
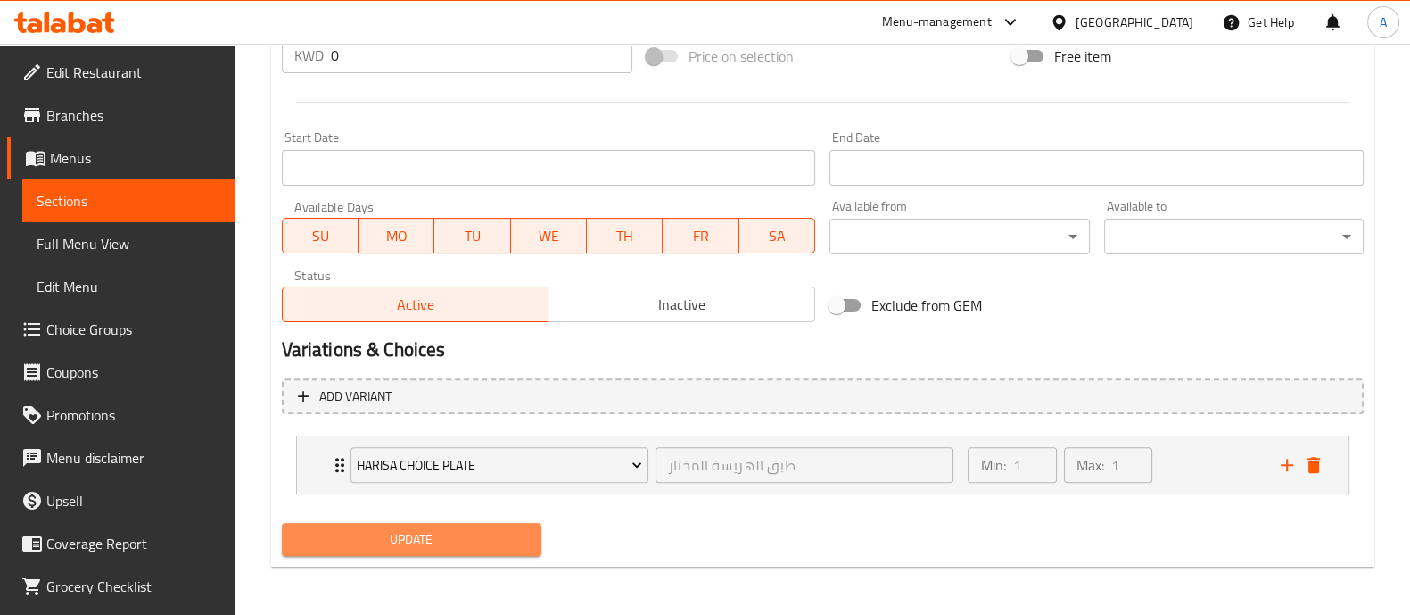
click at [442, 528] on span "Update" at bounding box center [411, 539] width 231 height 22
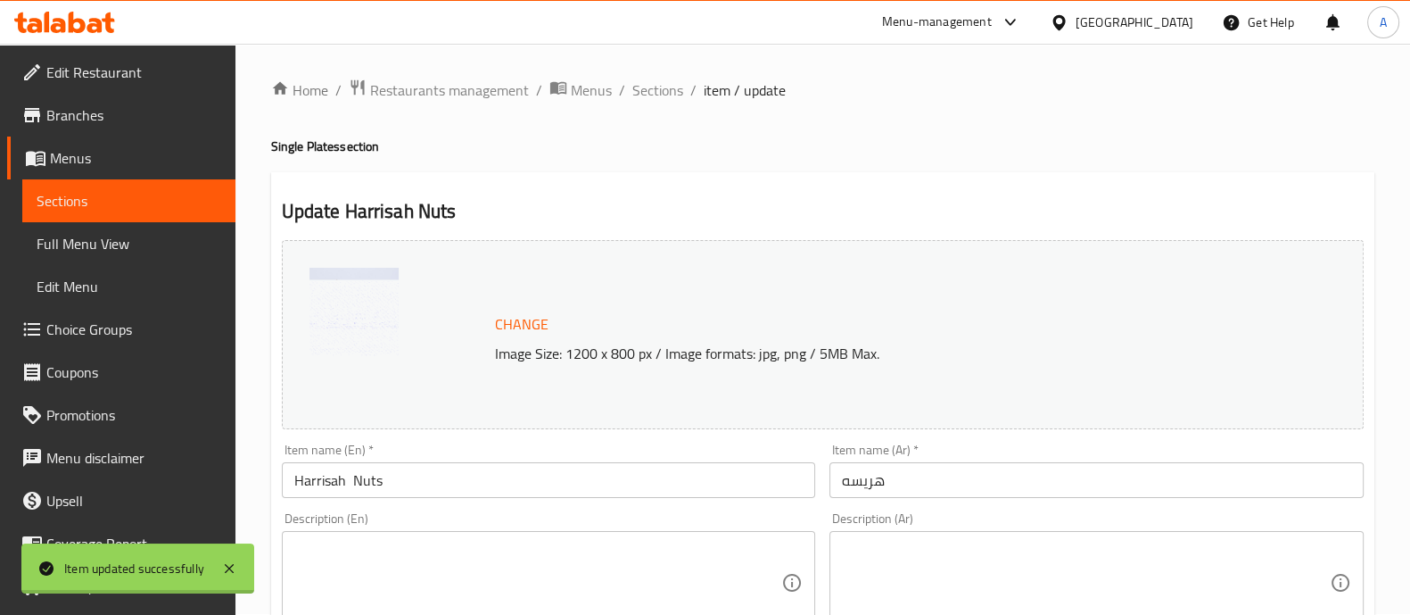
scroll to position [0, 0]
click at [668, 97] on span "Sections" at bounding box center [658, 90] width 51 height 21
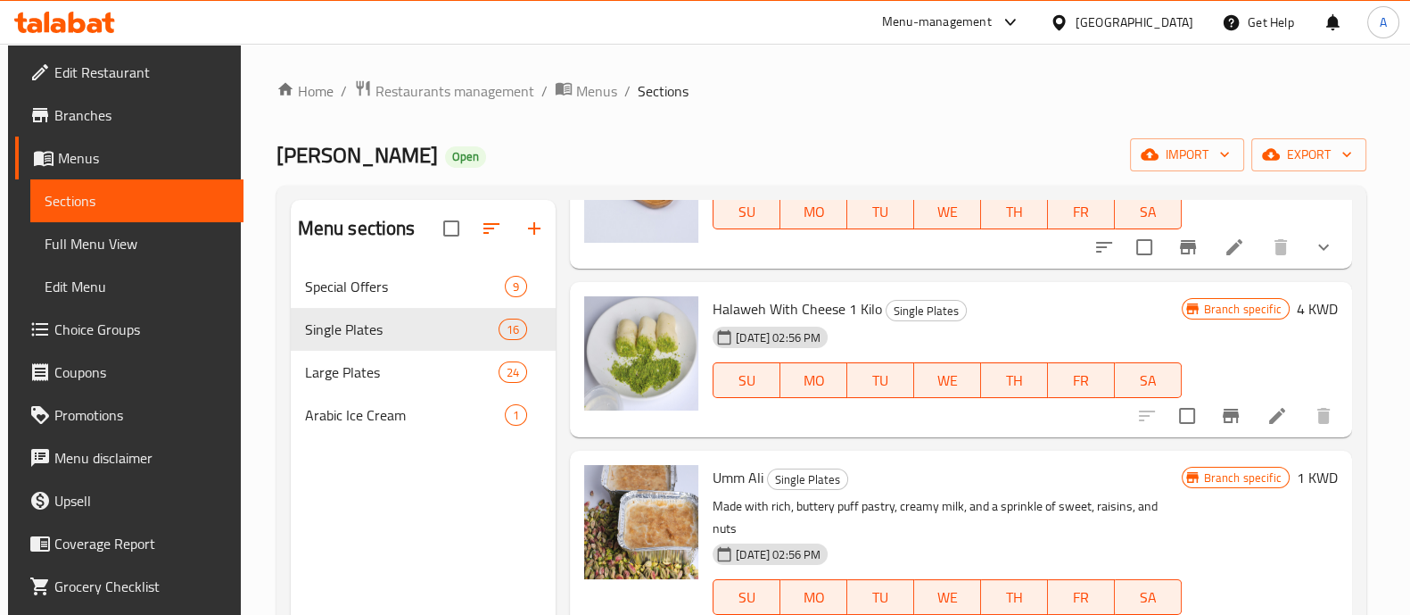
scroll to position [931, 0]
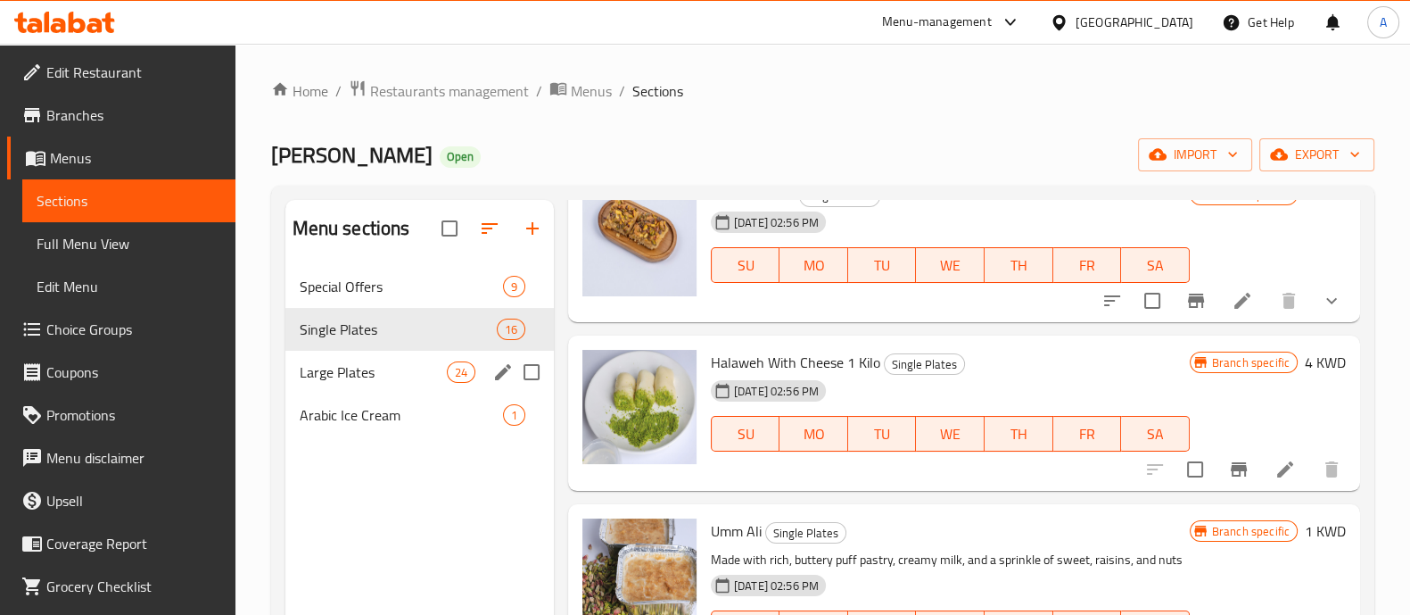
click at [418, 385] on div "Large Plates 24" at bounding box center [419, 372] width 269 height 43
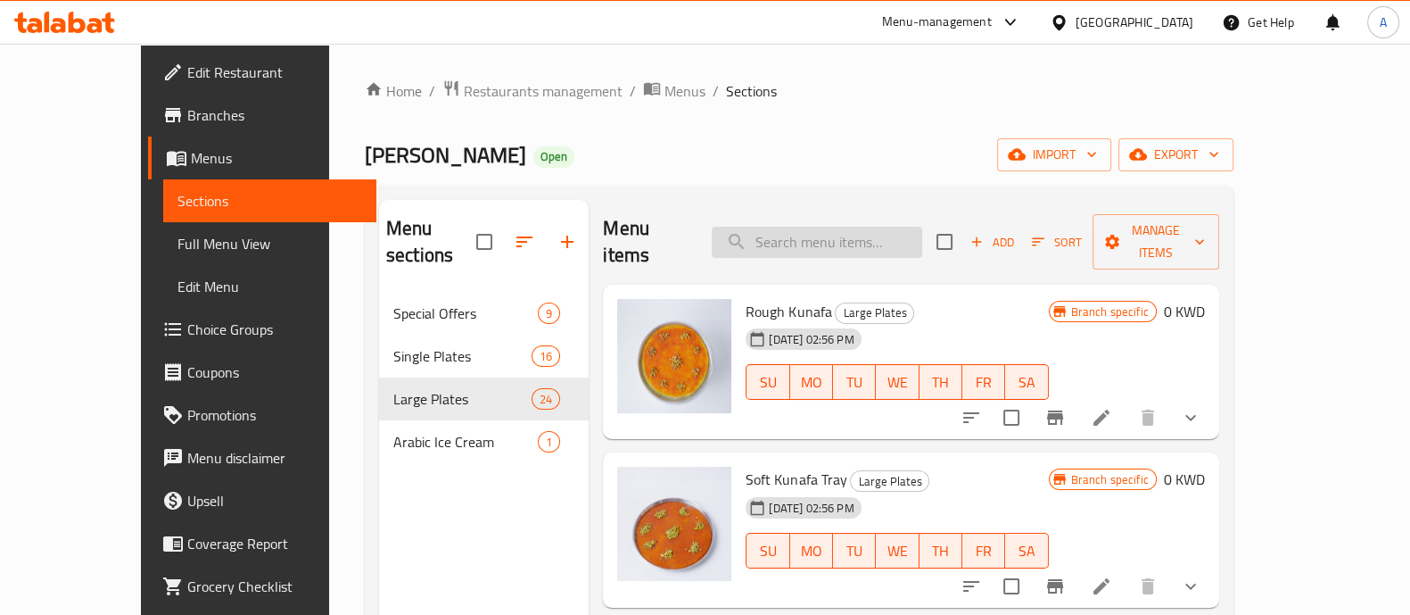
click at [849, 230] on input "search" at bounding box center [817, 242] width 211 height 31
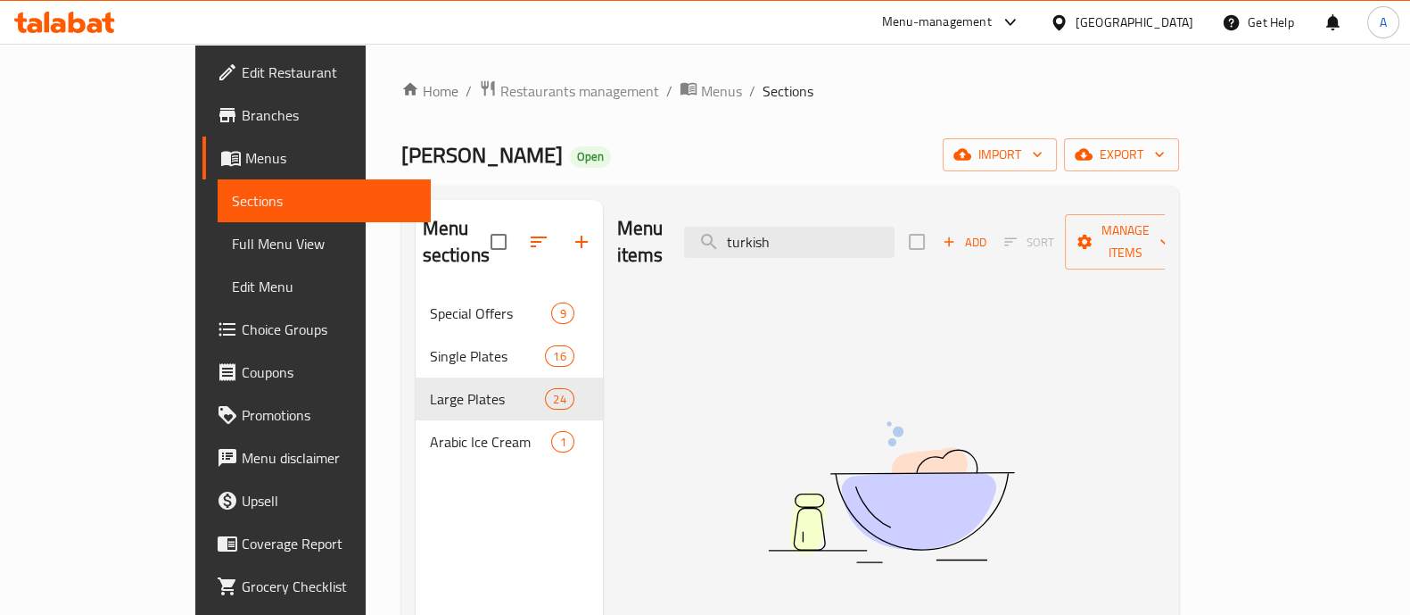
drag, startPoint x: 849, startPoint y: 231, endPoint x: 728, endPoint y: 225, distance: 121.5
click at [728, 225] on div "Menu items turkish Add Sort Manage items" at bounding box center [891, 242] width 548 height 85
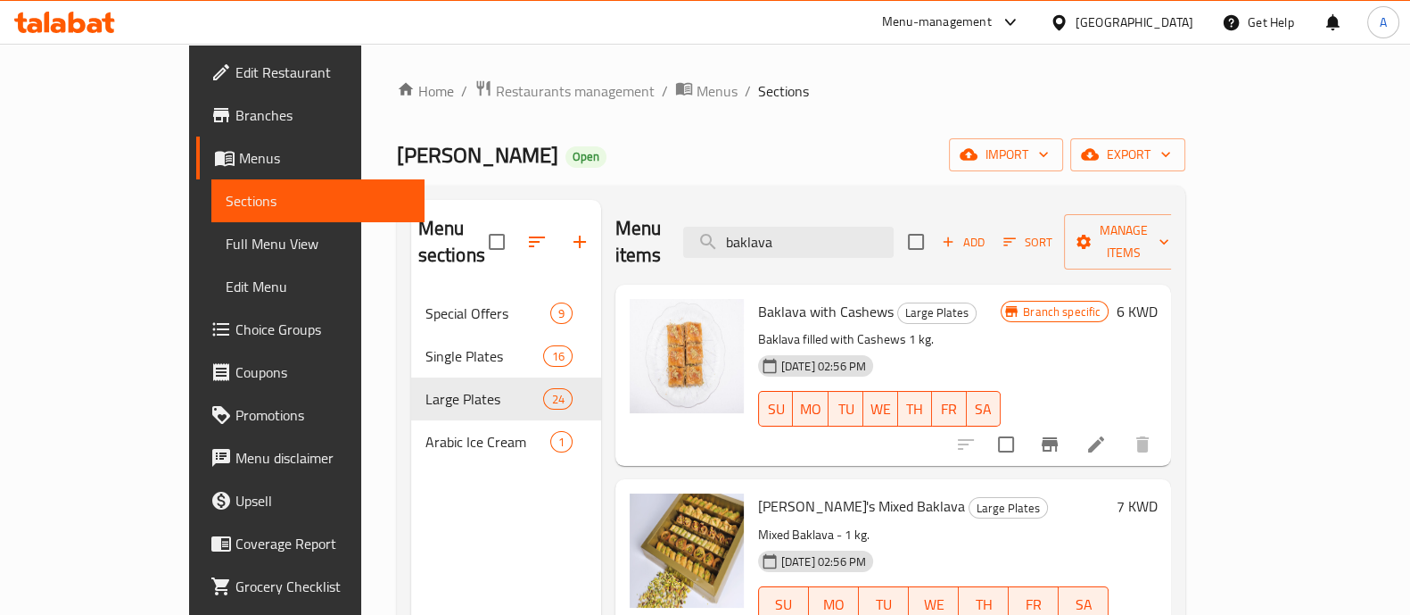
scroll to position [111, 0]
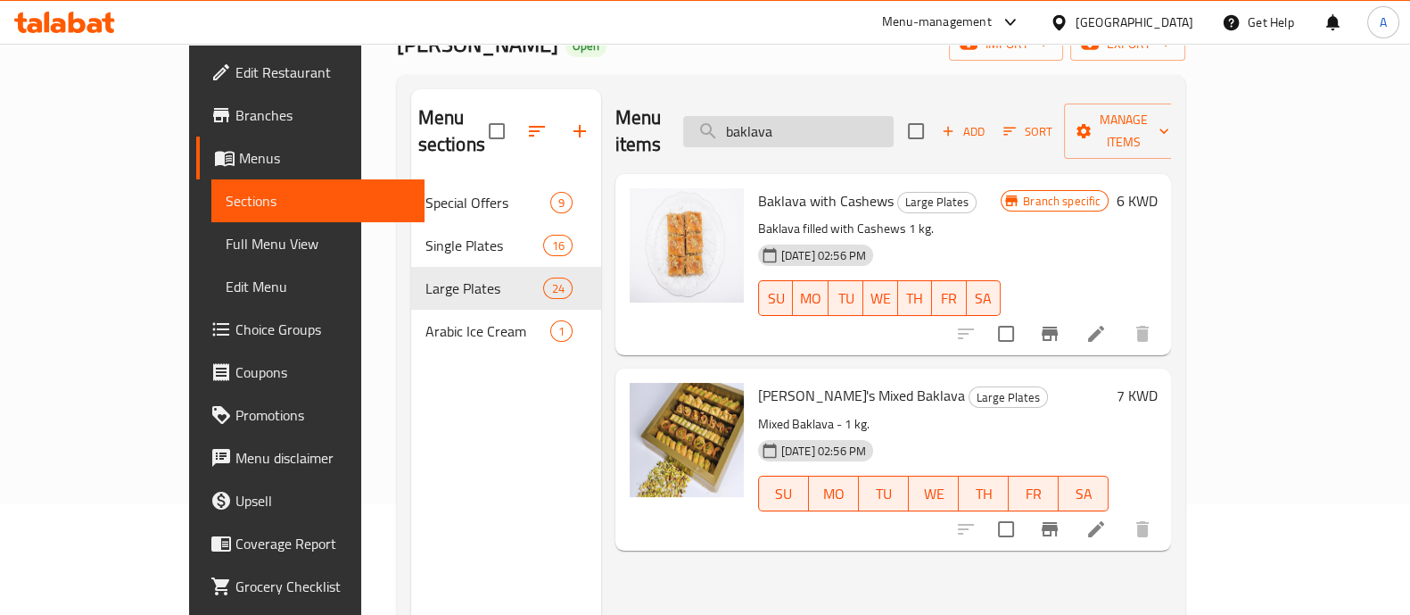
click at [831, 120] on input "baklava" at bounding box center [788, 131] width 211 height 31
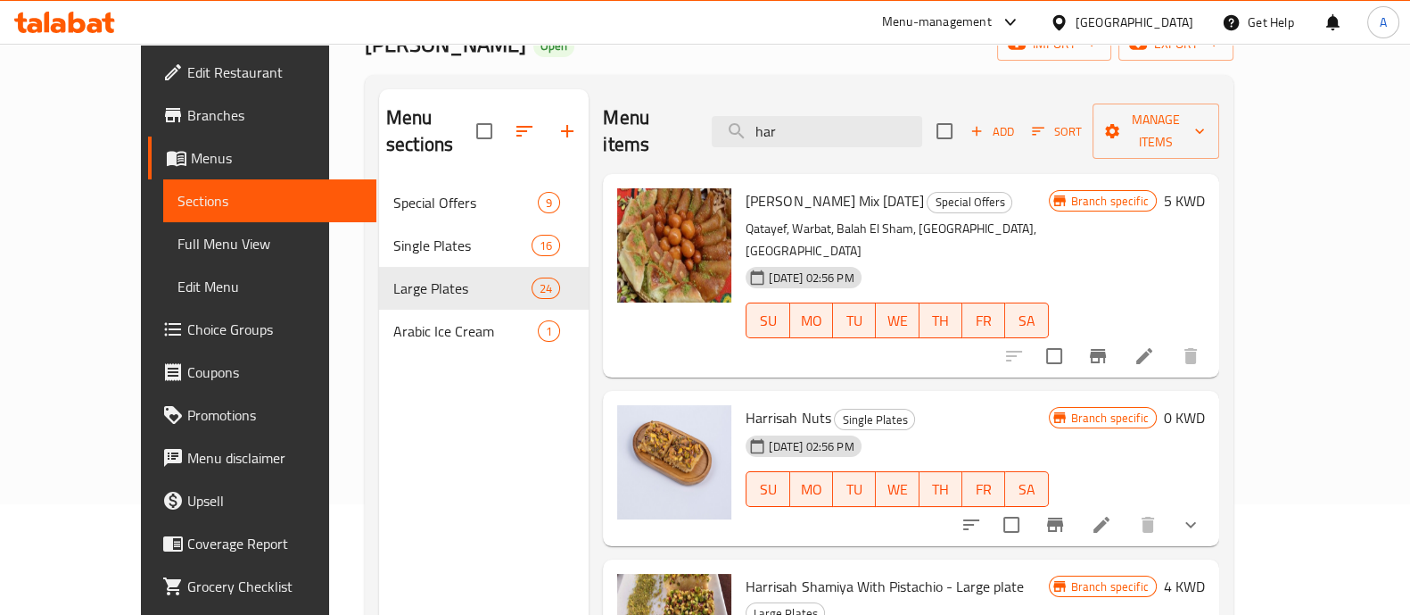
type input "har"
click at [1112, 514] on icon at bounding box center [1101, 524] width 21 height 21
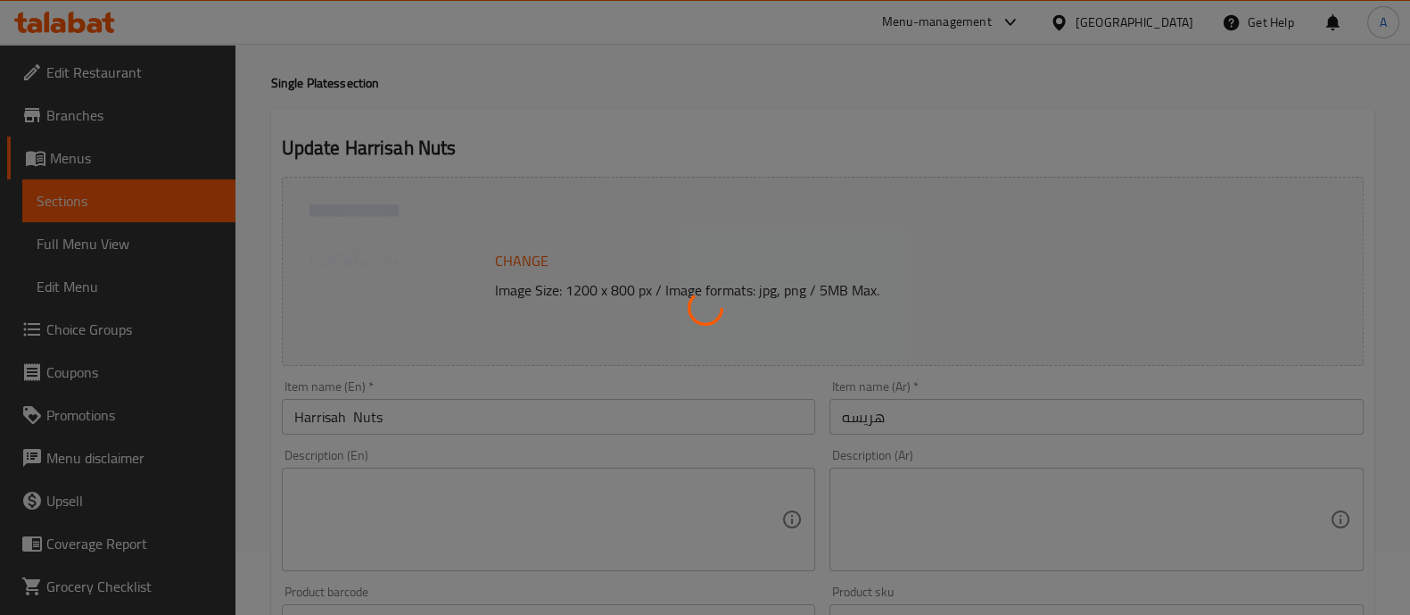
type input "طبق الهريسة المختار"
type input "1"
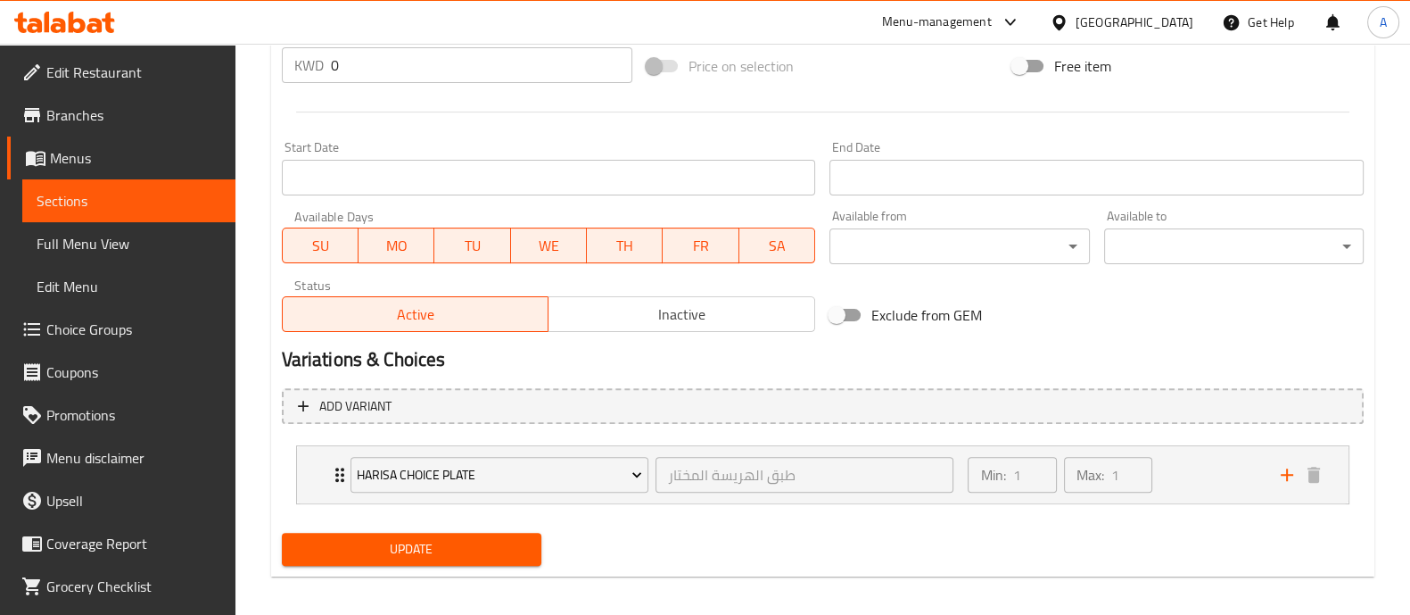
scroll to position [699, 0]
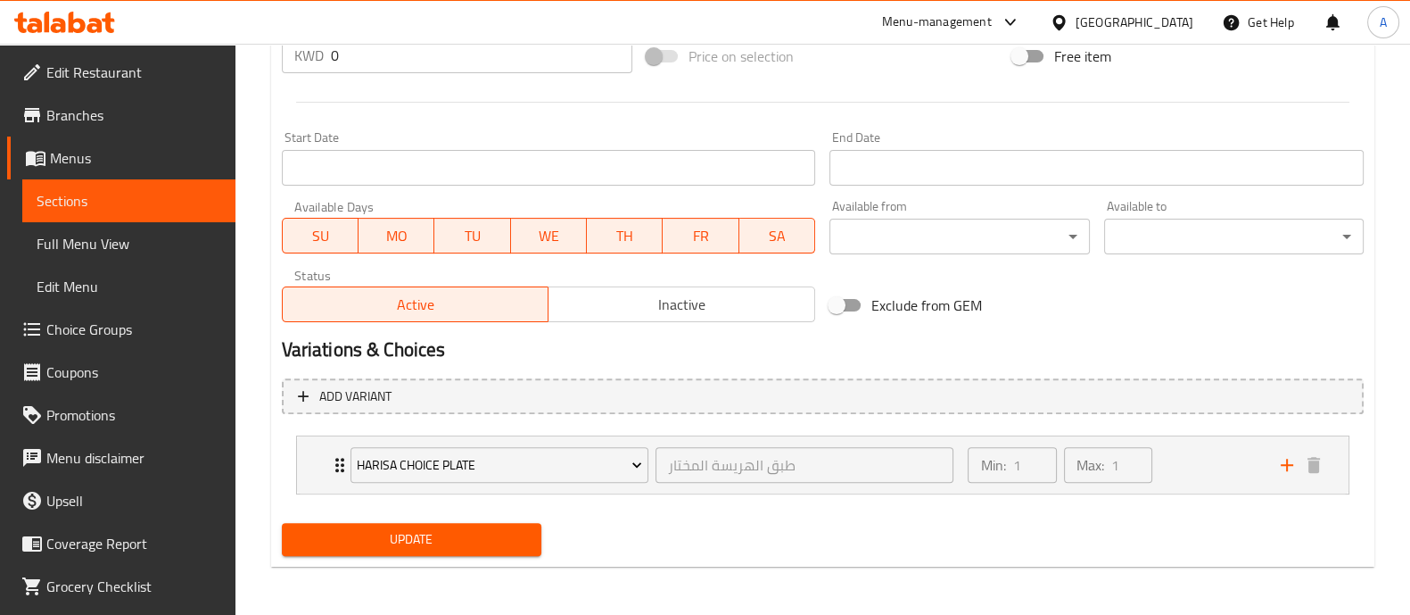
click at [447, 524] on button "Update" at bounding box center [412, 539] width 260 height 33
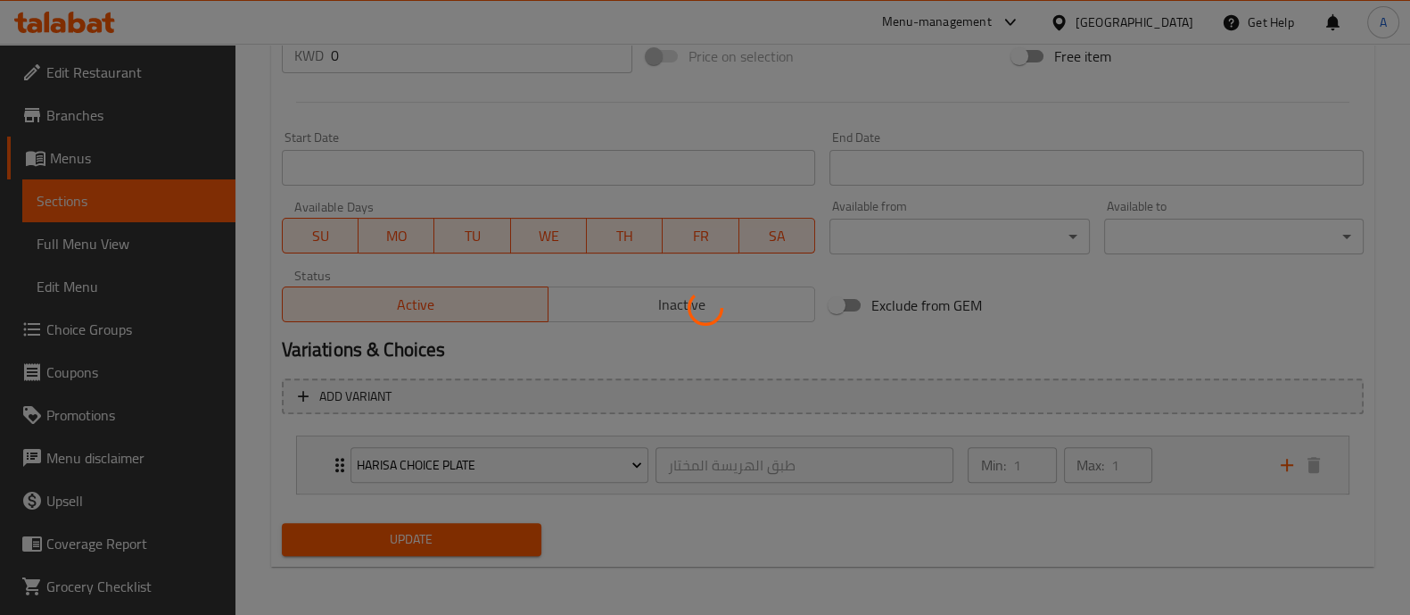
scroll to position [31, 0]
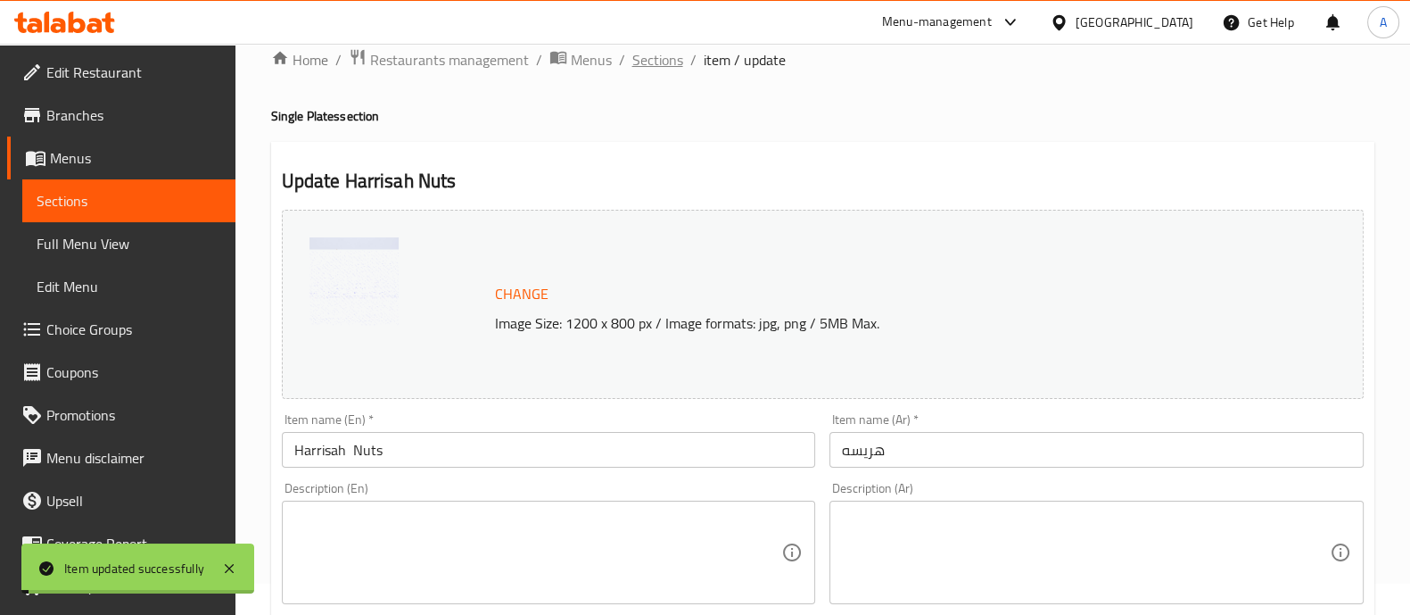
click at [649, 61] on span "Sections" at bounding box center [658, 59] width 51 height 21
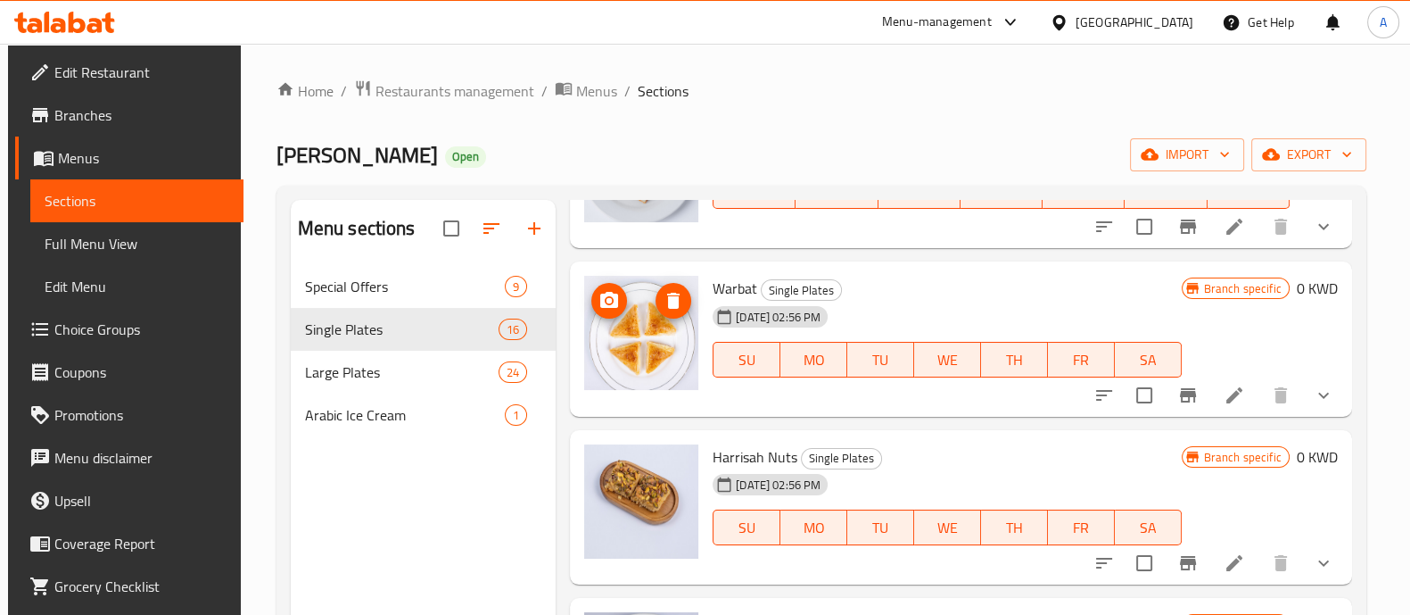
scroll to position [445, 0]
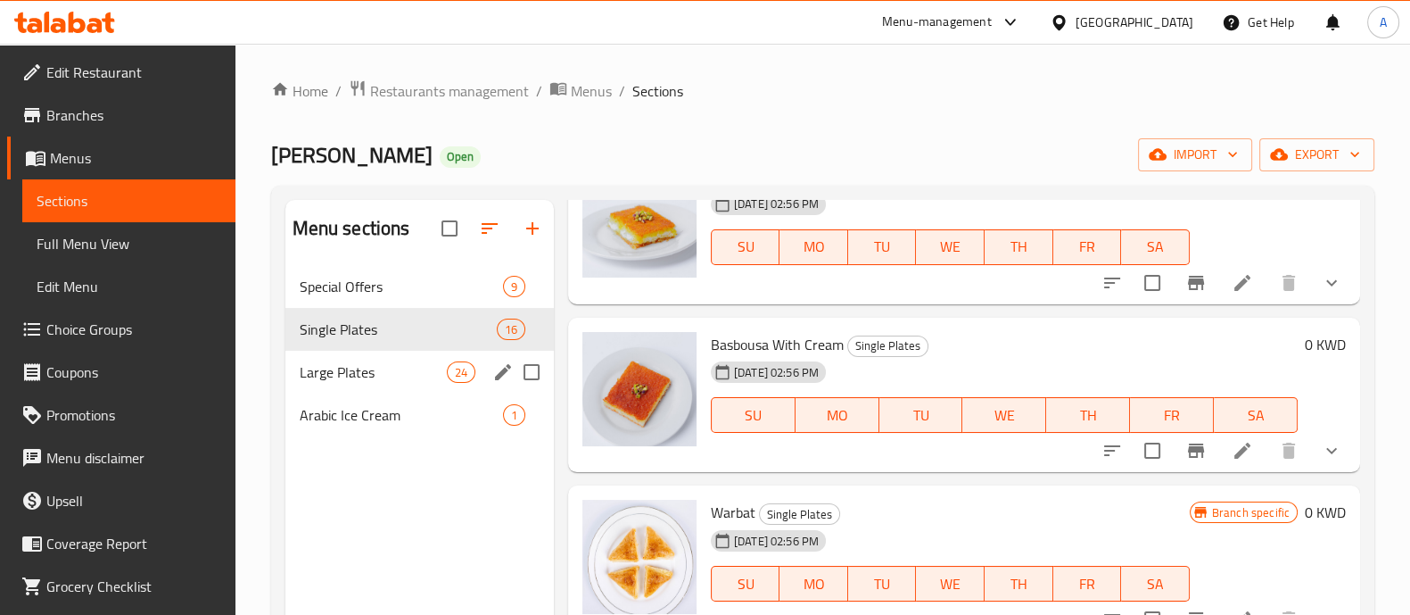
click at [324, 359] on div "Large Plates 24" at bounding box center [419, 372] width 269 height 43
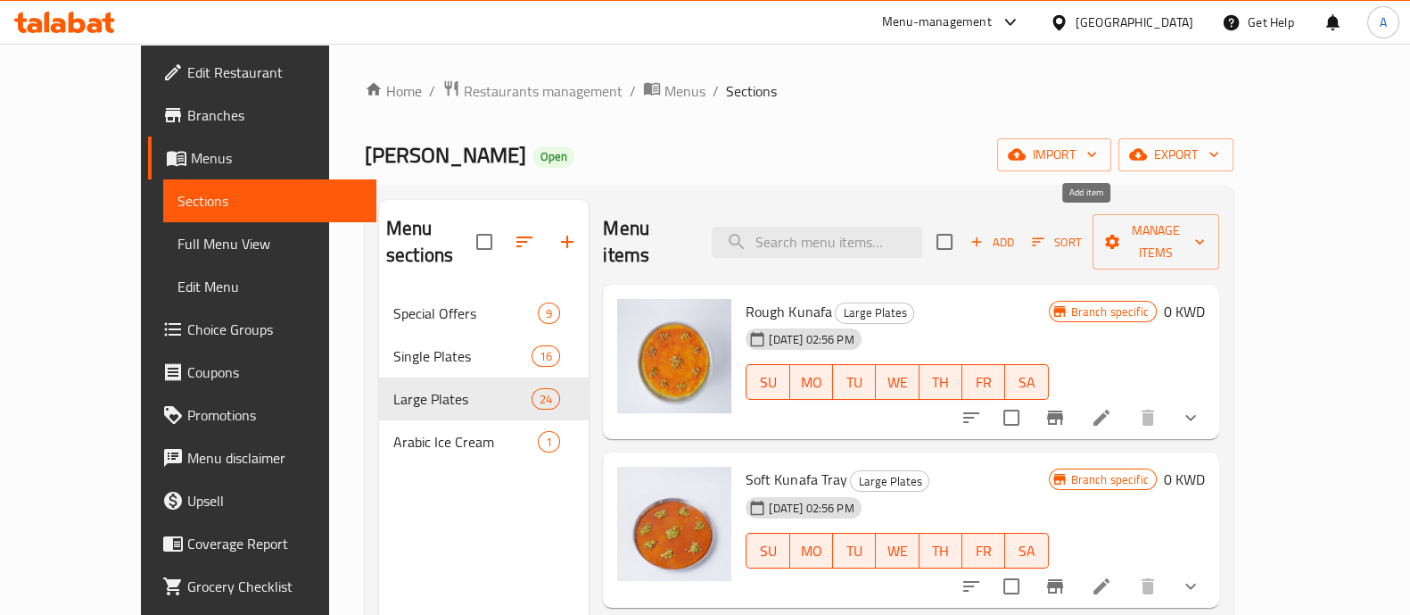
click at [1016, 233] on span "Add" at bounding box center [992, 242] width 48 height 21
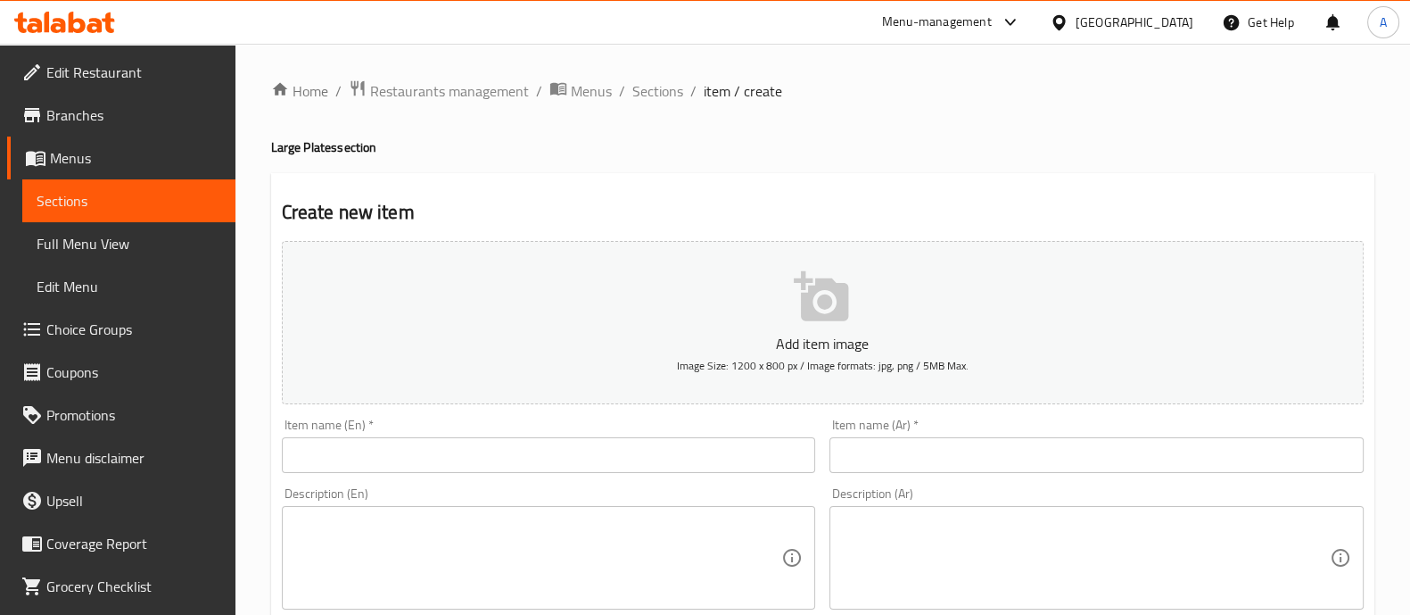
click at [610, 435] on div "Item name (En)   * Item name (En) *" at bounding box center [549, 445] width 534 height 54
click at [607, 459] on input "text" at bounding box center [549, 455] width 534 height 36
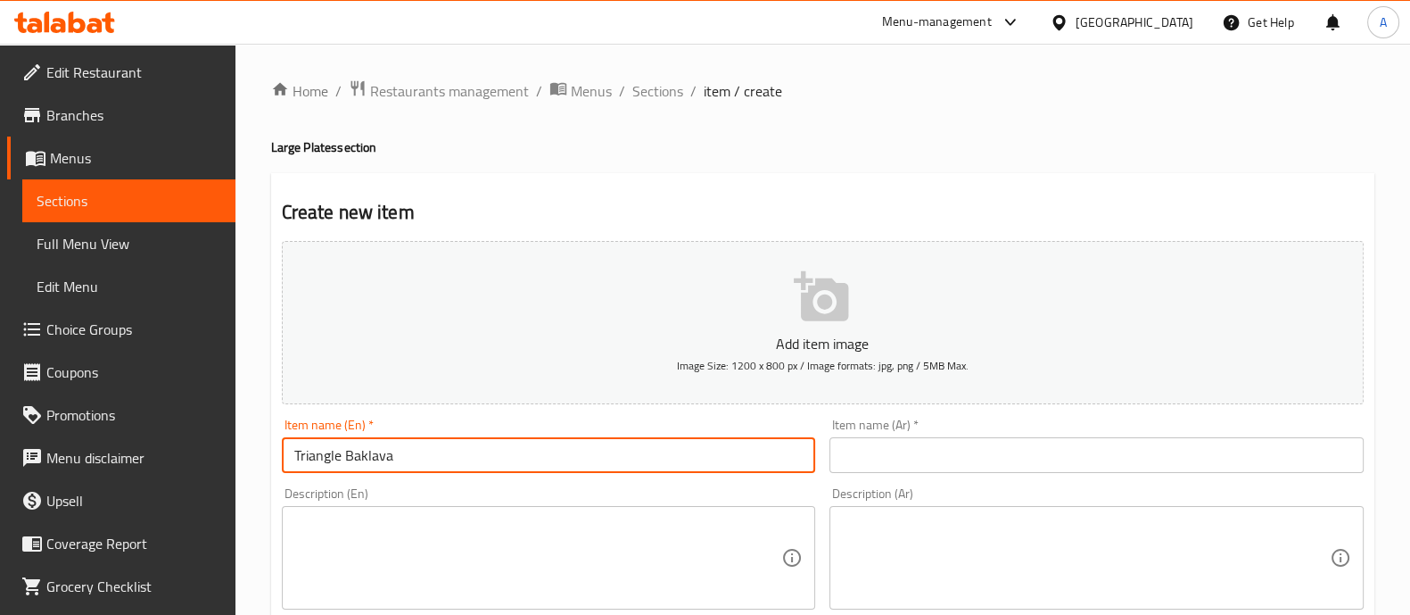
type input "Triangle Baklava"
drag, startPoint x: 947, startPoint y: 469, endPoint x: 939, endPoint y: 462, distance: 10.1
click at [947, 469] on input "text" at bounding box center [1097, 455] width 534 height 36
paste input "بقلاوة مثلثة"
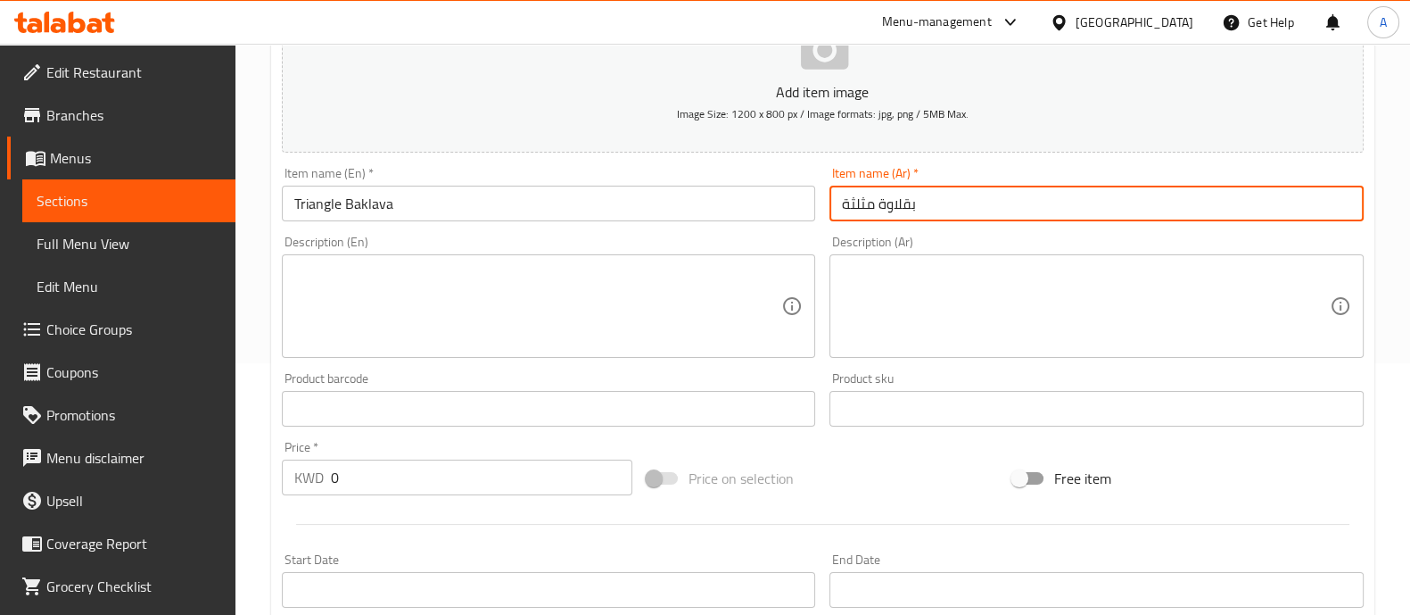
scroll to position [445, 0]
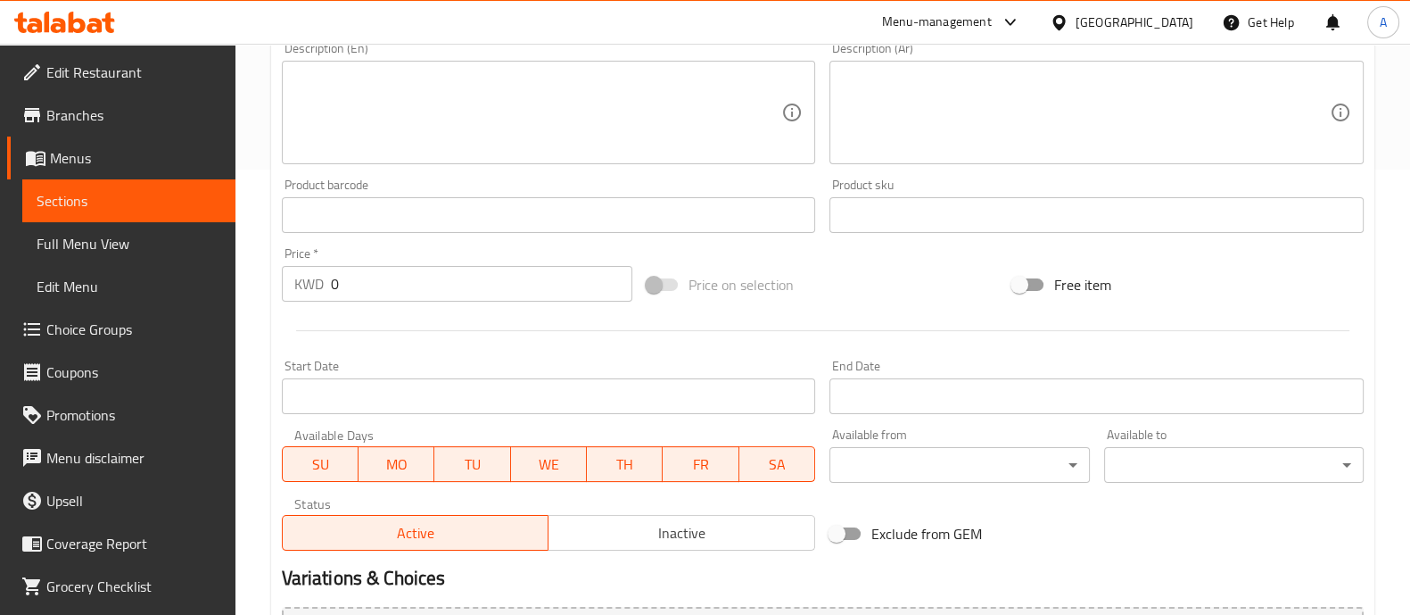
type input "بقلاوة مثلثة"
drag, startPoint x: 455, startPoint y: 274, endPoint x: 15, endPoint y: 299, distance: 440.5
click at [27, 296] on div "Edit Restaurant Branches Menus Sections Full Menu View Edit Menu Choice Groups …" at bounding box center [705, 207] width 1410 height 1217
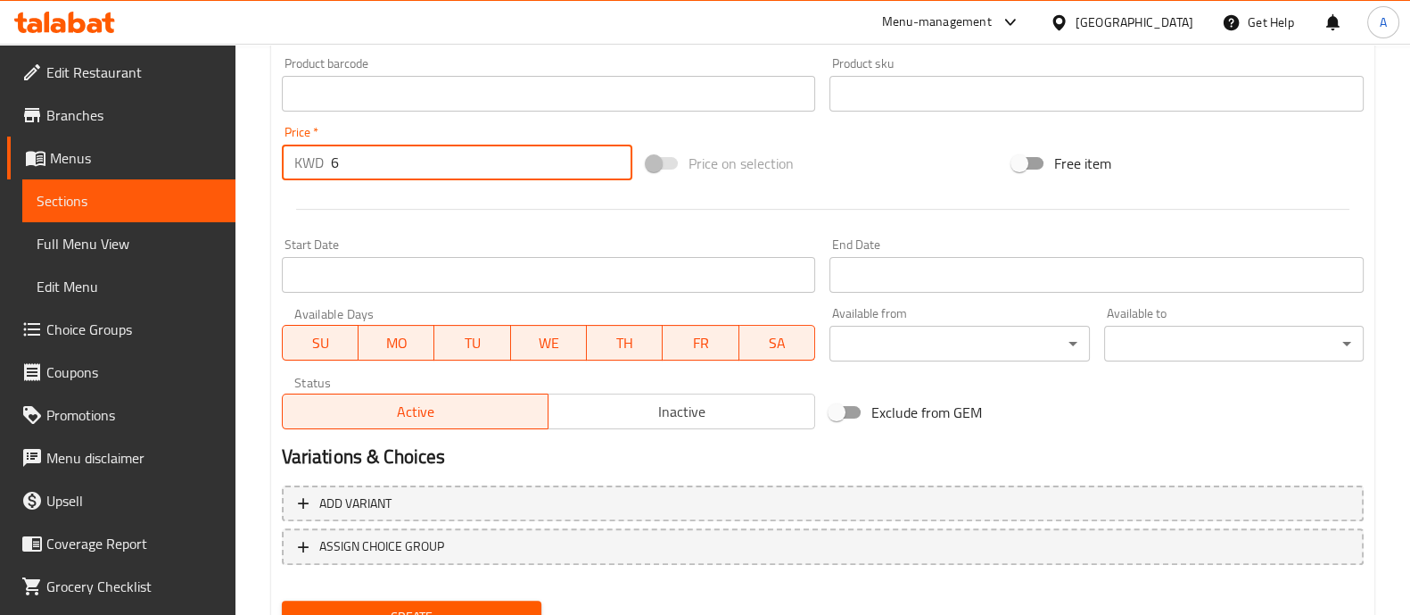
scroll to position [644, 0]
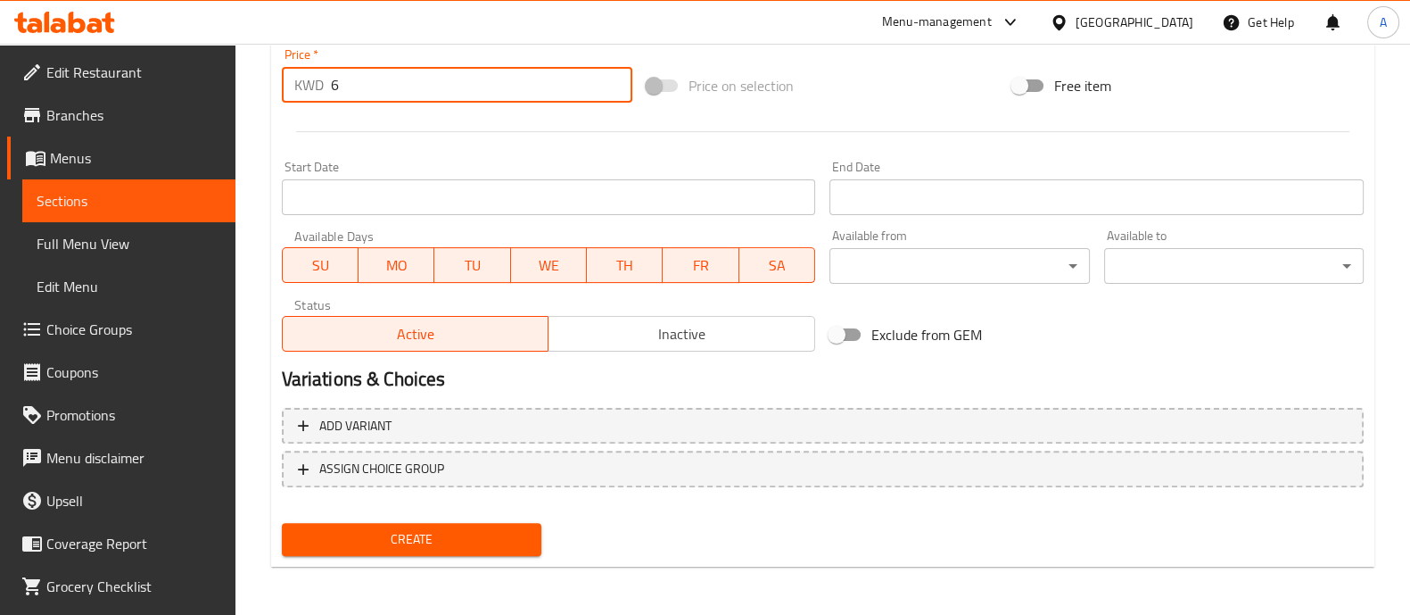
type input "6"
click at [426, 548] on span "Create" at bounding box center [411, 539] width 231 height 22
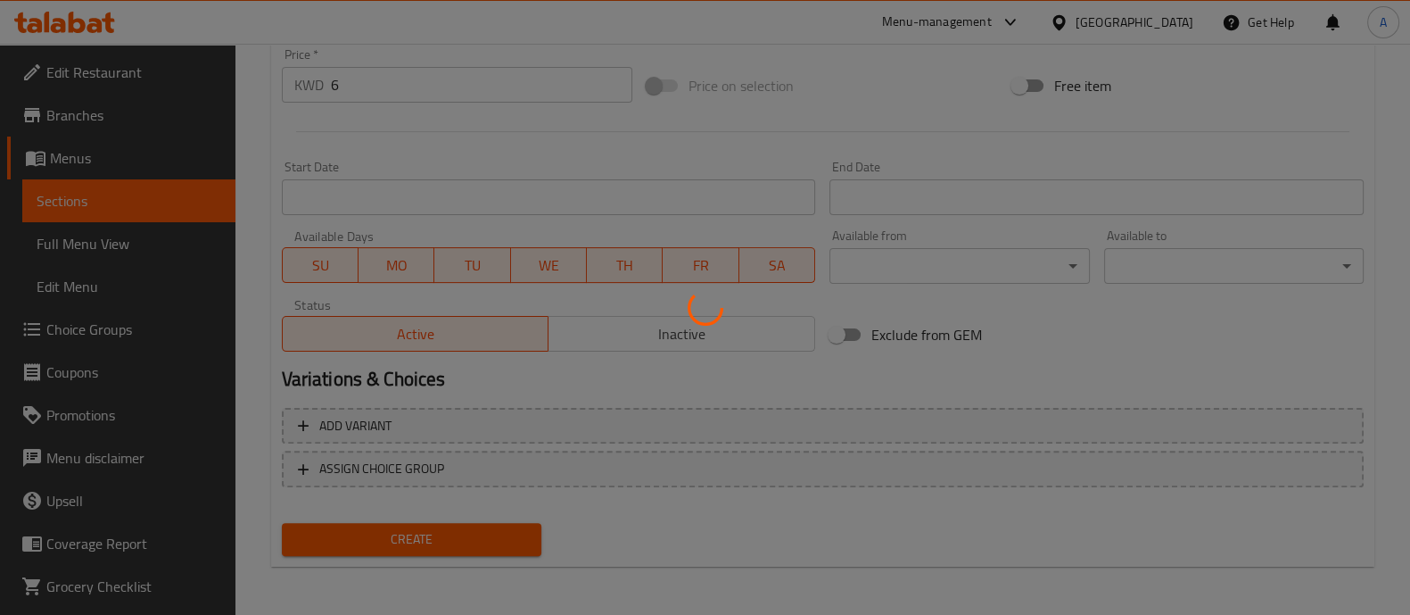
scroll to position [0, 0]
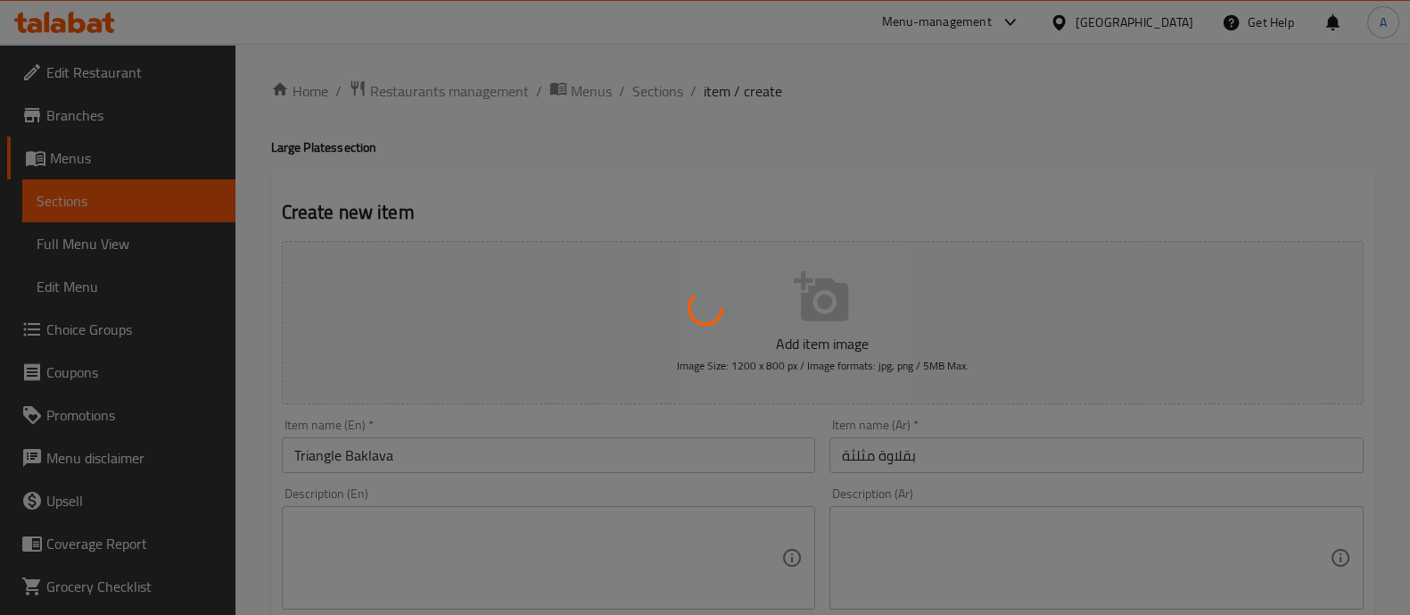
type input "0"
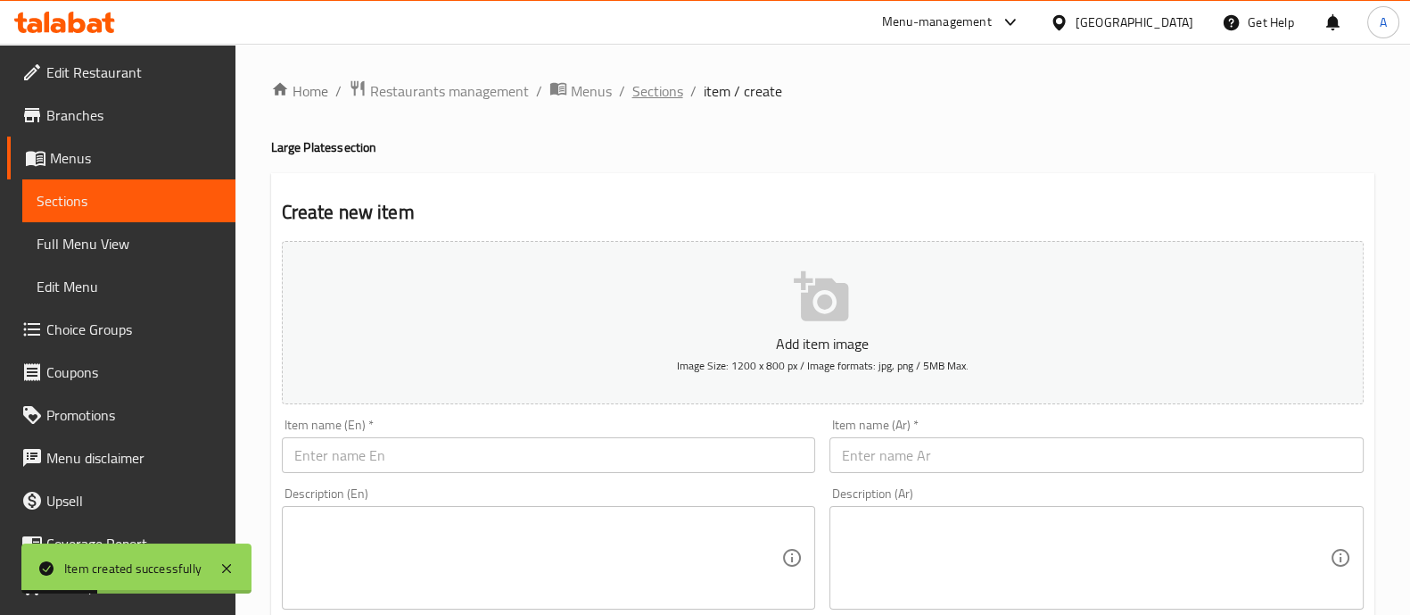
click at [649, 81] on span "Sections" at bounding box center [658, 90] width 51 height 21
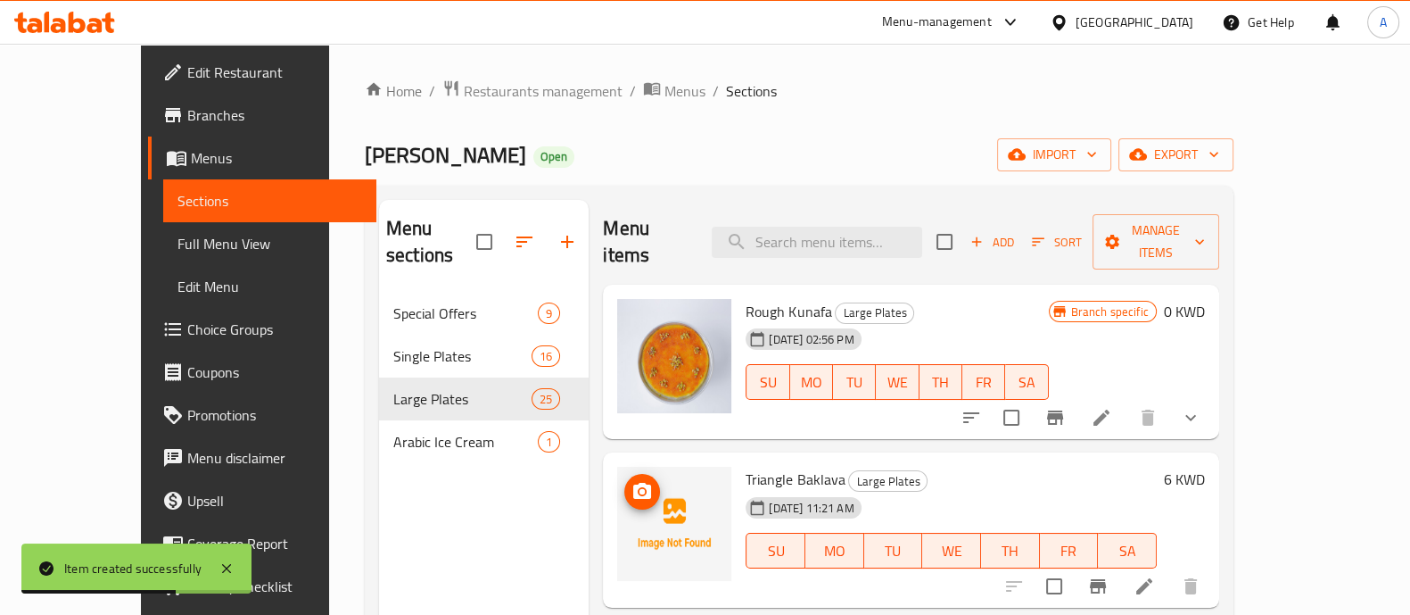
click at [624, 481] on span "upload picture" at bounding box center [642, 491] width 36 height 21
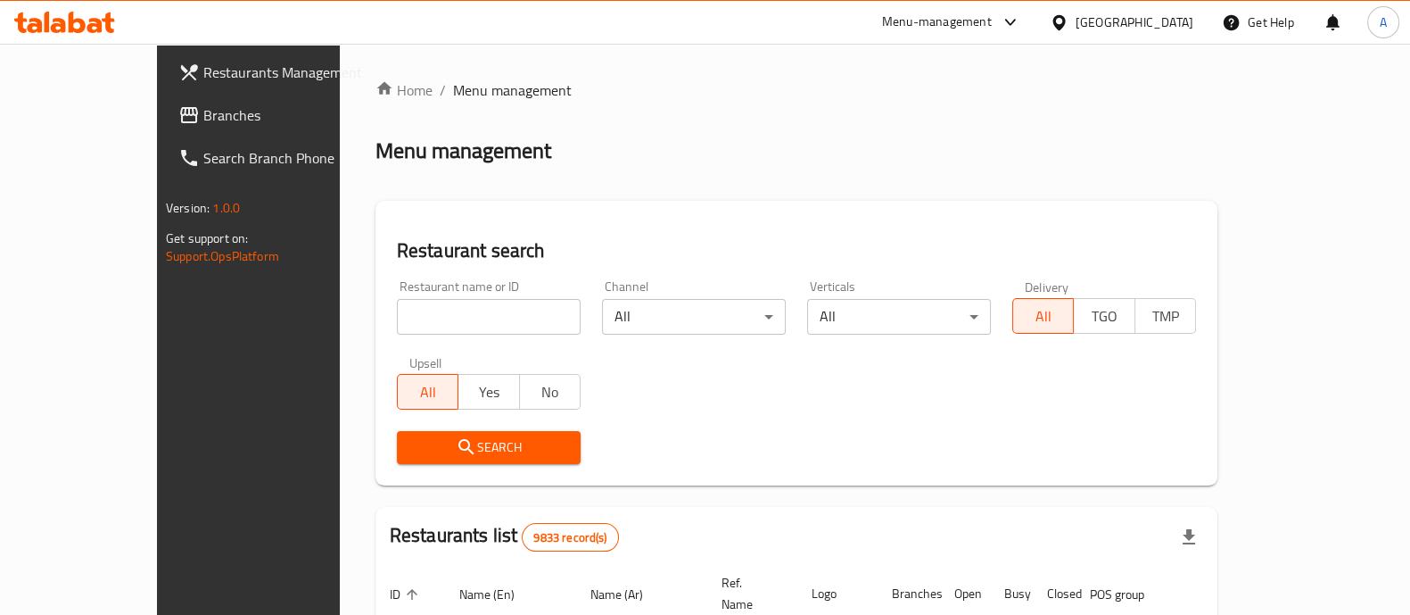
click at [397, 297] on div "Restaurant name or ID Restaurant name or ID" at bounding box center [489, 307] width 184 height 54
click at [397, 314] on input "search" at bounding box center [489, 317] width 184 height 36
type input "kunafa habiba"
click button "Search" at bounding box center [489, 447] width 184 height 33
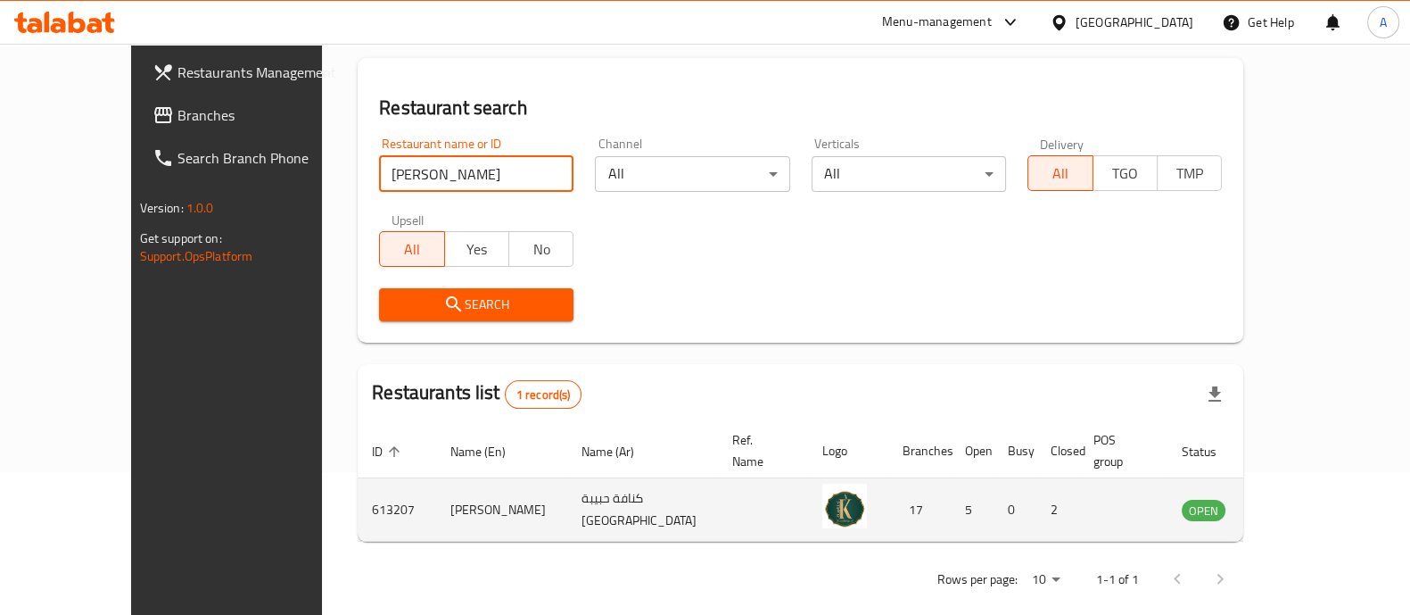
scroll to position [145, 0]
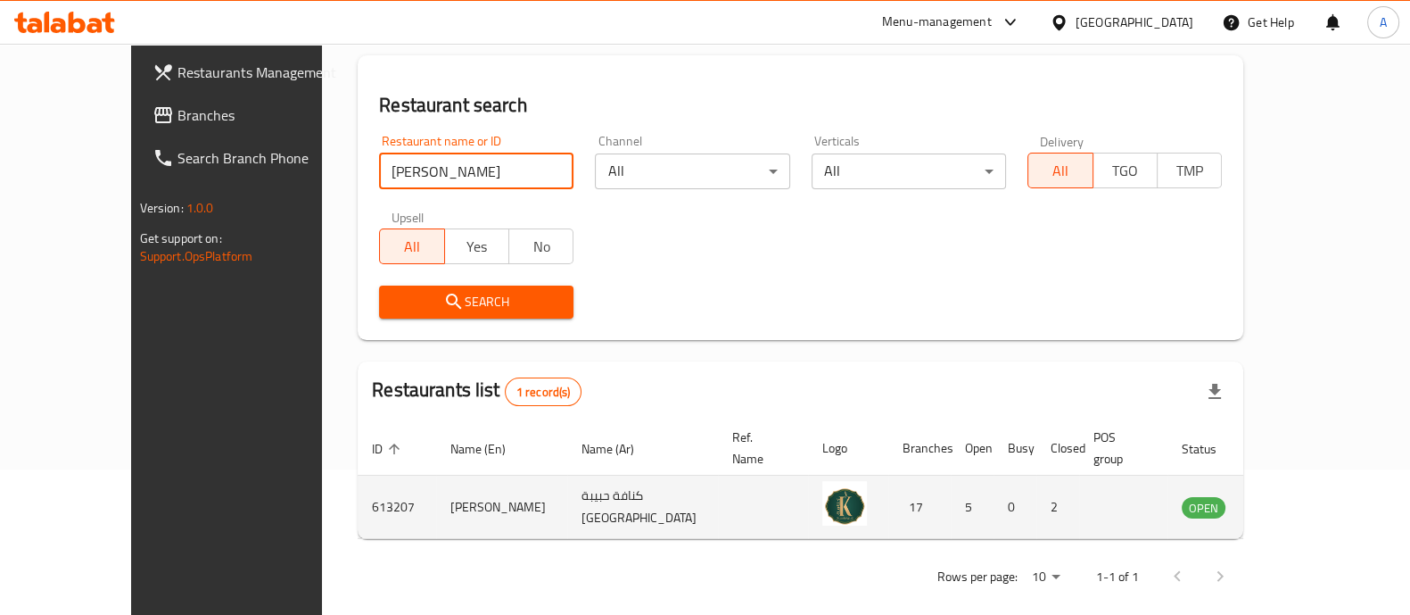
drag, startPoint x: 1357, startPoint y: 467, endPoint x: 1355, endPoint y: 484, distance: 17.0
click at [1323, 475] on td "enhanced table" at bounding box center [1292, 506] width 62 height 63
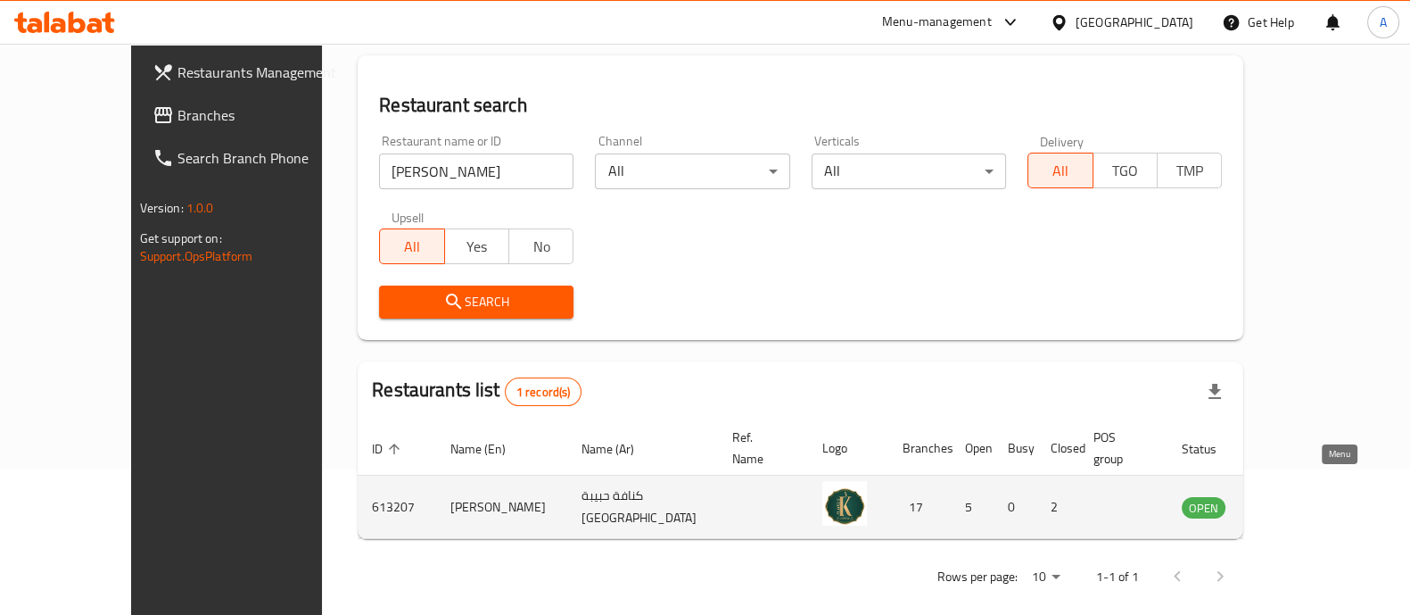
click at [1296, 500] on icon "enhanced table" at bounding box center [1287, 507] width 20 height 15
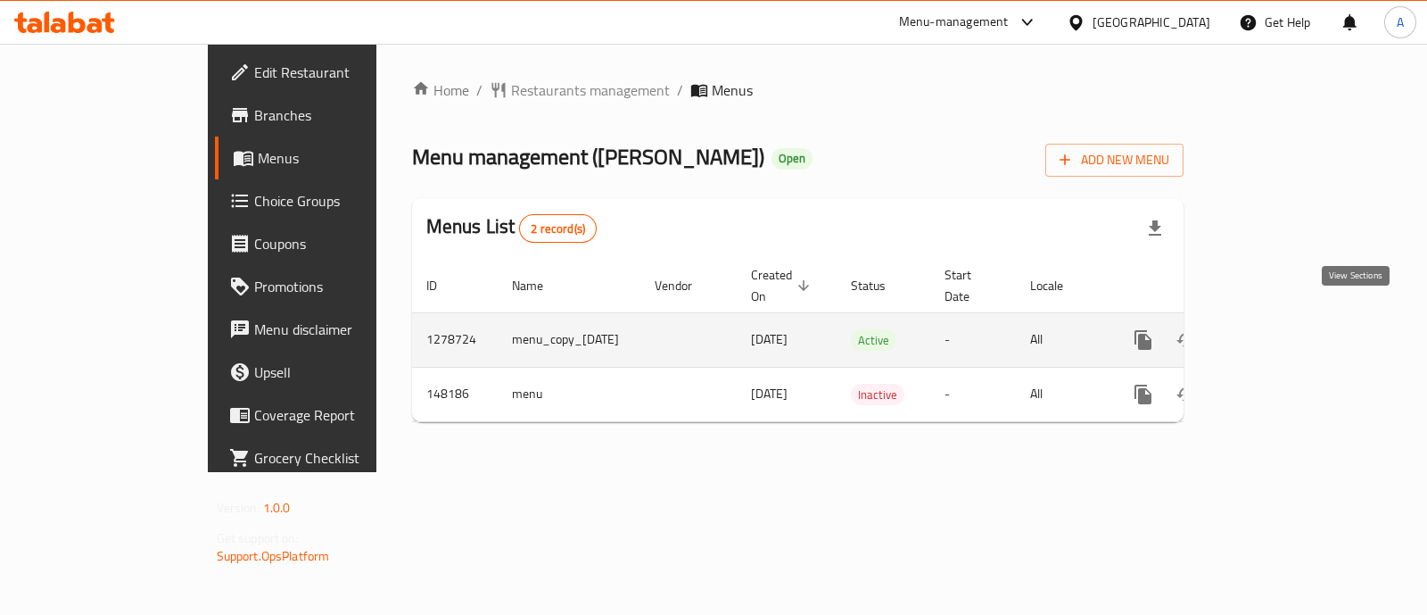
click at [1283, 329] on icon "enhanced table" at bounding box center [1271, 339] width 21 height 21
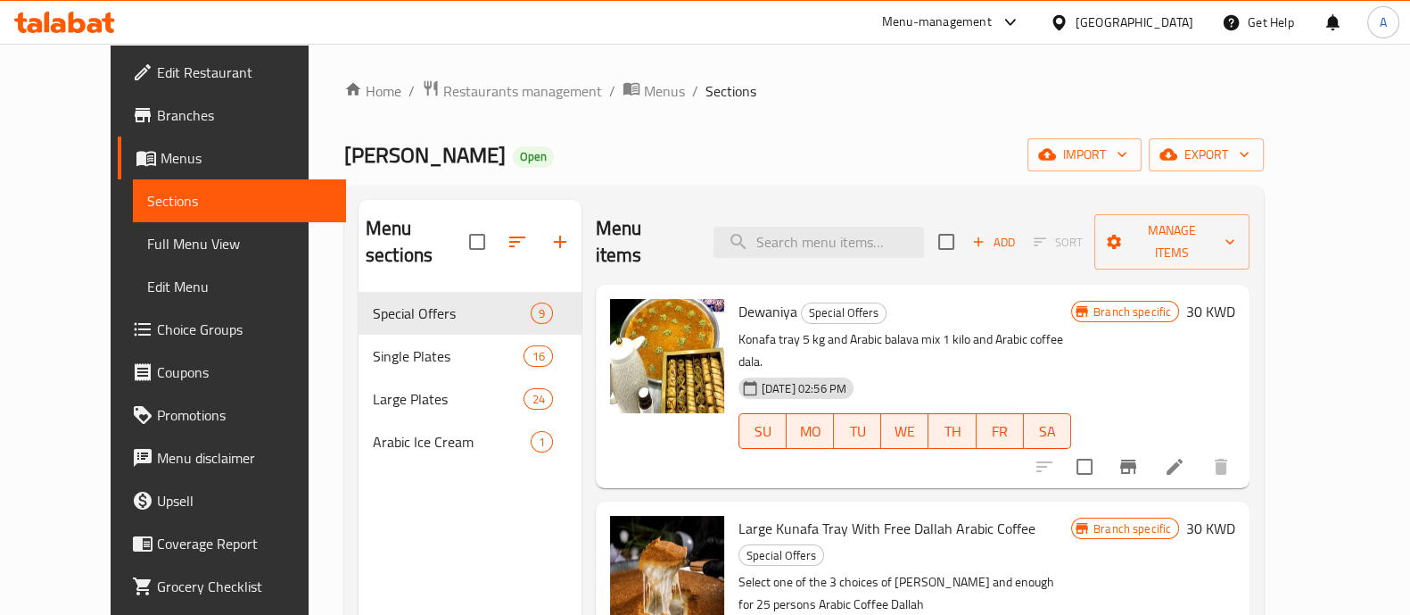
click at [136, 343] on link "Choice Groups" at bounding box center [232, 329] width 228 height 43
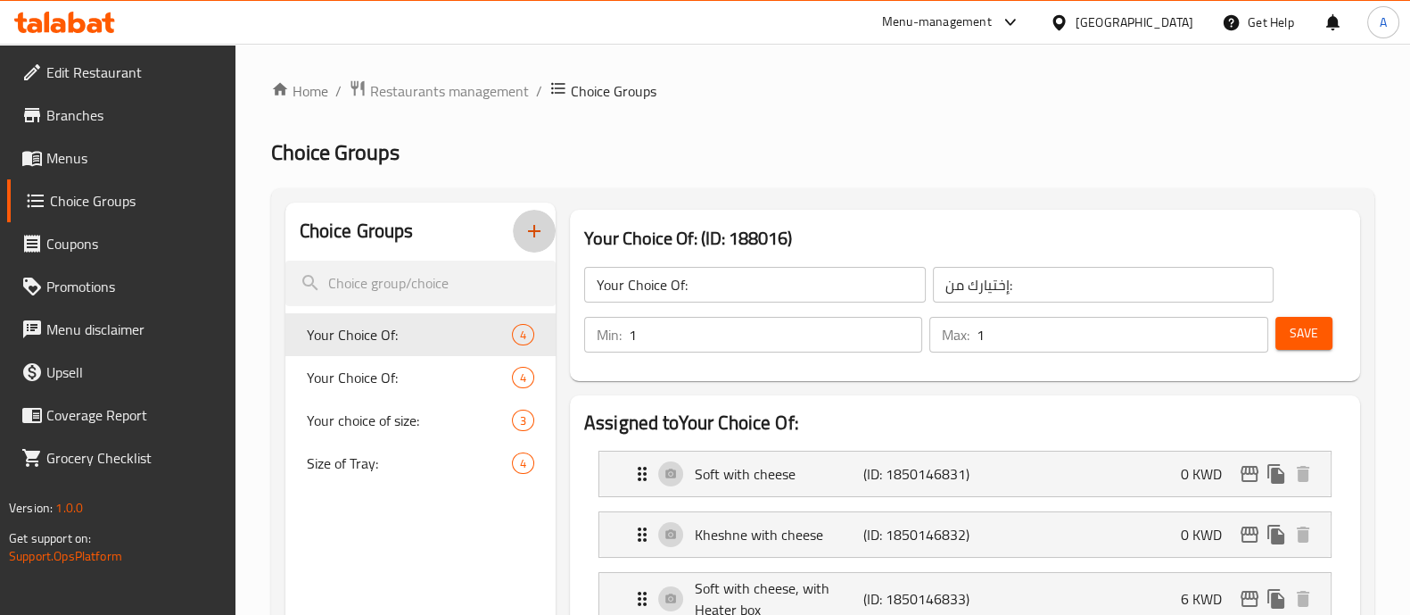
click at [534, 238] on icon "button" at bounding box center [534, 230] width 21 height 21
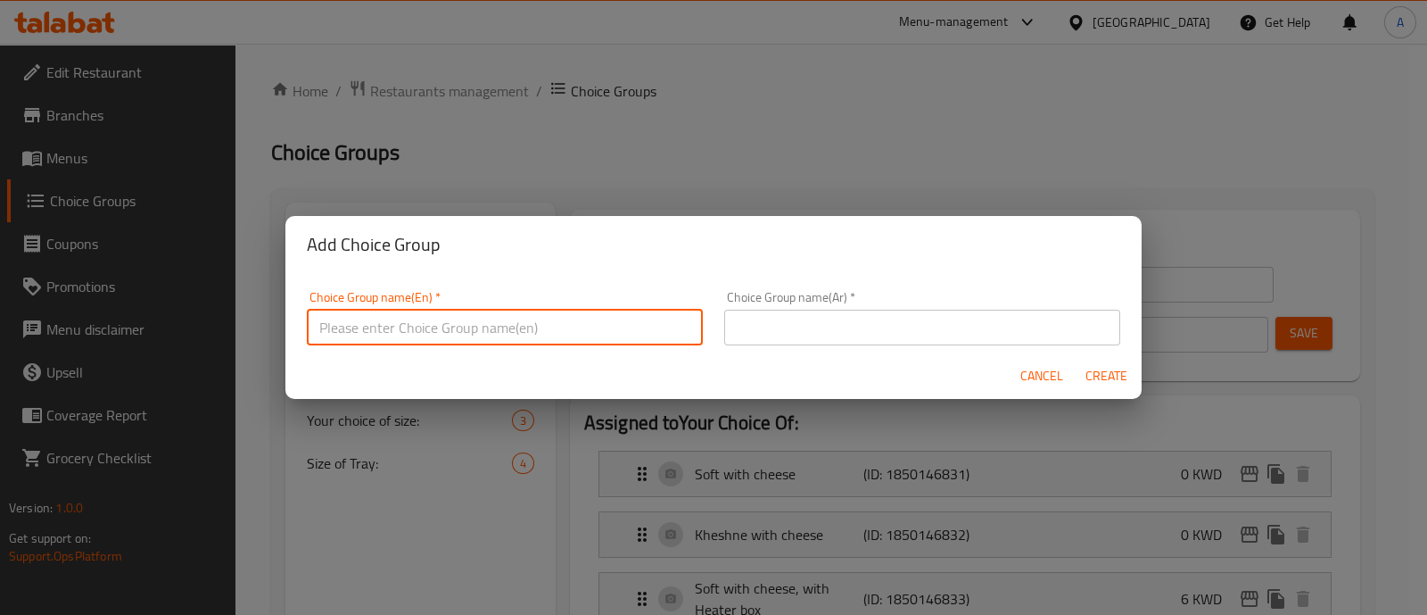
click at [505, 315] on input "text" at bounding box center [505, 328] width 396 height 36
type input "Harisa Choice Plate"
click at [852, 348] on div "Choice Group name(Ar)   * Choice Group name(Ar) *" at bounding box center [923, 318] width 418 height 76
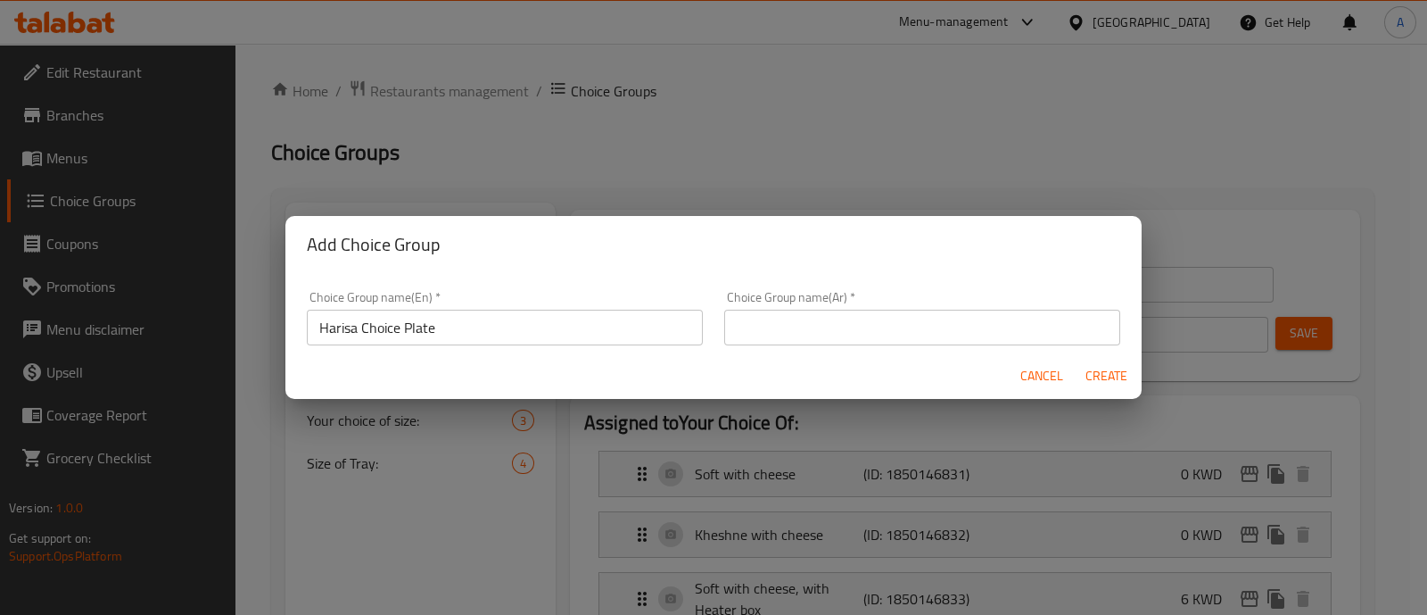
click at [853, 336] on input "text" at bounding box center [922, 328] width 396 height 36
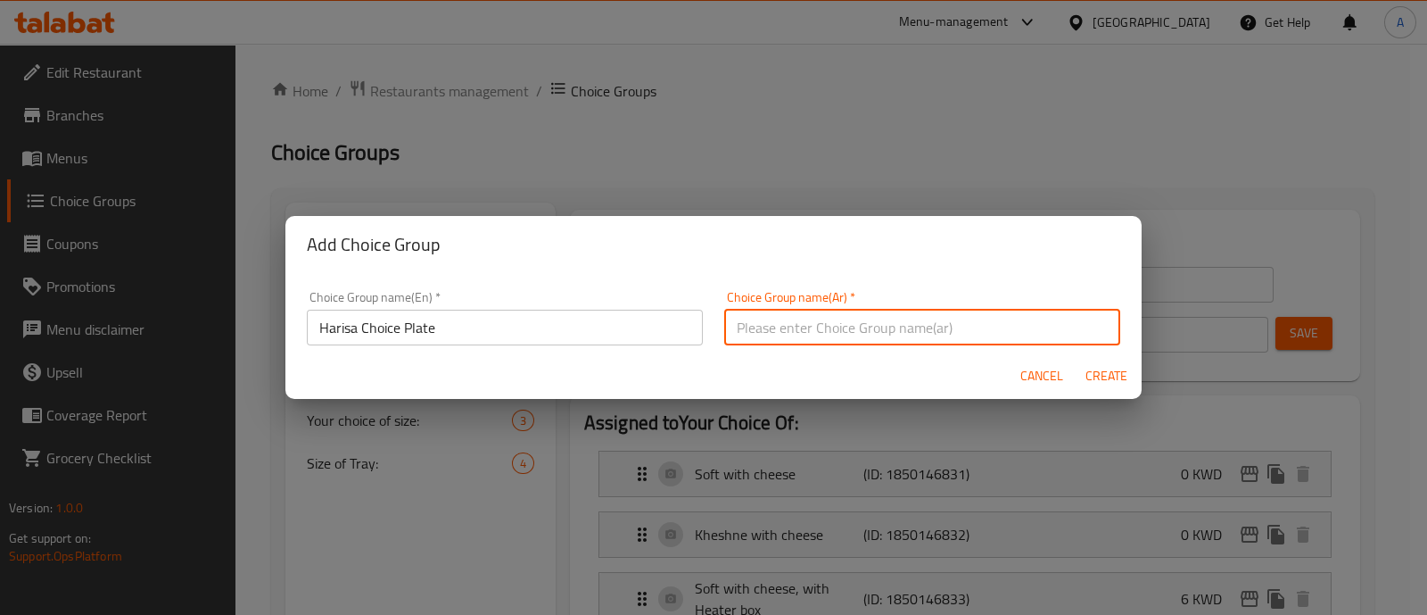
click at [853, 336] on input "text" at bounding box center [922, 328] width 396 height 36
paste input "طبق الهريسة المختار"
type input "طبق الهريسة المختار"
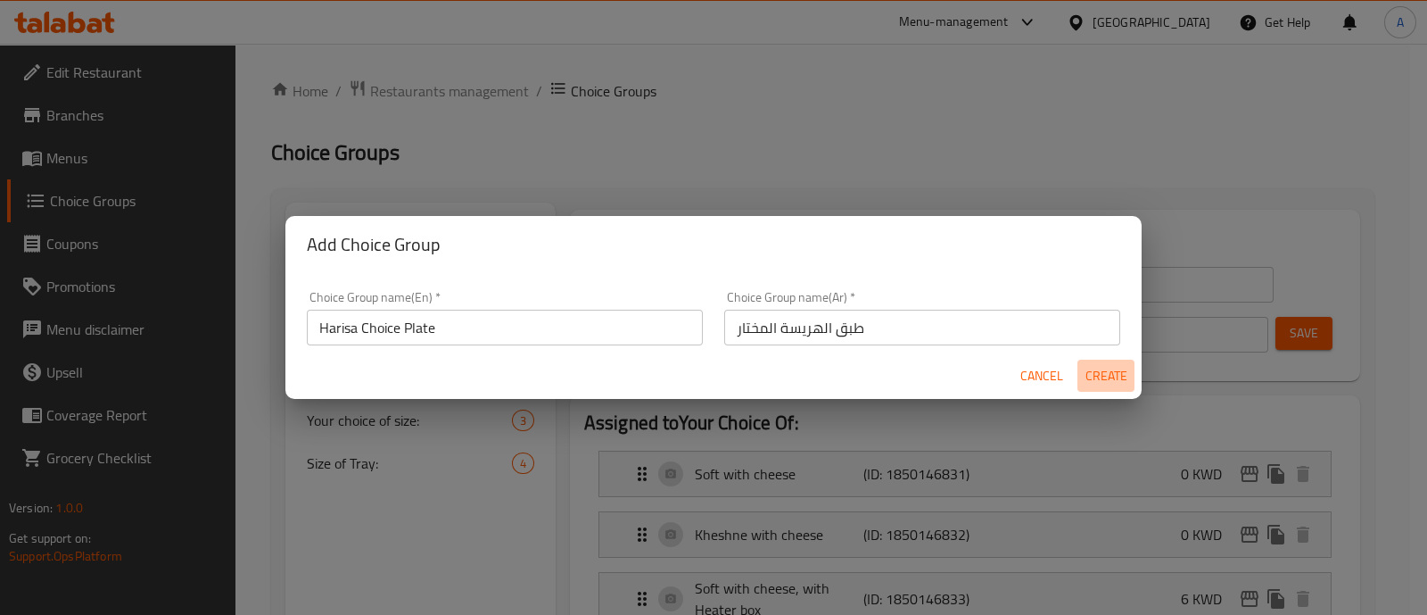
click at [1085, 365] on span "Create" at bounding box center [1106, 376] width 43 height 22
type input "Harisa Choice Plate"
type input "طبق الهريسة المختار"
type input "0"
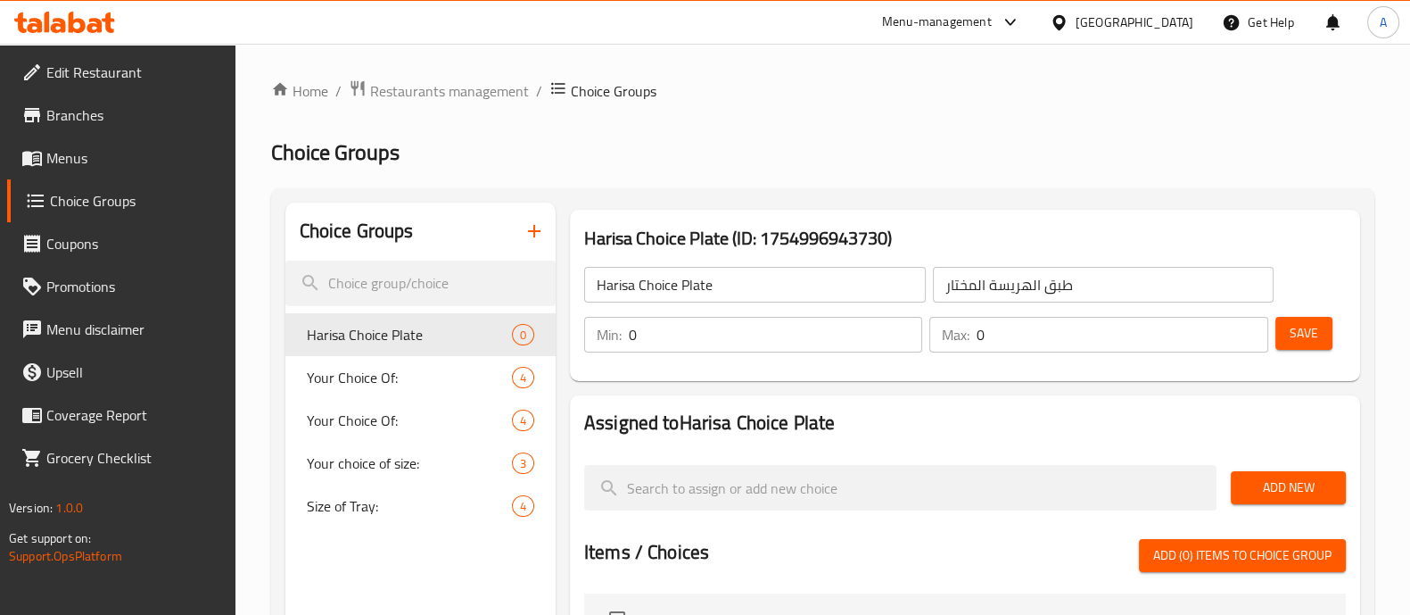
click at [794, 341] on input "0" at bounding box center [776, 335] width 294 height 36
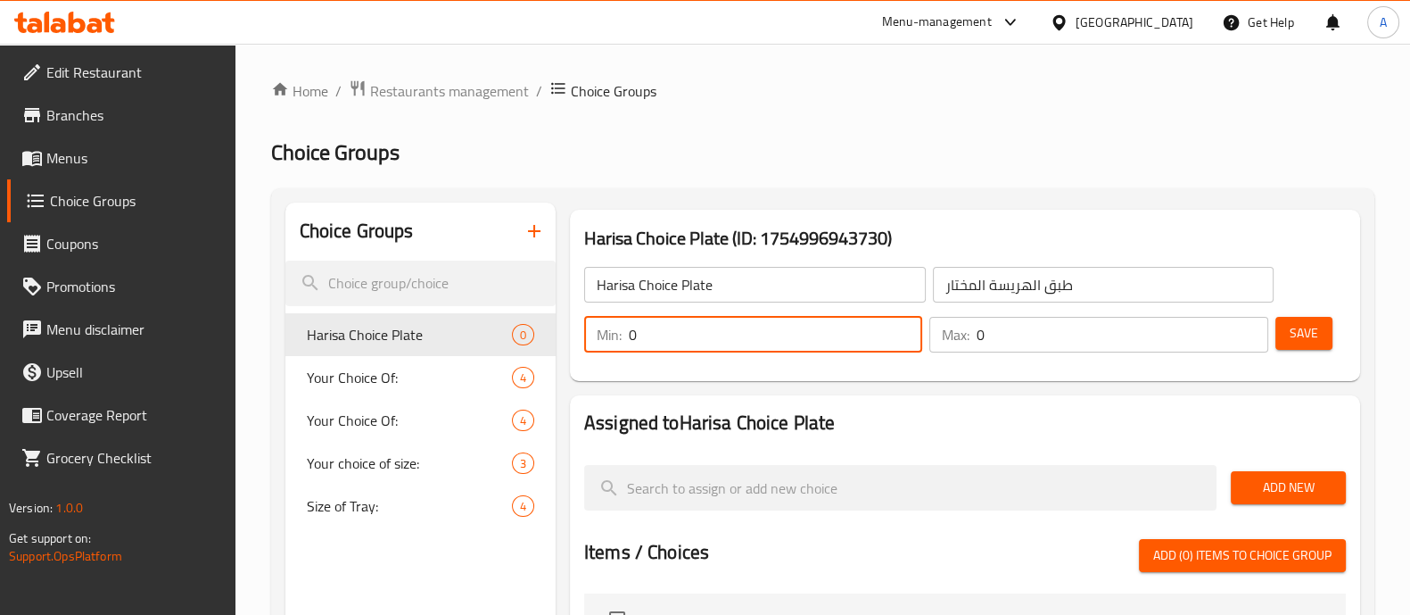
click at [794, 341] on input "0" at bounding box center [776, 335] width 294 height 36
type input "1"
click at [1008, 341] on input "0" at bounding box center [1122, 335] width 291 height 36
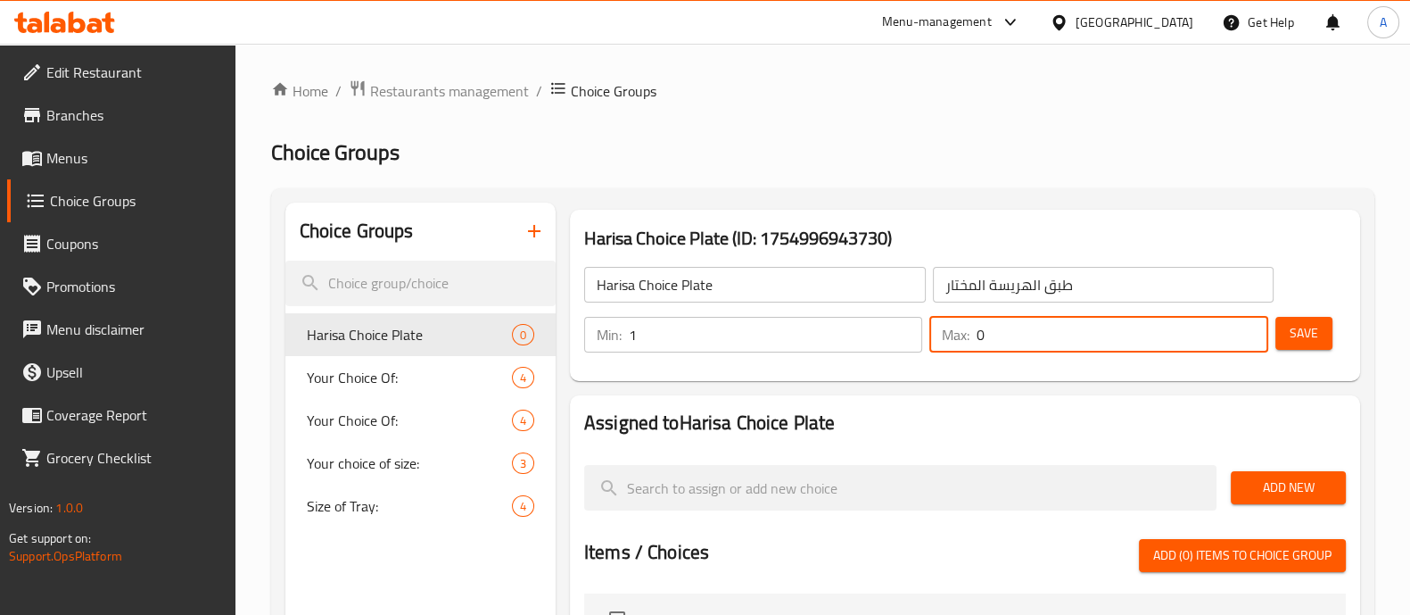
click at [1008, 341] on input "0" at bounding box center [1122, 335] width 291 height 36
drag, startPoint x: 1000, startPoint y: 334, endPoint x: 880, endPoint y: 352, distance: 121.9
click at [883, 351] on div "Min: 1 ​ Max: 01 ​" at bounding box center [926, 335] width 699 height 50
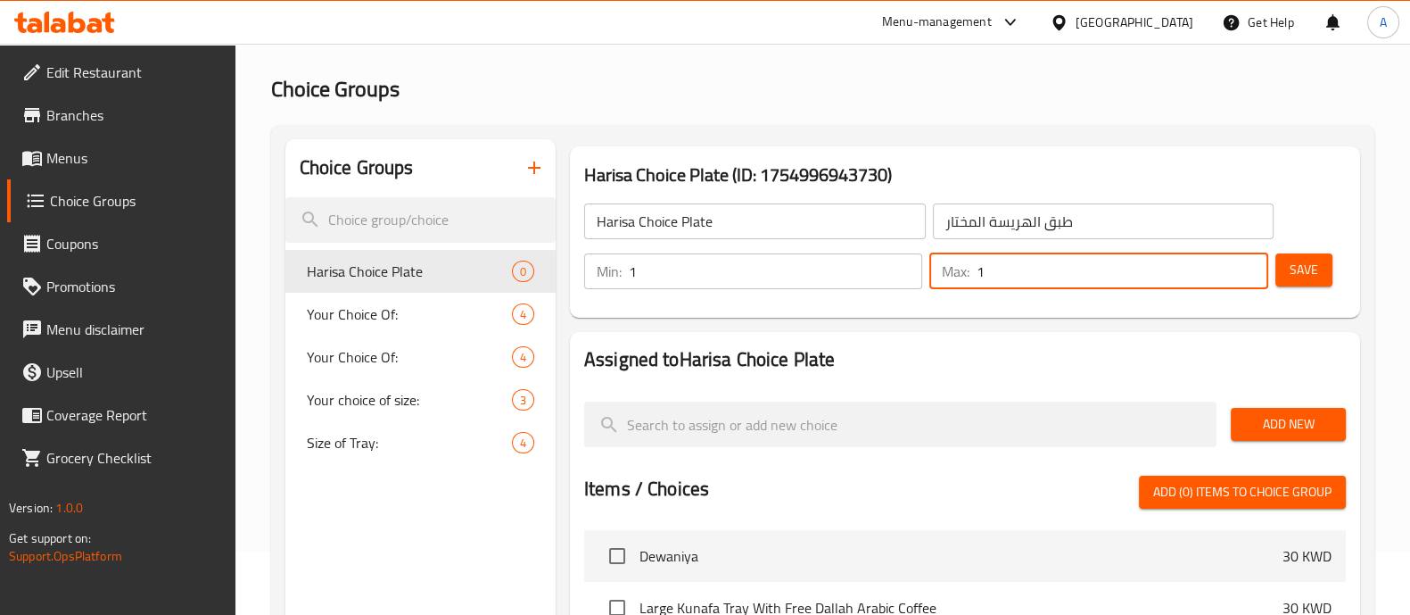
scroll to position [111, 0]
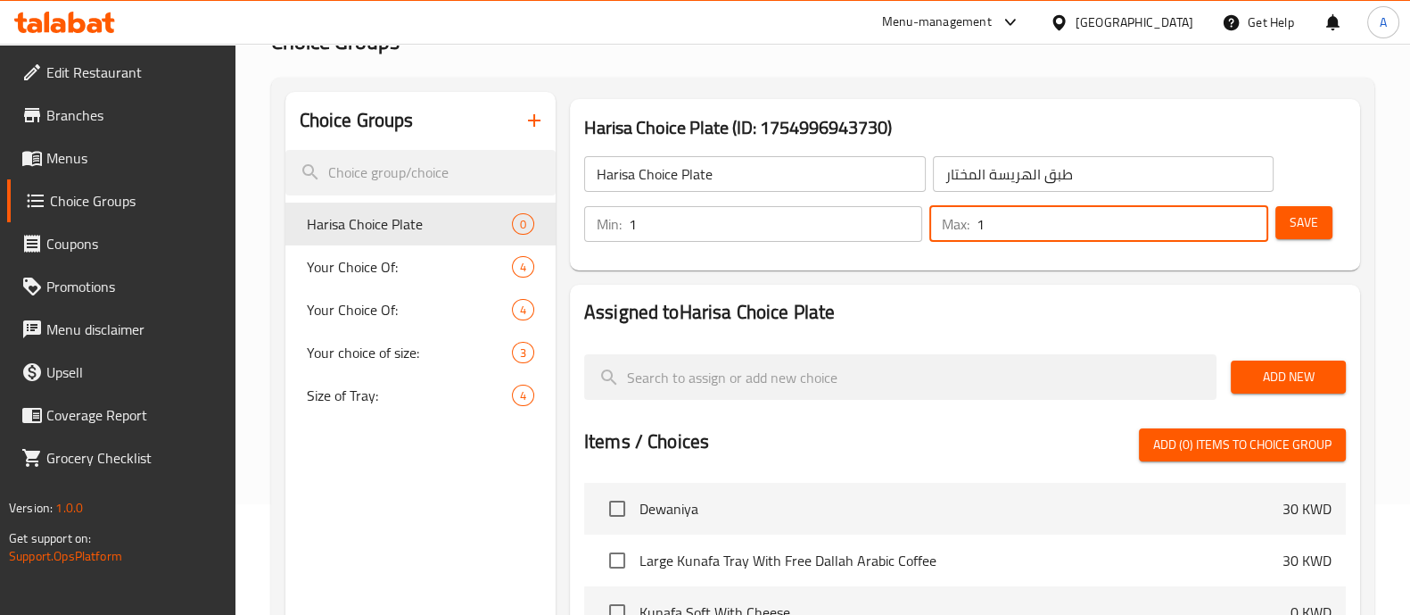
type input "1"
click at [1308, 360] on button "Add New" at bounding box center [1288, 376] width 115 height 33
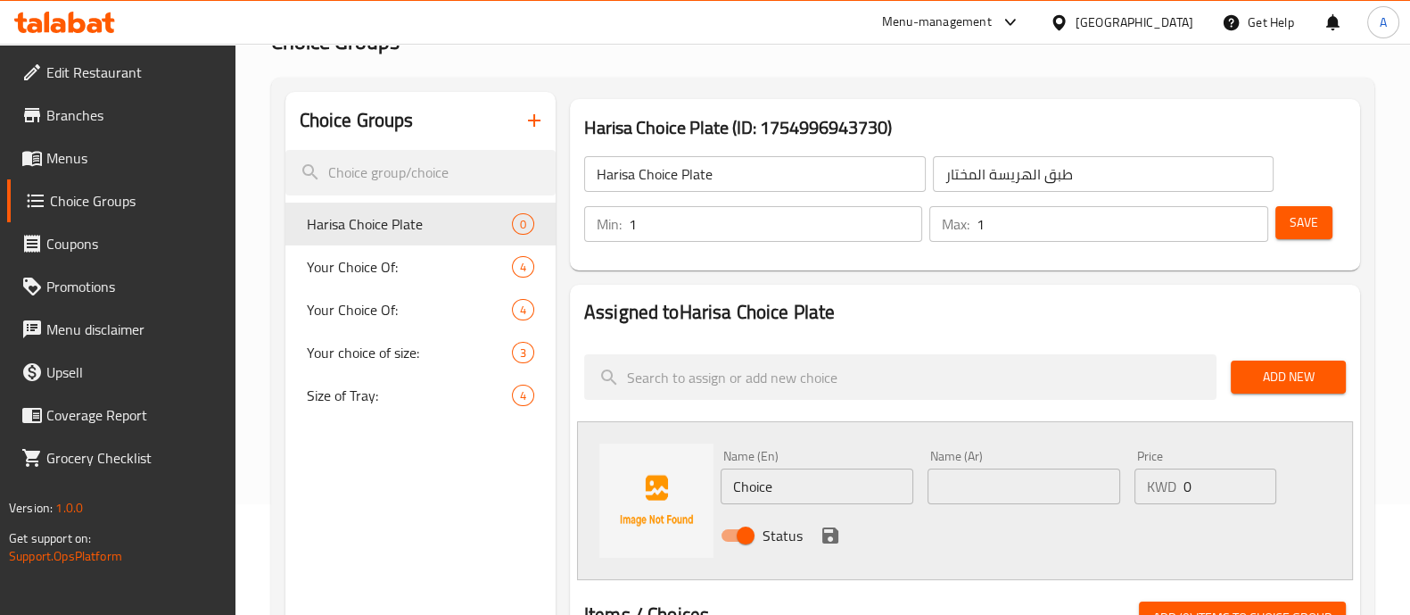
scroll to position [335, 0]
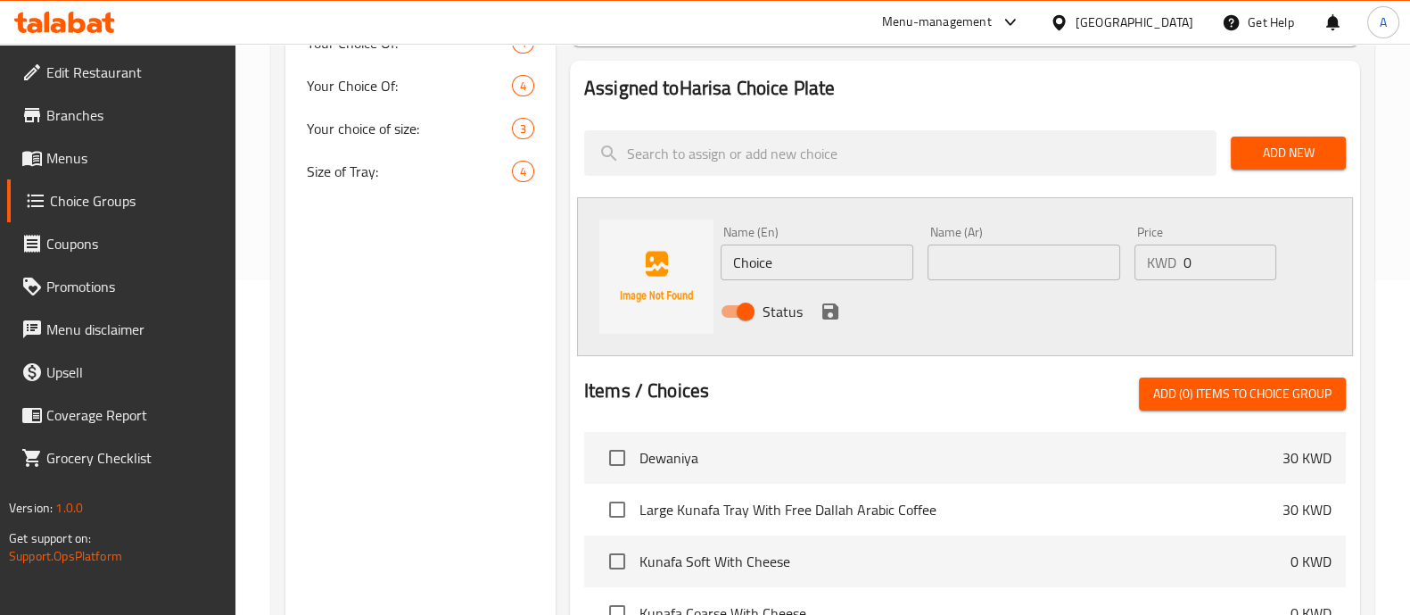
click at [608, 252] on div "Name (En) Choice Name (En) Name (Ar) Name (Ar) Price KWD 0 Price Status" at bounding box center [965, 276] width 776 height 159
type input "2 Person"
click at [999, 254] on input "text" at bounding box center [1024, 262] width 193 height 36
drag, startPoint x: 1204, startPoint y: 271, endPoint x: 1076, endPoint y: 258, distance: 129.2
click at [1078, 259] on div "Name (En) 2 Person Name (En) Name (Ar) Name (Ar) Price KWD 0 Price Status" at bounding box center [1025, 277] width 622 height 117
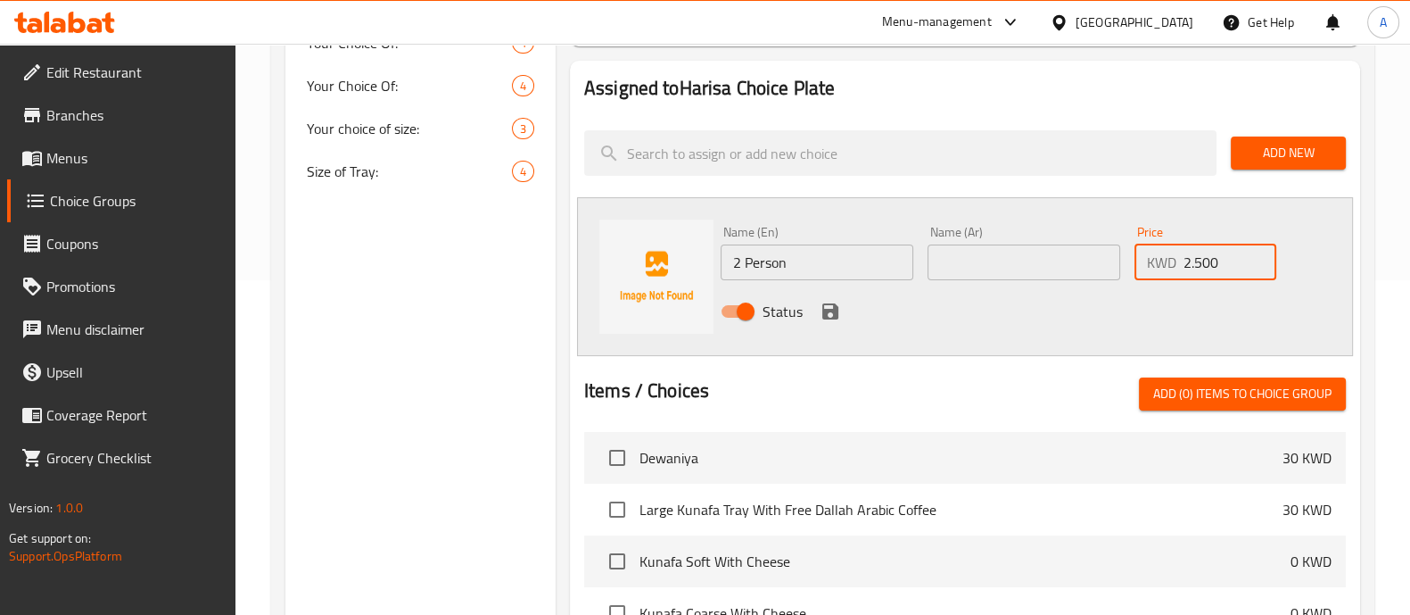
type input "2.500"
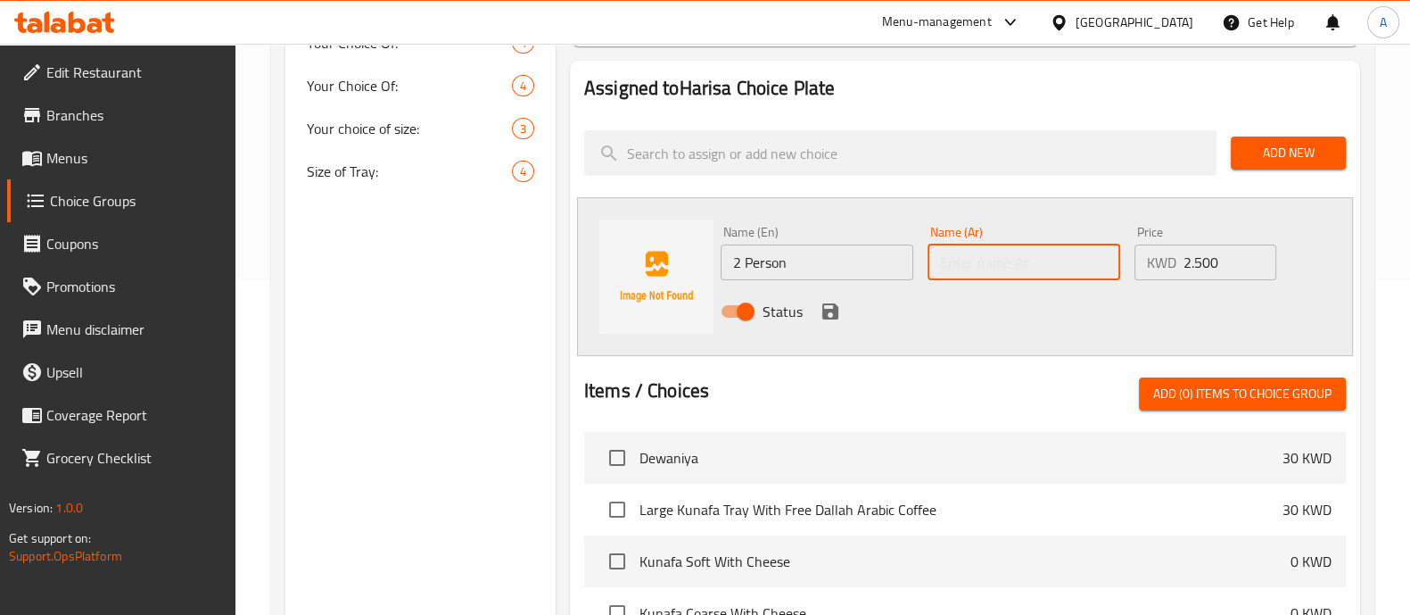
click at [1076, 258] on input "text" at bounding box center [1024, 262] width 193 height 36
paste input "2 شخص"
type input "2 شخص"
click at [823, 305] on icon "save" at bounding box center [831, 311] width 16 height 16
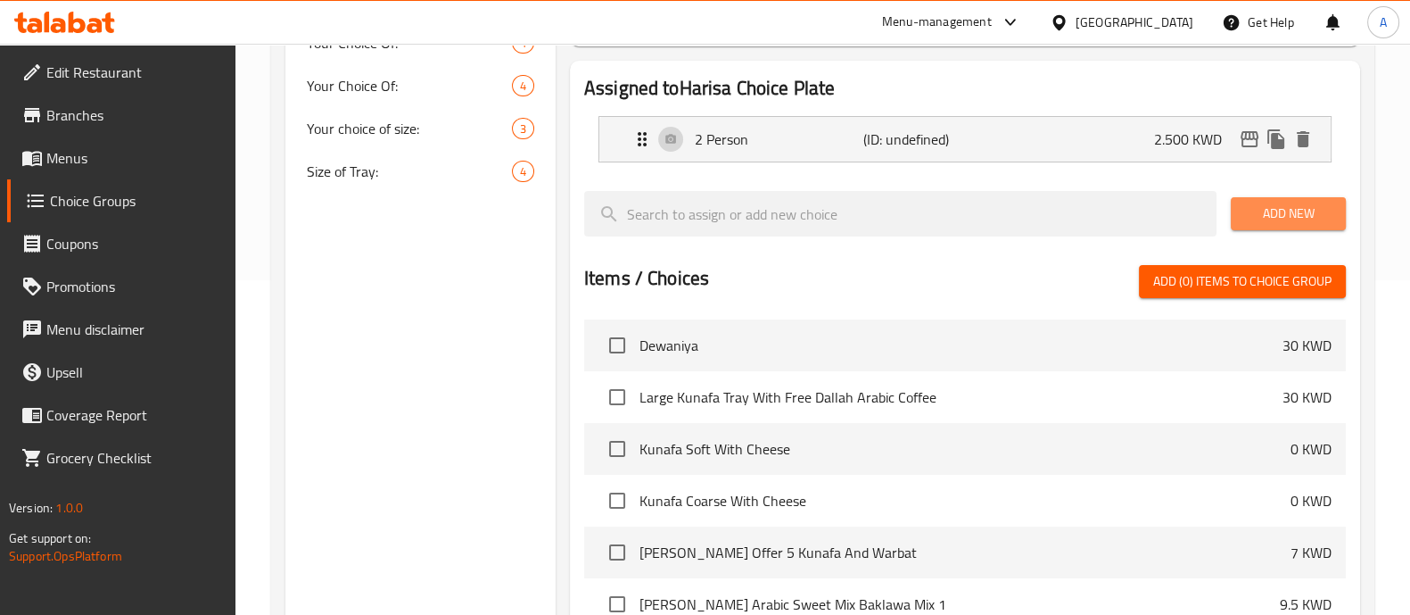
click at [1252, 203] on span "Add New" at bounding box center [1288, 214] width 87 height 22
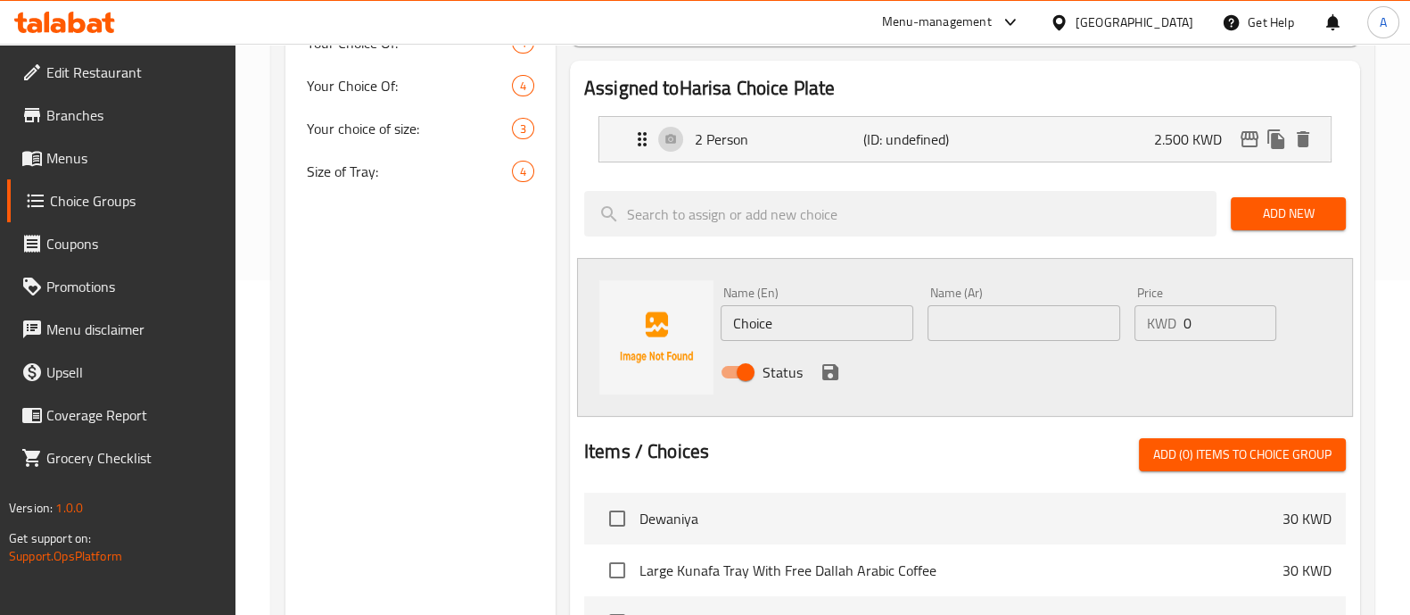
drag, startPoint x: 803, startPoint y: 326, endPoint x: 386, endPoint y: 317, distance: 416.7
click at [386, 317] on div "Choice Groups Harisa Choice Plate 0 Your Choice Of: 4 Your Choice Of: 4 Your ch…" at bounding box center [826, 434] width 1082 height 1132
type input "2"
type input "3 person"
paste input "3 شخص"
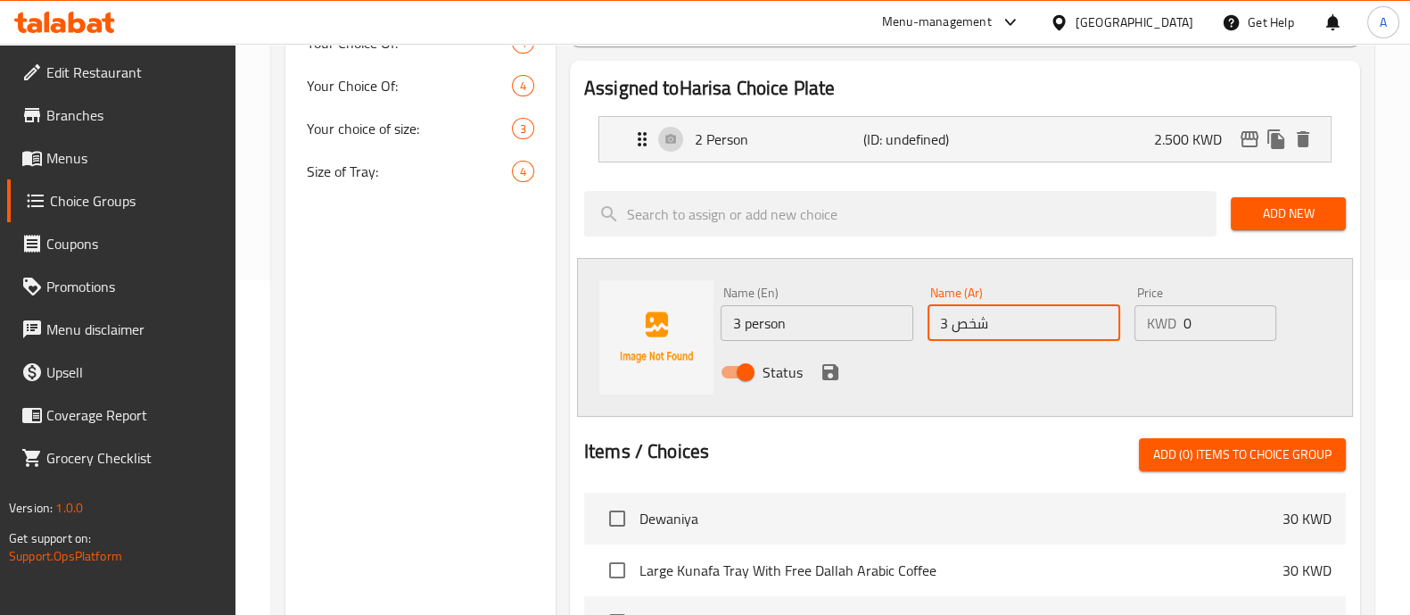
type input "3 شخص"
click at [1186, 323] on input "0" at bounding box center [1230, 323] width 92 height 36
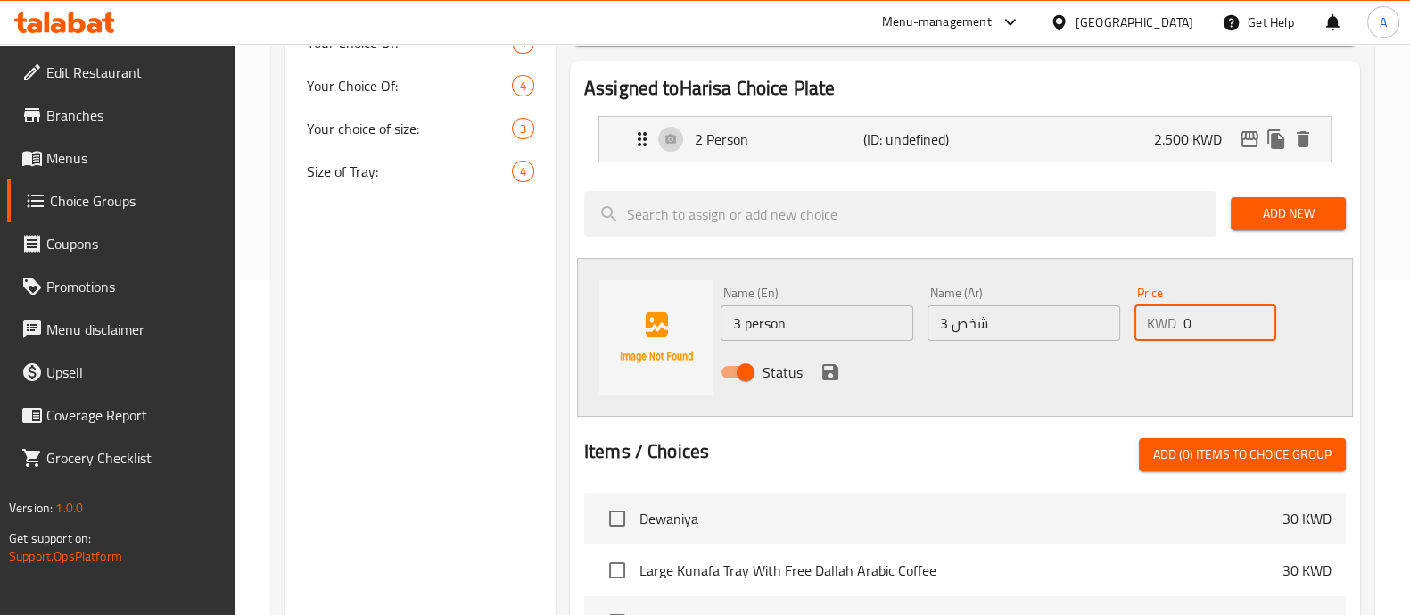
drag, startPoint x: 1192, startPoint y: 323, endPoint x: 977, endPoint y: 291, distance: 217.4
click at [1136, 318] on div "KWD 0 Price" at bounding box center [1205, 323] width 141 height 36
type input "3.750"
click at [823, 362] on icon "save" at bounding box center [830, 371] width 21 height 21
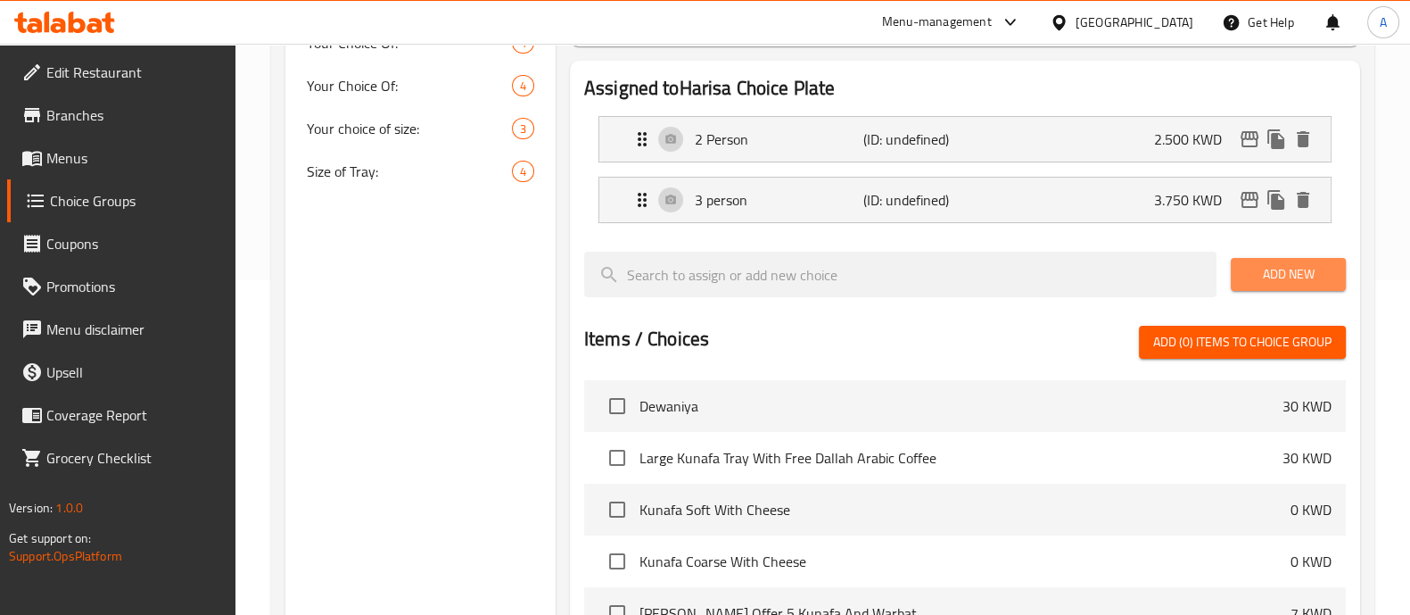
drag, startPoint x: 1292, startPoint y: 265, endPoint x: 969, endPoint y: 313, distance: 326.5
click at [1289, 265] on span "Add New" at bounding box center [1288, 274] width 87 height 22
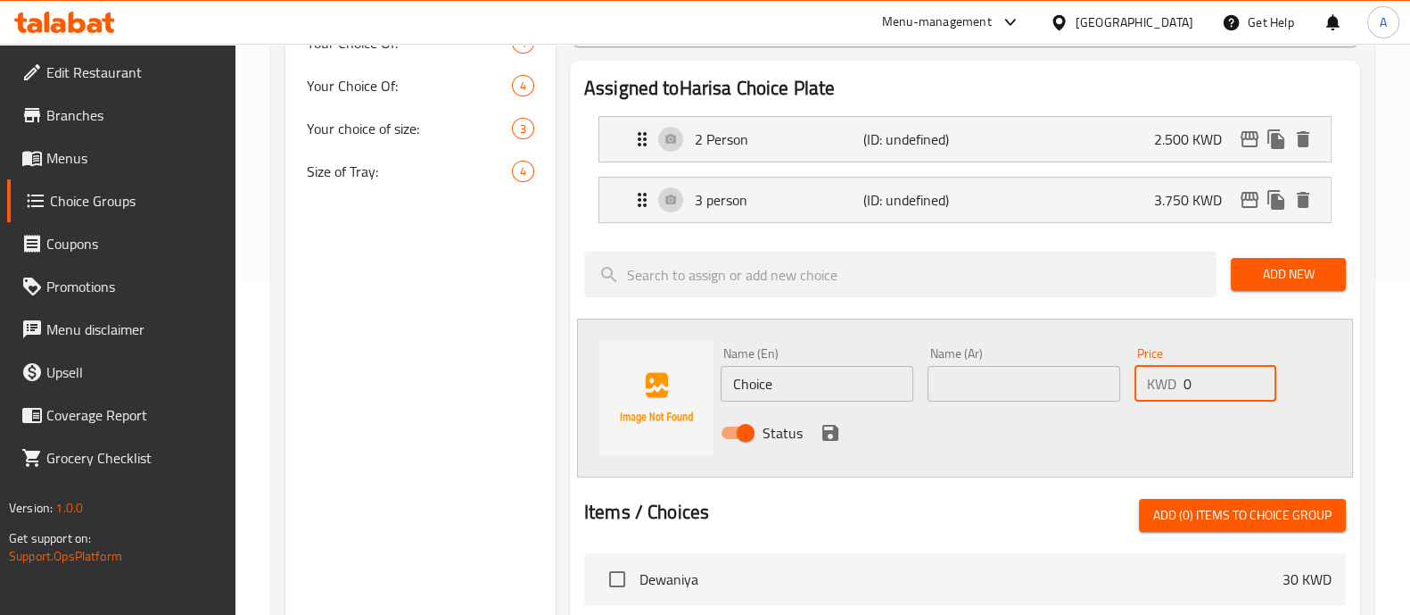
drag, startPoint x: 1211, startPoint y: 381, endPoint x: 958, endPoint y: 401, distance: 253.2
click at [959, 401] on div "Name (En) Choice Name (En) Name (Ar) Name (Ar) Price KWD 0 Price Status" at bounding box center [1025, 398] width 622 height 117
type input "5"
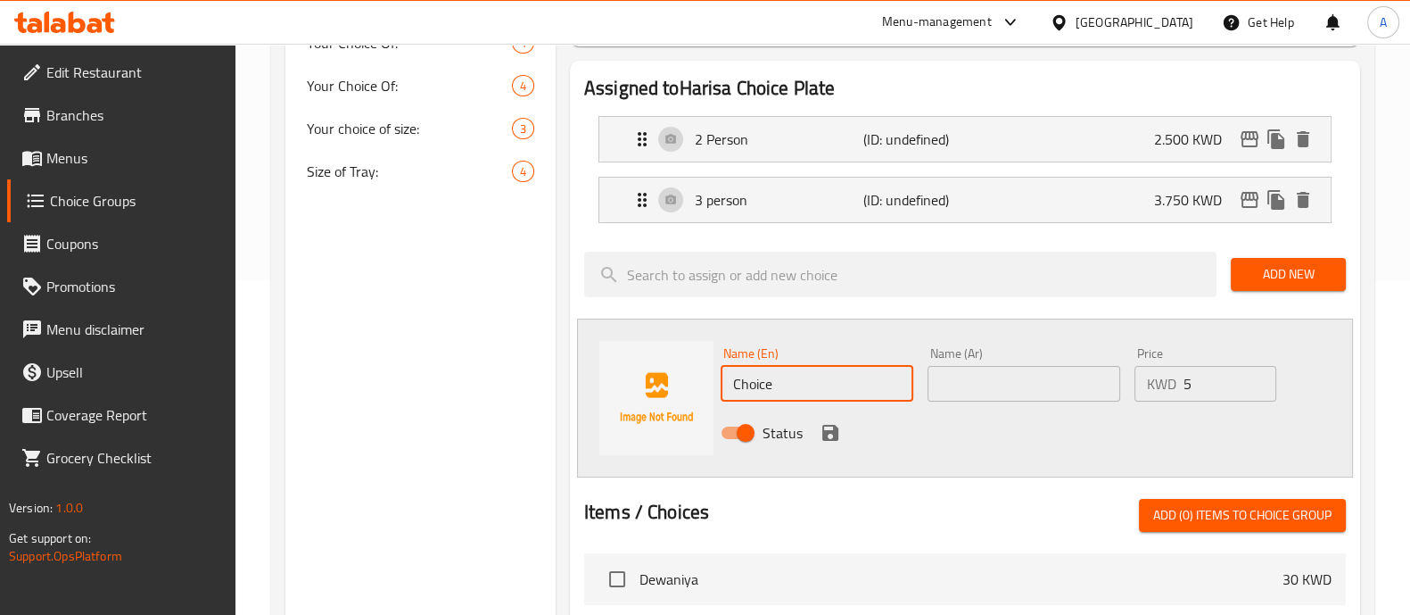
drag, startPoint x: 804, startPoint y: 372, endPoint x: 468, endPoint y: 398, distance: 336.4
click at [468, 398] on div "Choice Groups Harisa Choice Plate 0 Your Choice Of: 4 Your Choice Of: 4 Your ch…" at bounding box center [826, 464] width 1082 height 1193
type input "5 person"
click at [1023, 376] on input "text" at bounding box center [1024, 384] width 193 height 36
paste input "5 شخص"
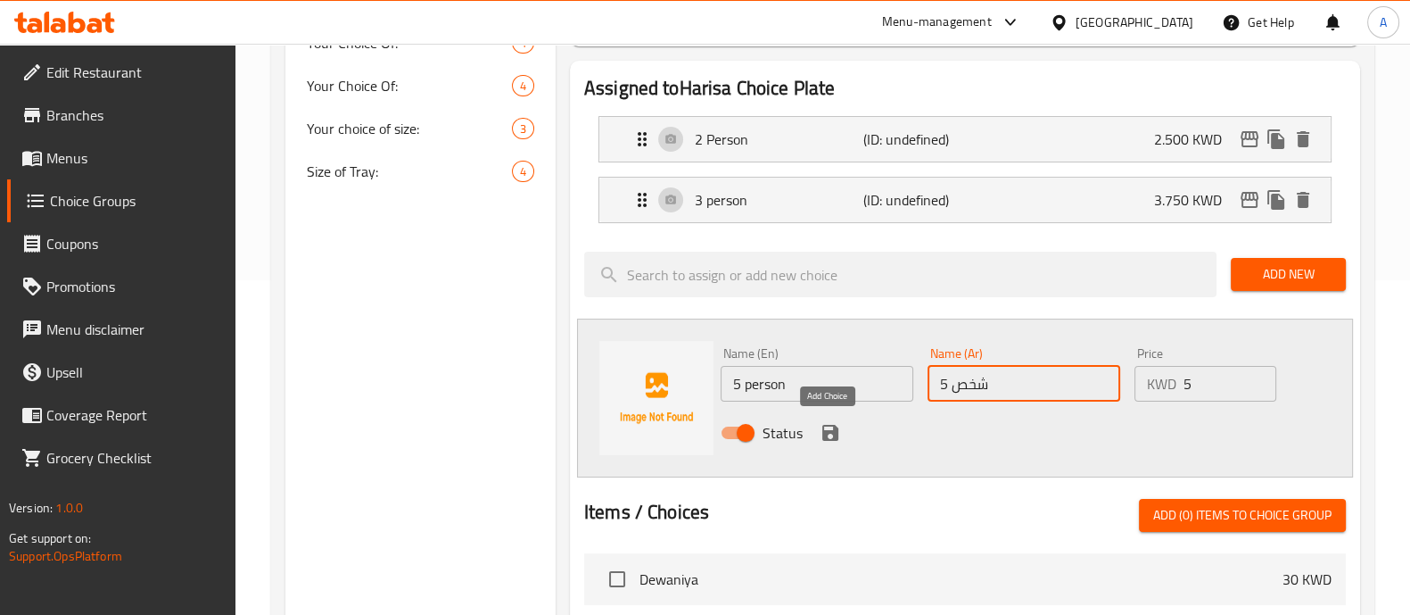
type input "5 شخص"
click at [826, 423] on icon "save" at bounding box center [830, 432] width 21 height 21
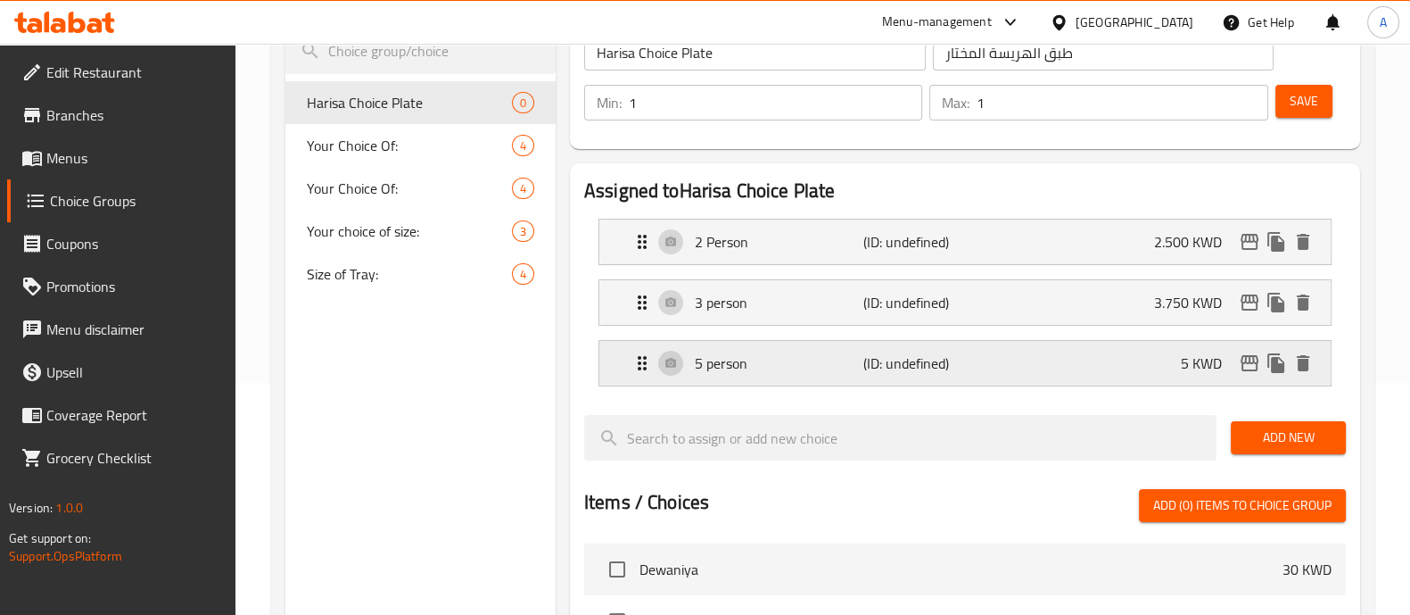
scroll to position [222, 0]
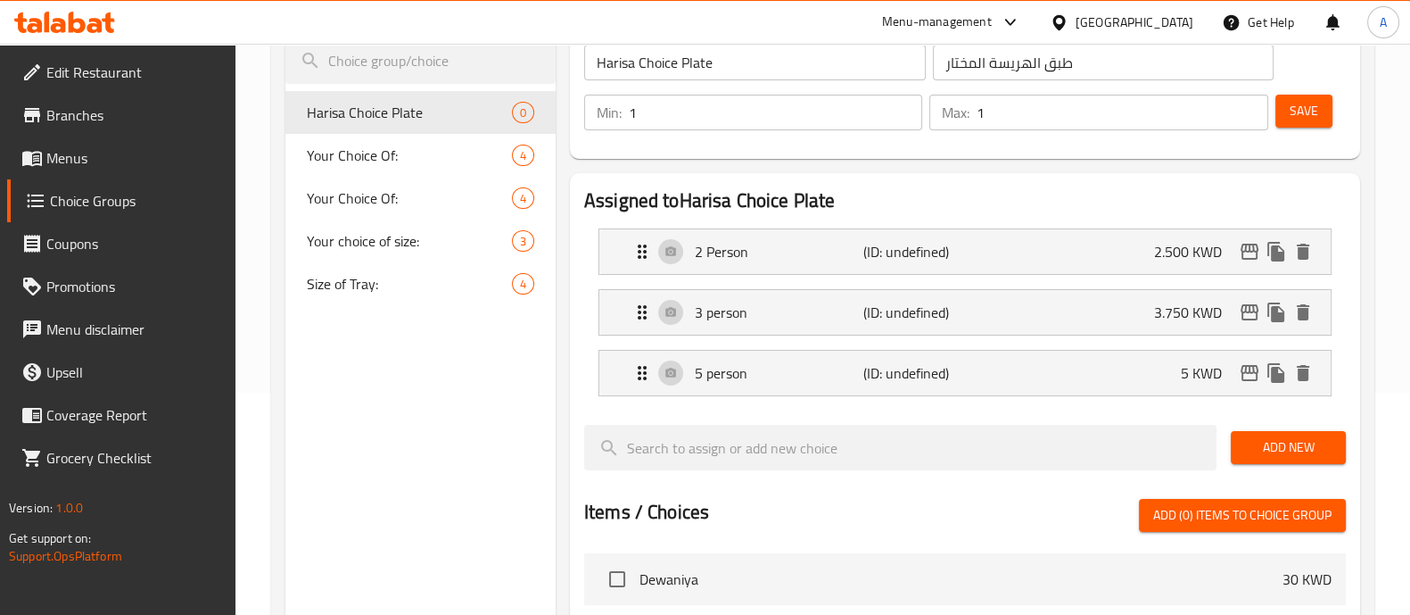
click at [1308, 127] on div "Save" at bounding box center [1303, 112] width 63 height 43
click at [1311, 120] on span "Save" at bounding box center [1304, 111] width 29 height 22
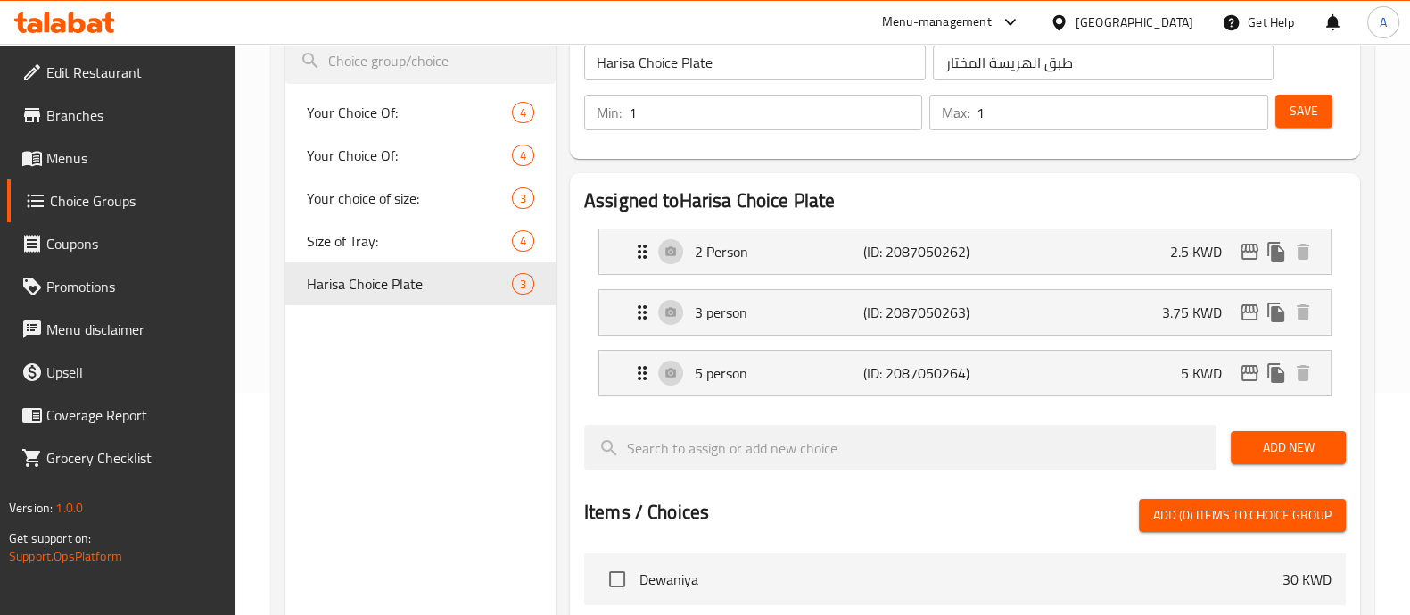
click at [1311, 112] on span "Save" at bounding box center [1304, 111] width 29 height 22
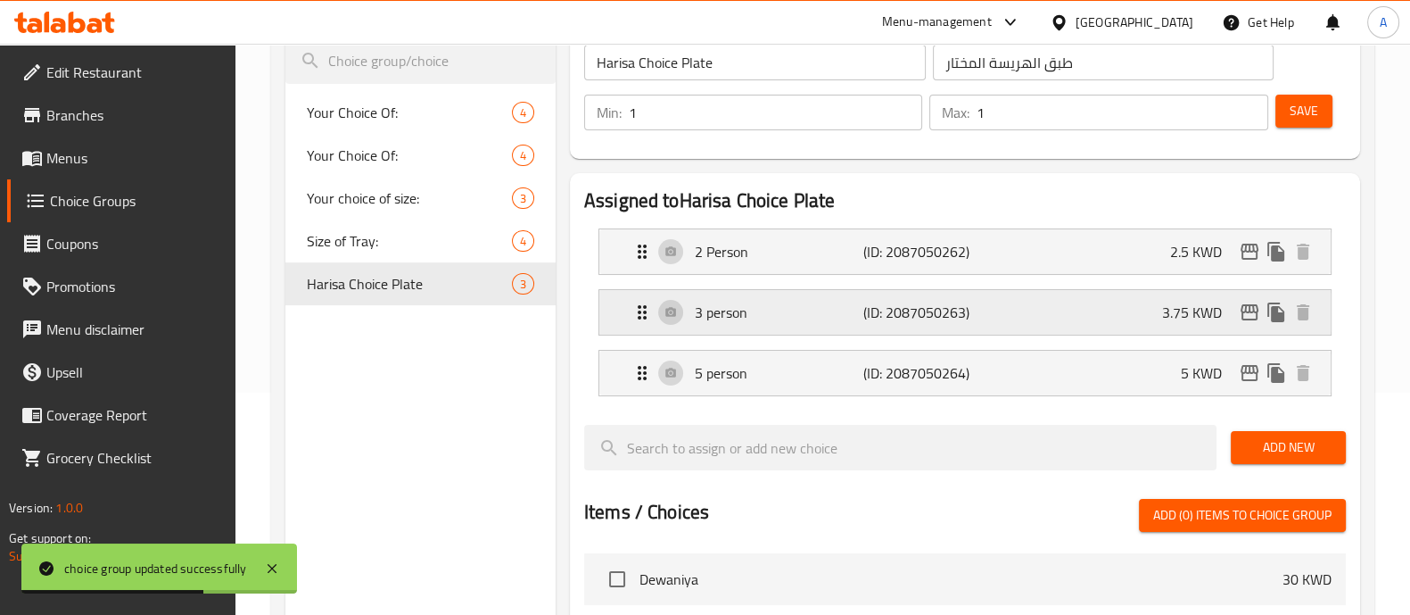
scroll to position [0, 0]
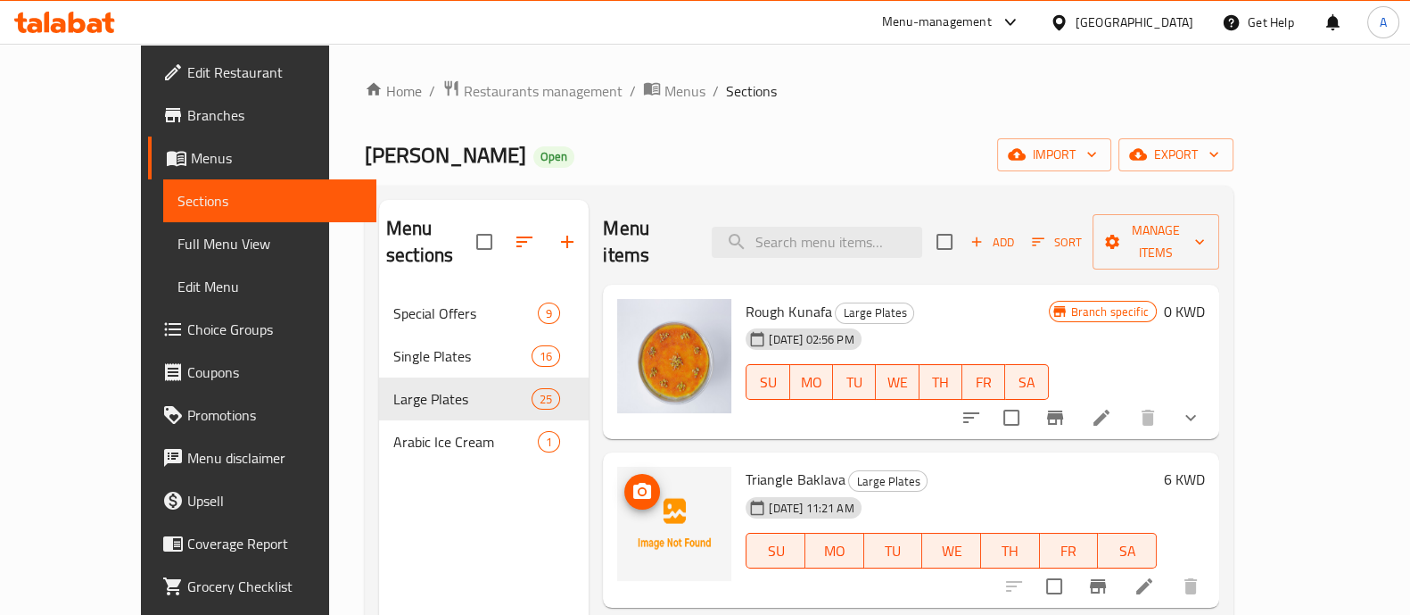
click at [633, 483] on icon "upload picture" at bounding box center [642, 491] width 18 height 16
click at [696, 481] on icon "delete image" at bounding box center [706, 491] width 21 height 21
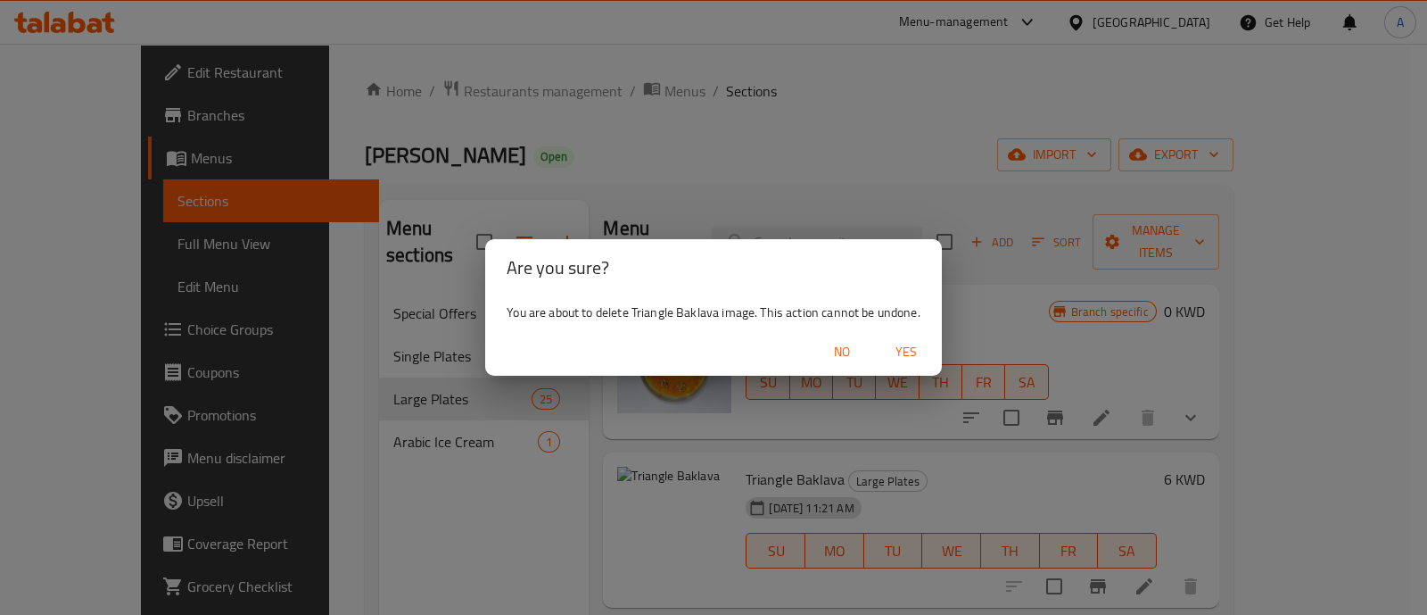
click at [859, 340] on button "No" at bounding box center [842, 351] width 57 height 33
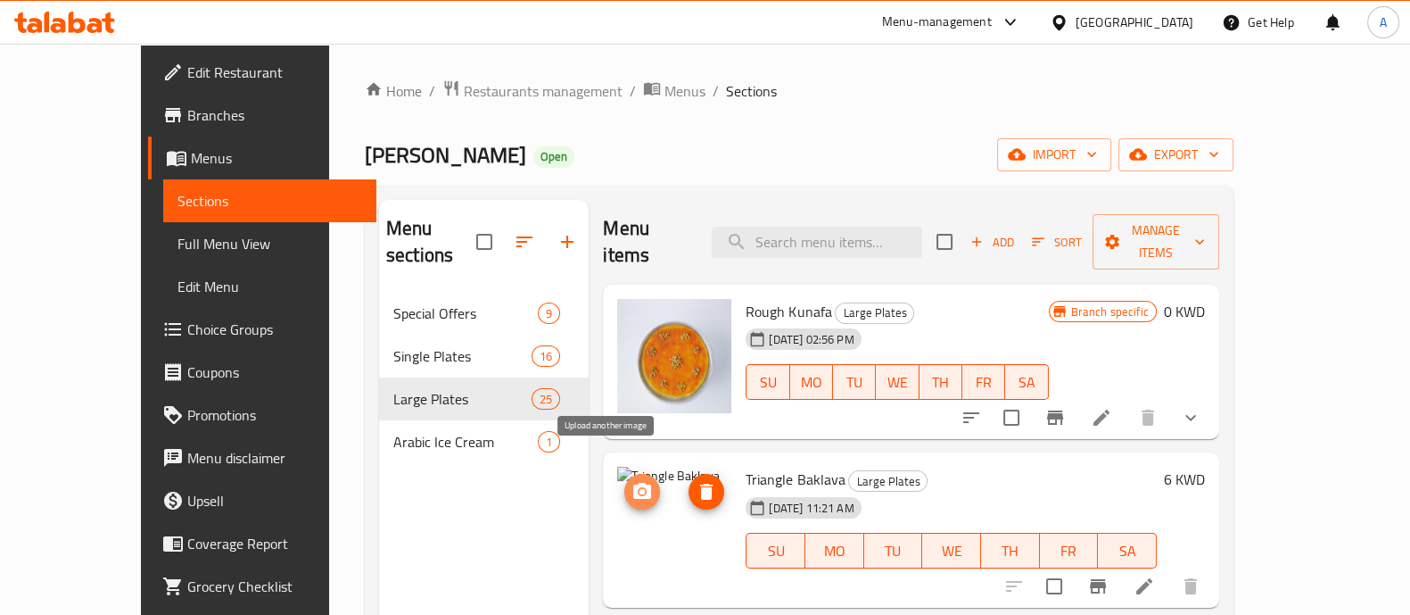
click at [624, 481] on span "upload picture" at bounding box center [642, 491] width 36 height 21
click at [633, 483] on icon "upload picture" at bounding box center [642, 491] width 18 height 16
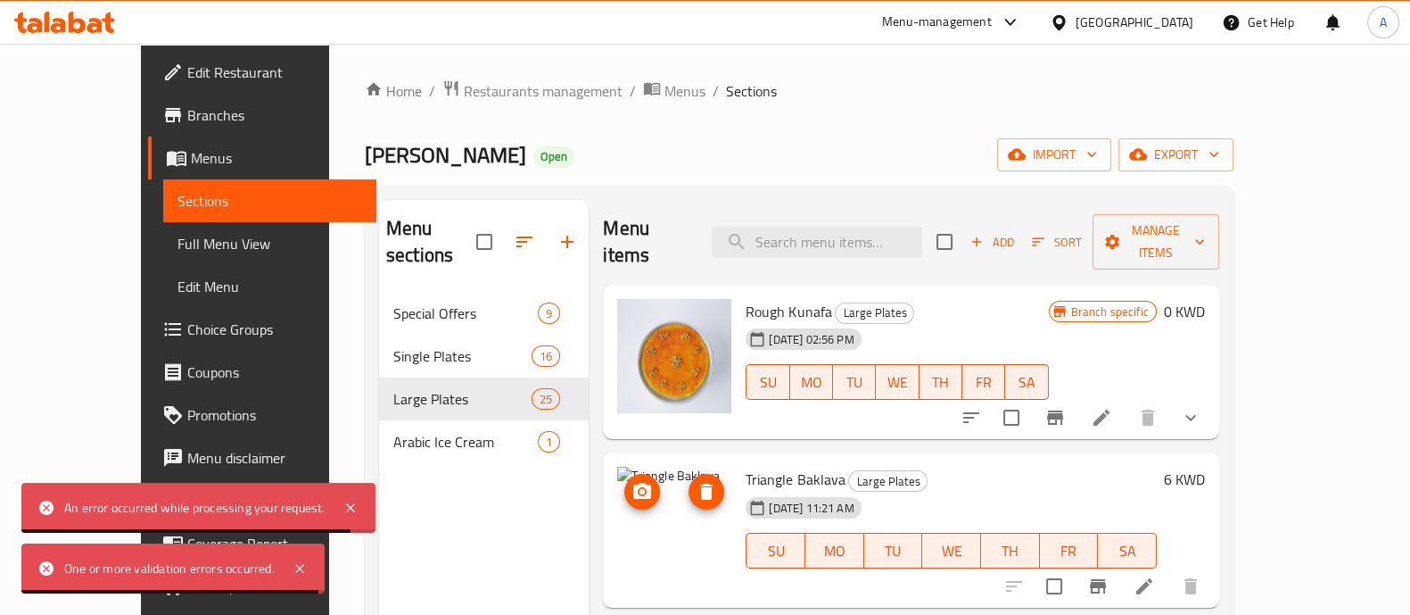
click at [624, 481] on span "upload picture" at bounding box center [642, 491] width 36 height 21
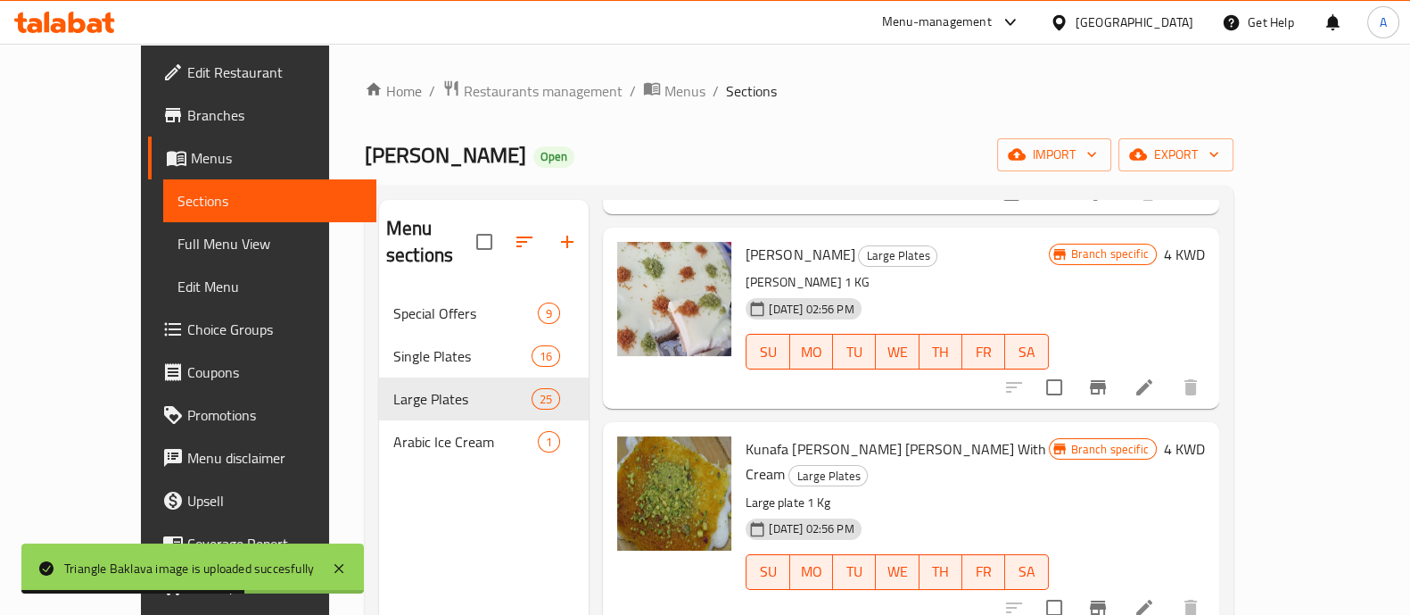
scroll to position [445, 0]
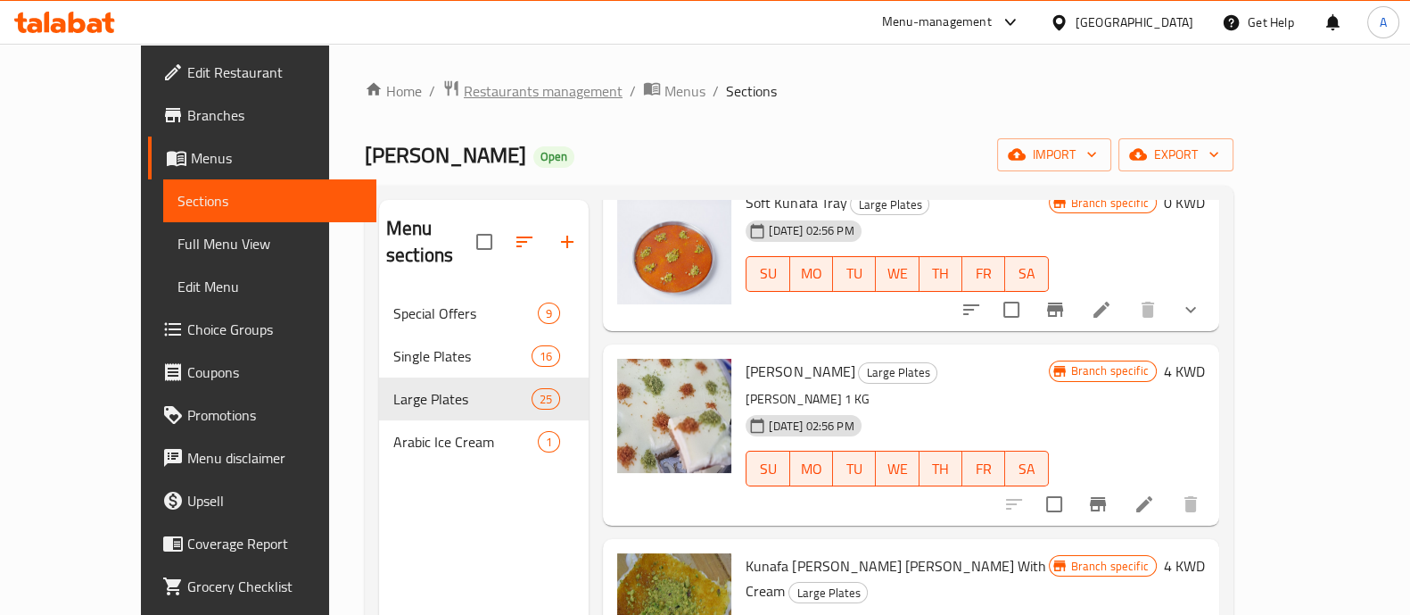
click at [464, 84] on span "Restaurants management" at bounding box center [543, 90] width 159 height 21
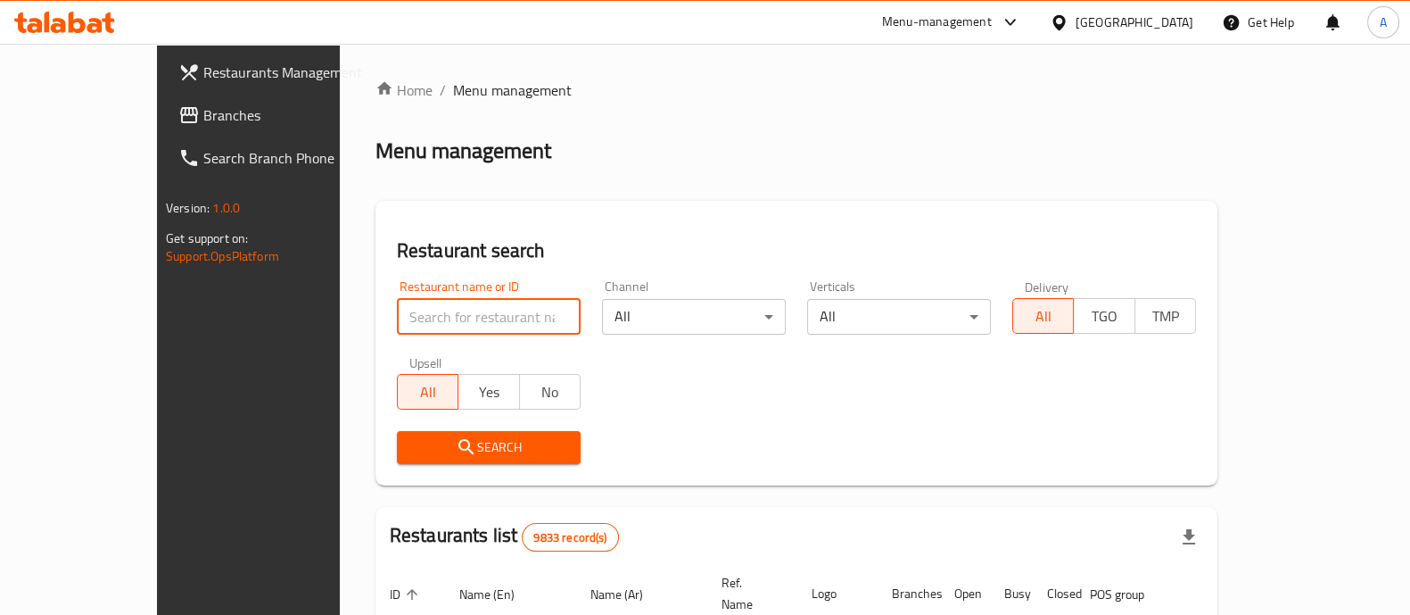
click at [397, 323] on input "search" at bounding box center [489, 317] width 184 height 36
type input "ovenly"
click button "Search" at bounding box center [489, 447] width 184 height 33
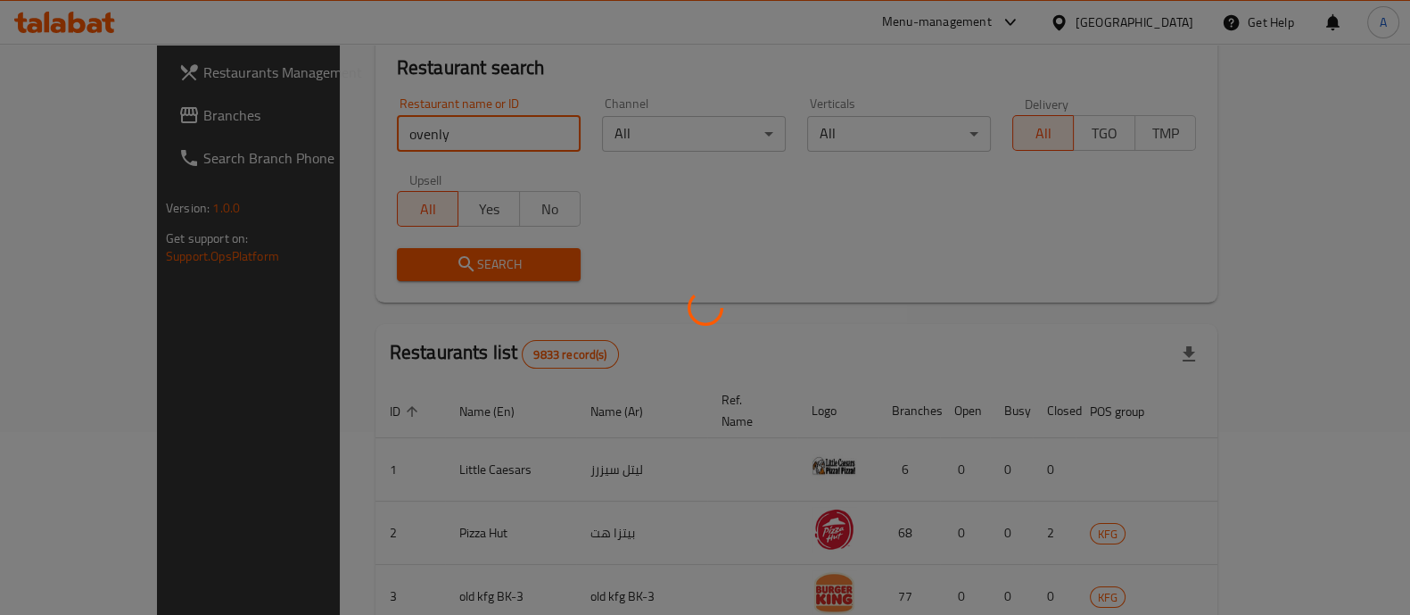
scroll to position [335, 0]
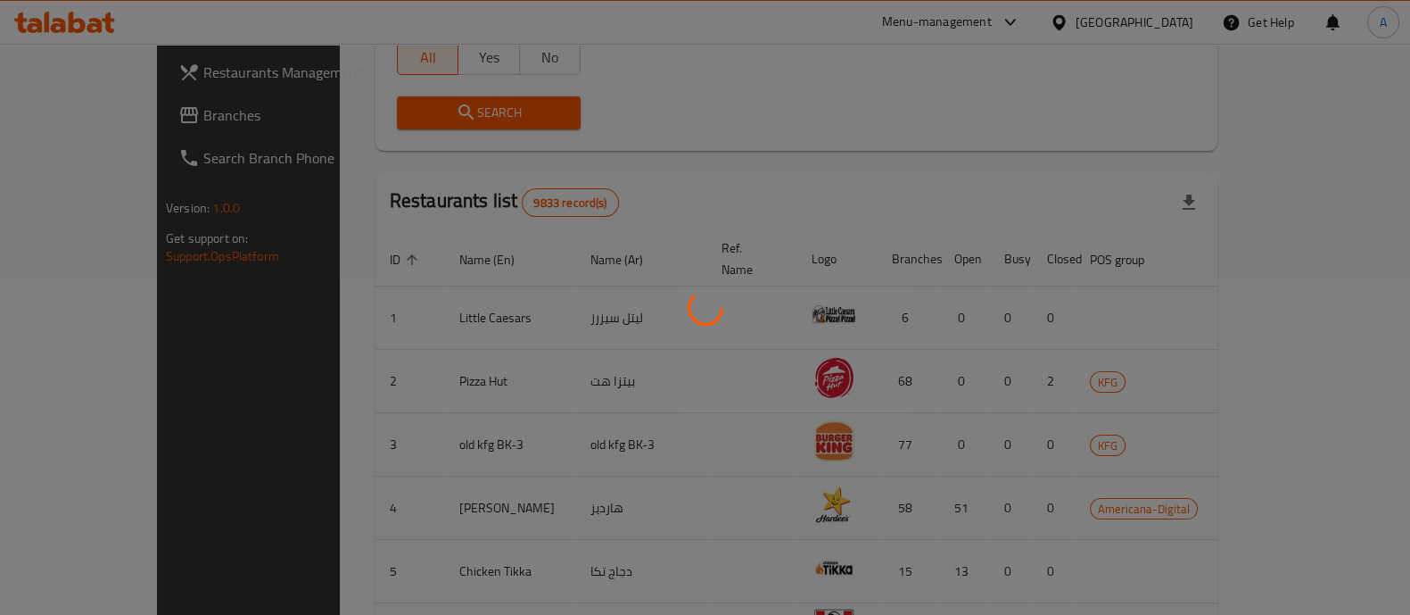
click at [1102, 145] on div at bounding box center [705, 307] width 1410 height 615
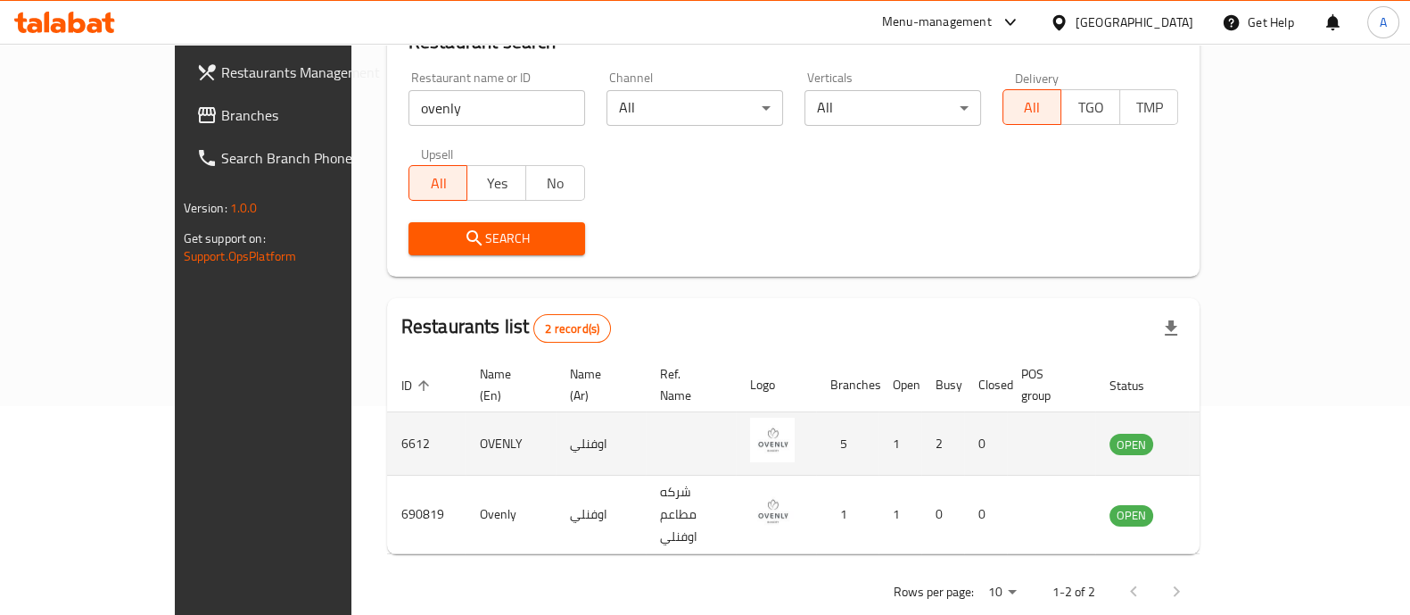
click at [387, 417] on td "6612" at bounding box center [426, 443] width 79 height 63
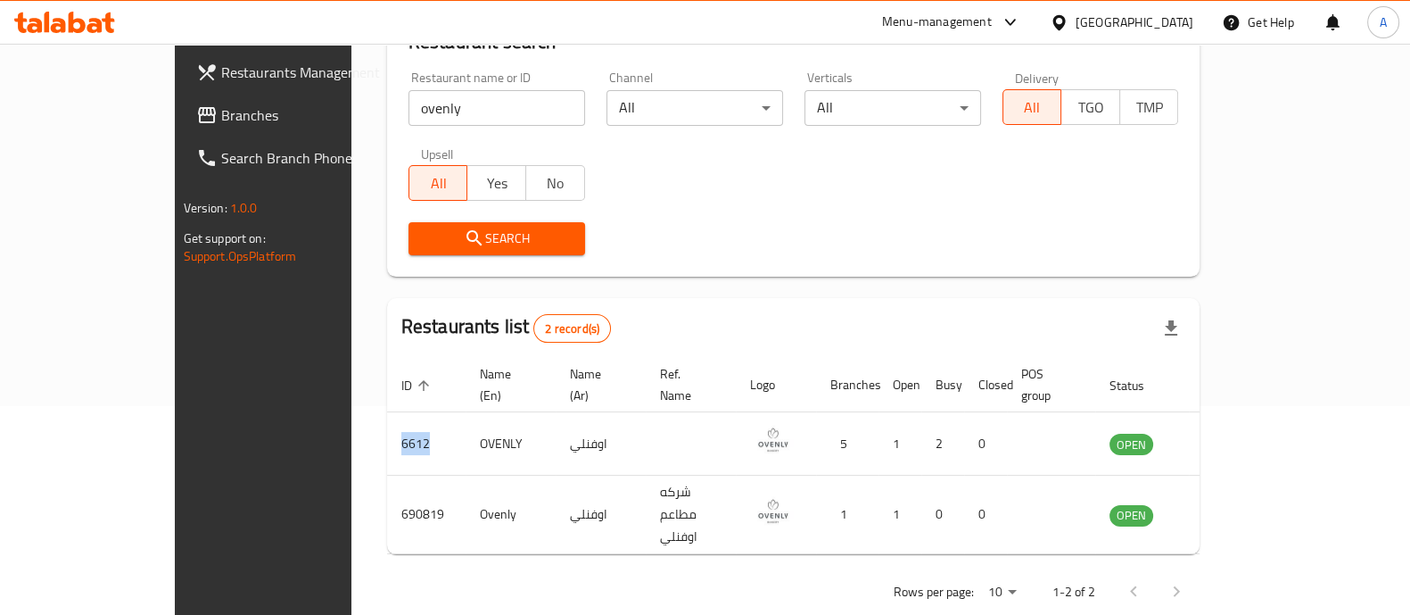
copy td "6612"
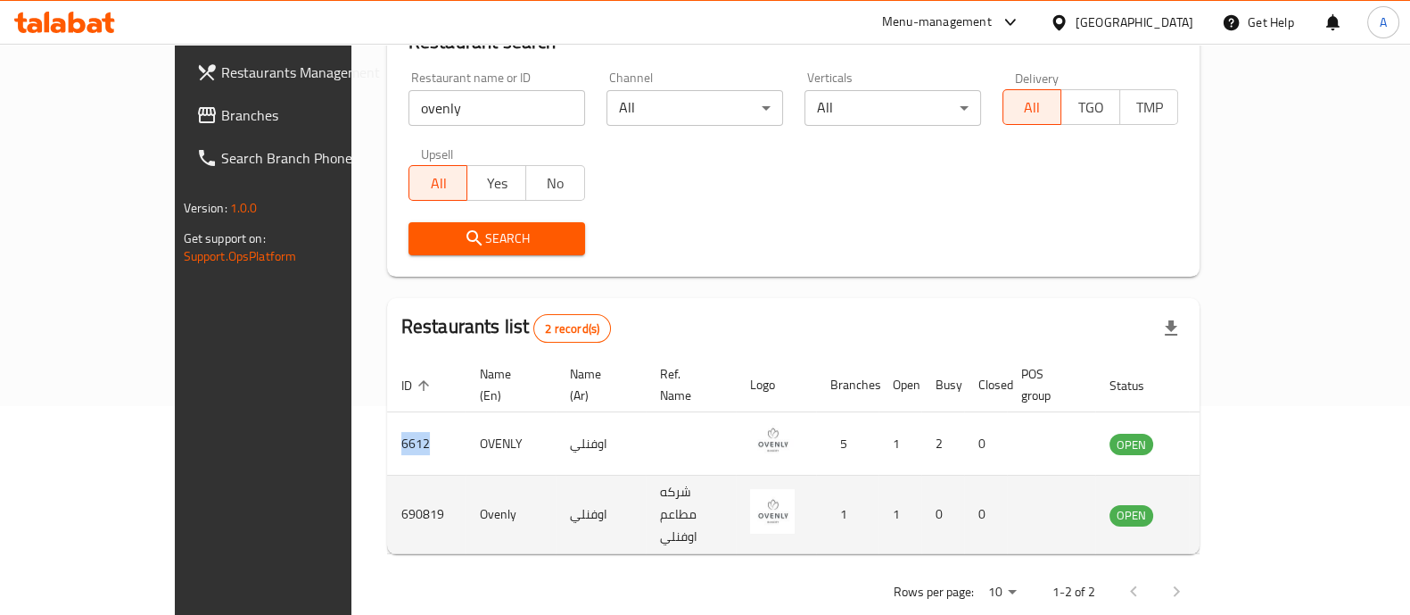
click at [1224, 508] on icon "enhanced table" at bounding box center [1214, 515] width 20 height 15
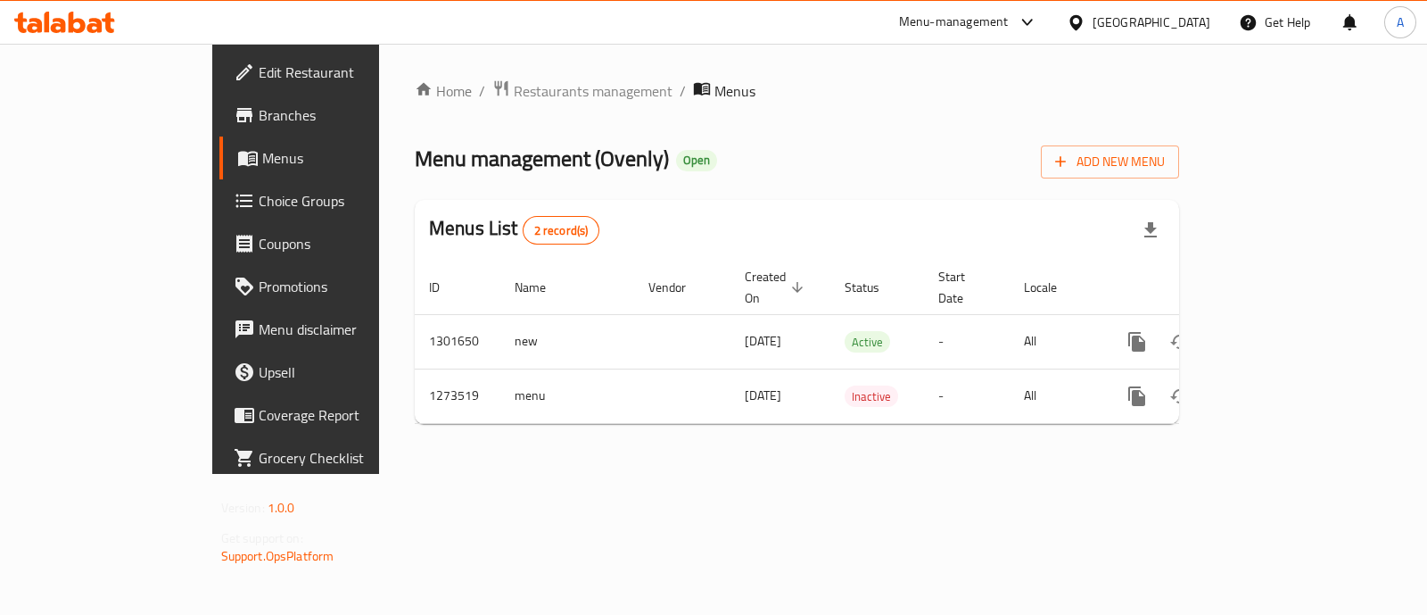
click at [259, 107] on span "Branches" at bounding box center [348, 114] width 178 height 21
